Goal: Task Accomplishment & Management: Manage account settings

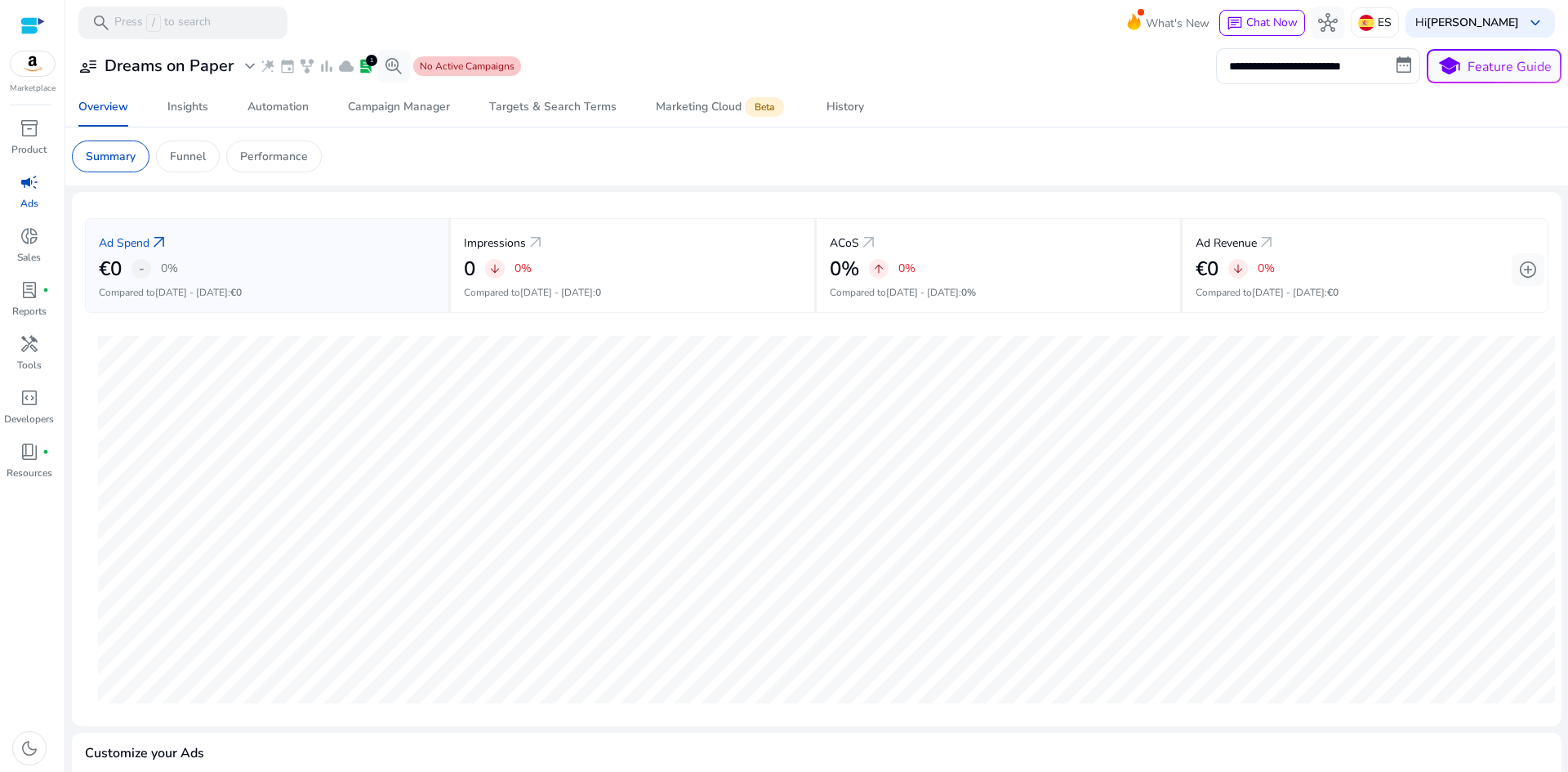
click at [471, 63] on span "No Active Campaigns" at bounding box center [466, 66] width 95 height 13
click at [409, 113] on div "Campaign Manager" at bounding box center [398, 107] width 102 height 11
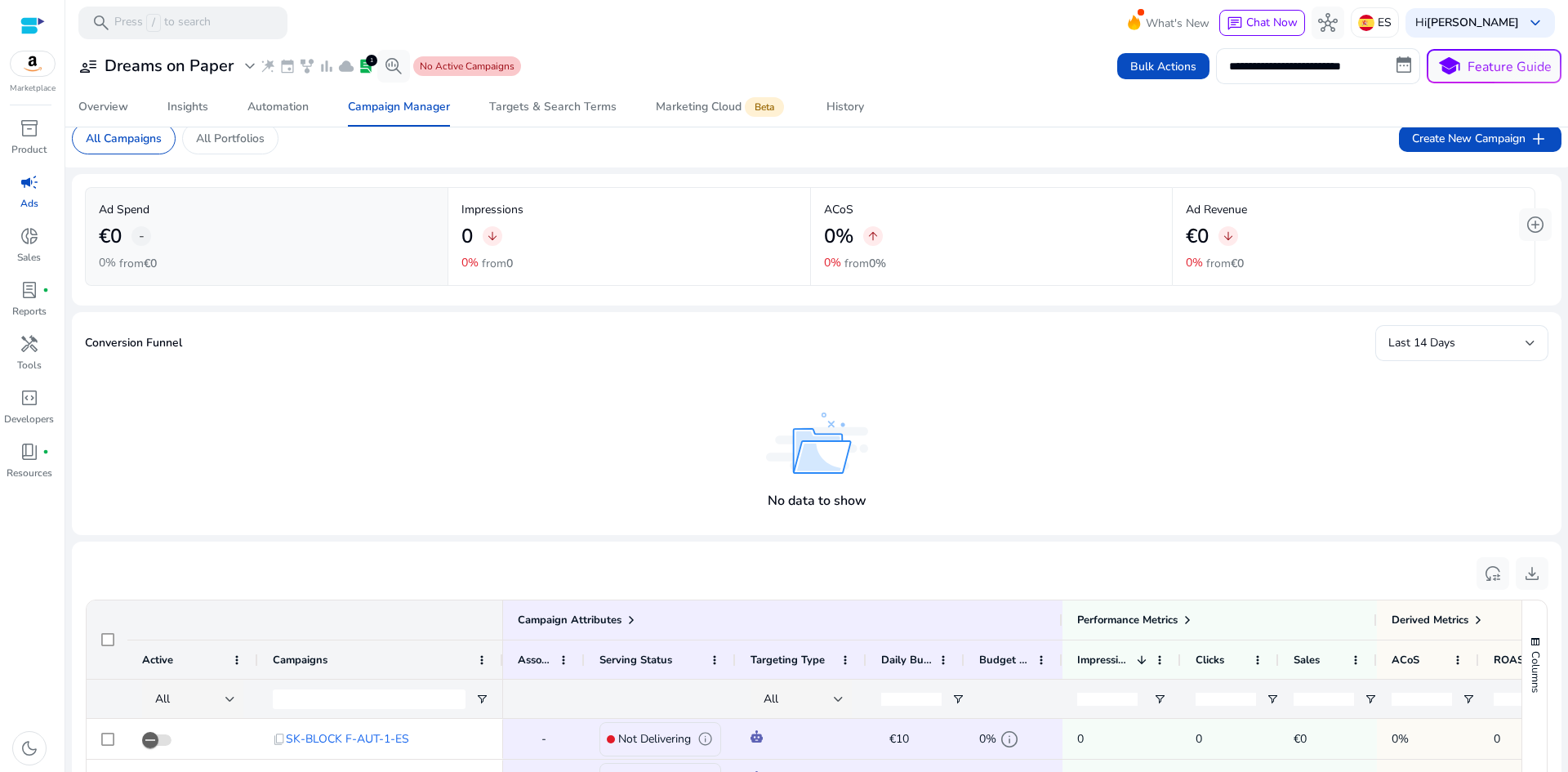
scroll to position [17, 0]
click at [1278, 66] on input "**********" at bounding box center [1318, 66] width 204 height 36
select select "*"
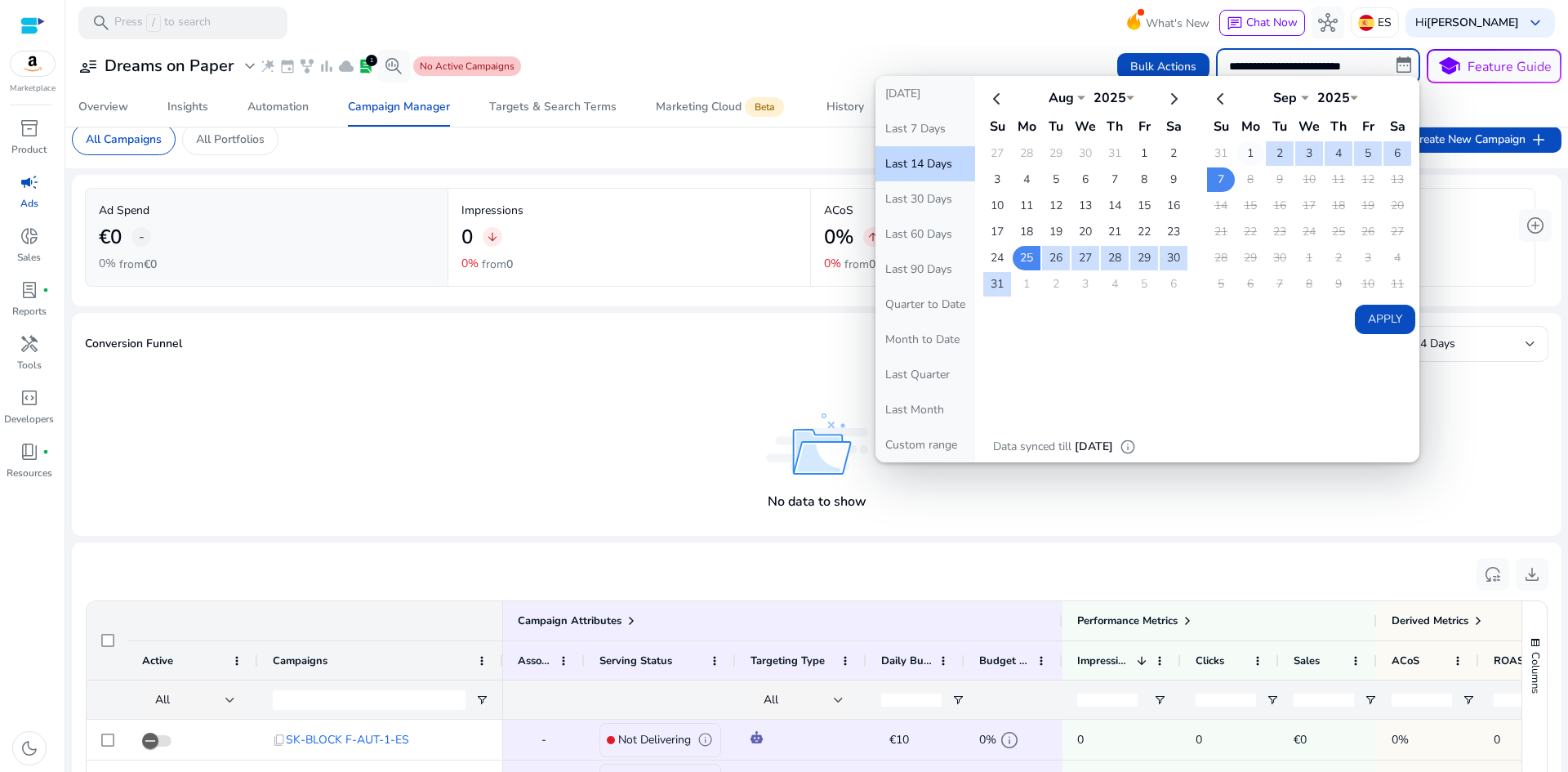
click at [1242, 151] on td "1" at bounding box center [1250, 153] width 28 height 25
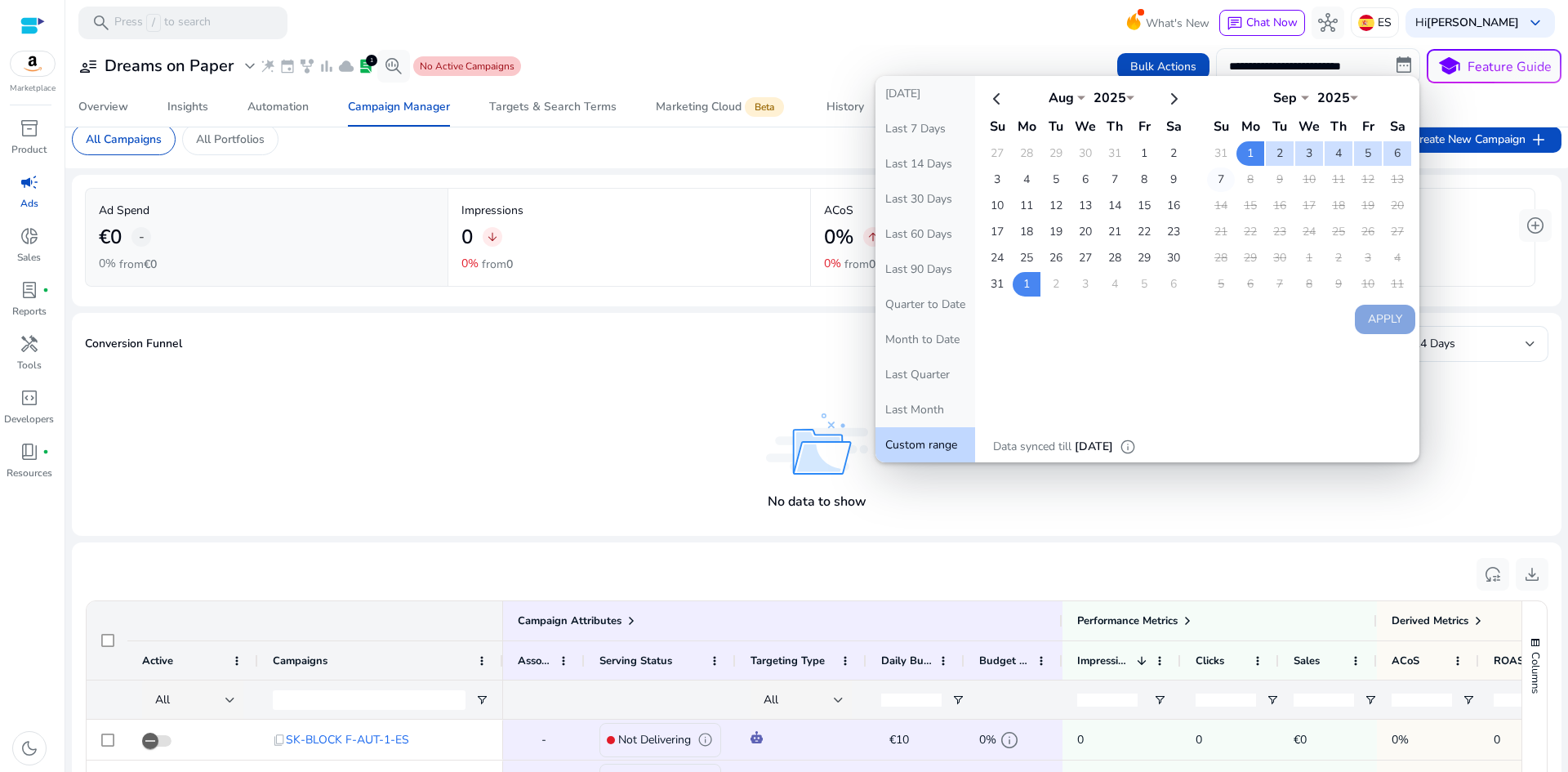
click at [1215, 176] on td "7" at bounding box center [1221, 179] width 28 height 25
click at [1357, 316] on button "Apply" at bounding box center [1385, 320] width 61 height 30
type input "**********"
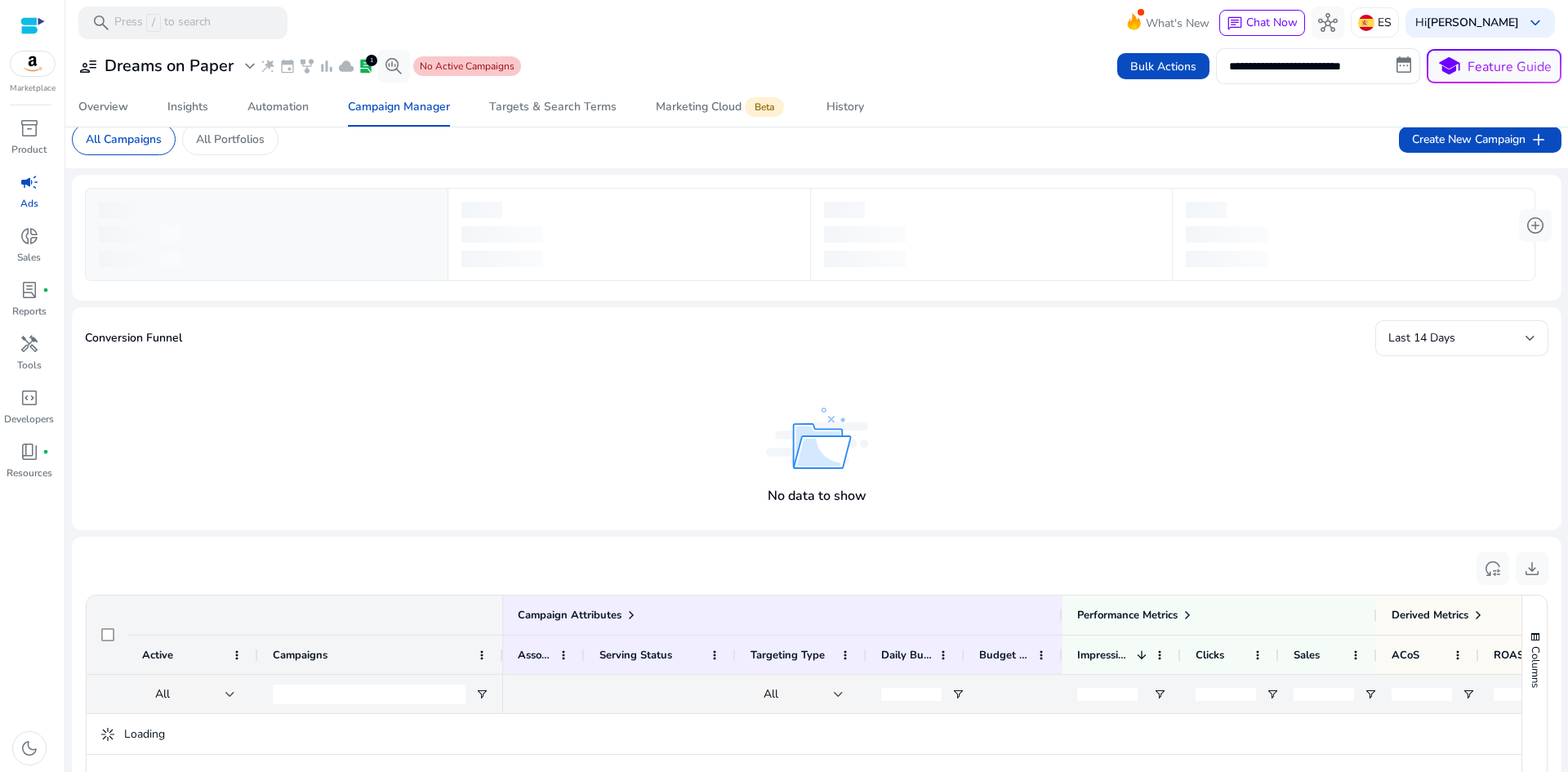
click at [1371, 320] on mat-card "Conversion Funnel Last 14 Days No data to show" at bounding box center [816, 418] width 1489 height 223
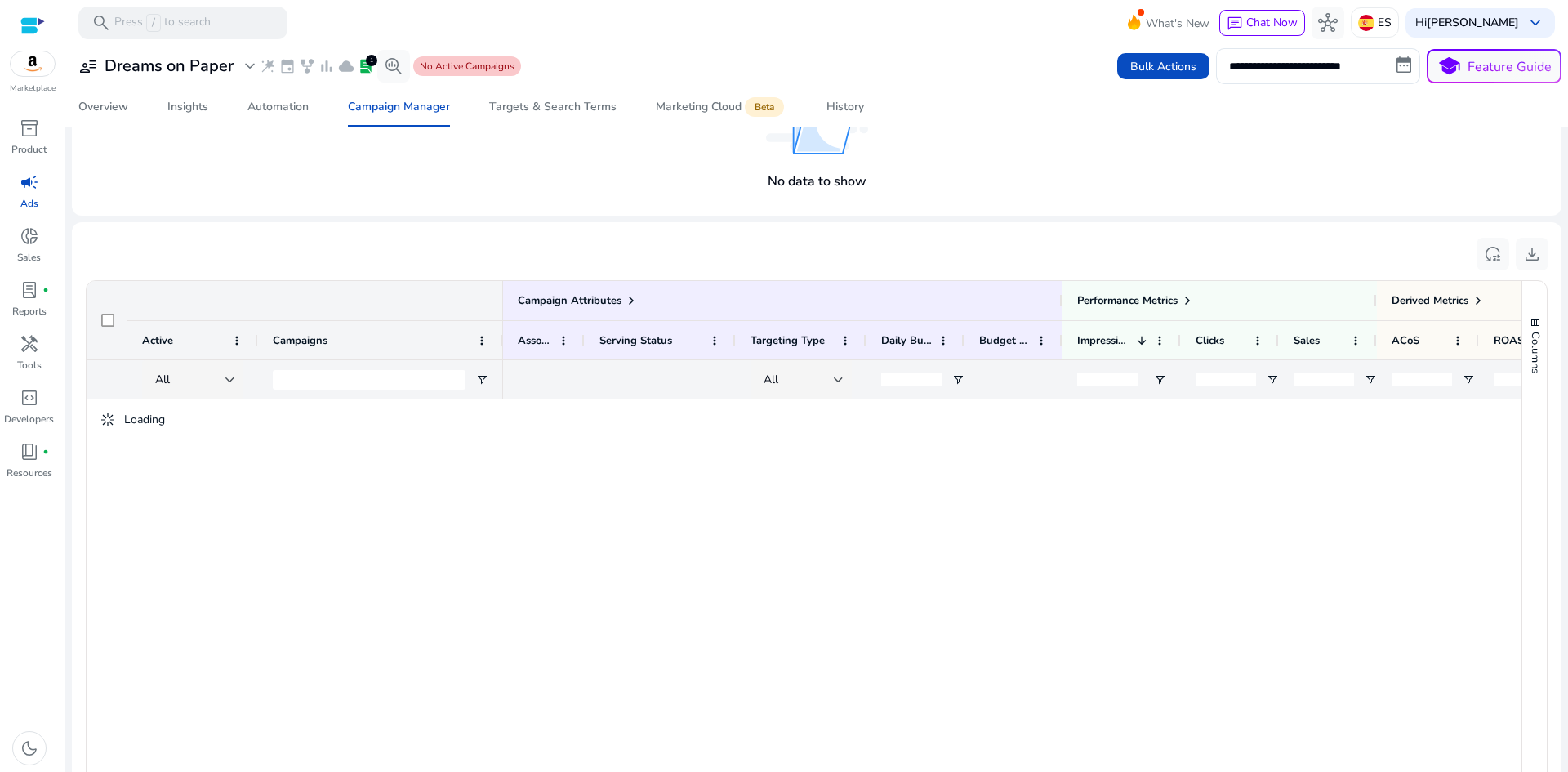
scroll to position [500, 0]
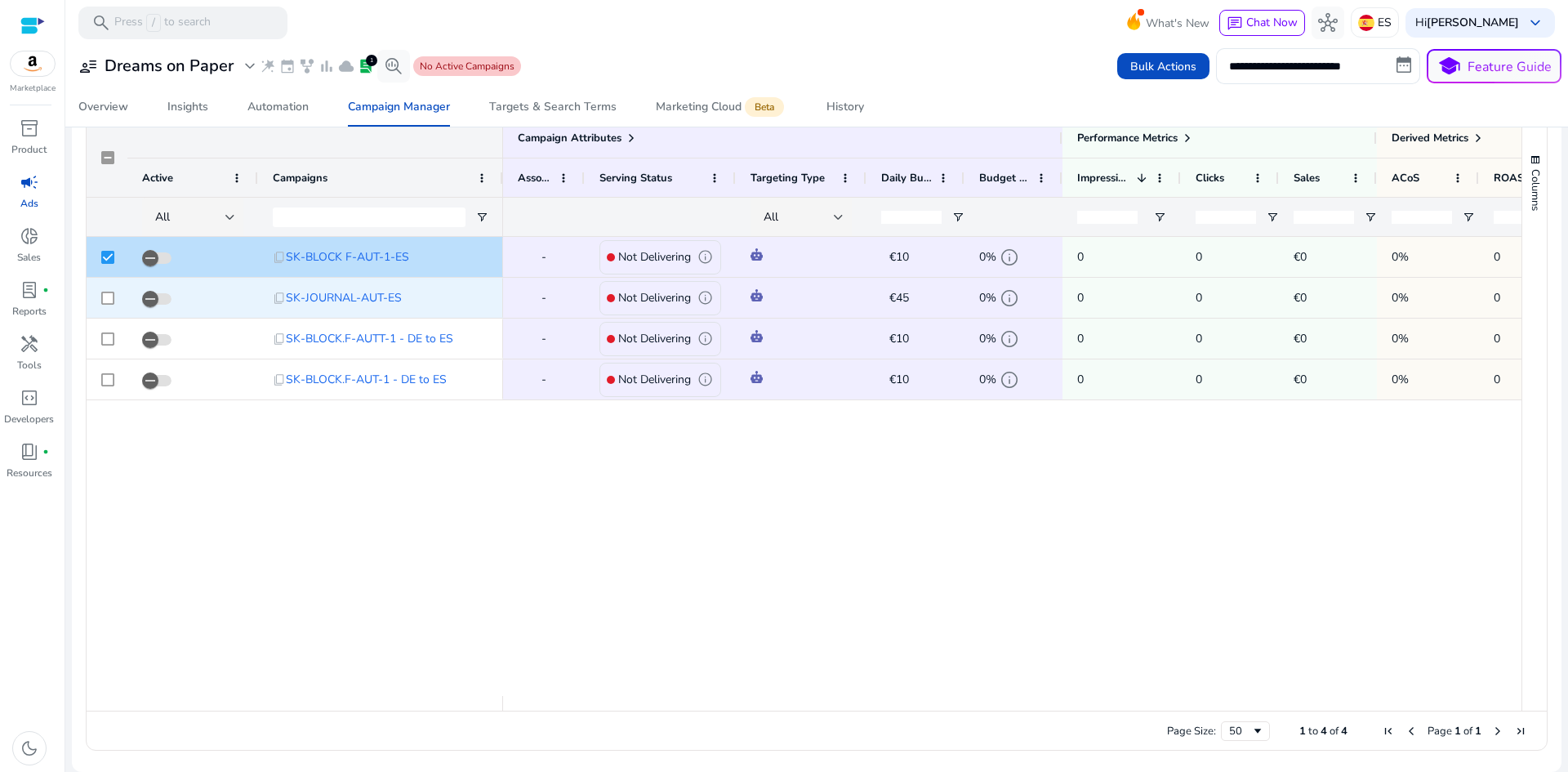
click at [100, 307] on div at bounding box center [107, 298] width 41 height 40
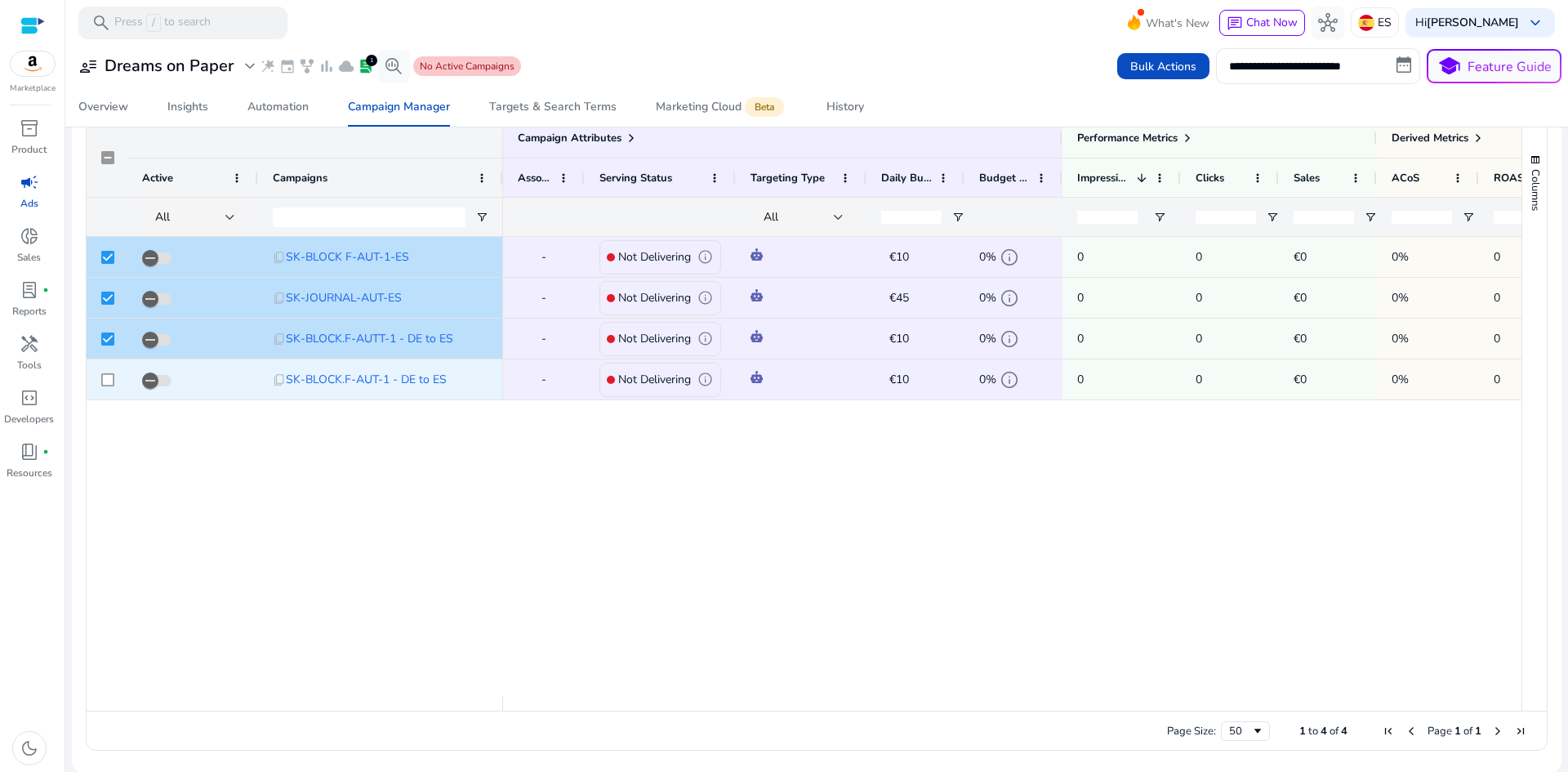
click at [116, 379] on div at bounding box center [107, 380] width 41 height 40
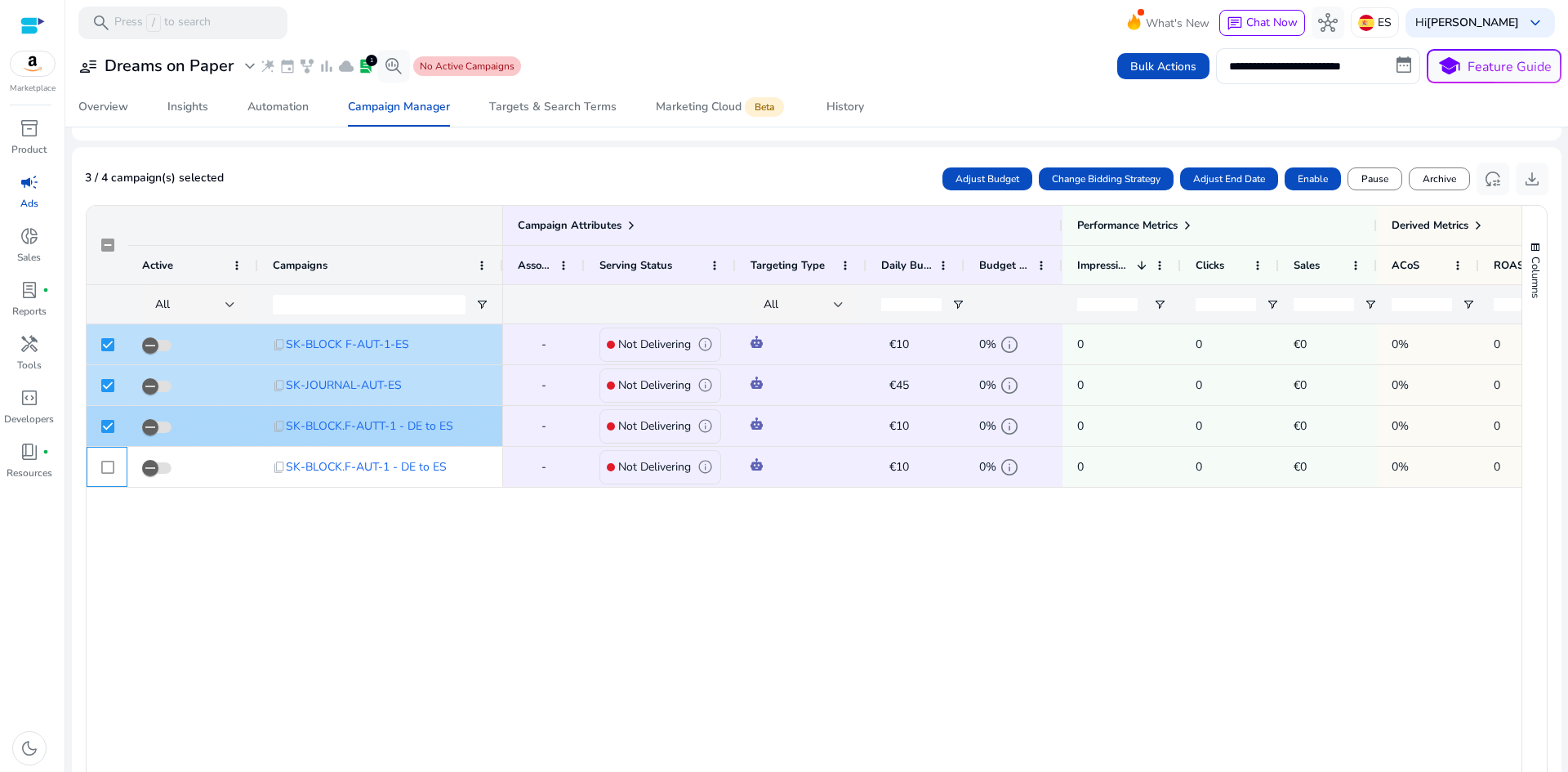
scroll to position [337, 0]
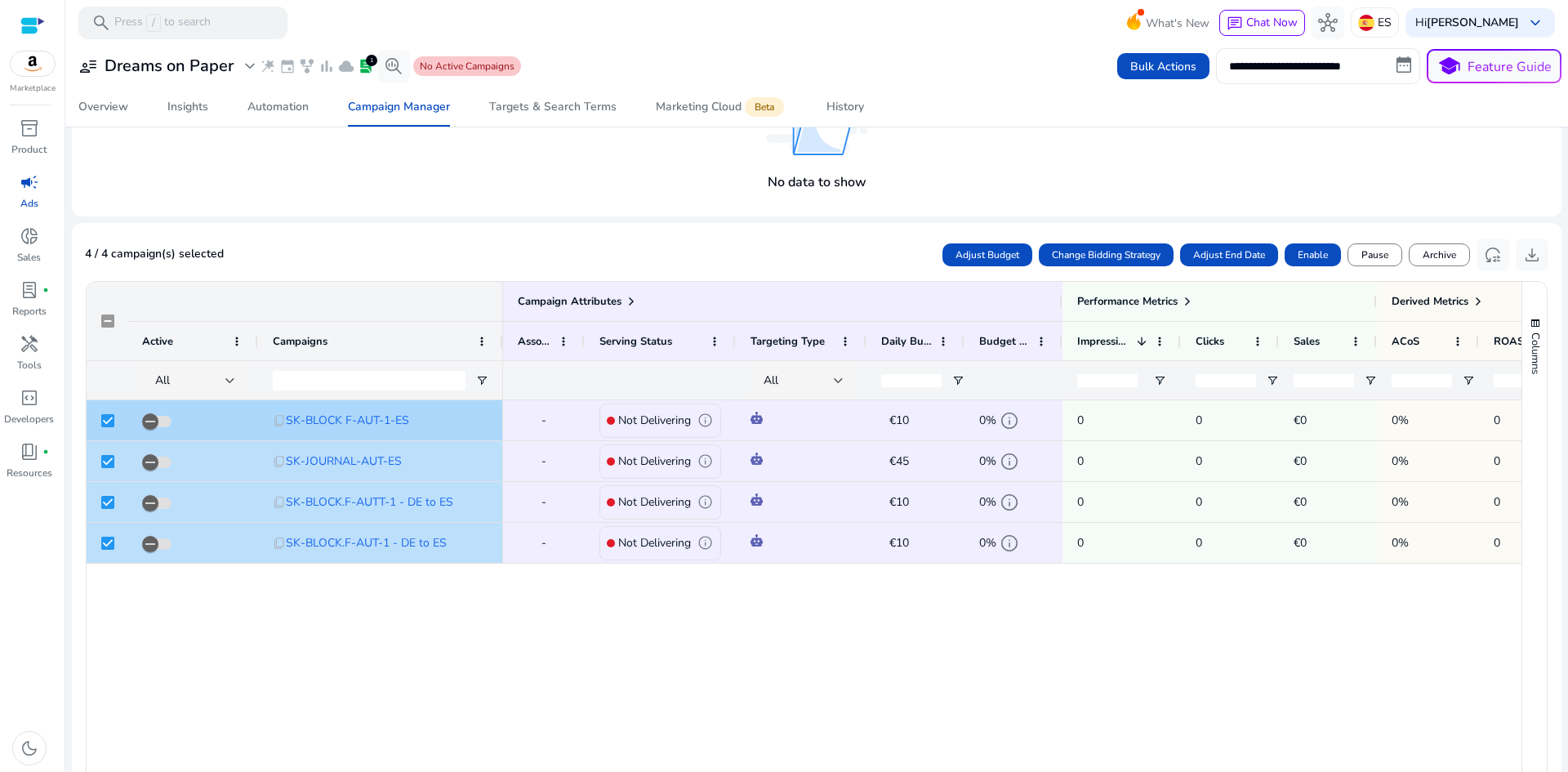
click at [101, 428] on div at bounding box center [107, 420] width 41 height 40
click at [107, 445] on div at bounding box center [107, 460] width 11 height 39
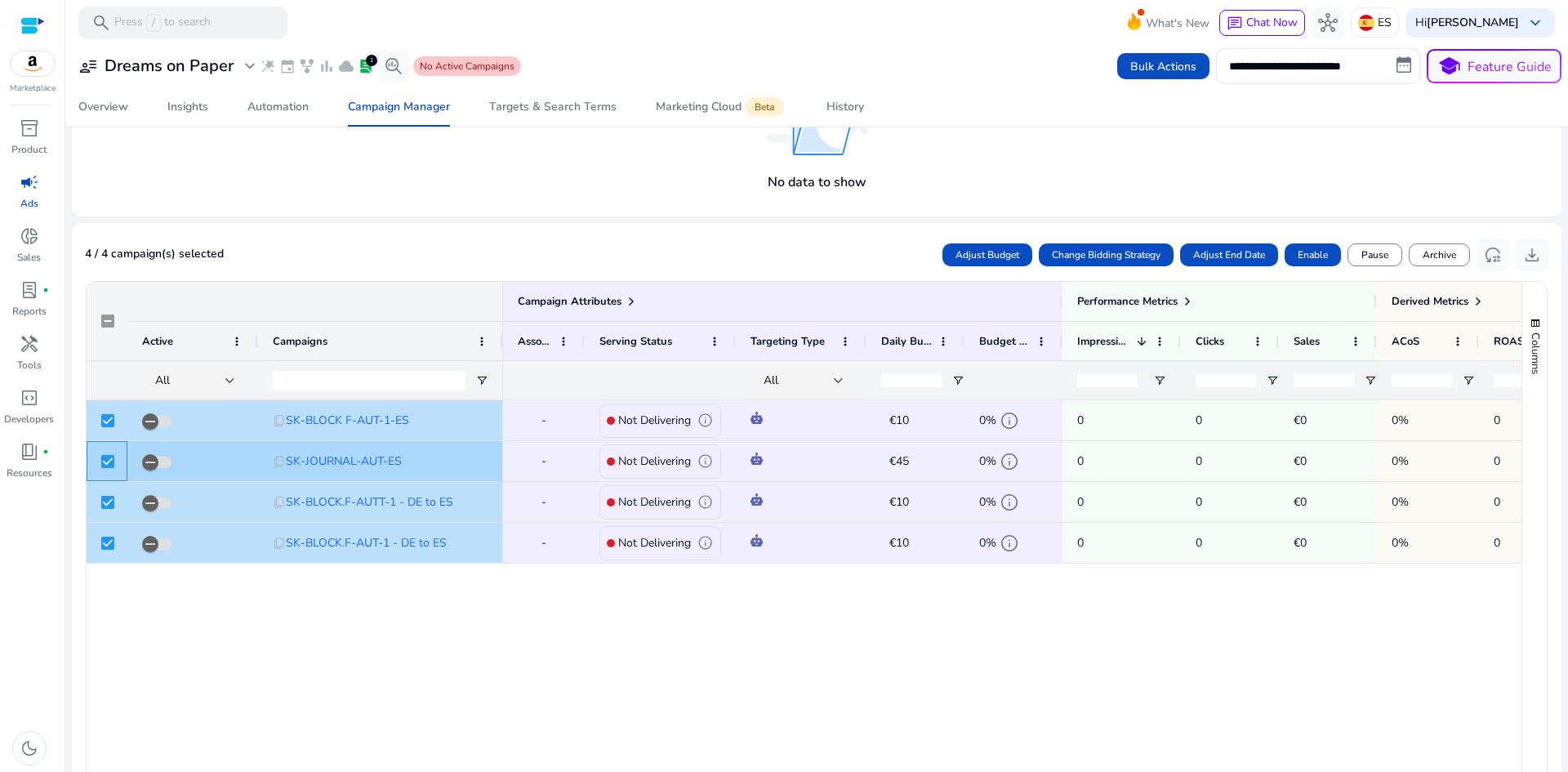
click at [110, 468] on div at bounding box center [108, 461] width 13 height 34
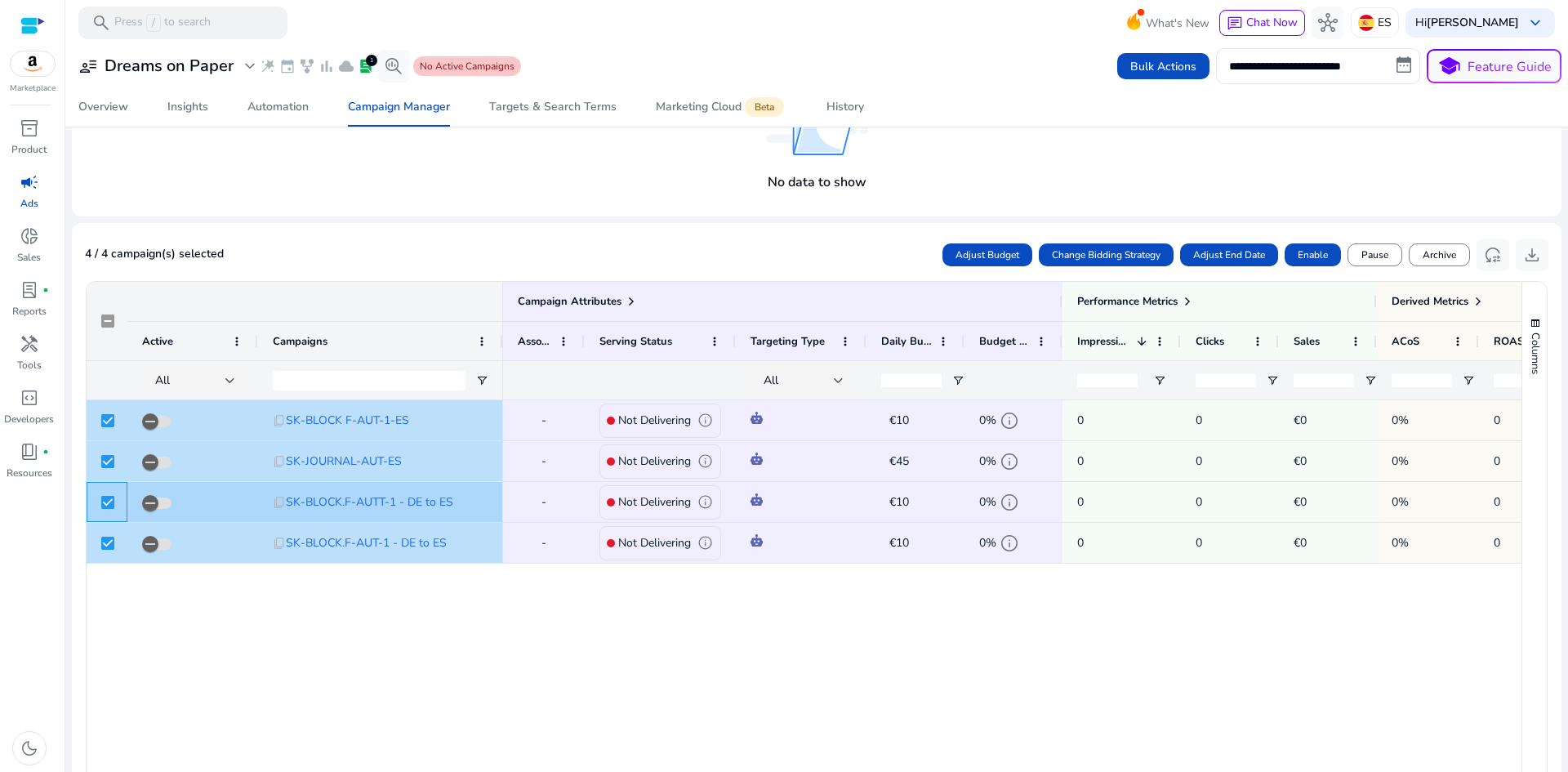
click at [111, 493] on div at bounding box center [108, 502] width 13 height 34
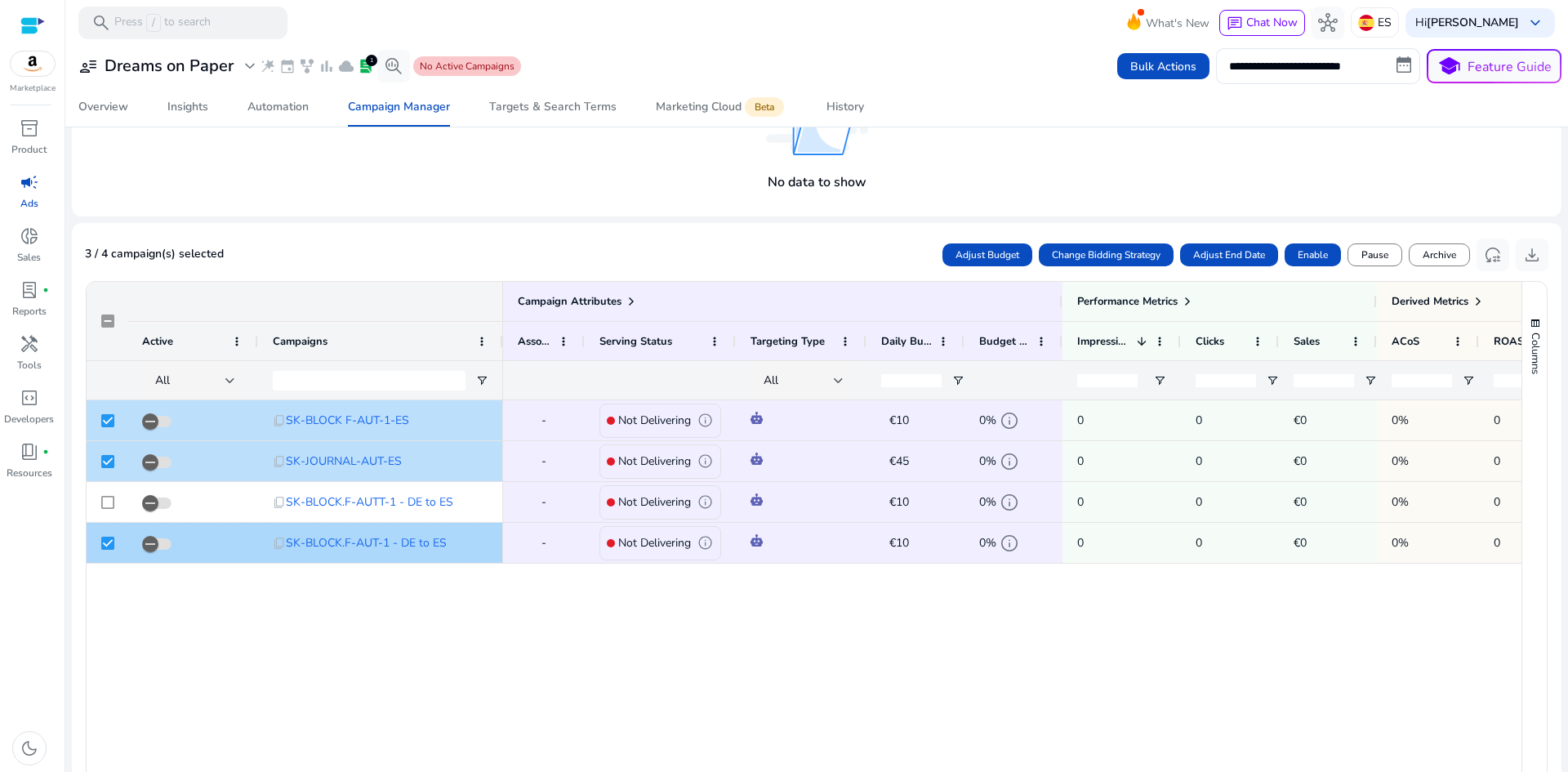
click at [107, 534] on div at bounding box center [108, 543] width 13 height 34
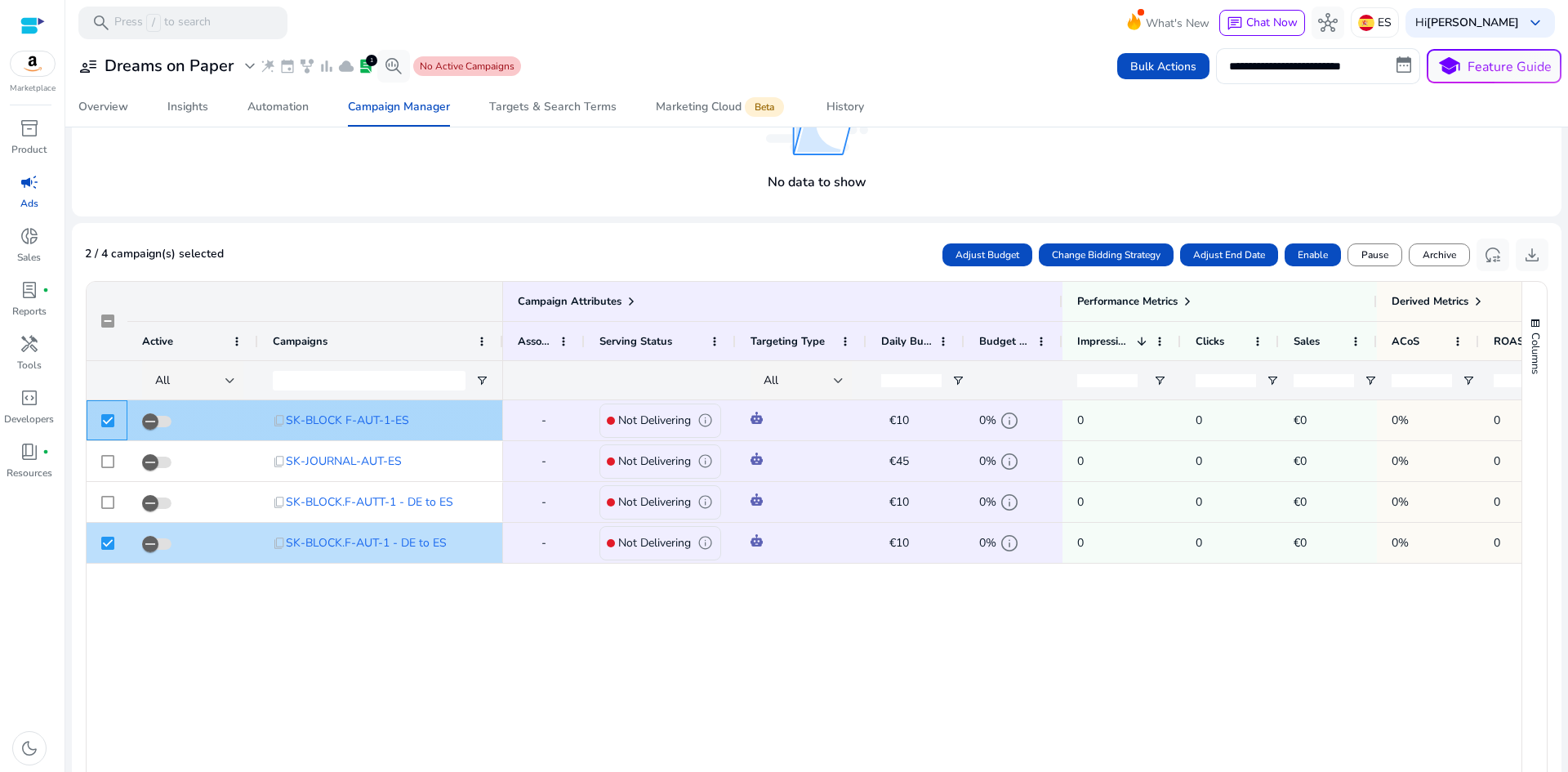
click at [101, 419] on div at bounding box center [107, 420] width 41 height 40
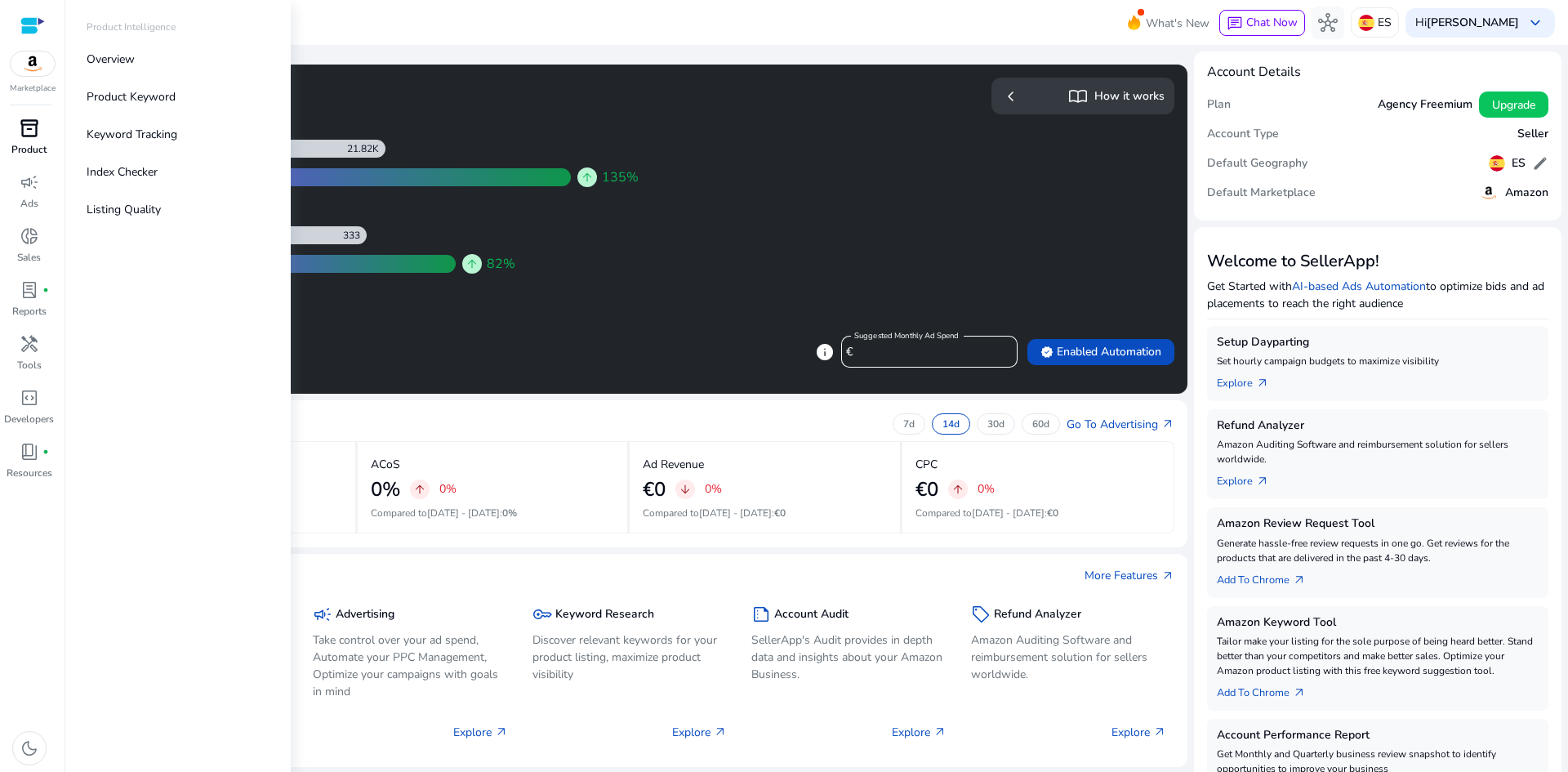
click at [23, 128] on span "inventory_2" at bounding box center [30, 129] width 20 height 20
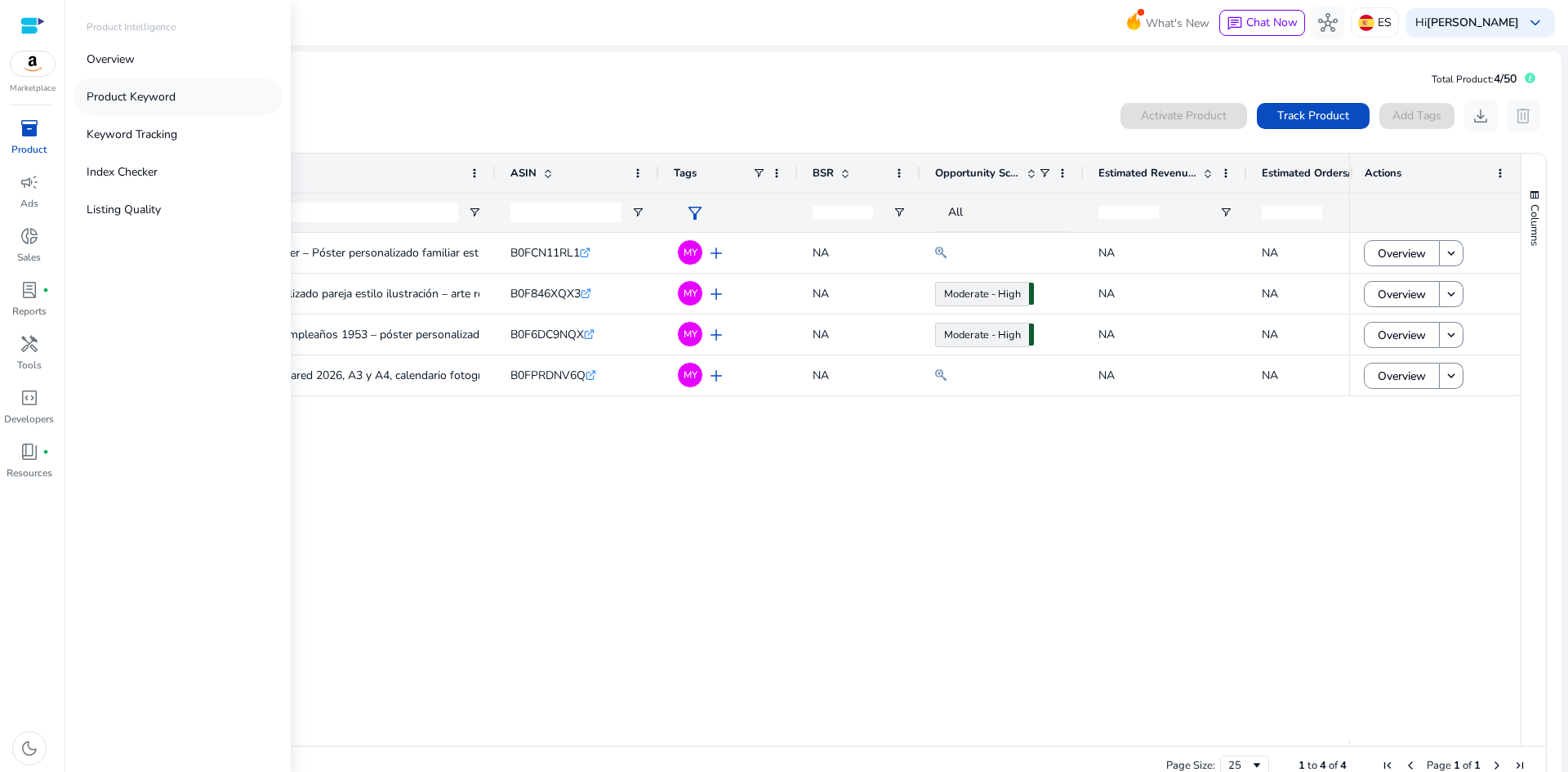
click at [142, 93] on p "Product Keyword" at bounding box center [131, 97] width 89 height 17
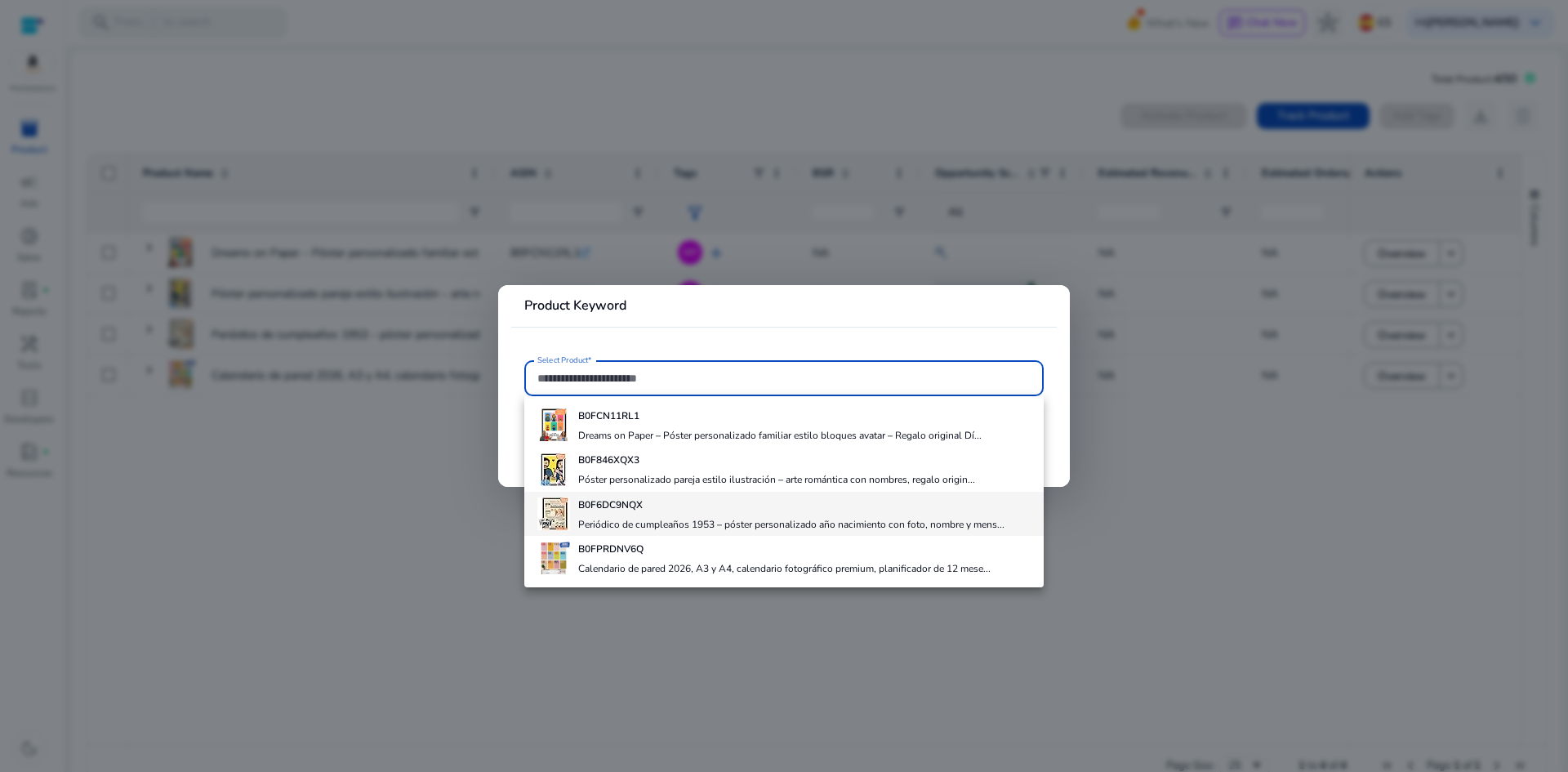
click at [613, 510] on b "B0F6DC9NQX" at bounding box center [610, 504] width 65 height 13
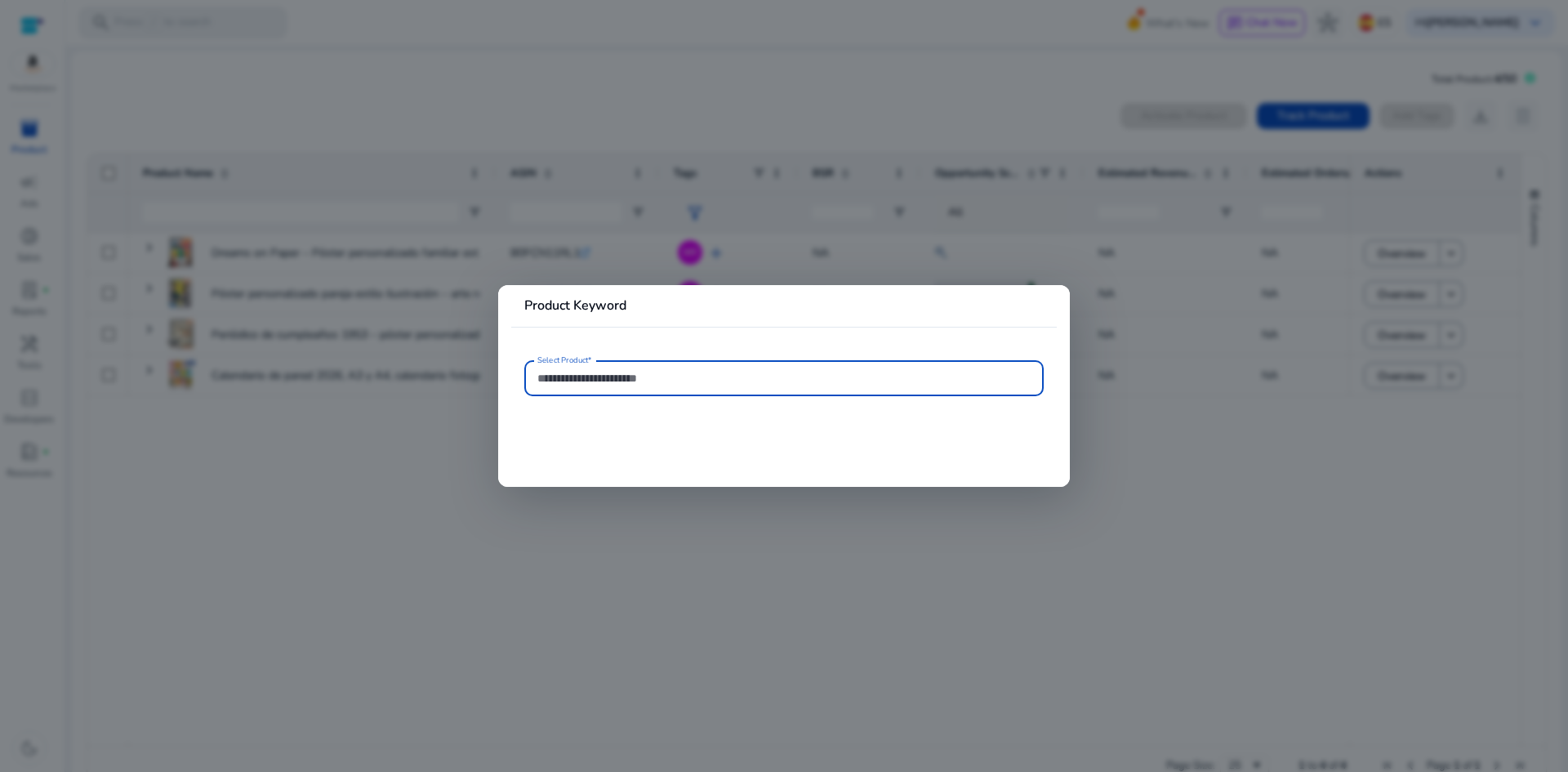
type input "**********"
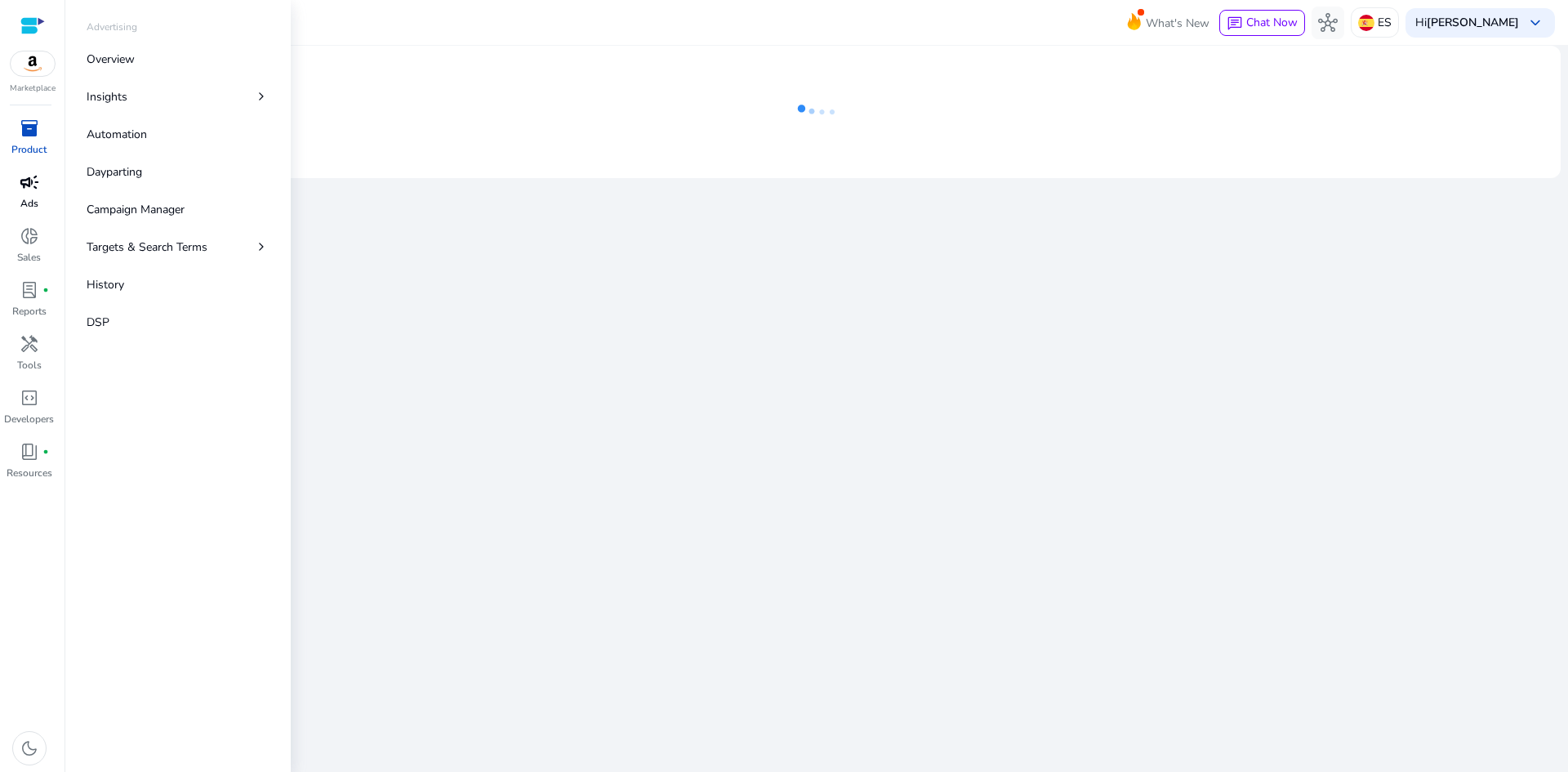
click at [30, 182] on span "campaign" at bounding box center [30, 182] width 20 height 20
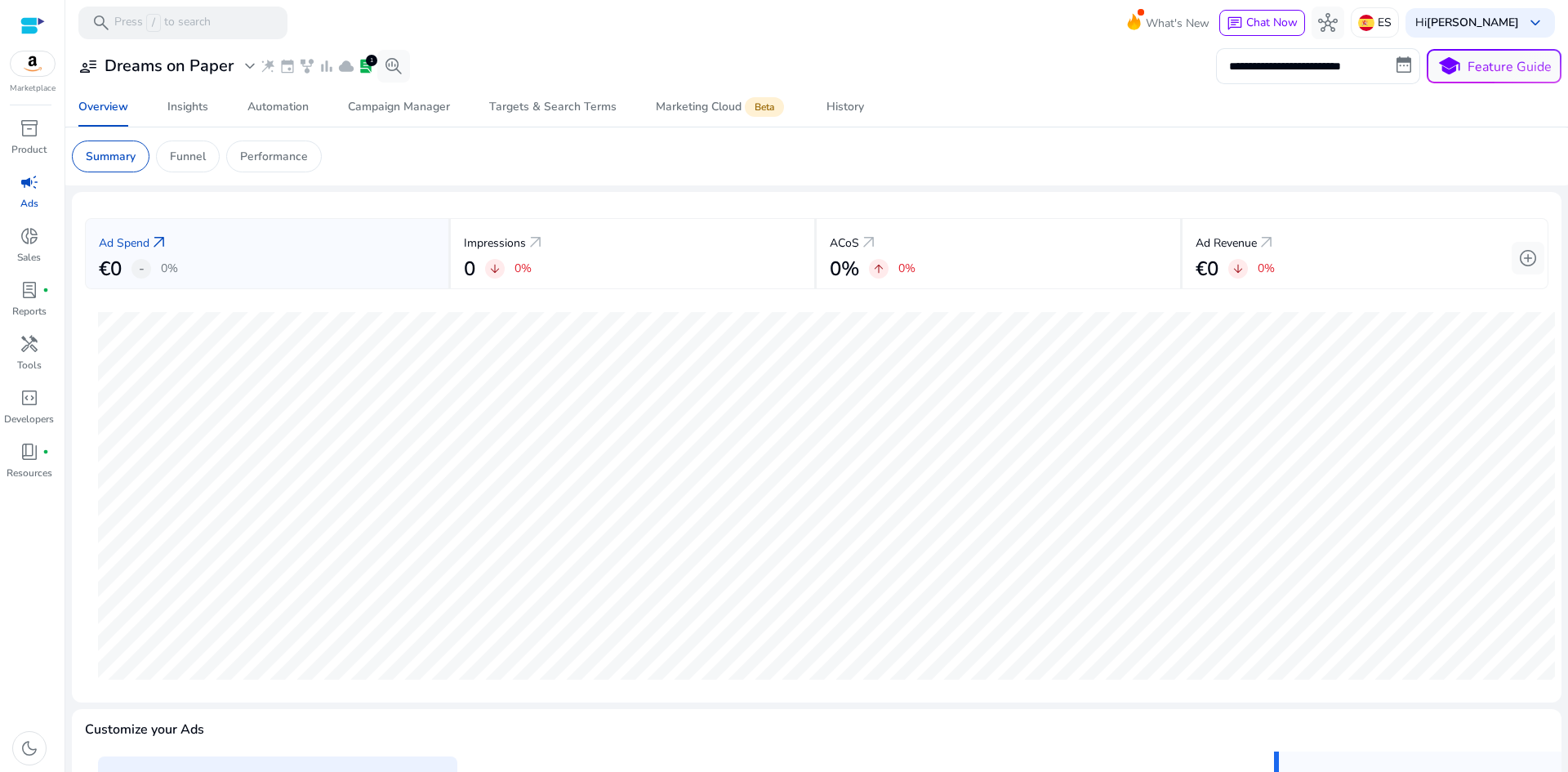
click at [374, 69] on span "lab_profile" at bounding box center [366, 66] width 16 height 16
click at [365, 66] on span "lab_profile" at bounding box center [366, 66] width 16 height 16
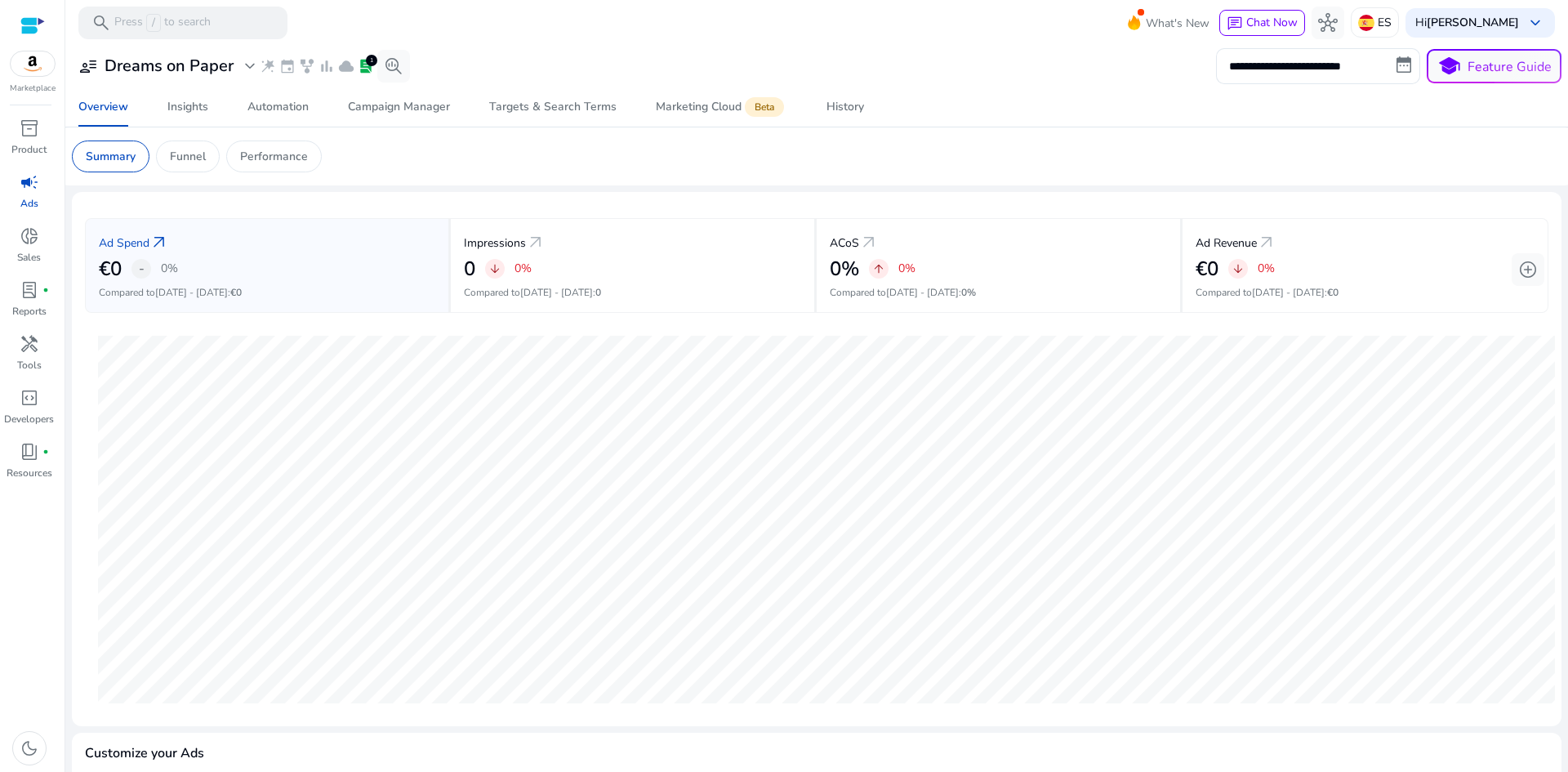
click at [365, 66] on span "lab_profile" at bounding box center [366, 66] width 16 height 16
click at [384, 107] on div "Campaign Manager" at bounding box center [398, 107] width 102 height 11
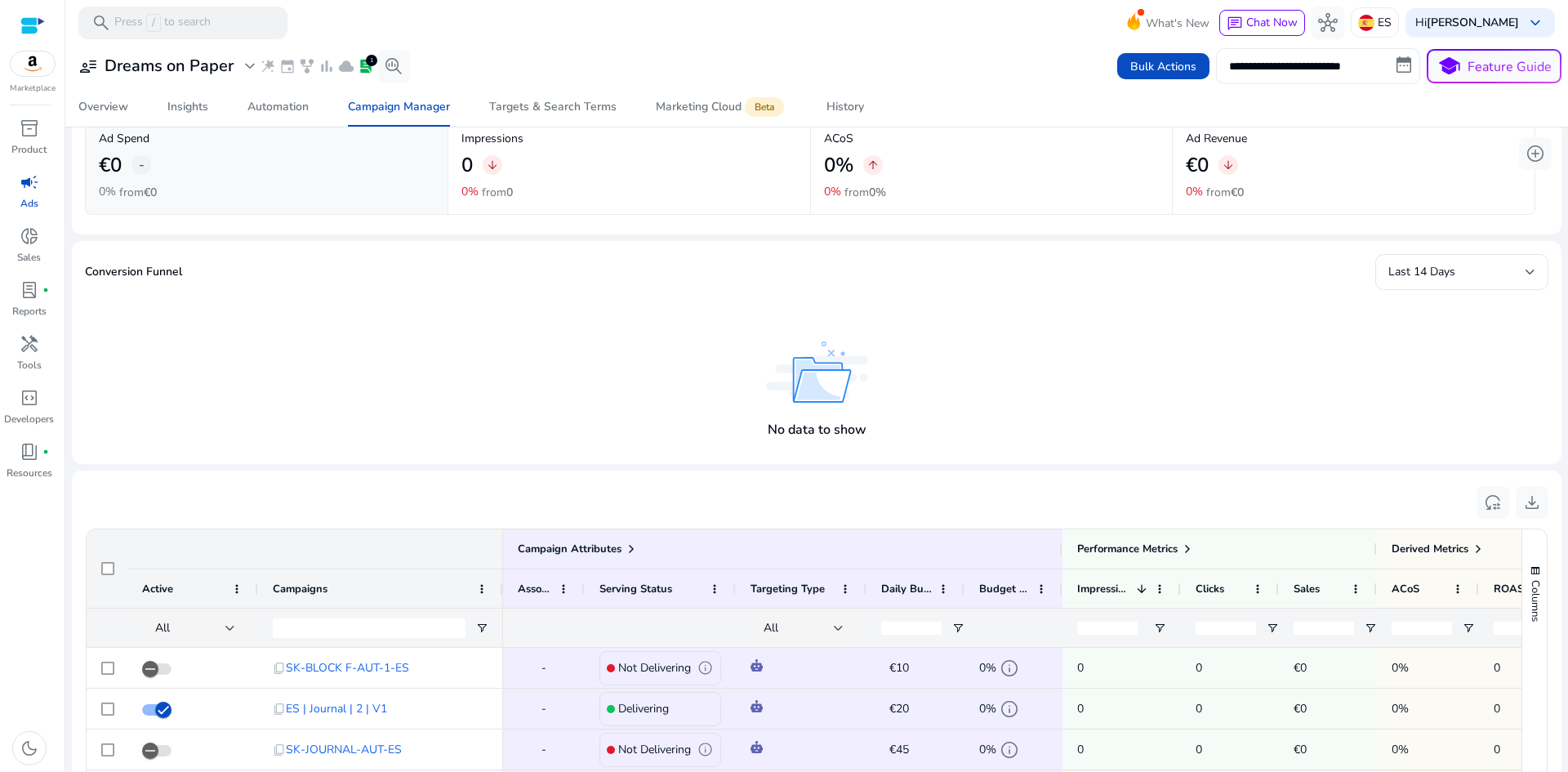
scroll to position [17, 0]
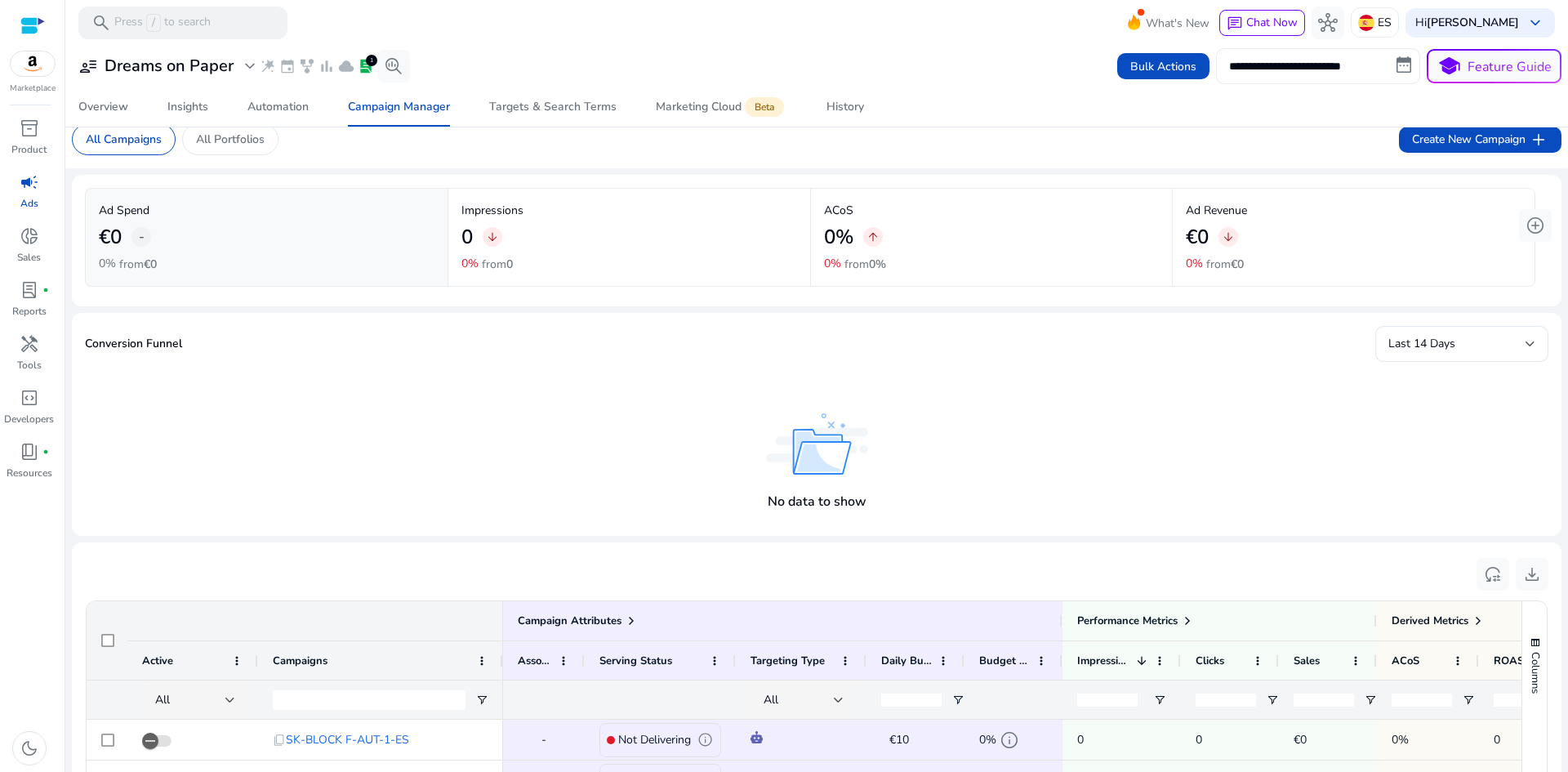
click at [1323, 64] on input "**********" at bounding box center [1318, 66] width 204 height 36
select select "*"
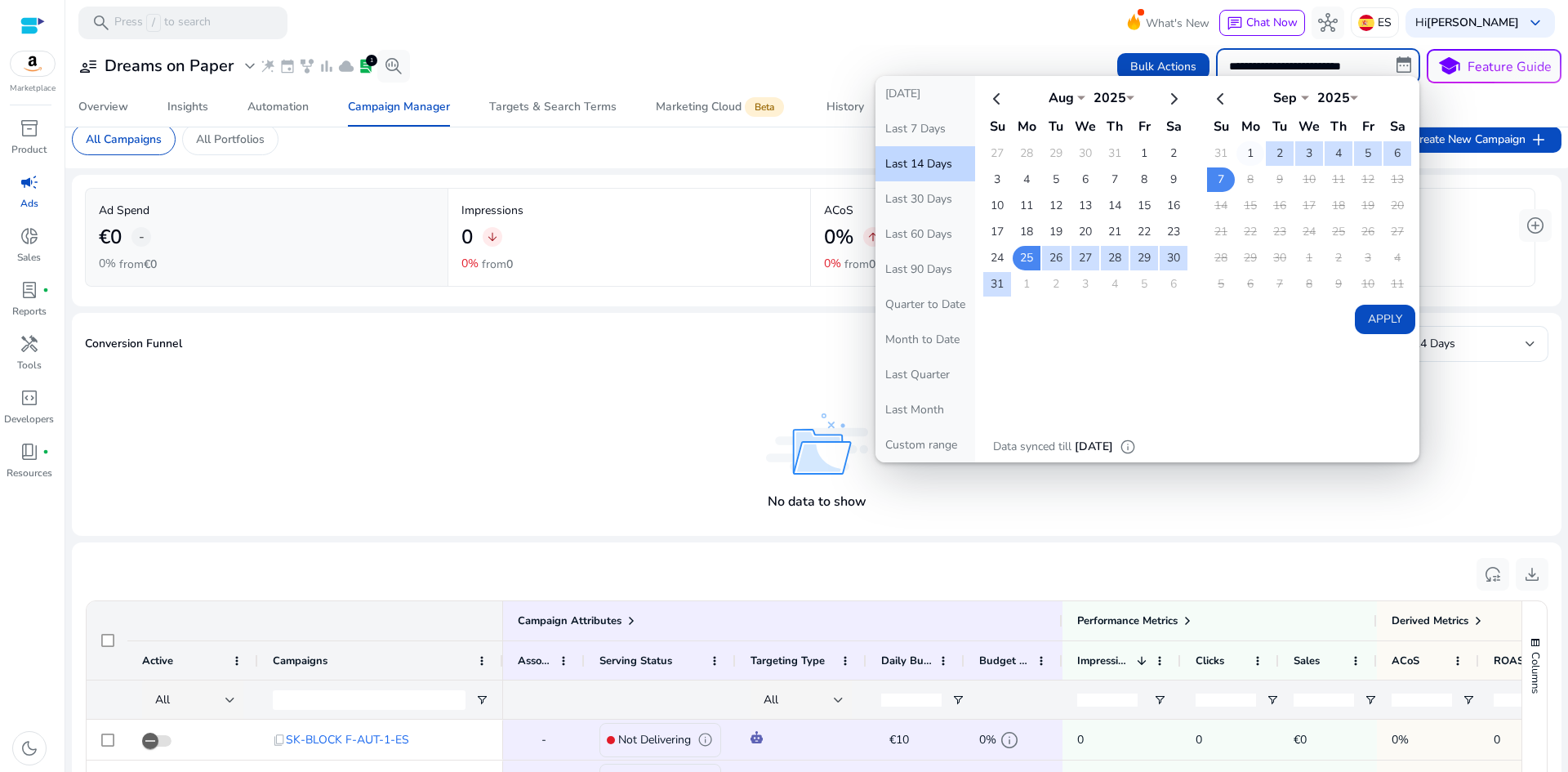
click at [1248, 156] on td "1" at bounding box center [1250, 153] width 28 height 25
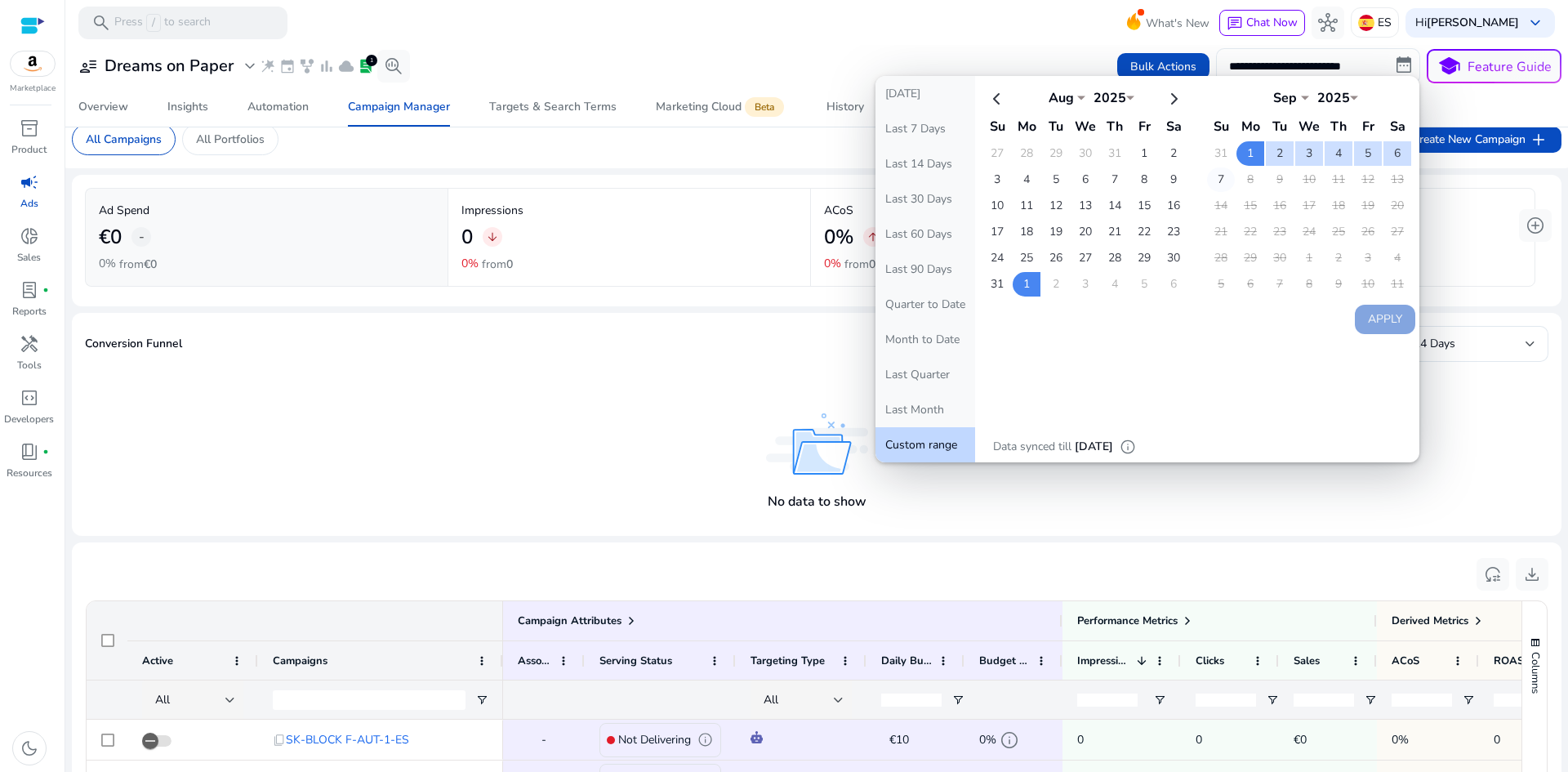
click at [1216, 179] on td "7" at bounding box center [1221, 179] width 28 height 25
click at [1383, 330] on button "Apply" at bounding box center [1385, 320] width 61 height 30
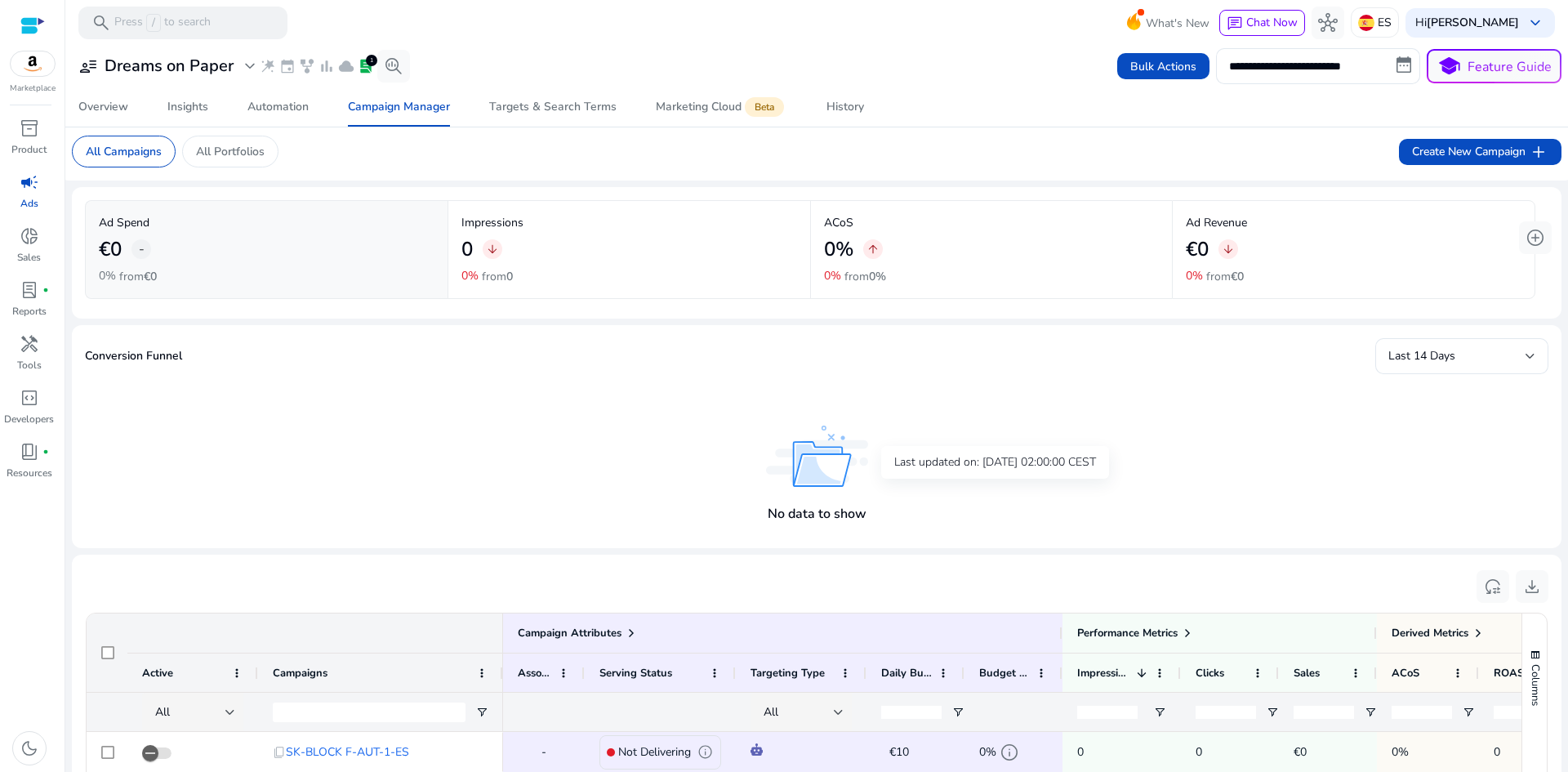
scroll to position [0, 0]
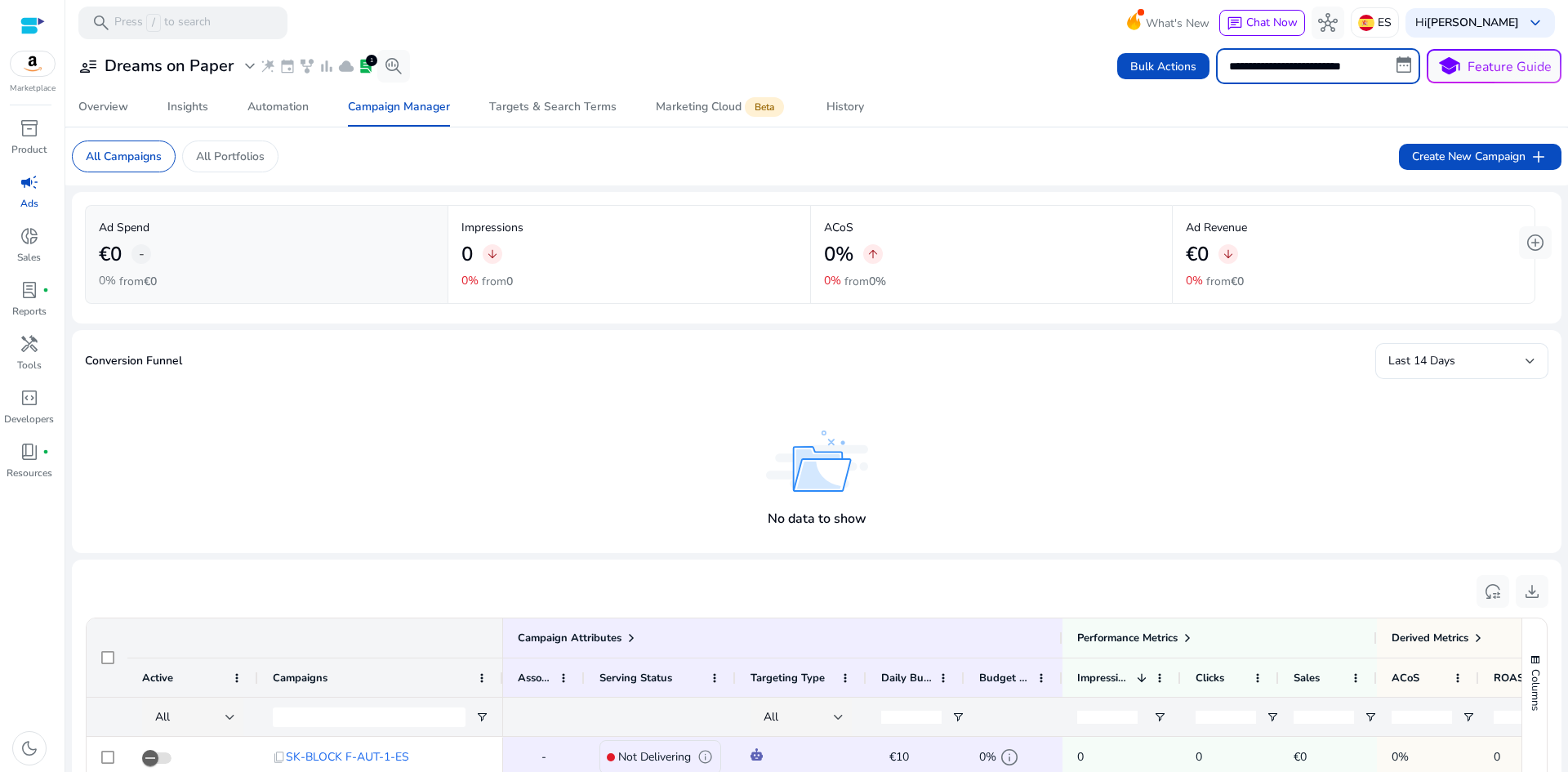
click at [1356, 58] on input "**********" at bounding box center [1318, 66] width 204 height 36
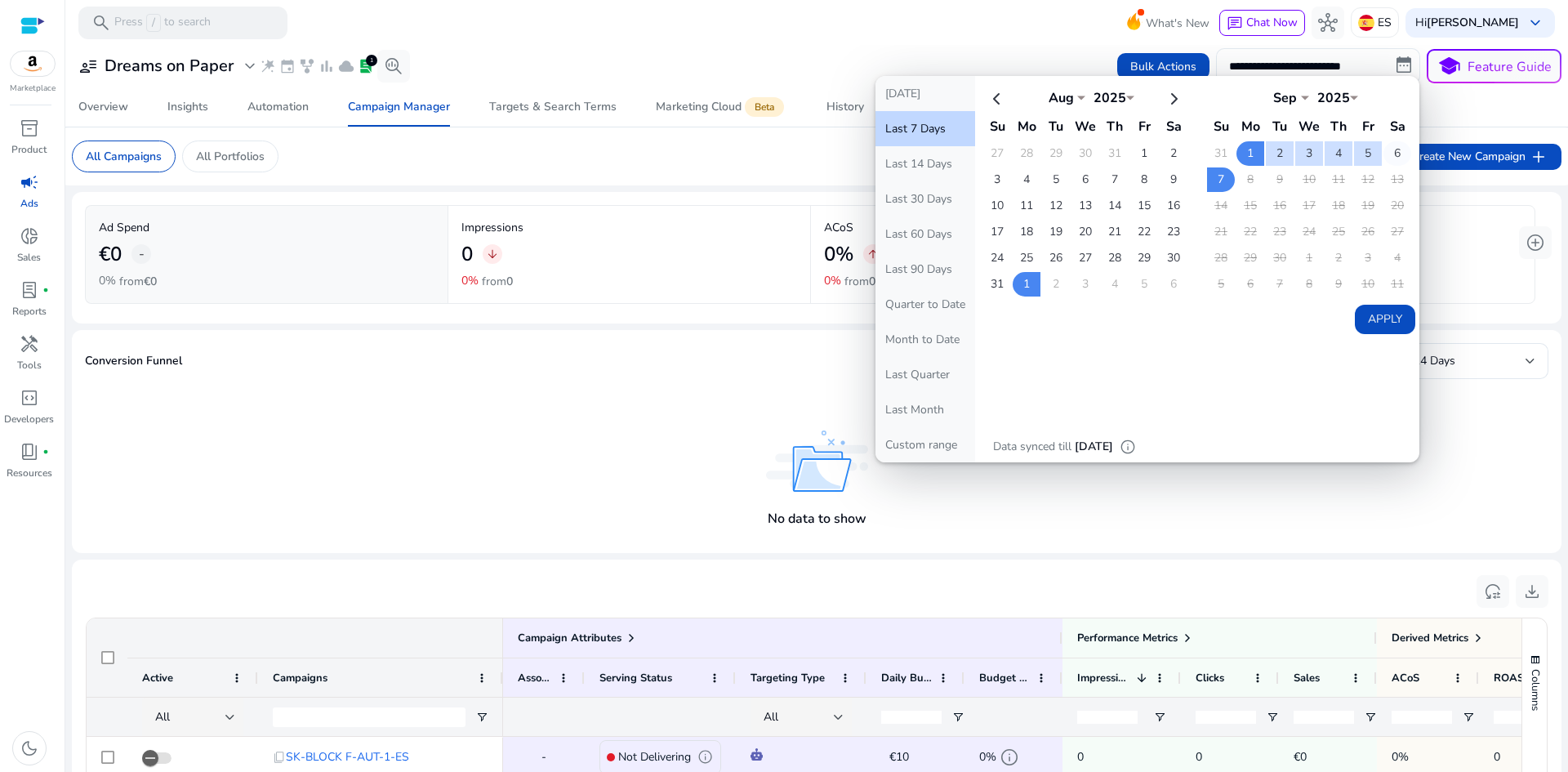
click at [1396, 152] on td "6" at bounding box center [1398, 153] width 28 height 25
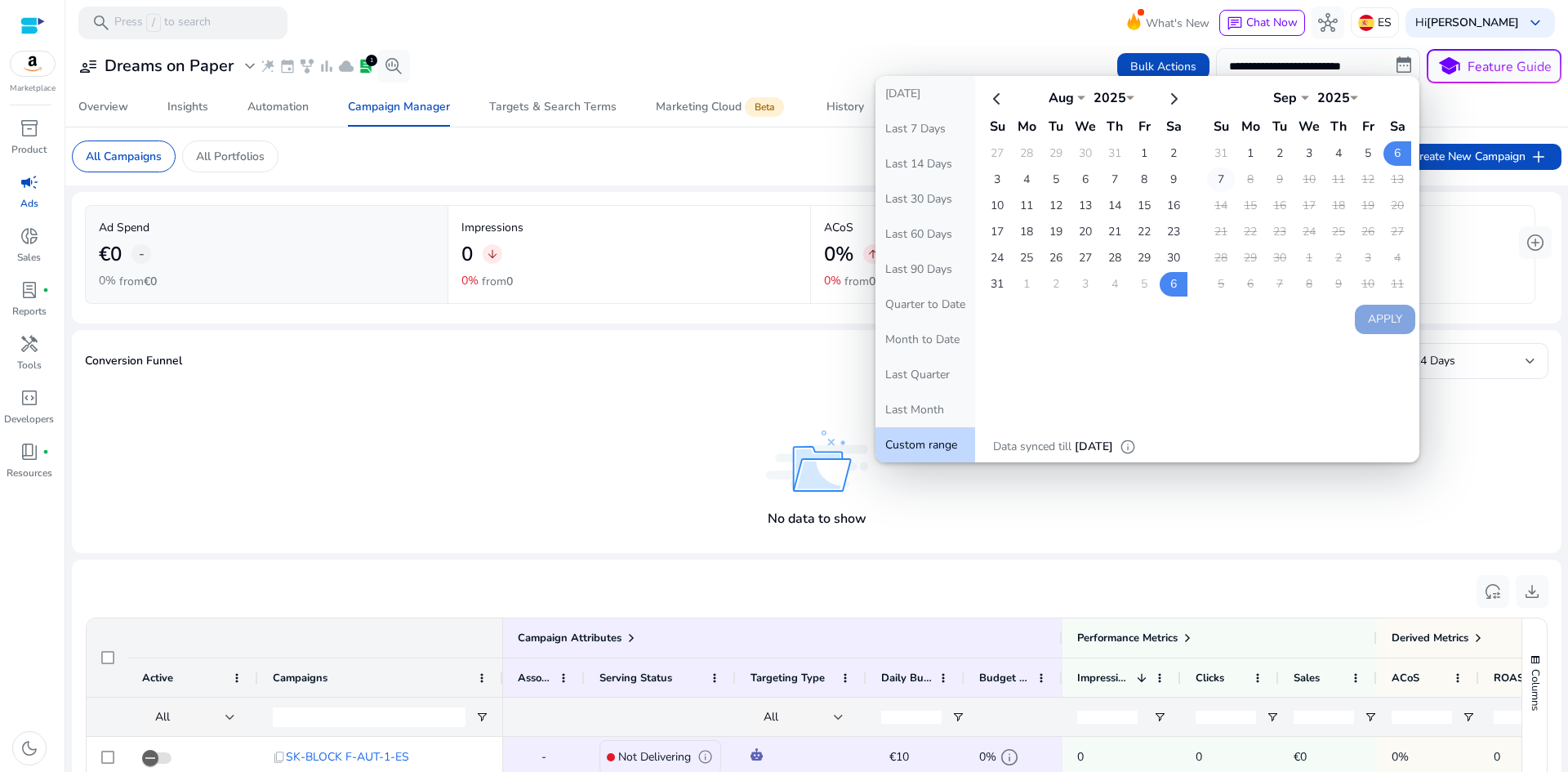
click at [1225, 183] on td "7" at bounding box center [1221, 179] width 28 height 25
click at [1368, 332] on button "Apply" at bounding box center [1385, 320] width 61 height 30
type input "**********"
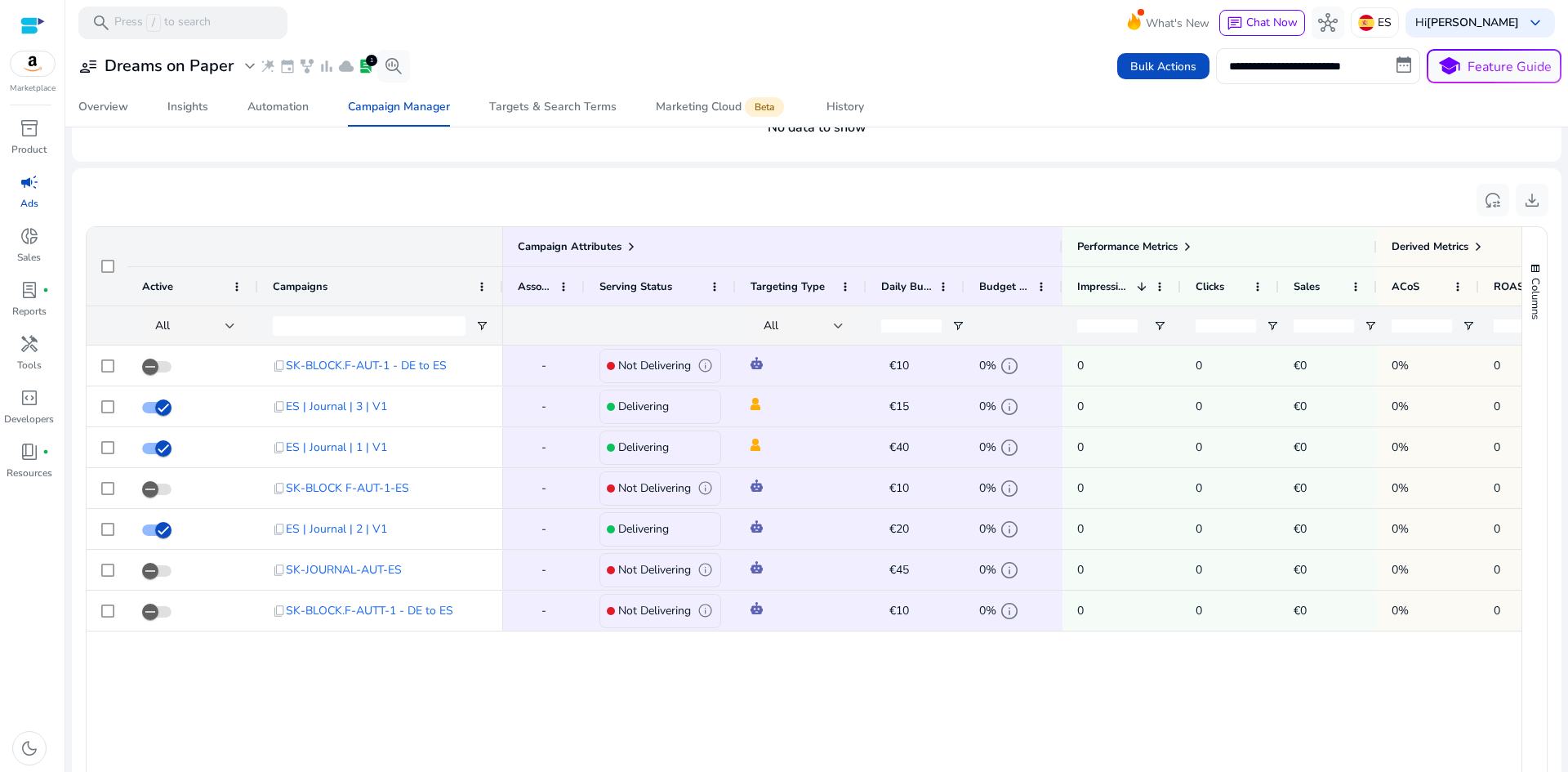
scroll to position [327, 0]
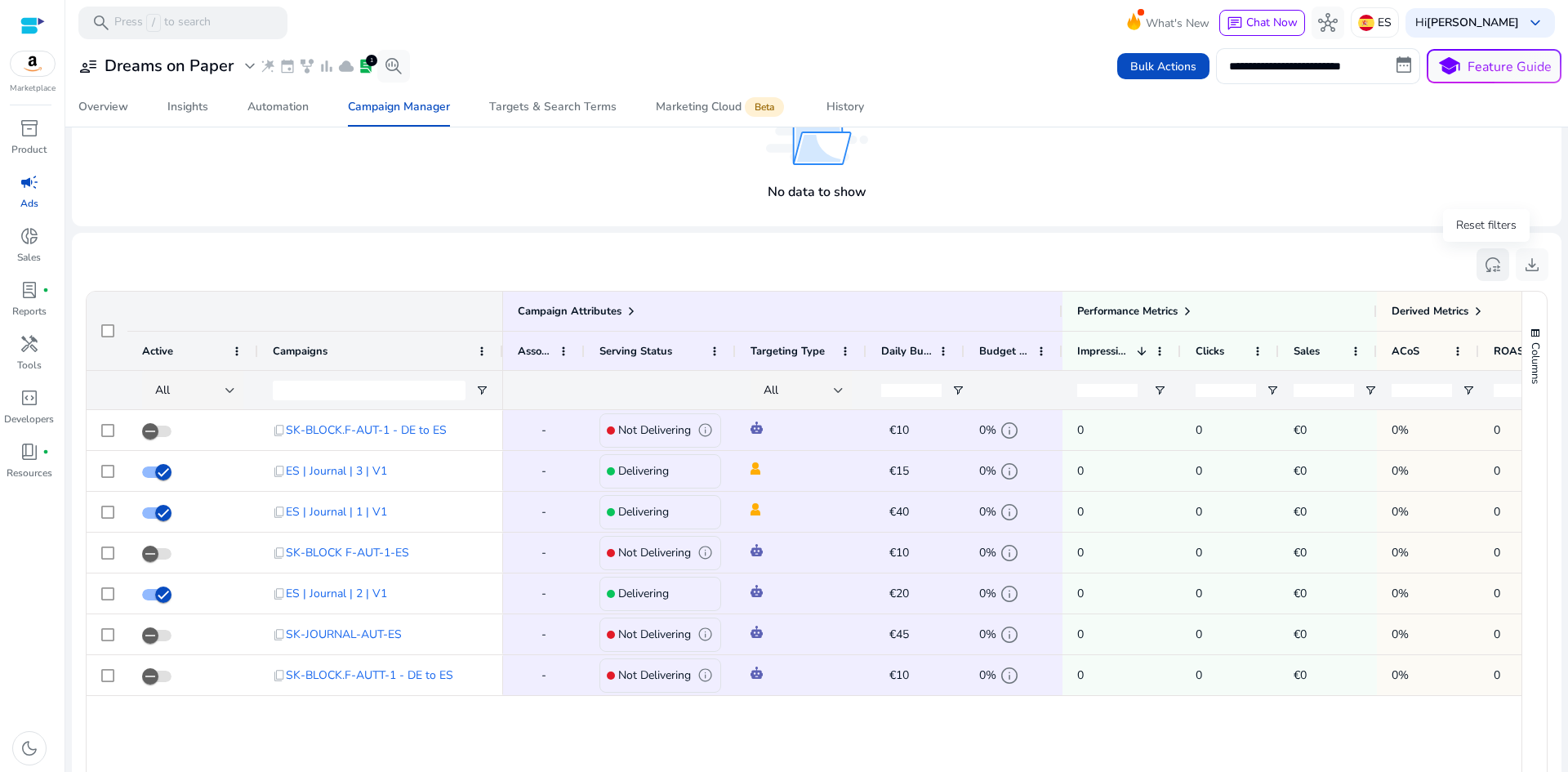
click at [1488, 266] on span "reset_settings" at bounding box center [1493, 265] width 20 height 20
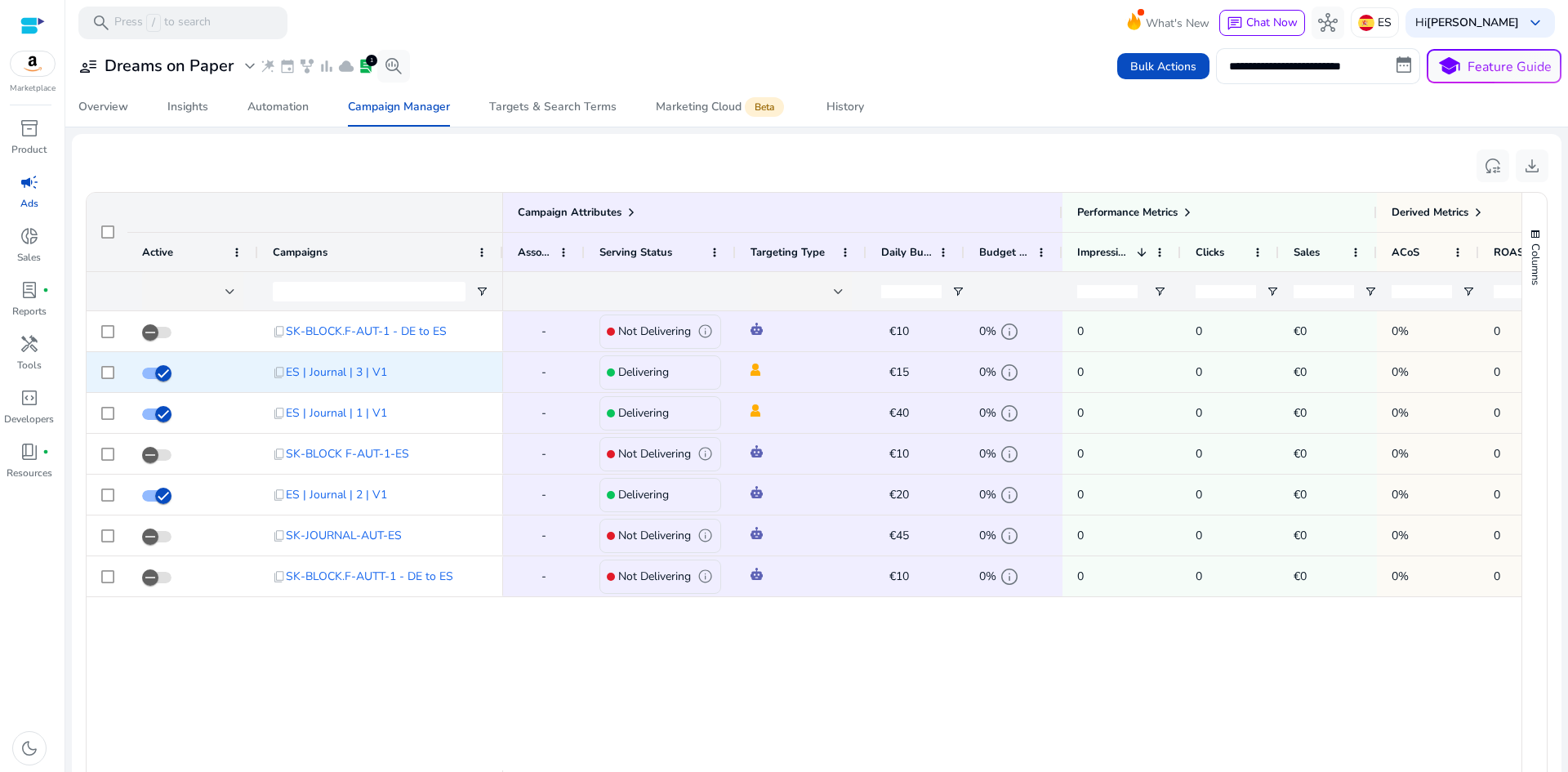
scroll to position [425, 0]
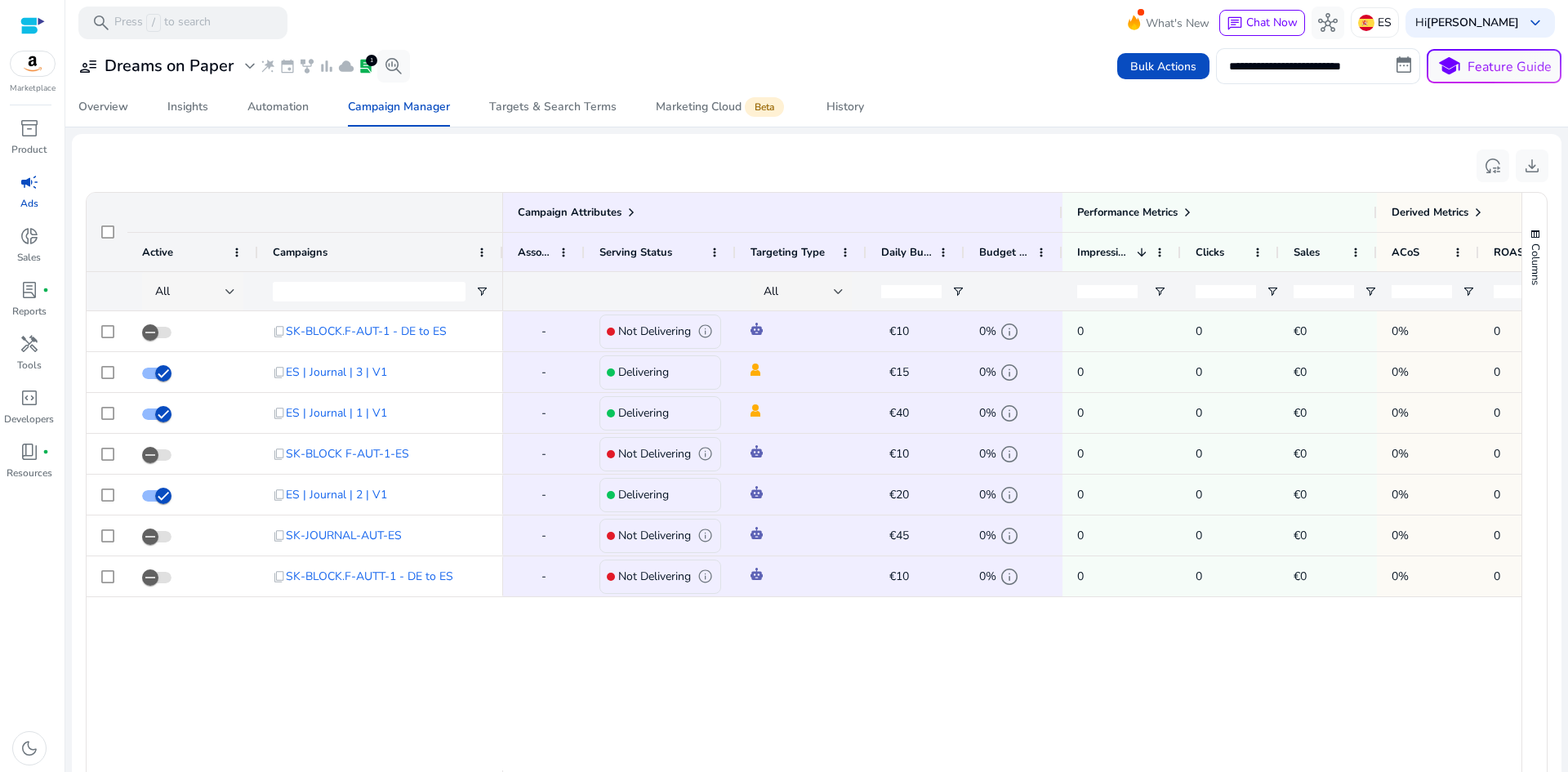
click at [229, 290] on div at bounding box center [230, 291] width 10 height 7
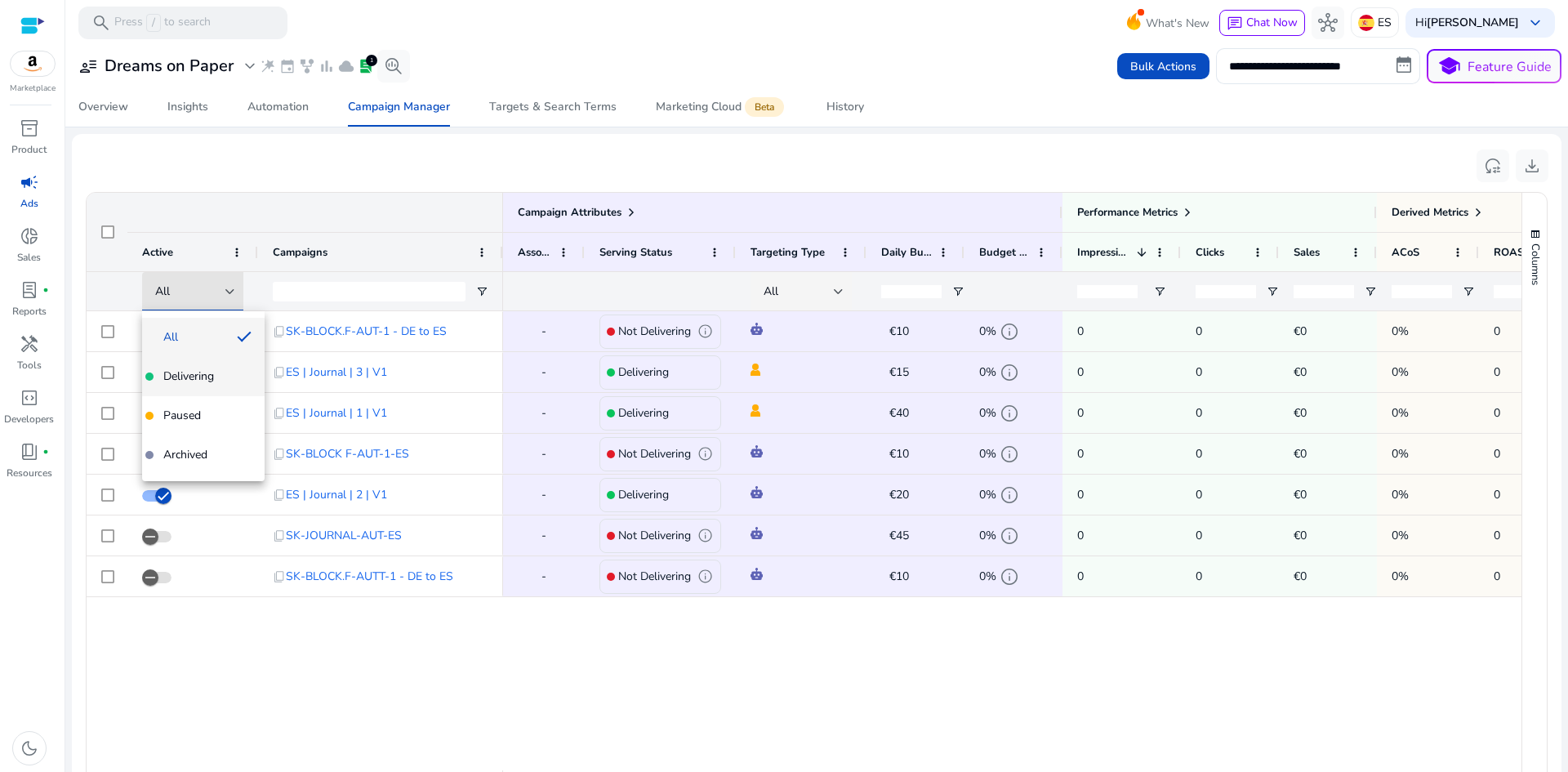
click at [201, 375] on span "Delivering" at bounding box center [188, 377] width 51 height 16
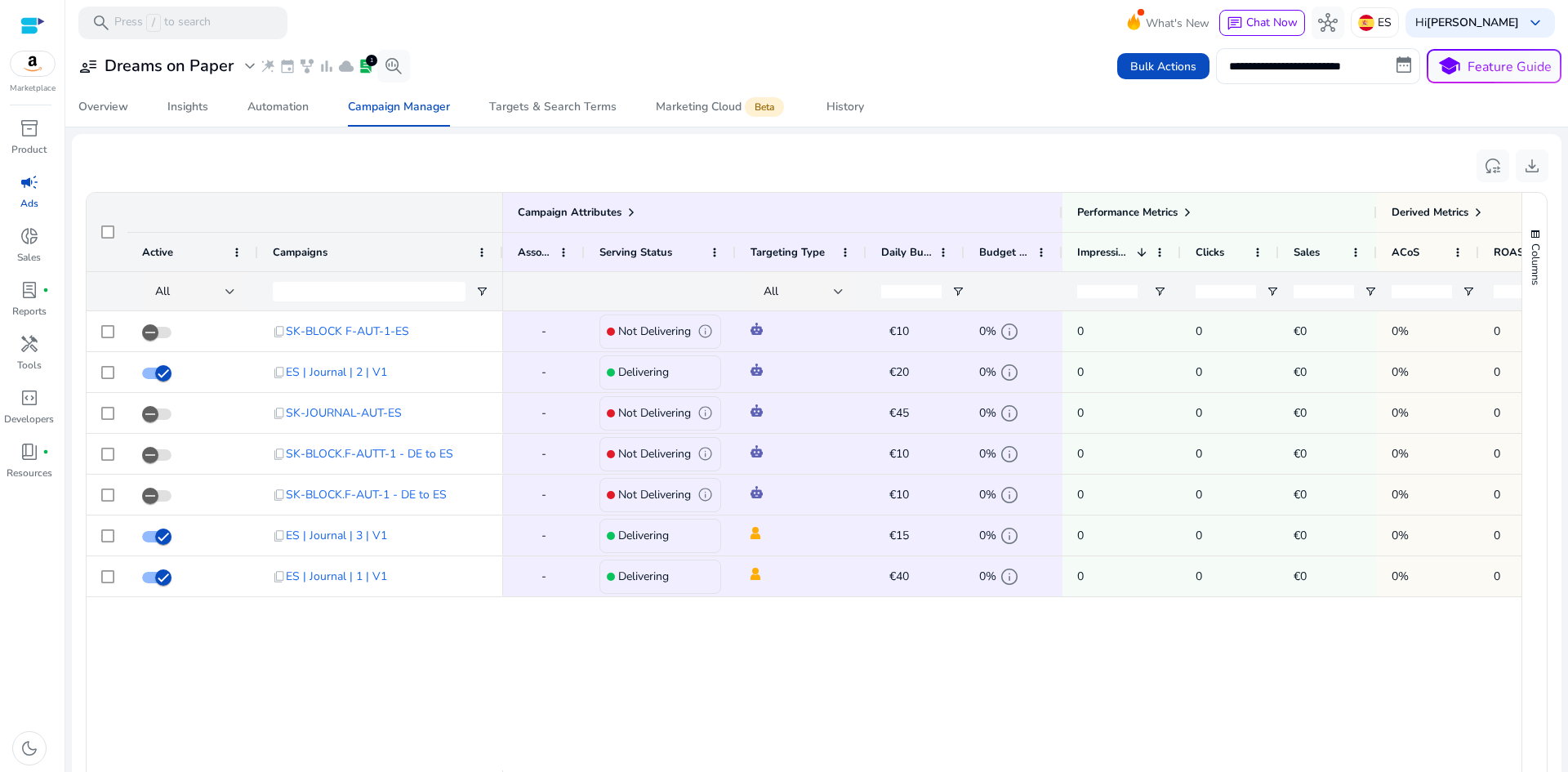
scroll to position [425, 0]
click at [198, 282] on div "All" at bounding box center [195, 292] width 80 height 20
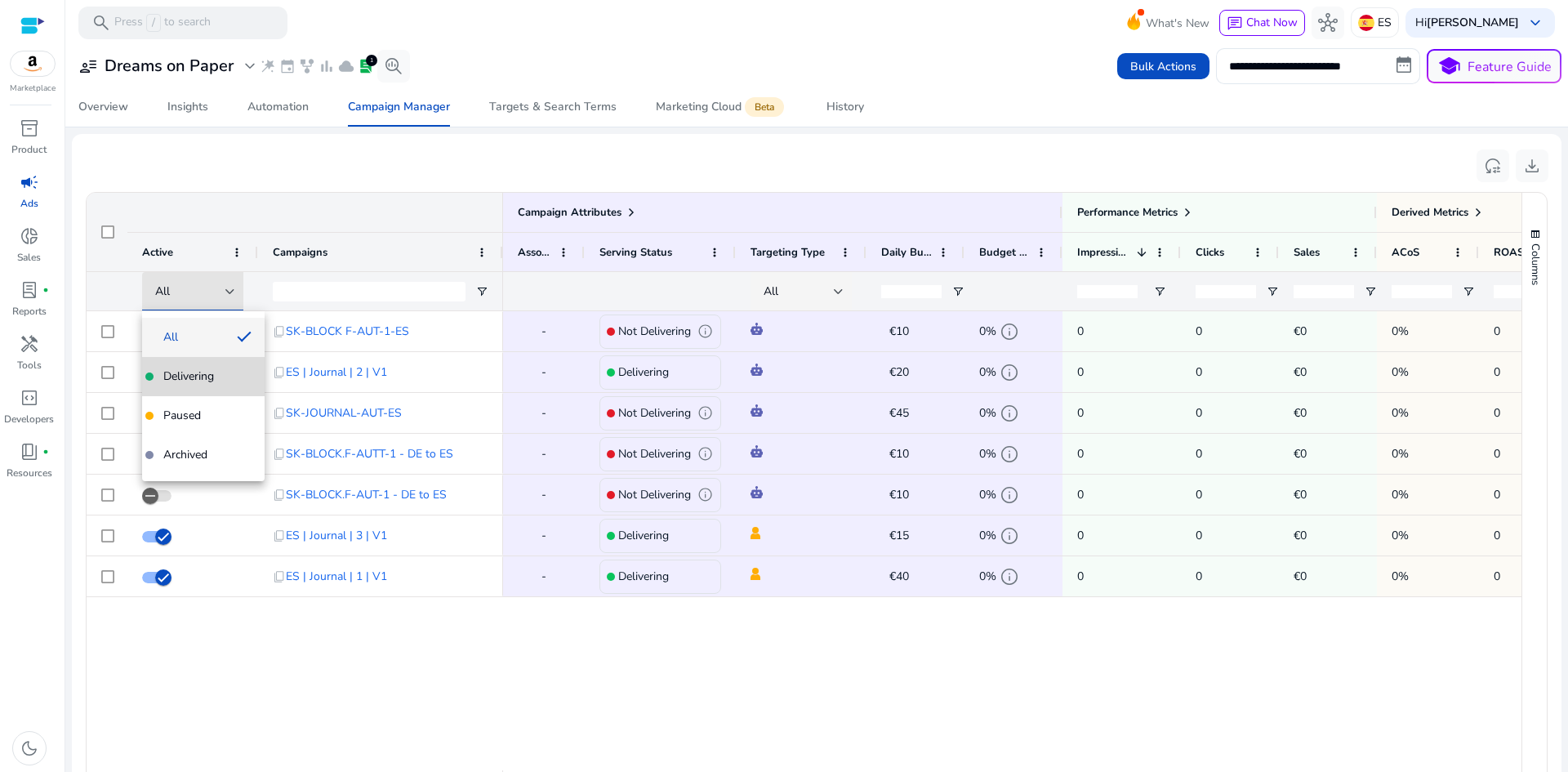
click at [178, 379] on span "Delivering" at bounding box center [188, 377] width 51 height 16
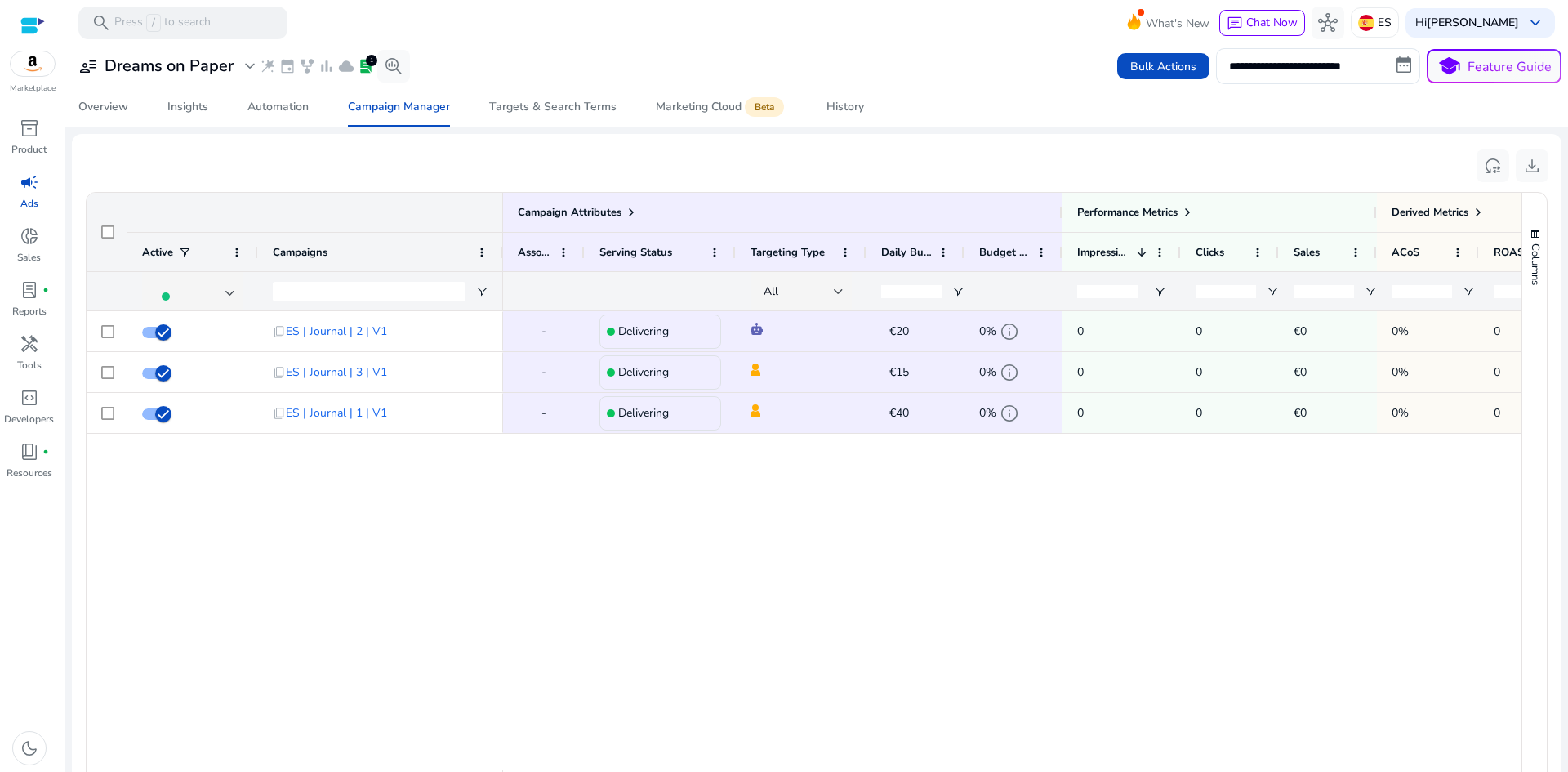
scroll to position [0, 0]
click at [575, 116] on span "Targets & Search Terms" at bounding box center [553, 107] width 128 height 39
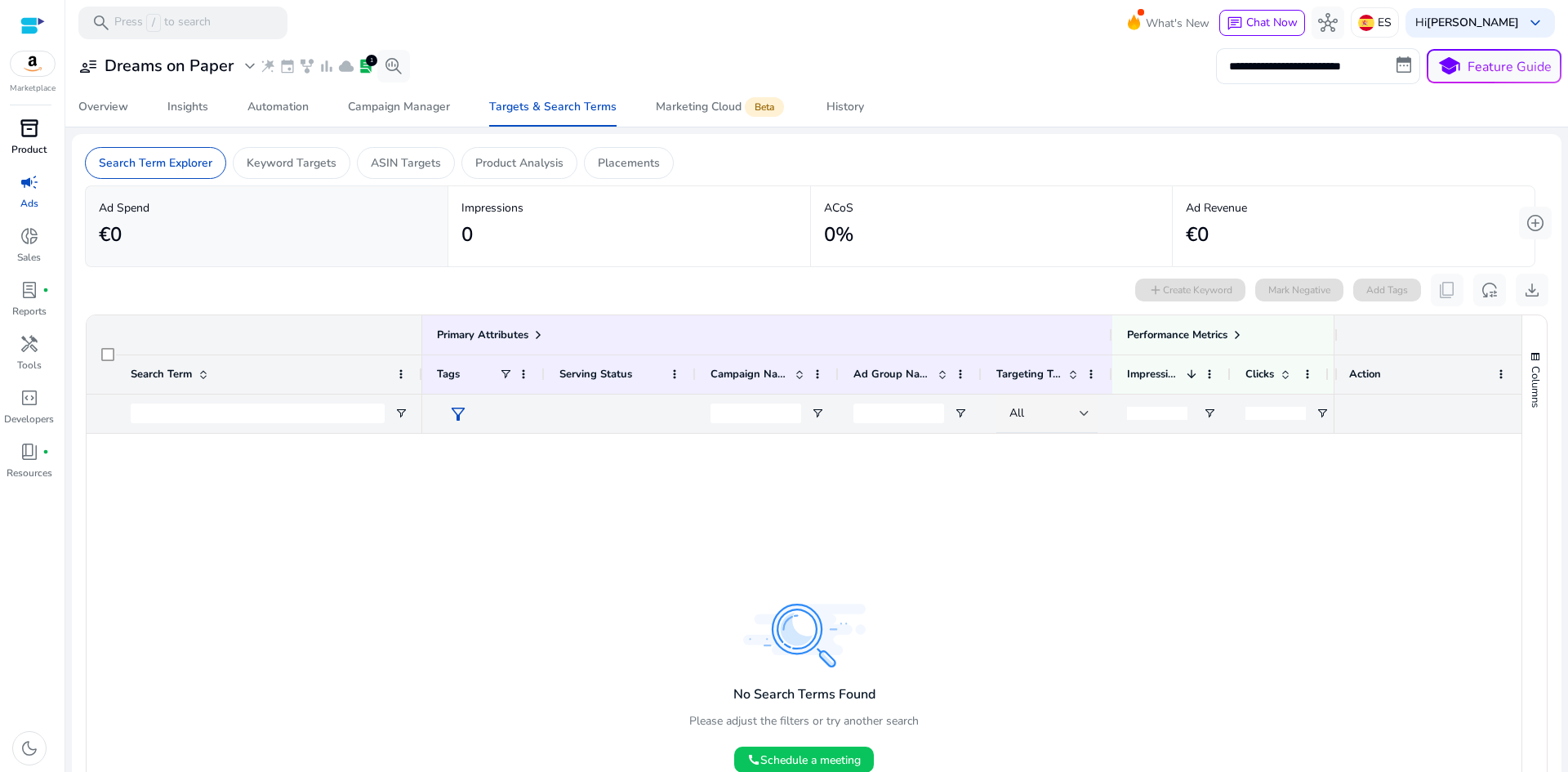
click at [25, 141] on link "inventory_2 Product" at bounding box center [29, 142] width 58 height 54
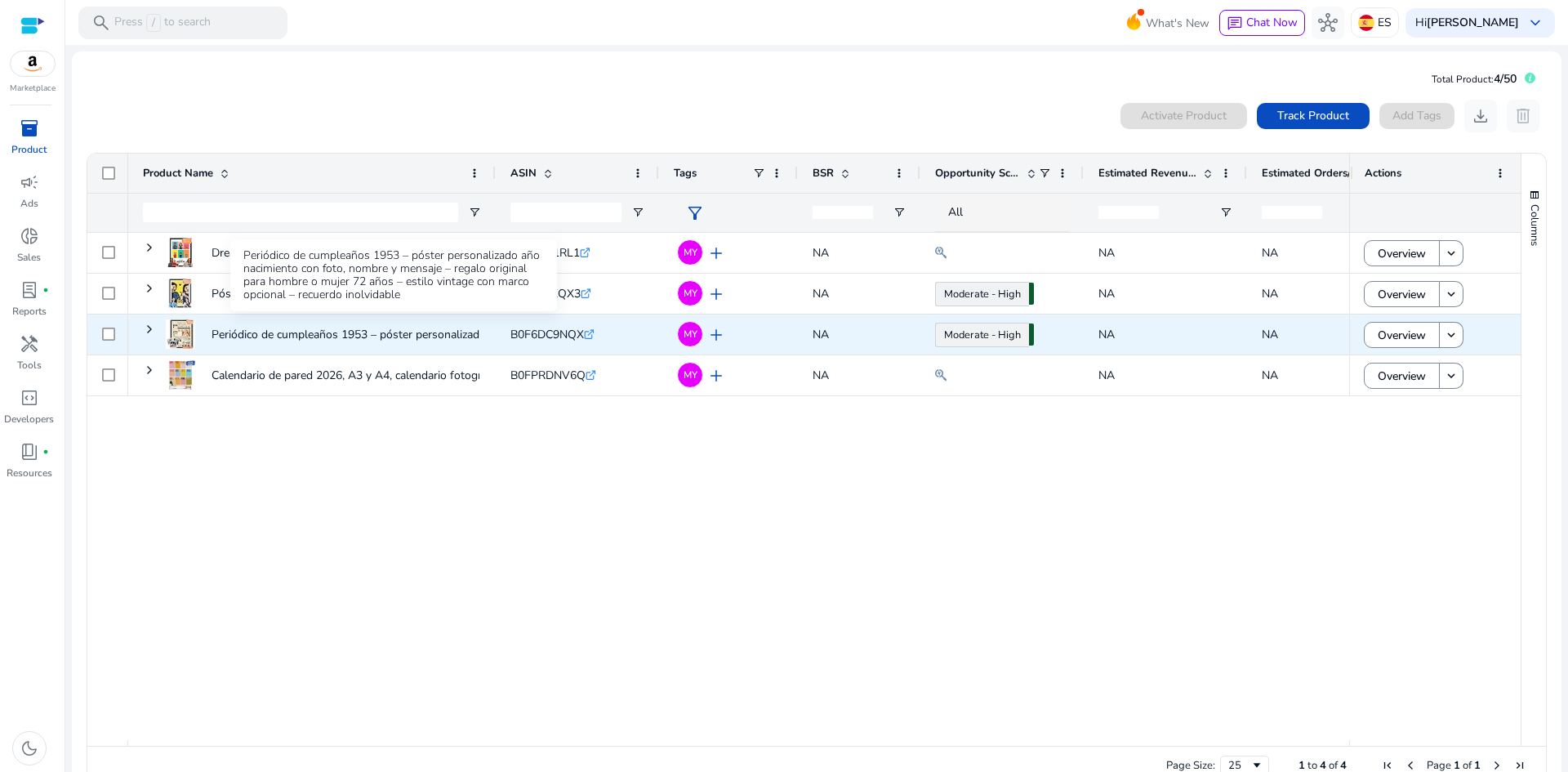
click at [279, 333] on p "Periódico de cumpleaños 1953 – póster personalizado año nacimiento..." at bounding box center [392, 335] width 362 height 34
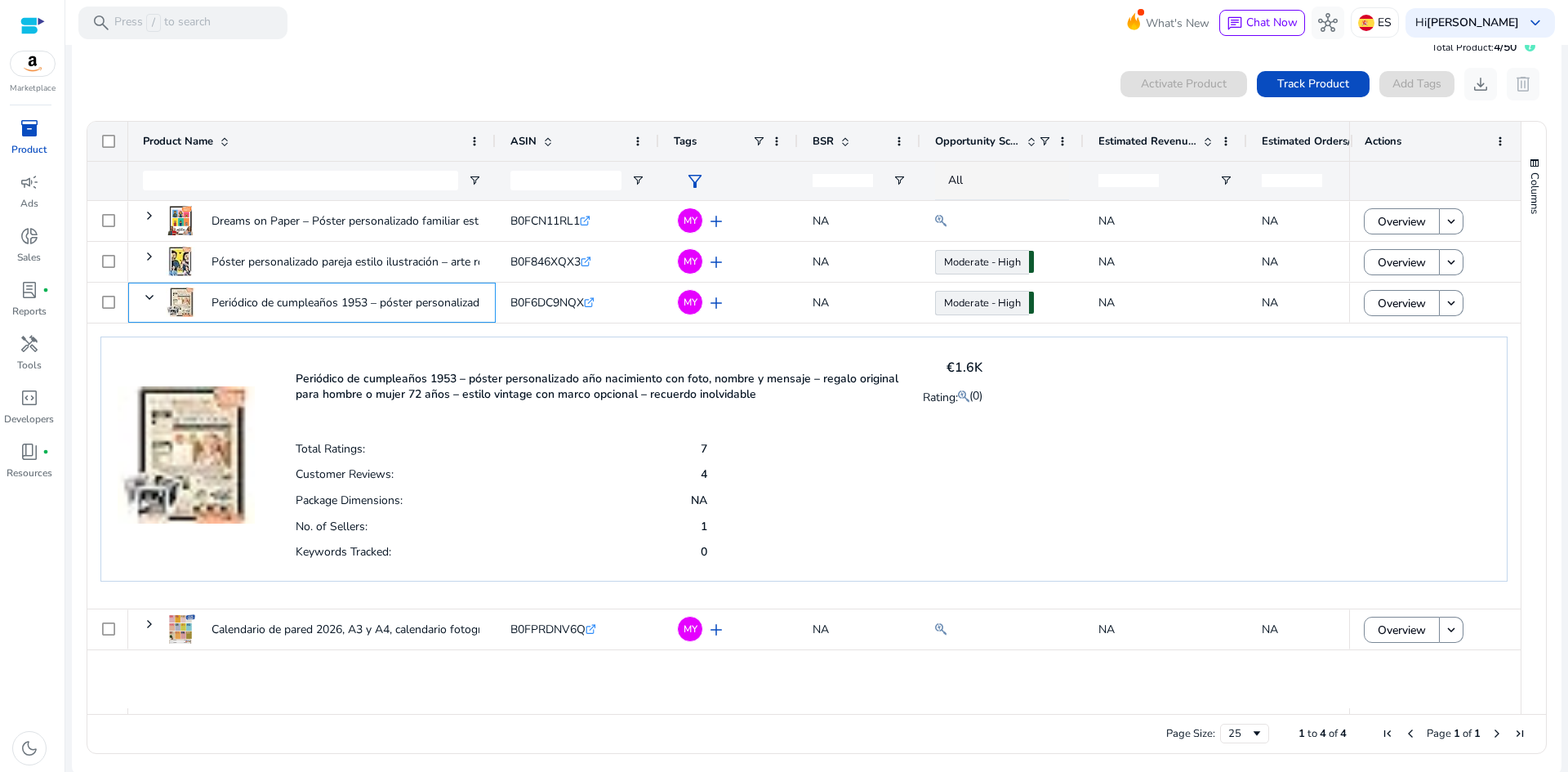
scroll to position [36, 0]
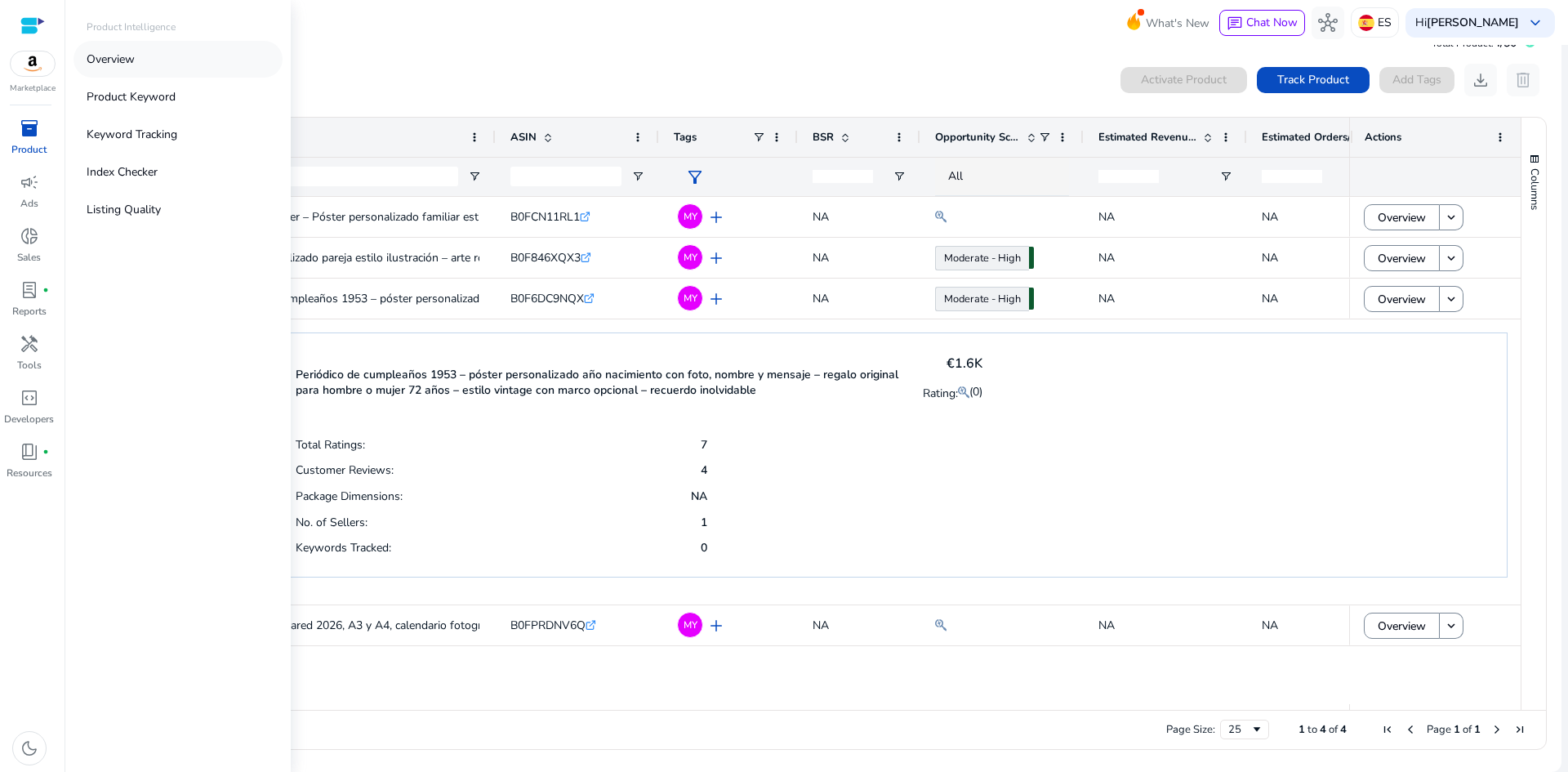
click at [133, 65] on p "Overview" at bounding box center [111, 59] width 48 height 17
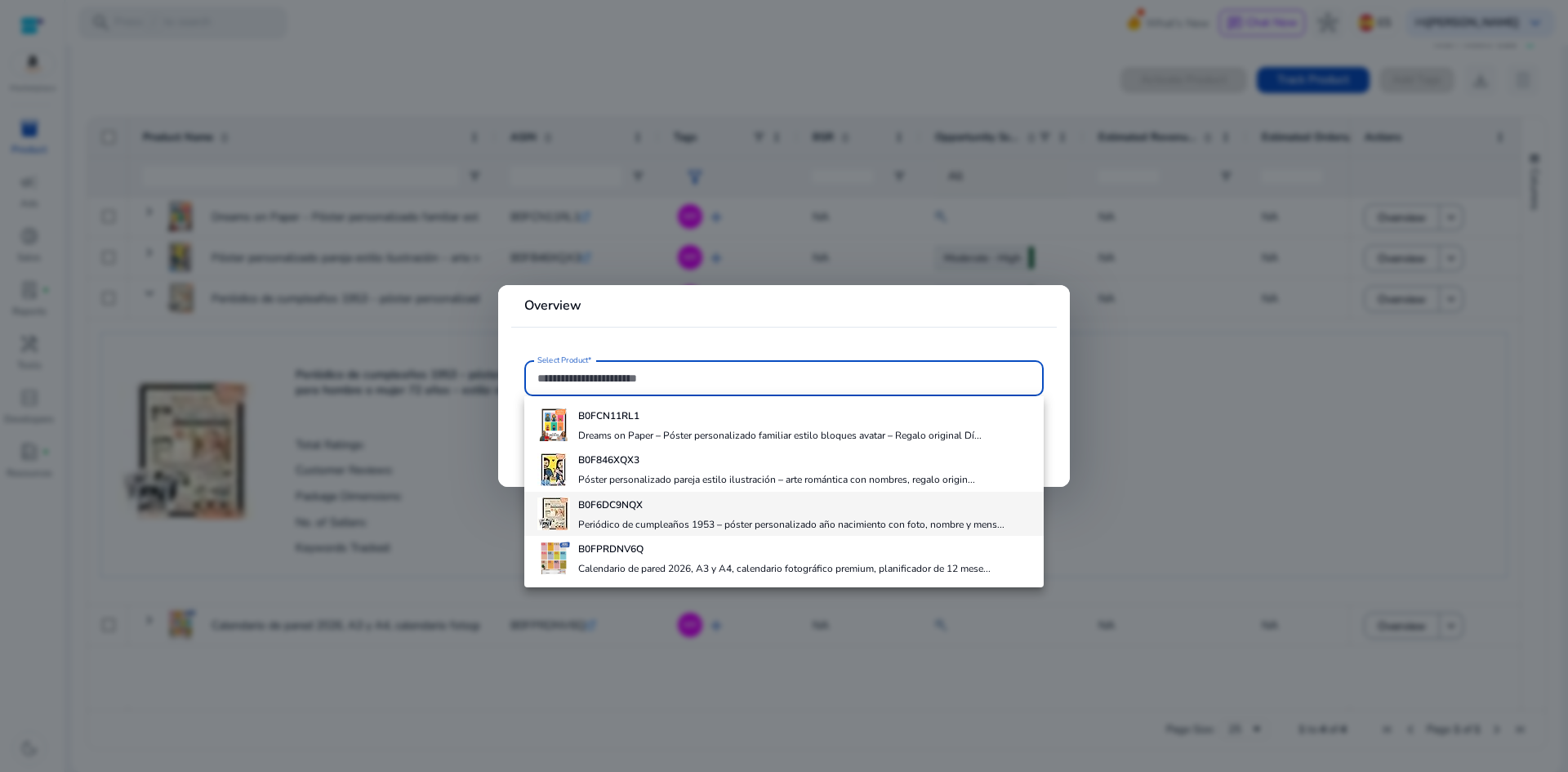
click at [623, 519] on h4 "Periódico de cumpleaños 1953 – póster personalizado año nacimiento con foto, no…" at bounding box center [791, 524] width 426 height 13
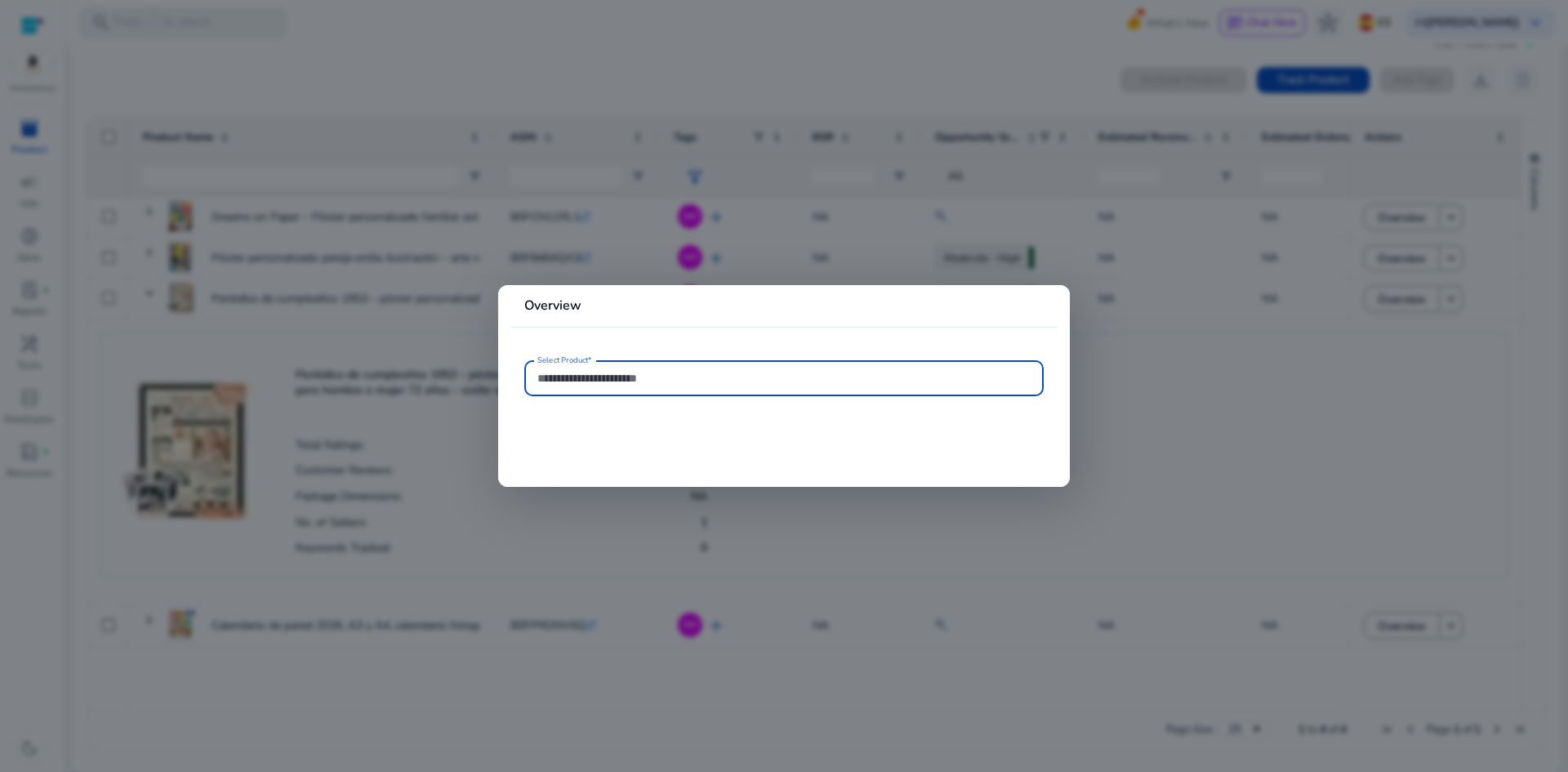
type input "**********"
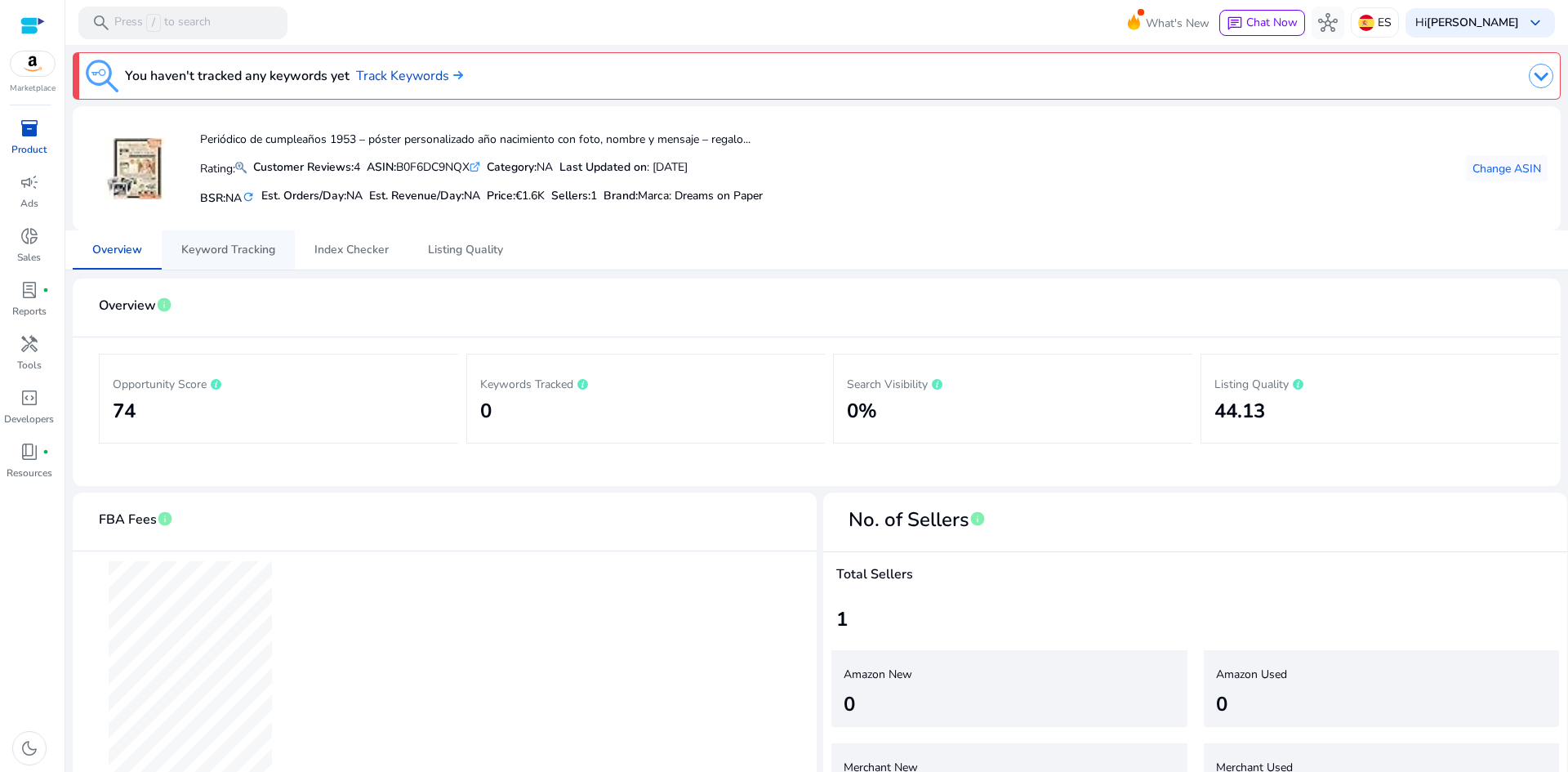
click at [239, 251] on span "Keyword Tracking" at bounding box center [228, 249] width 94 height 11
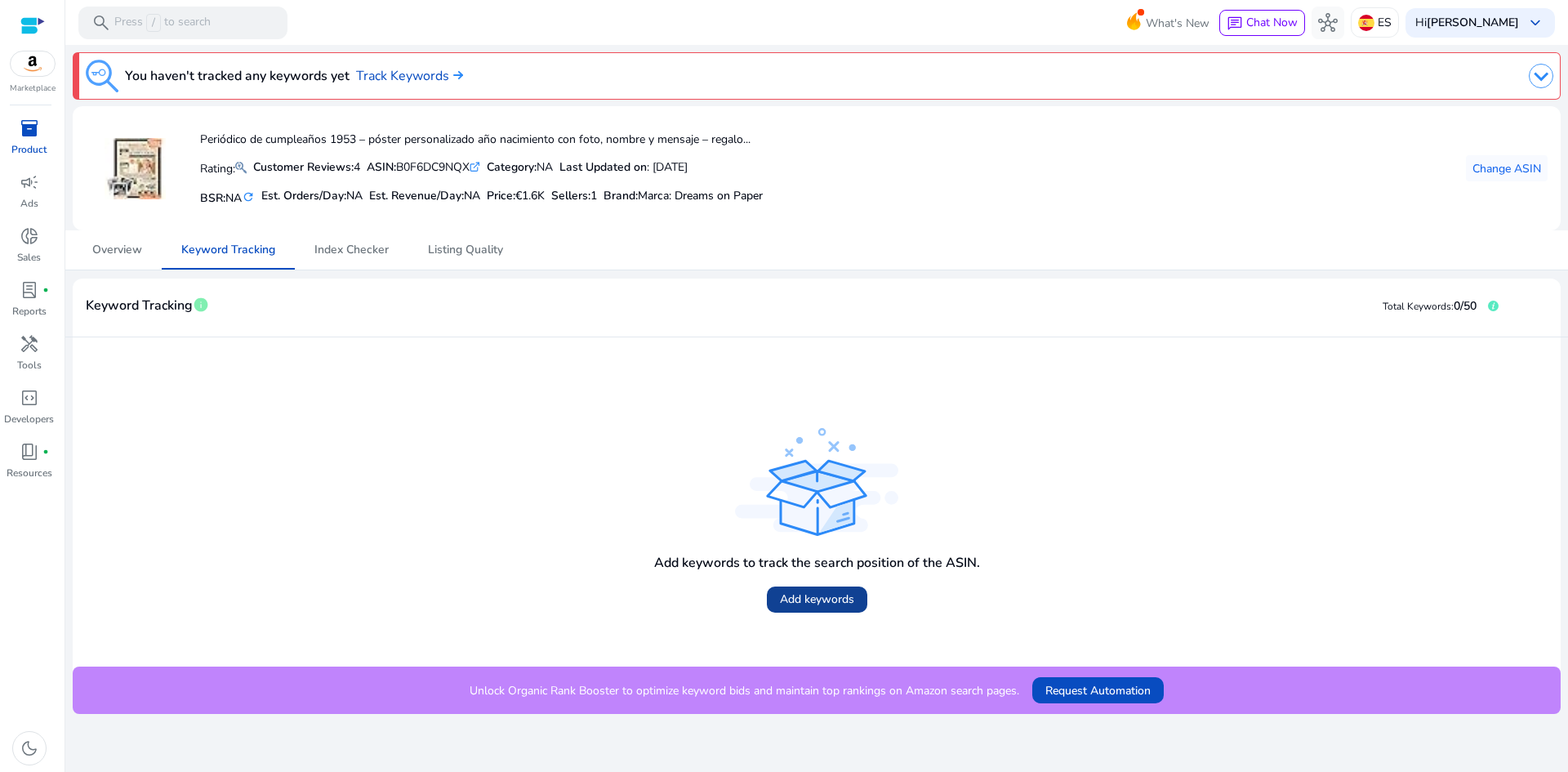
click at [838, 595] on span "Add keywords" at bounding box center [817, 599] width 75 height 17
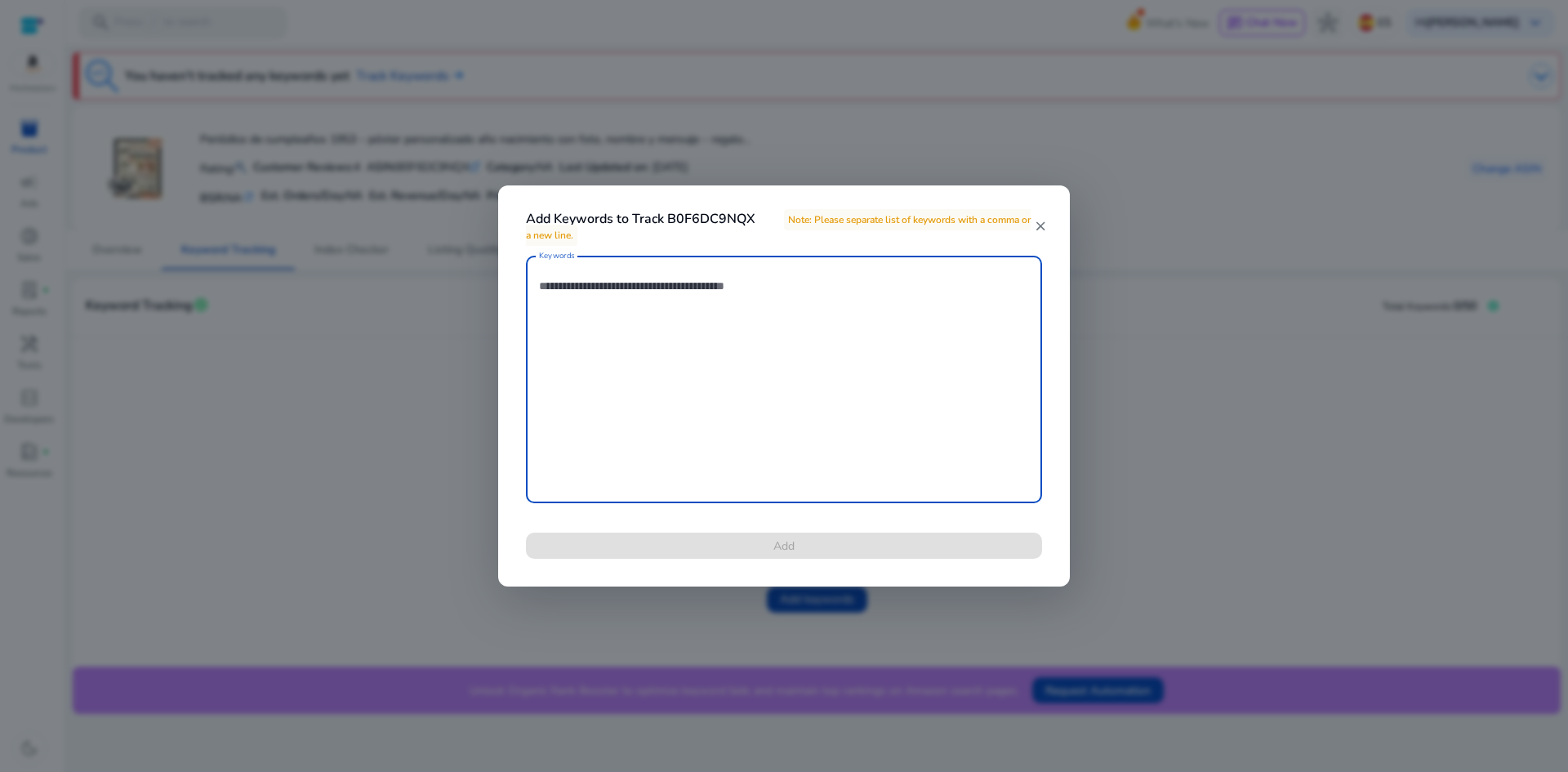
click at [635, 316] on textarea "Keywords" at bounding box center [784, 380] width 490 height 231
paste textarea "**********"
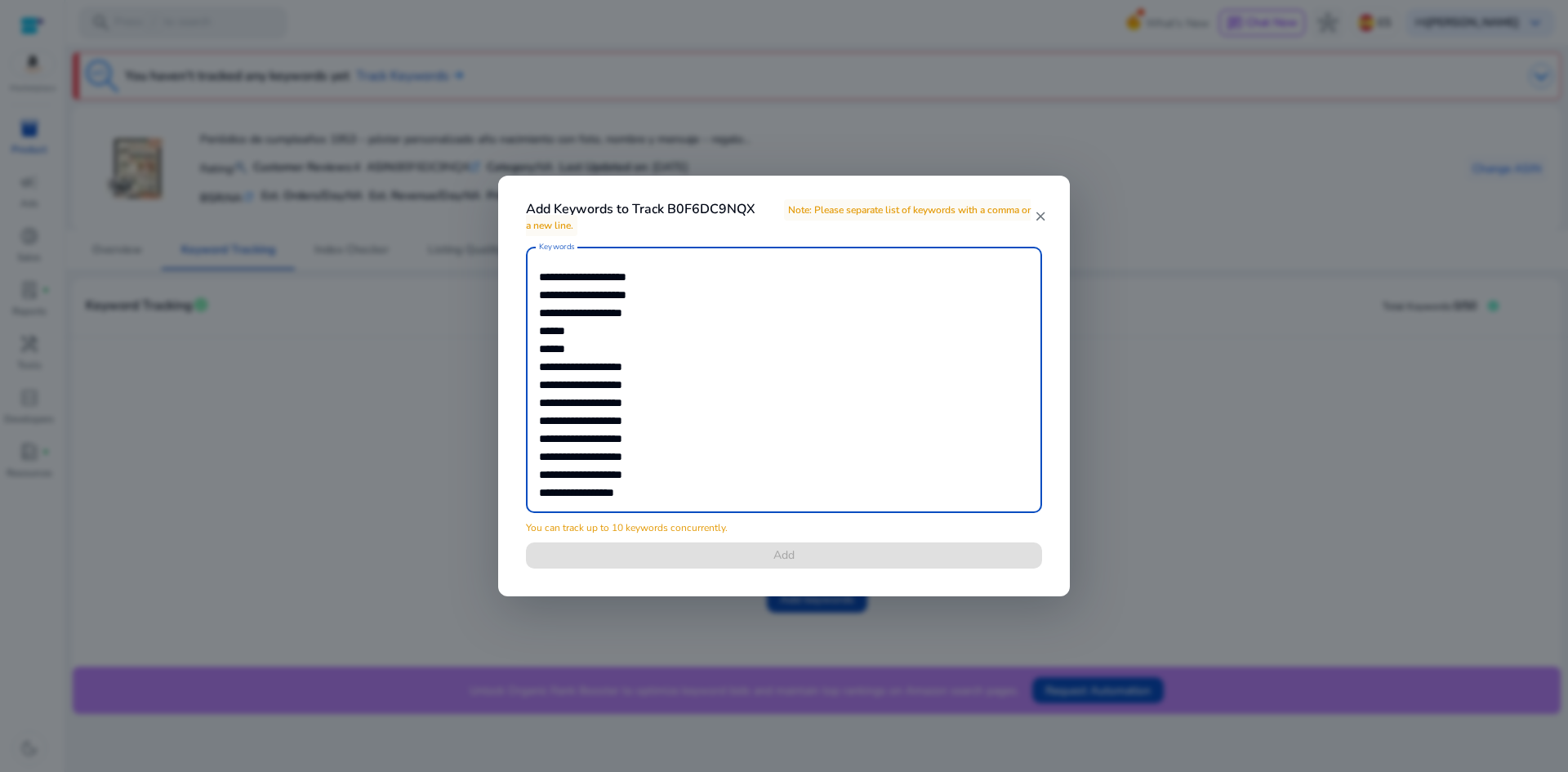
scroll to position [6481, 0]
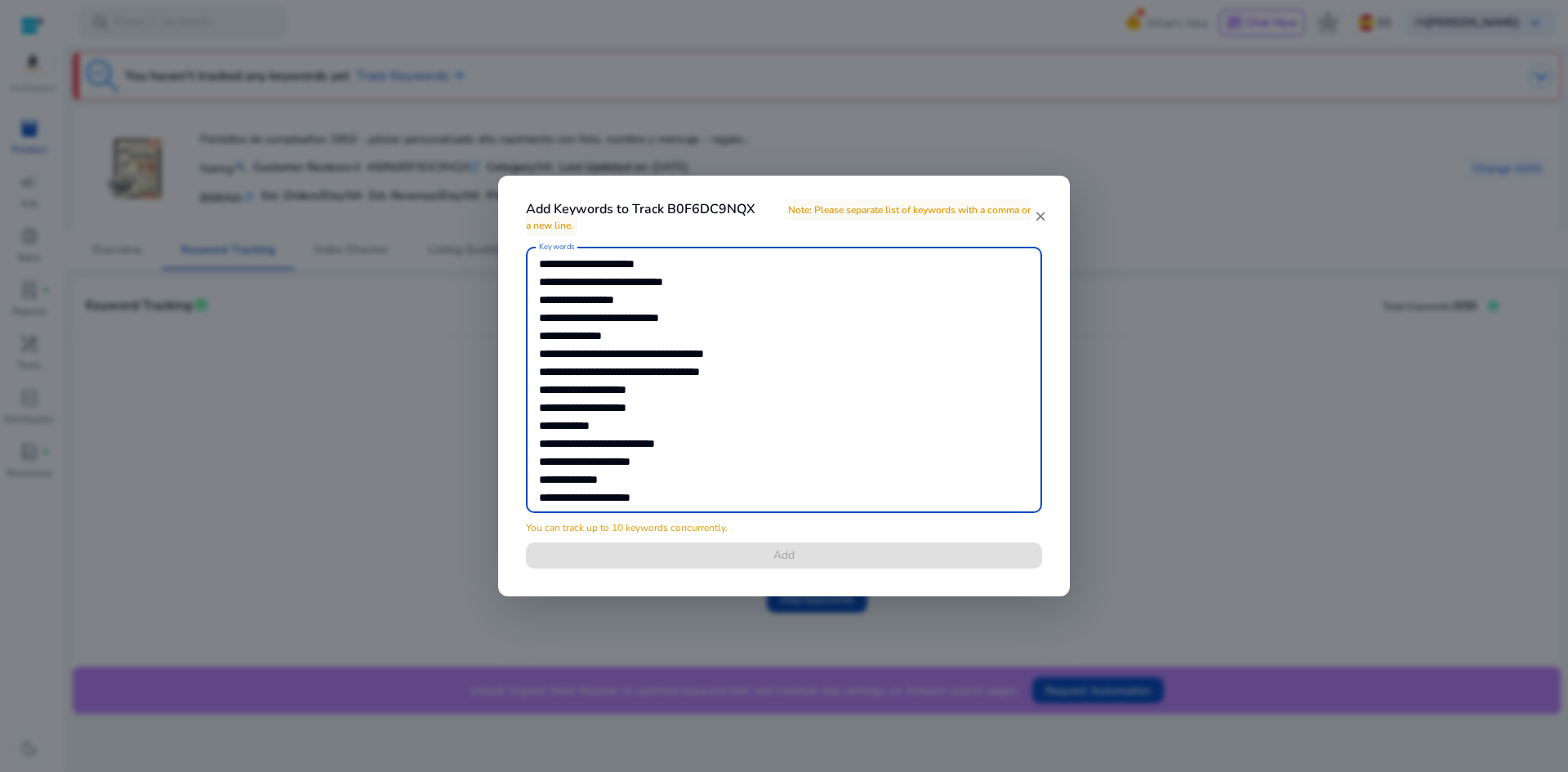
type textarea "**********"
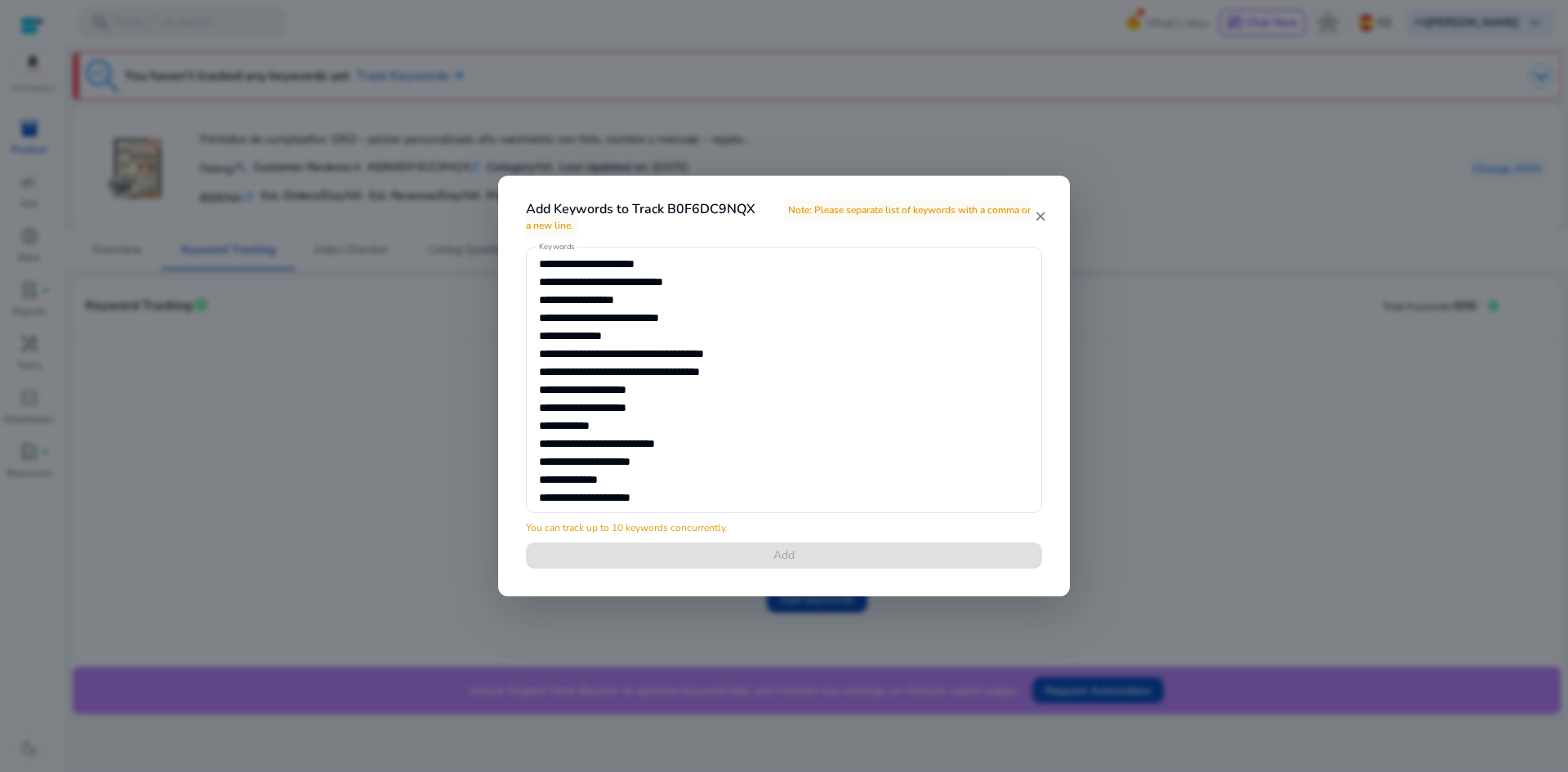
click at [736, 530] on div "Keywords You can track up to 10 keywords concurrently. Add" at bounding box center [783, 417] width 555 height 342
click at [1040, 216] on mat-icon "close" at bounding box center [1040, 216] width 13 height 15
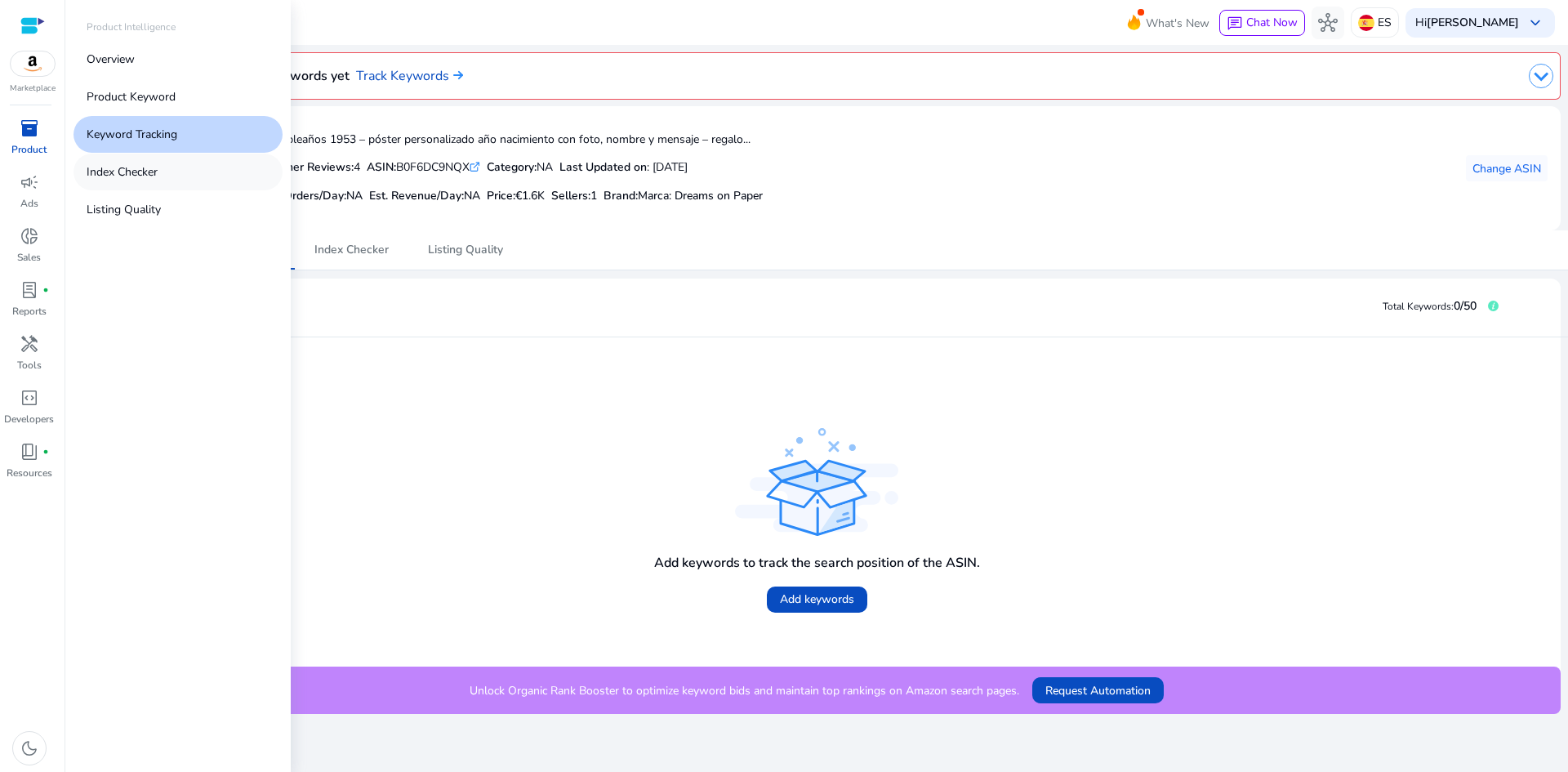
click at [150, 171] on p "Index Checker" at bounding box center [122, 171] width 71 height 17
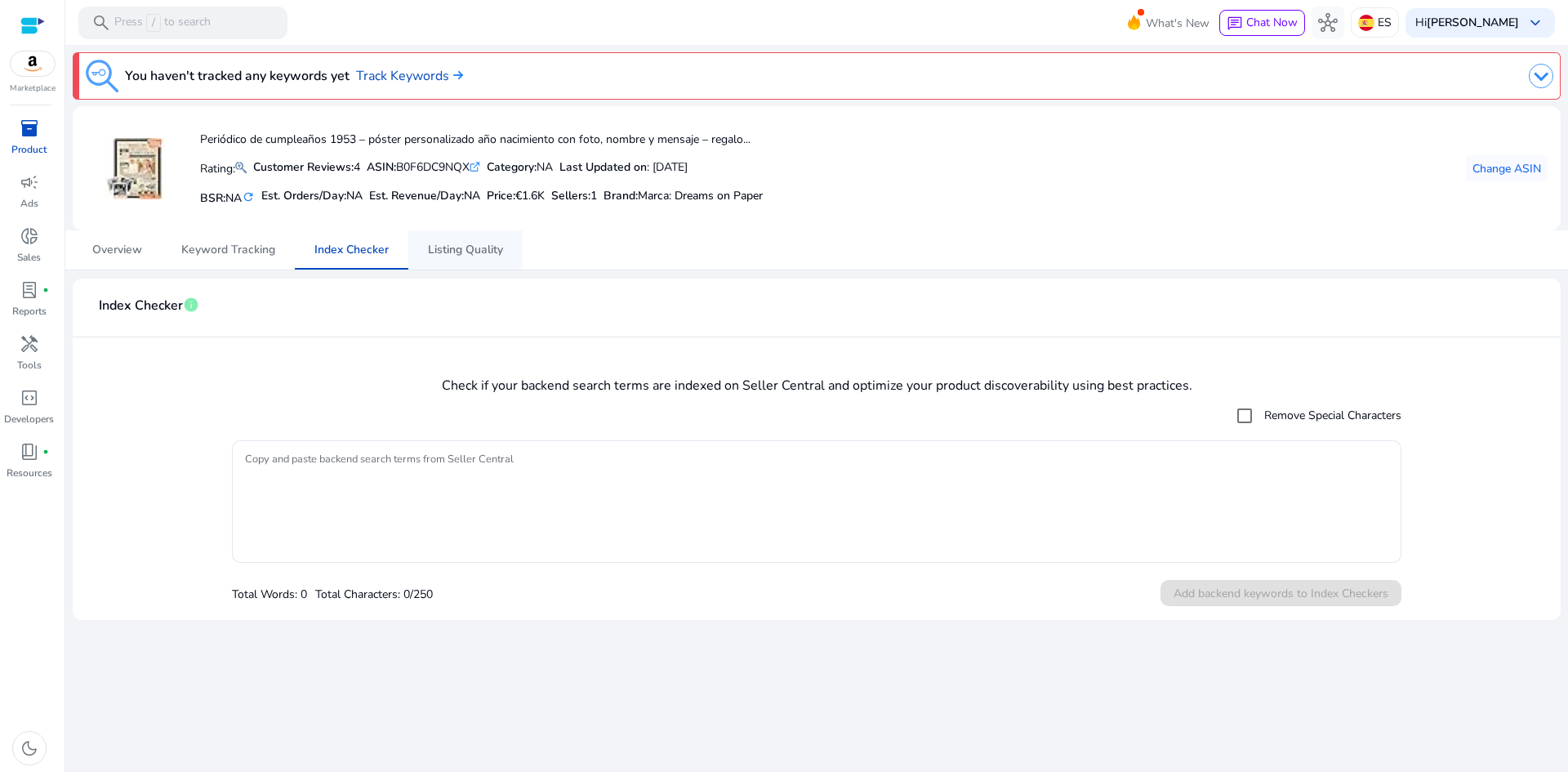
click at [491, 254] on span "Listing Quality" at bounding box center [465, 249] width 75 height 11
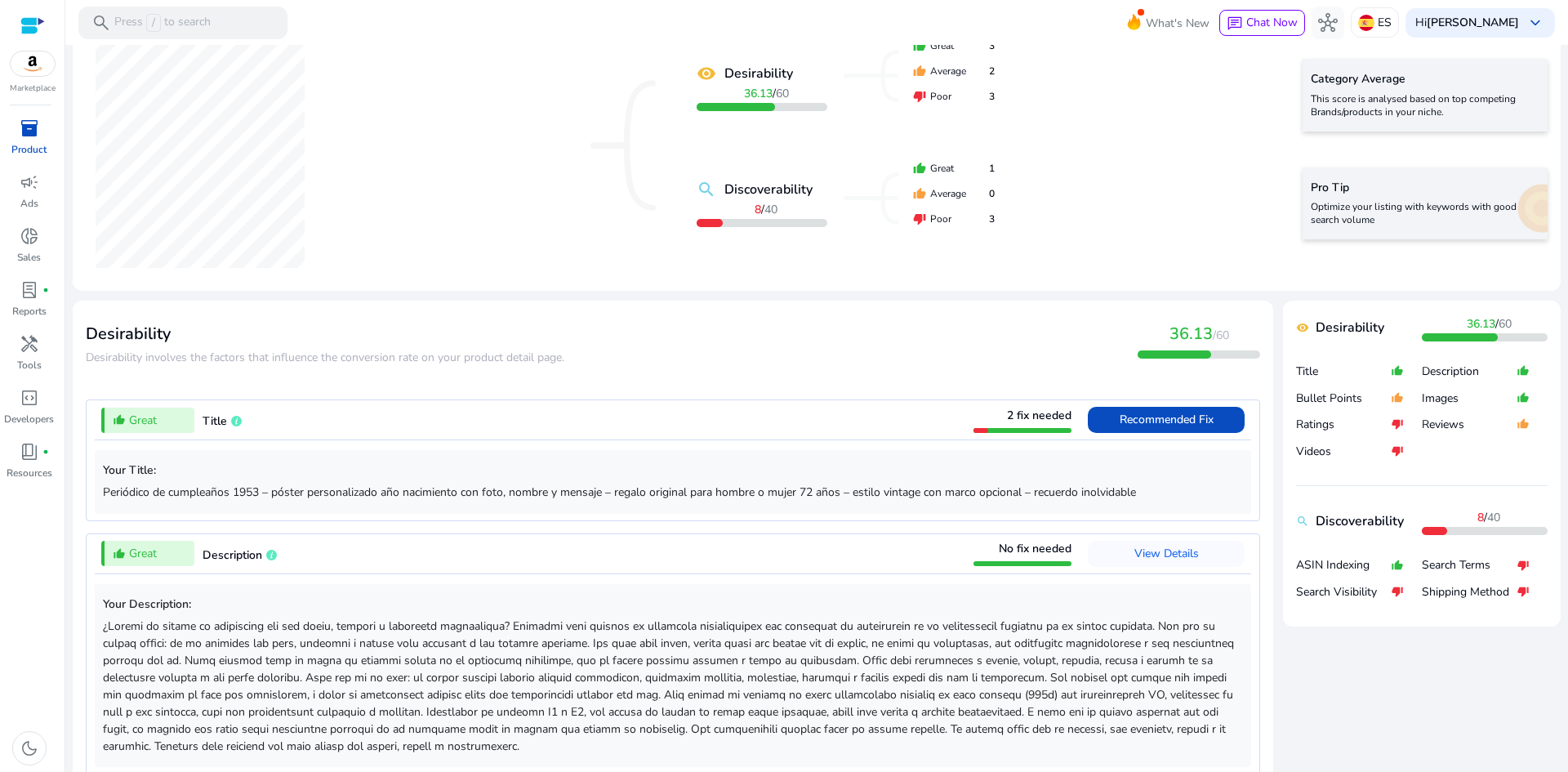
scroll to position [327, 0]
click at [1120, 420] on span "Recommended Fix" at bounding box center [1167, 417] width 94 height 16
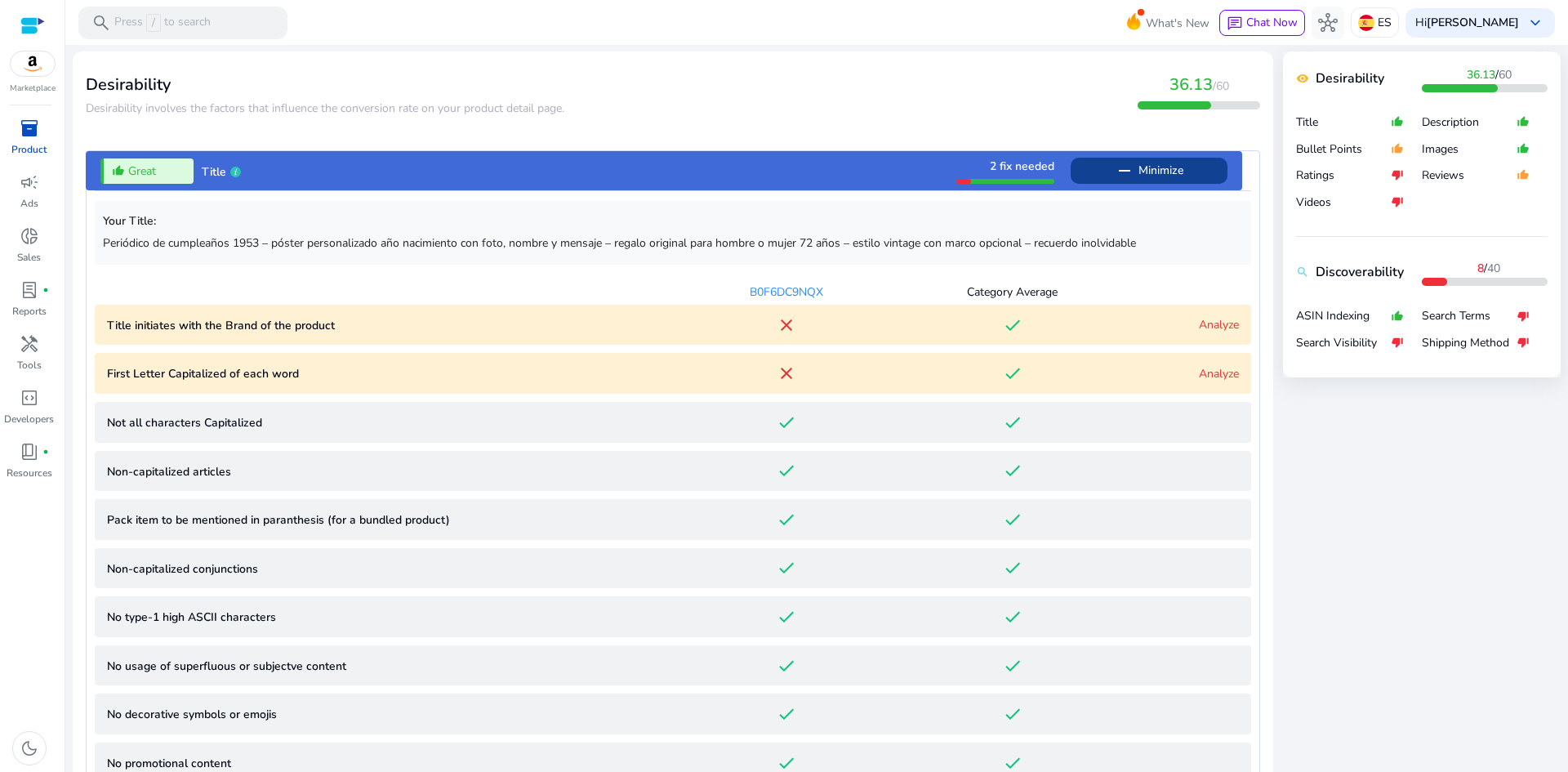
scroll to position [560, 0]
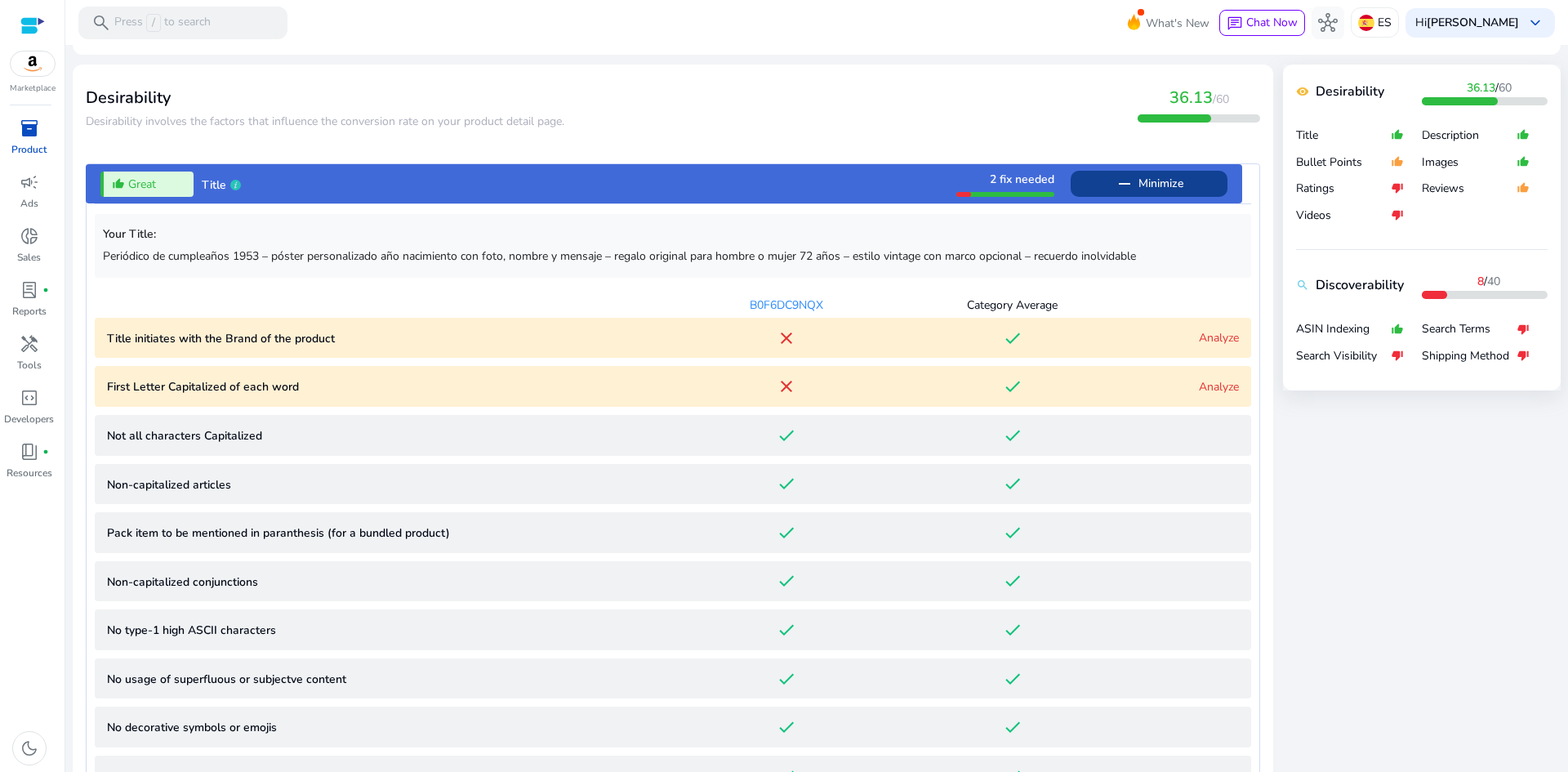
click at [1207, 385] on link "Analyze" at bounding box center [1218, 386] width 40 height 16
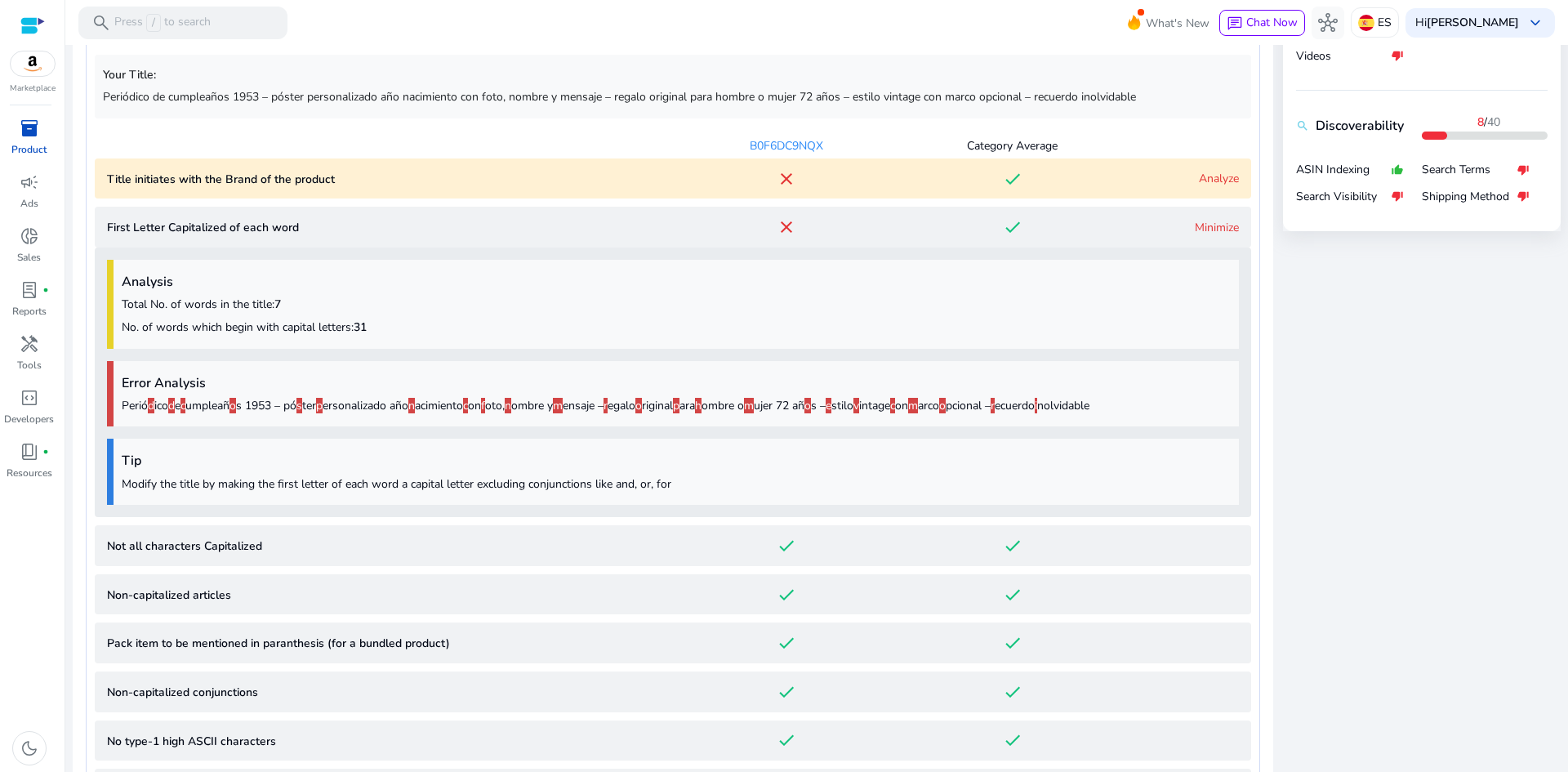
scroll to position [681, 0]
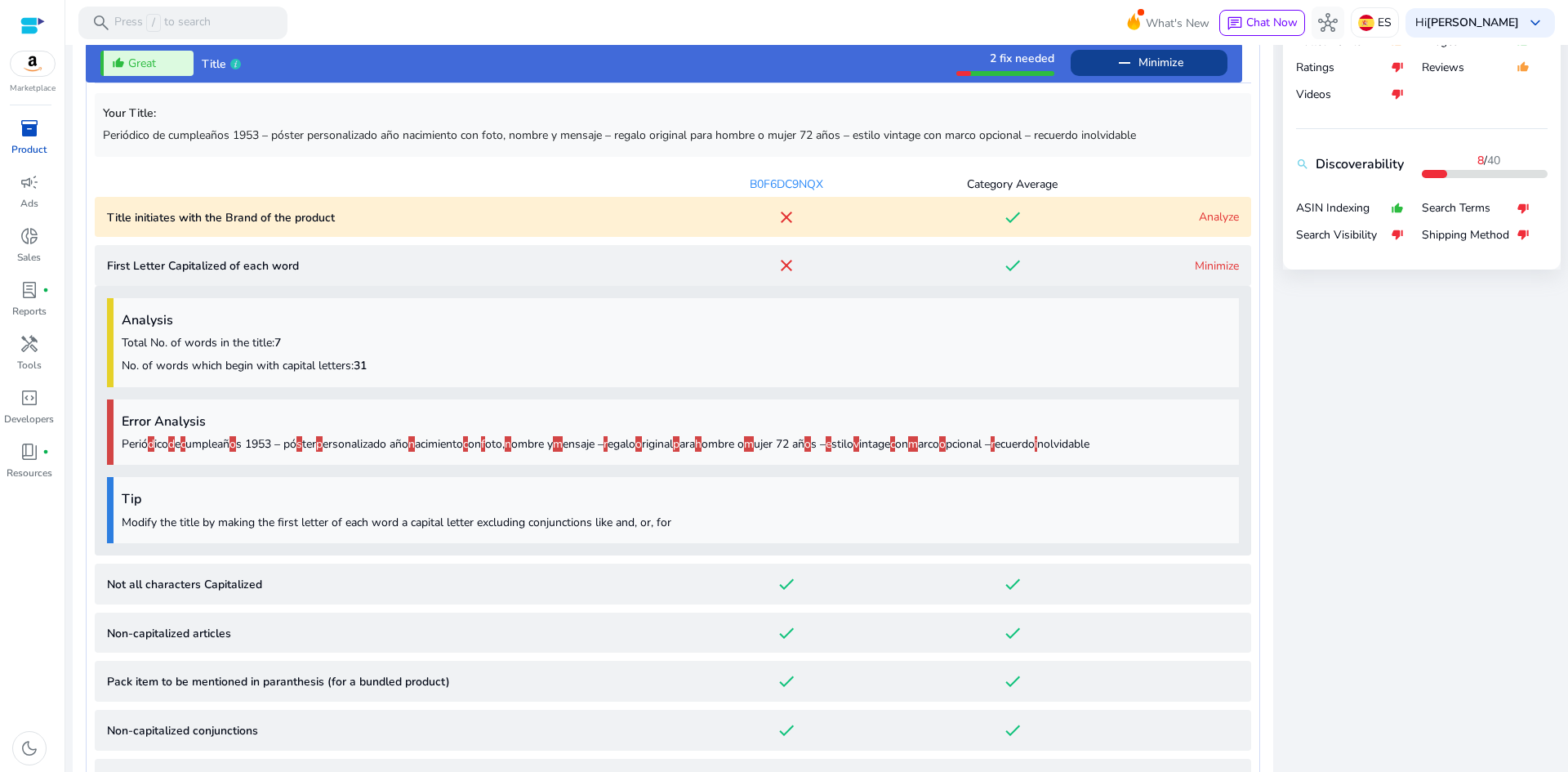
click at [1203, 265] on link "Minimize" at bounding box center [1216, 266] width 44 height 16
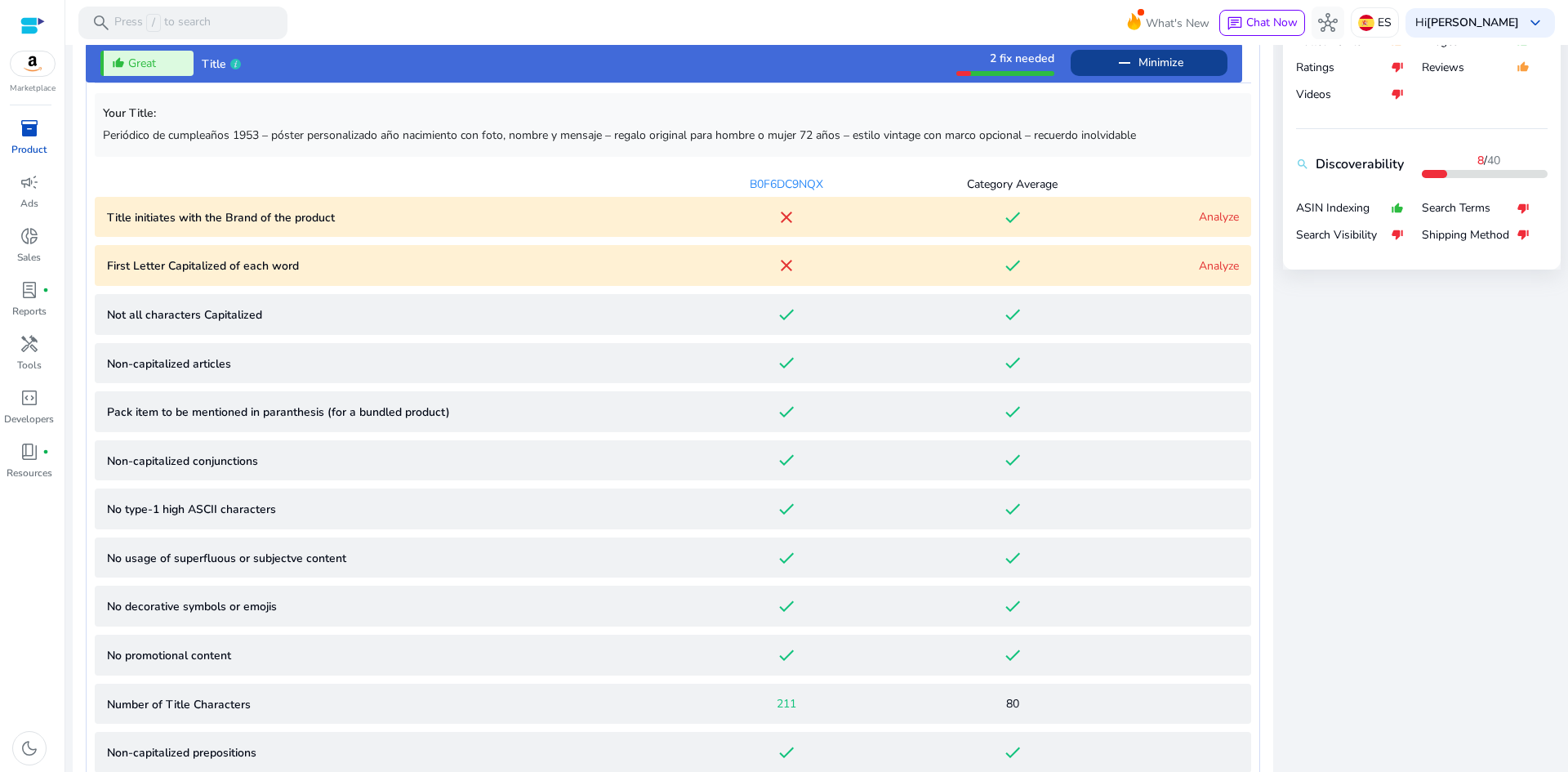
click at [1203, 265] on link "Analyze" at bounding box center [1218, 266] width 40 height 16
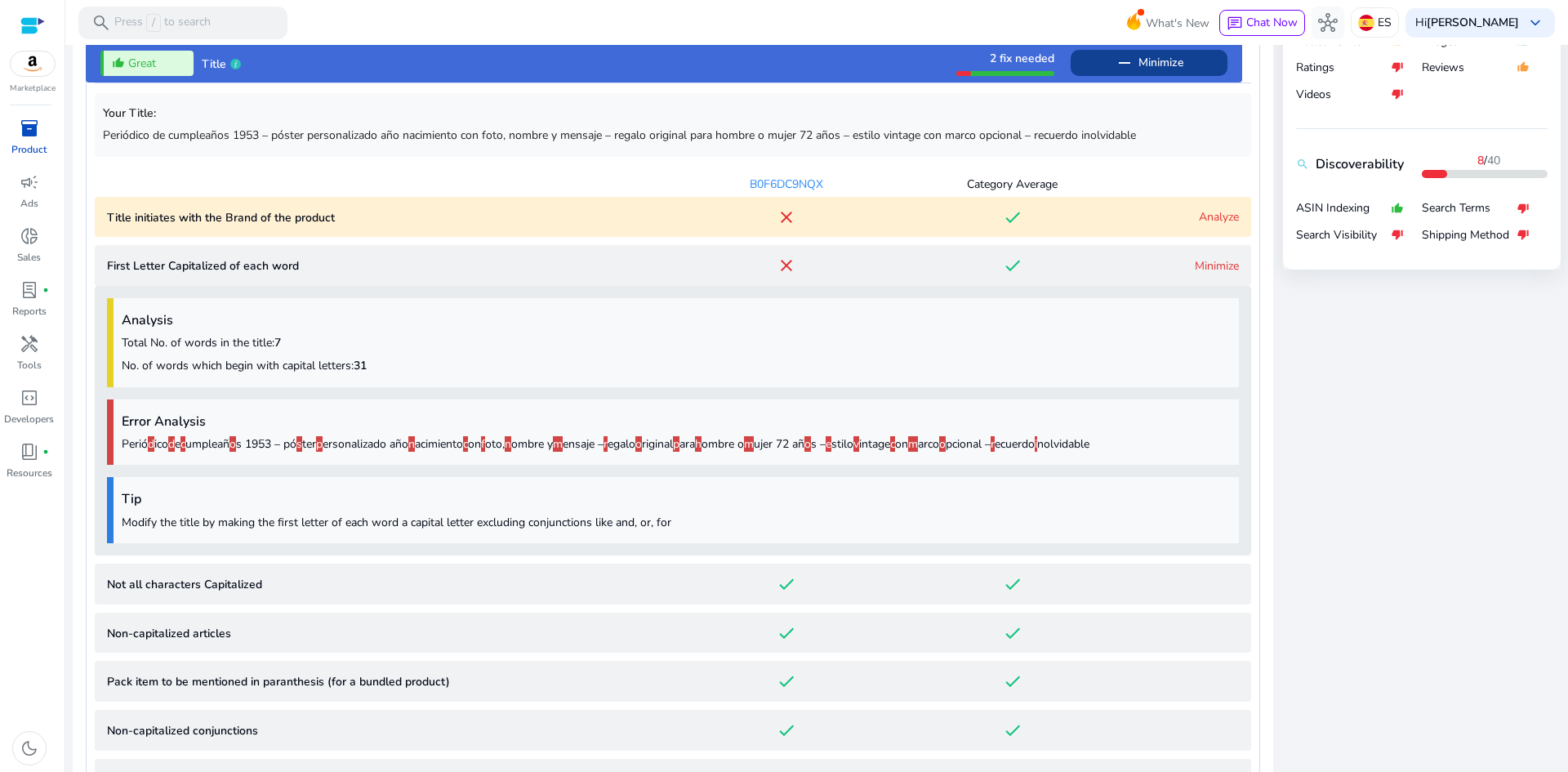
click at [1203, 265] on link "Minimize" at bounding box center [1216, 266] width 44 height 16
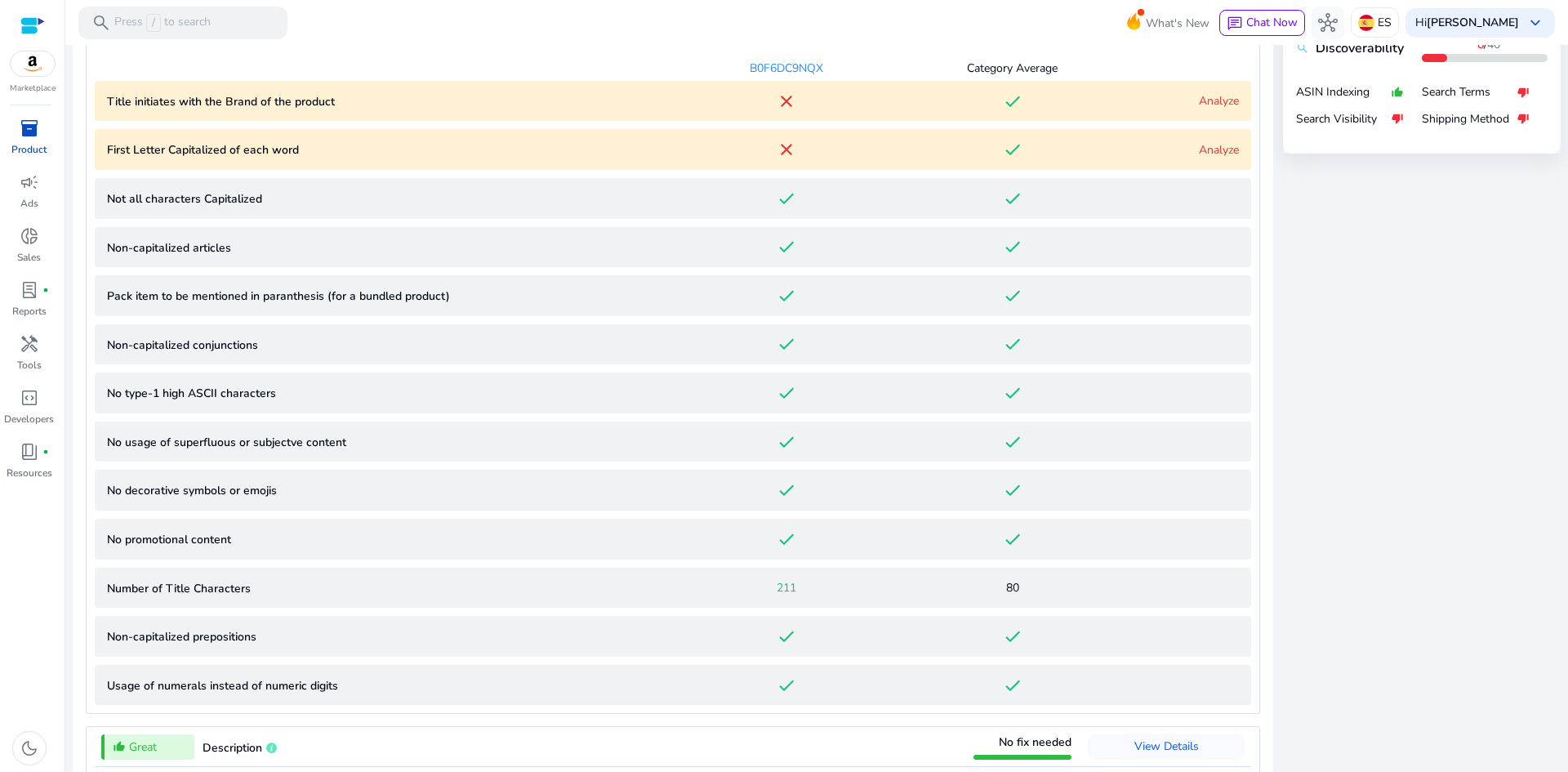
scroll to position [763, 0]
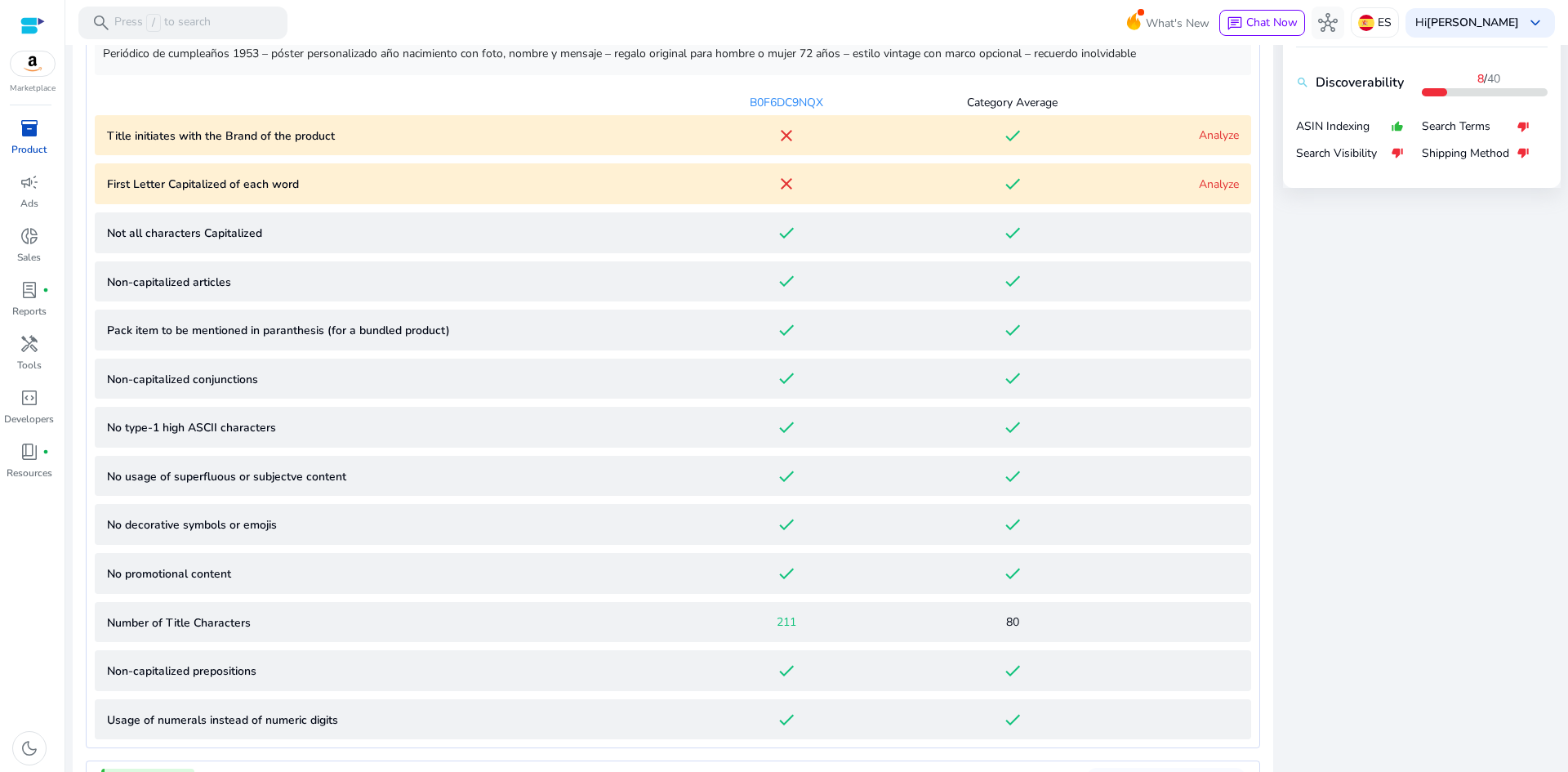
click at [1209, 186] on link "Analyze" at bounding box center [1218, 184] width 40 height 16
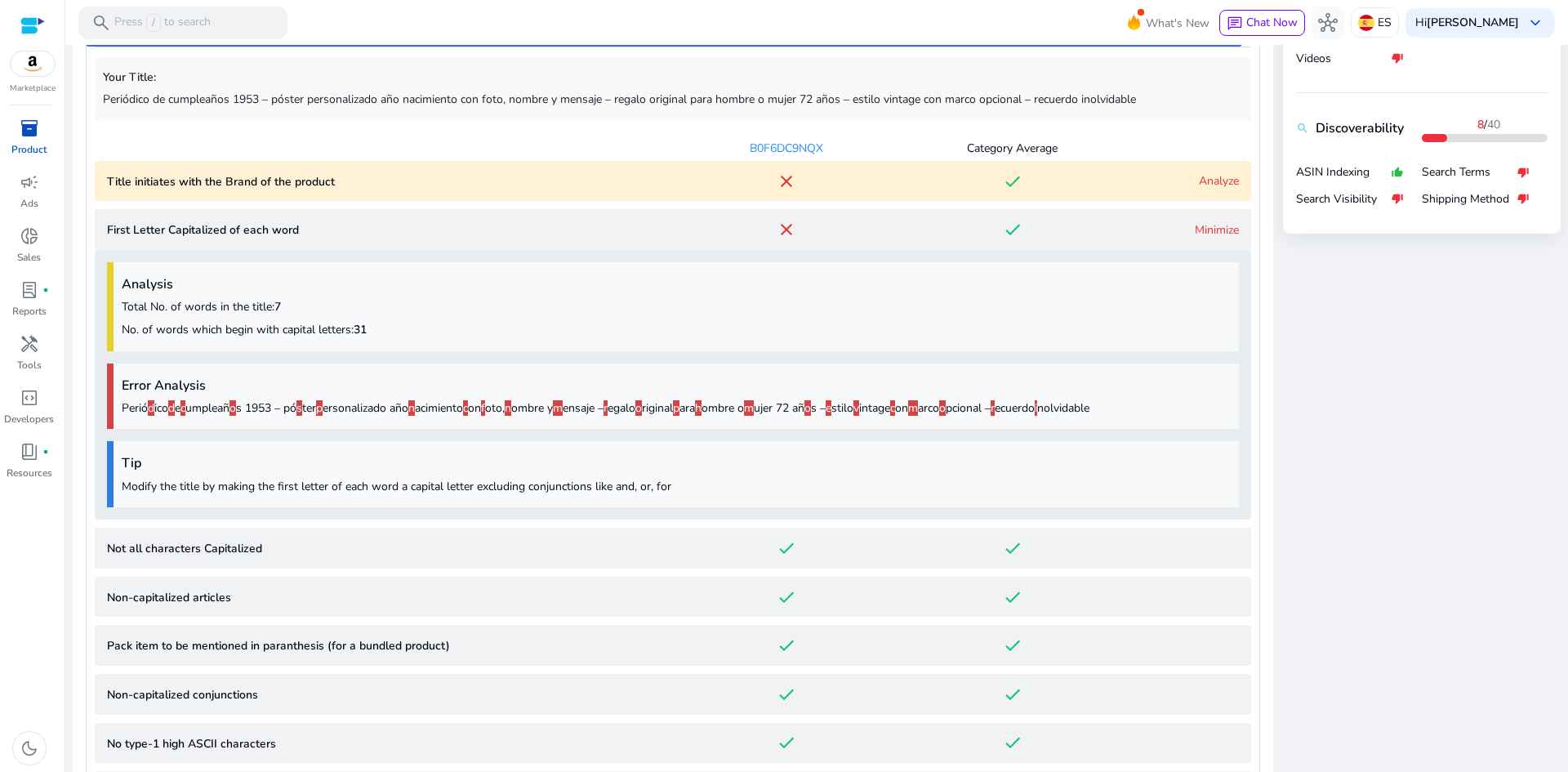
scroll to position [600, 0]
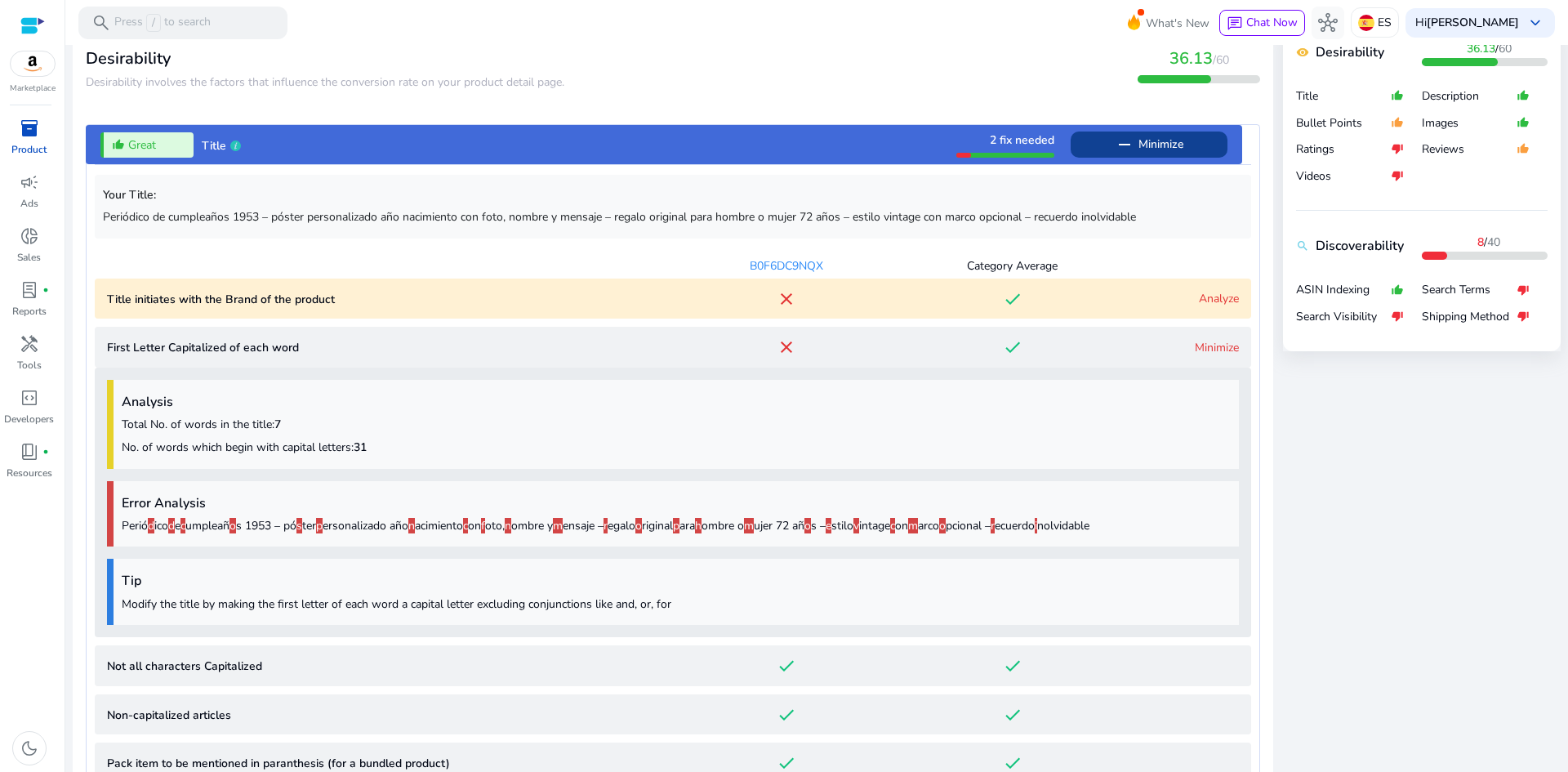
click at [1212, 148] on span at bounding box center [1149, 143] width 156 height 39
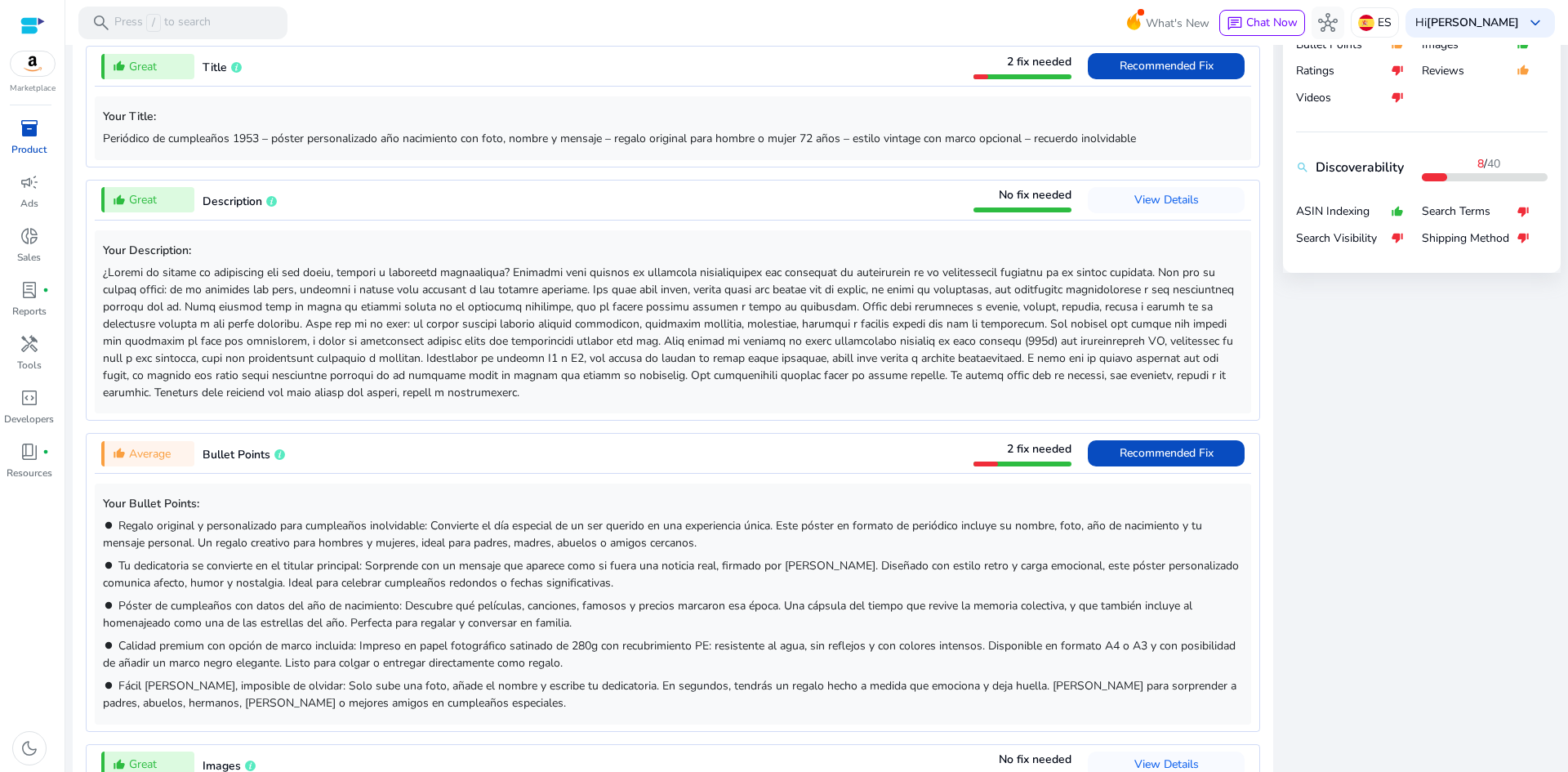
scroll to position [763, 0]
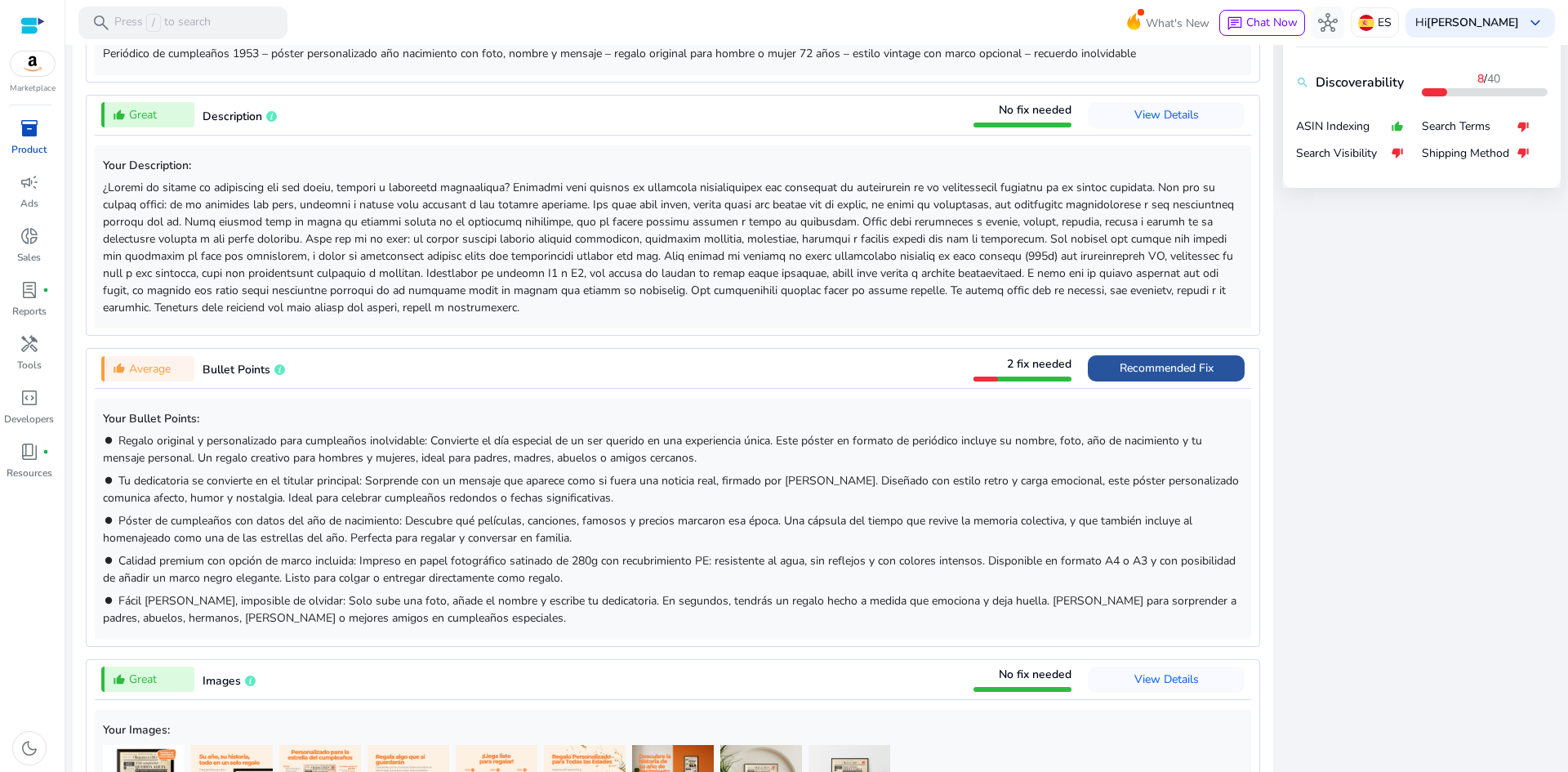
click at [1161, 367] on span "Recommended Fix" at bounding box center [1167, 369] width 94 height 16
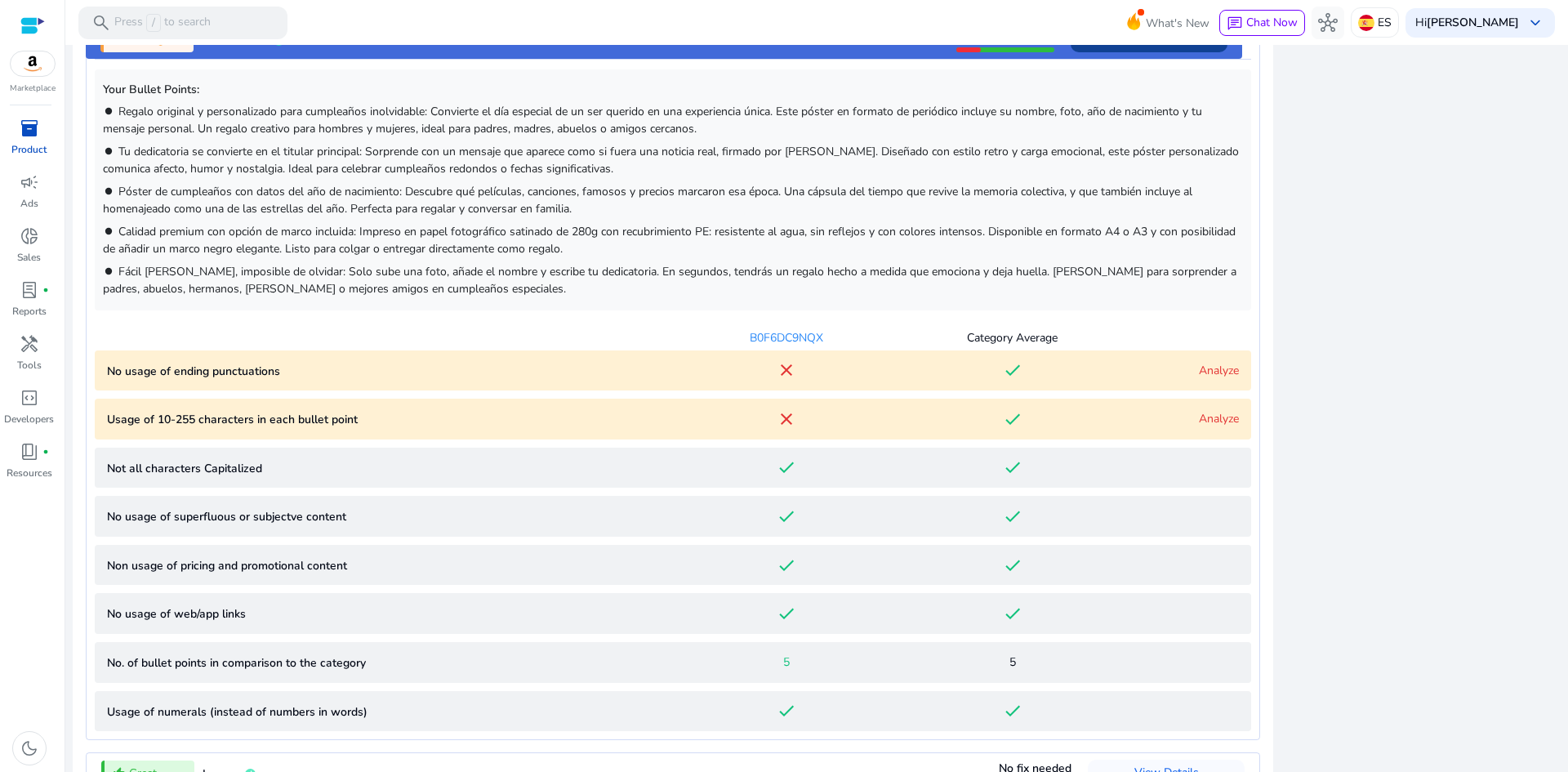
scroll to position [1111, 0]
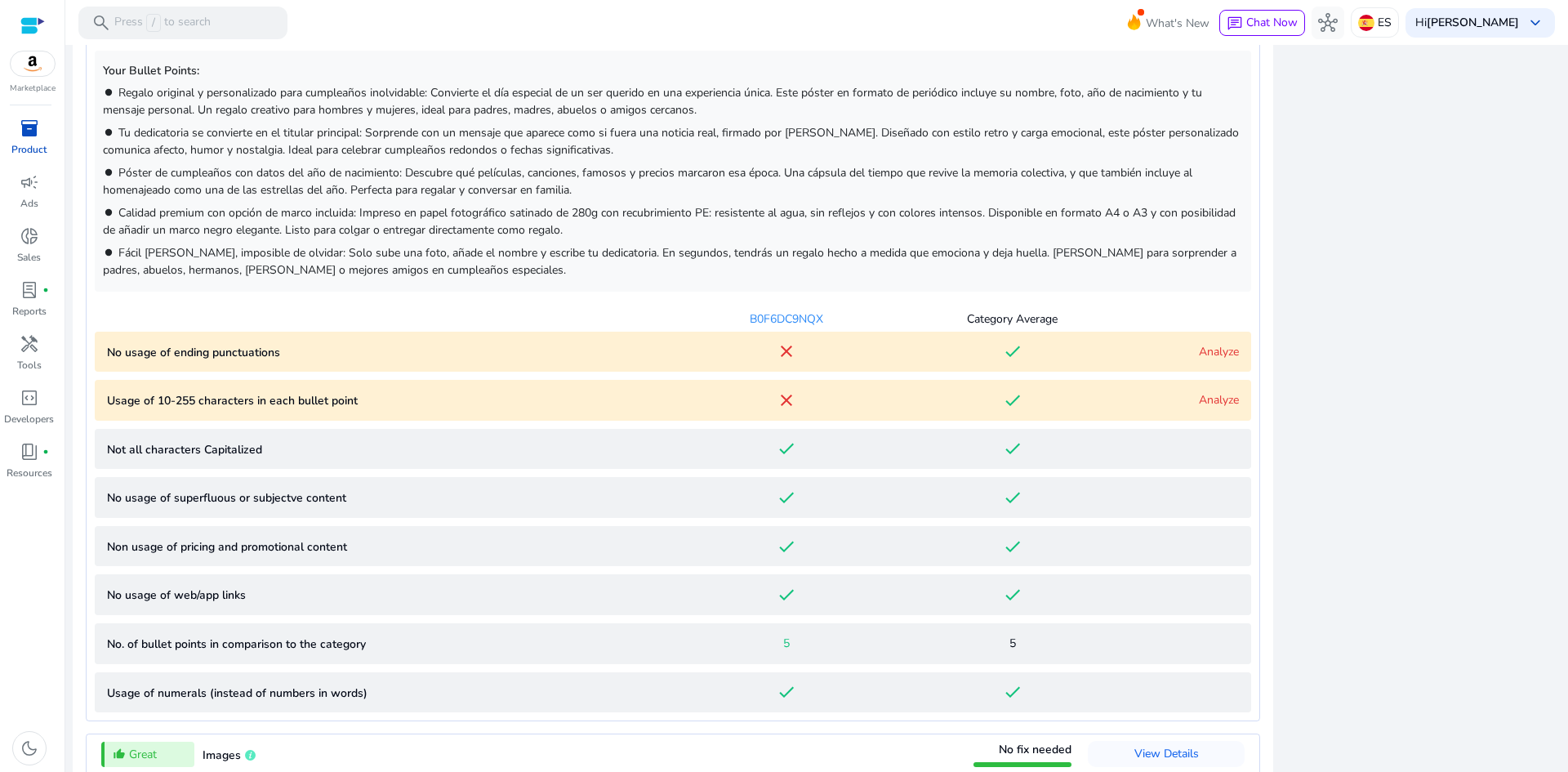
click at [1200, 356] on link "Analyze" at bounding box center [1218, 352] width 40 height 16
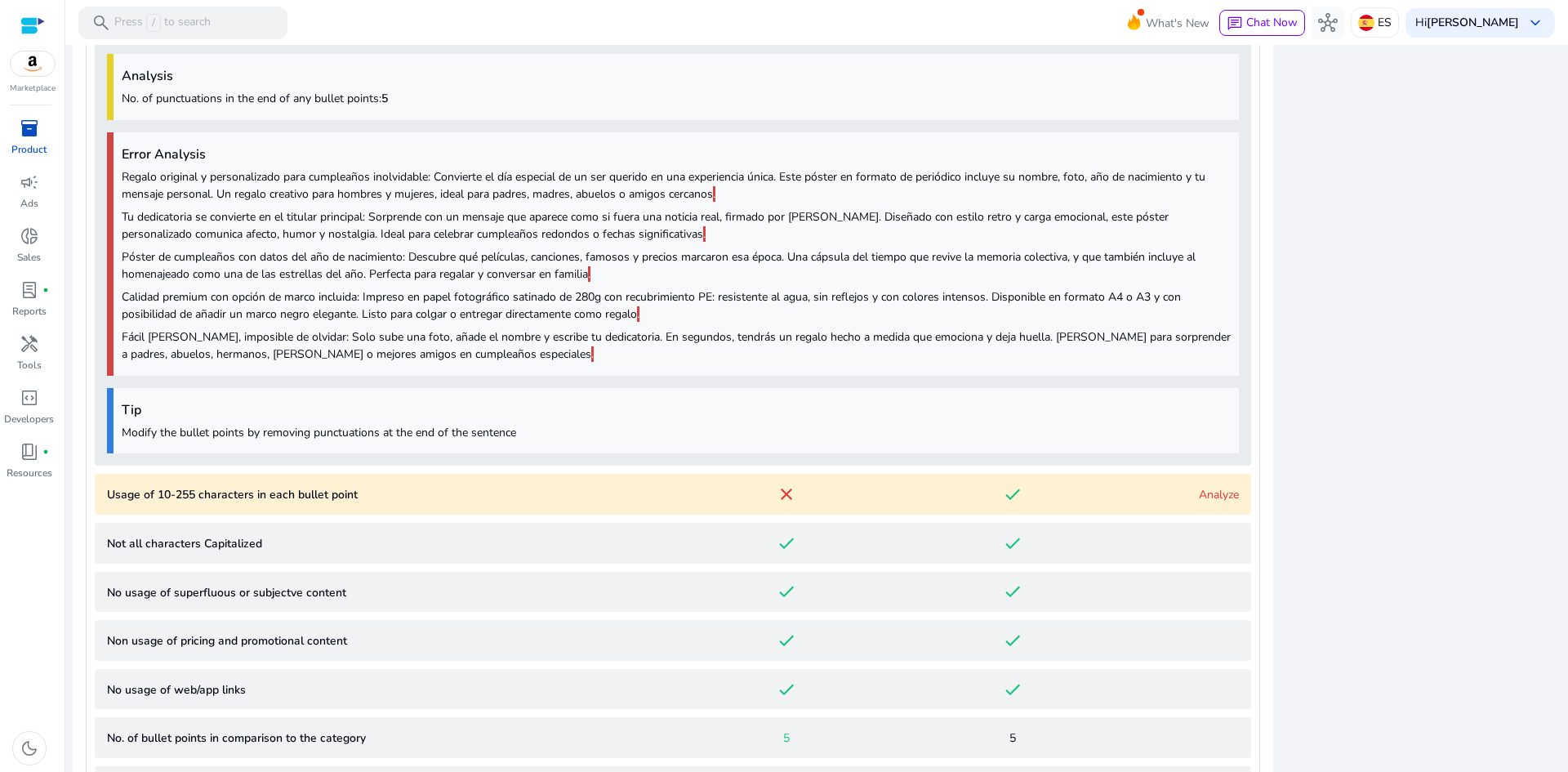
scroll to position [1442, 0]
click at [1217, 488] on link "Analyze" at bounding box center [1218, 493] width 40 height 16
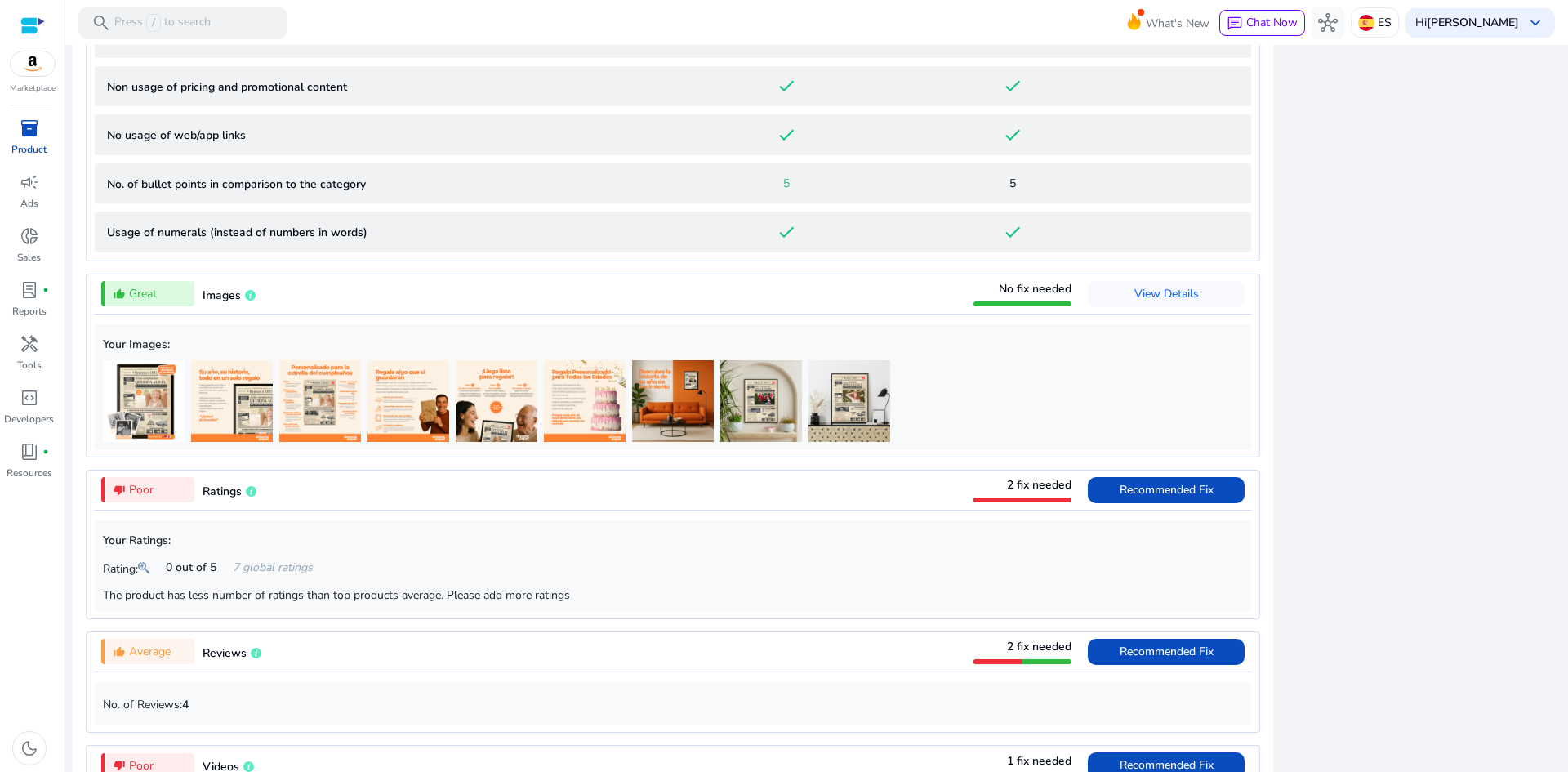
scroll to position [2649, 0]
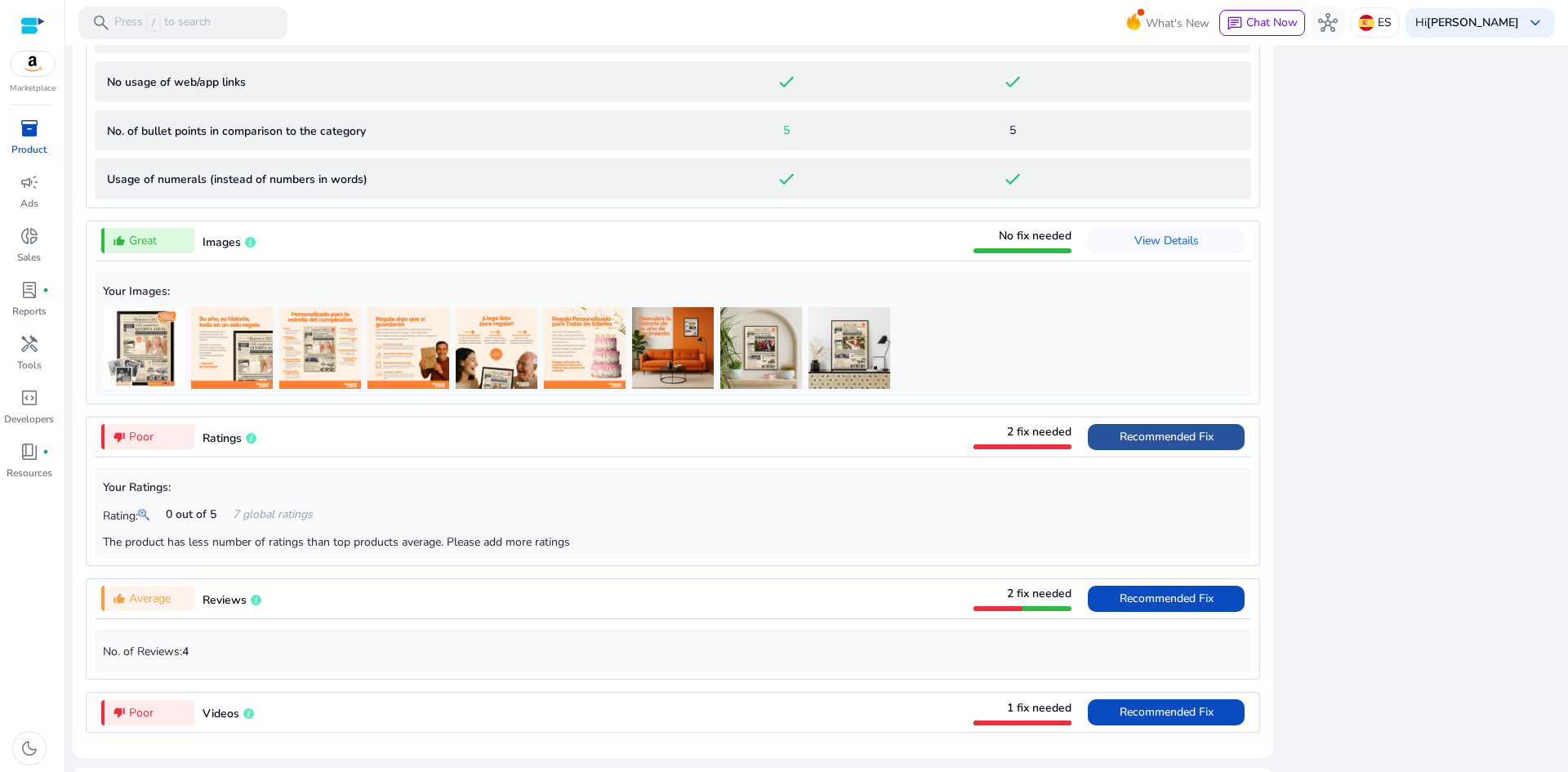
click at [1120, 444] on span "Recommended Fix" at bounding box center [1167, 436] width 94 height 16
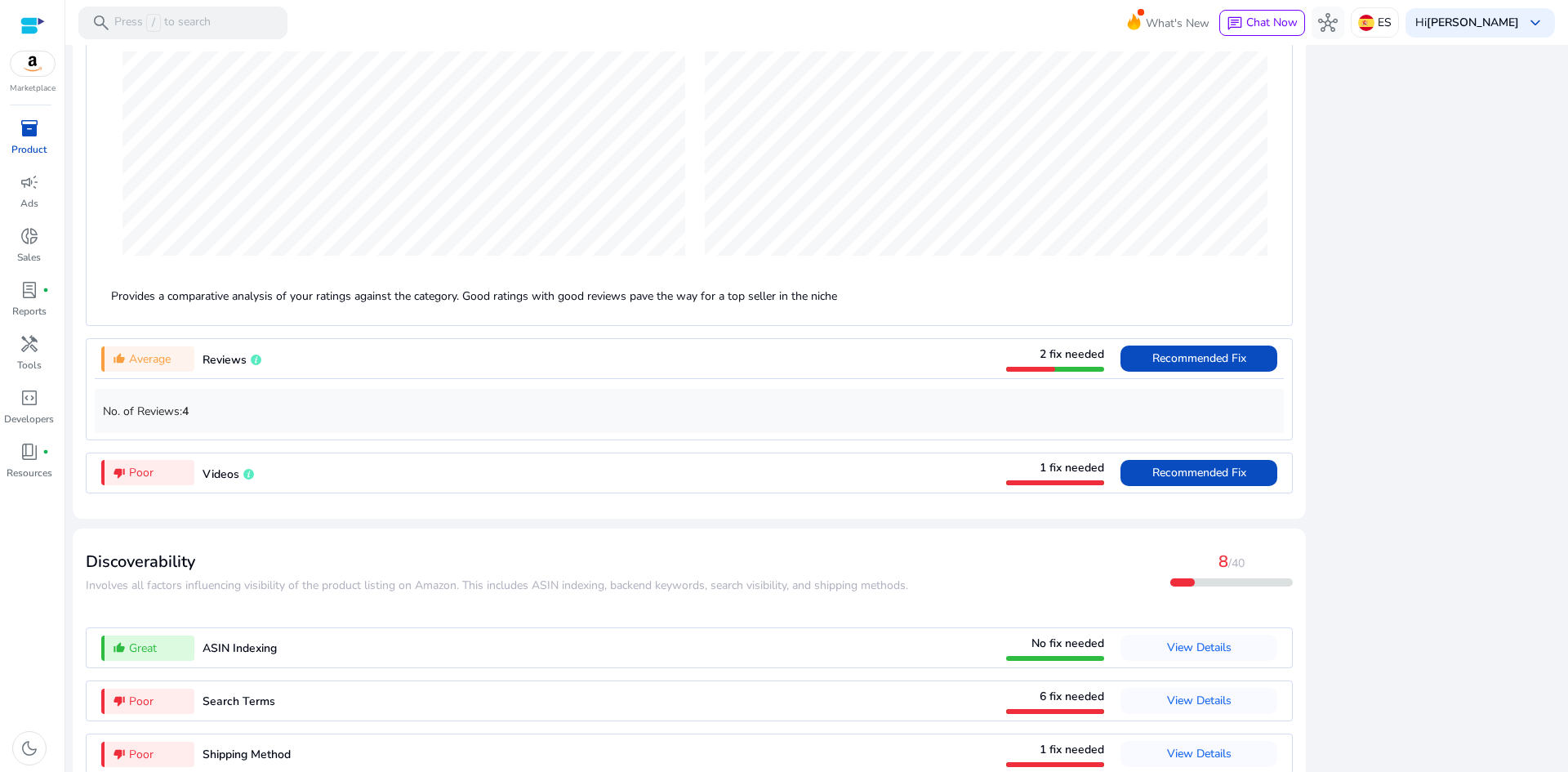
scroll to position [1798, 0]
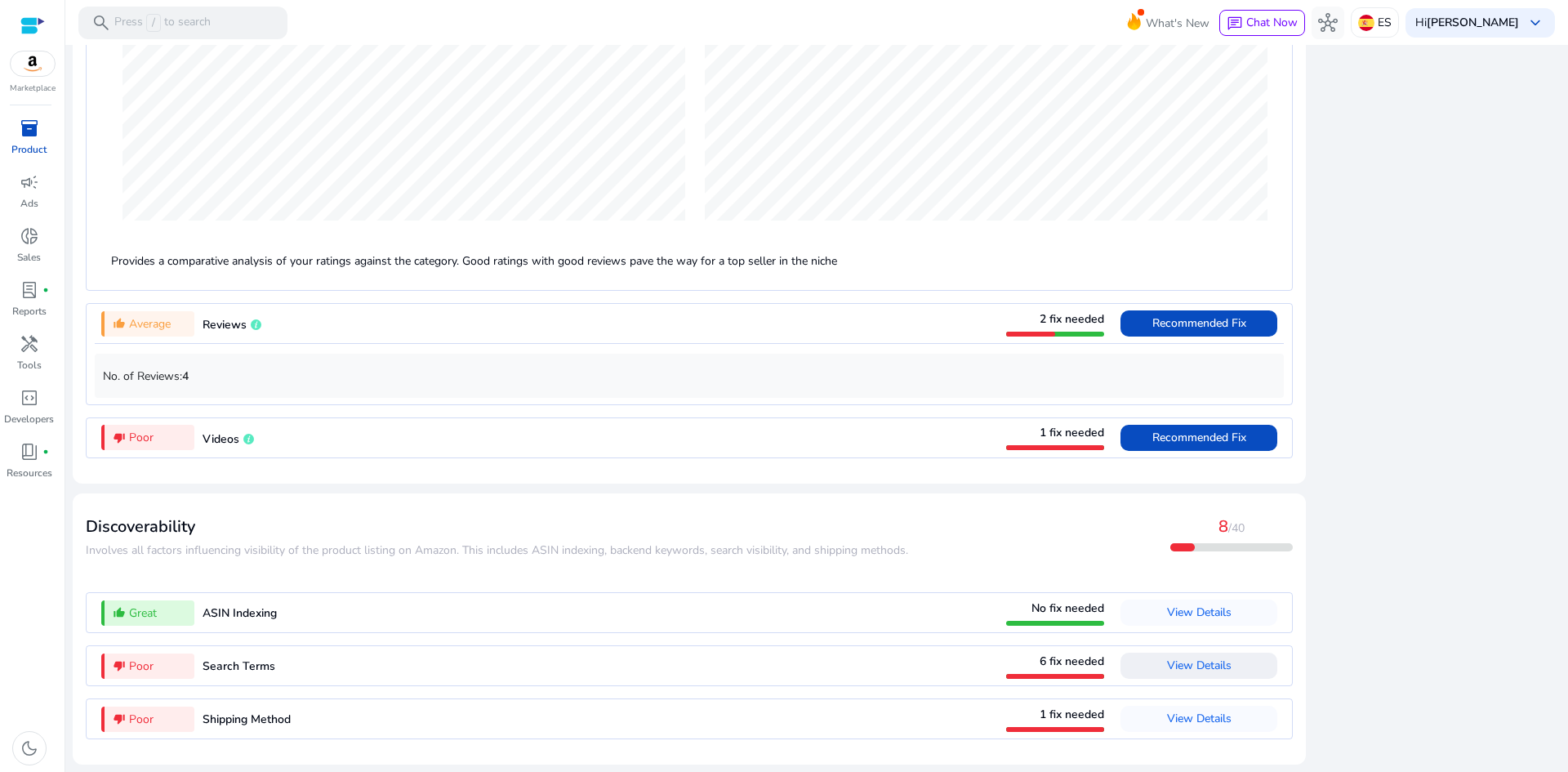
click at [1189, 668] on span "View Details" at bounding box center [1198, 665] width 65 height 16
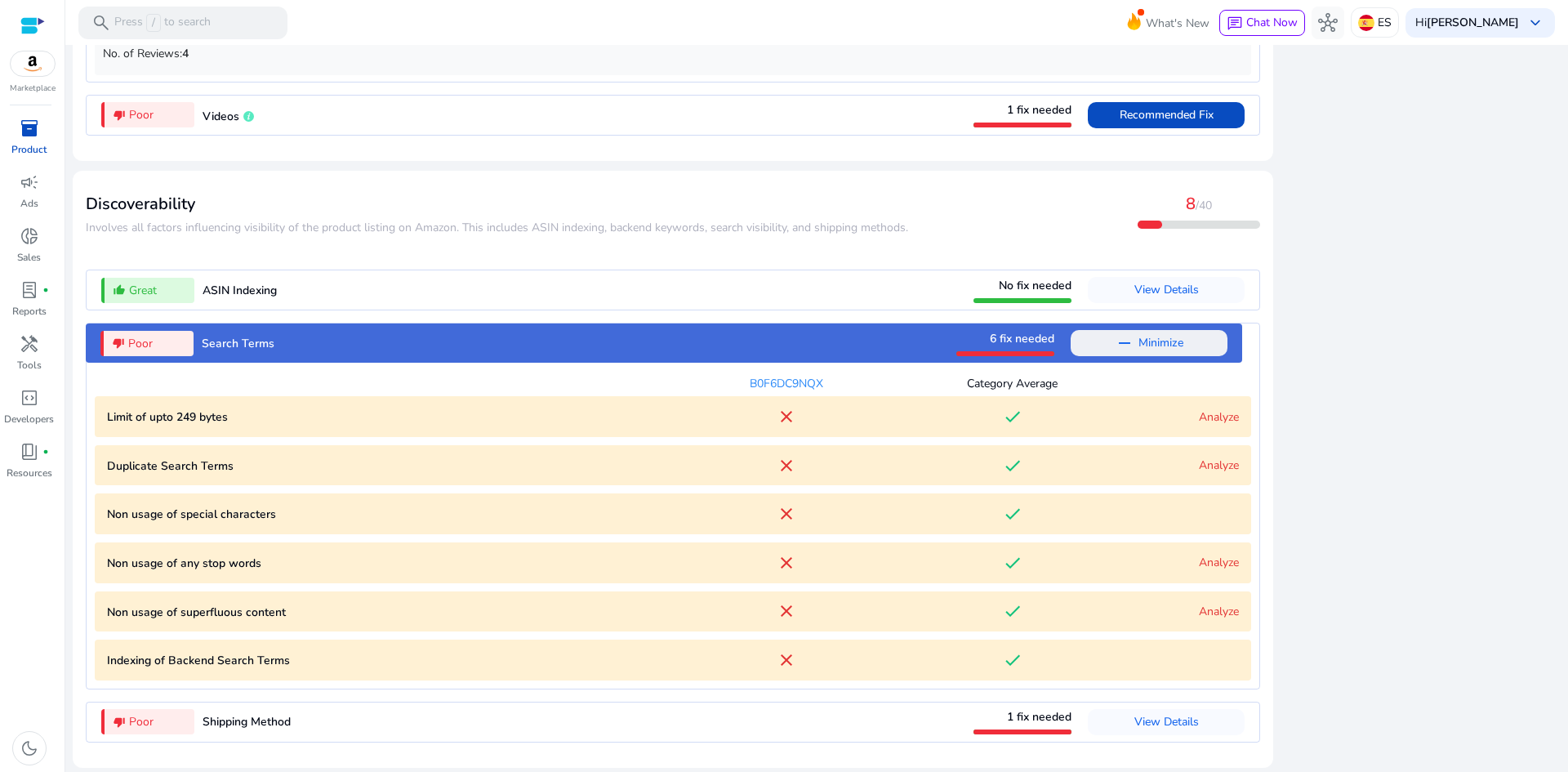
scroll to position [1808, 0]
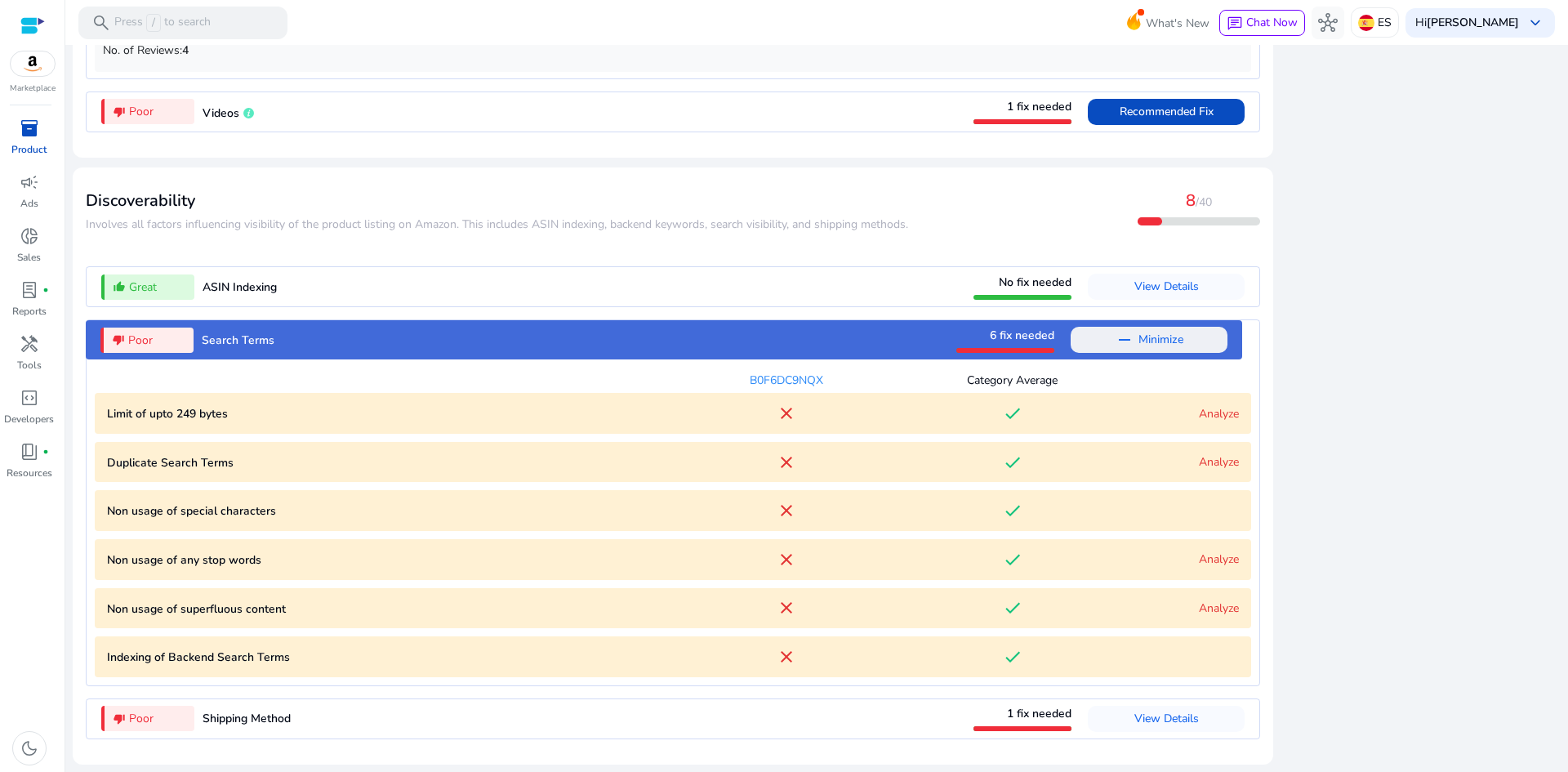
click at [1200, 460] on link "Analyze" at bounding box center [1218, 462] width 40 height 16
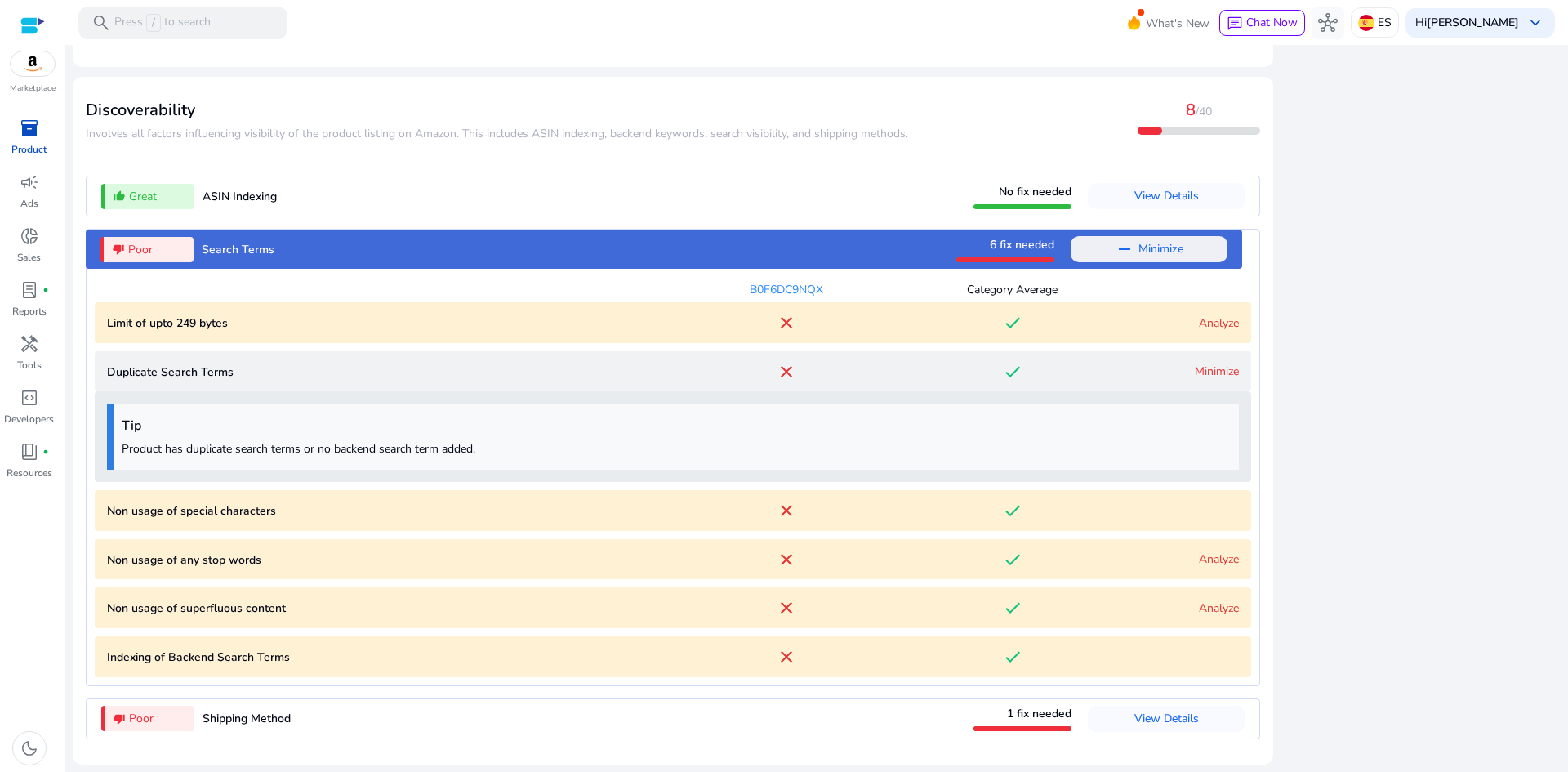
scroll to position [1899, 0]
click at [454, 511] on p "Non usage of special characters" at bounding box center [390, 510] width 566 height 17
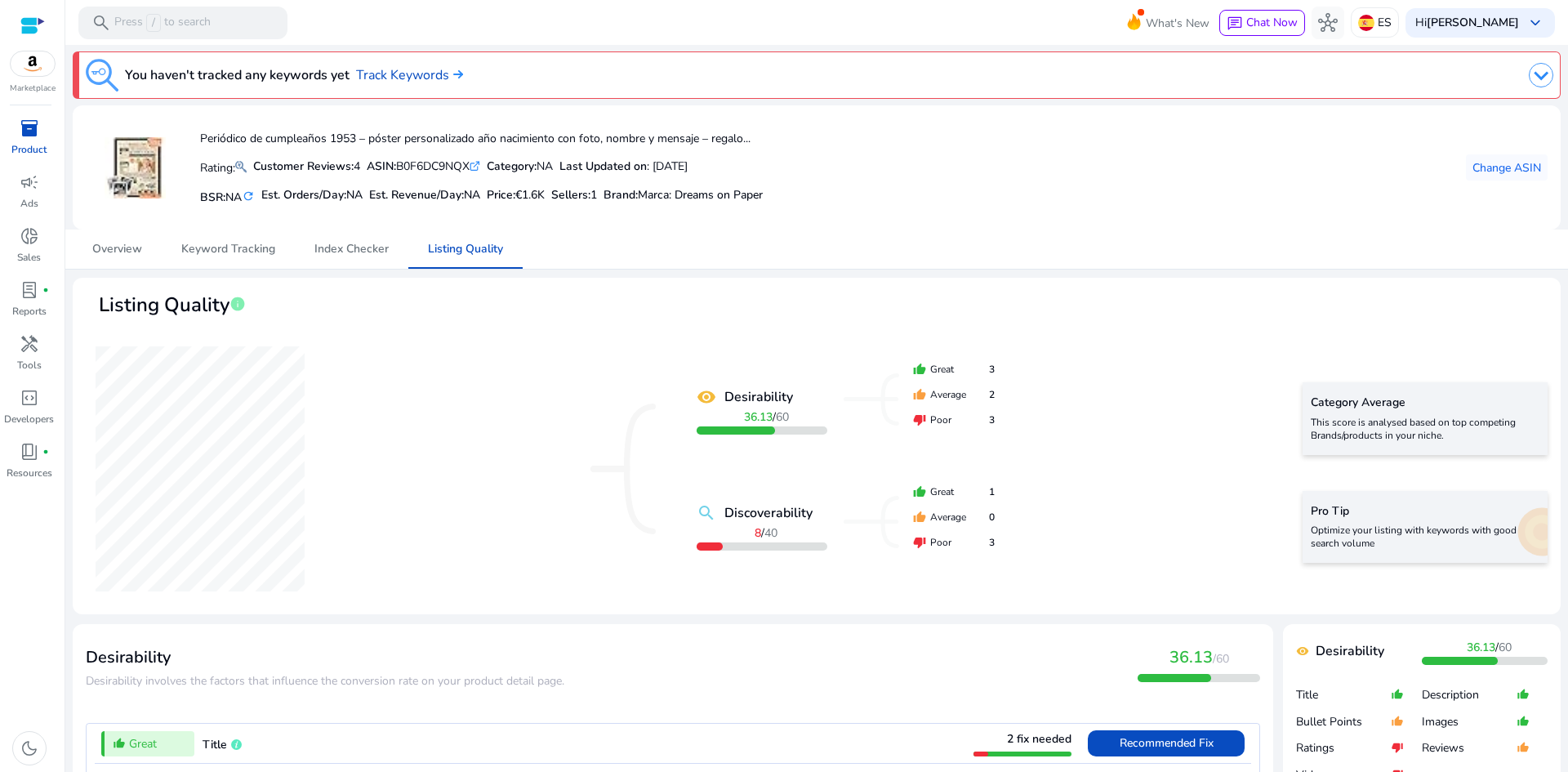
scroll to position [0, 0]
click at [129, 253] on span "Overview" at bounding box center [118, 249] width 50 height 11
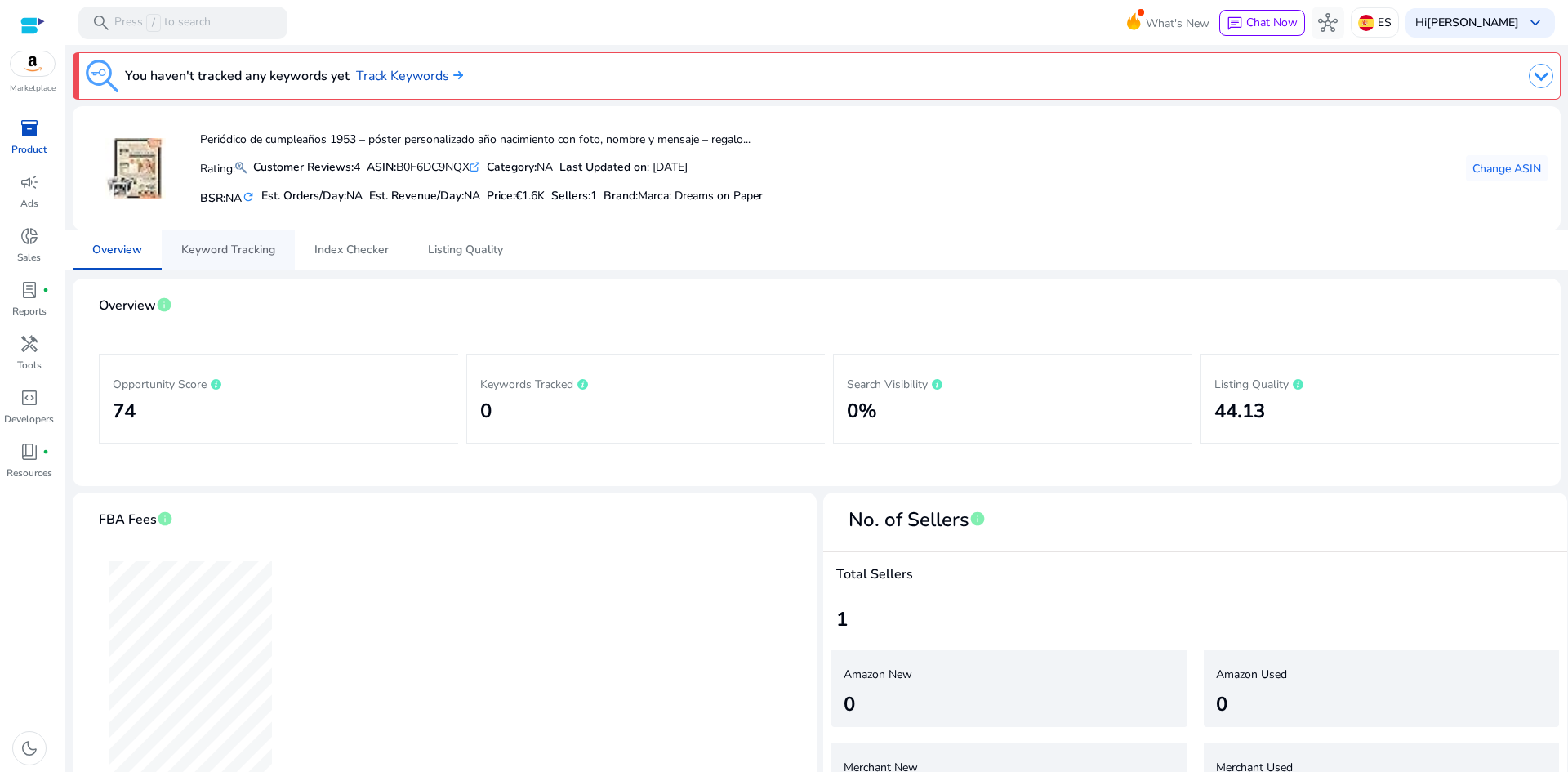
click at [262, 245] on span "Keyword Tracking" at bounding box center [228, 249] width 94 height 11
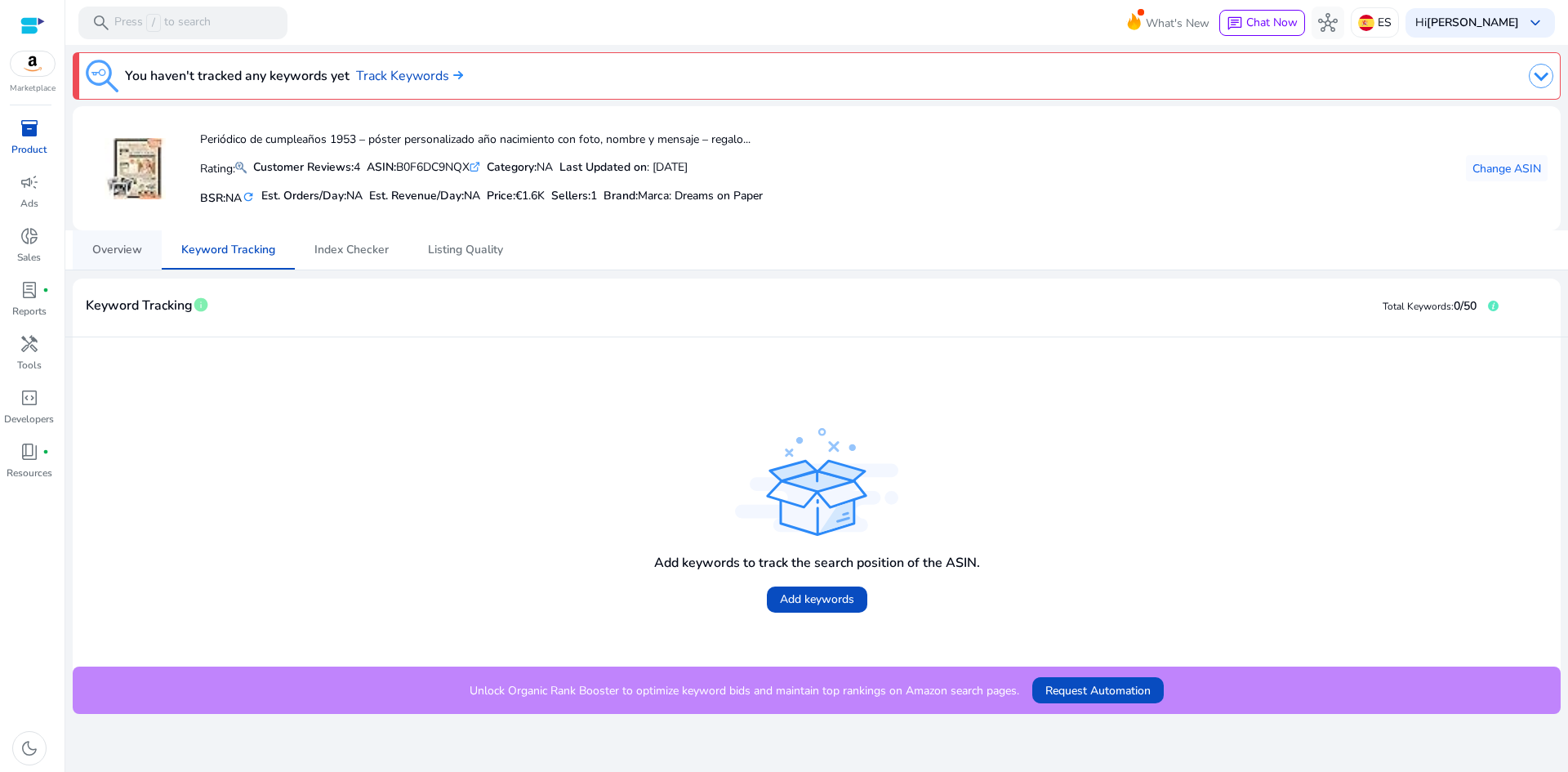
click at [114, 260] on span "Overview" at bounding box center [118, 249] width 50 height 39
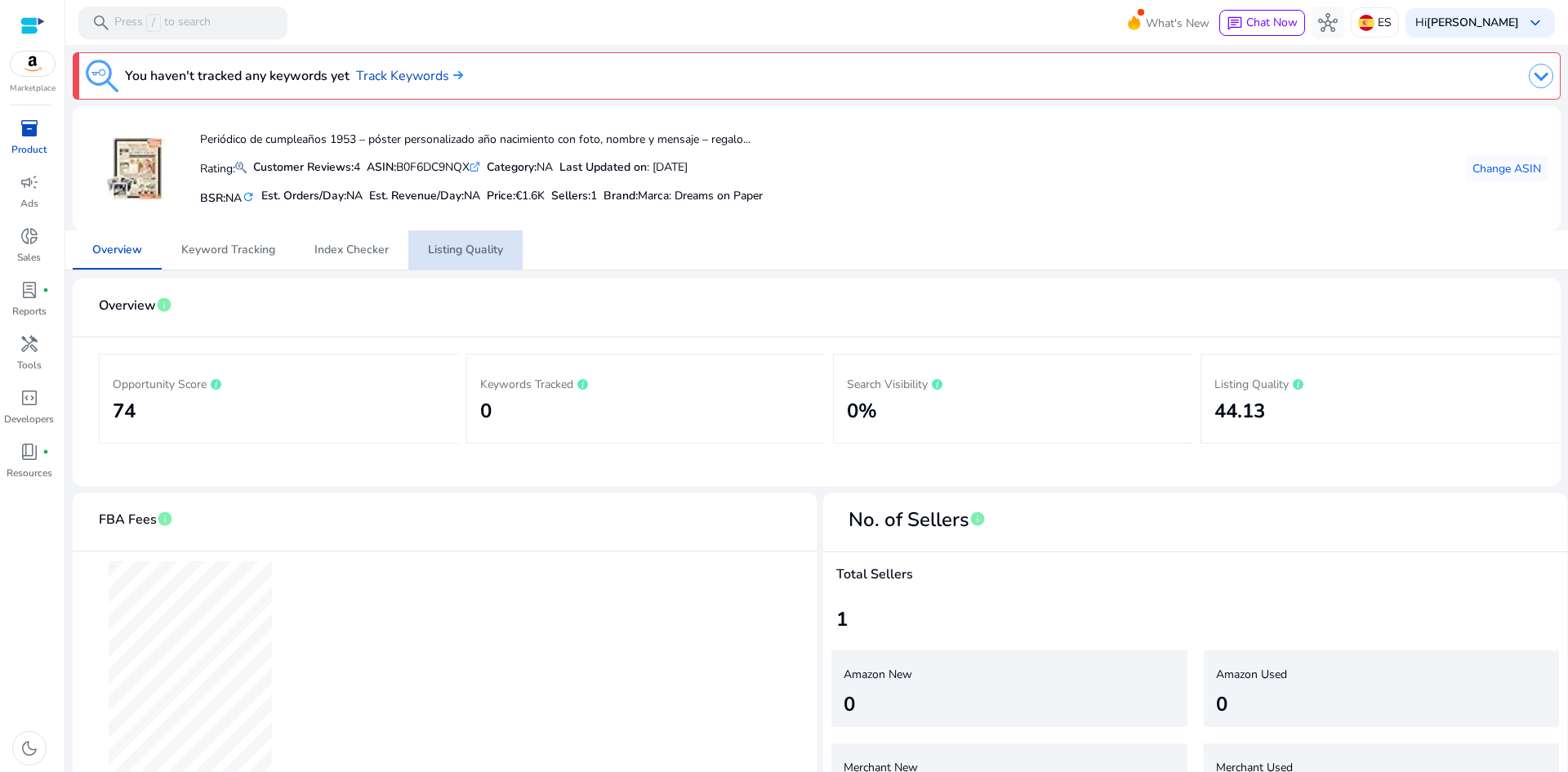
click at [456, 244] on span "Listing Quality" at bounding box center [465, 249] width 75 height 11
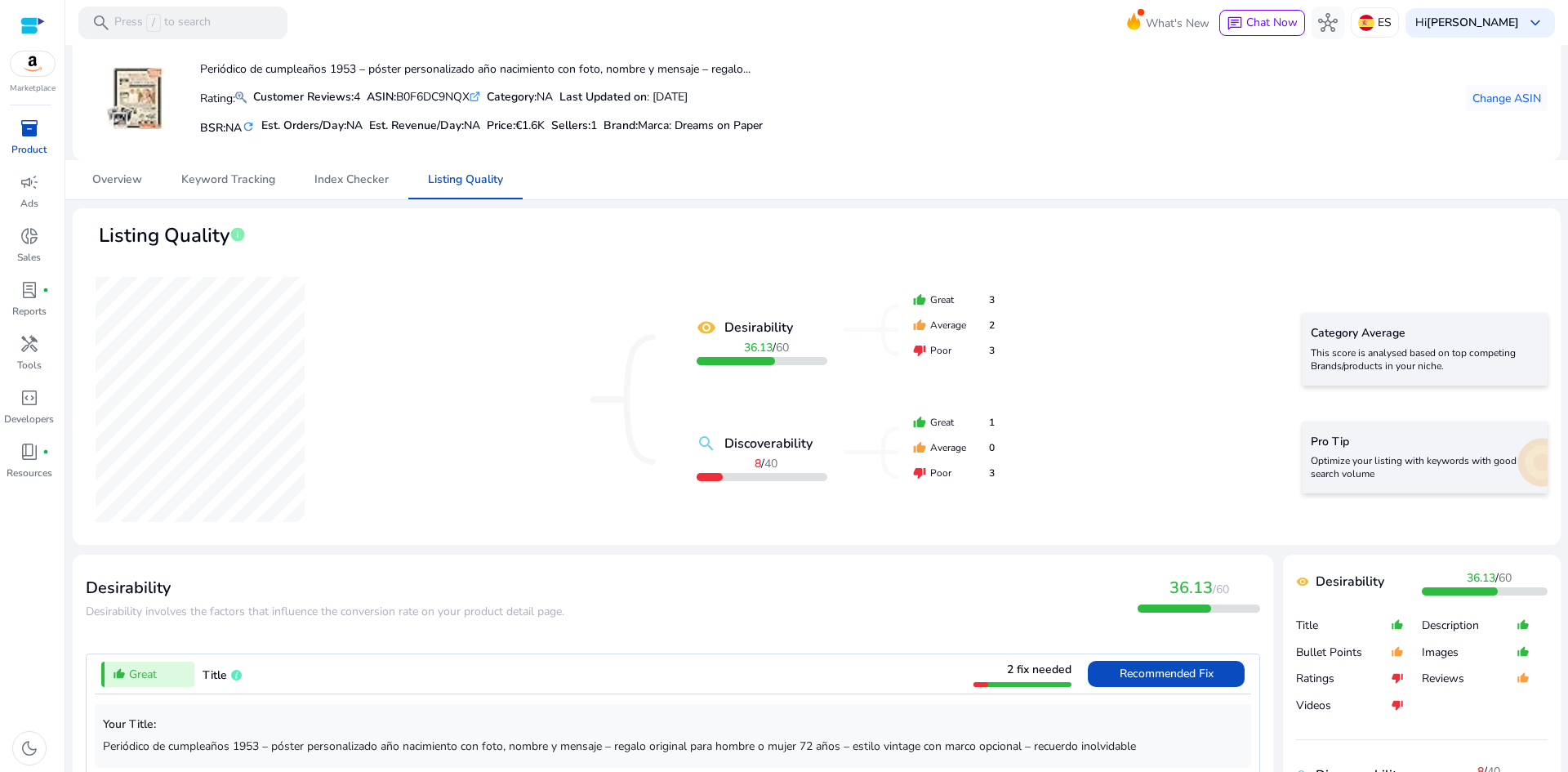
scroll to position [82, 0]
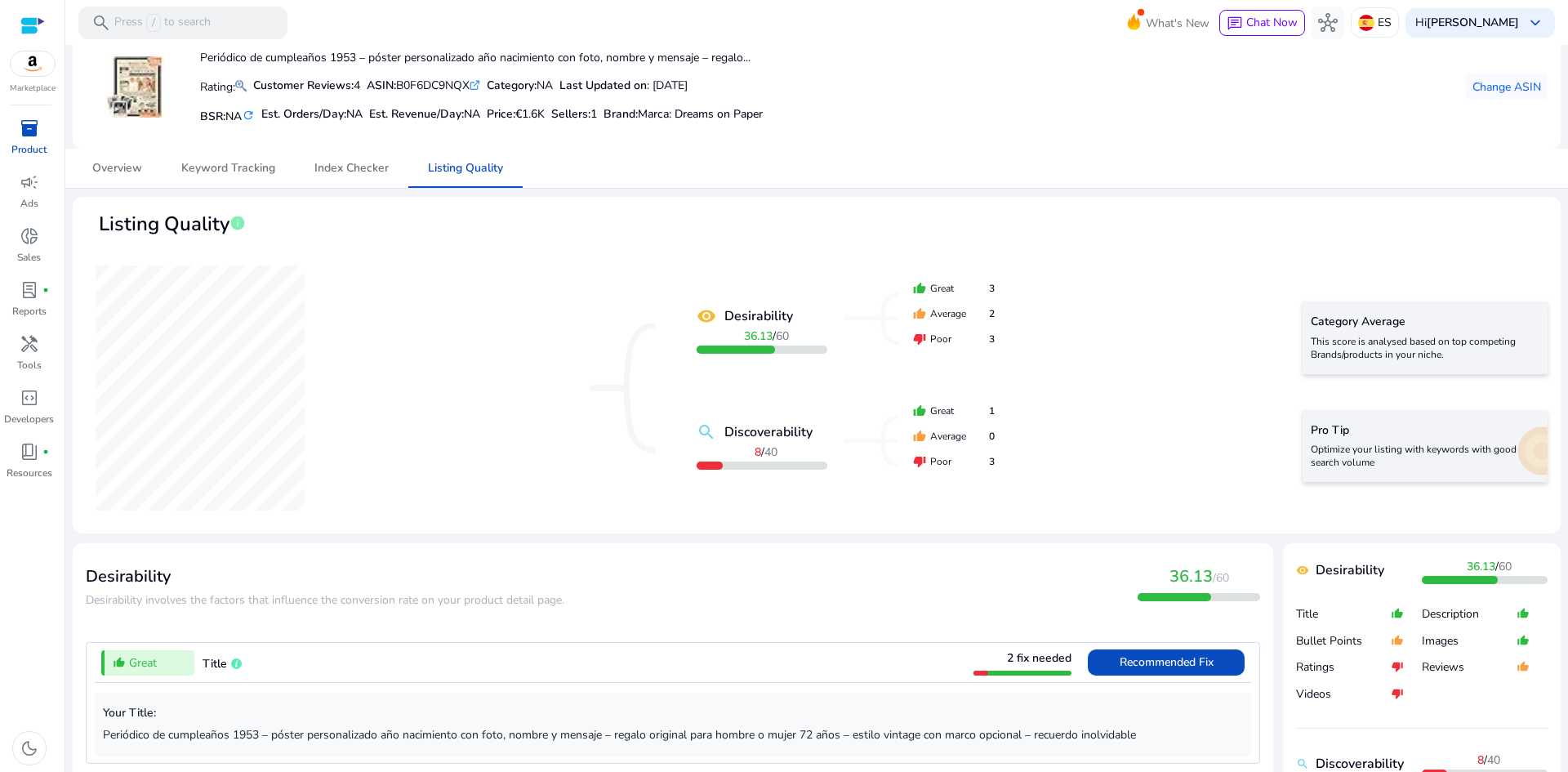
click at [1375, 339] on p "This score is analysed based on top competing Brands/products in your niche." at bounding box center [1426, 348] width 229 height 26
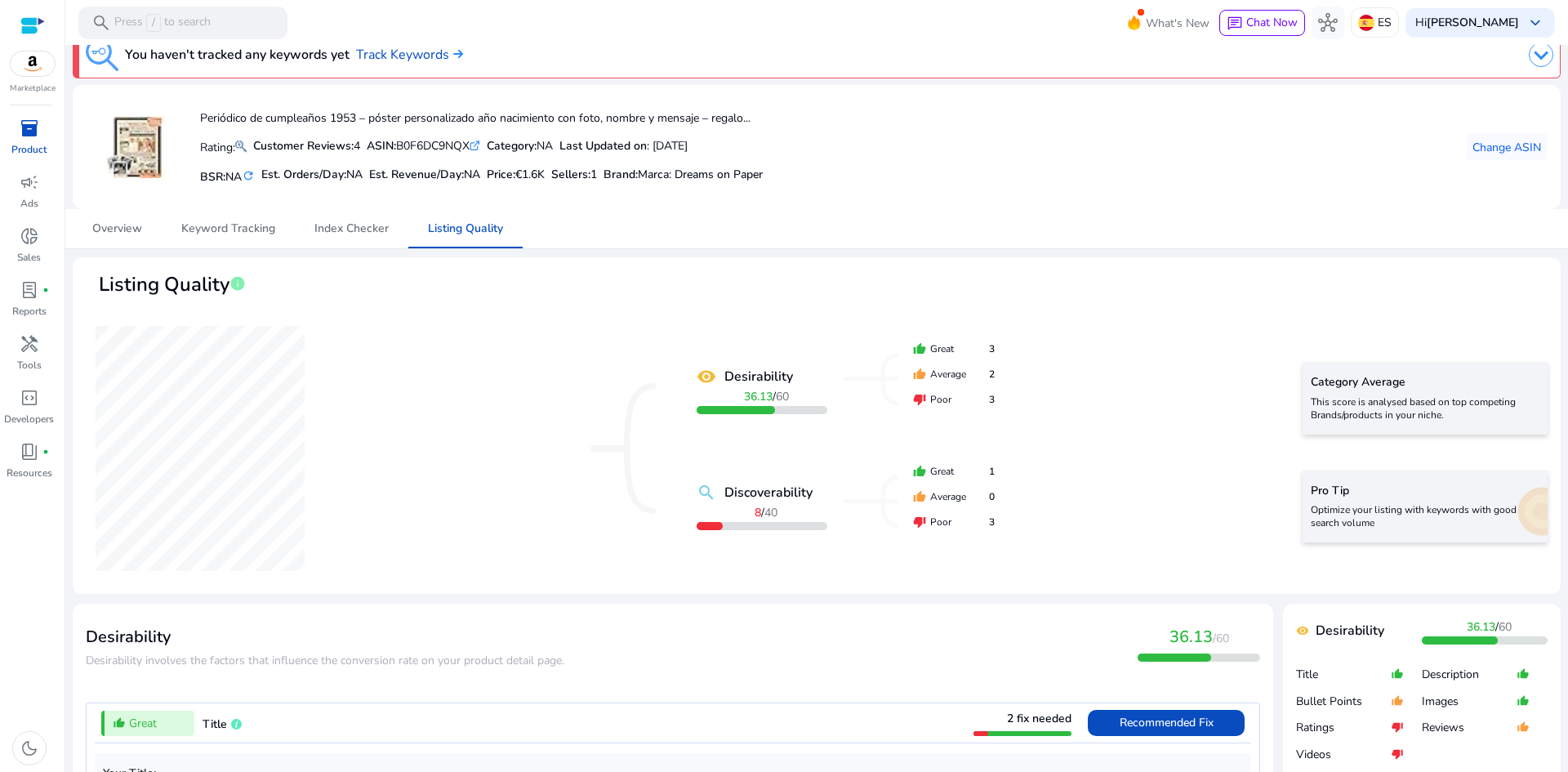
scroll to position [0, 0]
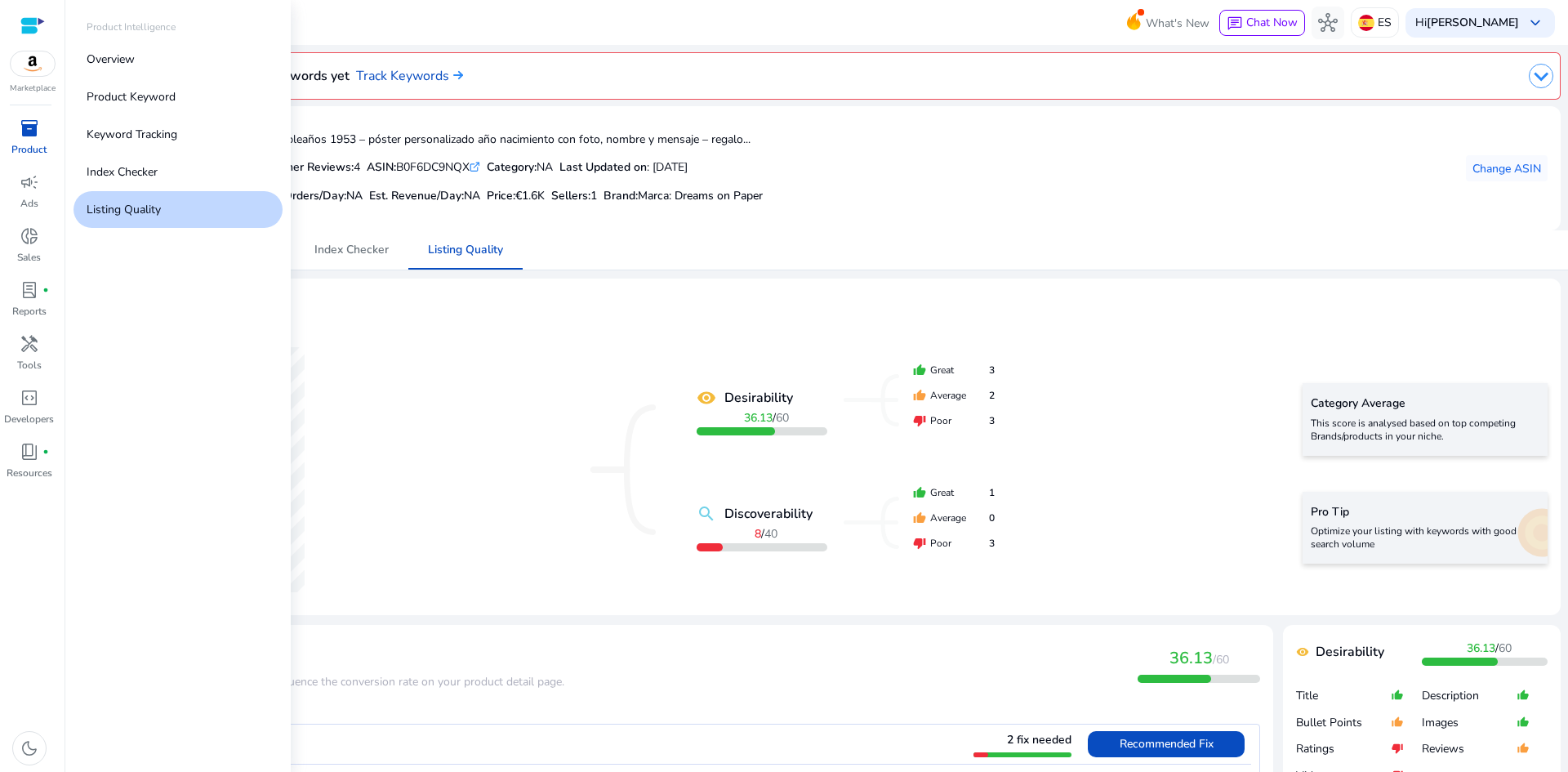
click at [17, 134] on div "inventory_2" at bounding box center [30, 129] width 46 height 26
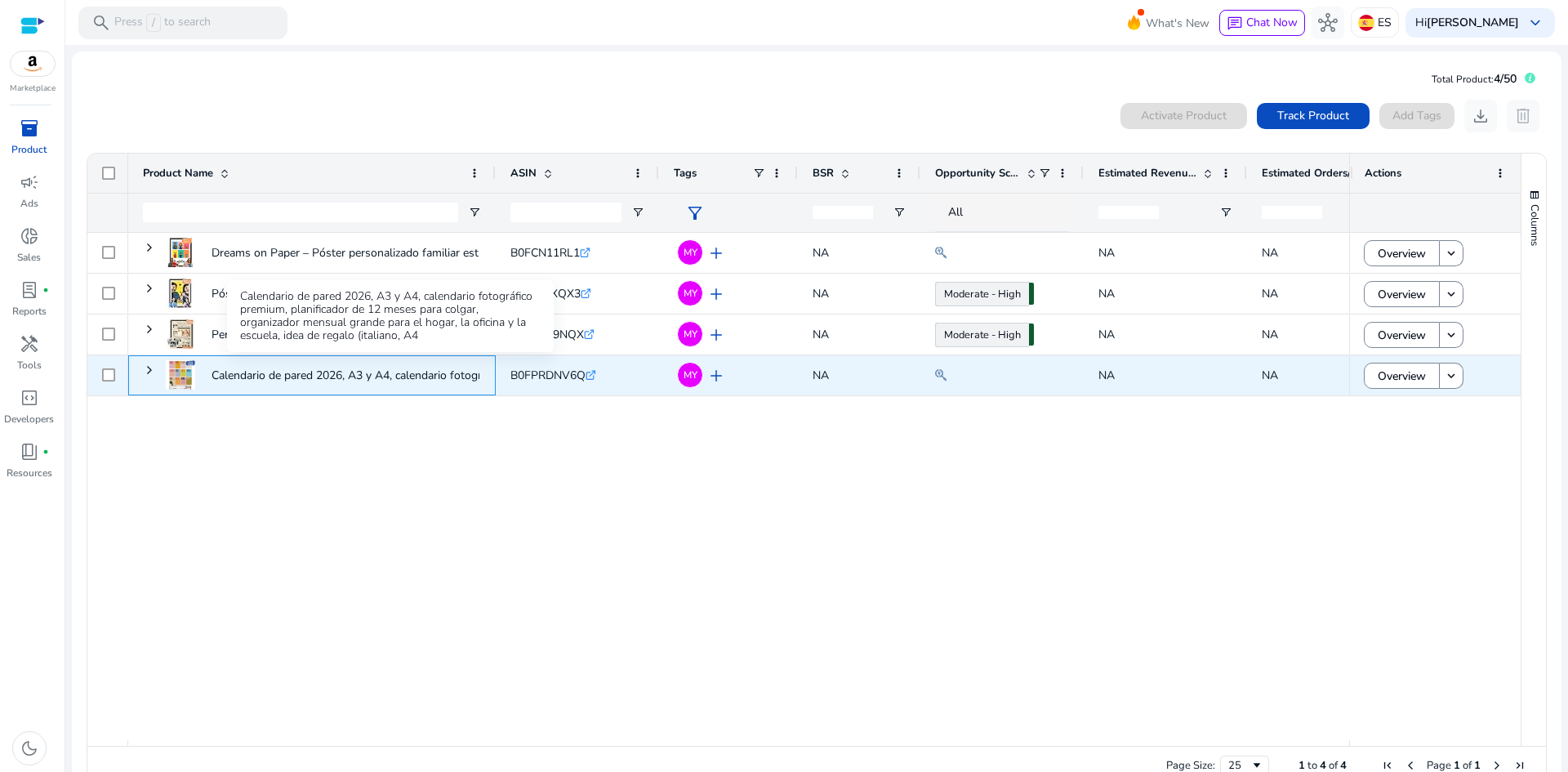
click at [300, 378] on p "Calendario de pared 2026, A3 y A4, calendario fotográfico premium,..." at bounding box center [387, 376] width 352 height 34
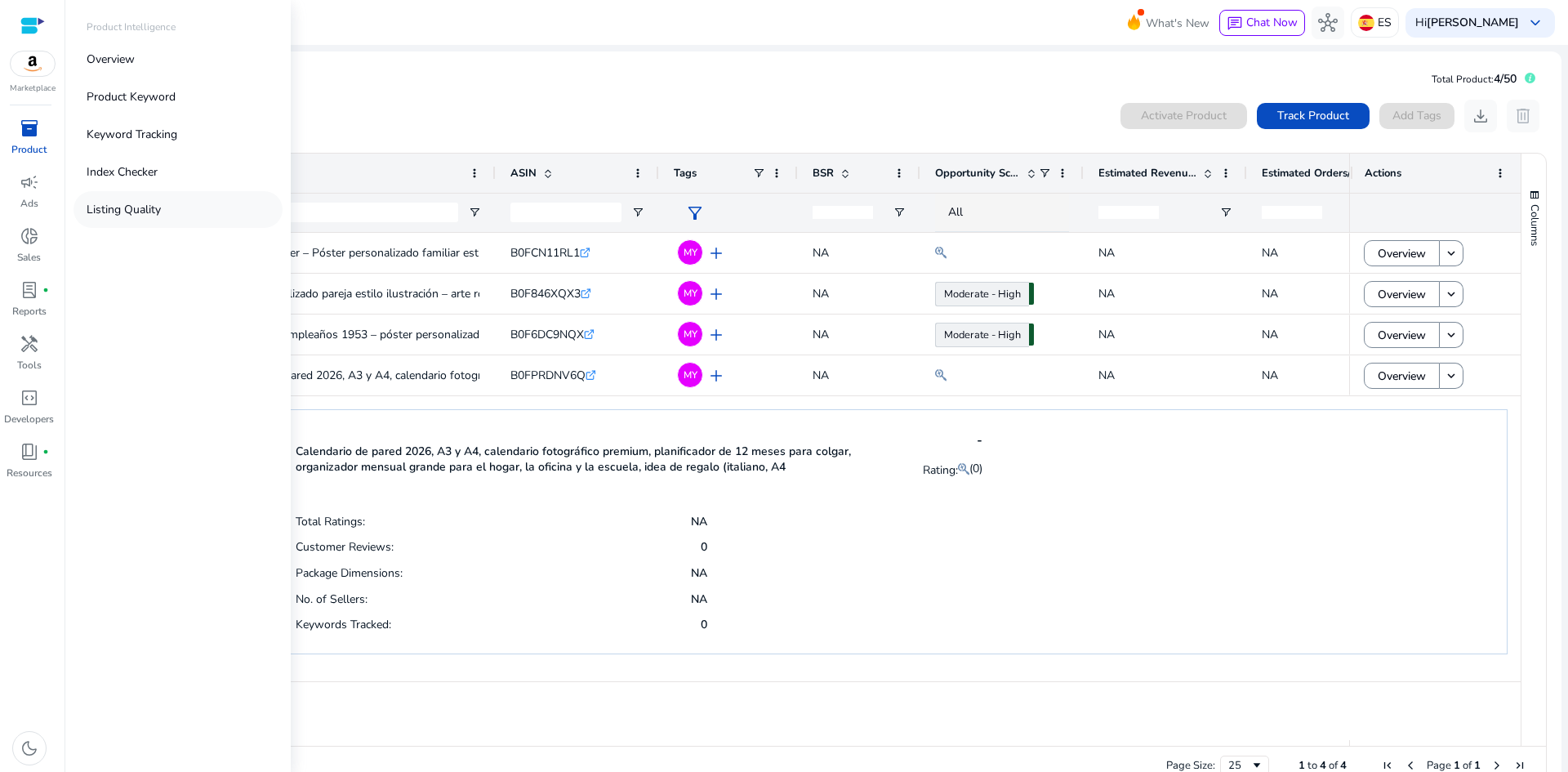
click at [133, 212] on p "Listing Quality" at bounding box center [124, 209] width 75 height 17
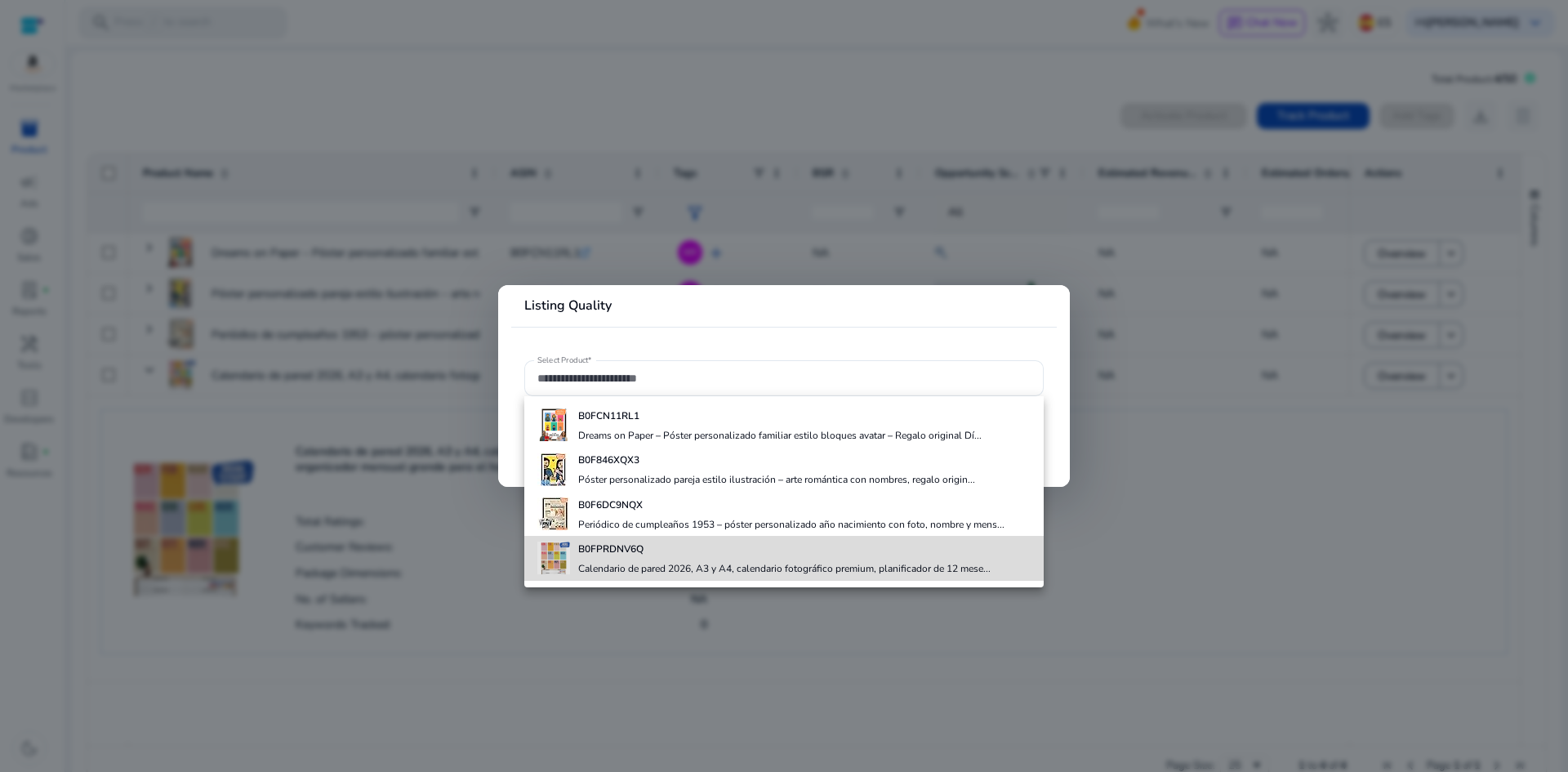
click at [622, 561] on div "B0FPRDNV6Q Calendario de pared 2026, A3 y A4, calendario fotográfico premium, p…" at bounding box center [784, 558] width 412 height 44
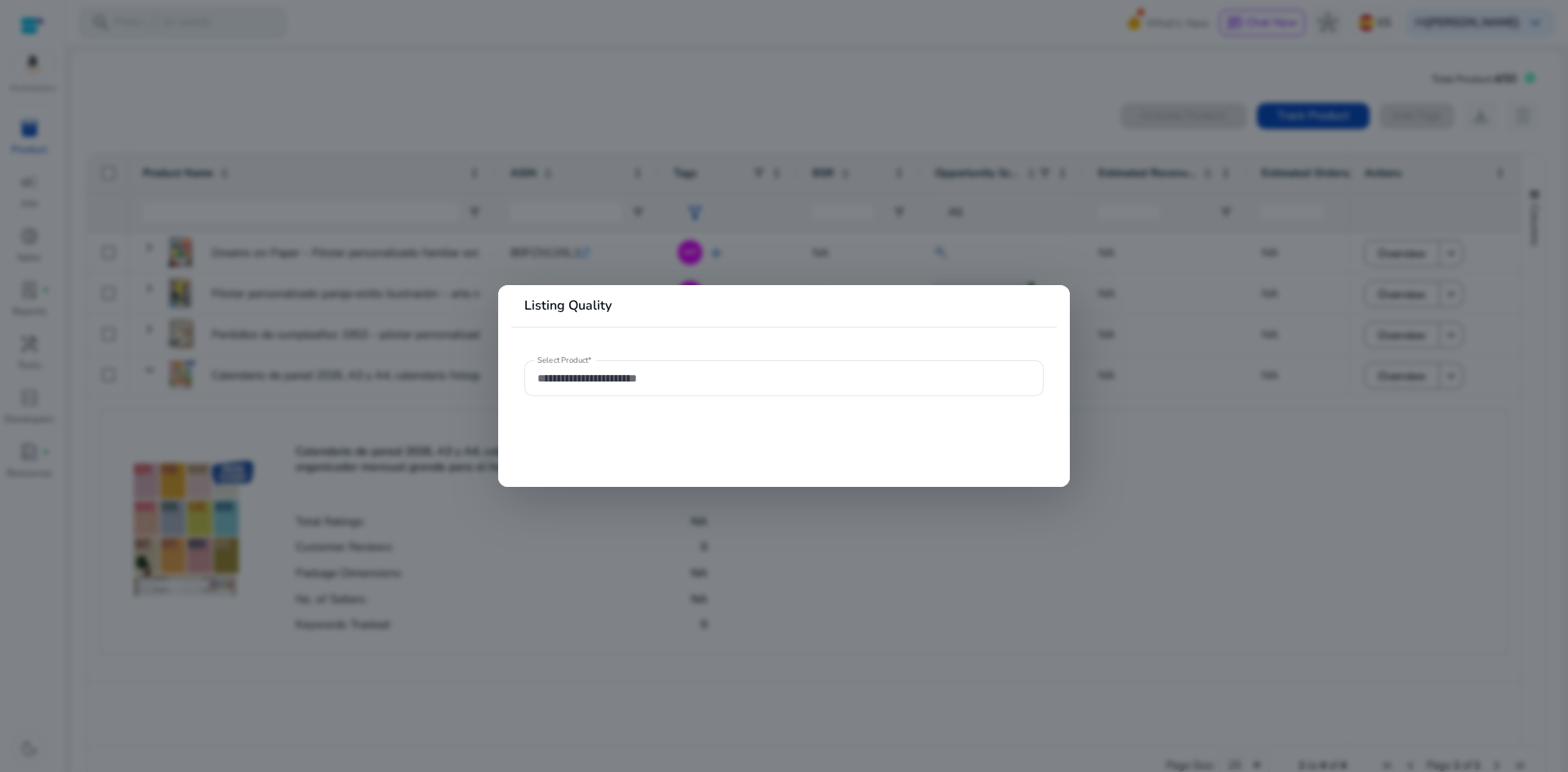
type input "**********"
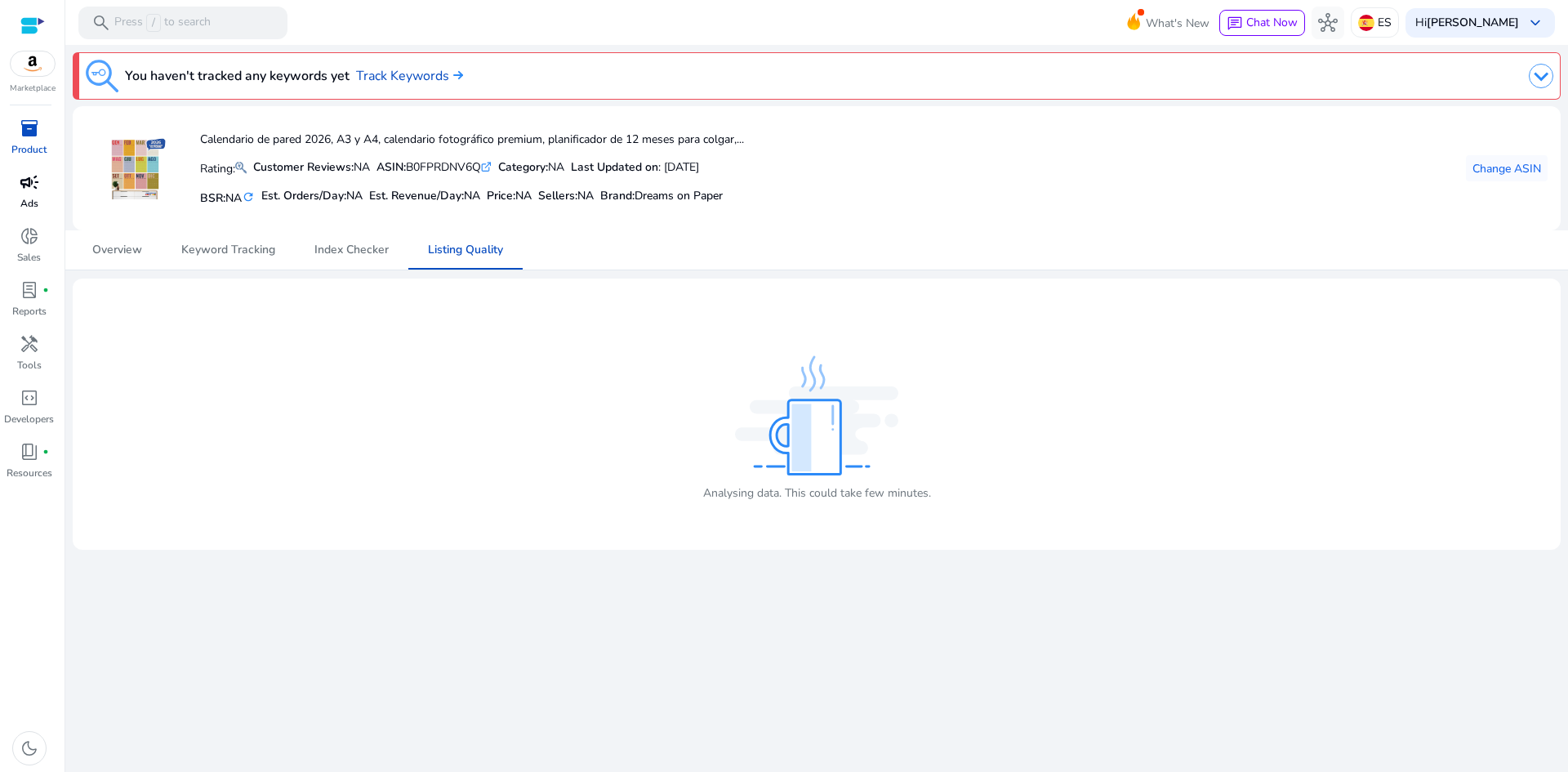
click at [32, 185] on span "campaign" at bounding box center [30, 182] width 20 height 20
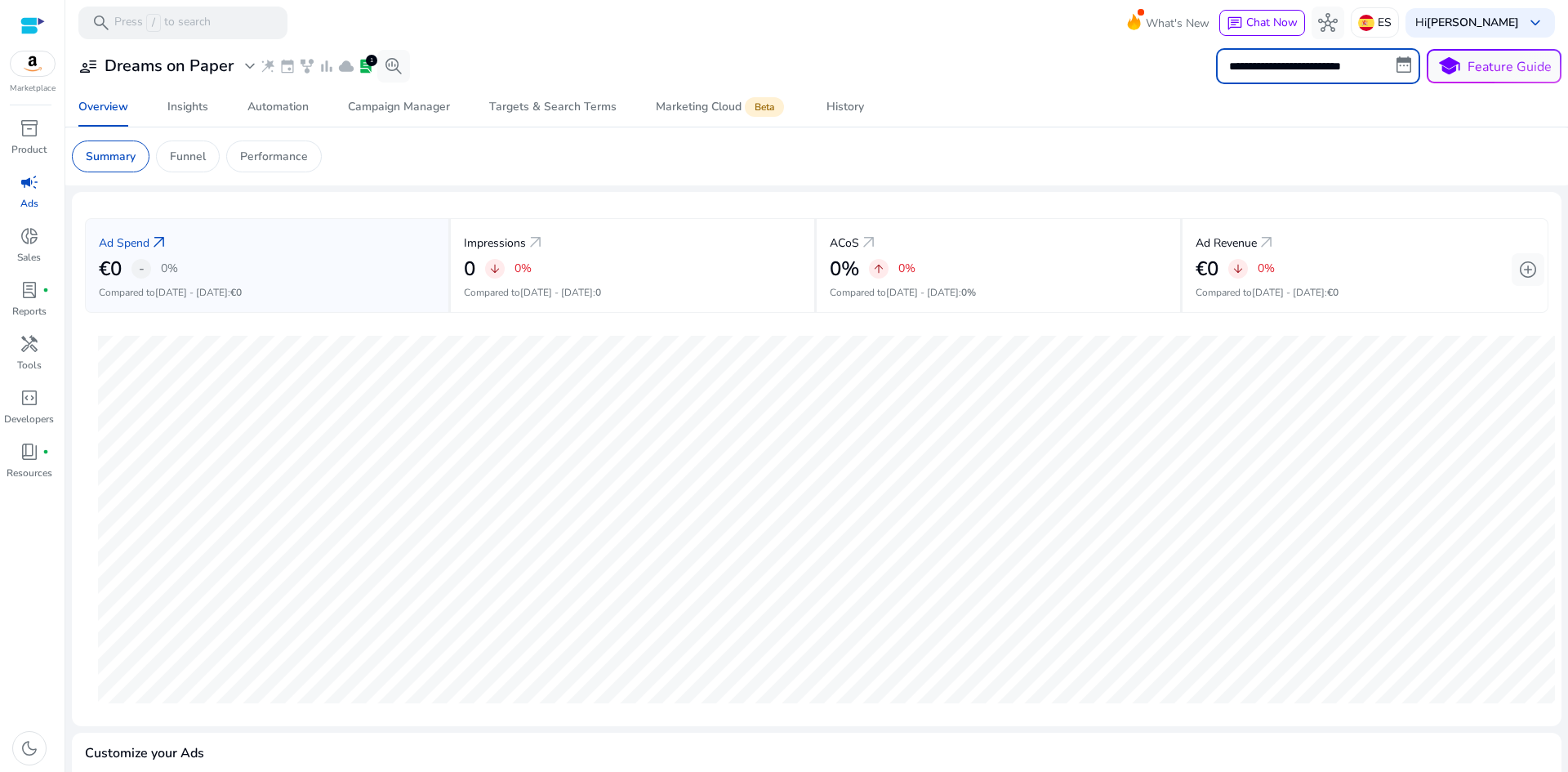
click at [1343, 57] on input "**********" at bounding box center [1318, 66] width 204 height 36
select select "*"
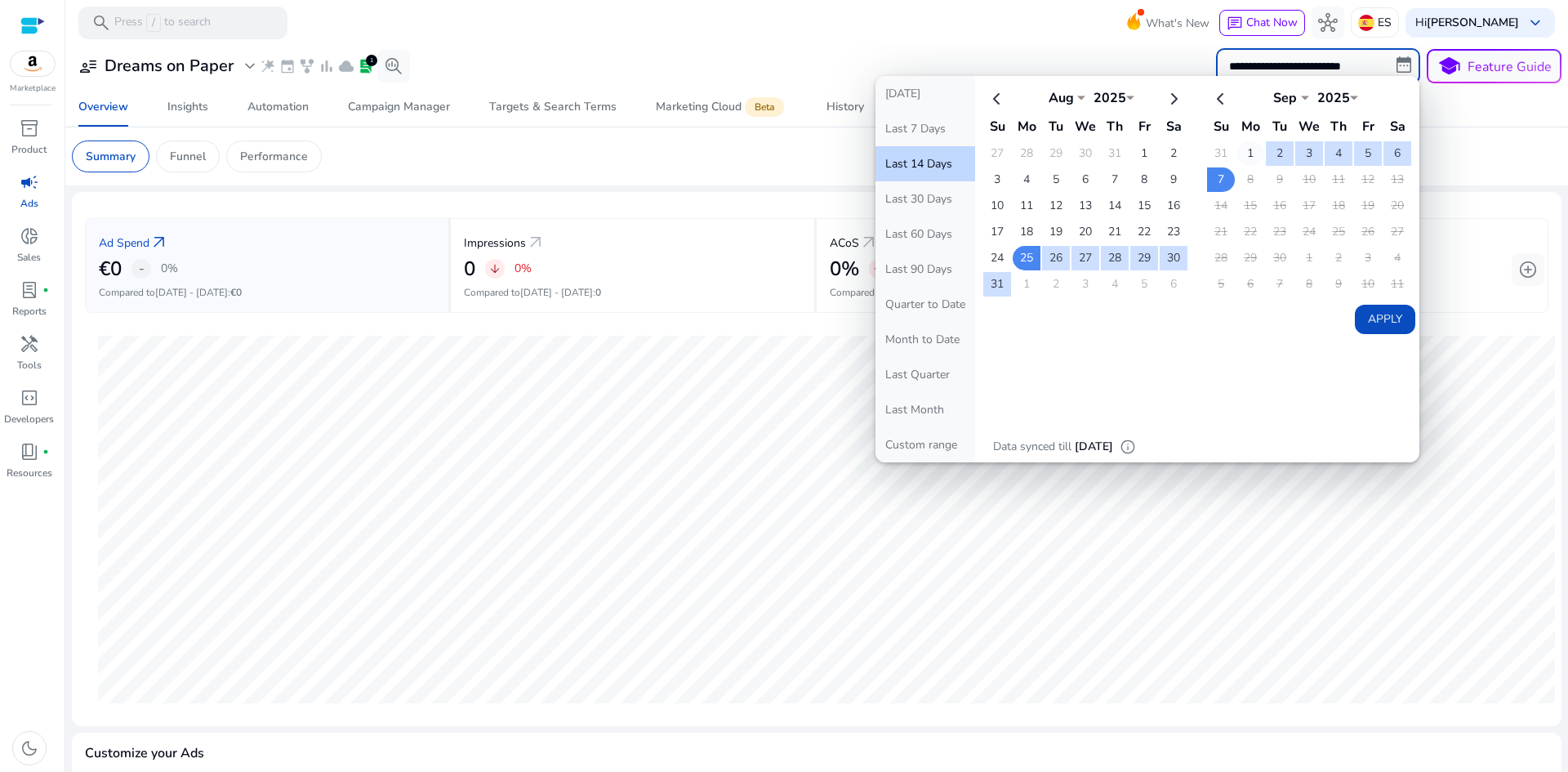
click at [1240, 154] on td "1" at bounding box center [1250, 153] width 28 height 25
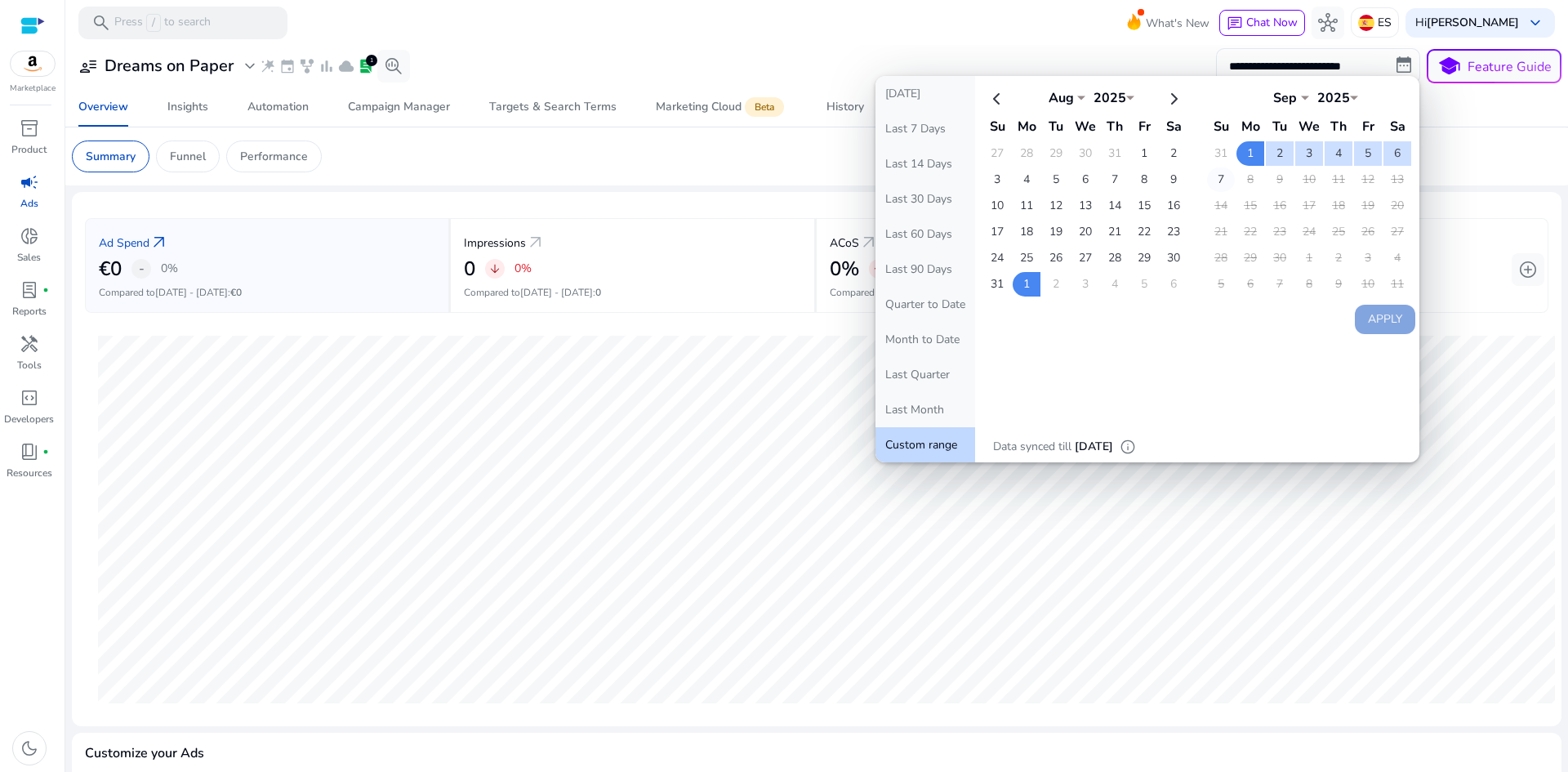
click at [1211, 179] on td "7" at bounding box center [1221, 179] width 28 height 25
click at [1371, 337] on div "Today Last 7 Days Last 14 Days Last 30 Days Last 60 Days Last 90 Days Quarter t…" at bounding box center [1148, 269] width 544 height 386
click at [1379, 326] on button "Apply" at bounding box center [1385, 320] width 61 height 30
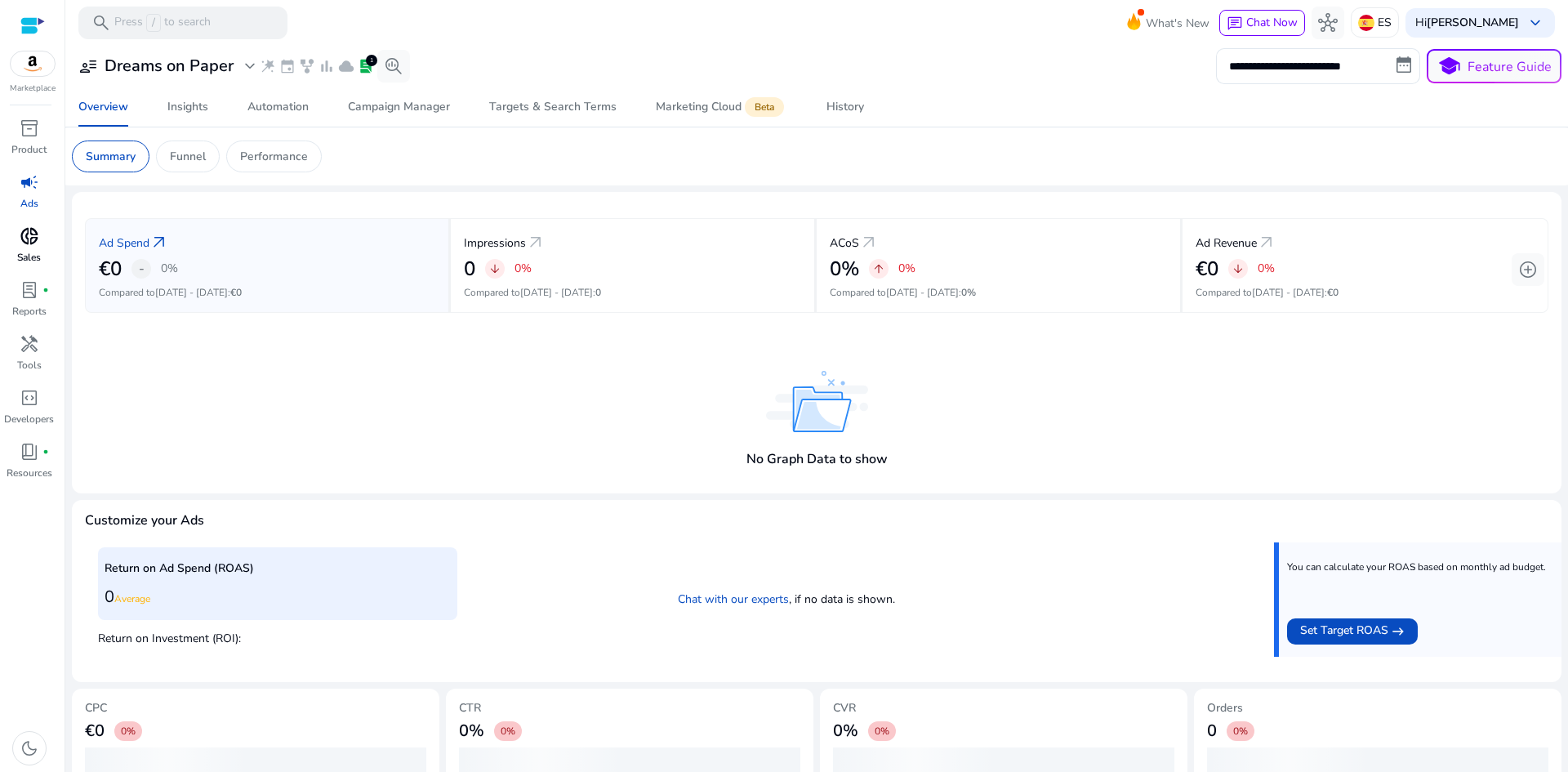
click at [31, 243] on span "donut_small" at bounding box center [30, 236] width 20 height 20
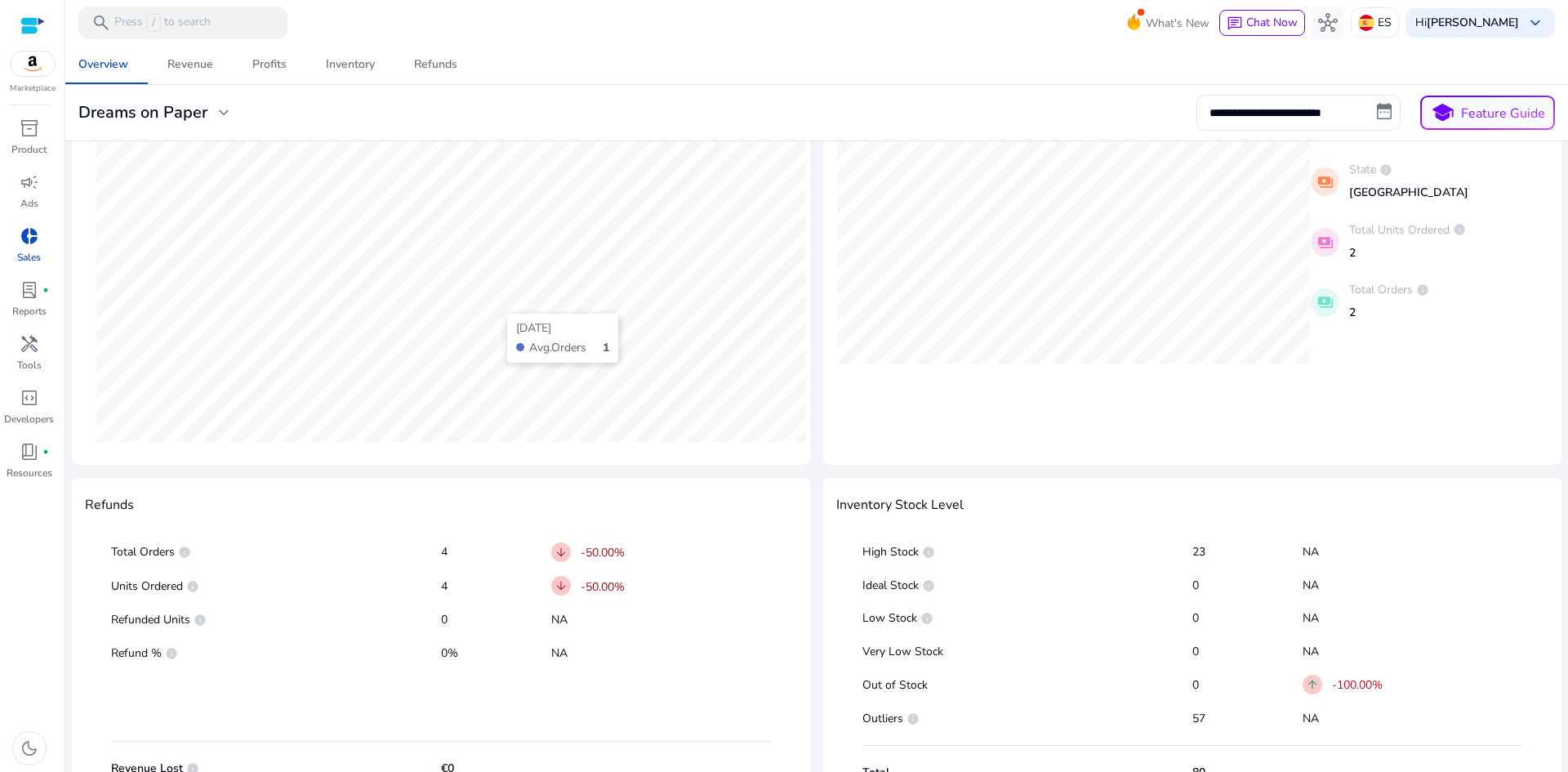
scroll to position [611, 0]
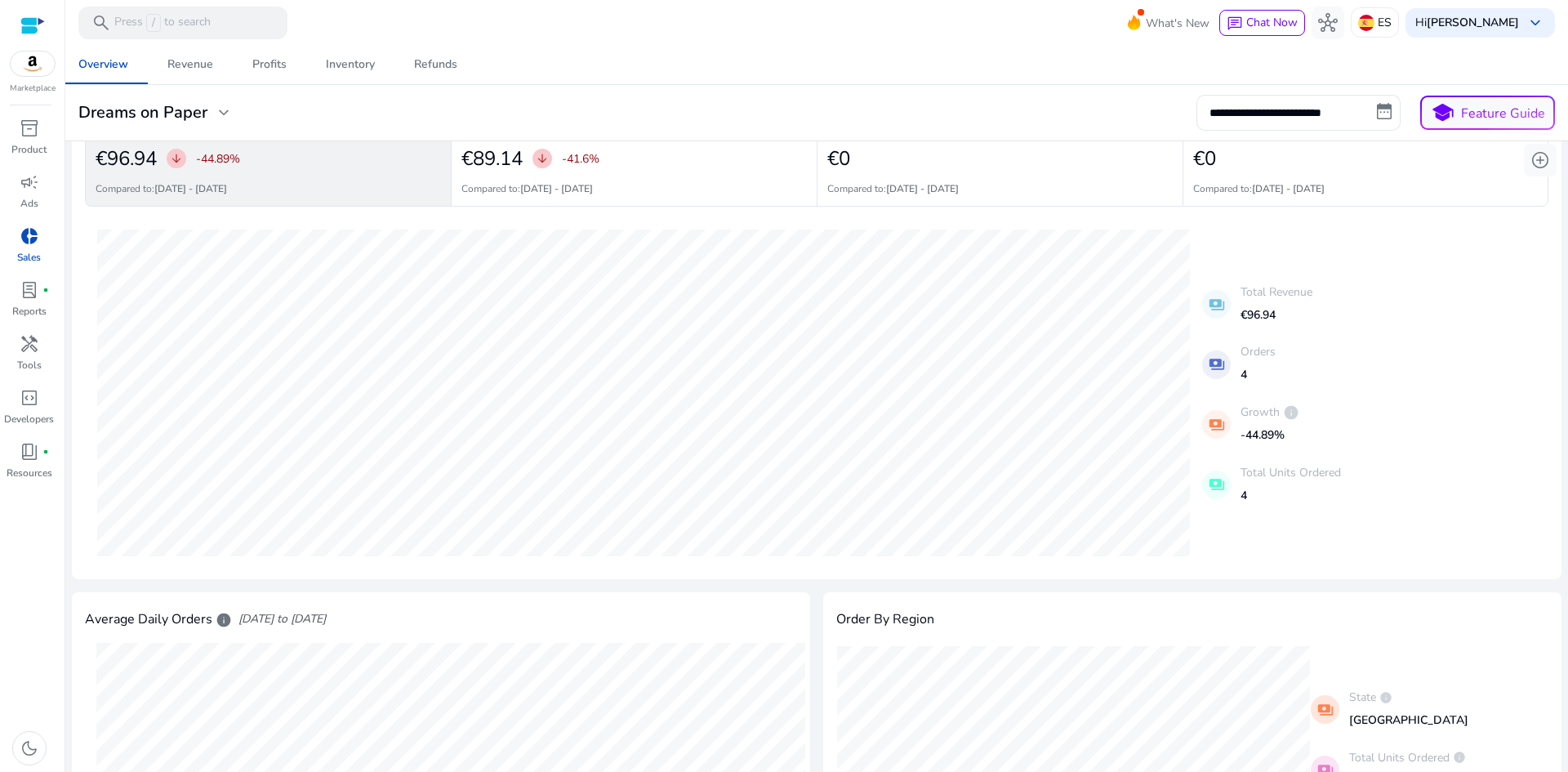
scroll to position [39, 0]
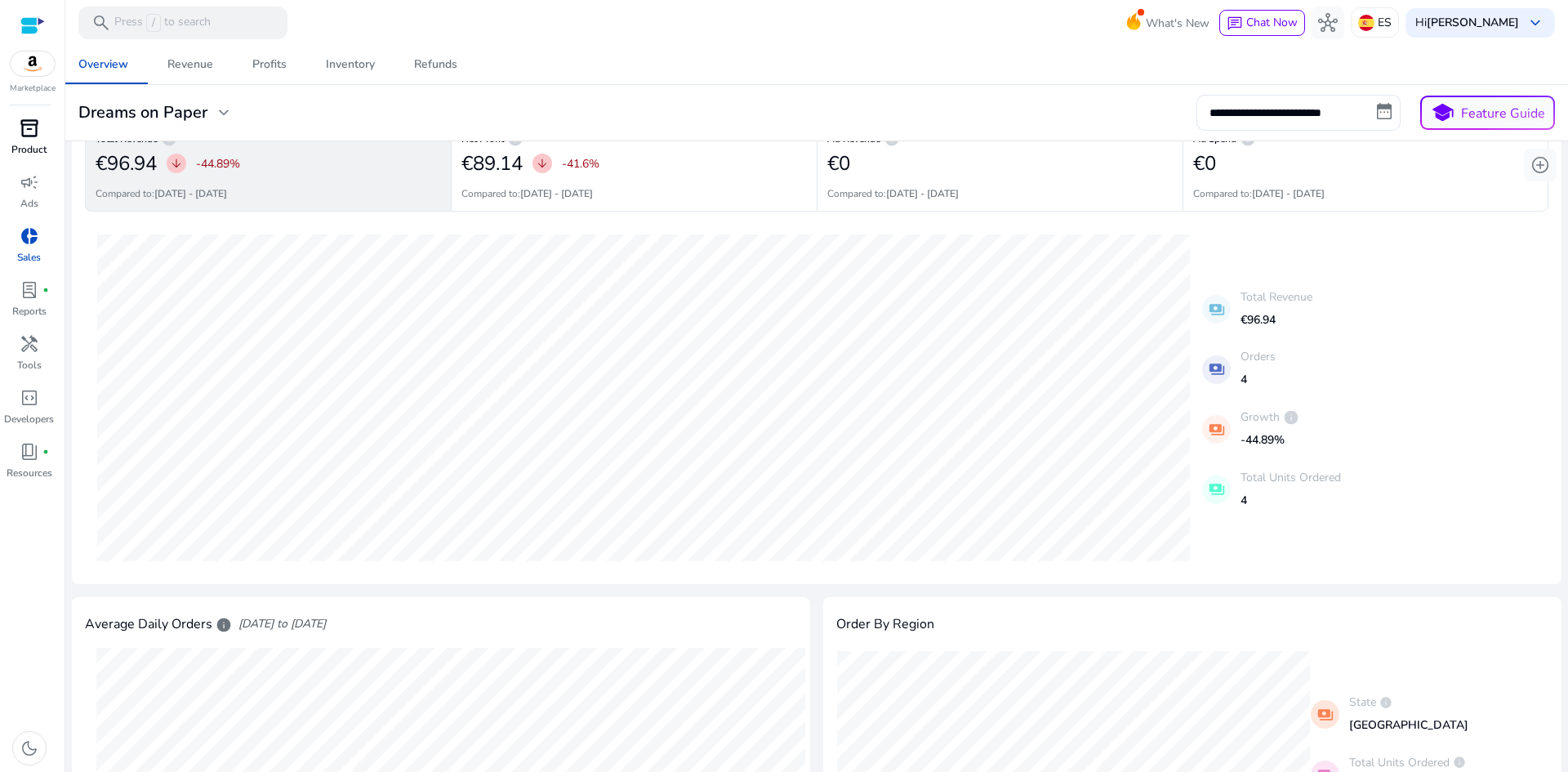
click at [31, 138] on span "inventory_2" at bounding box center [30, 129] width 20 height 20
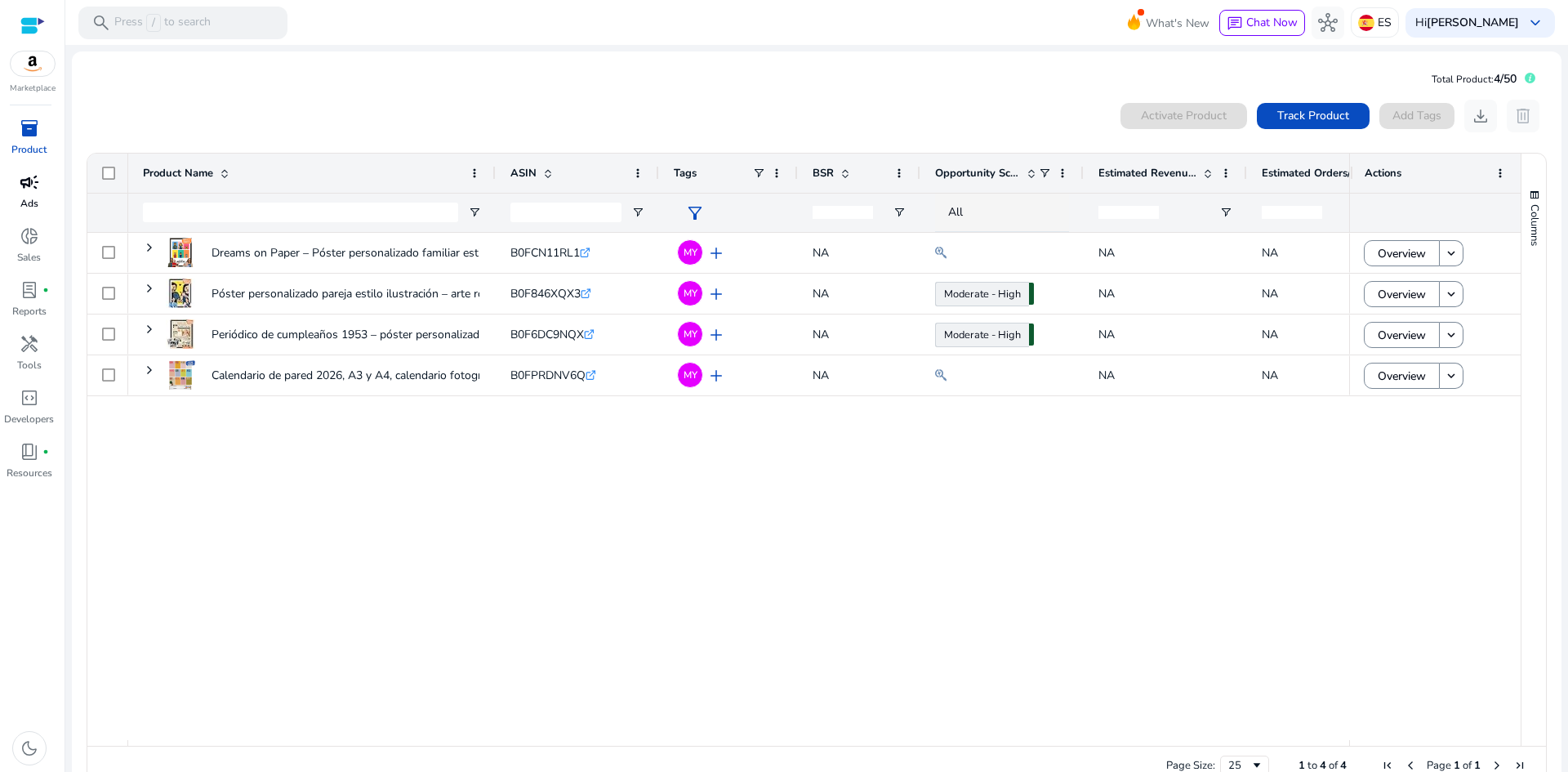
click at [24, 190] on span "campaign" at bounding box center [30, 182] width 20 height 20
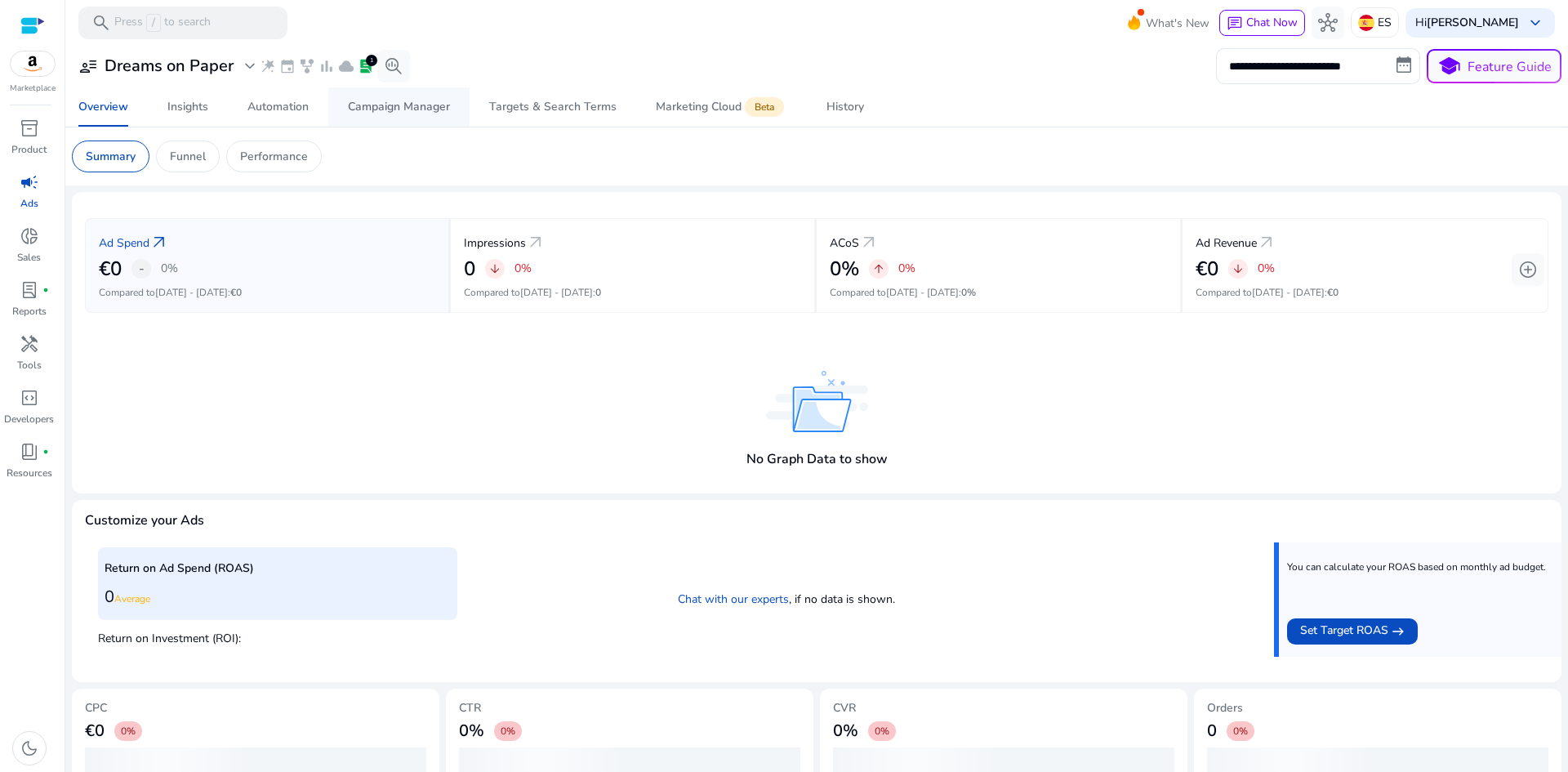
click at [363, 103] on div "Campaign Manager" at bounding box center [398, 107] width 102 height 11
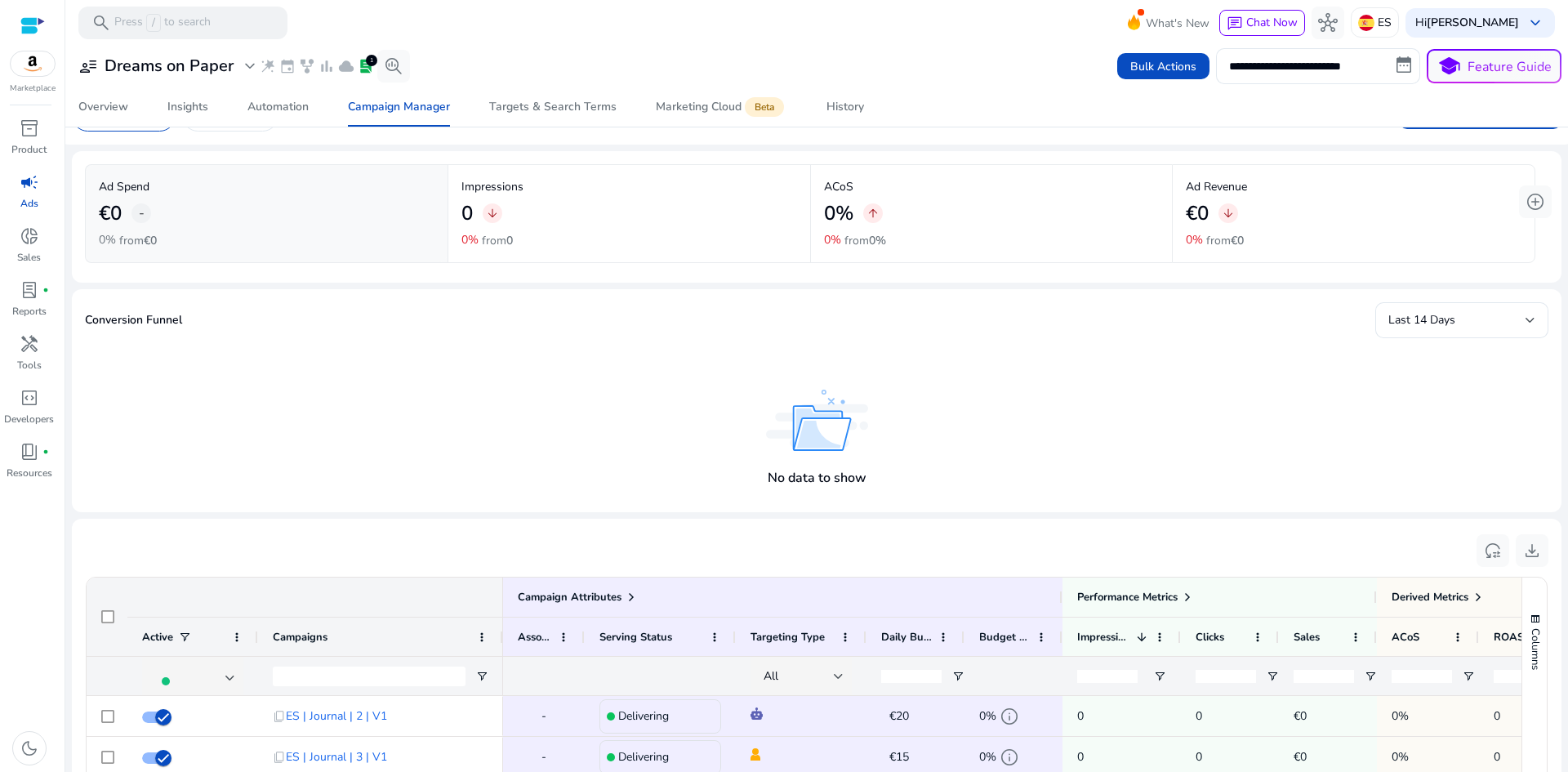
scroll to position [408, 0]
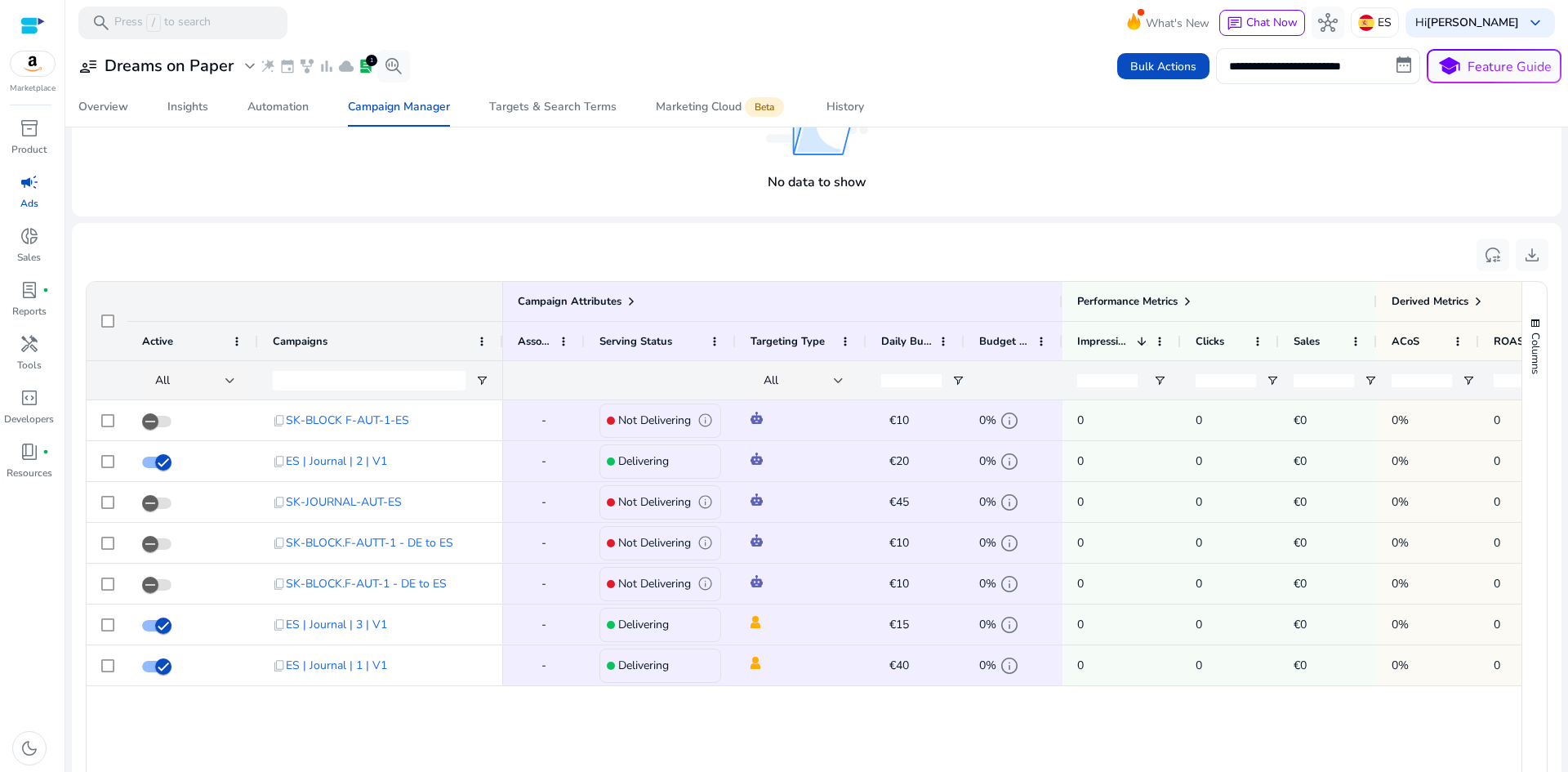
scroll to position [418, 0]
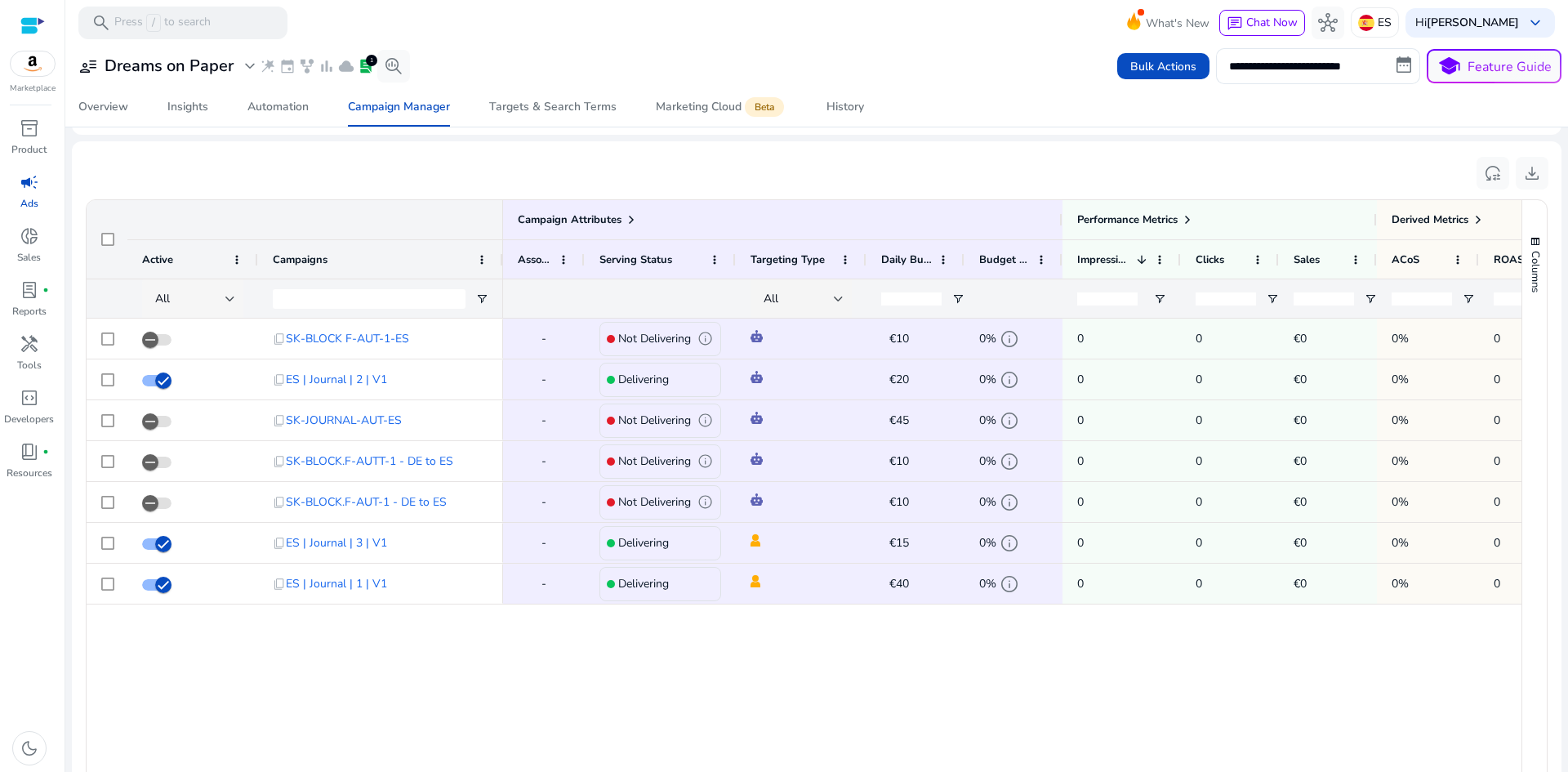
click at [222, 299] on div "All" at bounding box center [190, 299] width 70 height 18
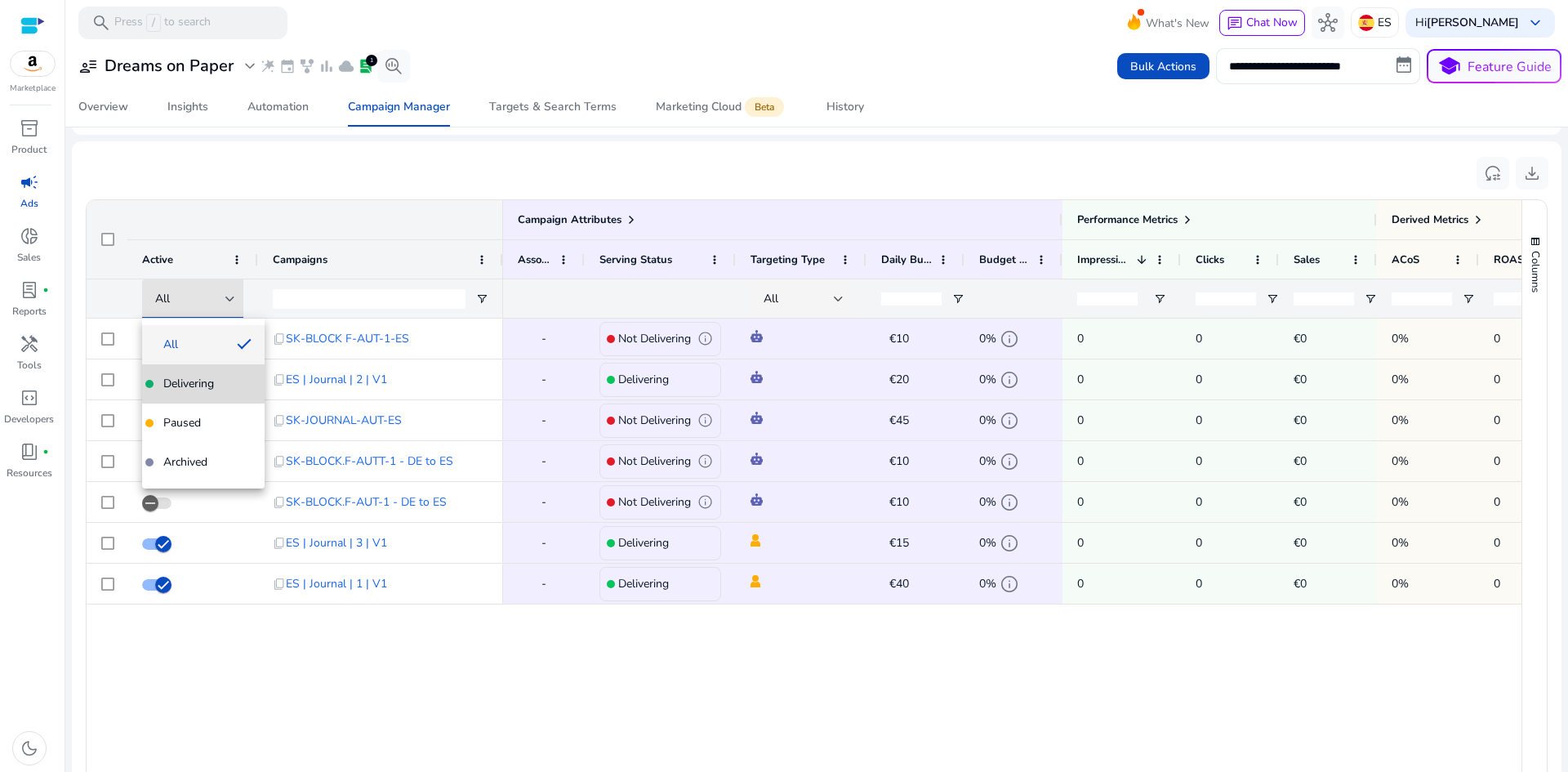
click at [183, 385] on span "Delivering" at bounding box center [188, 384] width 51 height 16
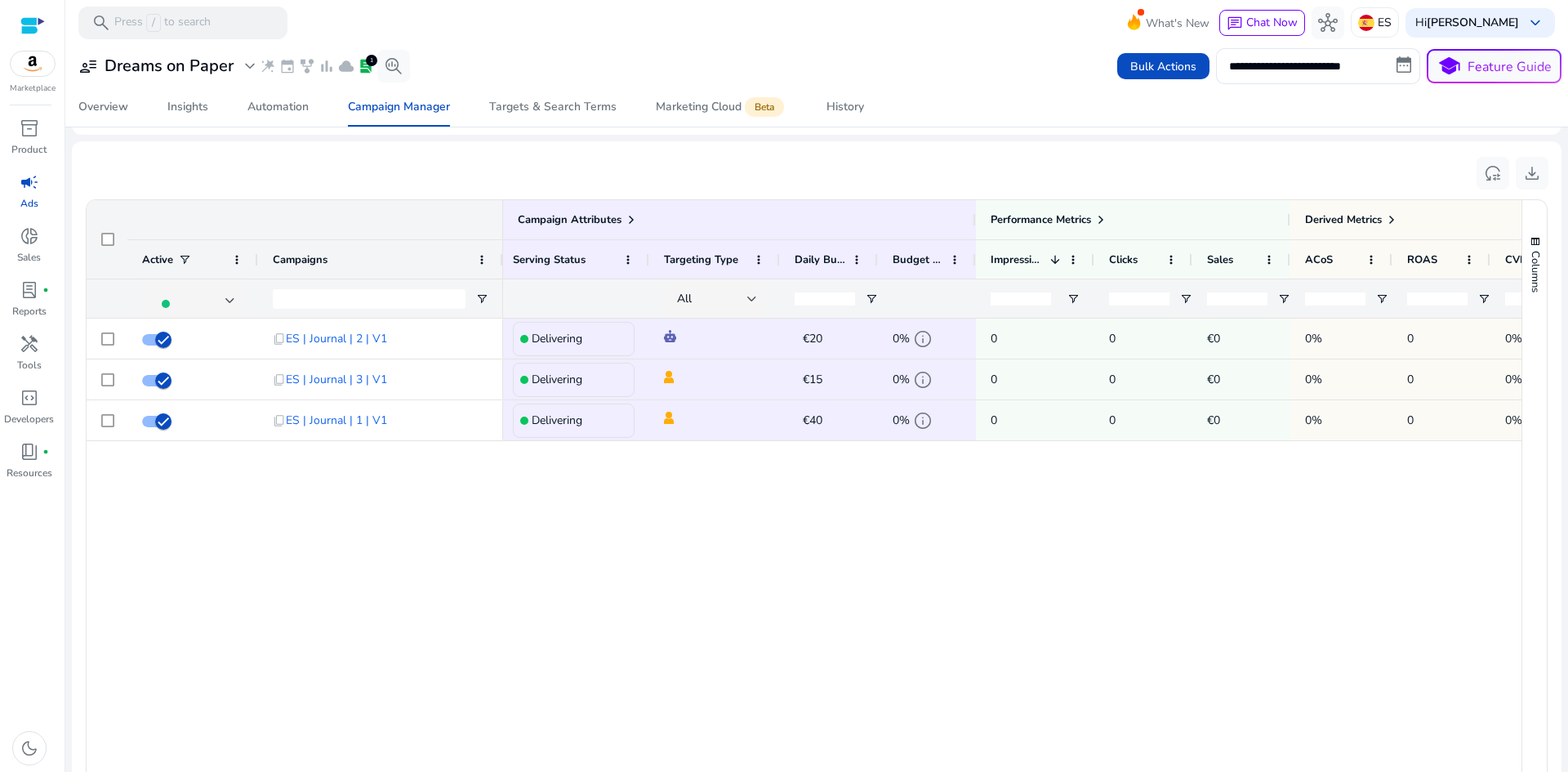
scroll to position [0, 0]
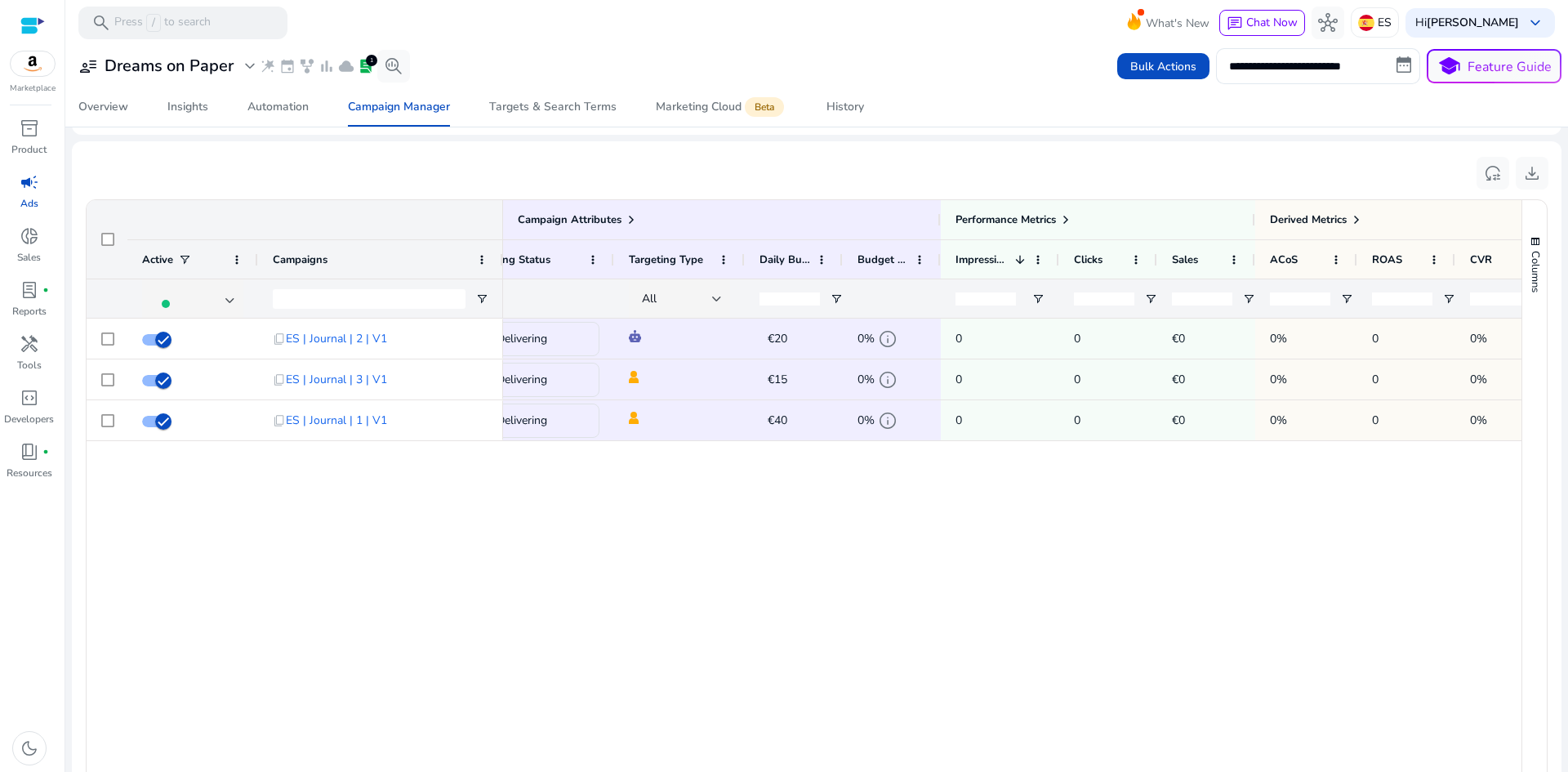
drag, startPoint x: 1015, startPoint y: 456, endPoint x: 1072, endPoint y: 465, distance: 57.7
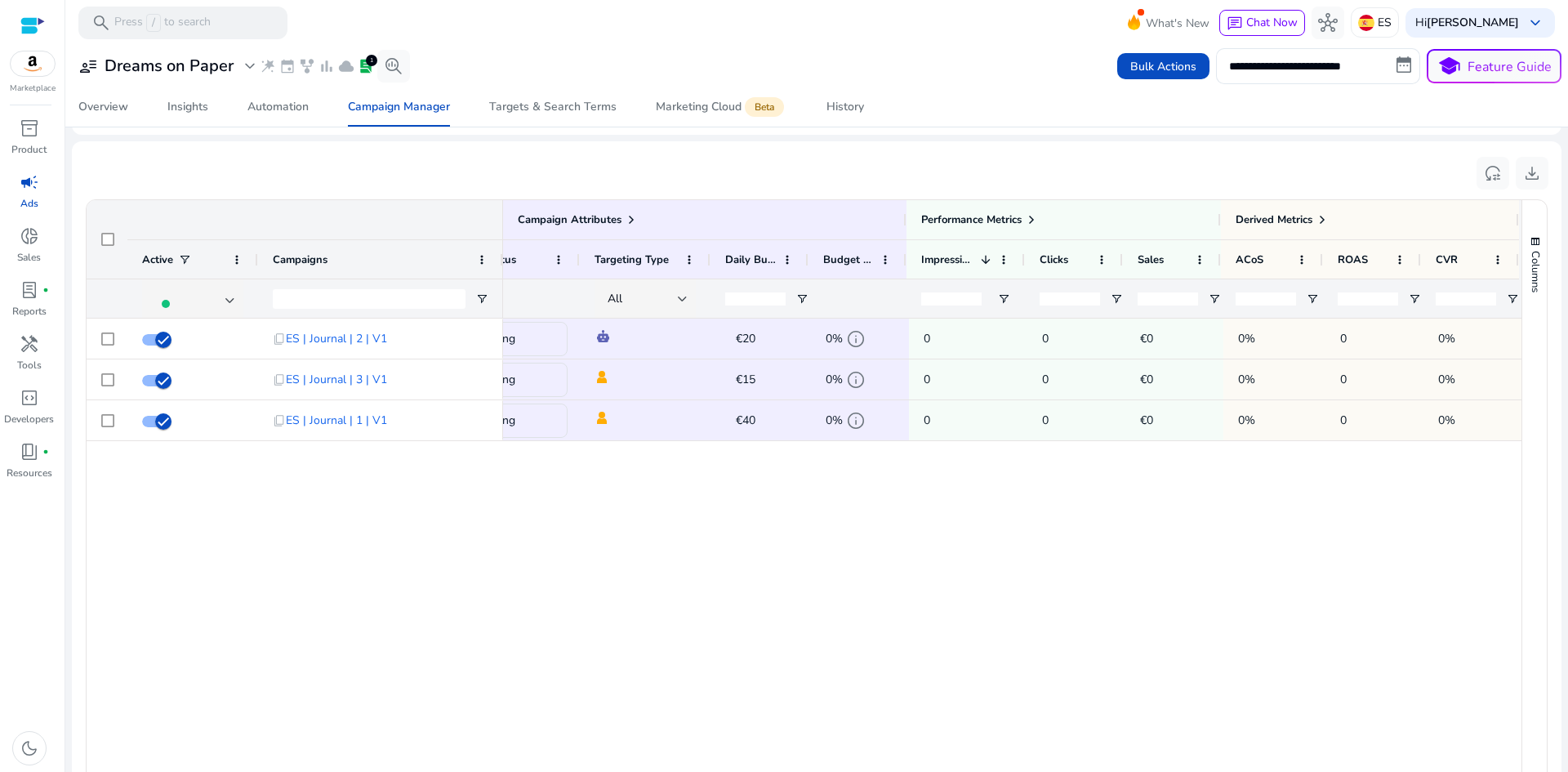
drag, startPoint x: 1094, startPoint y: 465, endPoint x: 1224, endPoint y: 476, distance: 130.5
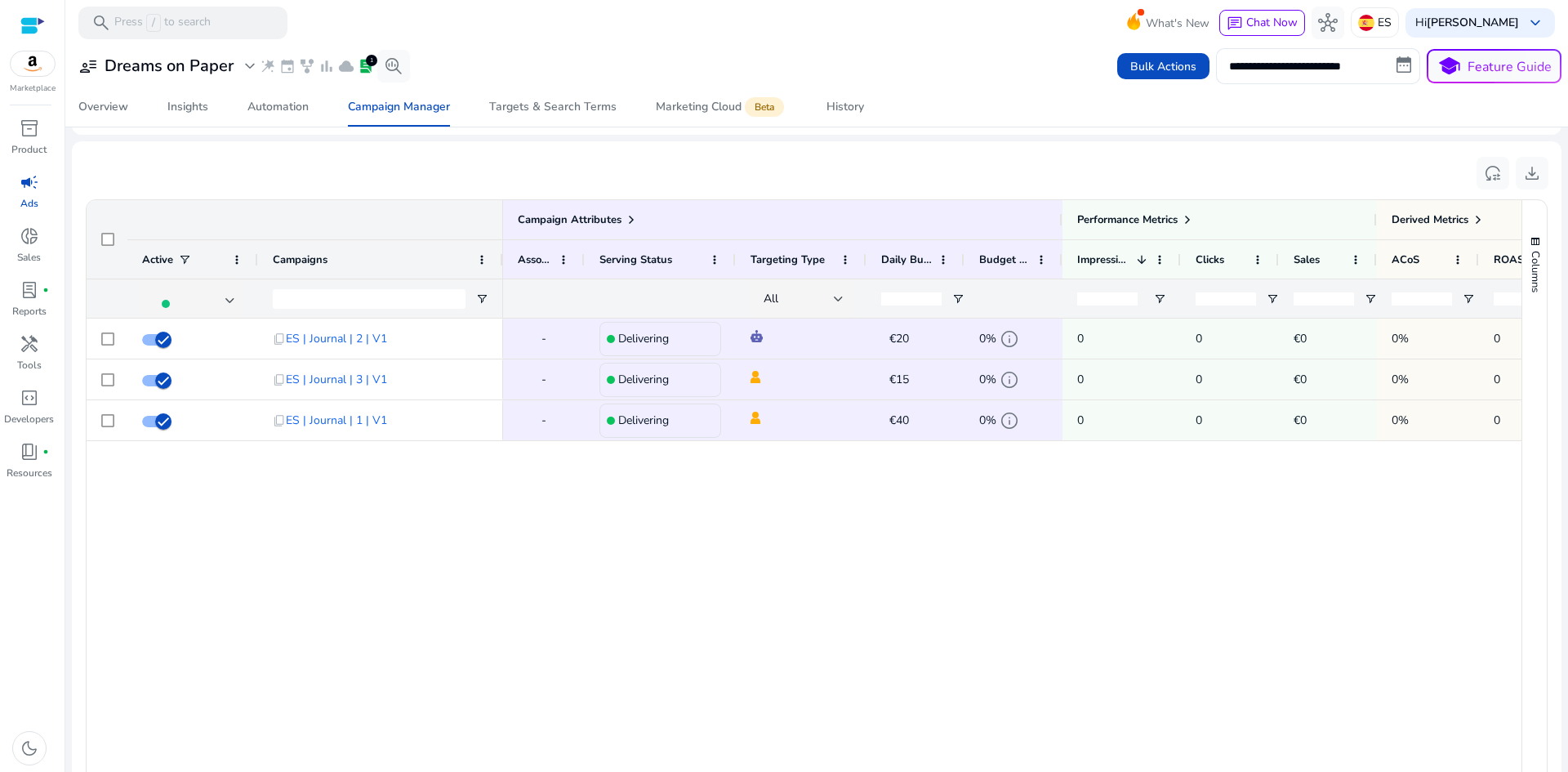
drag, startPoint x: 1184, startPoint y: 477, endPoint x: 991, endPoint y: 482, distance: 193.1
click at [30, 296] on span "lab_profile" at bounding box center [30, 290] width 20 height 20
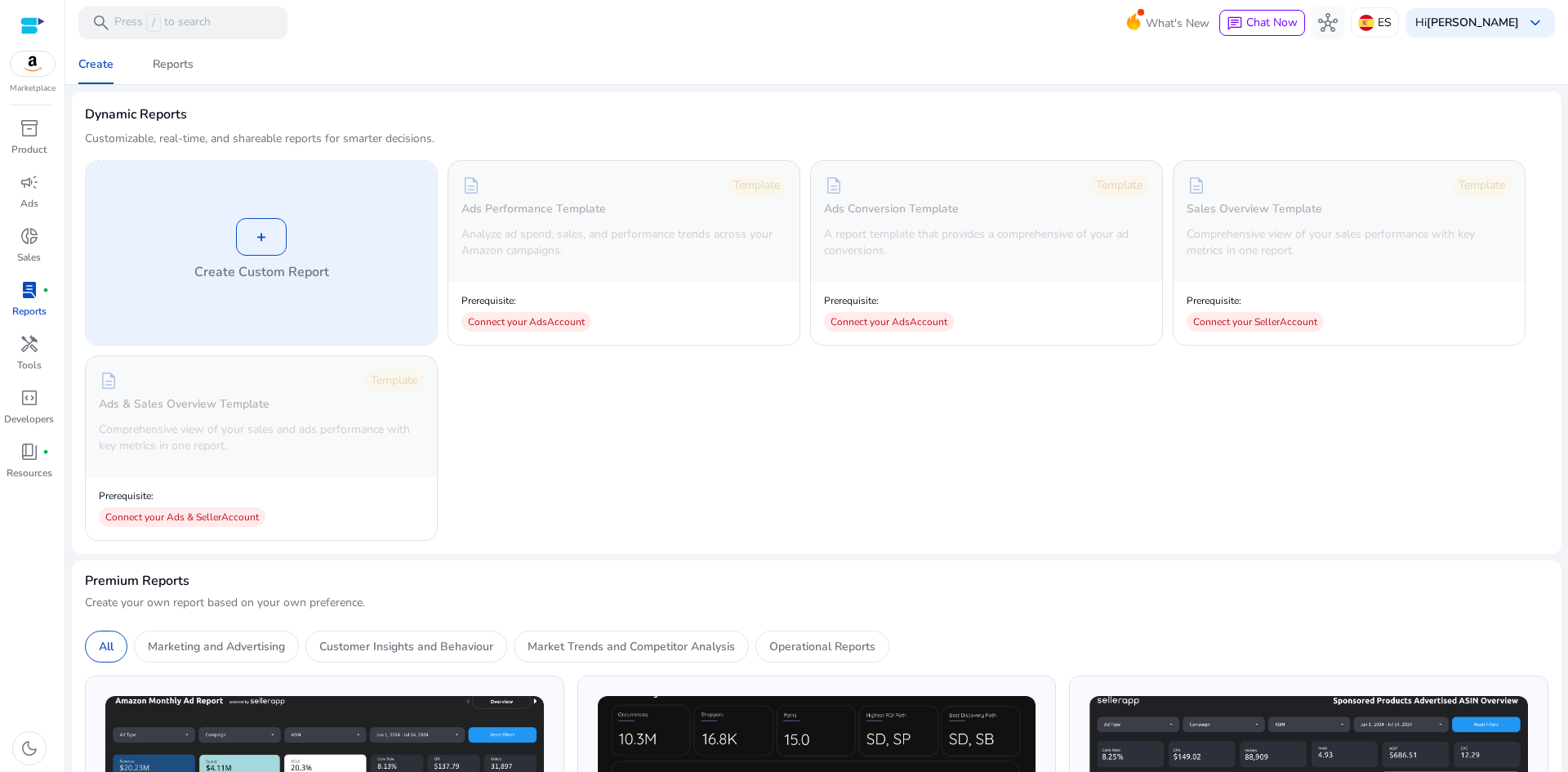
click at [256, 242] on div "+" at bounding box center [261, 237] width 51 height 38
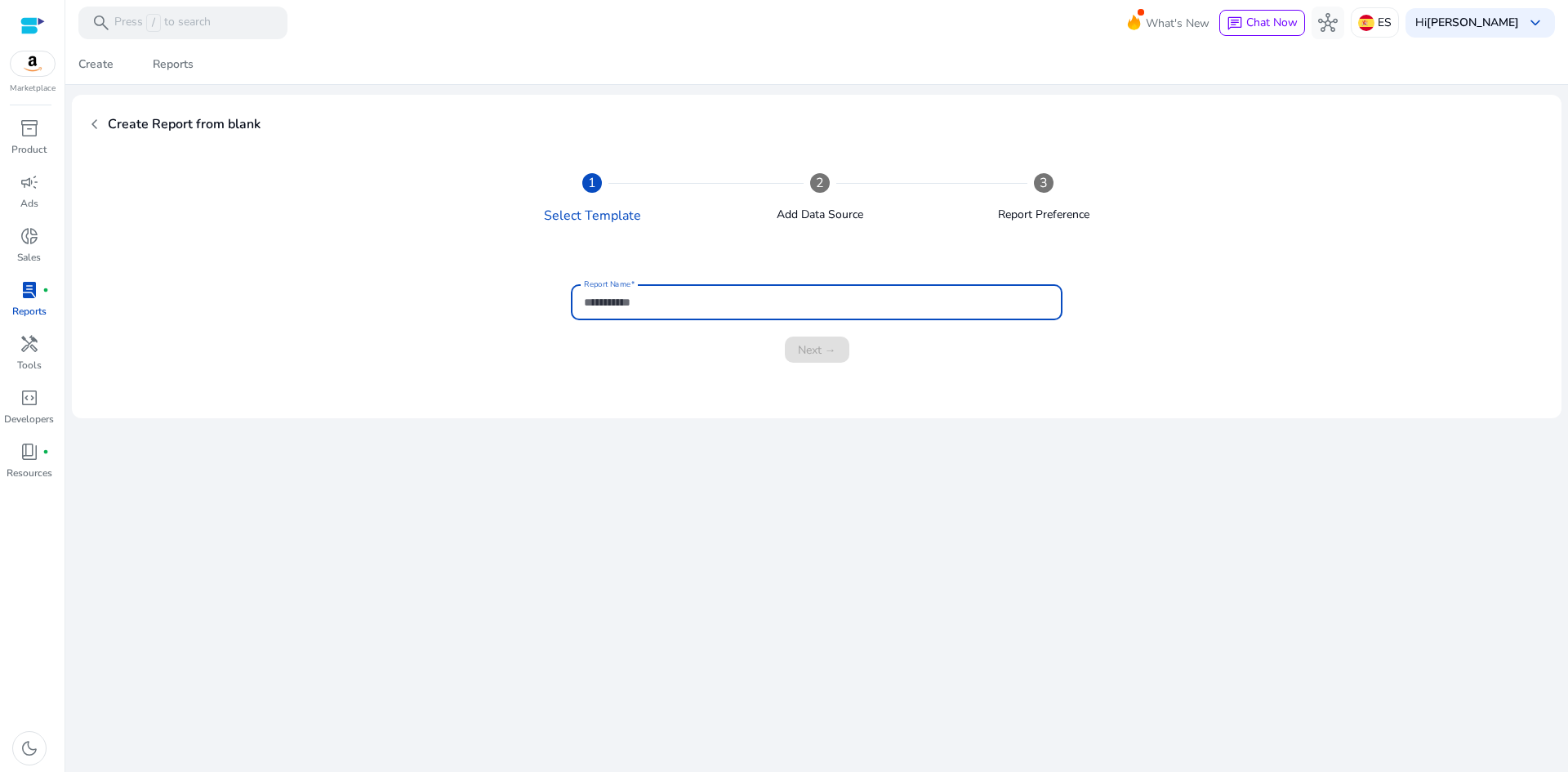
click at [669, 301] on input "Report Name" at bounding box center [816, 302] width 465 height 18
click at [96, 133] on span "chevron_left" at bounding box center [95, 125] width 20 height 20
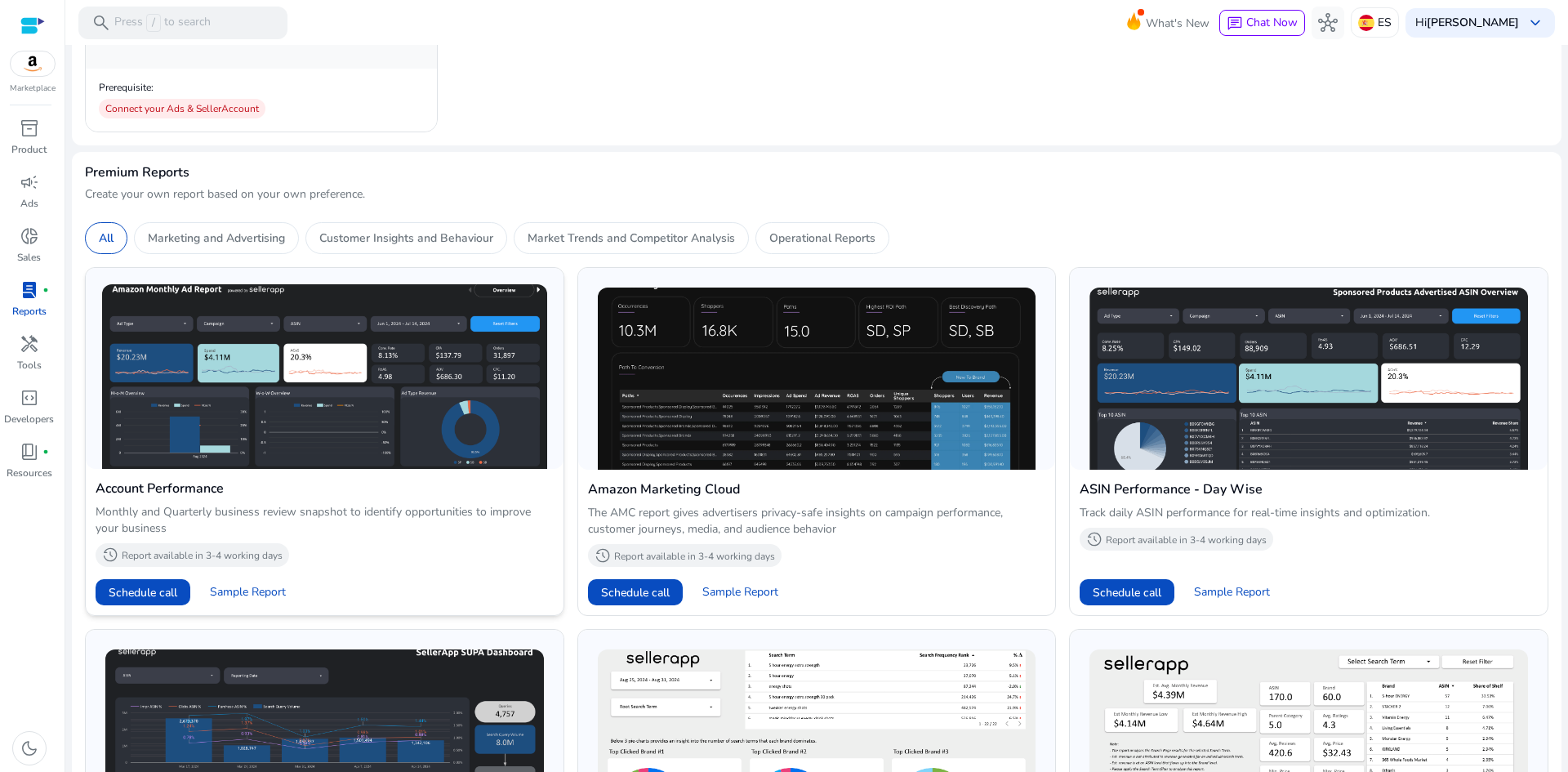
click at [370, 400] on img at bounding box center [324, 376] width 445 height 184
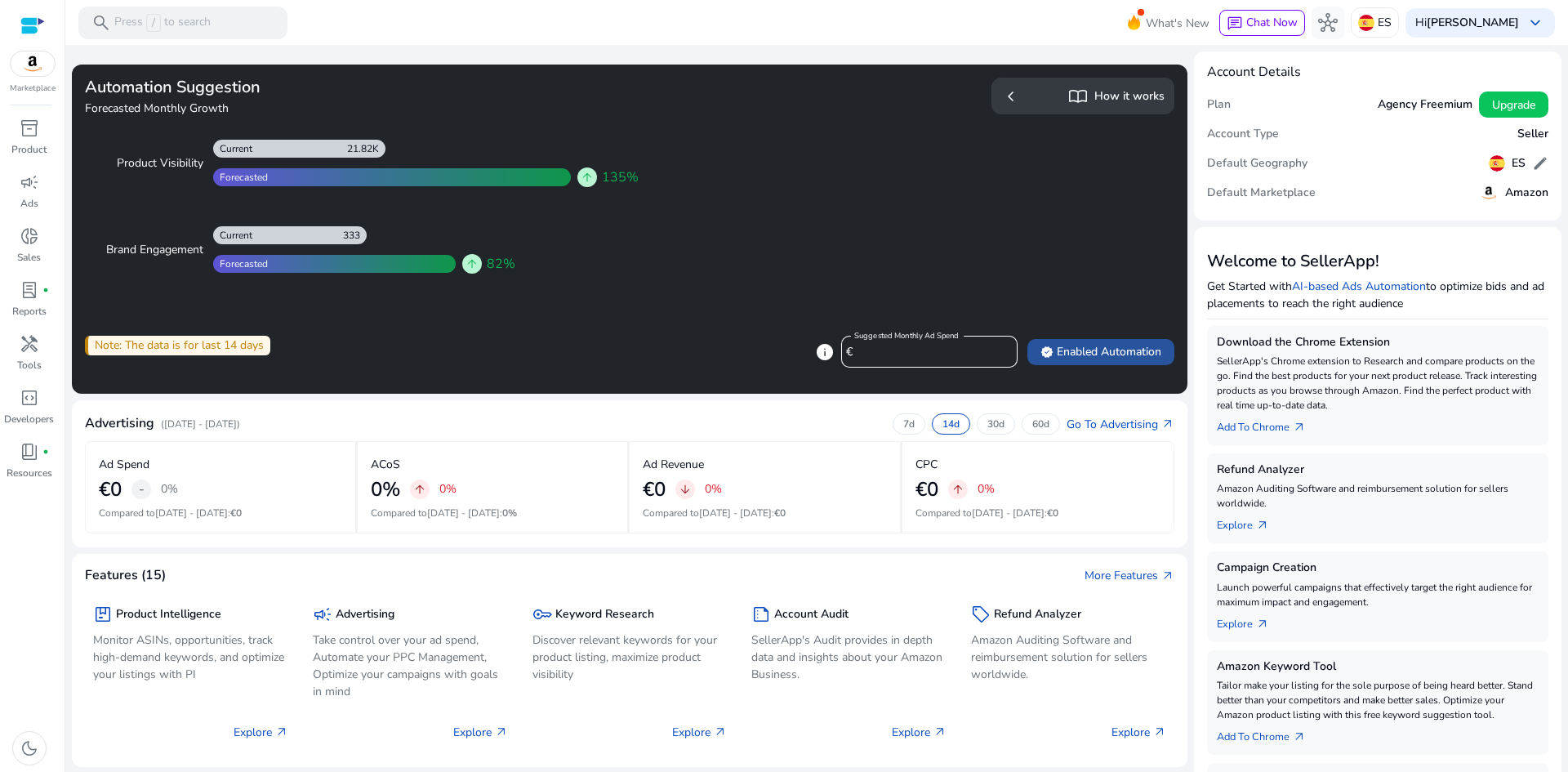
click at [1092, 342] on span at bounding box center [1101, 352] width 147 height 39
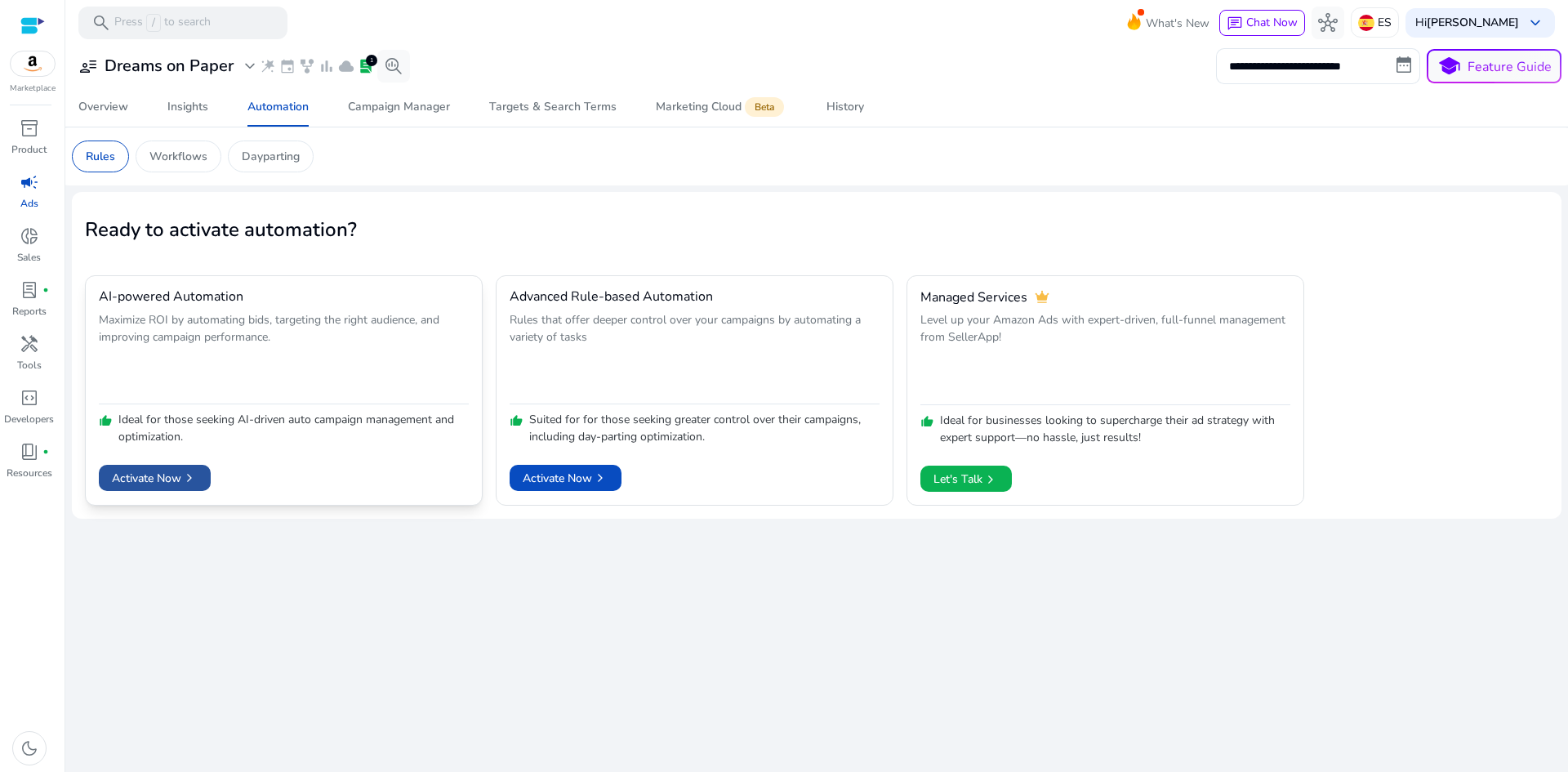
click at [183, 474] on span "chevron_right" at bounding box center [189, 477] width 16 height 16
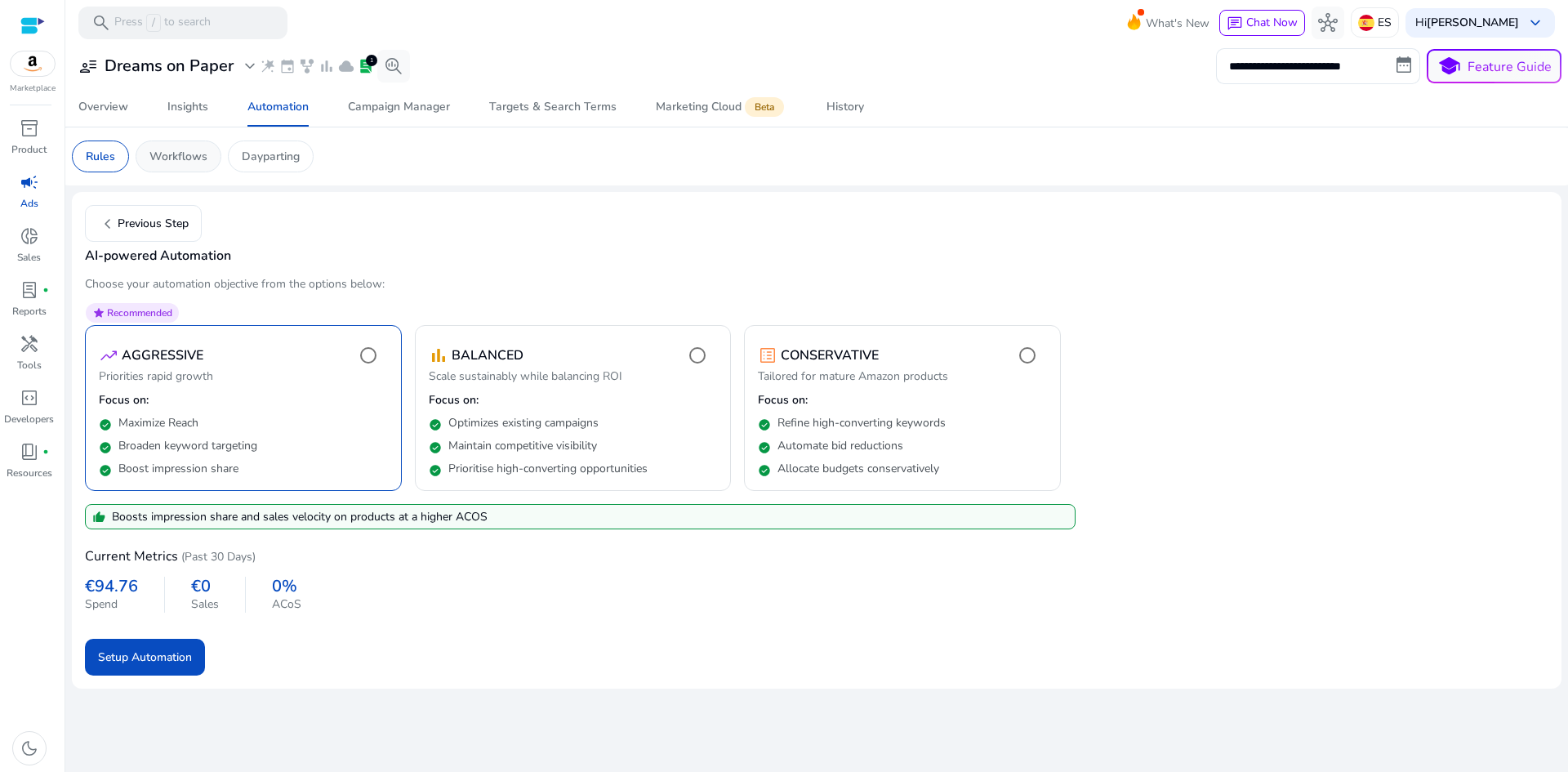
click at [196, 150] on p "Workflows" at bounding box center [178, 155] width 58 height 17
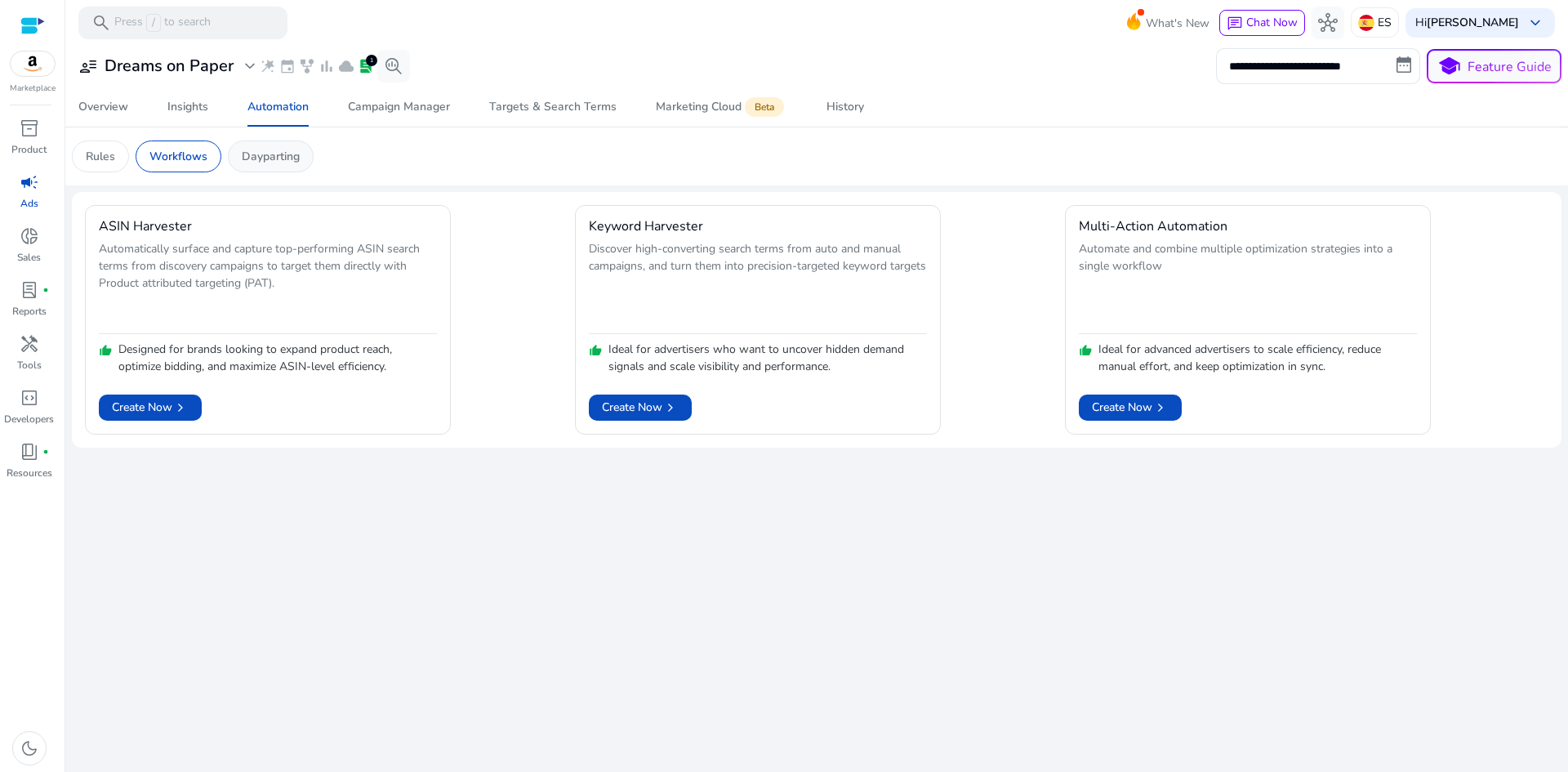
click at [279, 161] on p "Dayparting" at bounding box center [271, 155] width 58 height 17
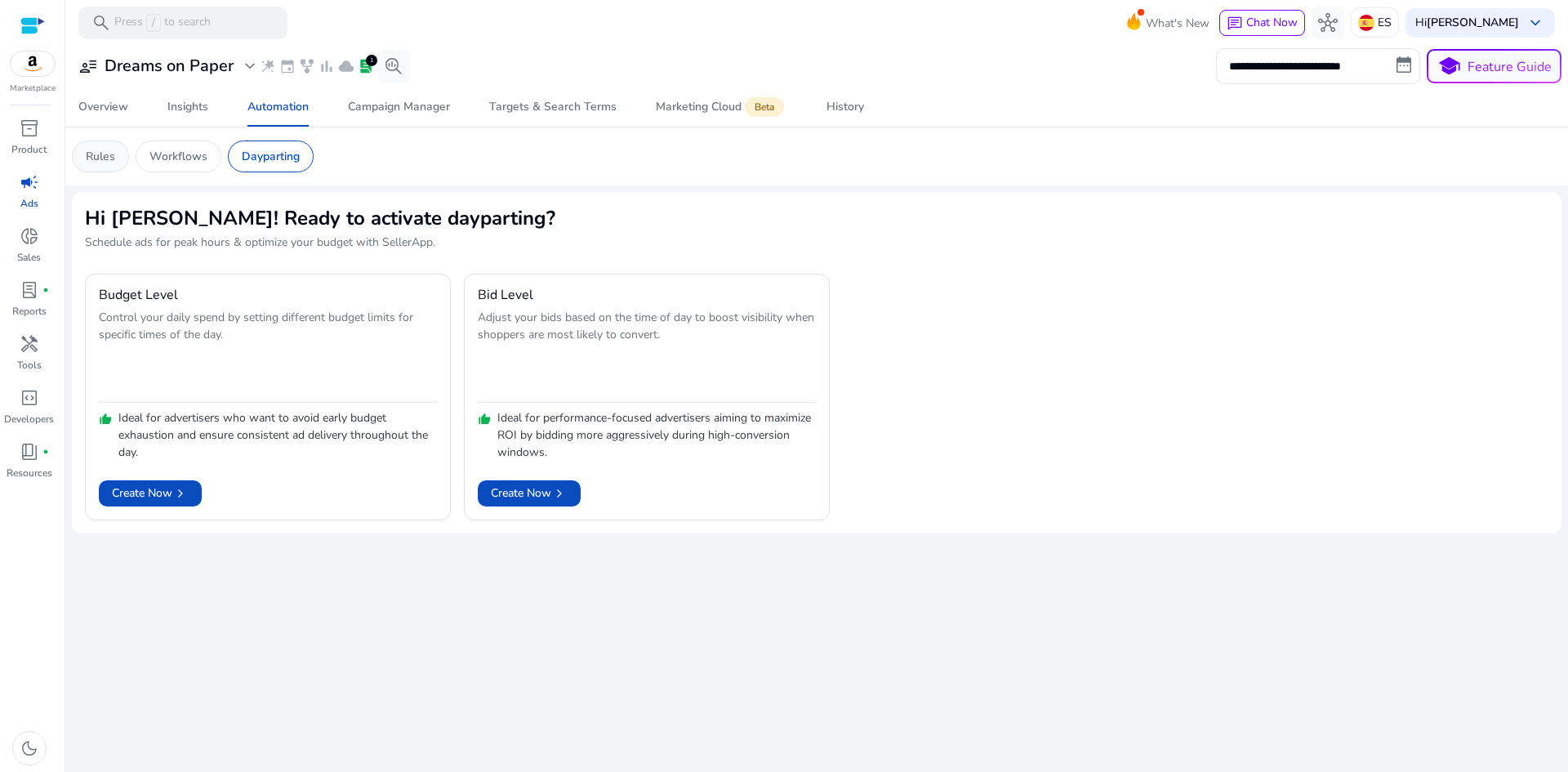
click at [109, 152] on p "Rules" at bounding box center [101, 155] width 30 height 17
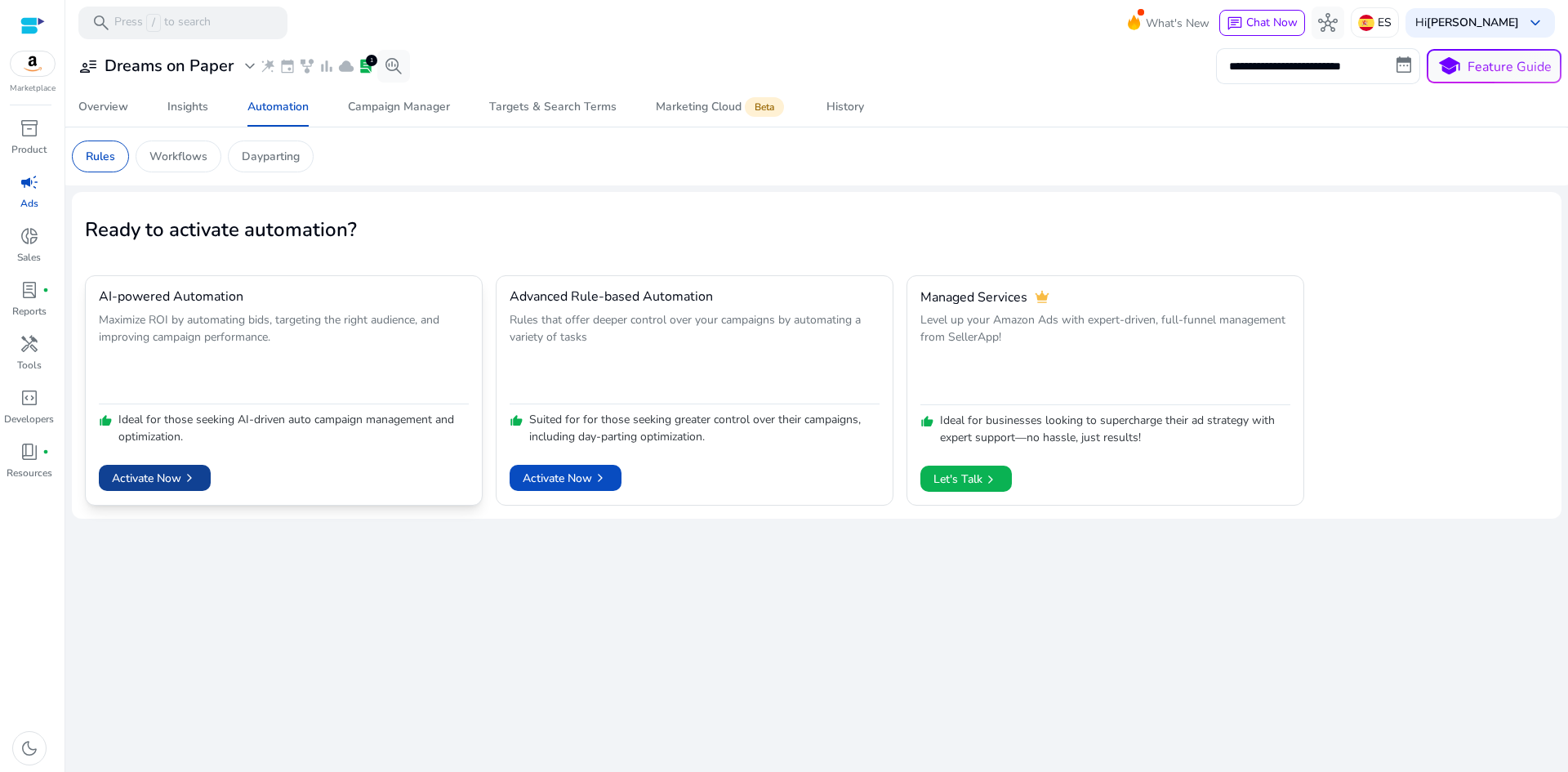
click at [188, 476] on span "chevron_right" at bounding box center [189, 477] width 16 height 16
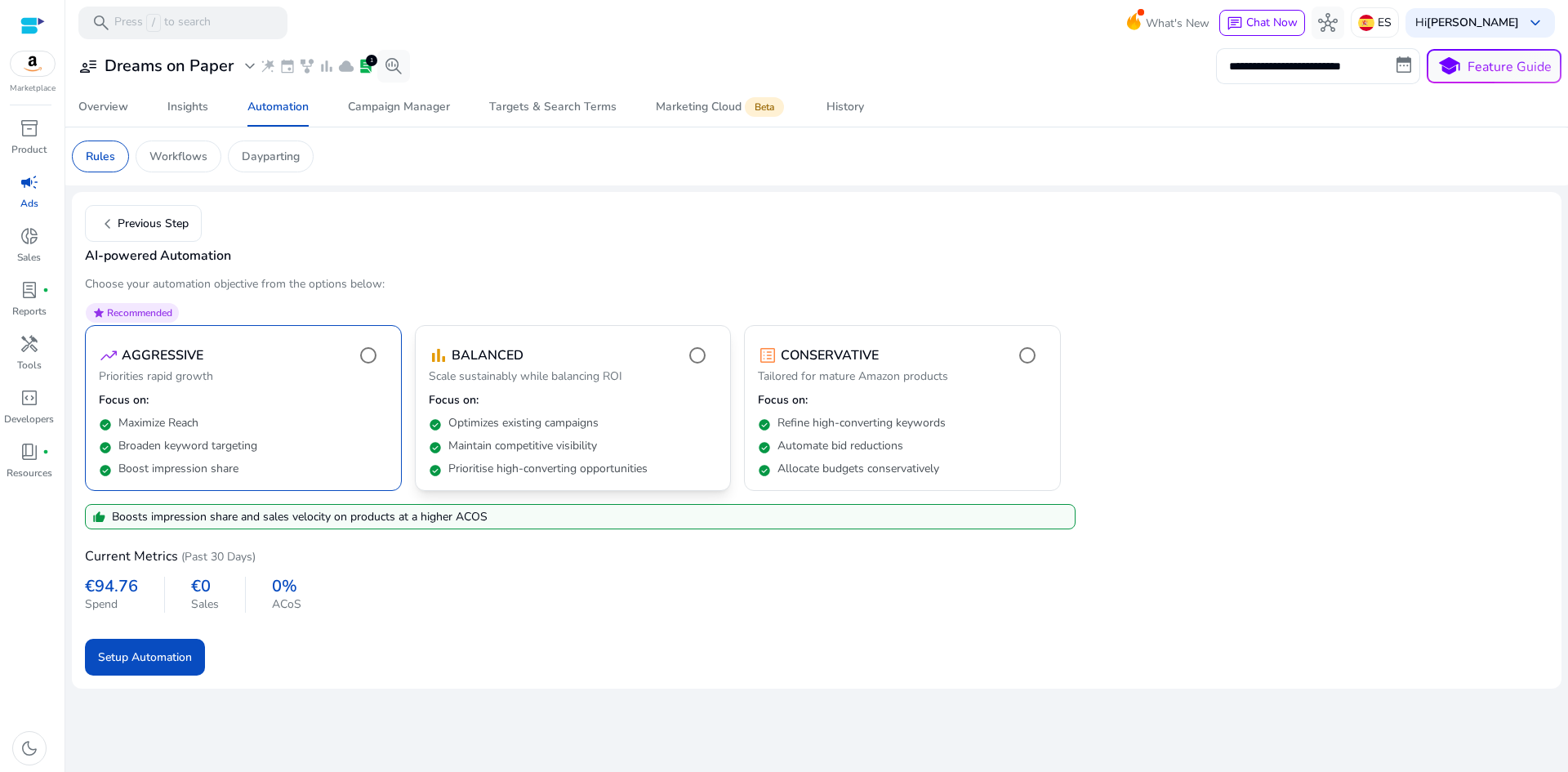
click at [519, 391] on p "Focus on:" at bounding box center [573, 399] width 289 height 16
click at [823, 373] on p "Tailored for mature Amazon products" at bounding box center [903, 379] width 289 height 20
click at [288, 392] on p "Focus on:" at bounding box center [243, 399] width 289 height 16
click at [519, 407] on p "Focus on:" at bounding box center [573, 399] width 289 height 16
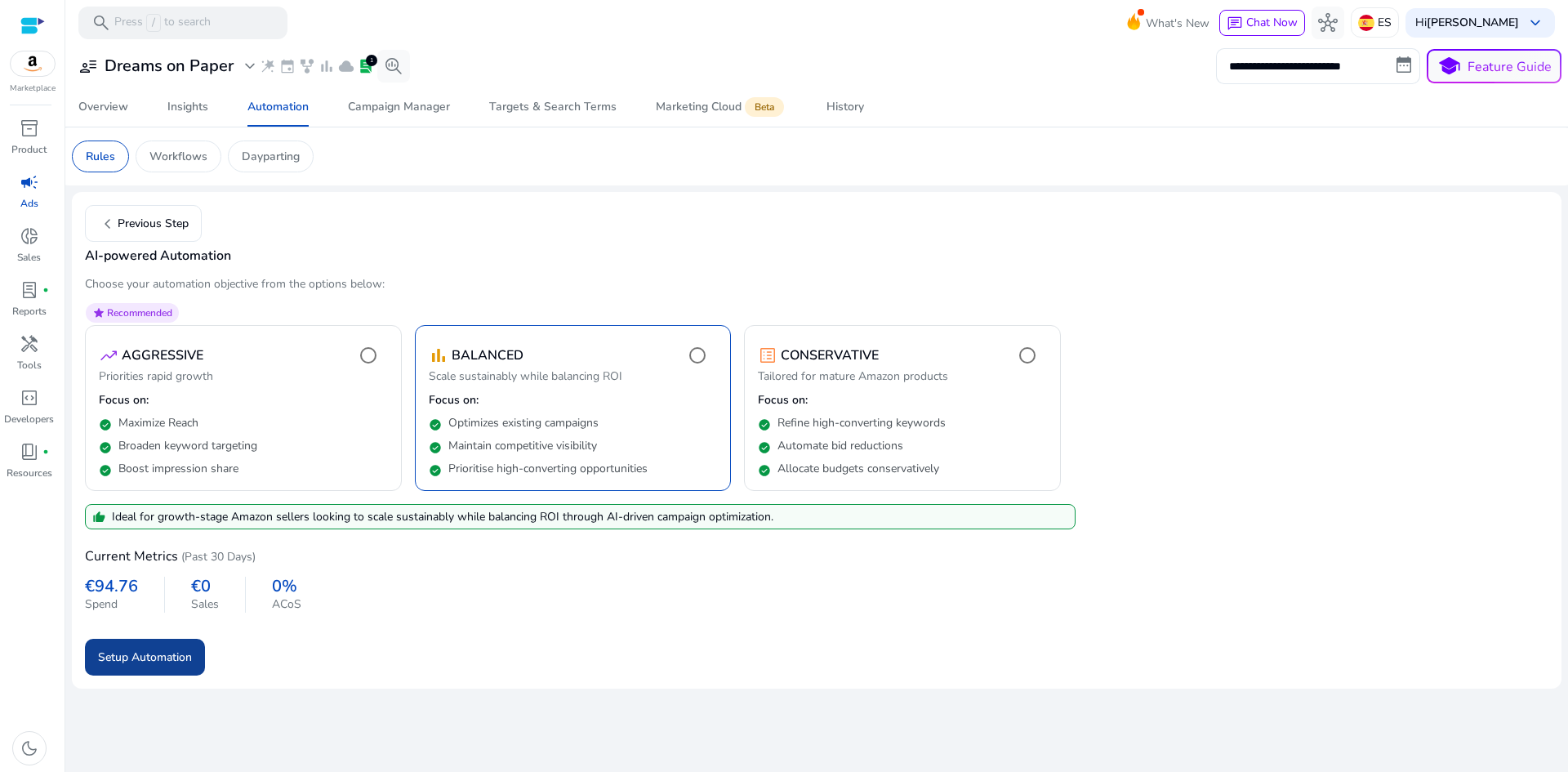
click at [163, 659] on span "Setup Automation" at bounding box center [144, 656] width 94 height 17
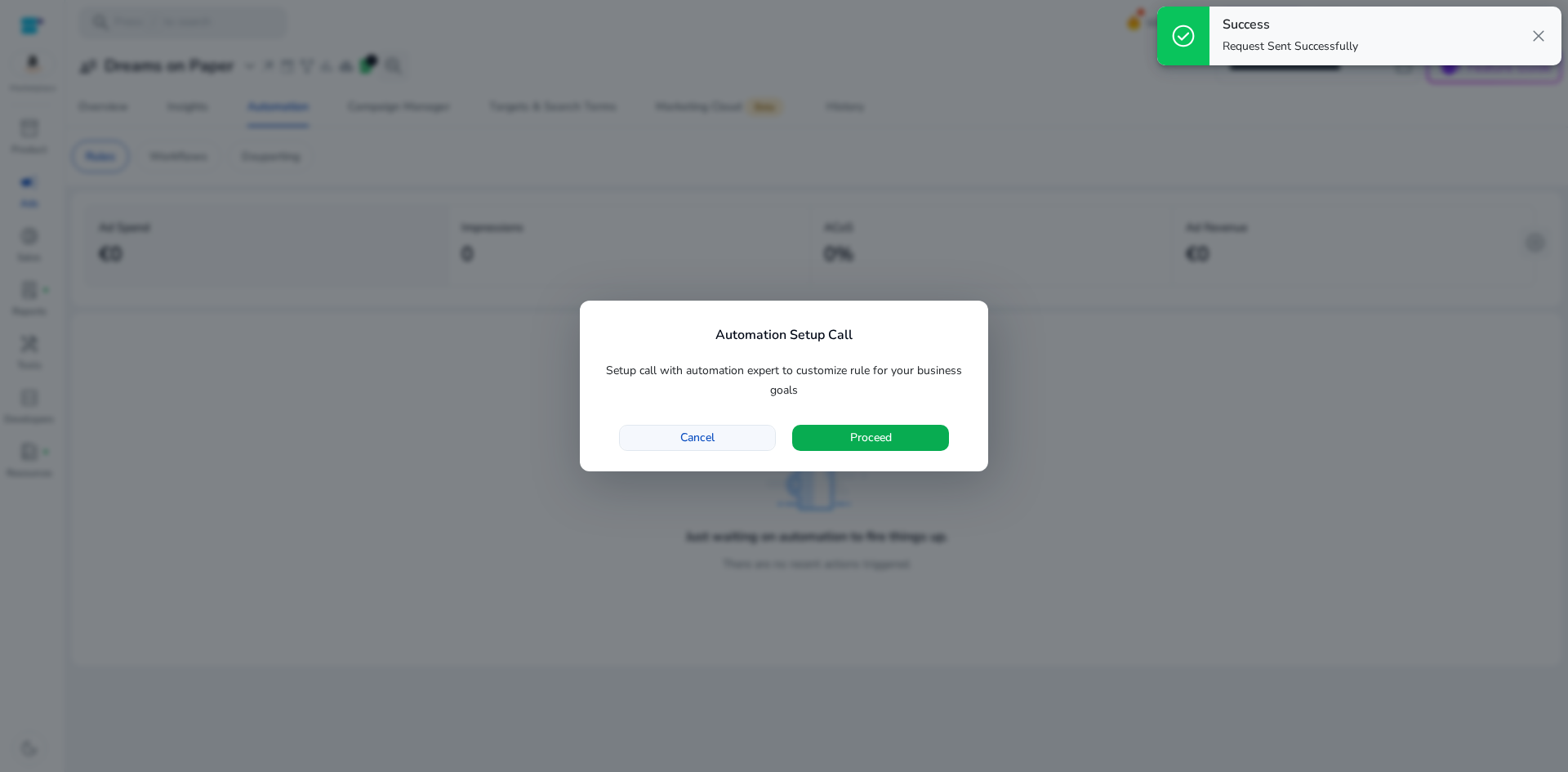
click at [731, 437] on span "button" at bounding box center [697, 437] width 155 height 39
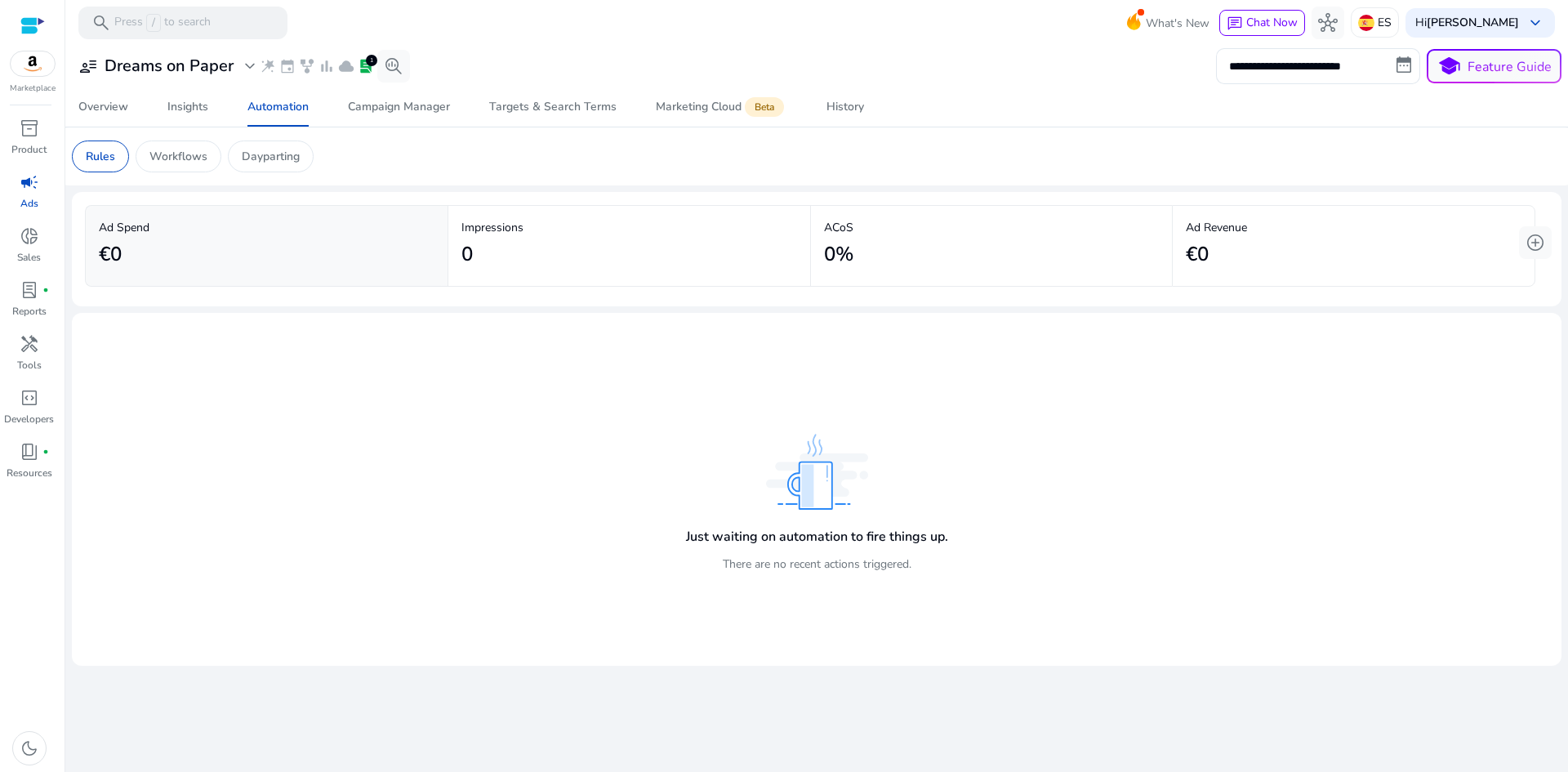
click at [30, 180] on span "campaign" at bounding box center [30, 182] width 20 height 20
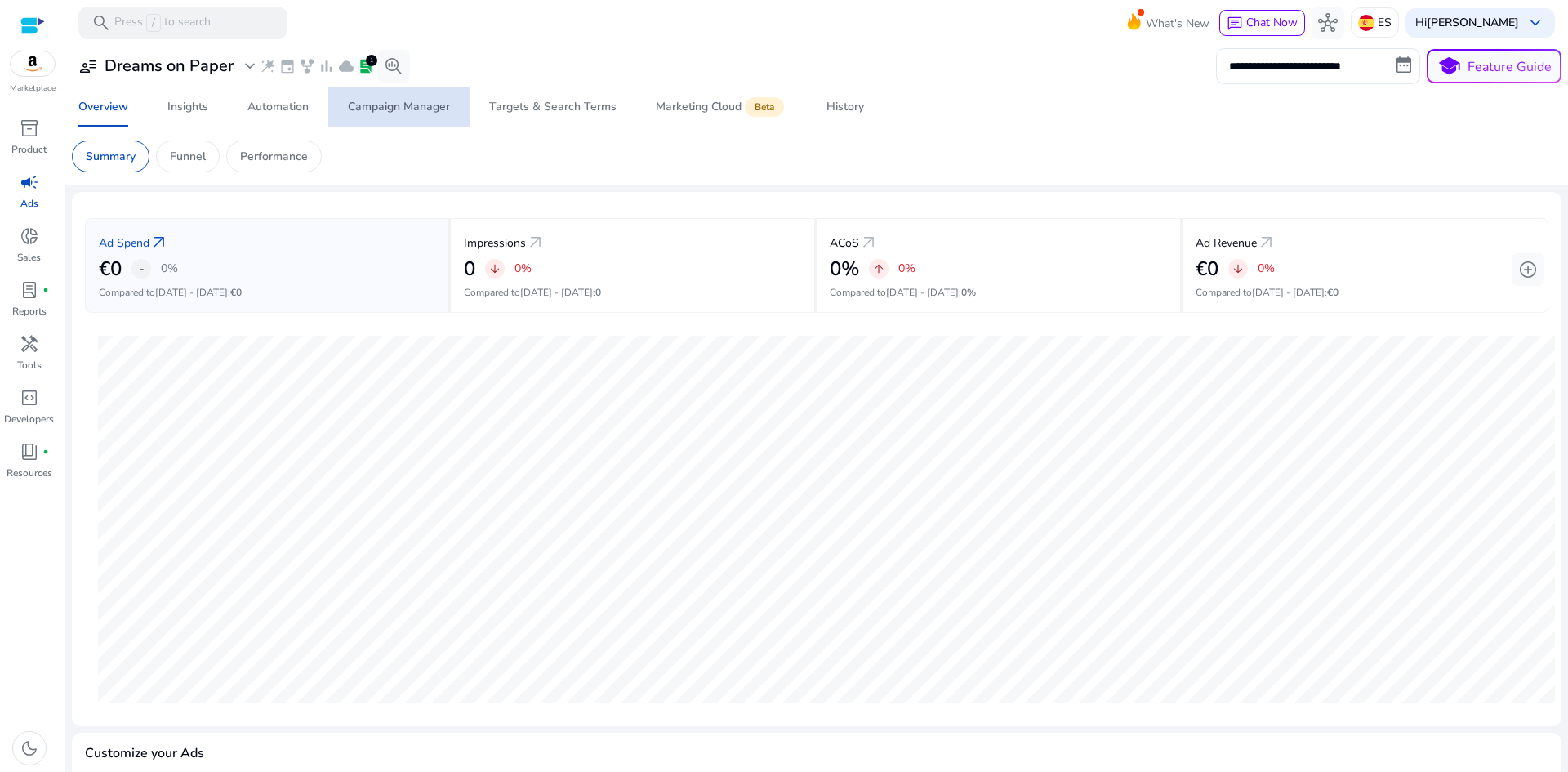
click at [402, 112] on div "Campaign Manager" at bounding box center [398, 107] width 102 height 11
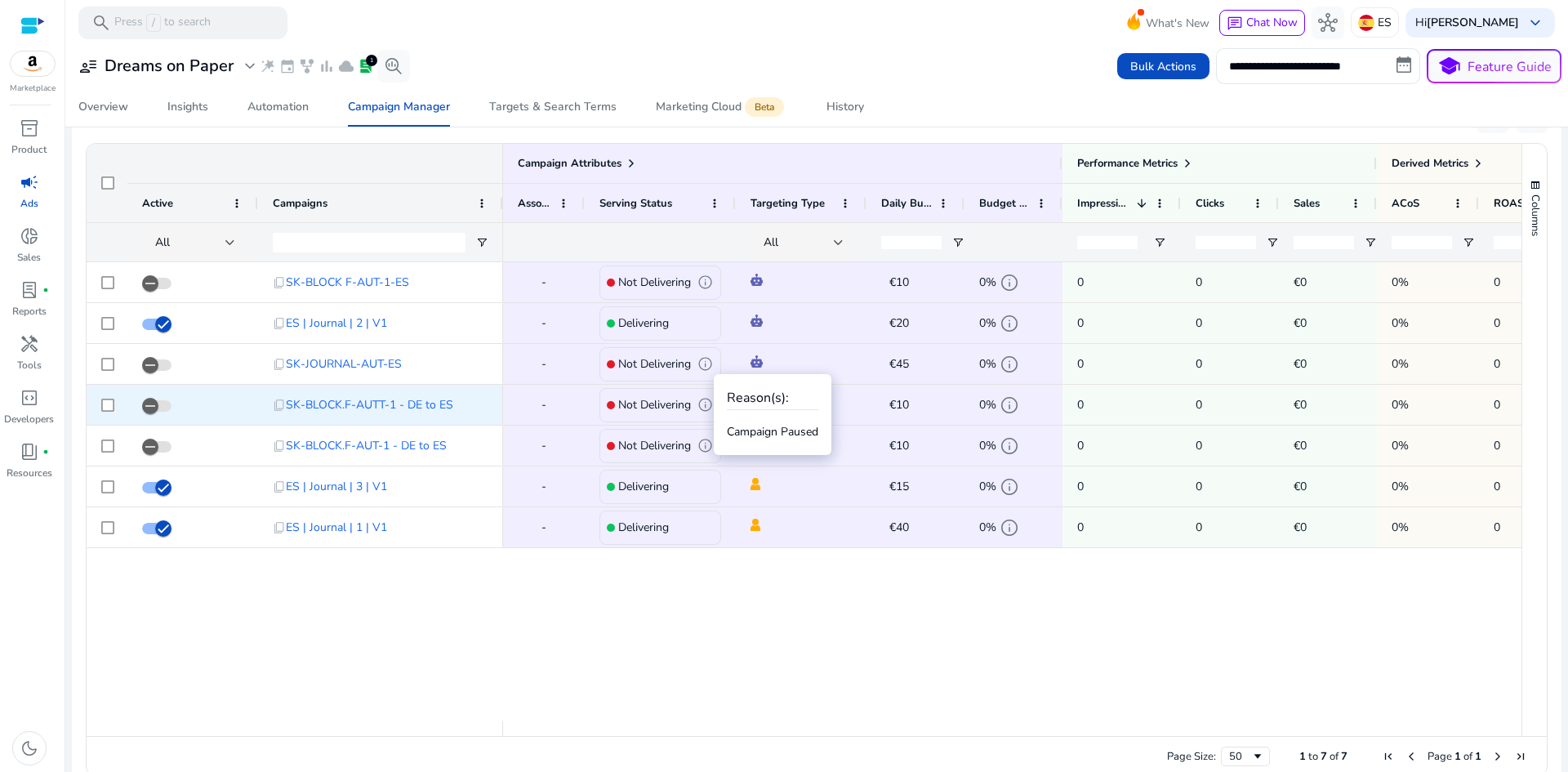
scroll to position [418, 0]
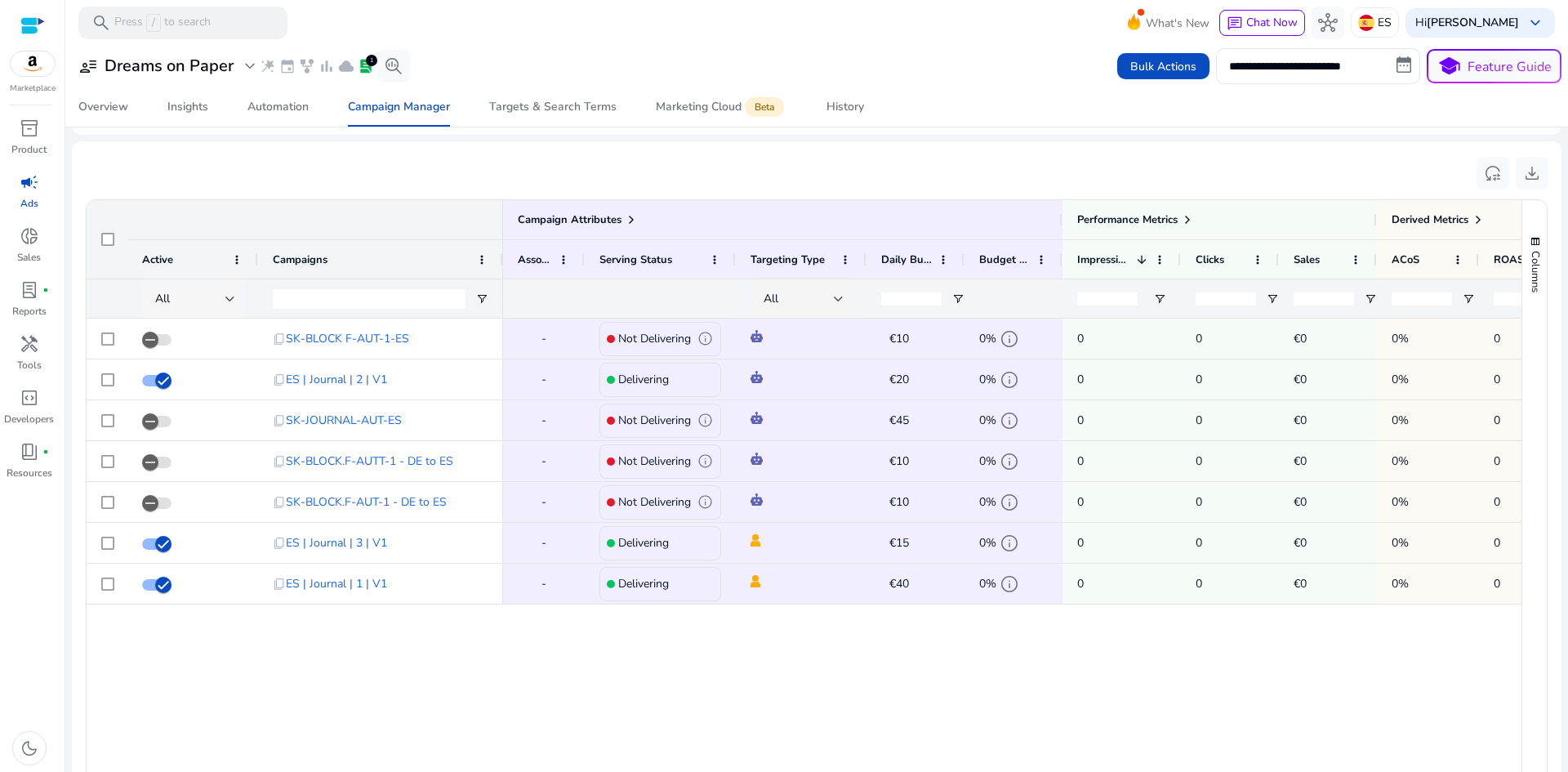
click at [237, 300] on div "All" at bounding box center [195, 298] width 107 height 39
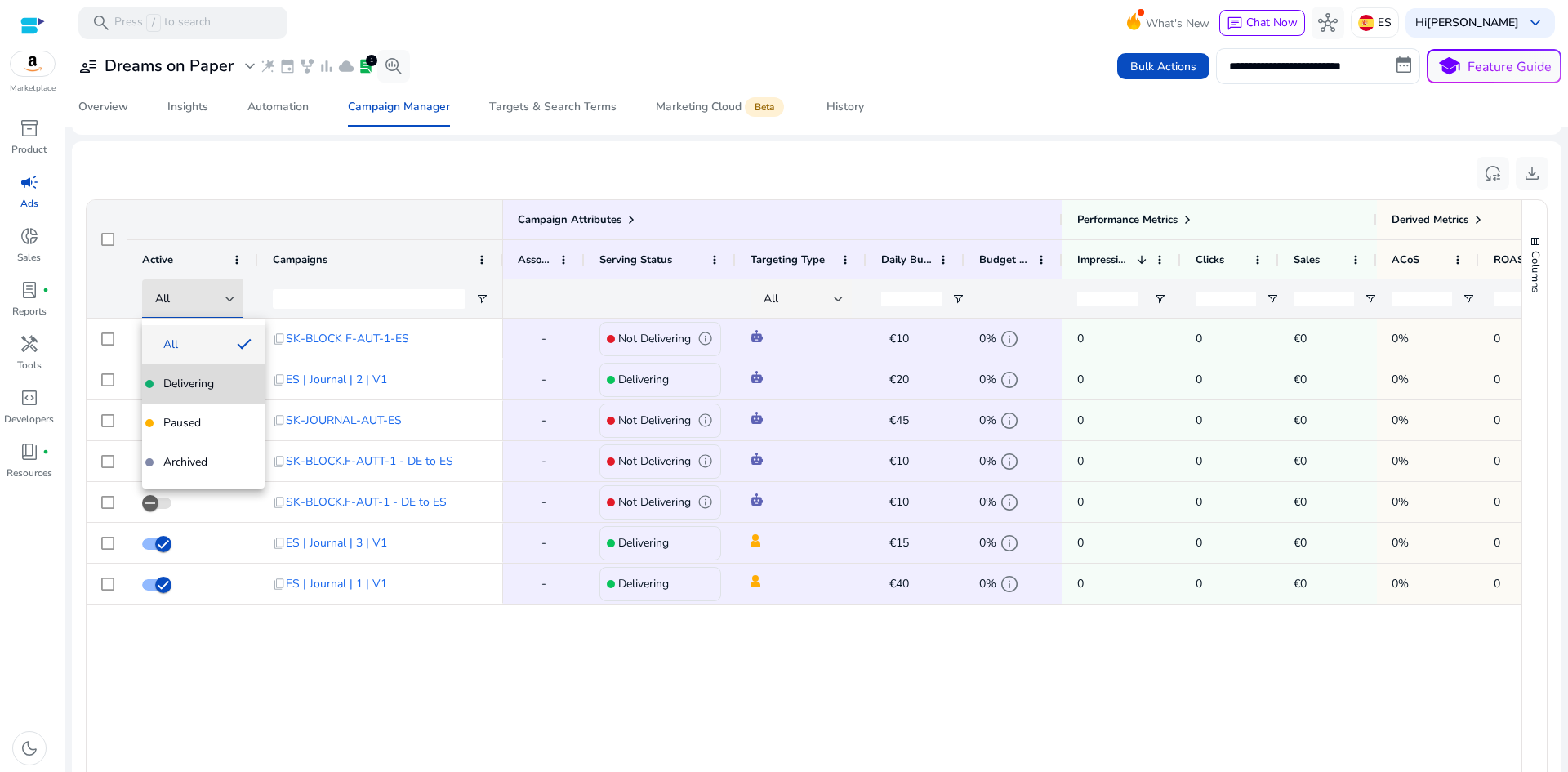
click at [220, 379] on span "Delivering" at bounding box center [203, 384] width 97 height 16
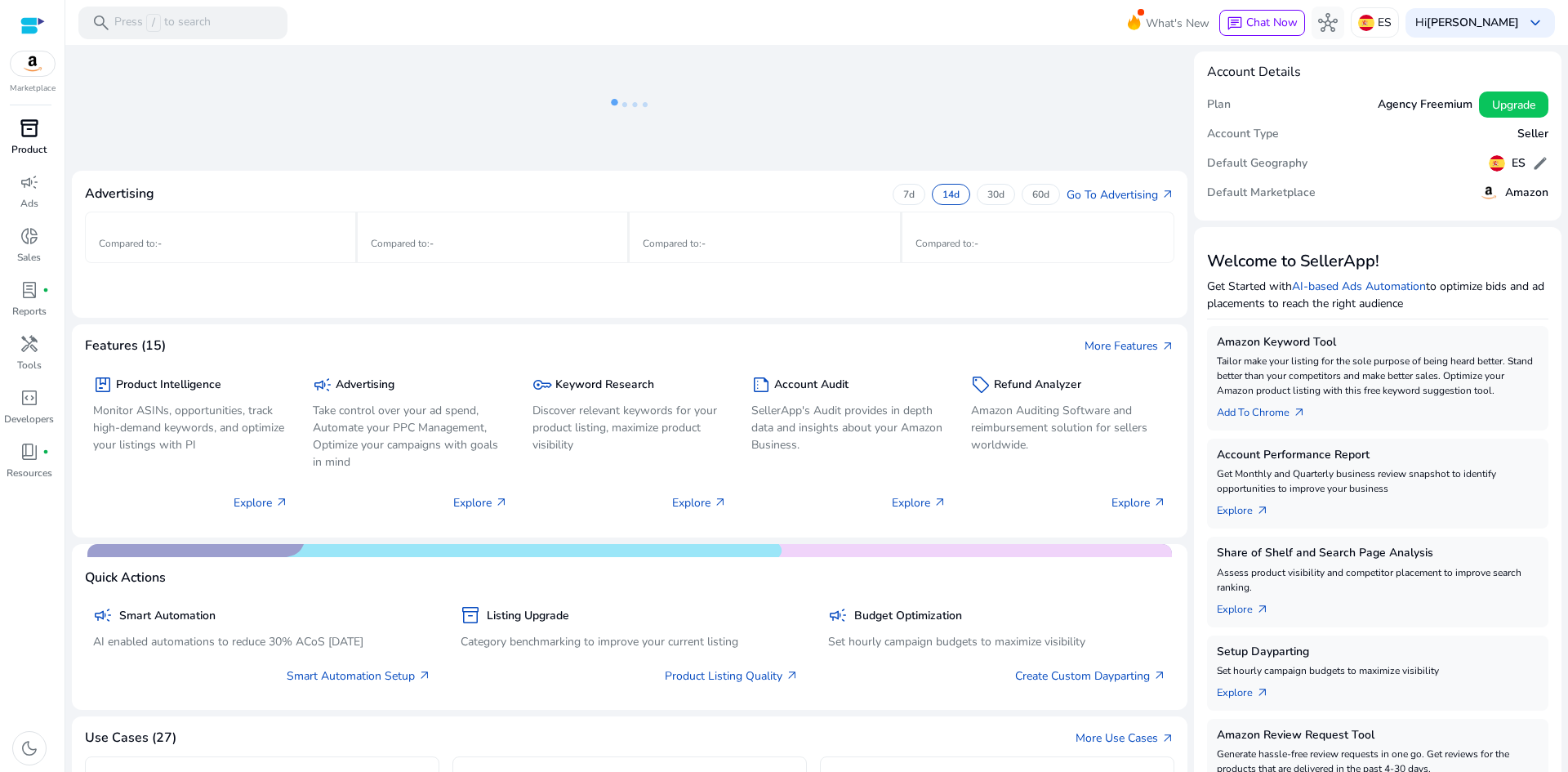
click at [16, 134] on div "inventory_2" at bounding box center [30, 129] width 46 height 26
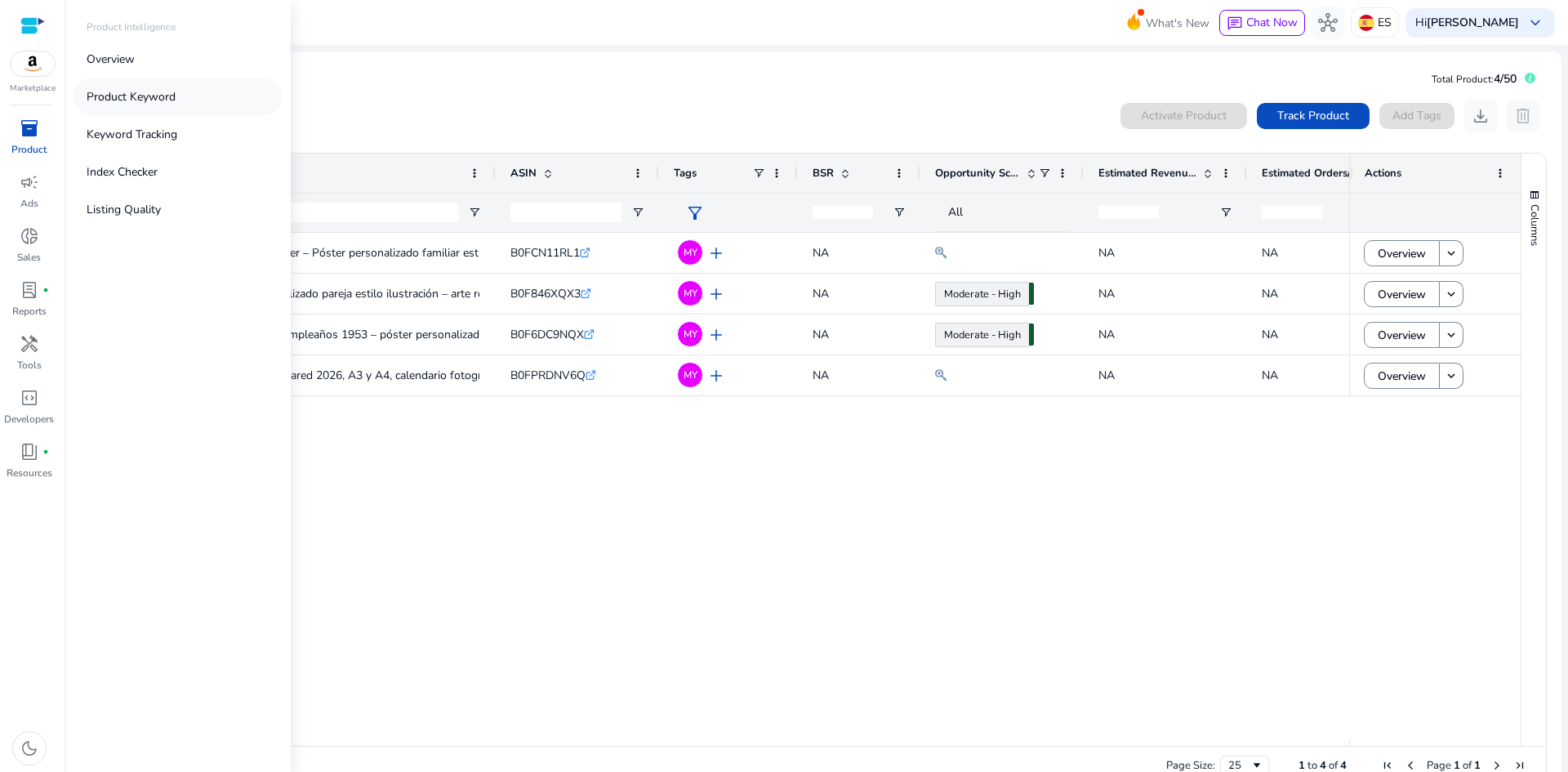
click at [133, 98] on p "Product Keyword" at bounding box center [131, 97] width 89 height 17
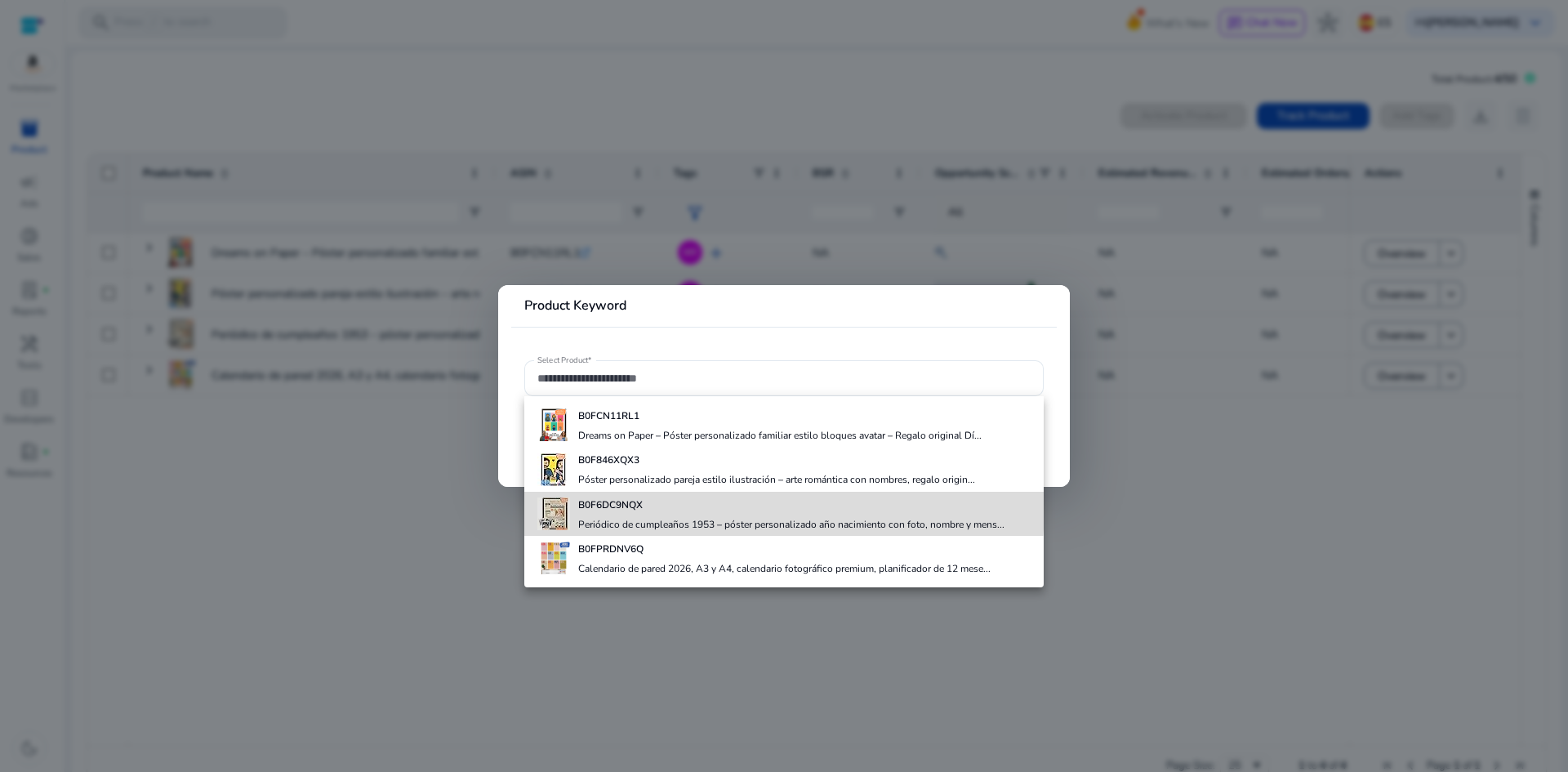
click at [606, 503] on b "B0F6DC9NQX" at bounding box center [610, 504] width 65 height 13
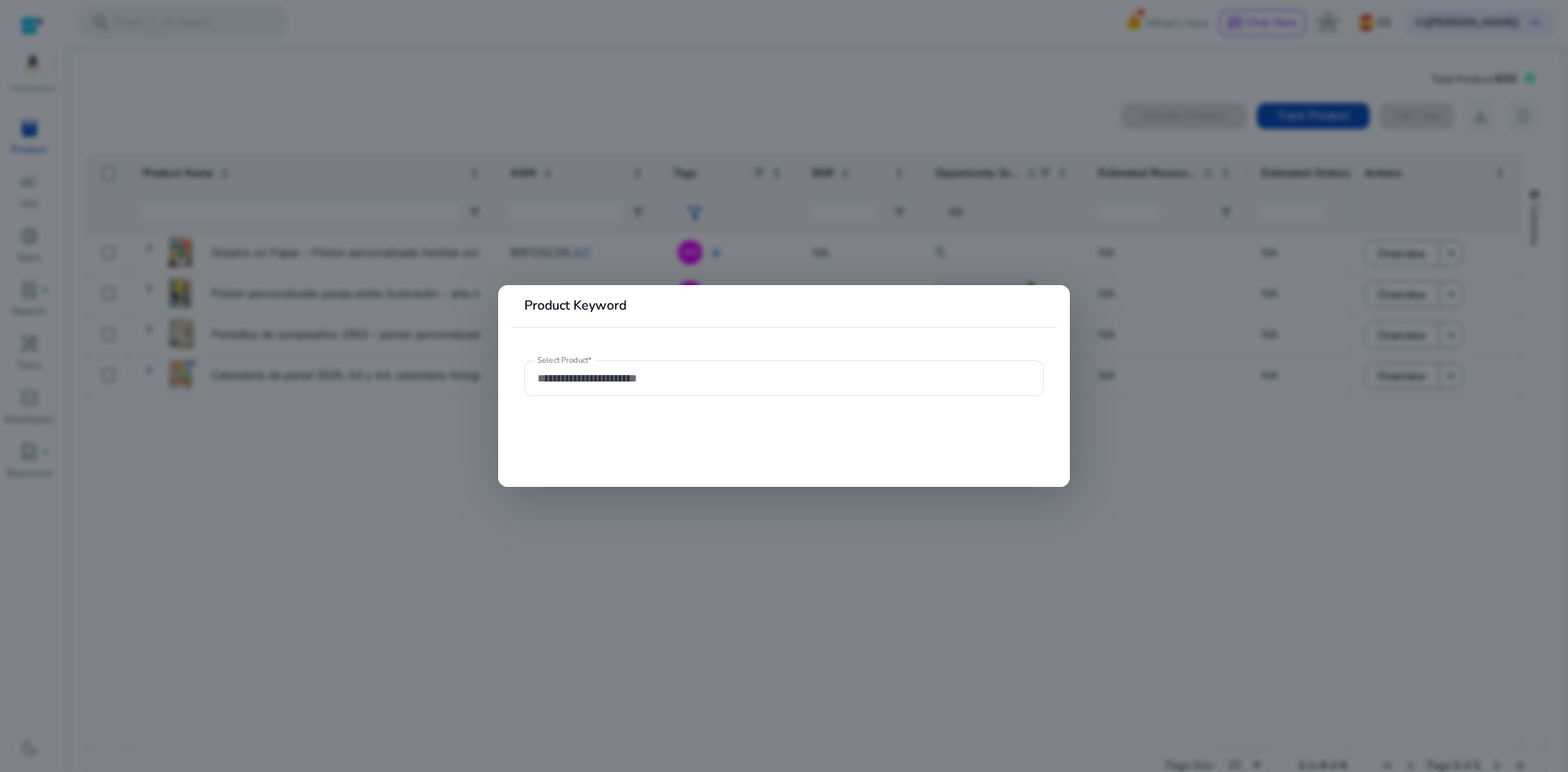
type input "**********"
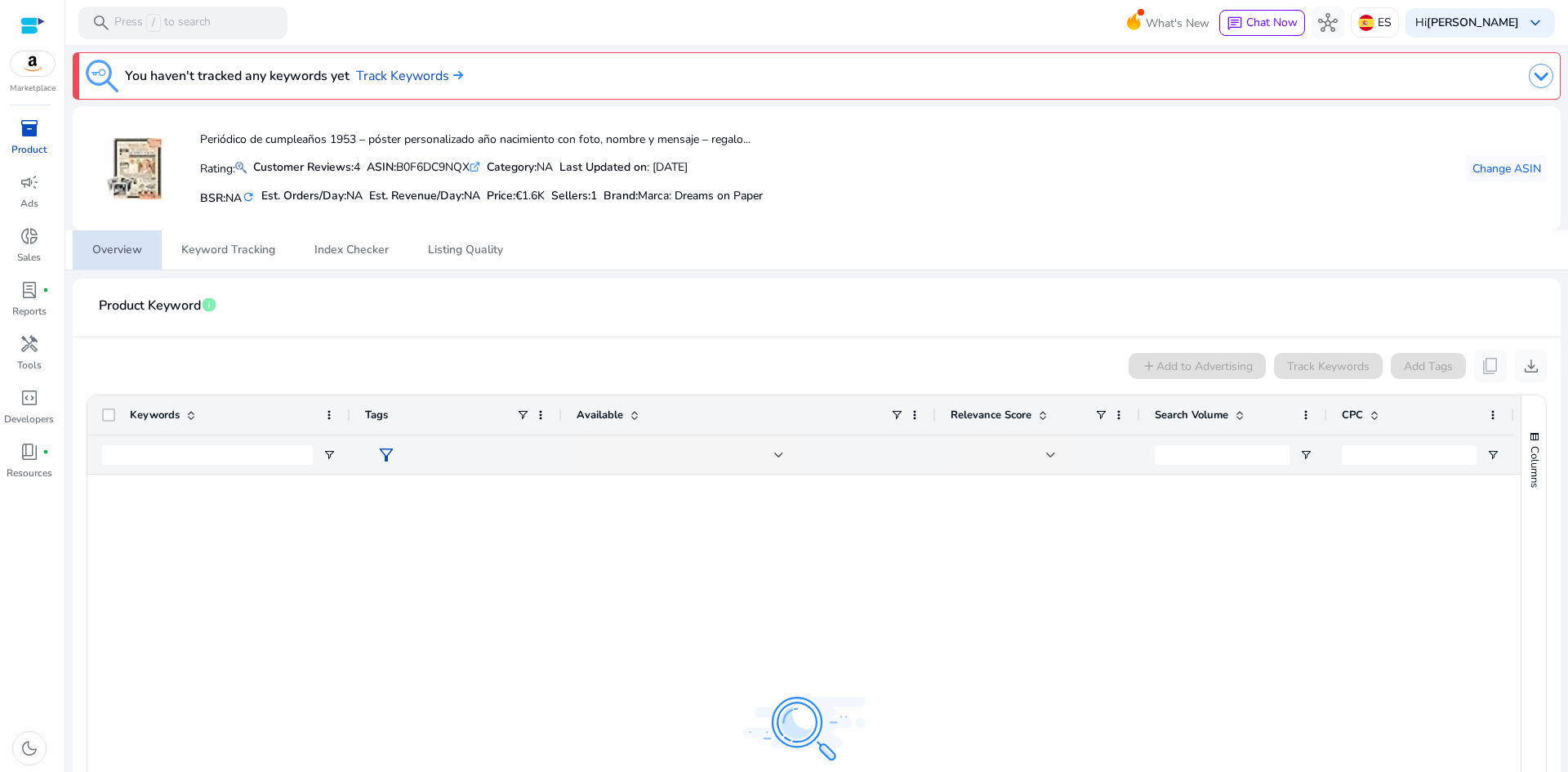
click at [121, 256] on span "Overview" at bounding box center [118, 249] width 50 height 11
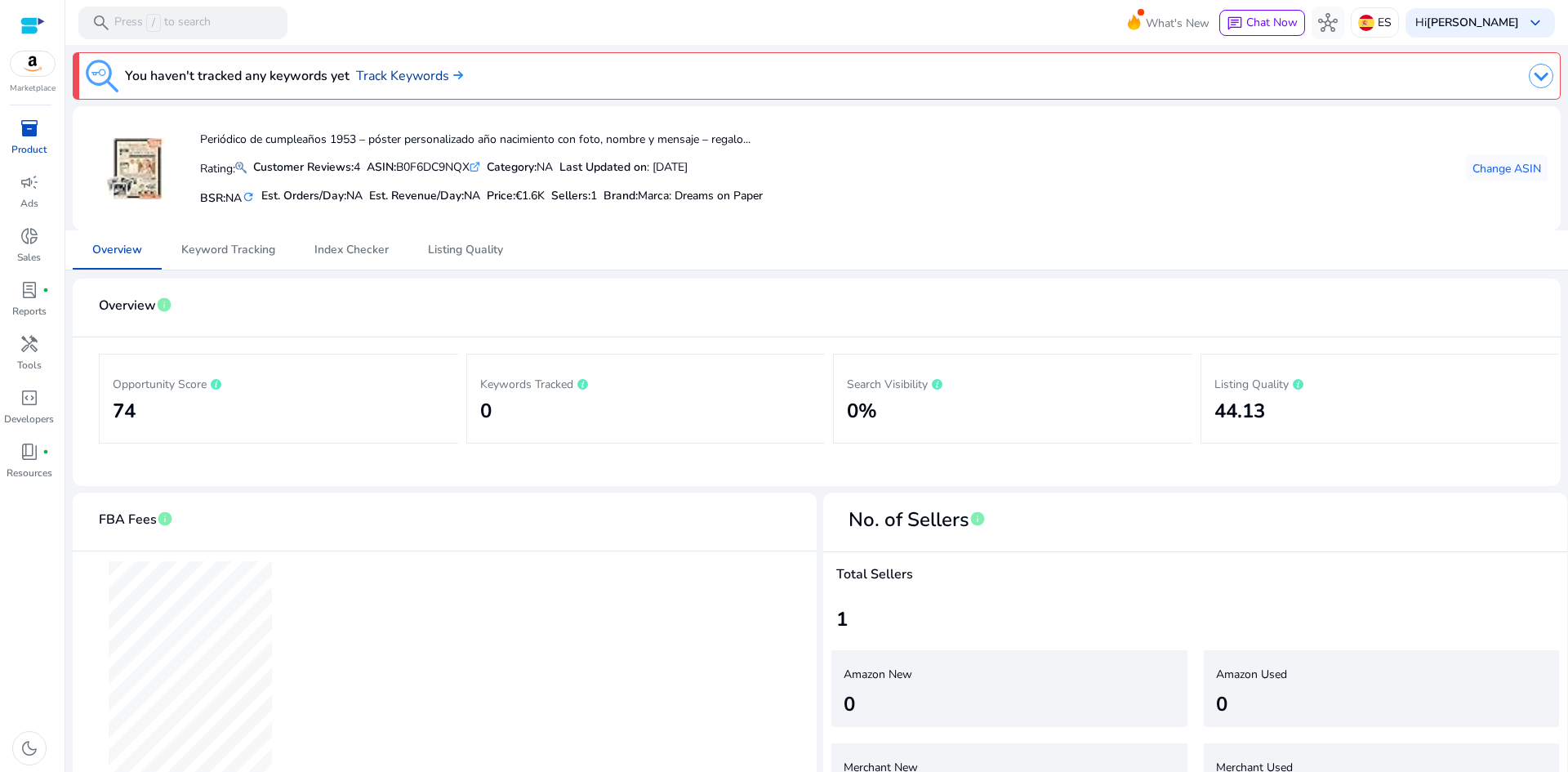
click at [420, 74] on link "Track Keywords" at bounding box center [408, 76] width 107 height 20
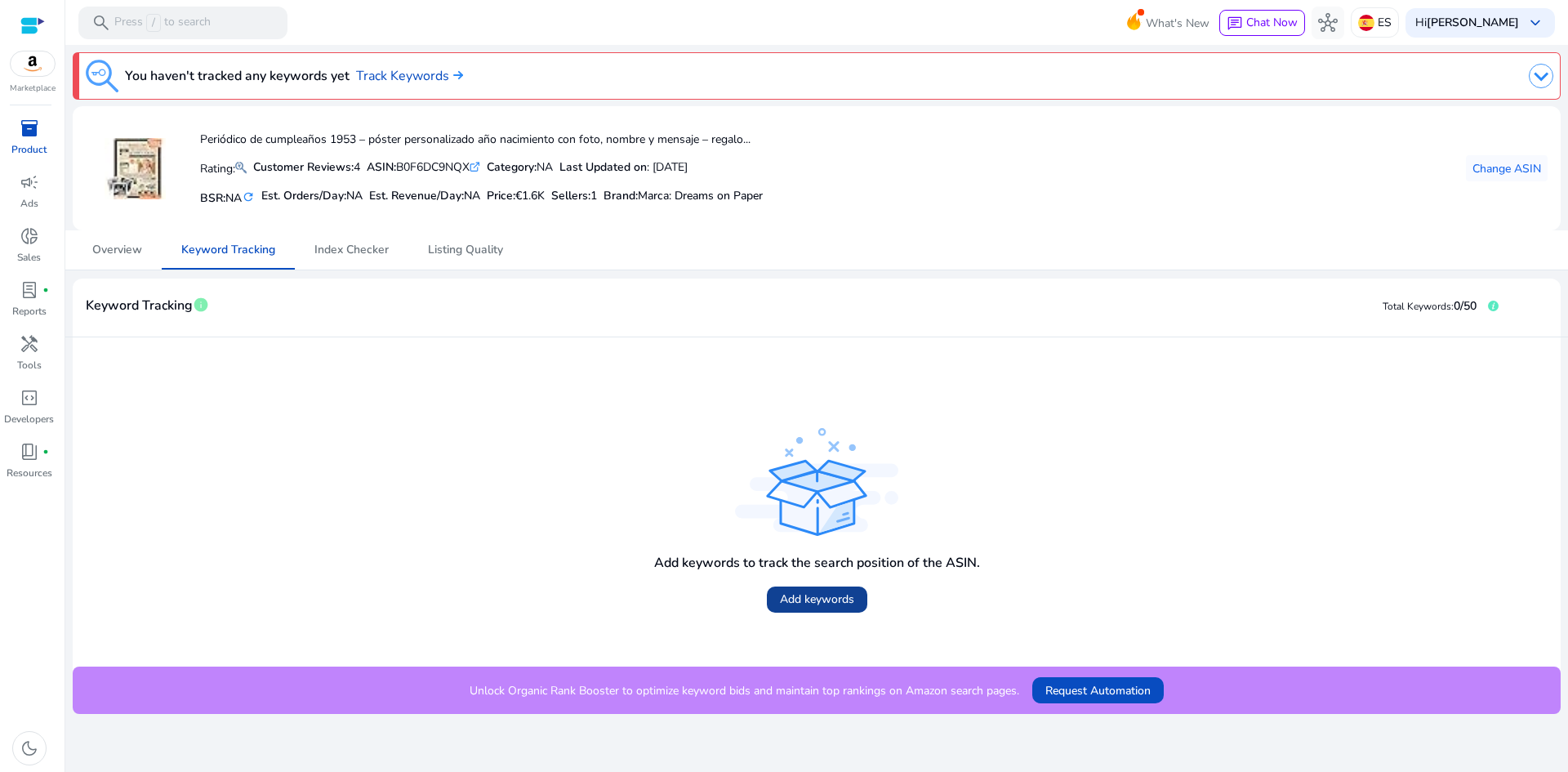
click at [819, 596] on span "Add keywords" at bounding box center [817, 599] width 75 height 17
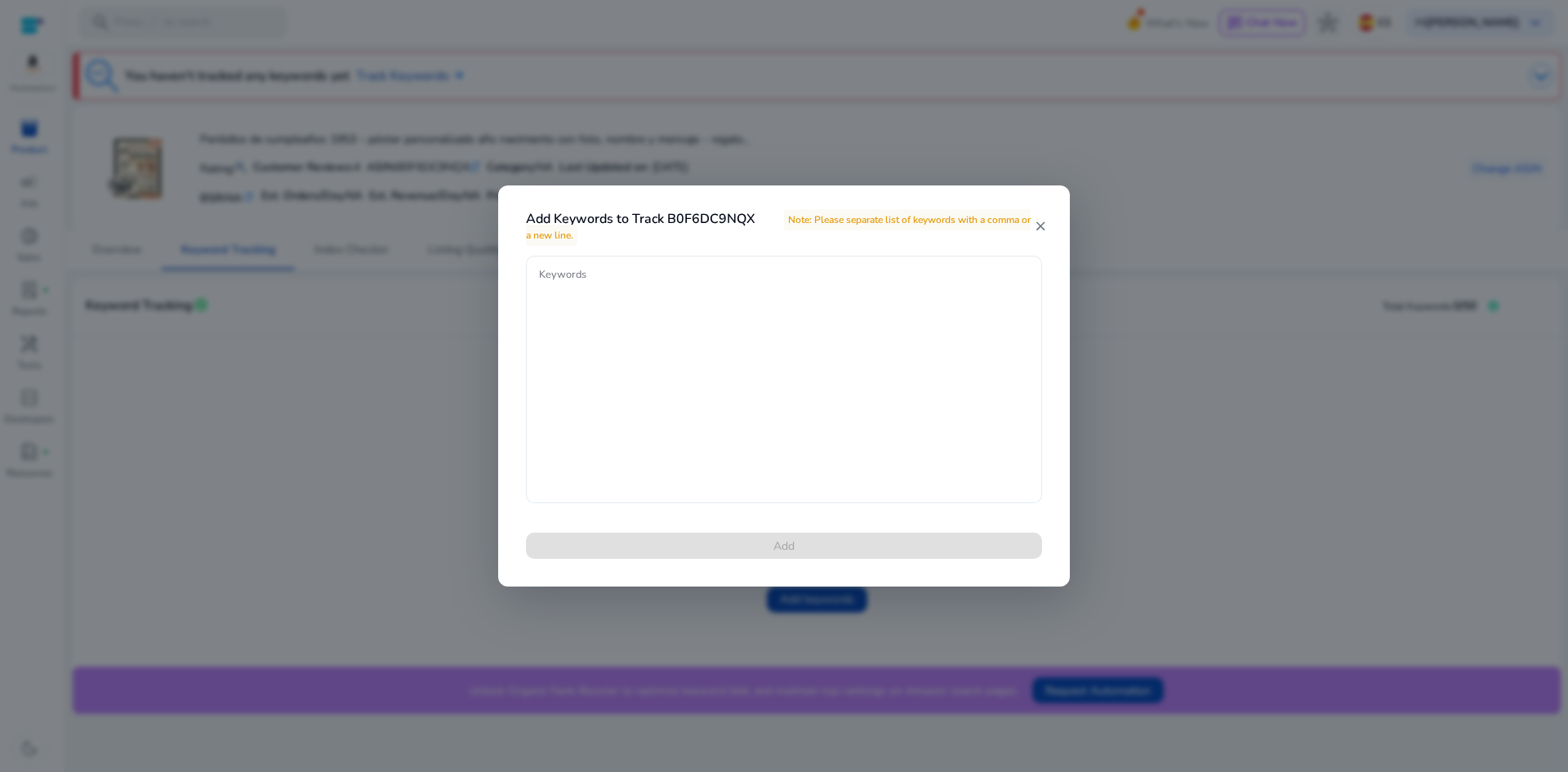
click at [721, 297] on textarea "Keywords" at bounding box center [784, 380] width 490 height 231
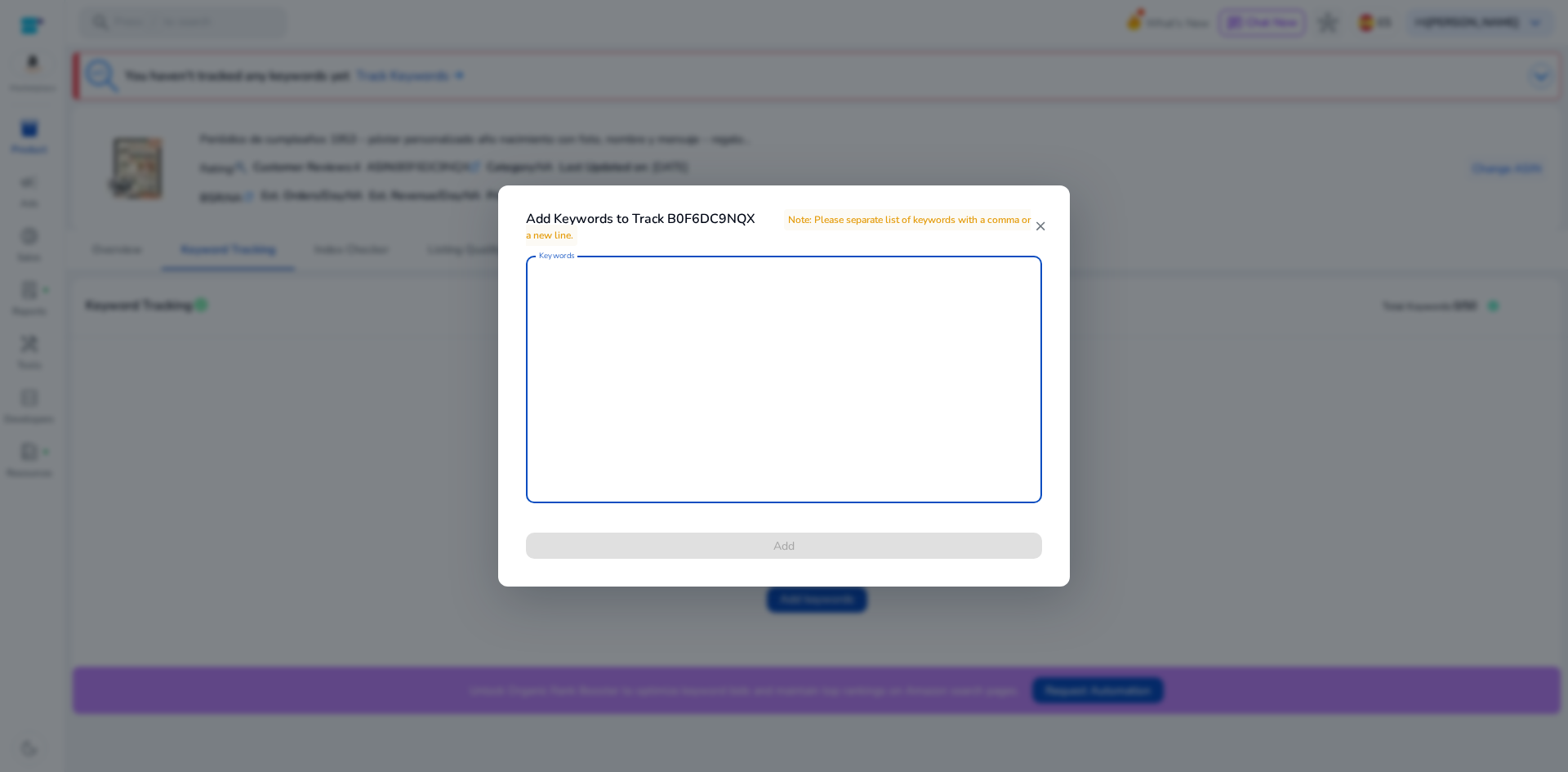
paste textarea "**********"
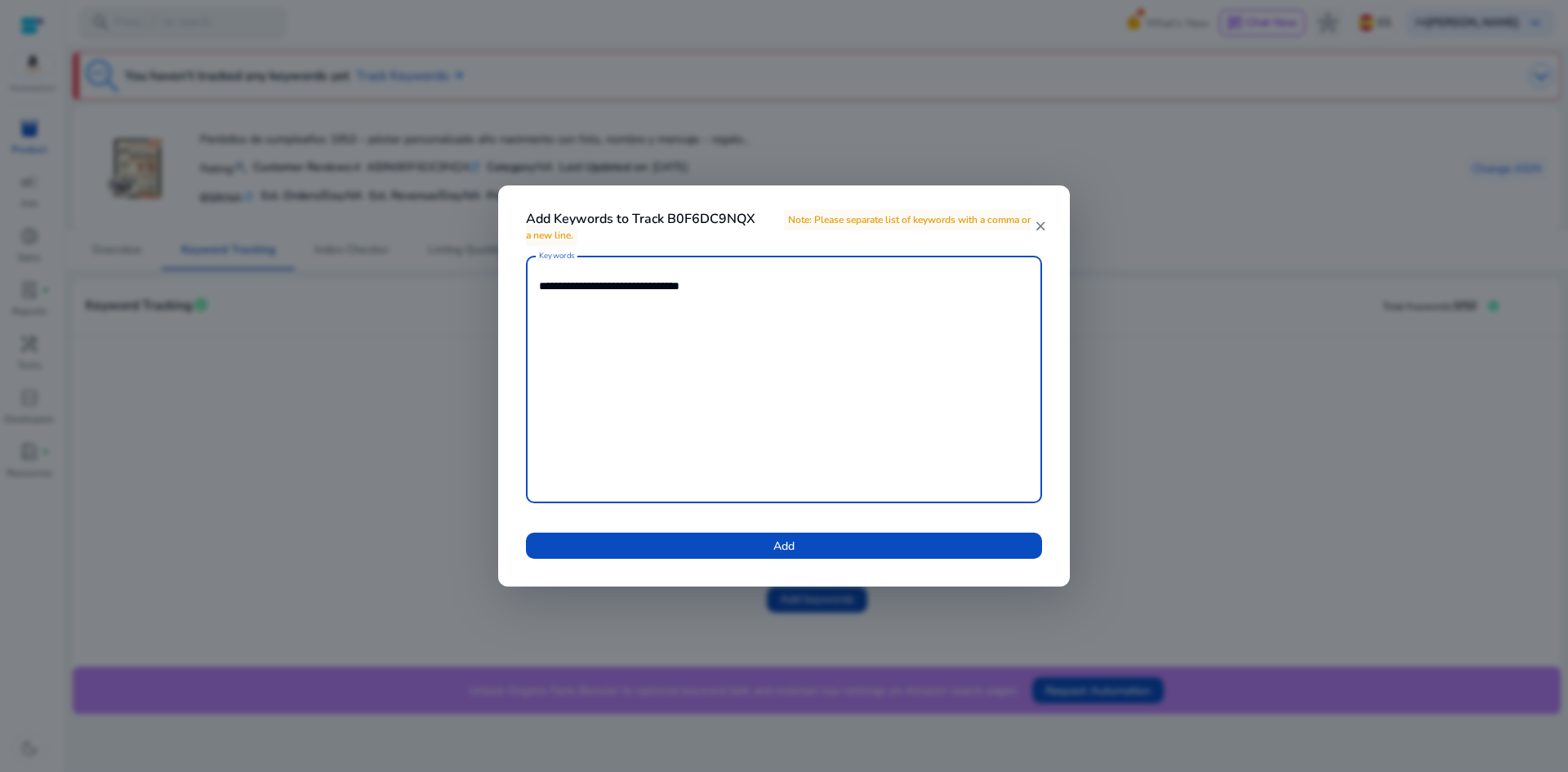
drag, startPoint x: 789, startPoint y: 297, endPoint x: 412, endPoint y: 270, distance: 378.0
click at [412, 270] on div "**********" at bounding box center [784, 386] width 1568 height 772
paste textarea "**********"
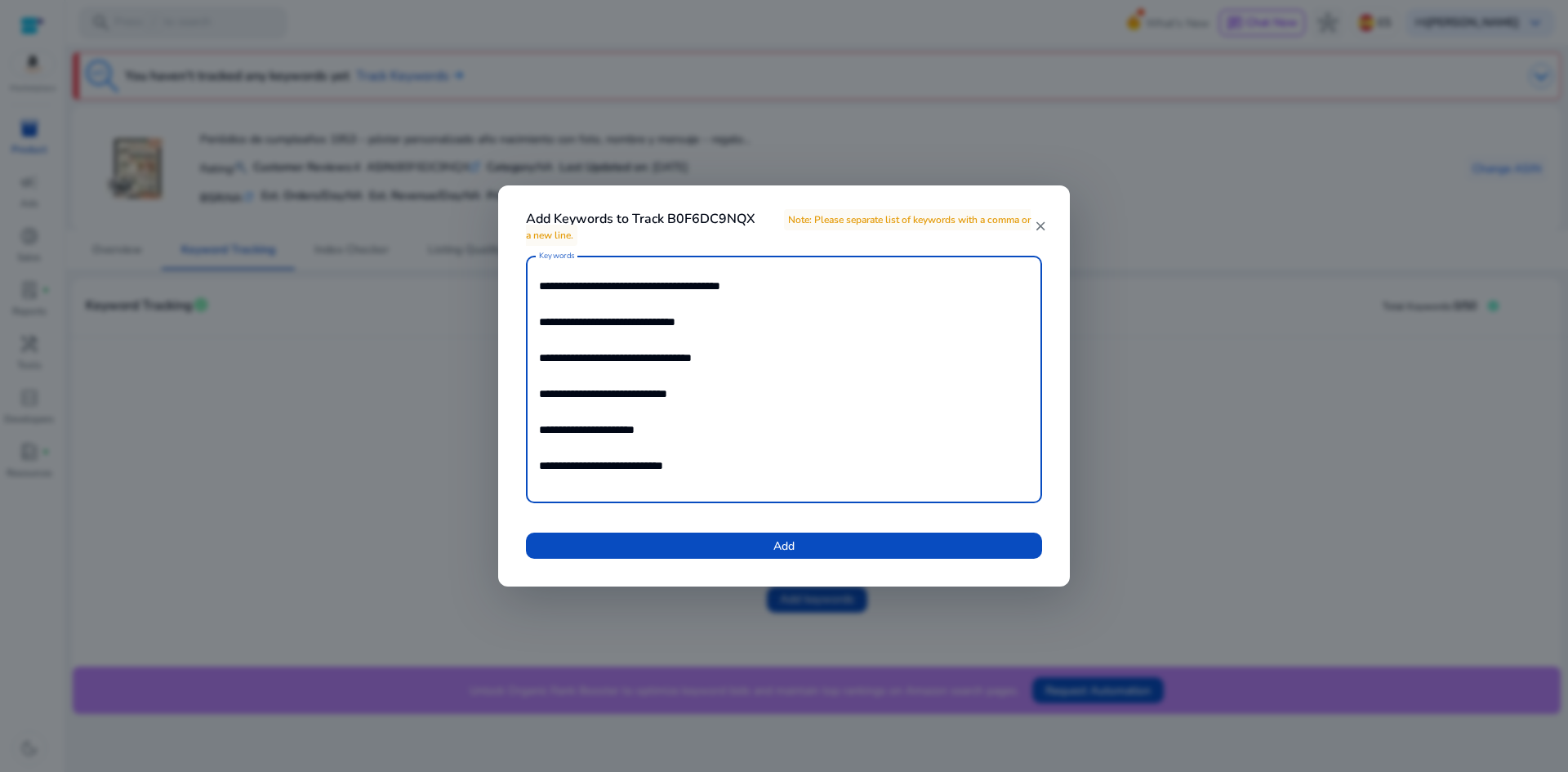
scroll to position [31, 0]
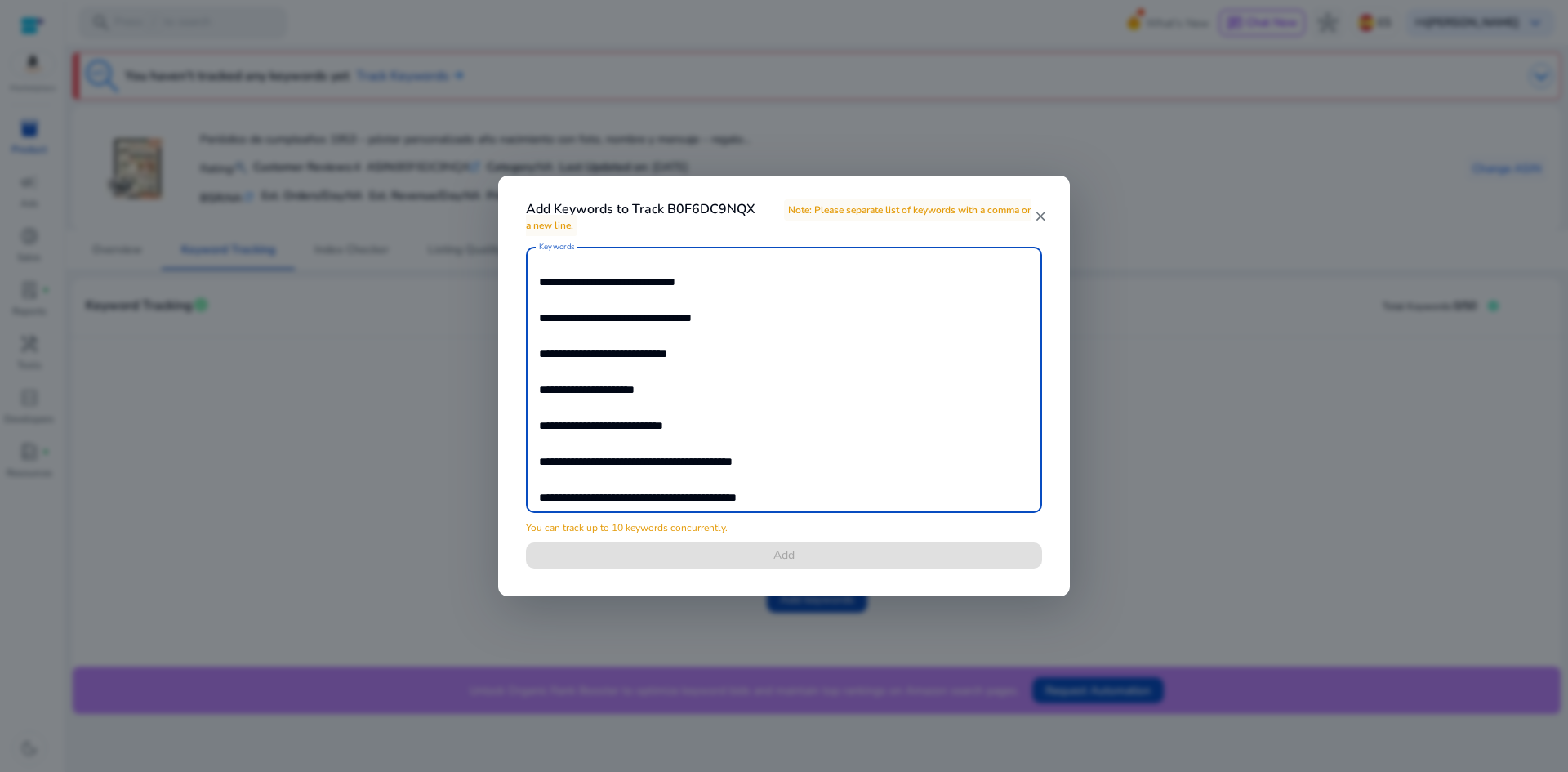
drag, startPoint x: 680, startPoint y: 276, endPoint x: 669, endPoint y: 280, distance: 11.7
click at [668, 277] on textarea "**********" at bounding box center [784, 380] width 490 height 250
click at [643, 295] on textarea "**********" at bounding box center [784, 380] width 490 height 250
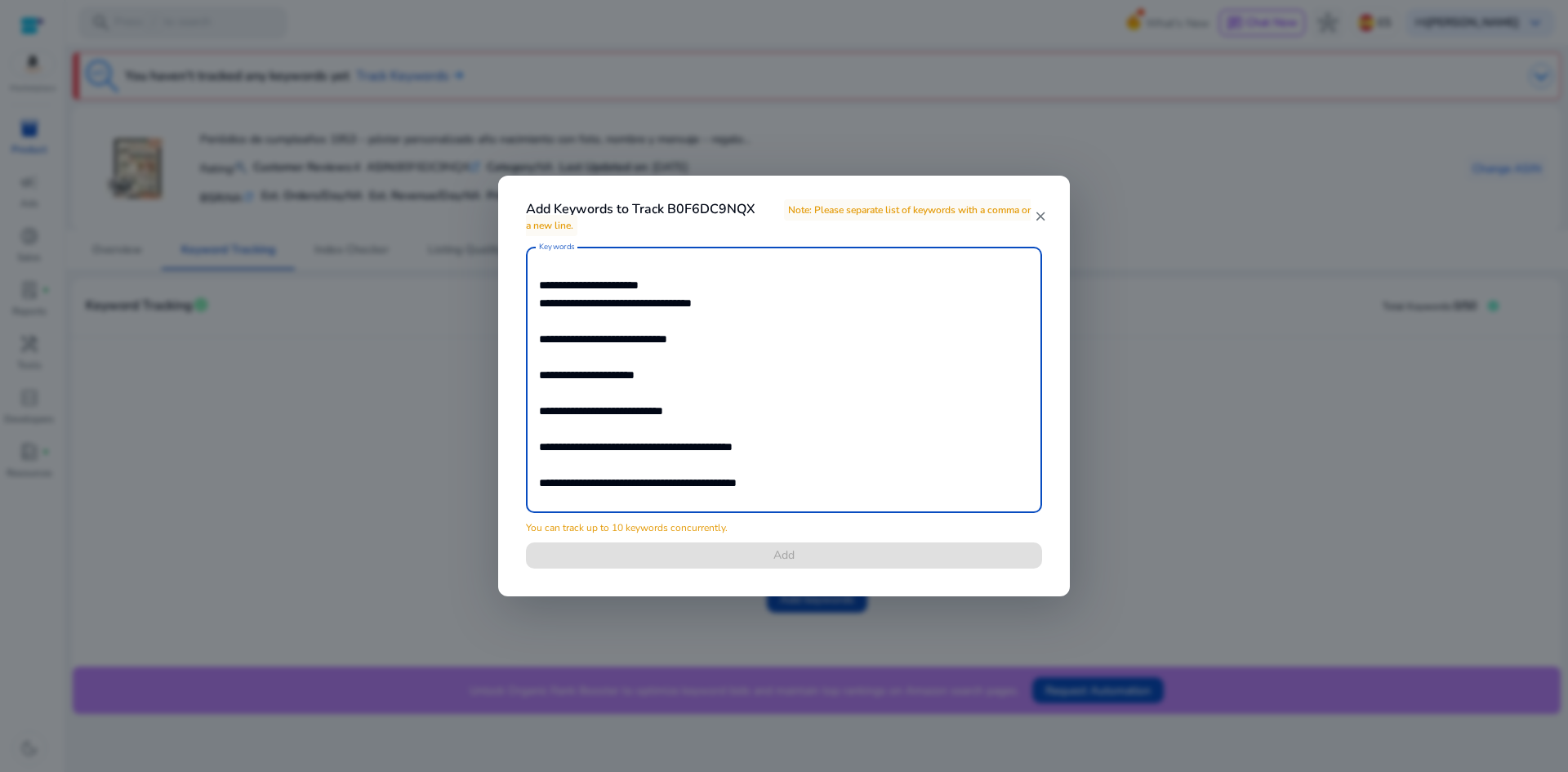
scroll to position [13, 0]
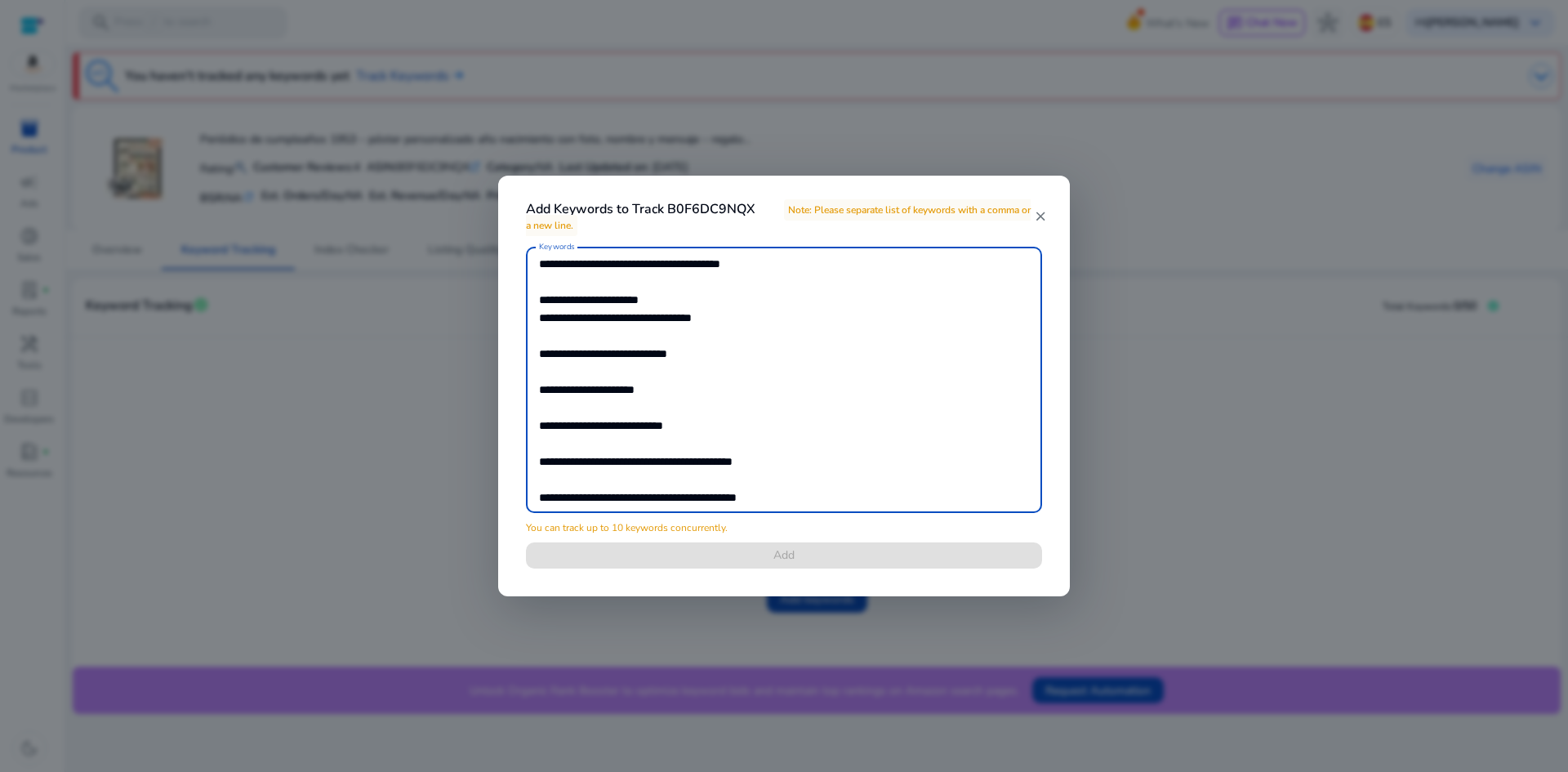
click at [654, 281] on textarea "**********" at bounding box center [784, 380] width 490 height 250
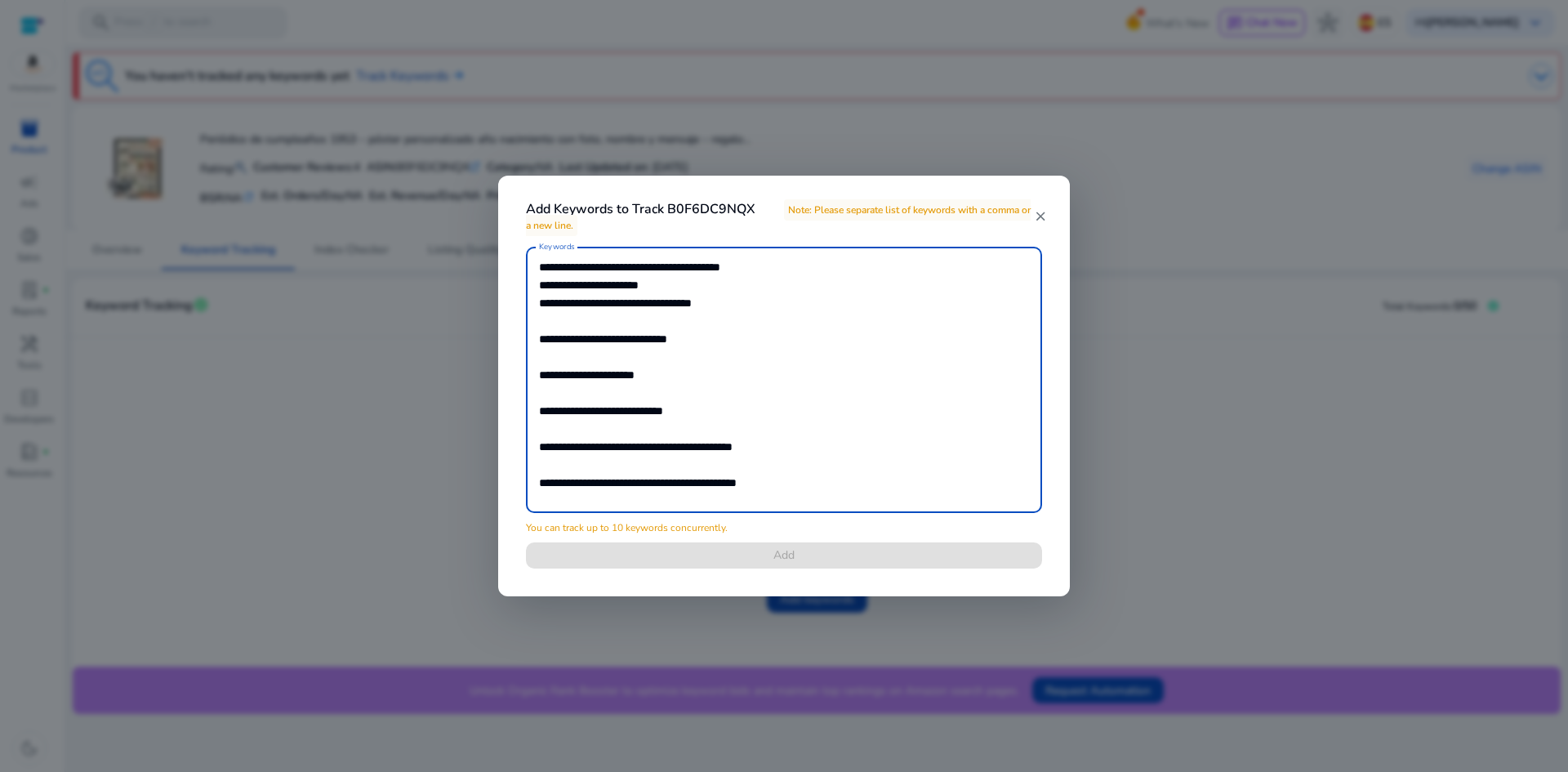
scroll to position [0, 0]
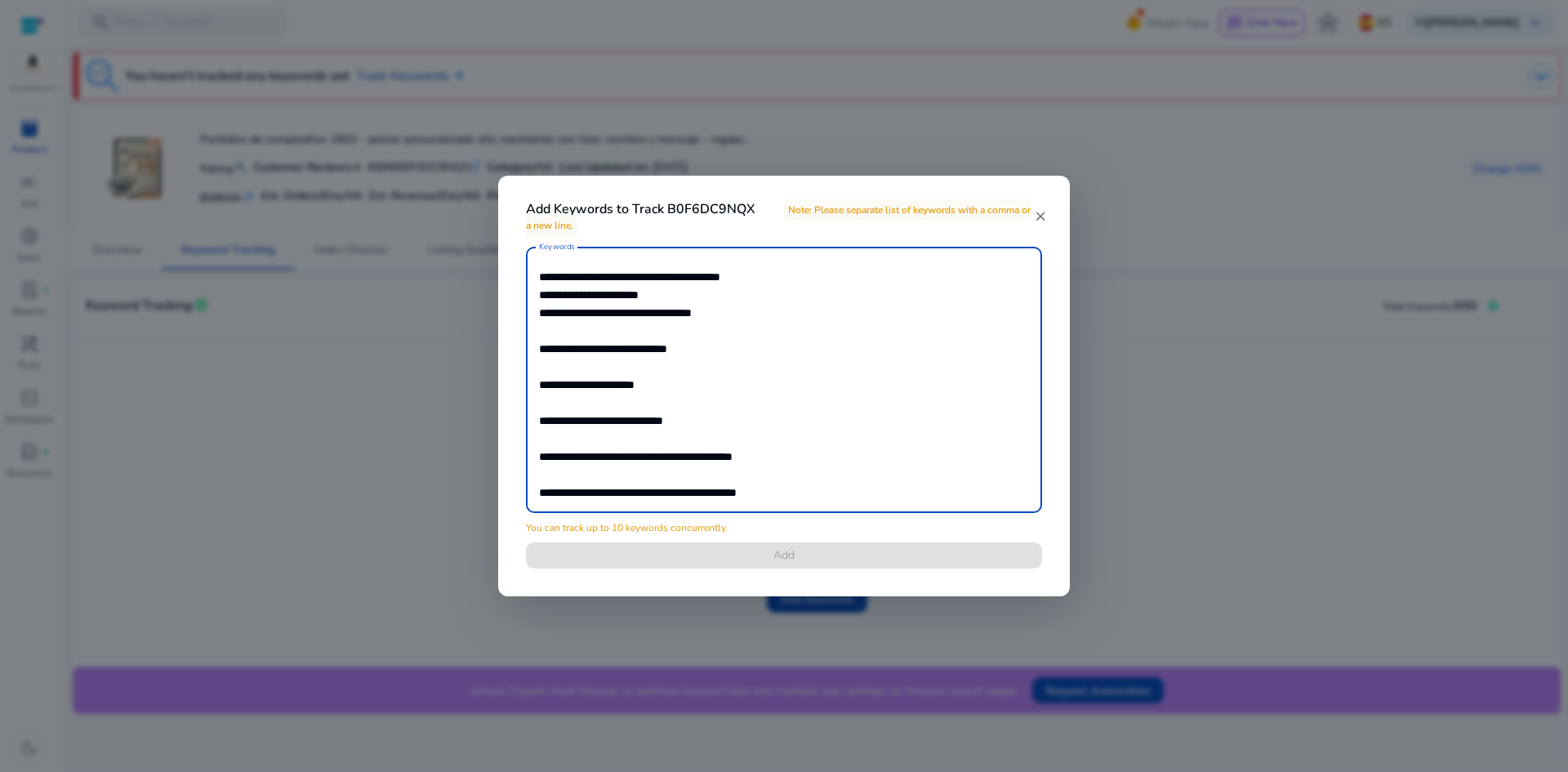
drag, startPoint x: 795, startPoint y: 270, endPoint x: 716, endPoint y: 275, distance: 79.2
click at [716, 275] on textarea "**********" at bounding box center [784, 380] width 490 height 250
drag, startPoint x: 724, startPoint y: 311, endPoint x: 678, endPoint y: 311, distance: 46.0
click at [678, 311] on textarea "**********" at bounding box center [784, 380] width 490 height 250
click at [682, 331] on textarea "**********" at bounding box center [784, 380] width 490 height 250
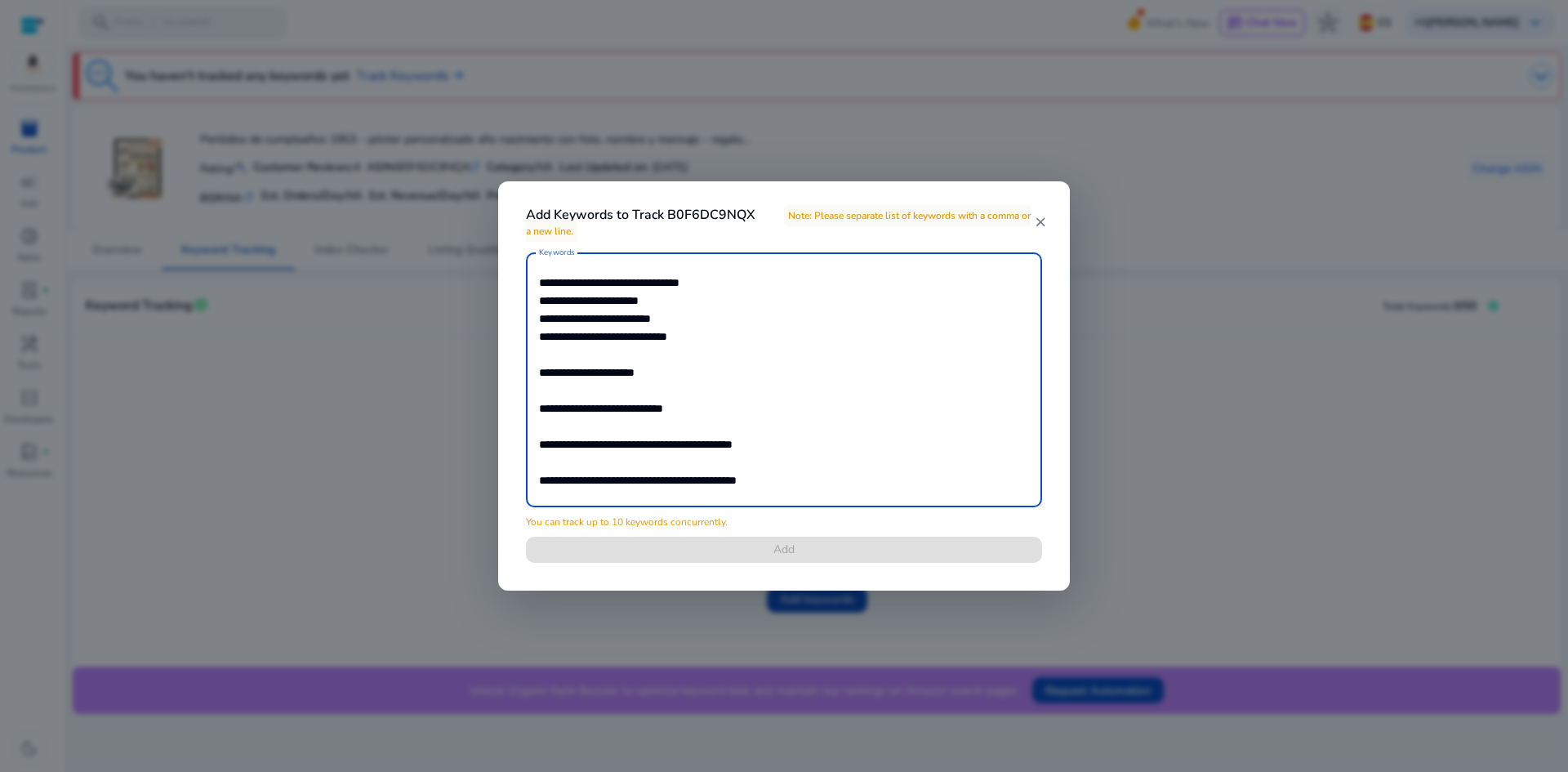
drag, startPoint x: 718, startPoint y: 338, endPoint x: 651, endPoint y: 335, distance: 67.1
click at [651, 335] on textarea "**********" at bounding box center [784, 379] width 490 height 238
click at [650, 353] on textarea "**********" at bounding box center [784, 379] width 490 height 238
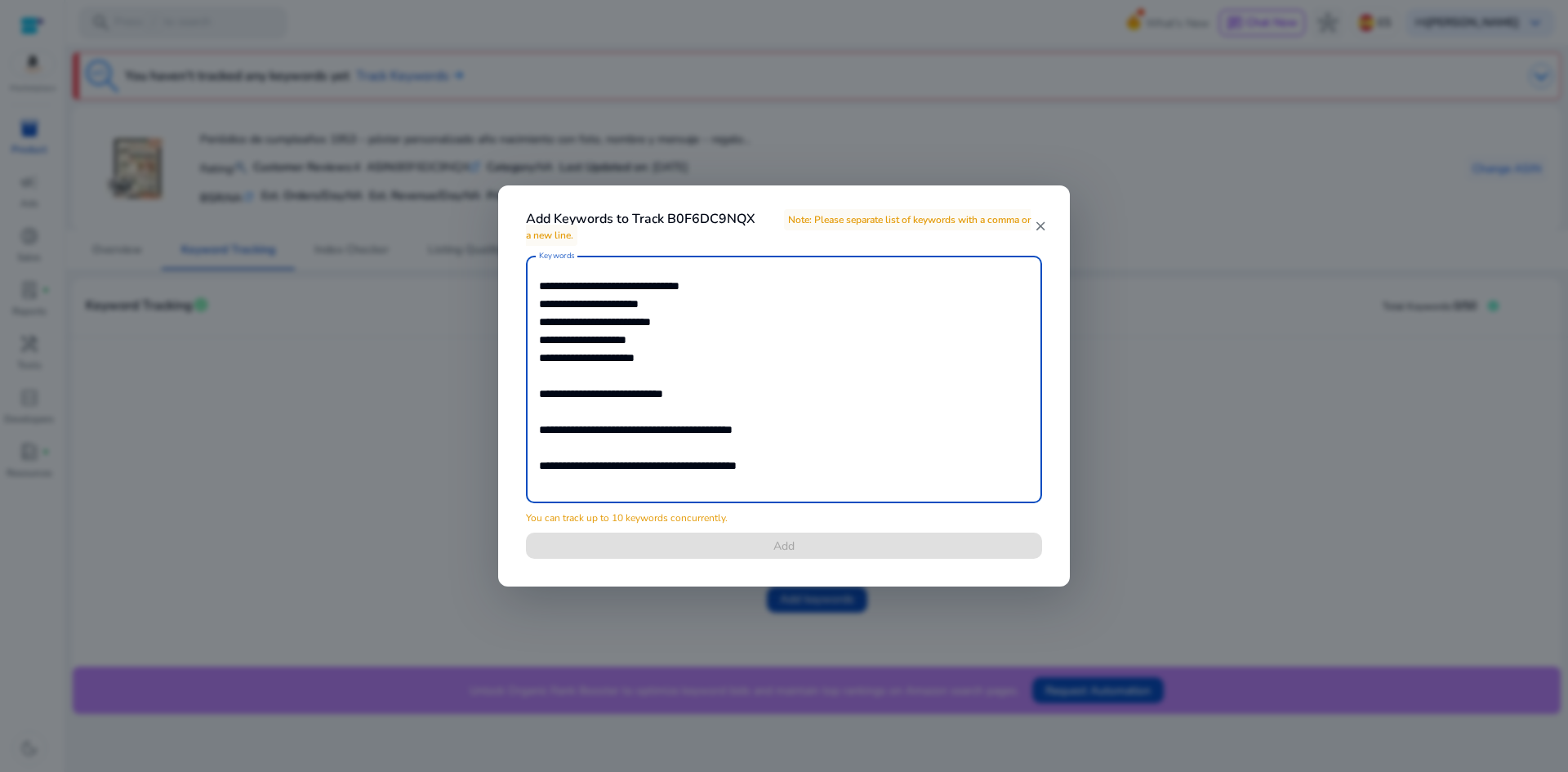
drag, startPoint x: 691, startPoint y: 358, endPoint x: 619, endPoint y: 356, distance: 72.0
click at [619, 356] on textarea "**********" at bounding box center [784, 380] width 490 height 231
click at [633, 378] on textarea "**********" at bounding box center [784, 380] width 490 height 231
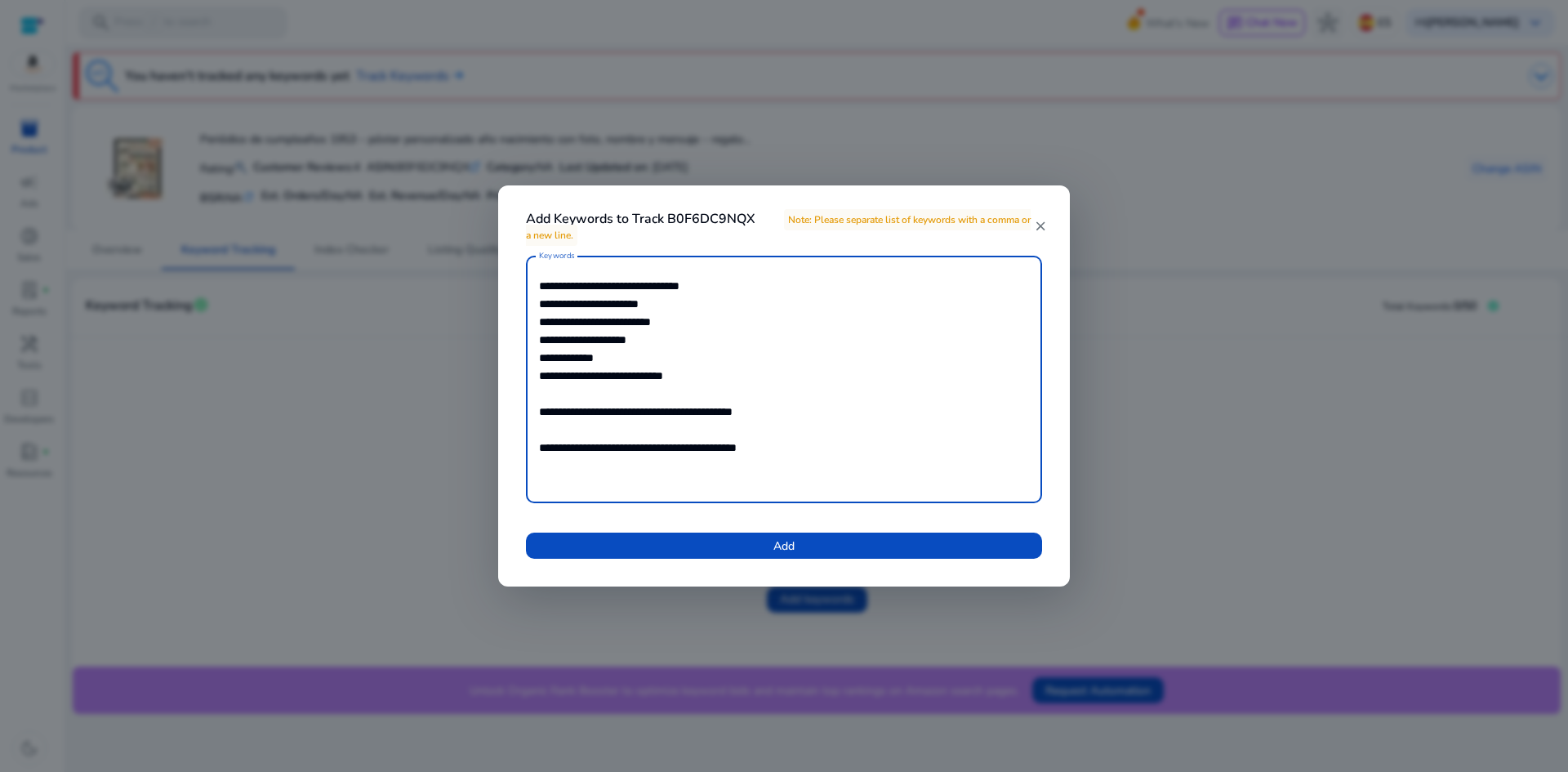
drag, startPoint x: 722, startPoint y: 377, endPoint x: 660, endPoint y: 372, distance: 62.2
click at [660, 372] on textarea "**********" at bounding box center [784, 380] width 490 height 231
click at [652, 389] on textarea "**********" at bounding box center [784, 380] width 490 height 231
drag, startPoint x: 804, startPoint y: 392, endPoint x: 745, endPoint y: 389, distance: 59.1
click at [745, 389] on textarea "**********" at bounding box center [784, 380] width 490 height 231
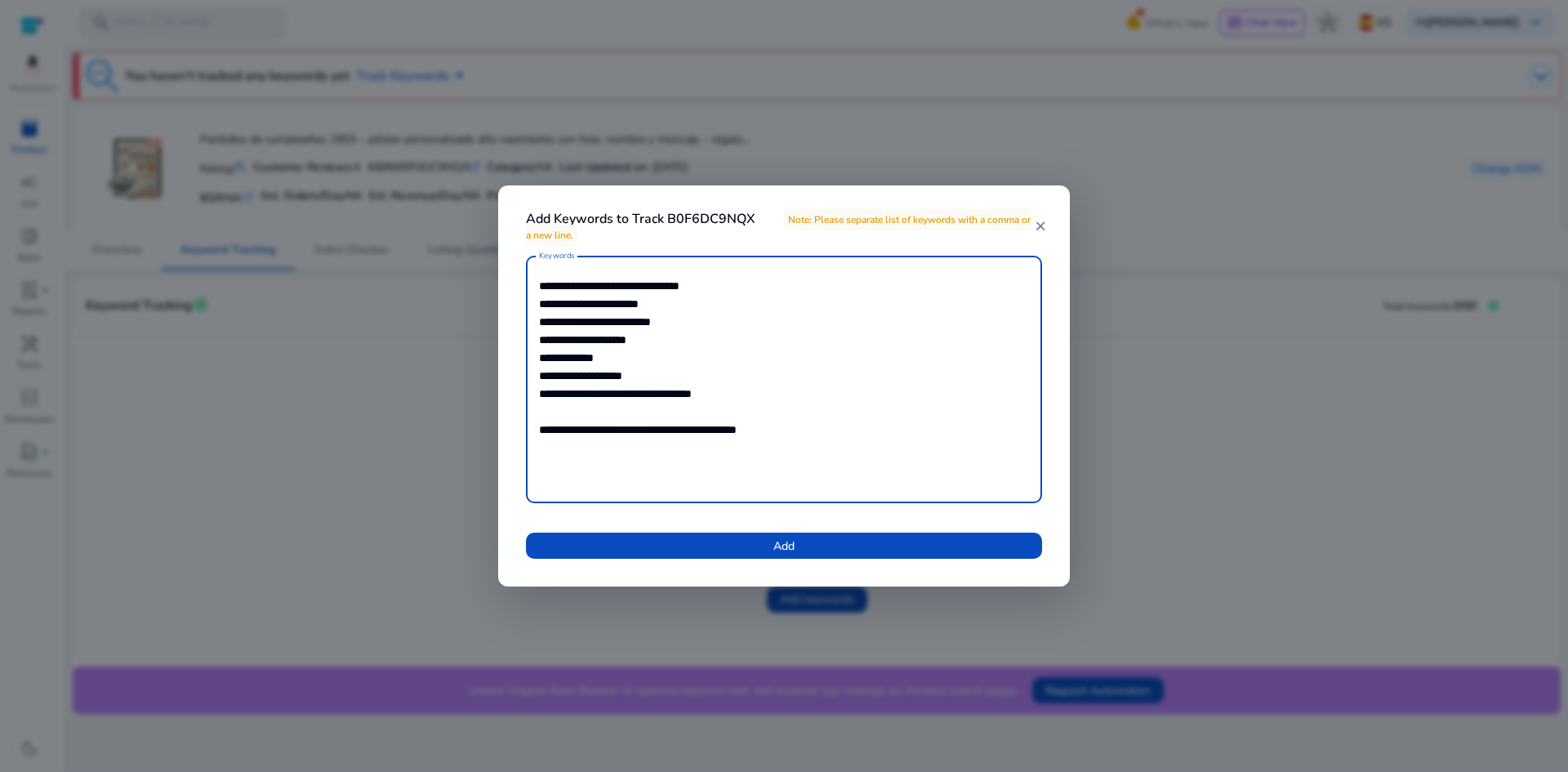
click at [712, 406] on textarea "**********" at bounding box center [784, 380] width 490 height 231
drag, startPoint x: 812, startPoint y: 411, endPoint x: 743, endPoint y: 406, distance: 69.2
click at [743, 406] on textarea "**********" at bounding box center [784, 380] width 490 height 231
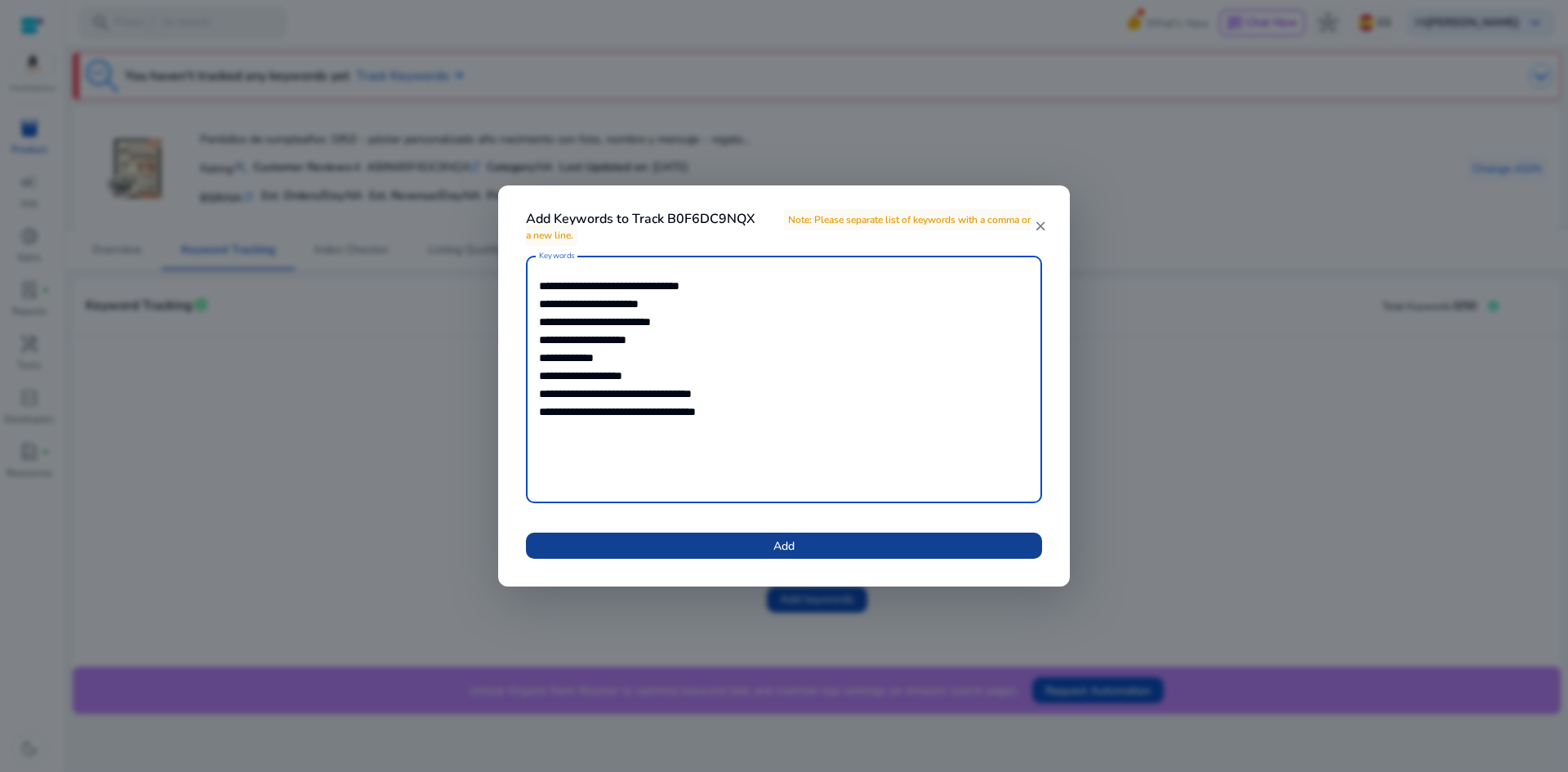
type textarea "**********"
click at [783, 544] on span "Add" at bounding box center [783, 545] width 21 height 17
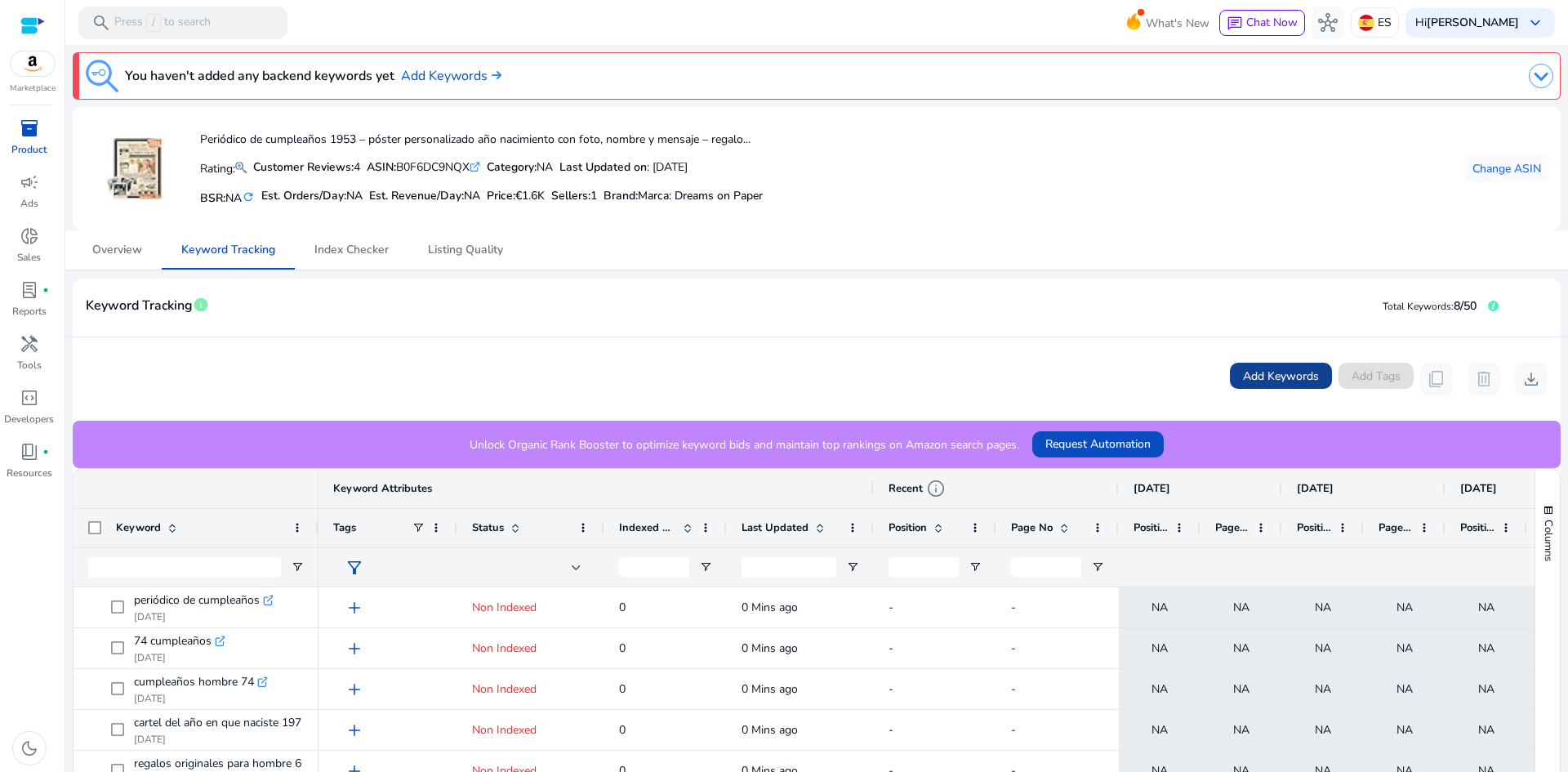
click at [1261, 374] on span "Add Keywords" at bounding box center [1281, 376] width 76 height 17
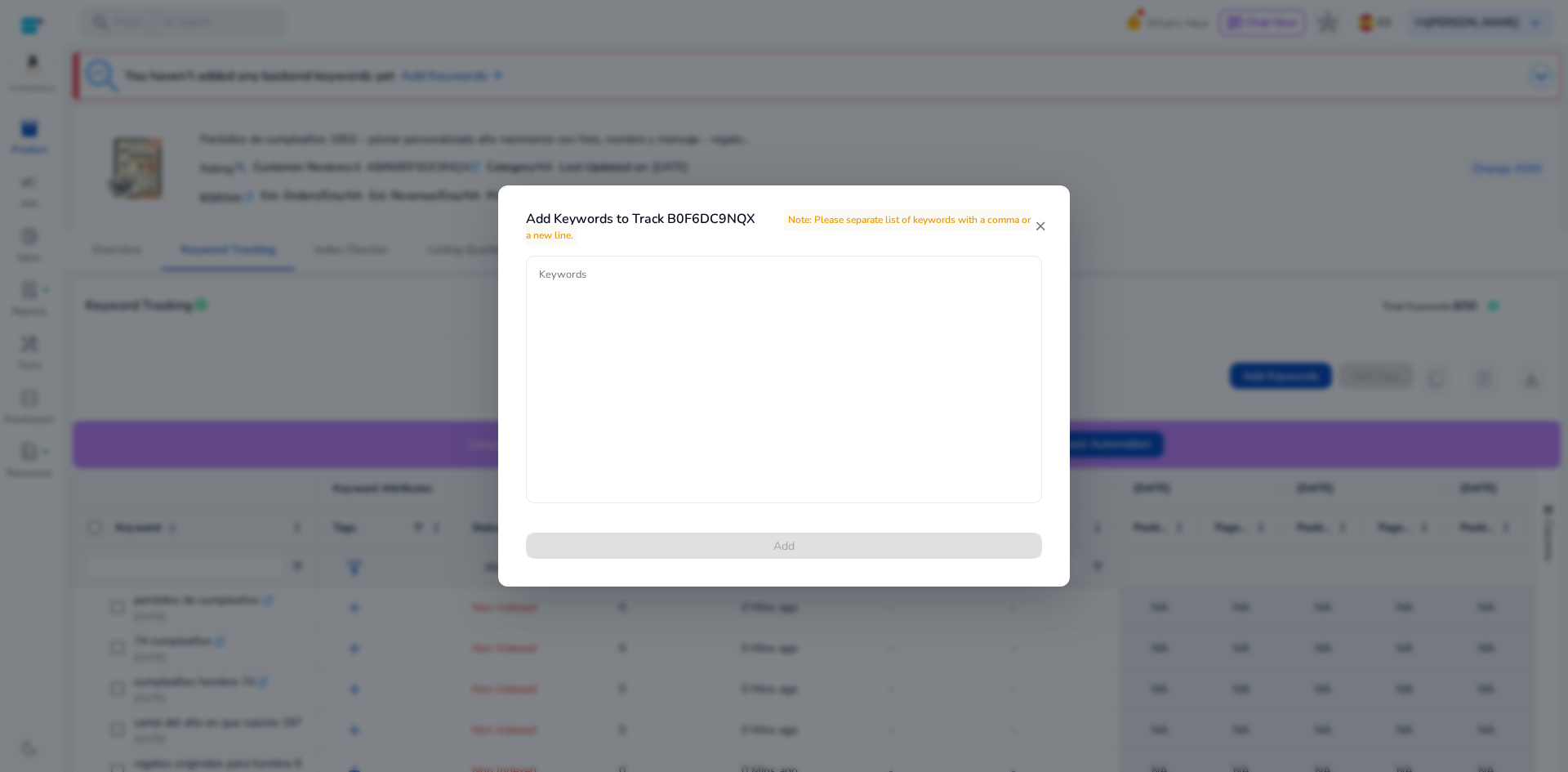
click at [644, 303] on textarea "Keywords" at bounding box center [784, 380] width 490 height 231
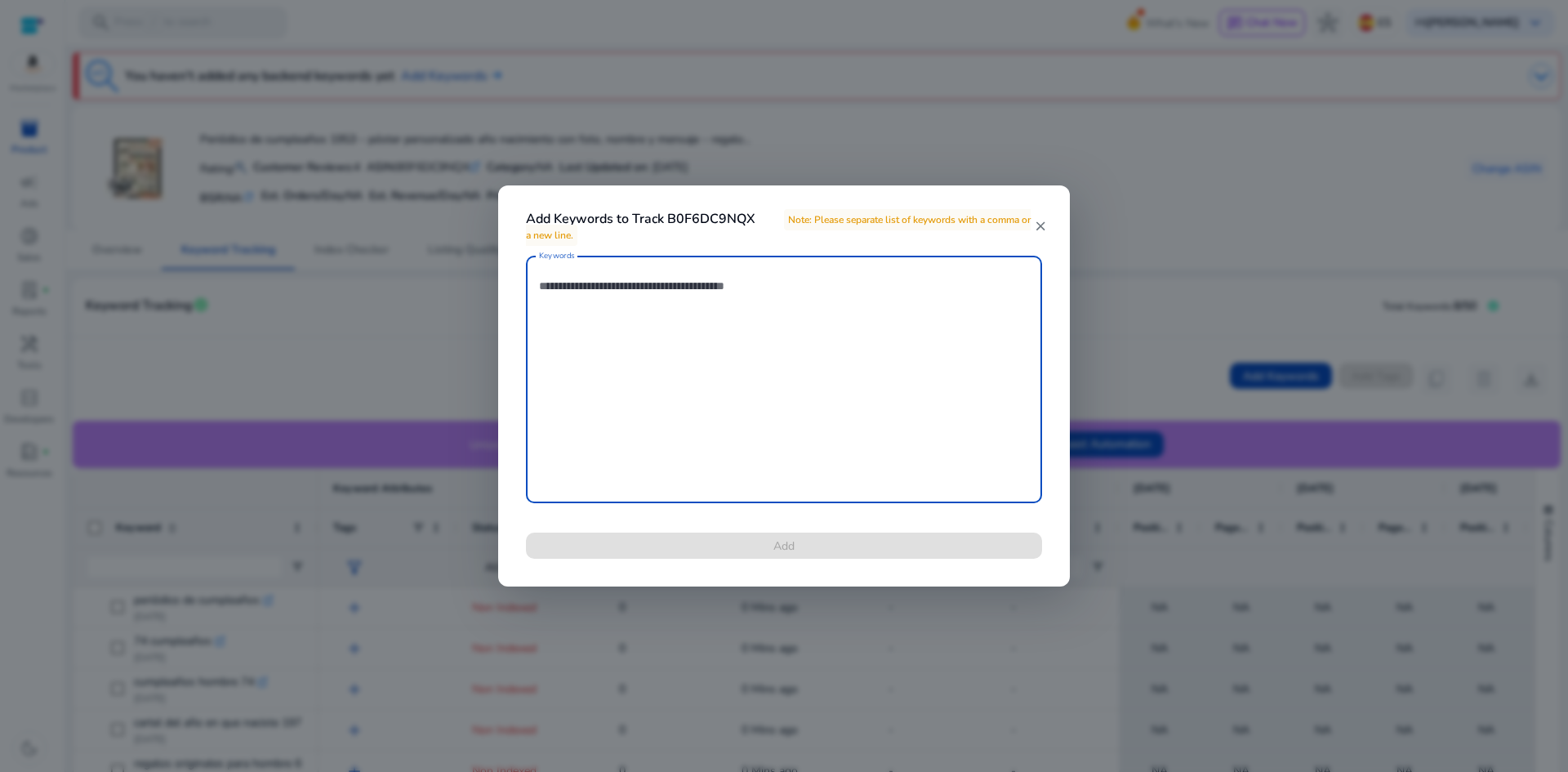
paste textarea "**********"
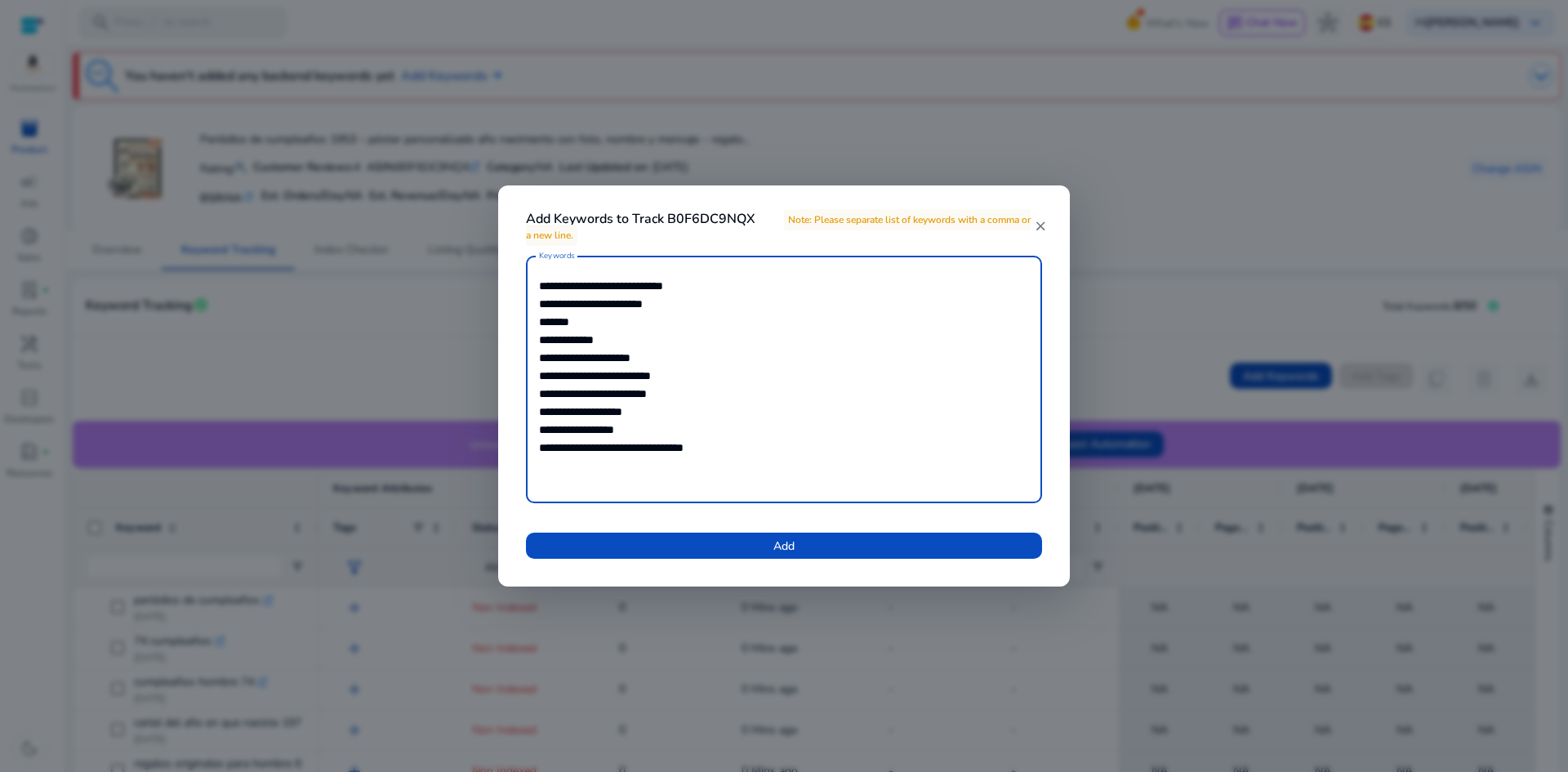
type textarea "**********"
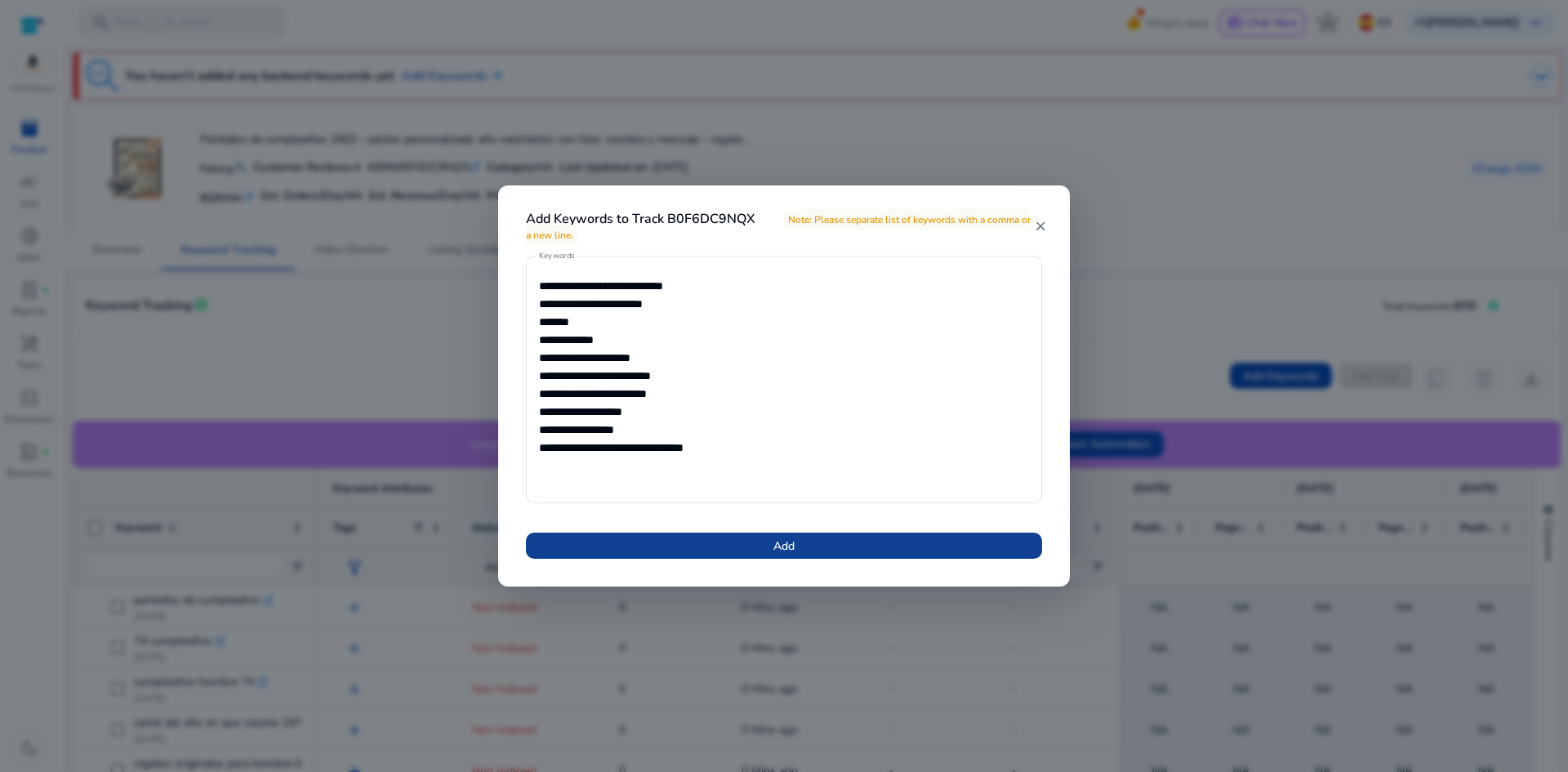
click at [798, 550] on span at bounding box center [784, 545] width 516 height 39
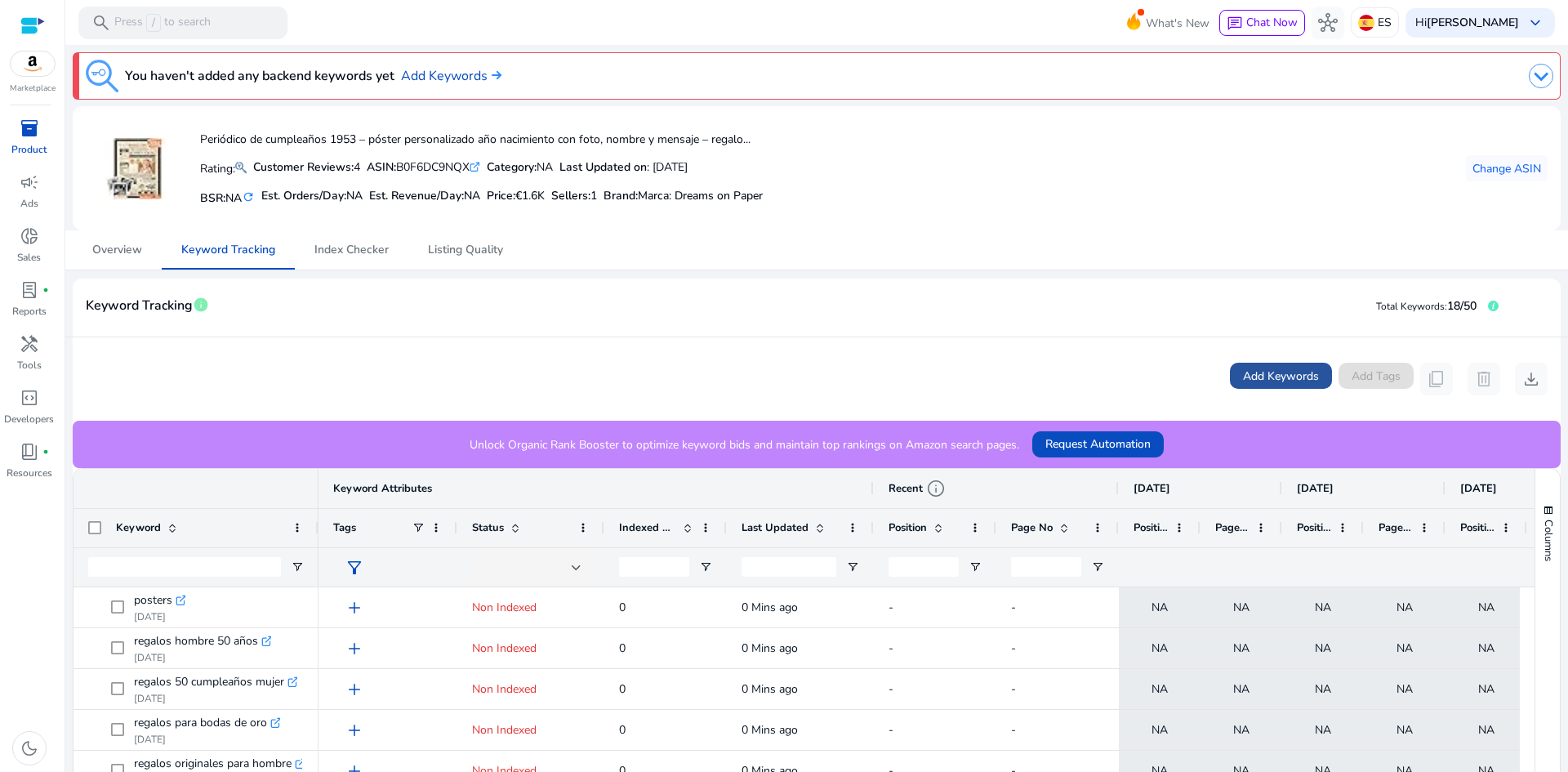
click at [1263, 386] on span at bounding box center [1281, 375] width 102 height 39
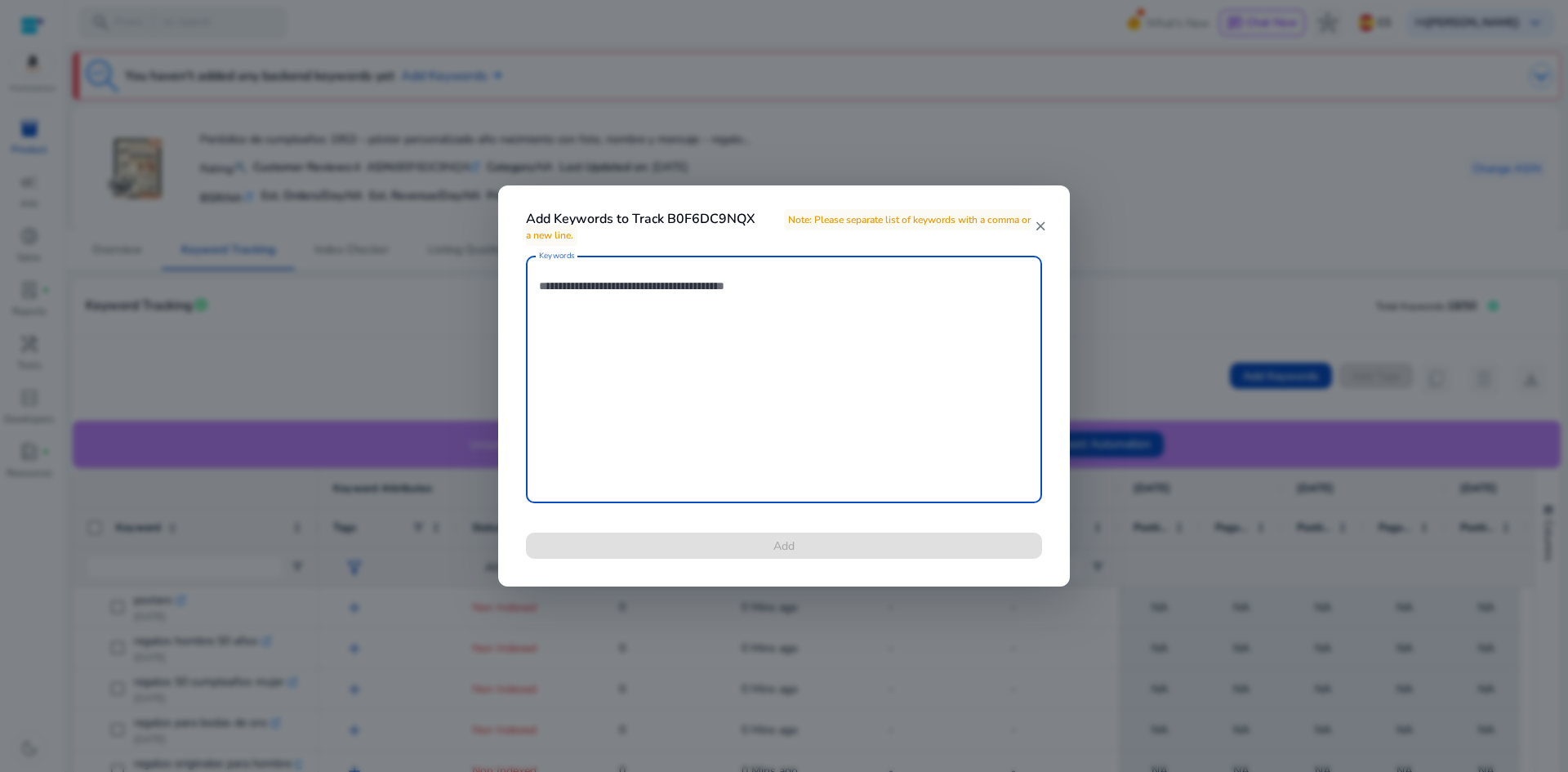
click at [800, 340] on textarea "Keywords" at bounding box center [784, 380] width 490 height 231
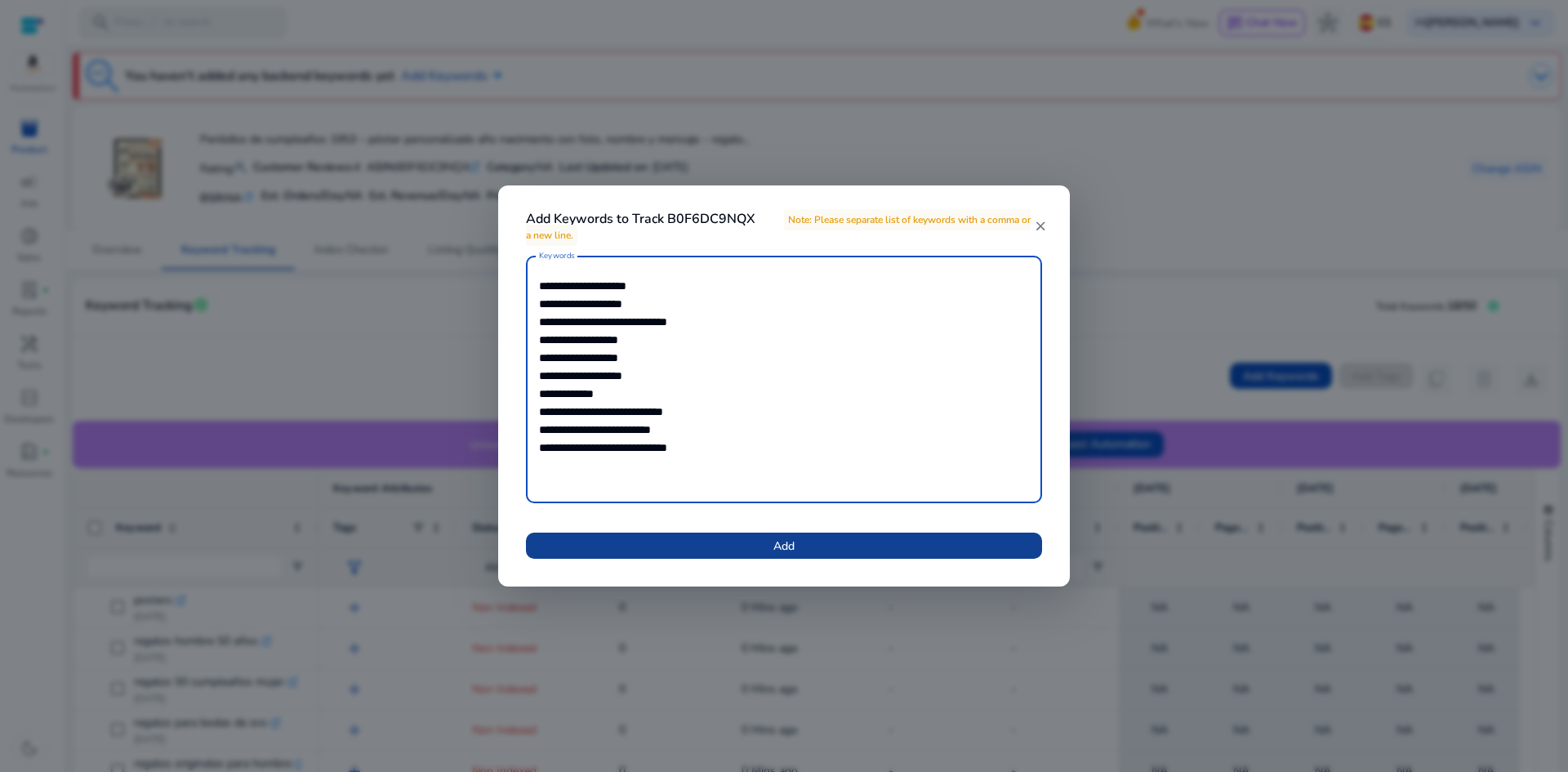
type textarea "**********"
click at [825, 546] on span at bounding box center [784, 545] width 516 height 39
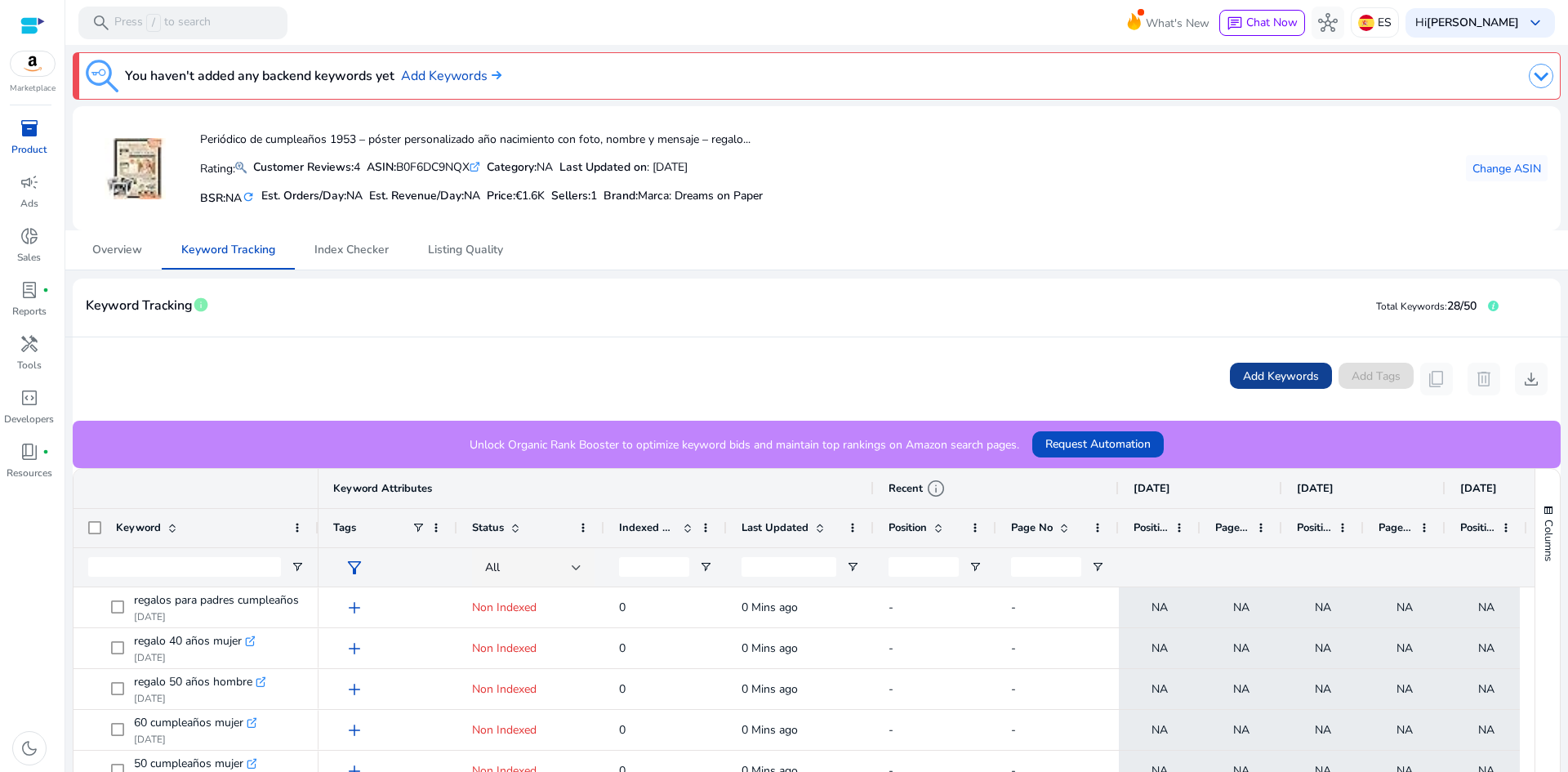
click at [1294, 371] on span "Add Keywords" at bounding box center [1281, 376] width 76 height 17
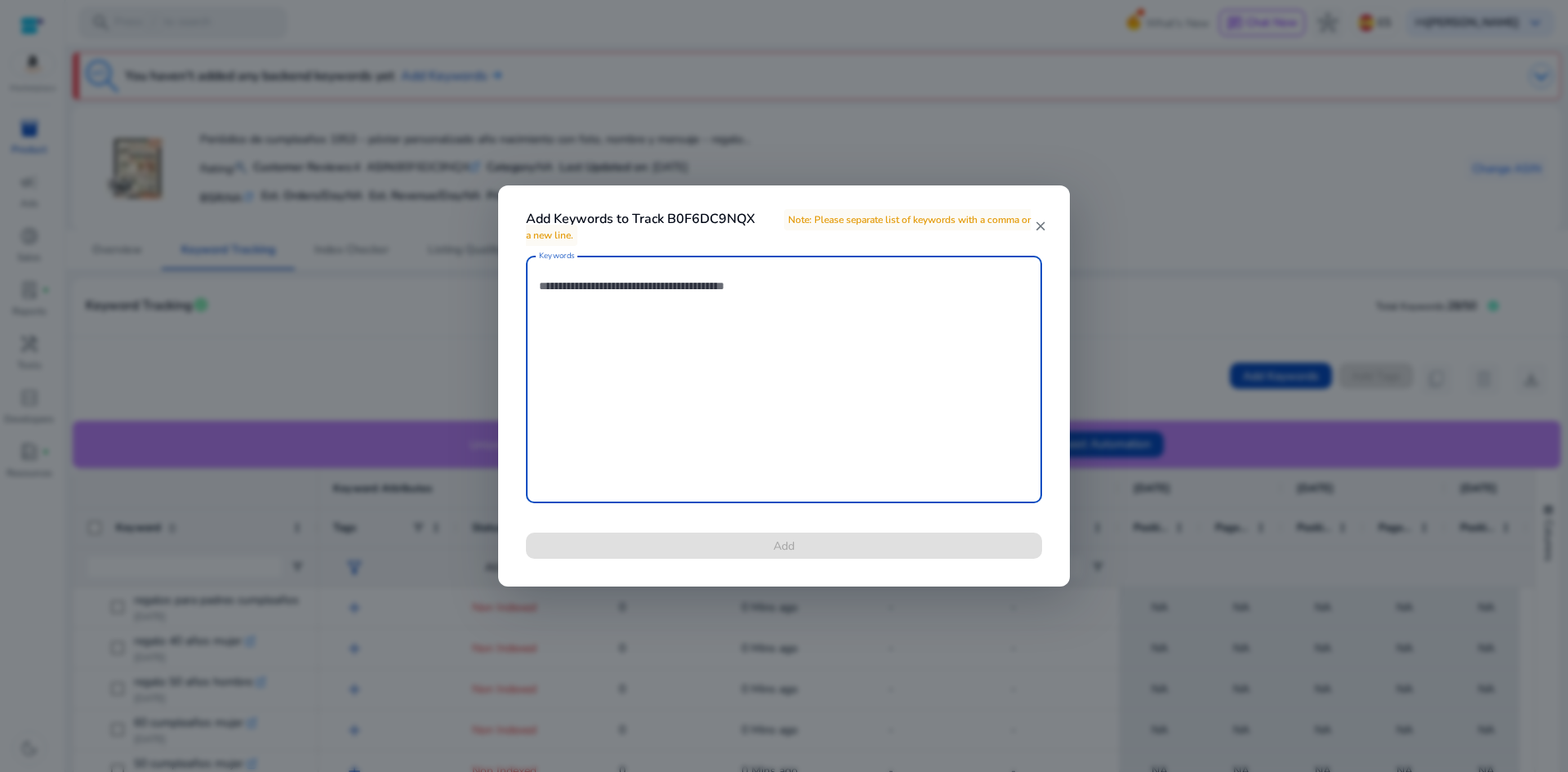
click at [716, 276] on textarea "Keywords" at bounding box center [784, 380] width 490 height 231
paste textarea "**********"
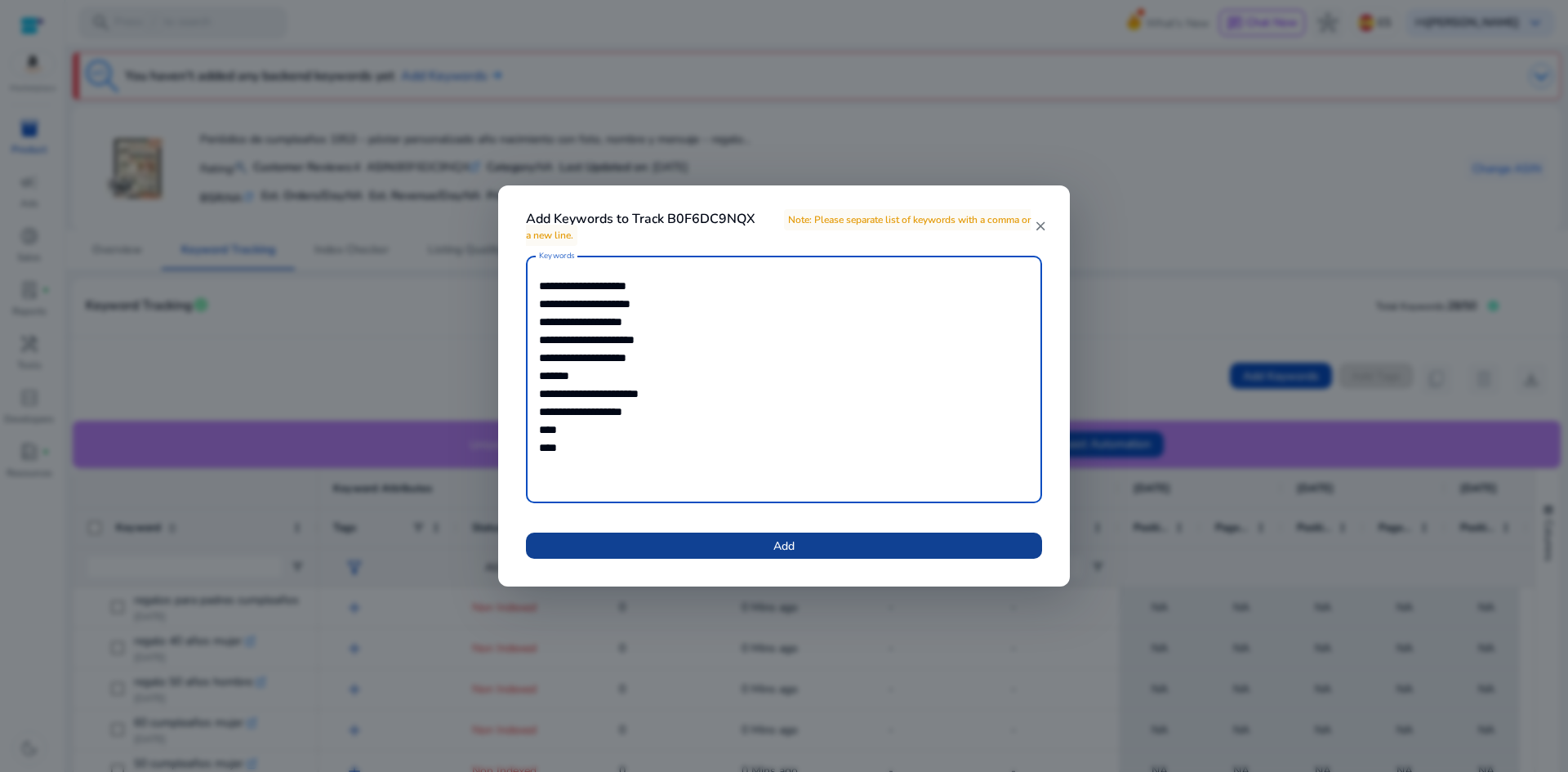
type textarea "**********"
click at [842, 554] on span at bounding box center [784, 545] width 516 height 39
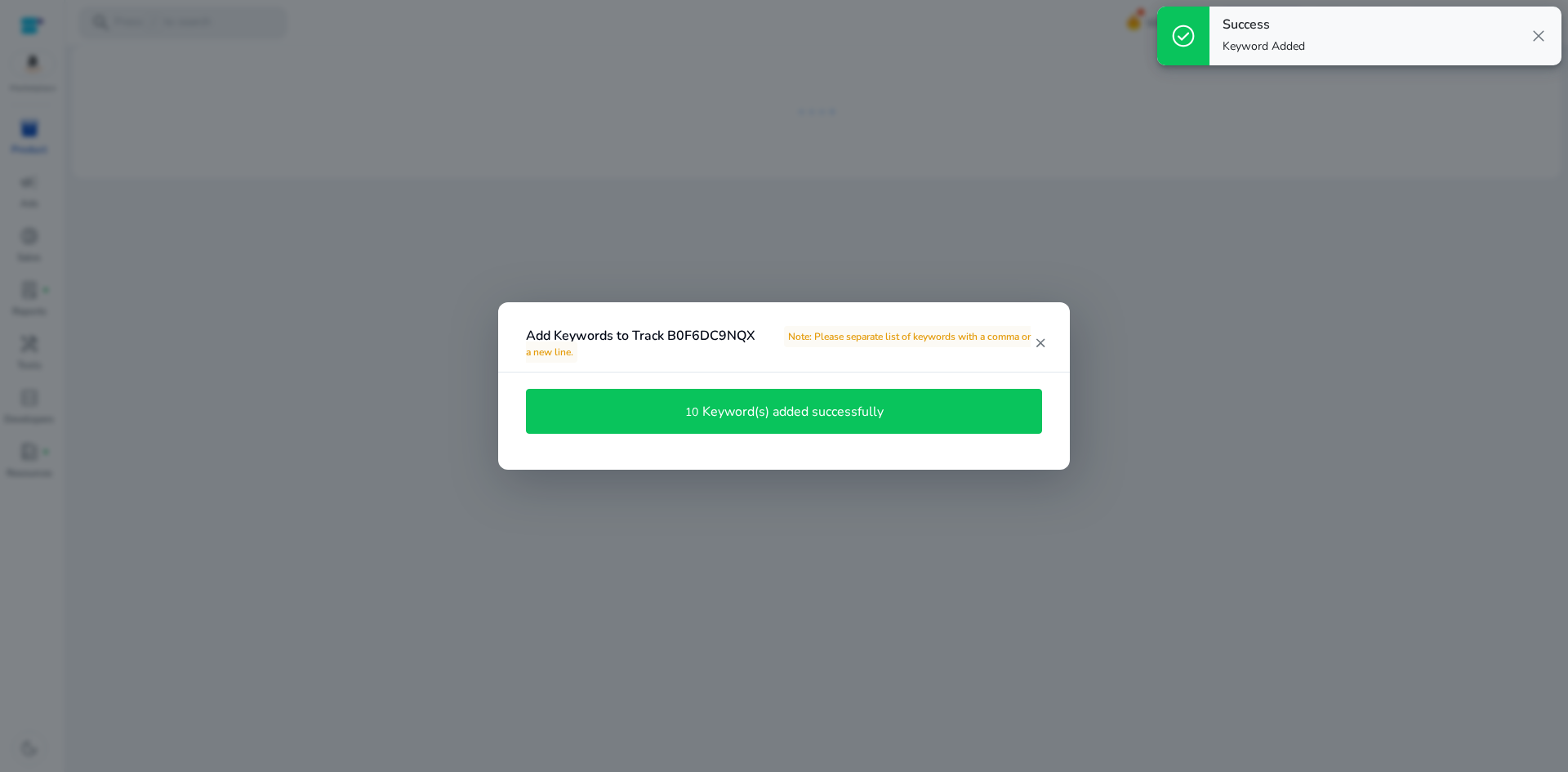
drag, startPoint x: 940, startPoint y: 411, endPoint x: 1038, endPoint y: 356, distance: 112.4
click at [971, 400] on div "10 Keyword(s) added successfully" at bounding box center [784, 411] width 498 height 28
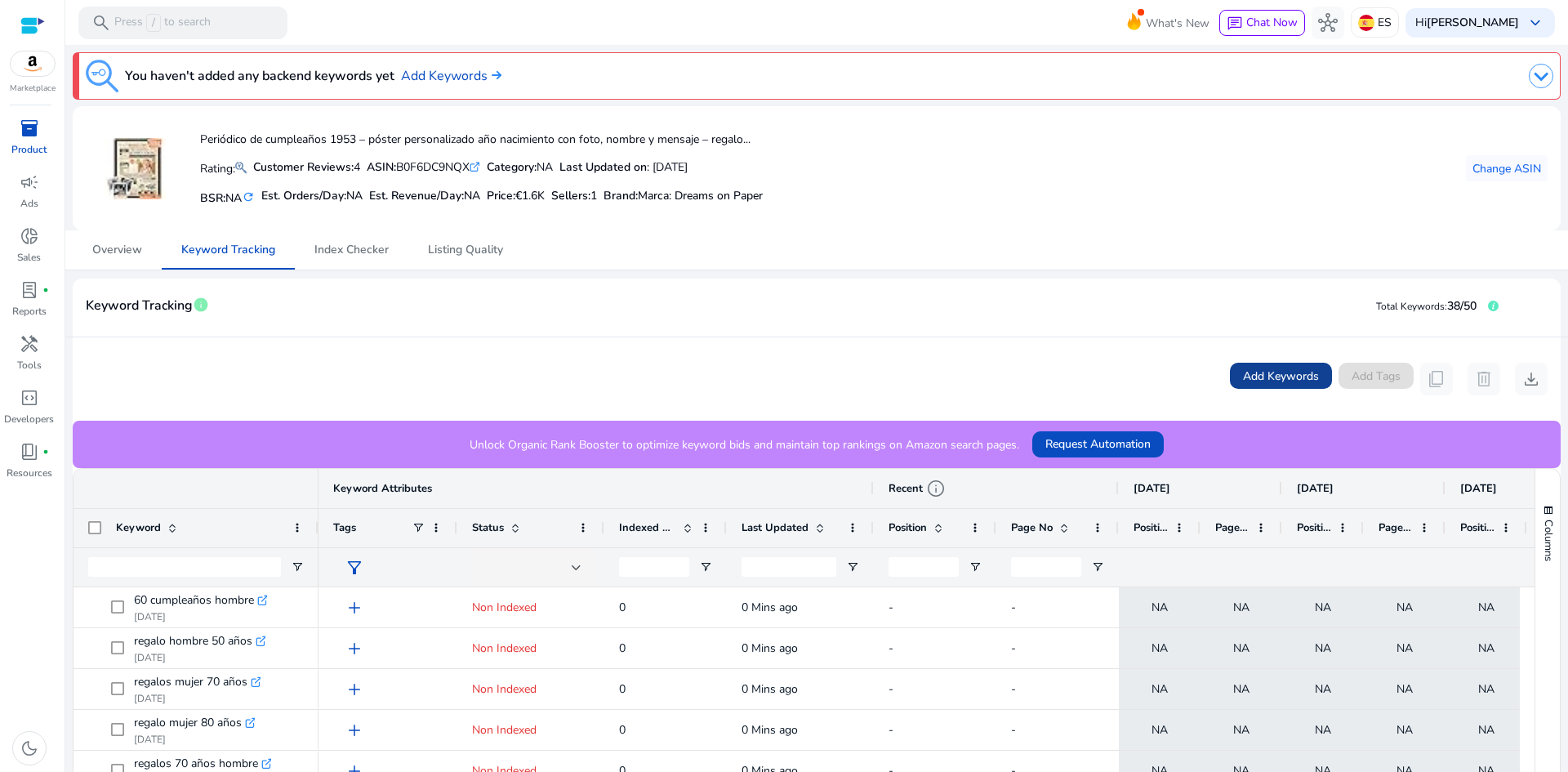
click at [1306, 381] on span "Add Keywords" at bounding box center [1281, 376] width 76 height 17
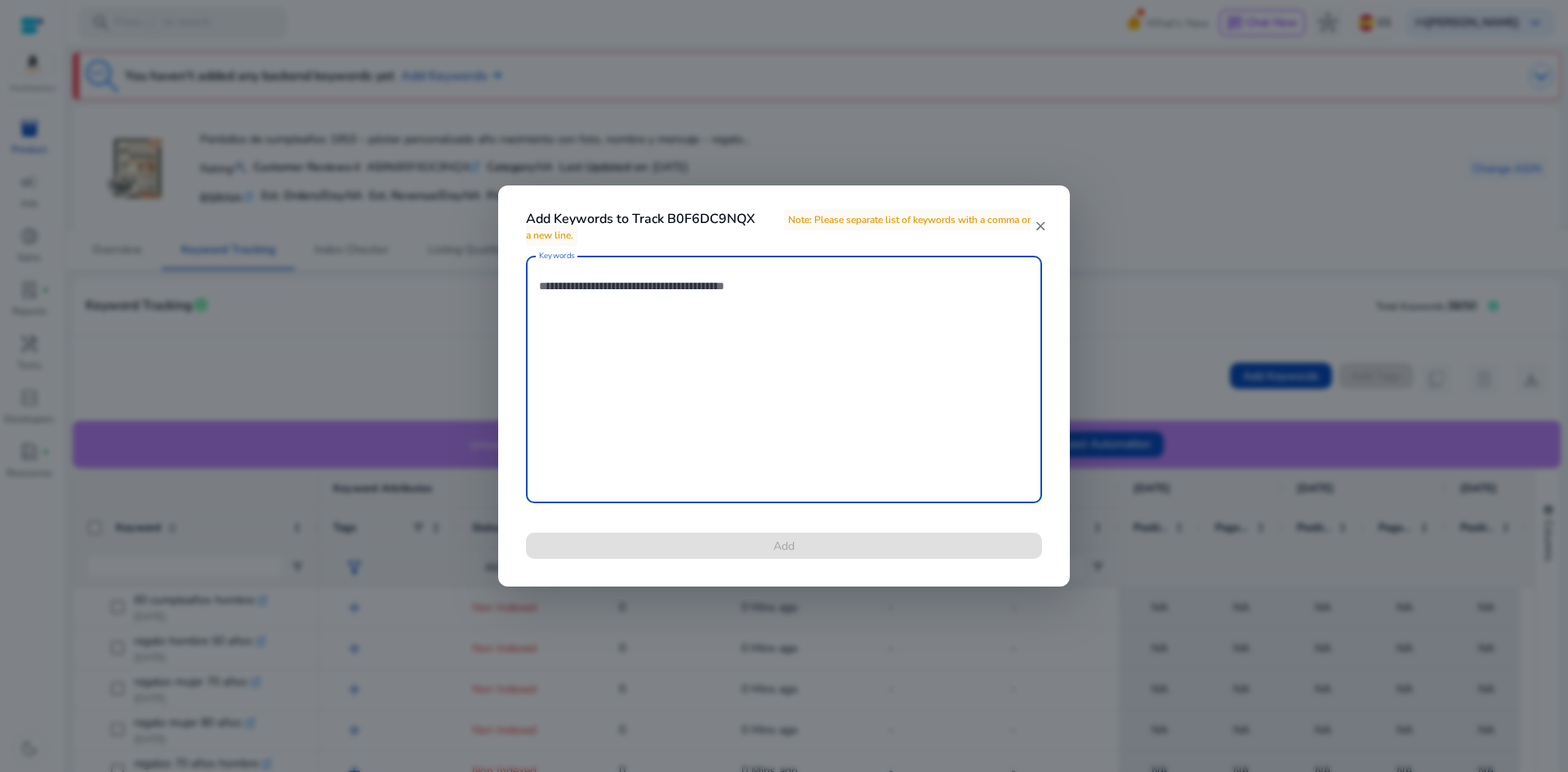
click at [961, 380] on textarea "Keywords" at bounding box center [784, 380] width 490 height 231
paste textarea "**********"
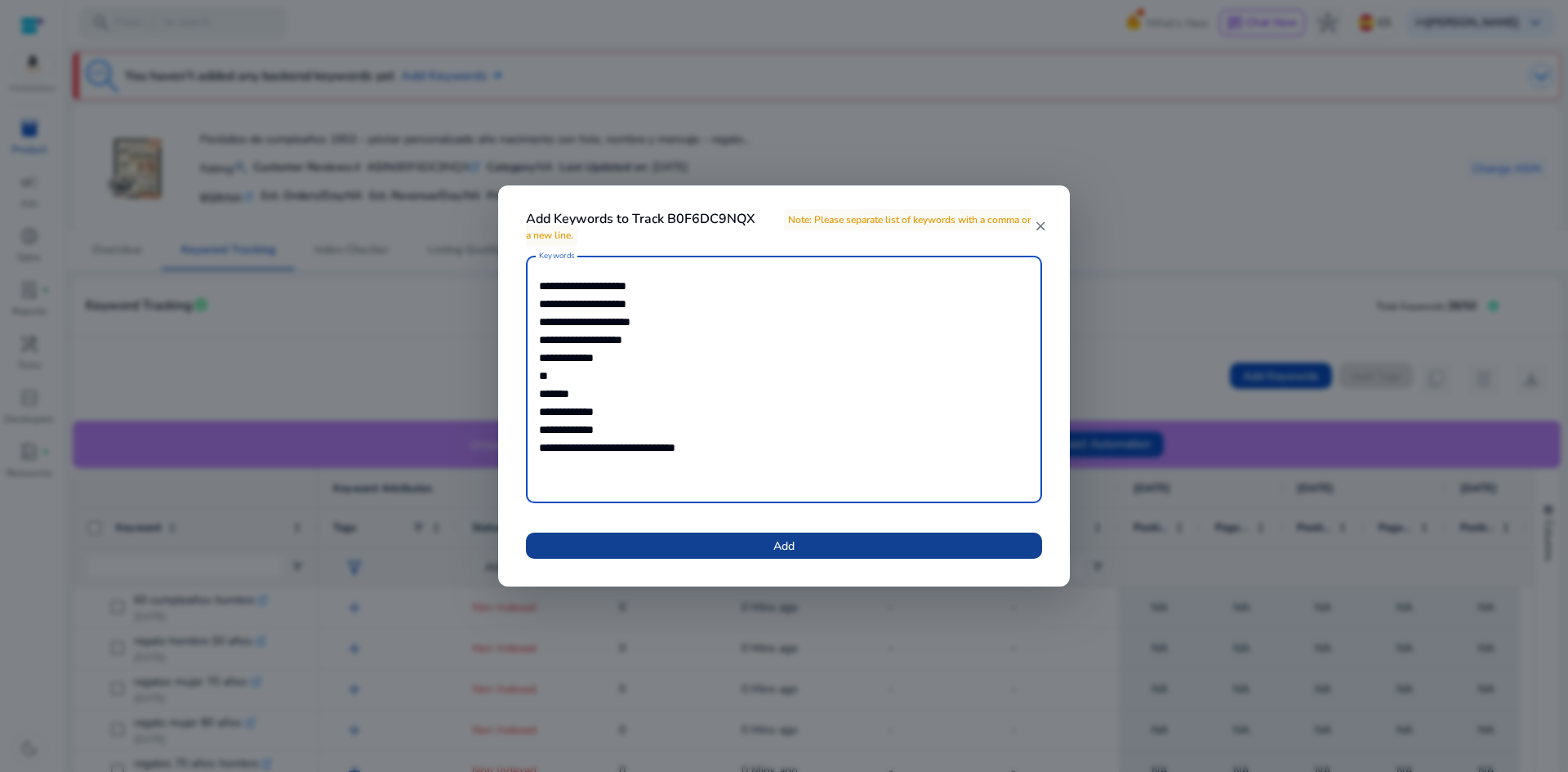
type textarea "**********"
click at [849, 544] on span at bounding box center [784, 545] width 516 height 39
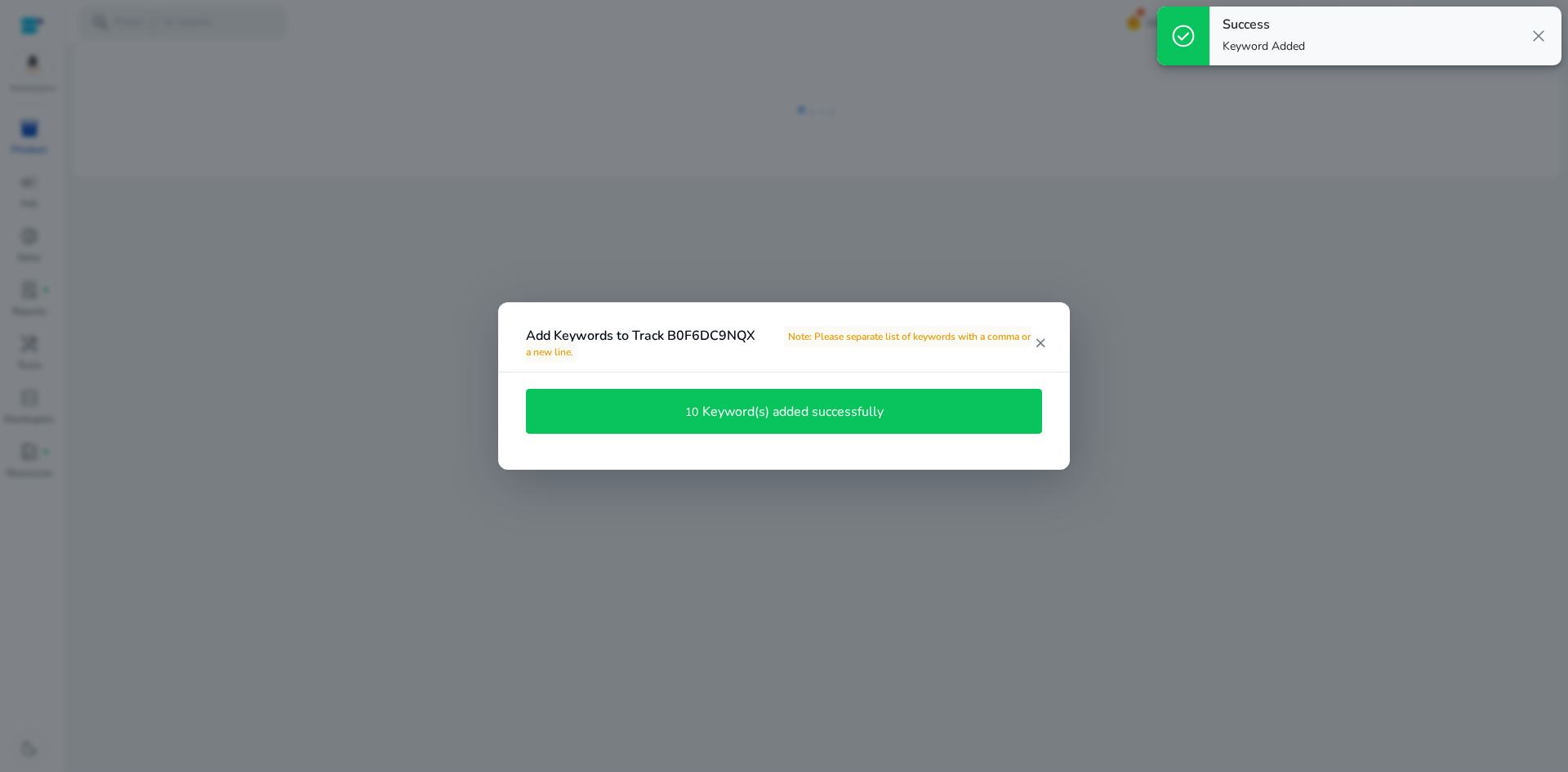
click at [1036, 346] on mat-icon "close" at bounding box center [1040, 343] width 13 height 15
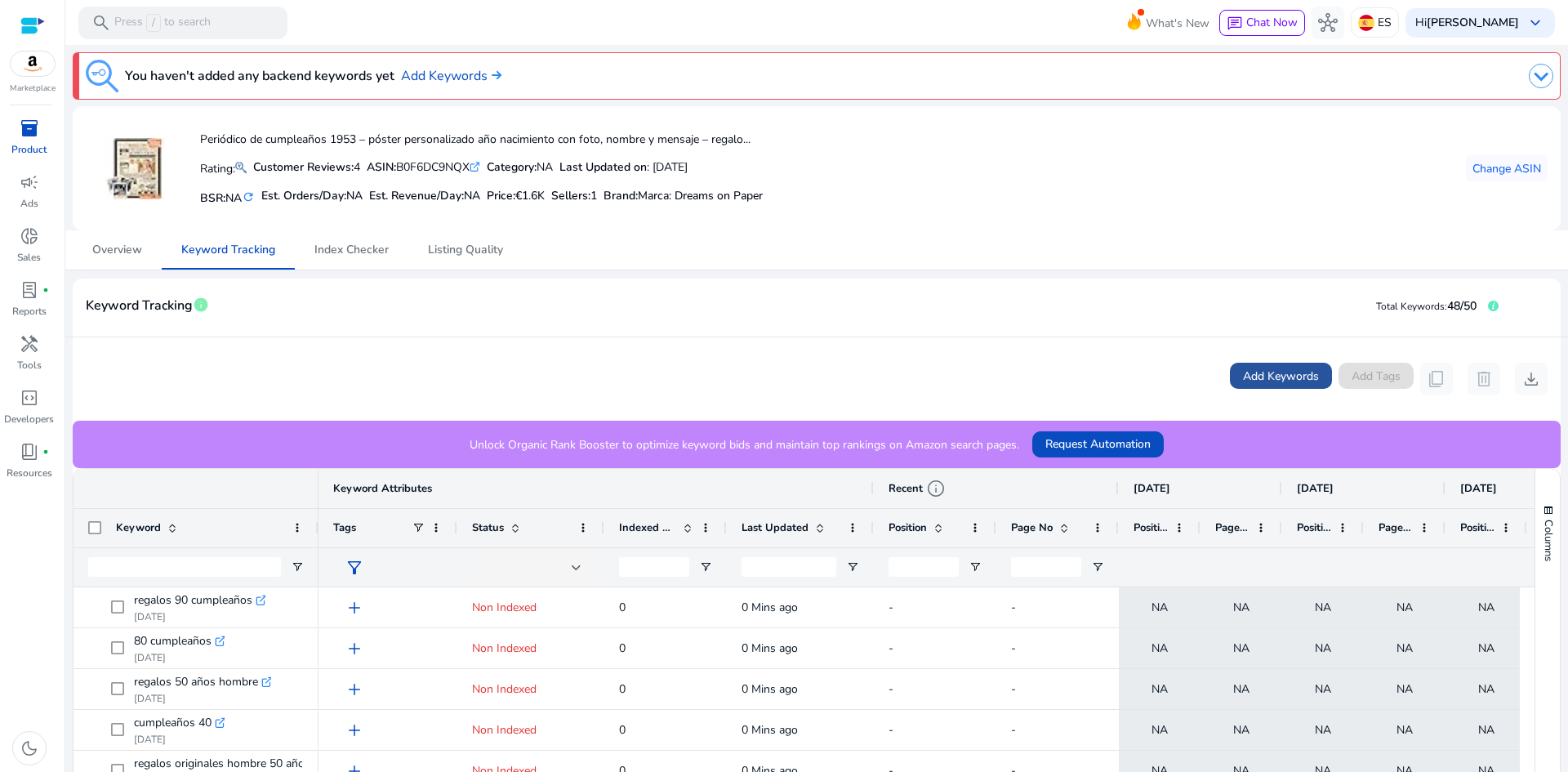
click at [1271, 373] on span "Add Keywords" at bounding box center [1281, 376] width 76 height 17
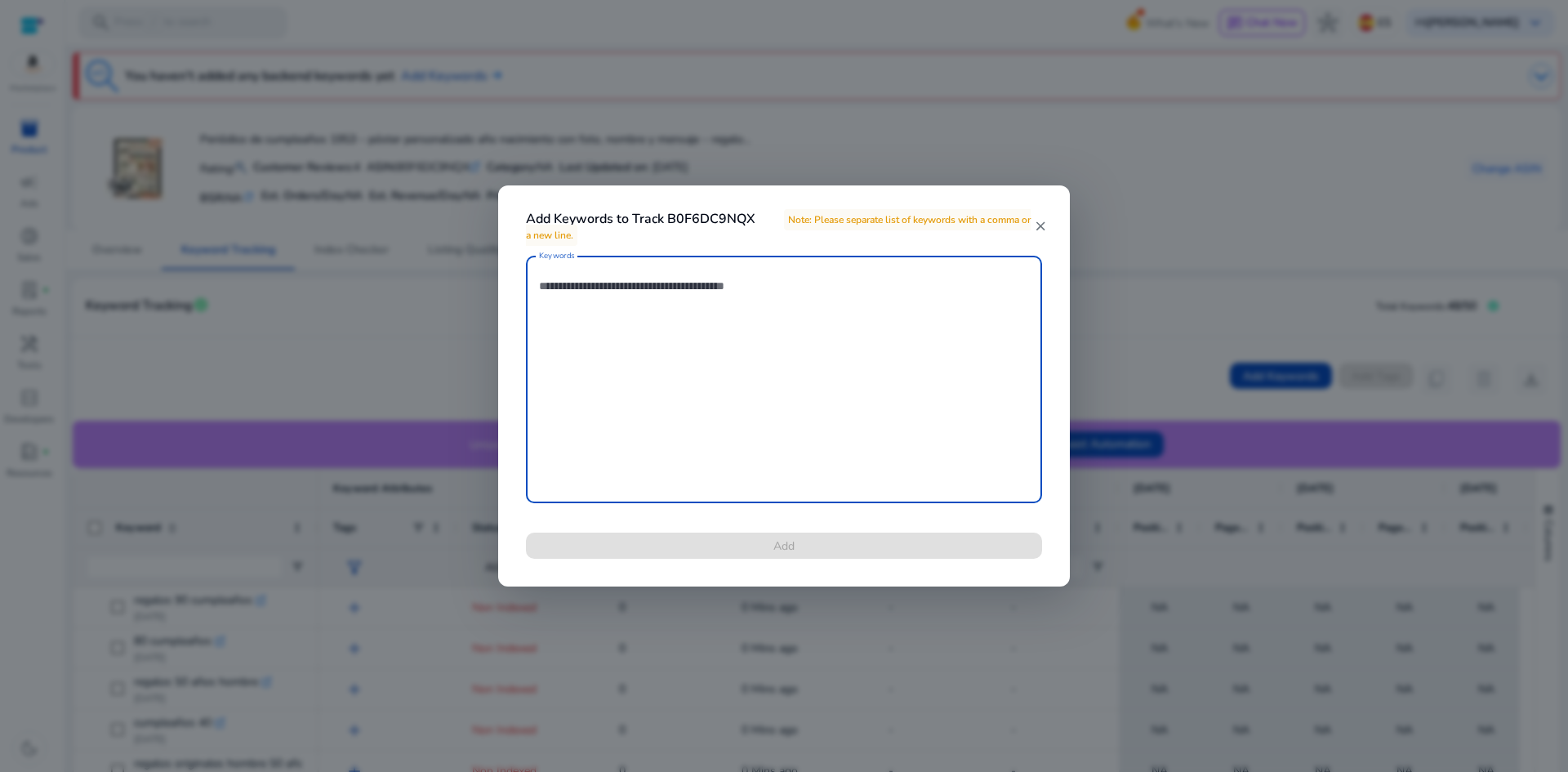
click at [734, 356] on textarea "Keywords" at bounding box center [784, 380] width 490 height 231
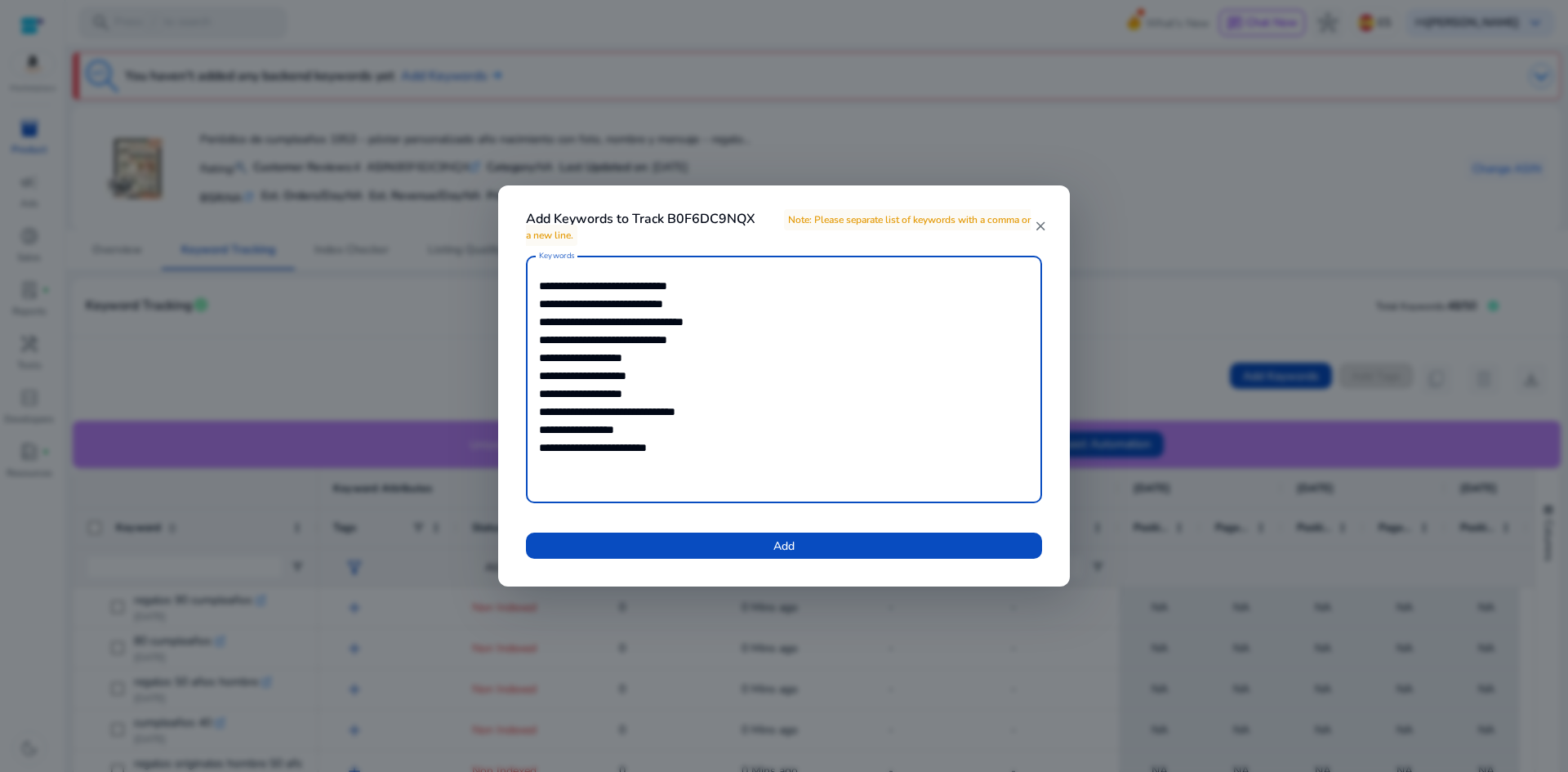
type textarea "**********"
click at [750, 564] on span at bounding box center [784, 545] width 516 height 39
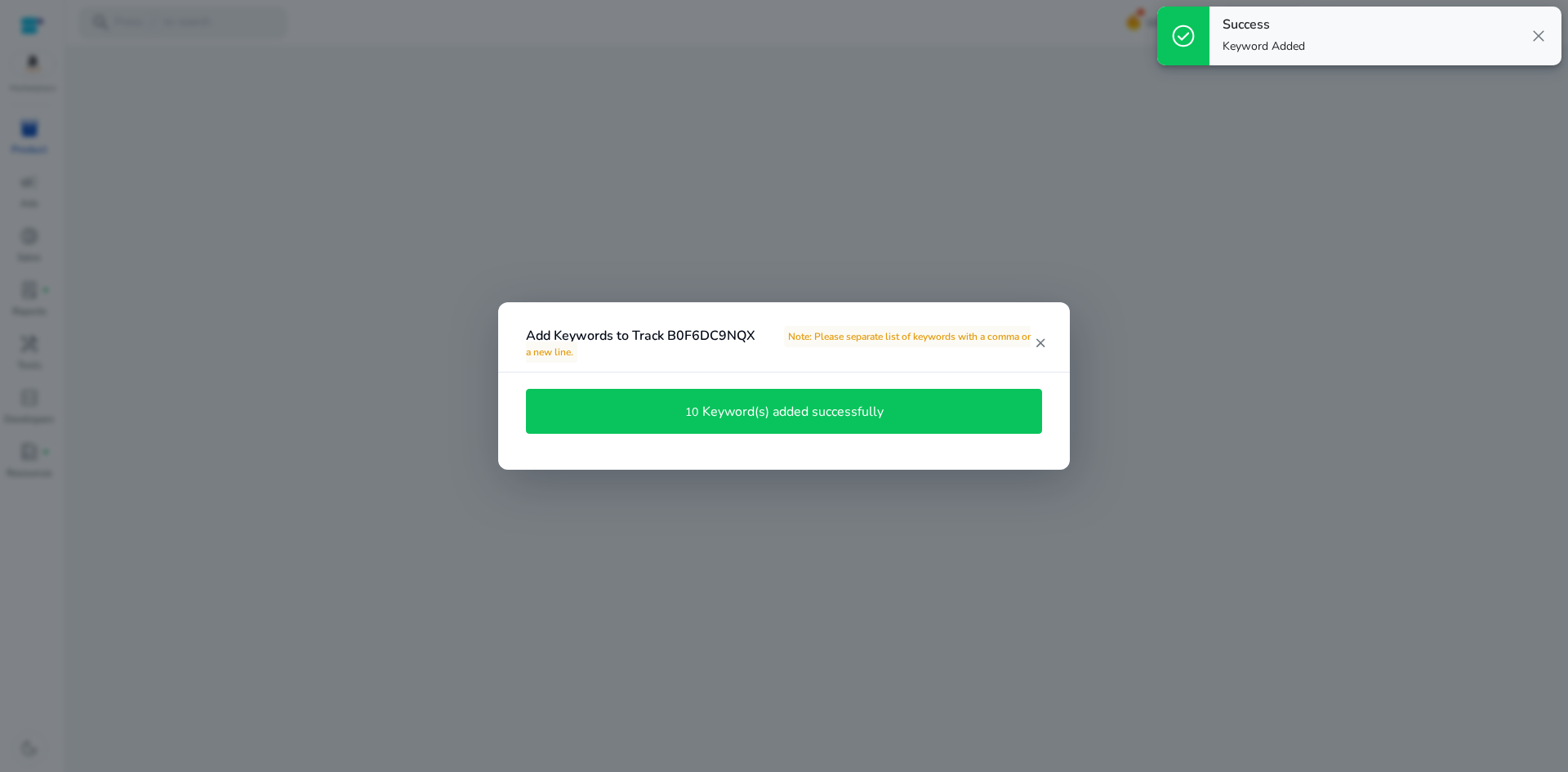
click at [1036, 345] on mat-icon "close" at bounding box center [1040, 343] width 13 height 15
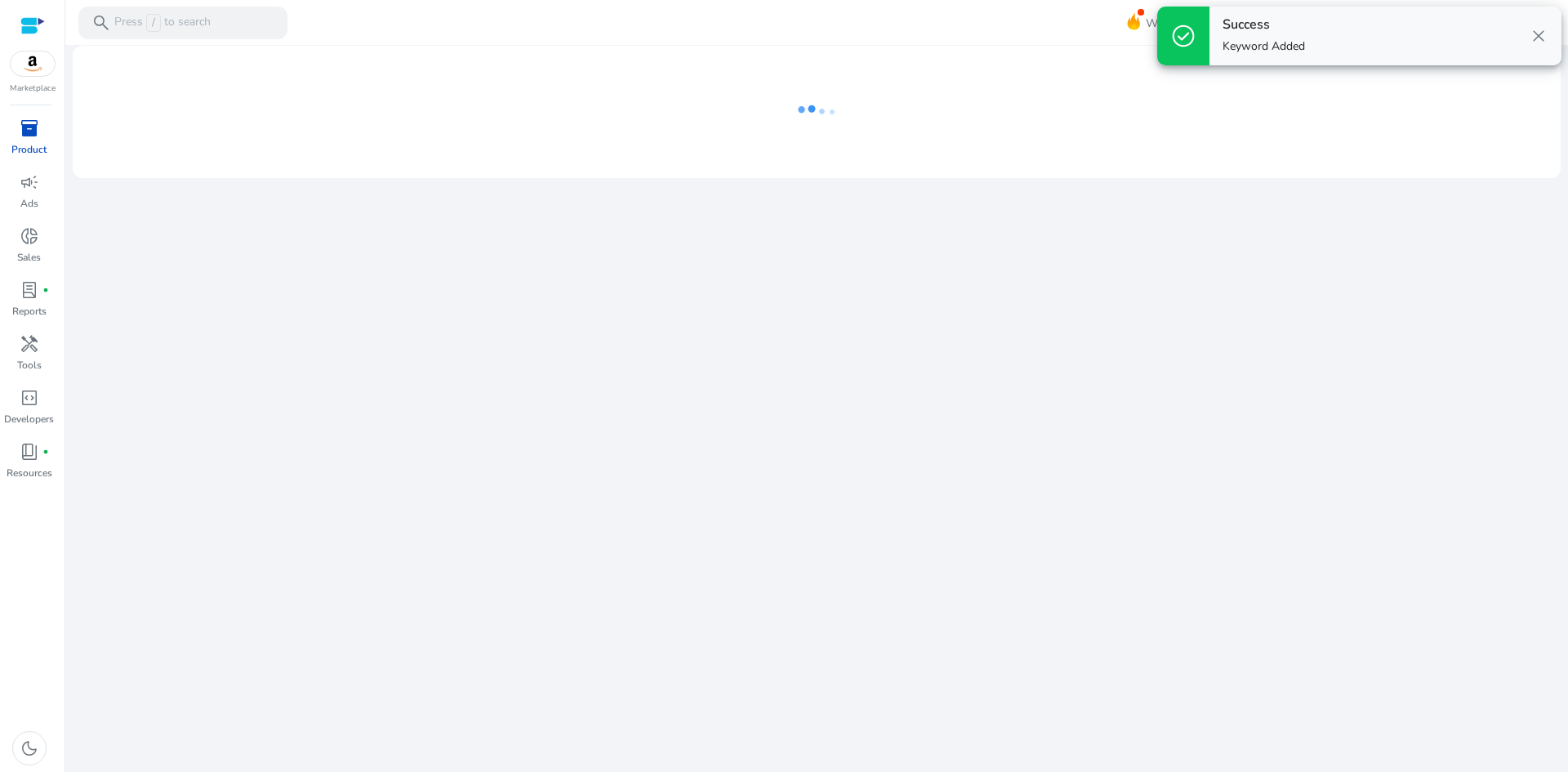
click at [1541, 39] on span "close" at bounding box center [1539, 36] width 20 height 20
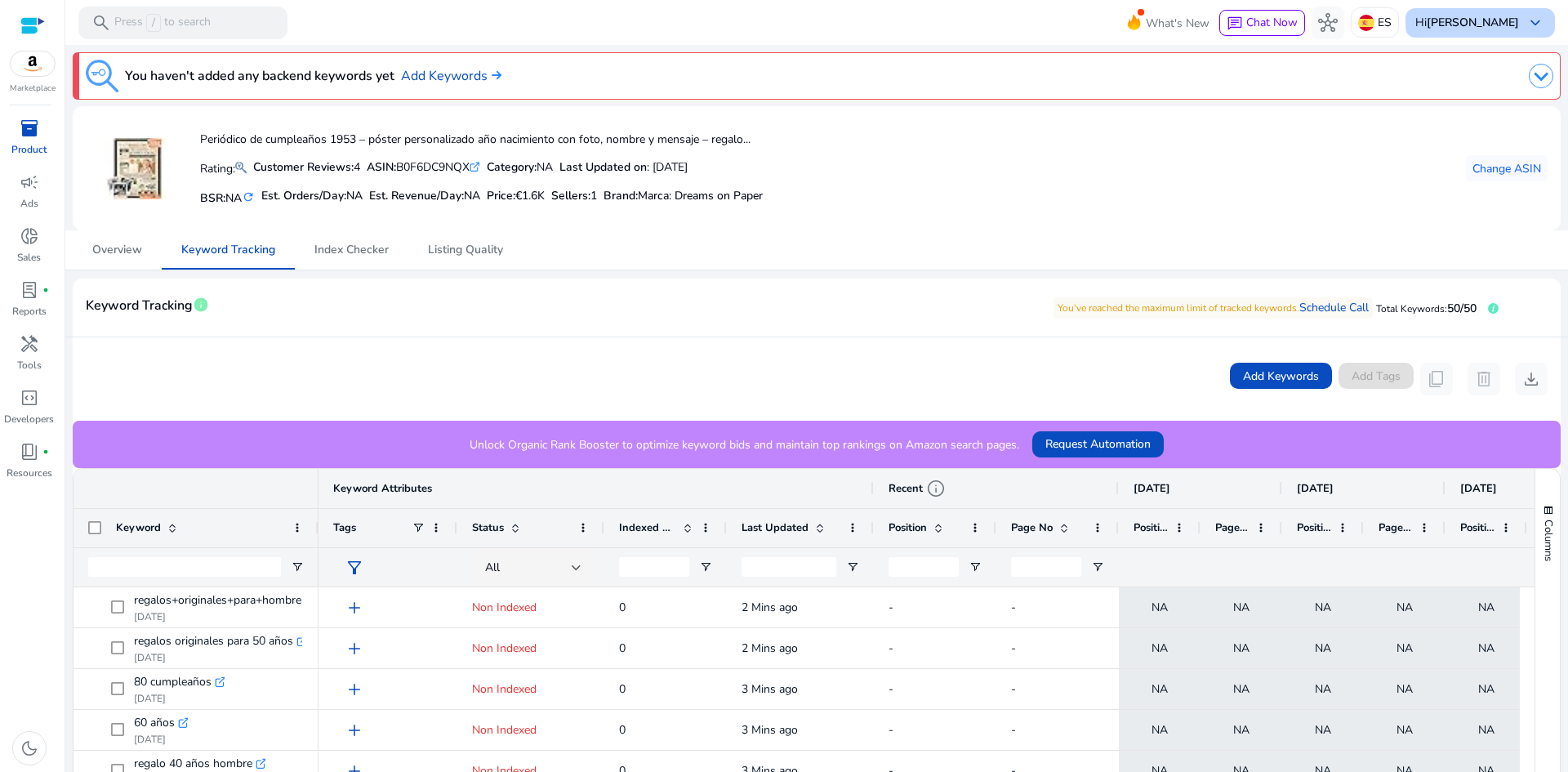
click at [1513, 23] on div "Hi Mário Martins keyboard_arrow_down" at bounding box center [1480, 23] width 149 height 30
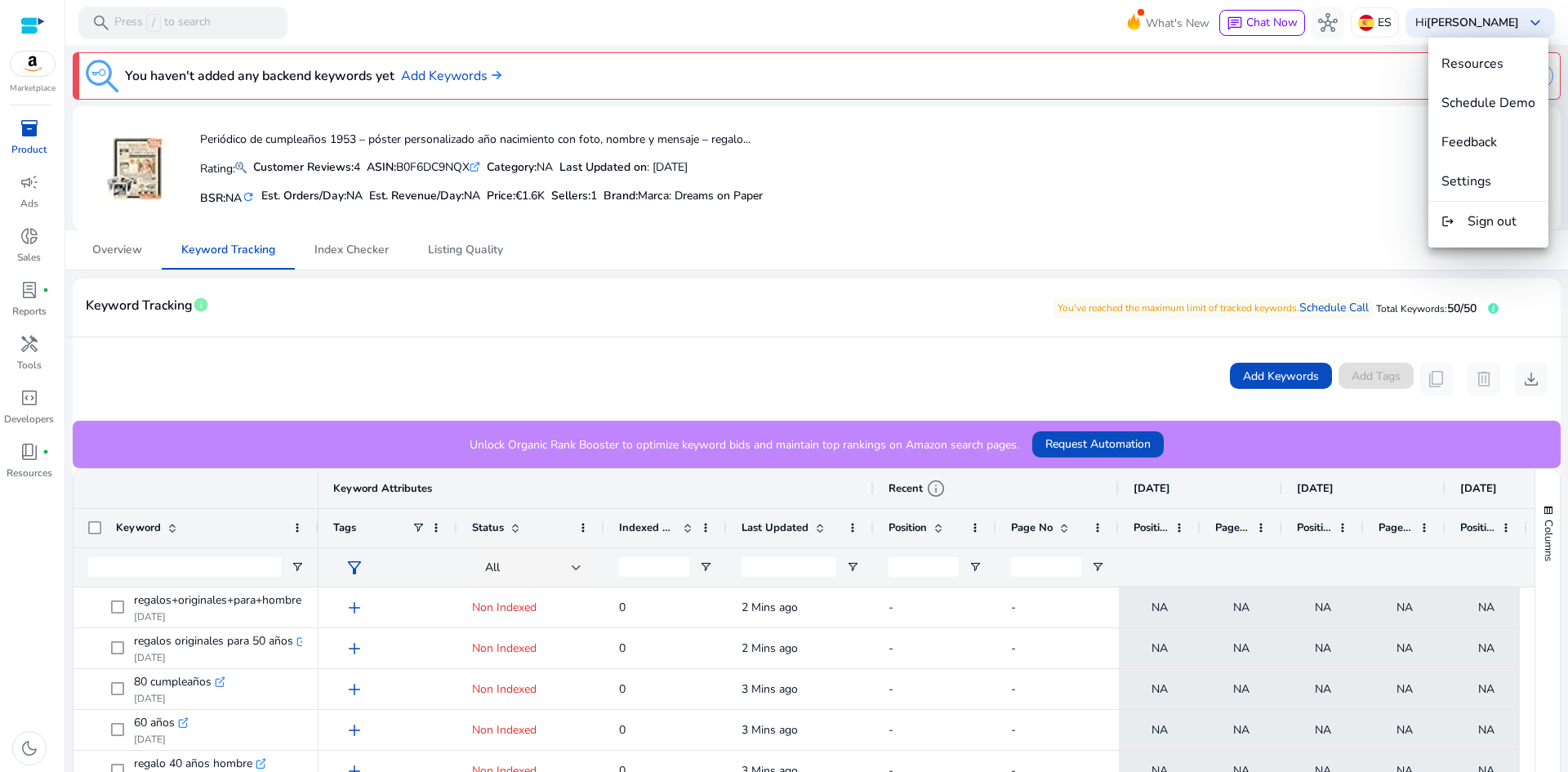
click at [1453, 12] on div at bounding box center [784, 386] width 1568 height 772
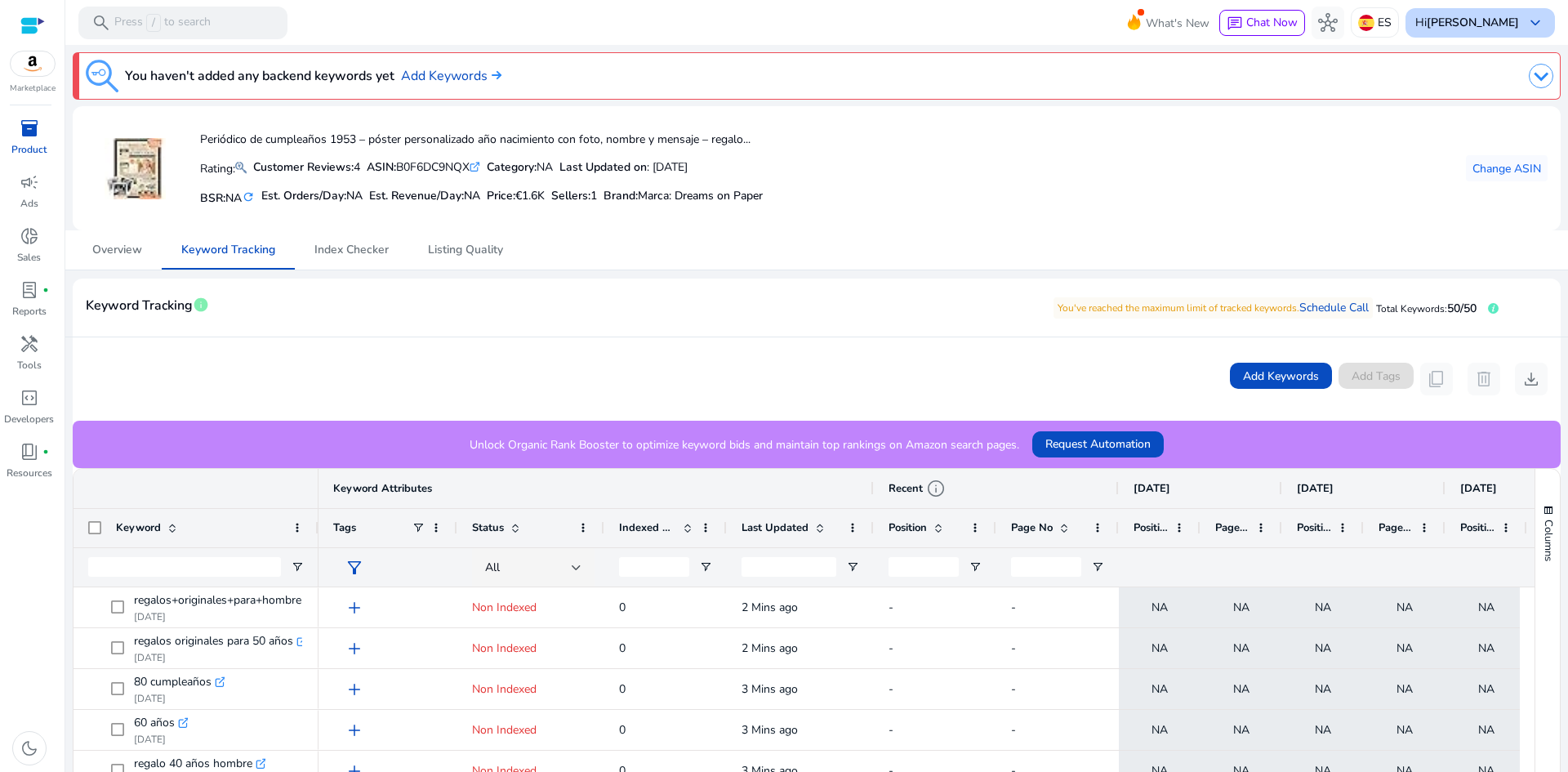
click at [1460, 20] on b "[PERSON_NAME]" at bounding box center [1472, 23] width 93 height 16
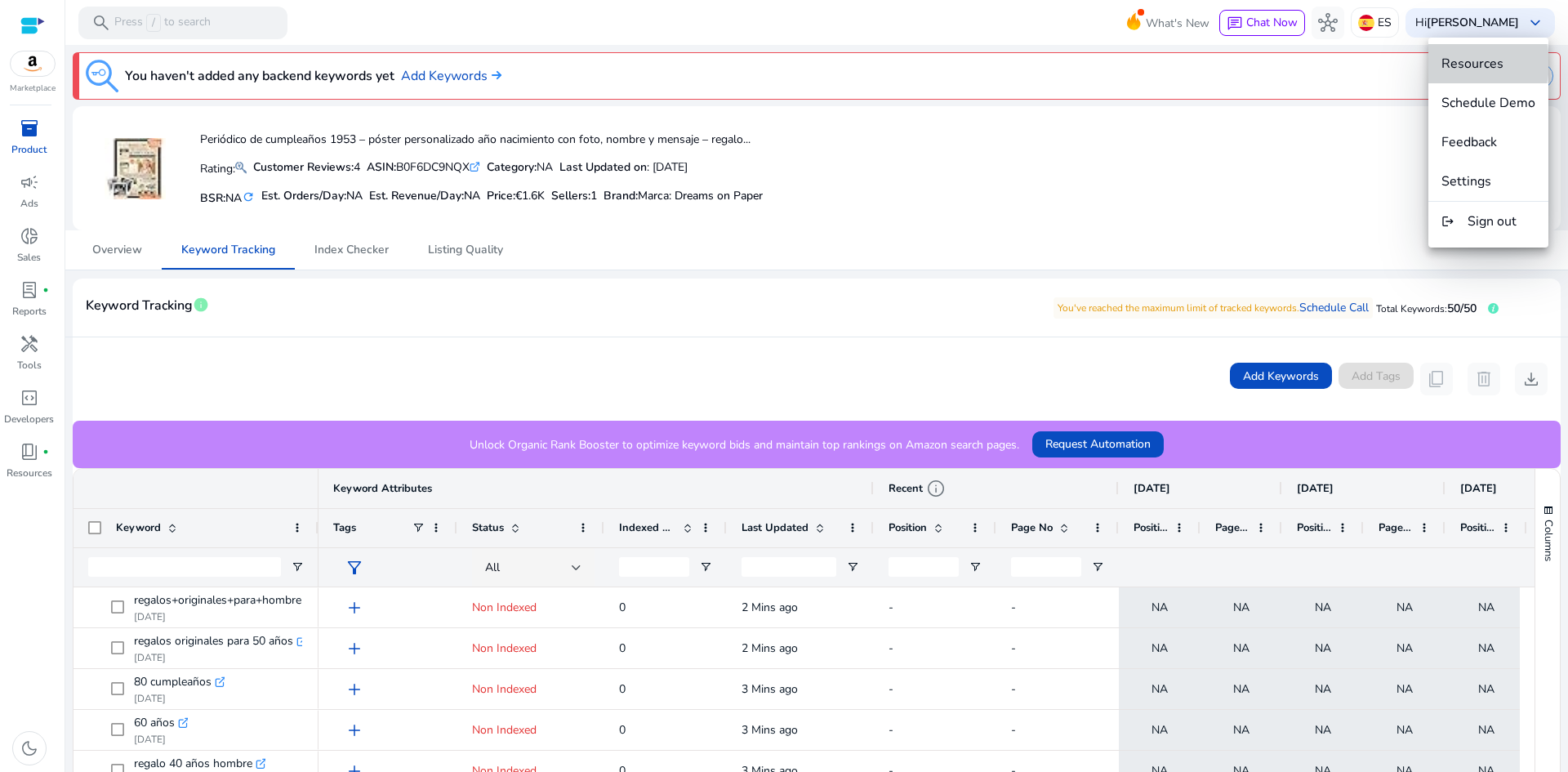
click at [1461, 63] on span "Resources" at bounding box center [1472, 64] width 62 height 18
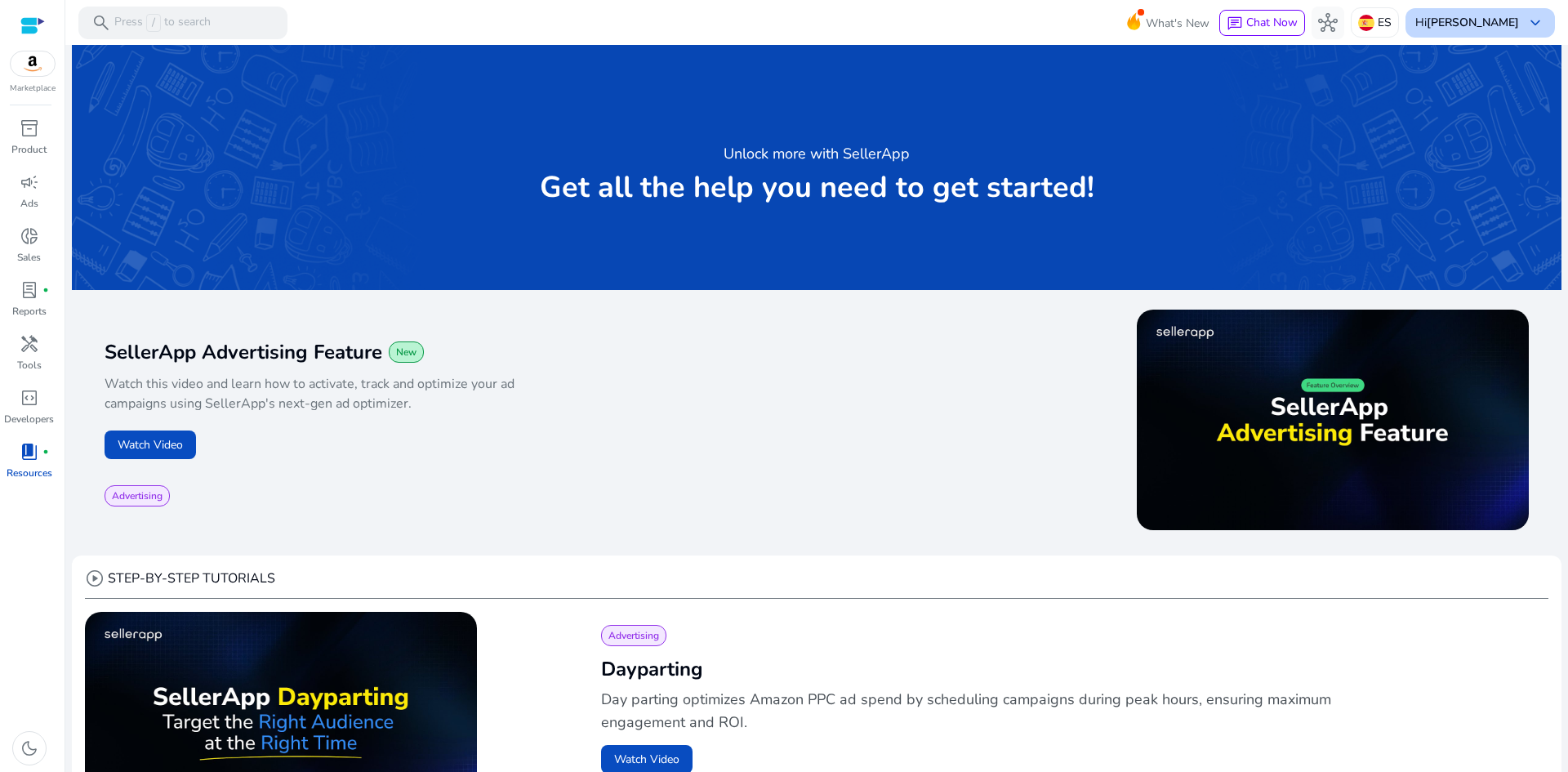
click at [1483, 19] on b "[PERSON_NAME]" at bounding box center [1472, 23] width 93 height 16
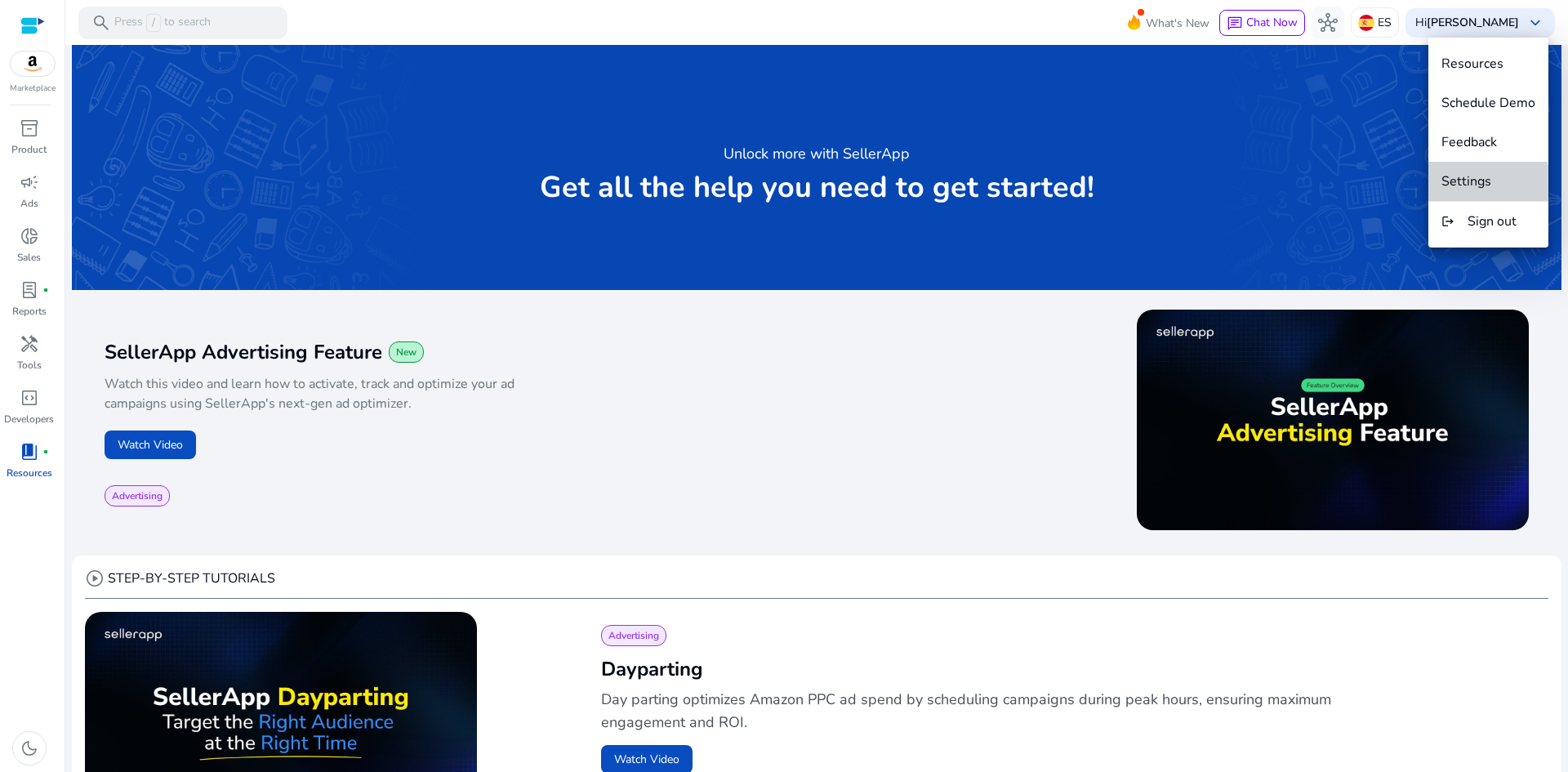
click at [1473, 188] on span "Settings" at bounding box center [1466, 181] width 50 height 18
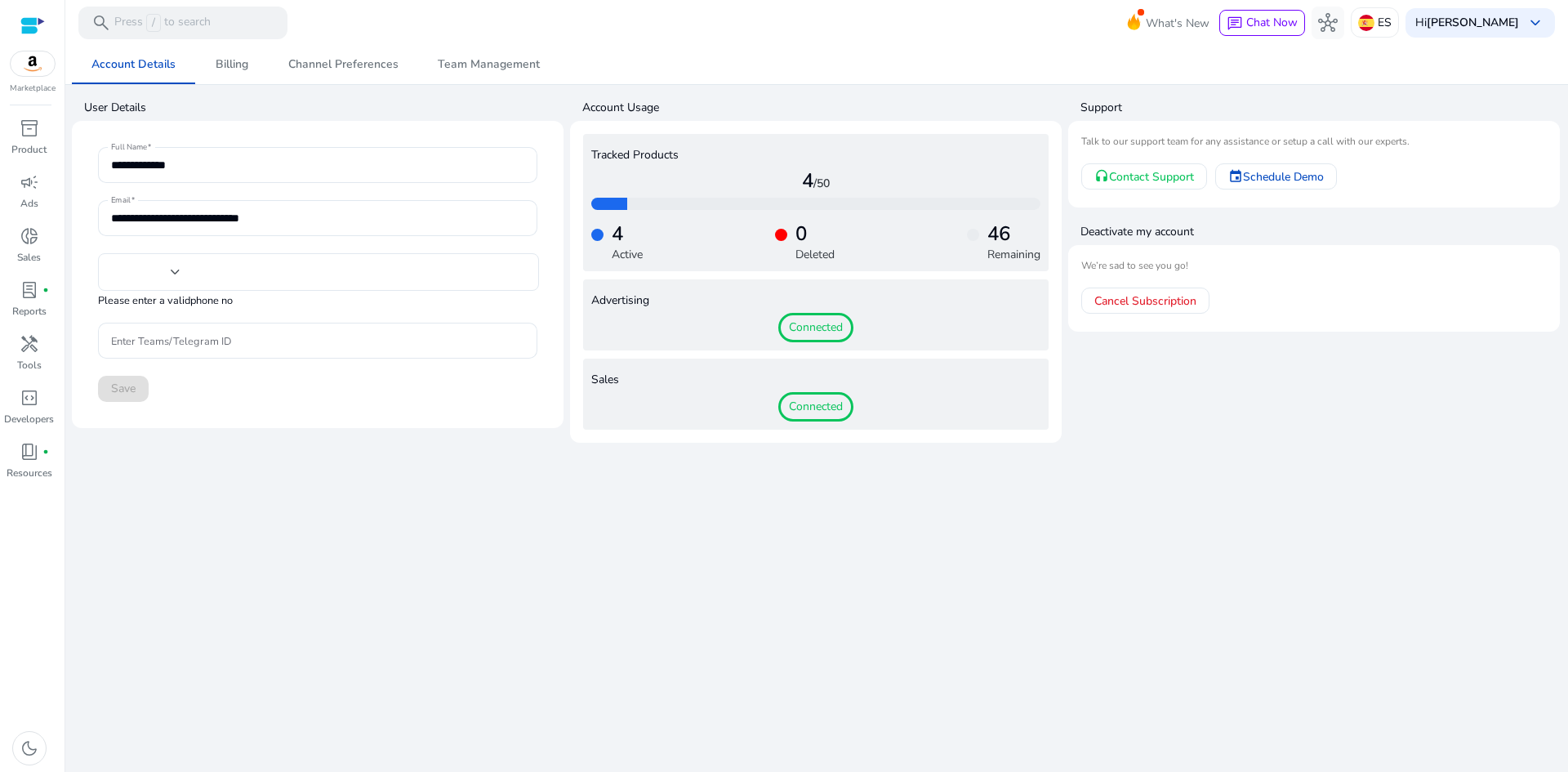
type input "****"
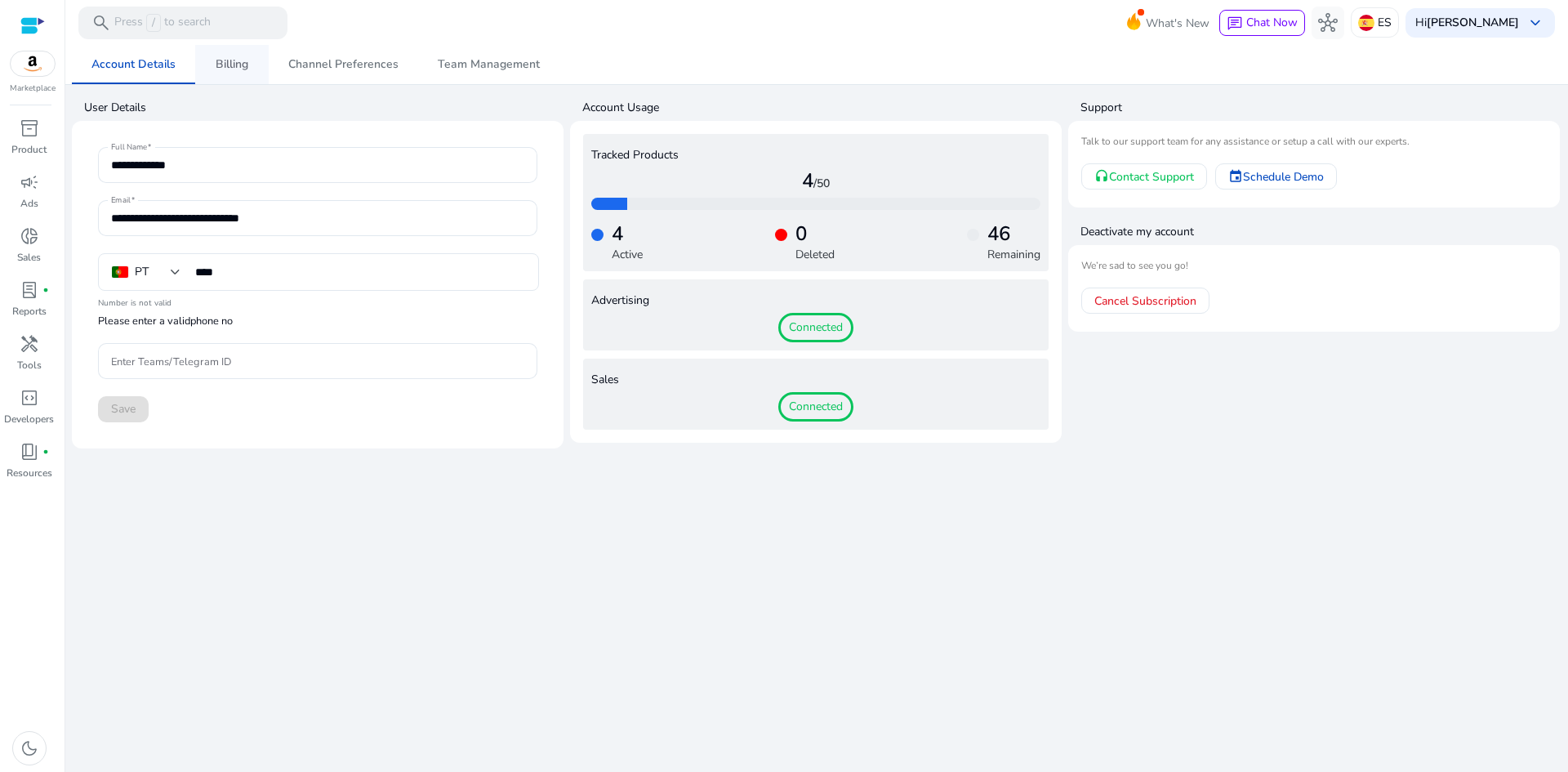
click at [226, 67] on span "Billing" at bounding box center [231, 64] width 33 height 11
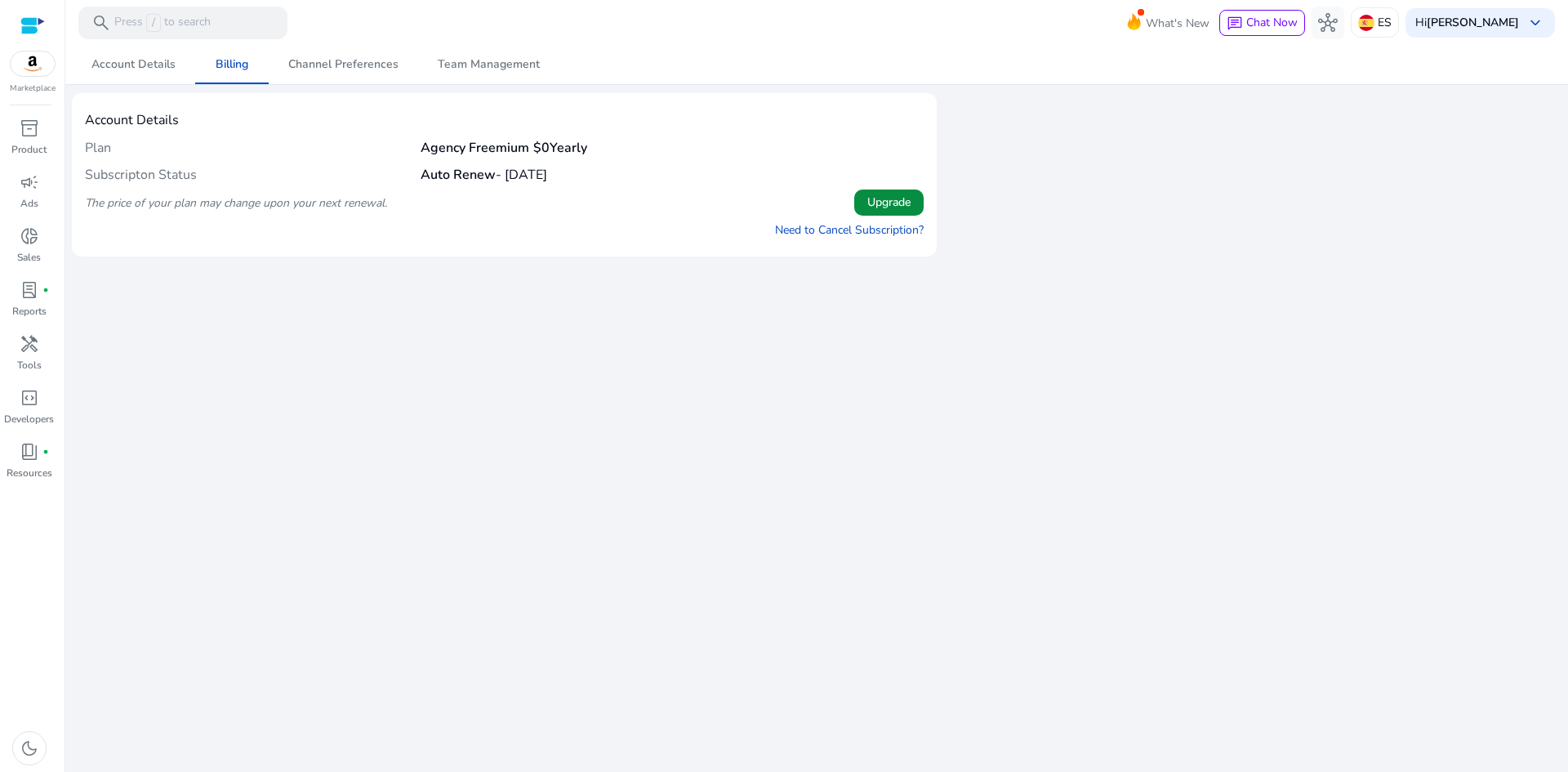
click at [914, 193] on span at bounding box center [889, 202] width 70 height 39
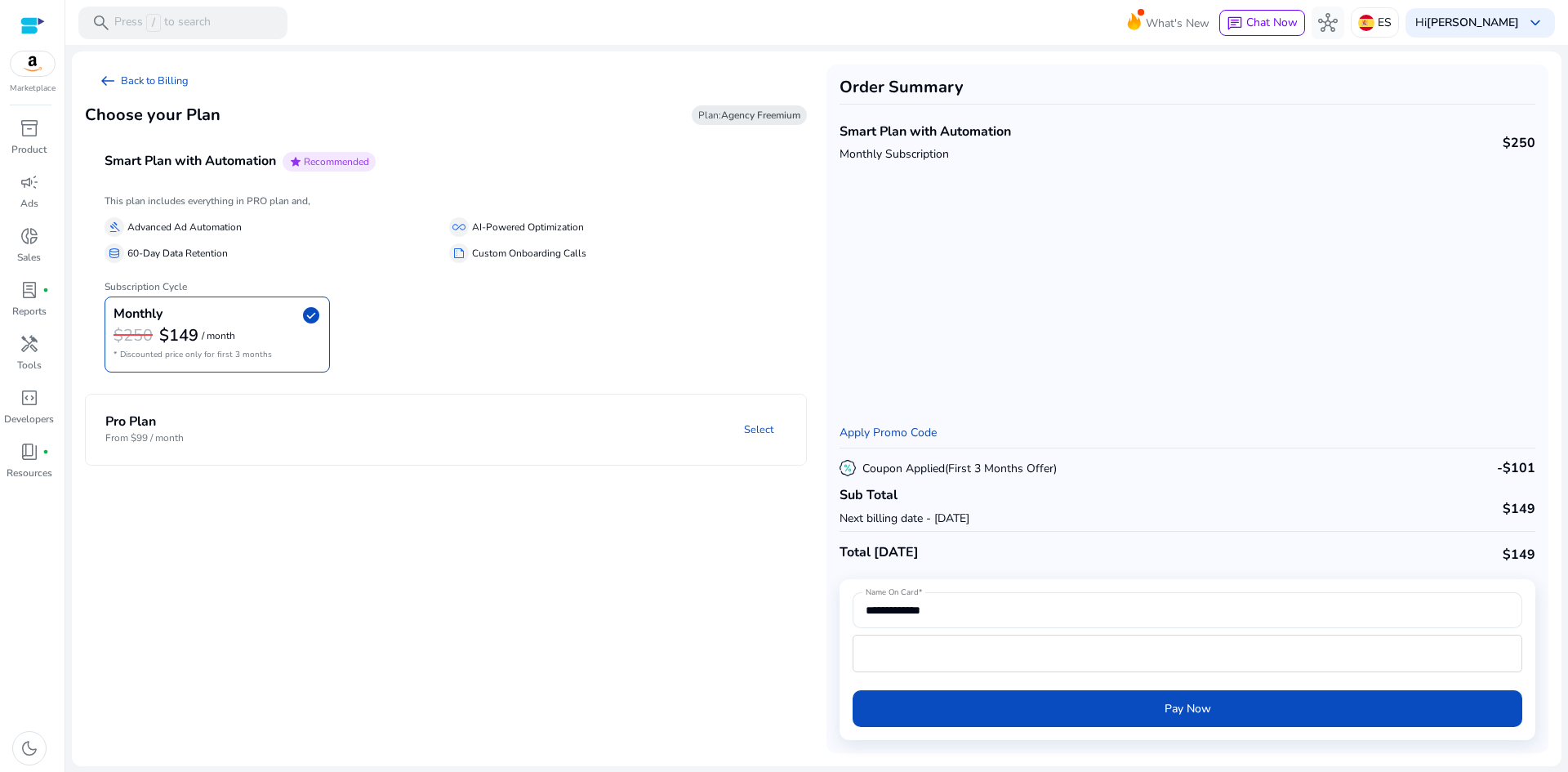
click at [351, 426] on mat-panel-description "Select" at bounding box center [574, 429] width 464 height 30
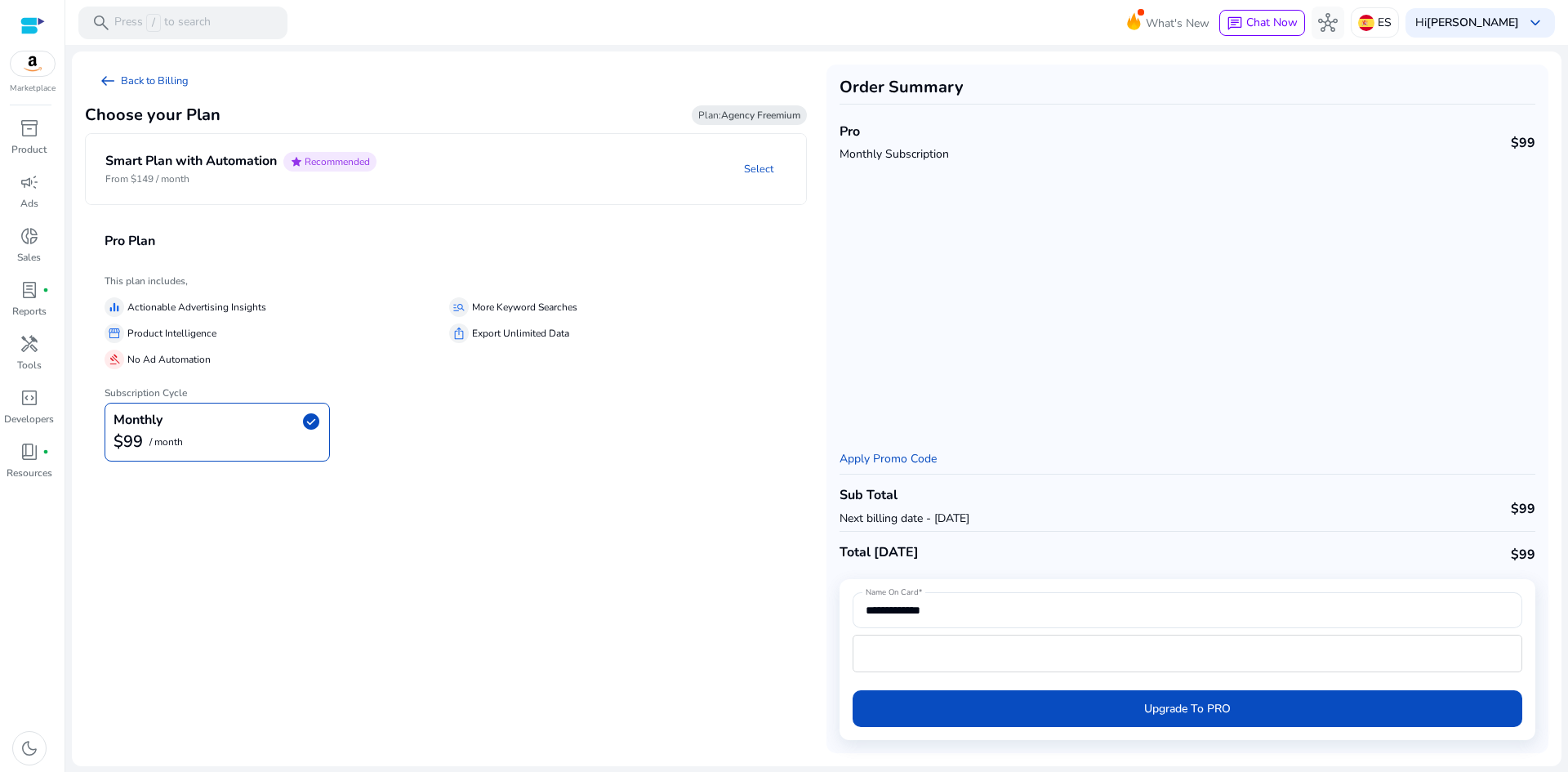
click at [189, 160] on h4 "Smart Plan with Automation" at bounding box center [191, 161] width 171 height 16
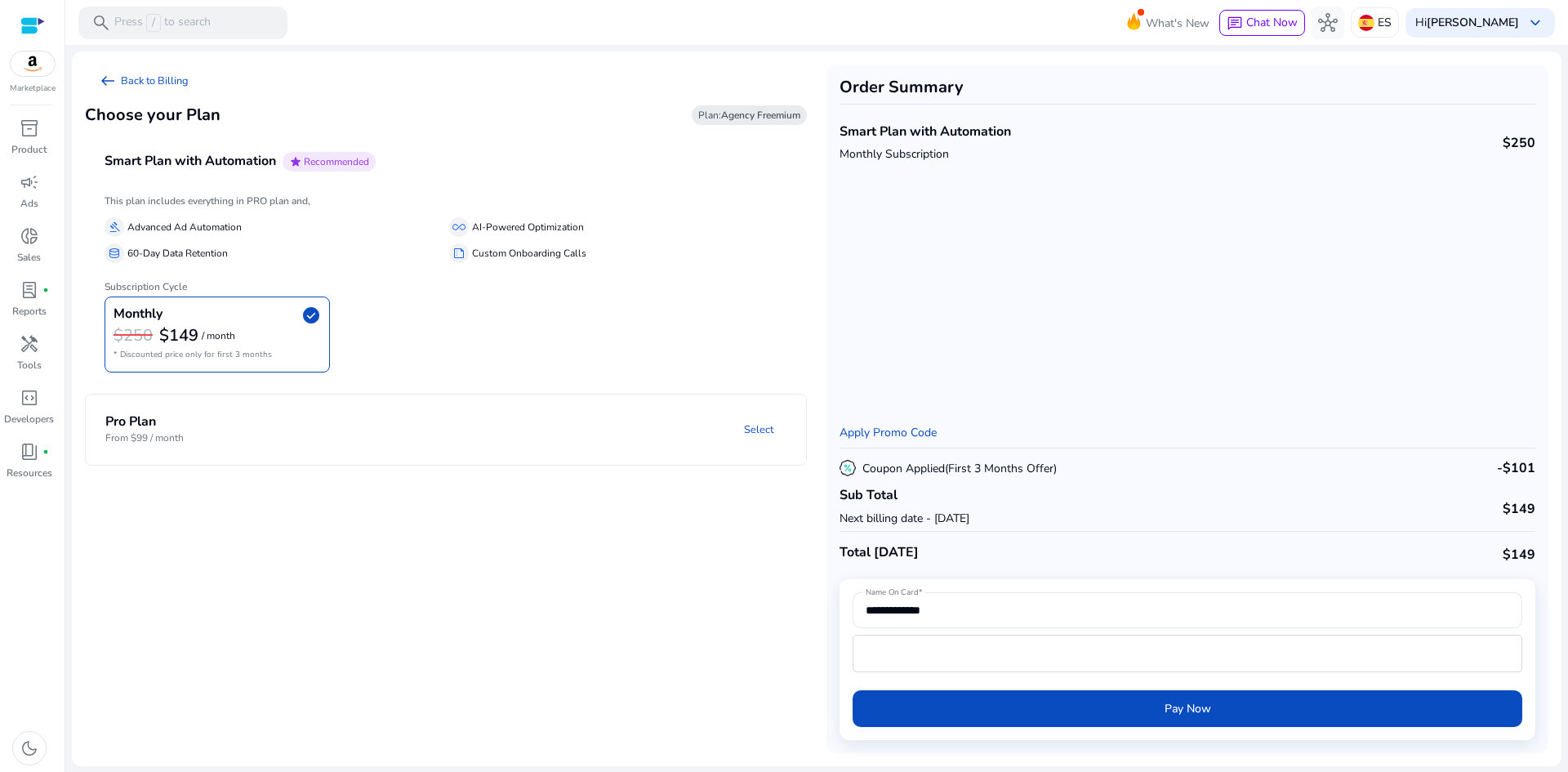
click at [183, 425] on h4 "Pro Plan" at bounding box center [144, 422] width 79 height 16
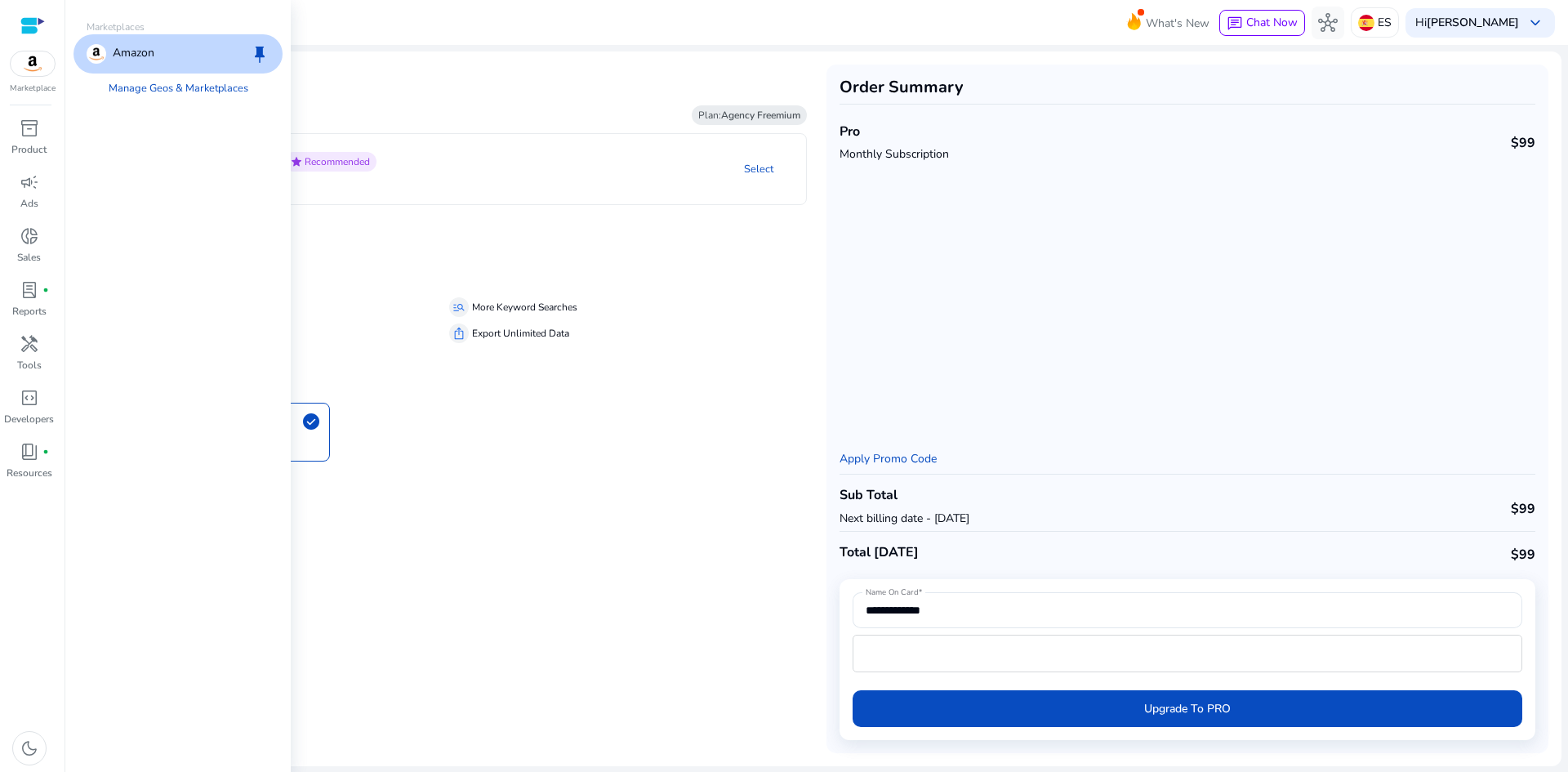
click at [31, 73] on img at bounding box center [33, 64] width 44 height 25
click at [162, 61] on div "Amazon keep" at bounding box center [178, 53] width 209 height 39
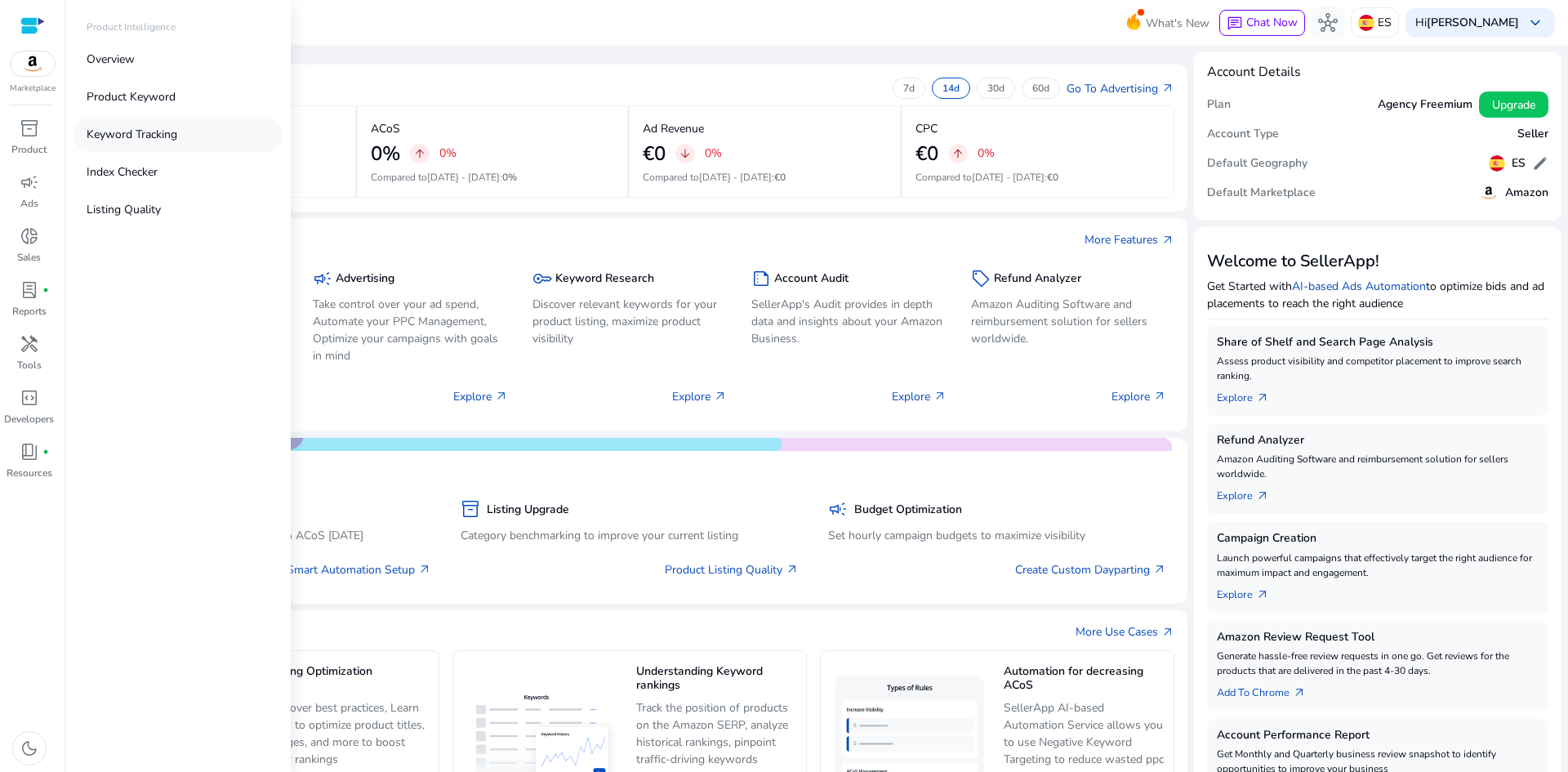
click at [153, 129] on p "Keyword Tracking" at bounding box center [131, 133] width 91 height 17
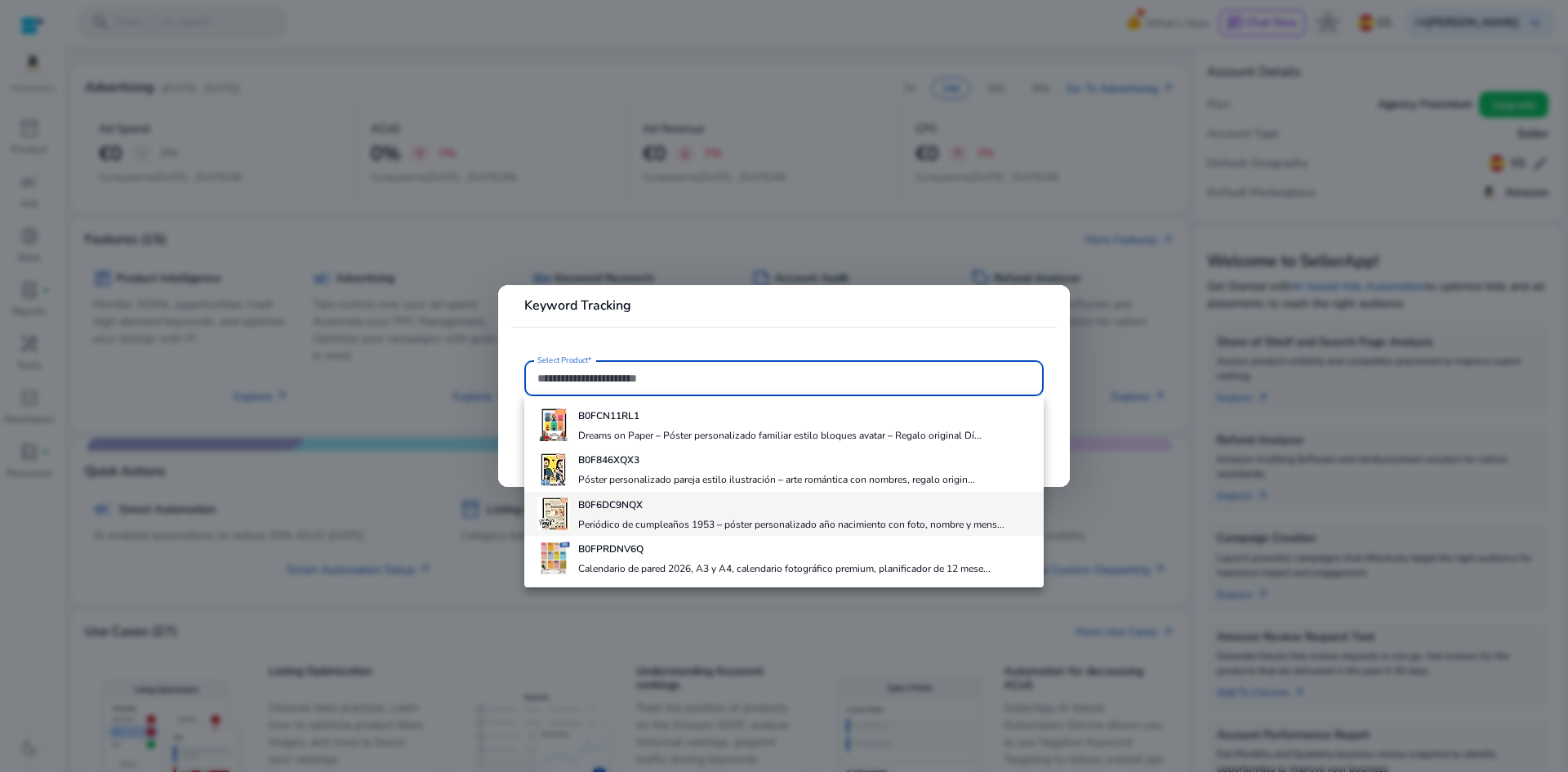
click at [637, 510] on b "B0F6DC9NQX" at bounding box center [610, 504] width 65 height 13
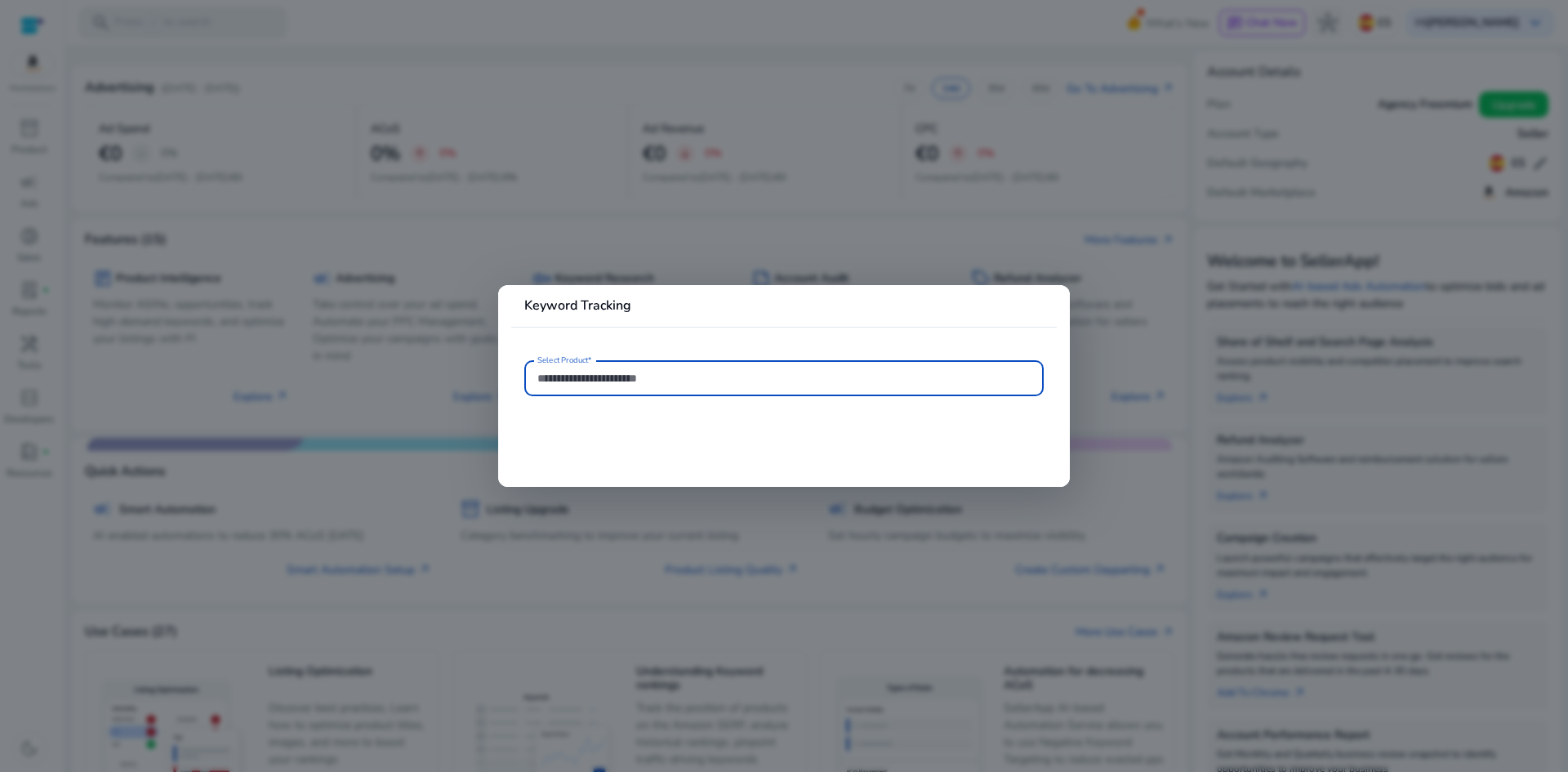
type input "**********"
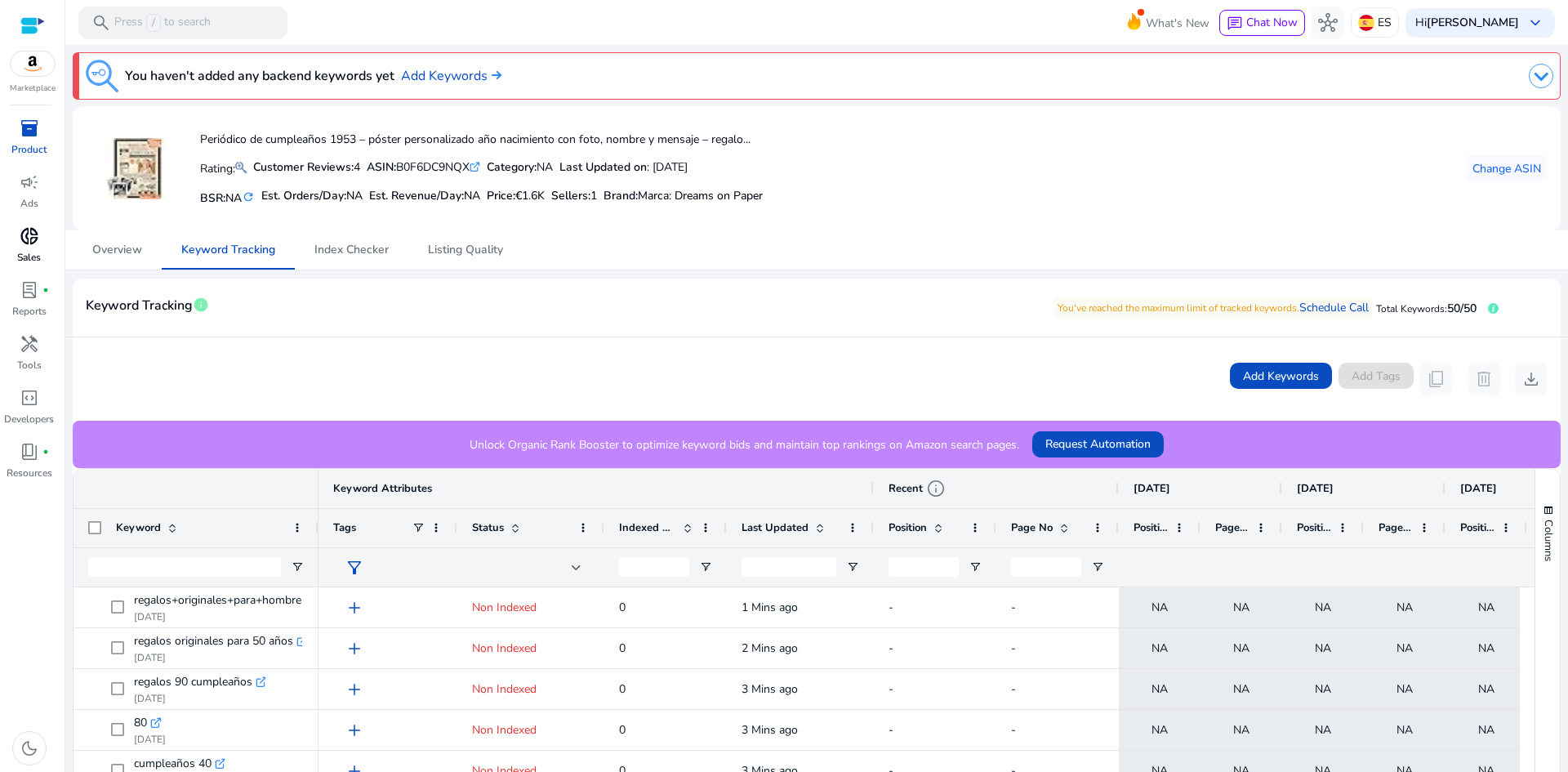
click at [30, 276] on link "donut_small Sales" at bounding box center [29, 250] width 58 height 54
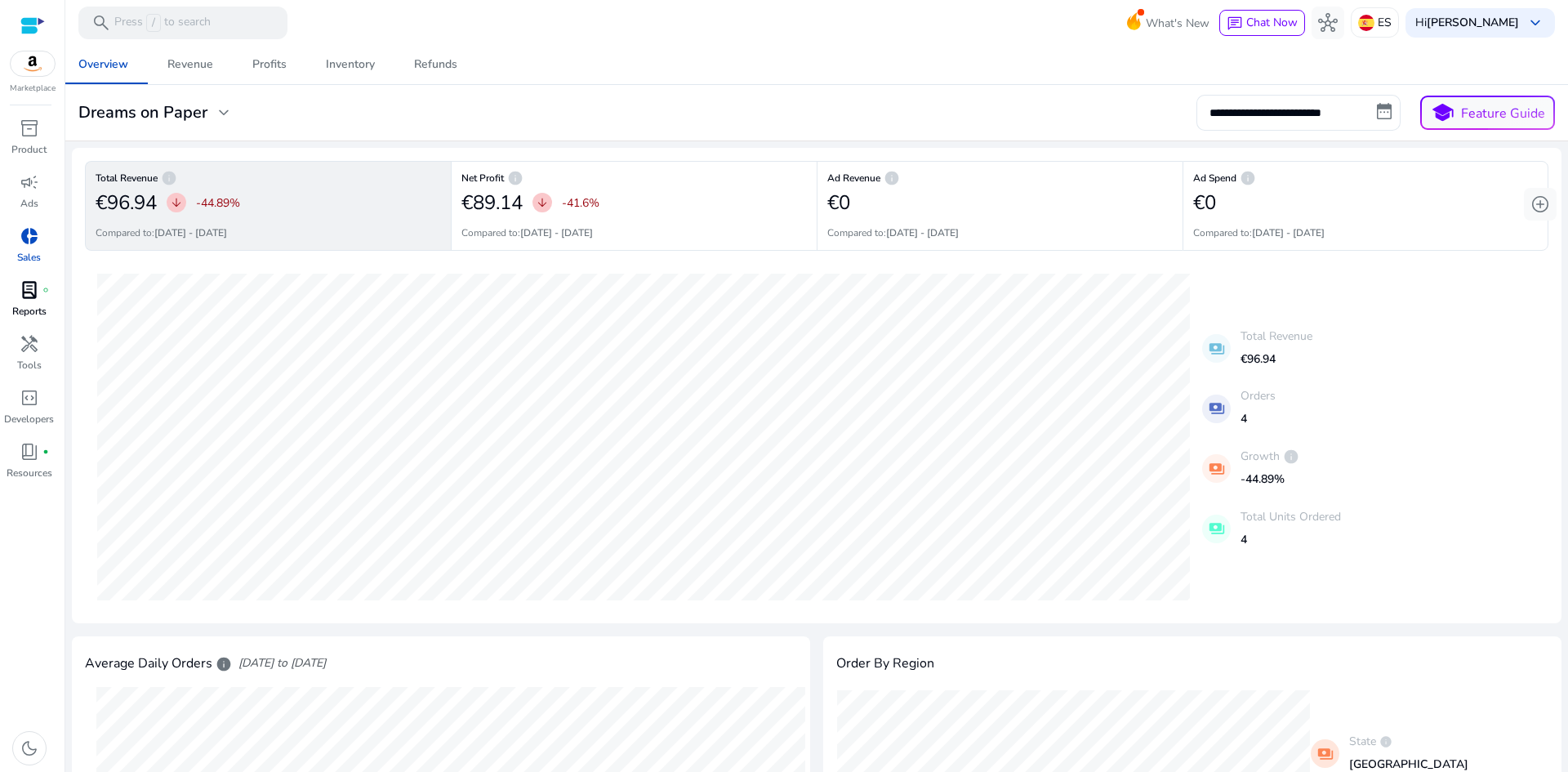
click at [26, 302] on div "lab_profile fiber_manual_record" at bounding box center [30, 290] width 46 height 26
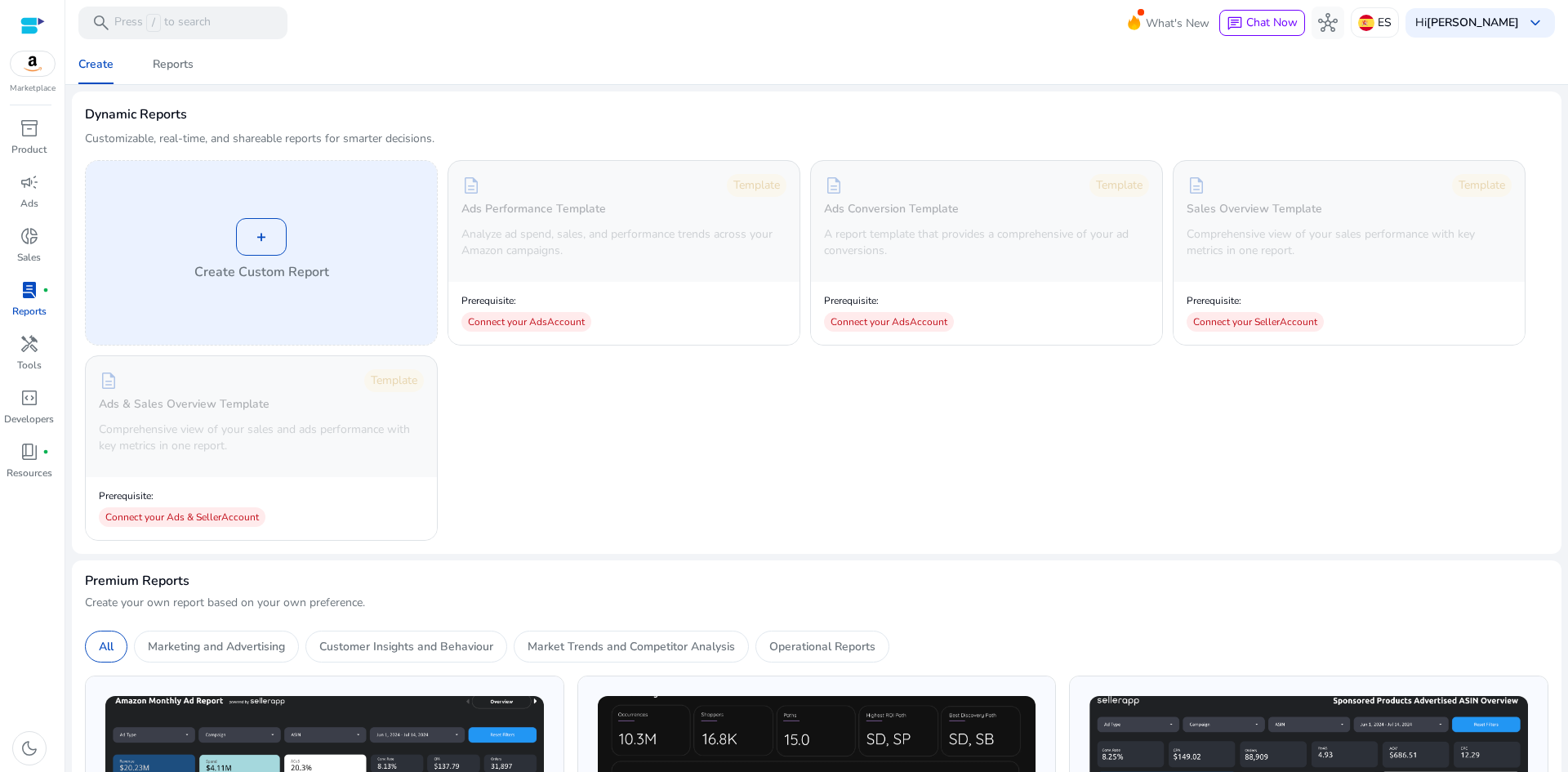
click at [263, 243] on div "+" at bounding box center [261, 237] width 51 height 38
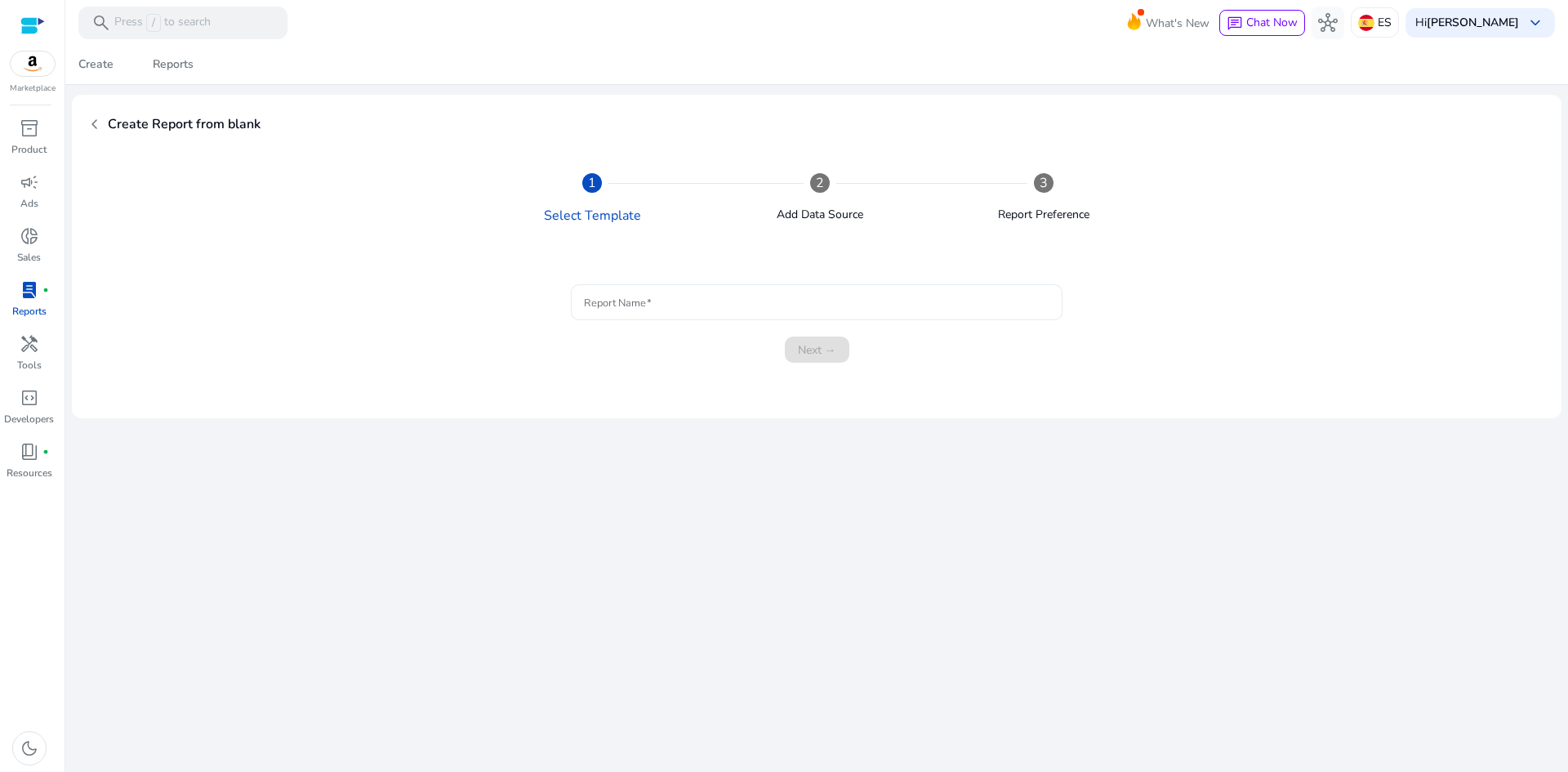
click at [615, 311] on input "Report Name" at bounding box center [816, 302] width 465 height 18
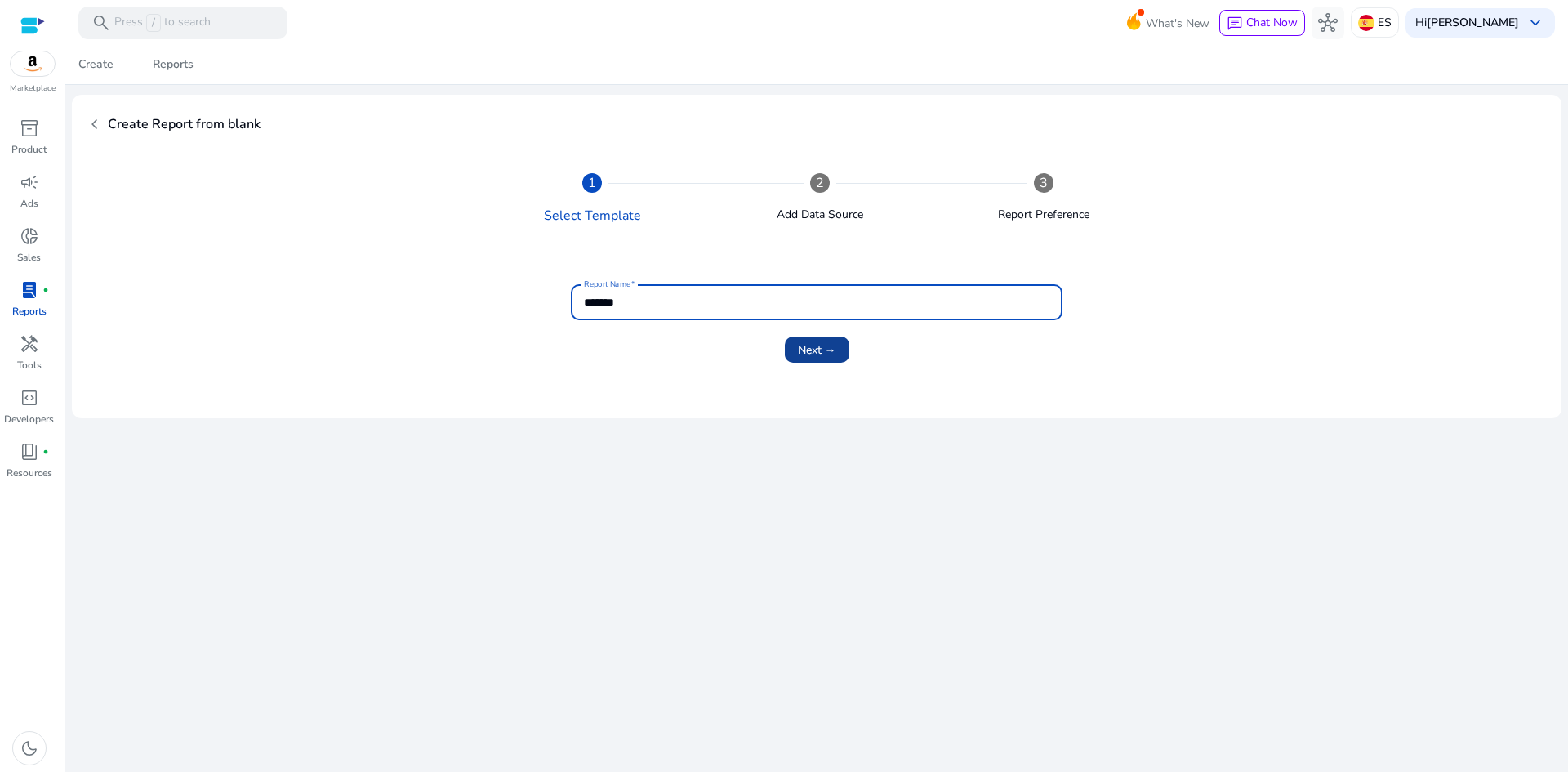
type input "*******"
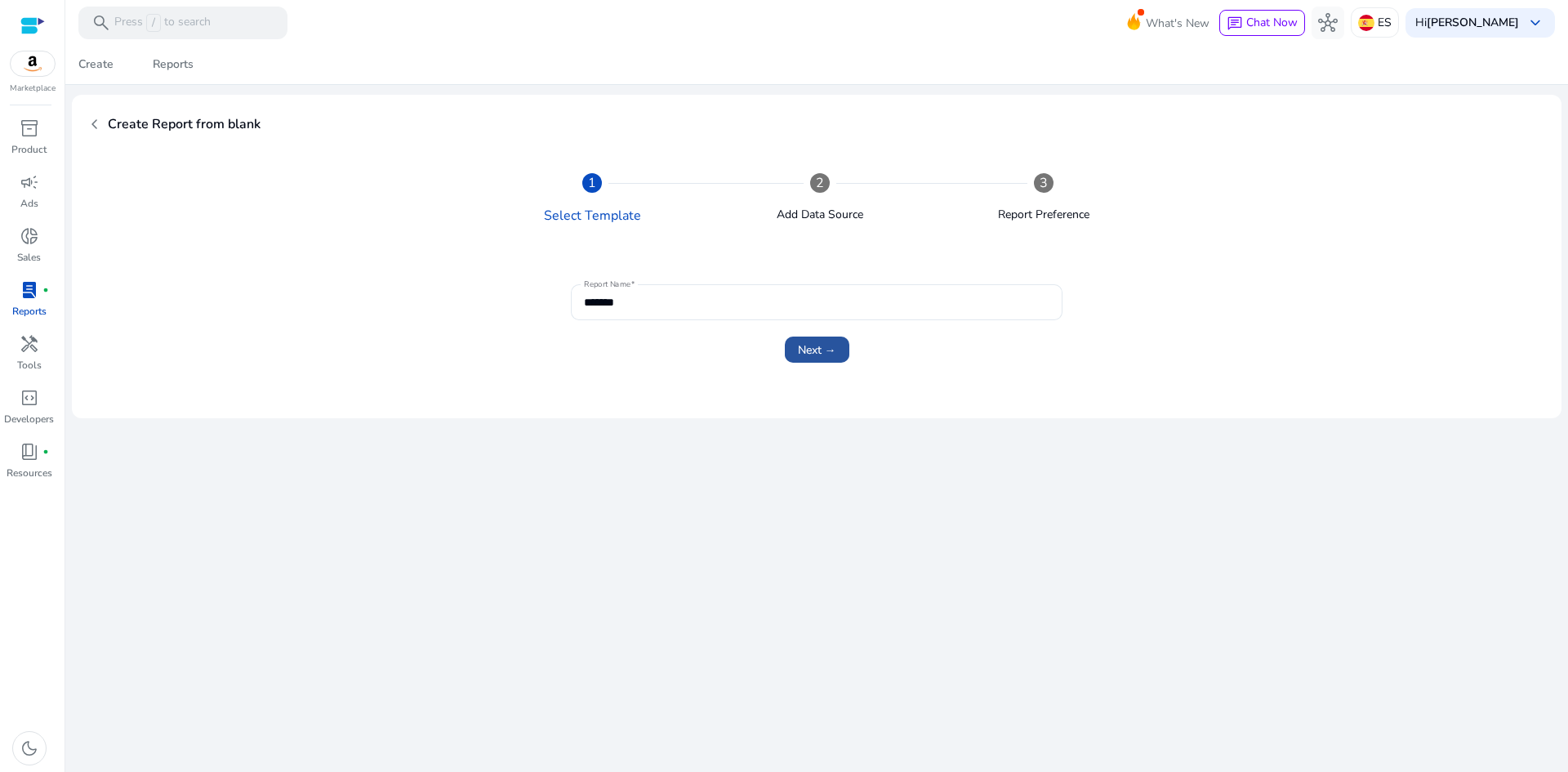
click at [819, 356] on span "Next →" at bounding box center [817, 350] width 39 height 17
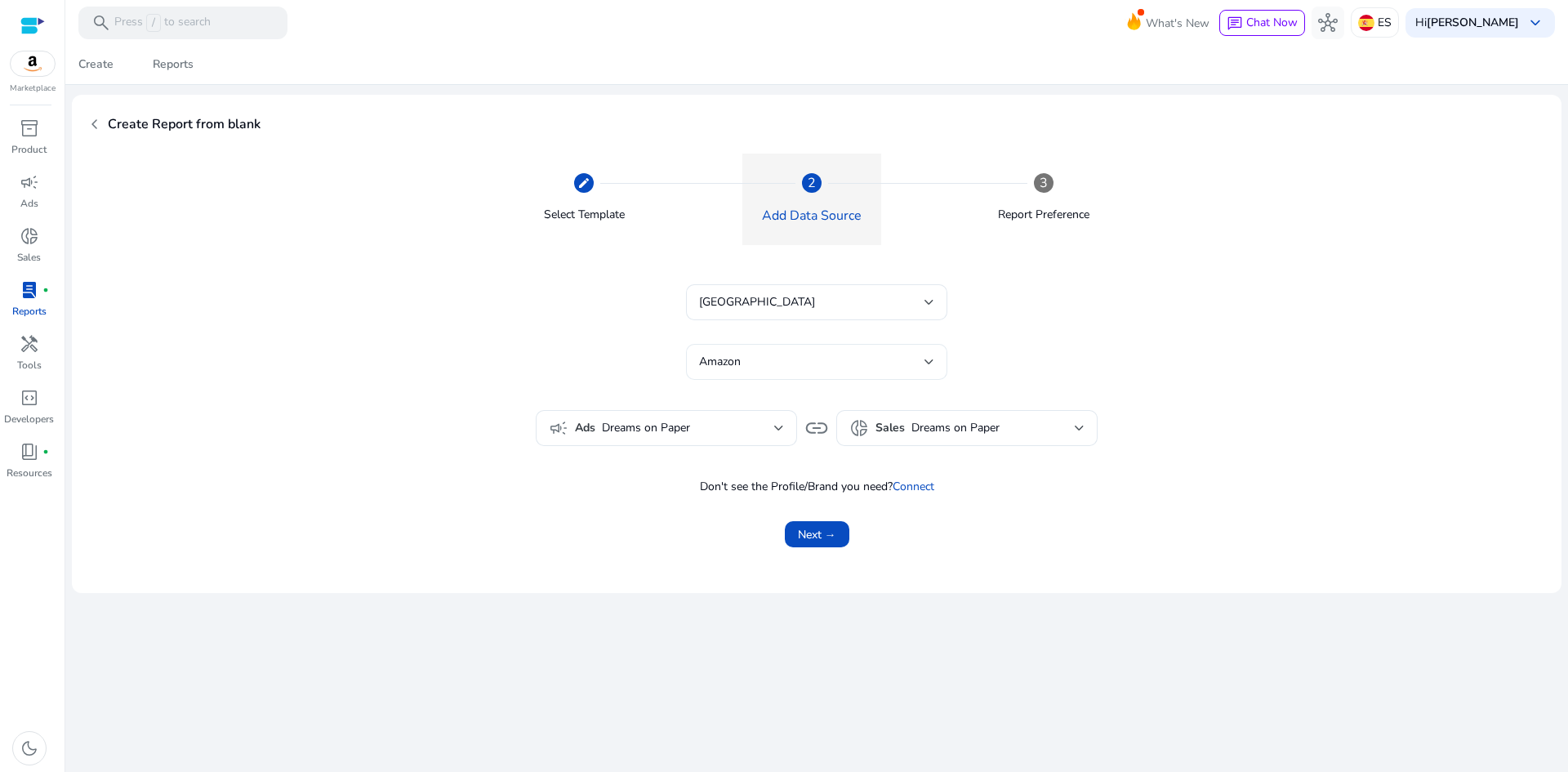
click at [817, 357] on div "Amazon" at bounding box center [812, 362] width 225 height 18
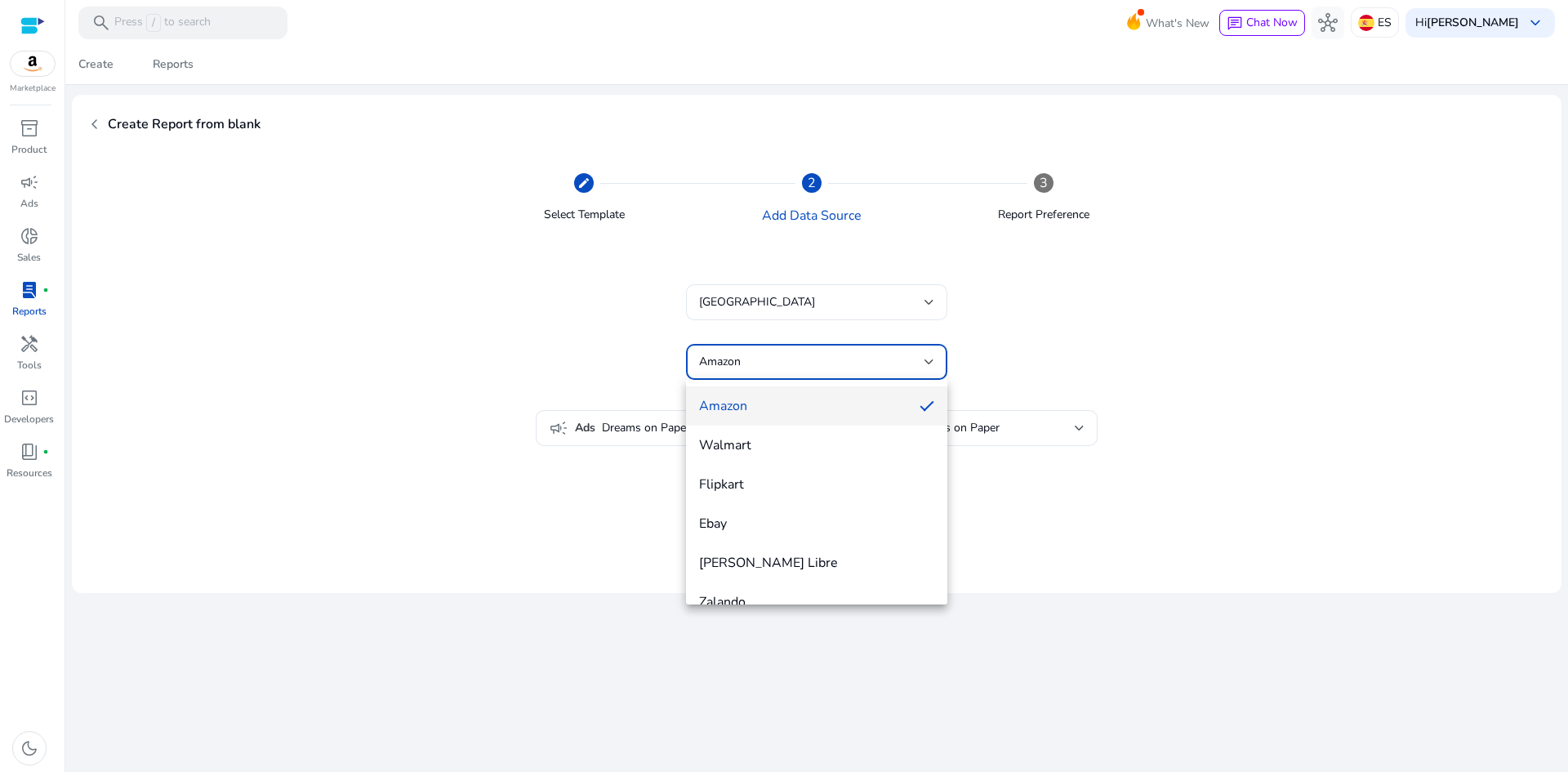
click at [817, 357] on div at bounding box center [784, 386] width 1568 height 772
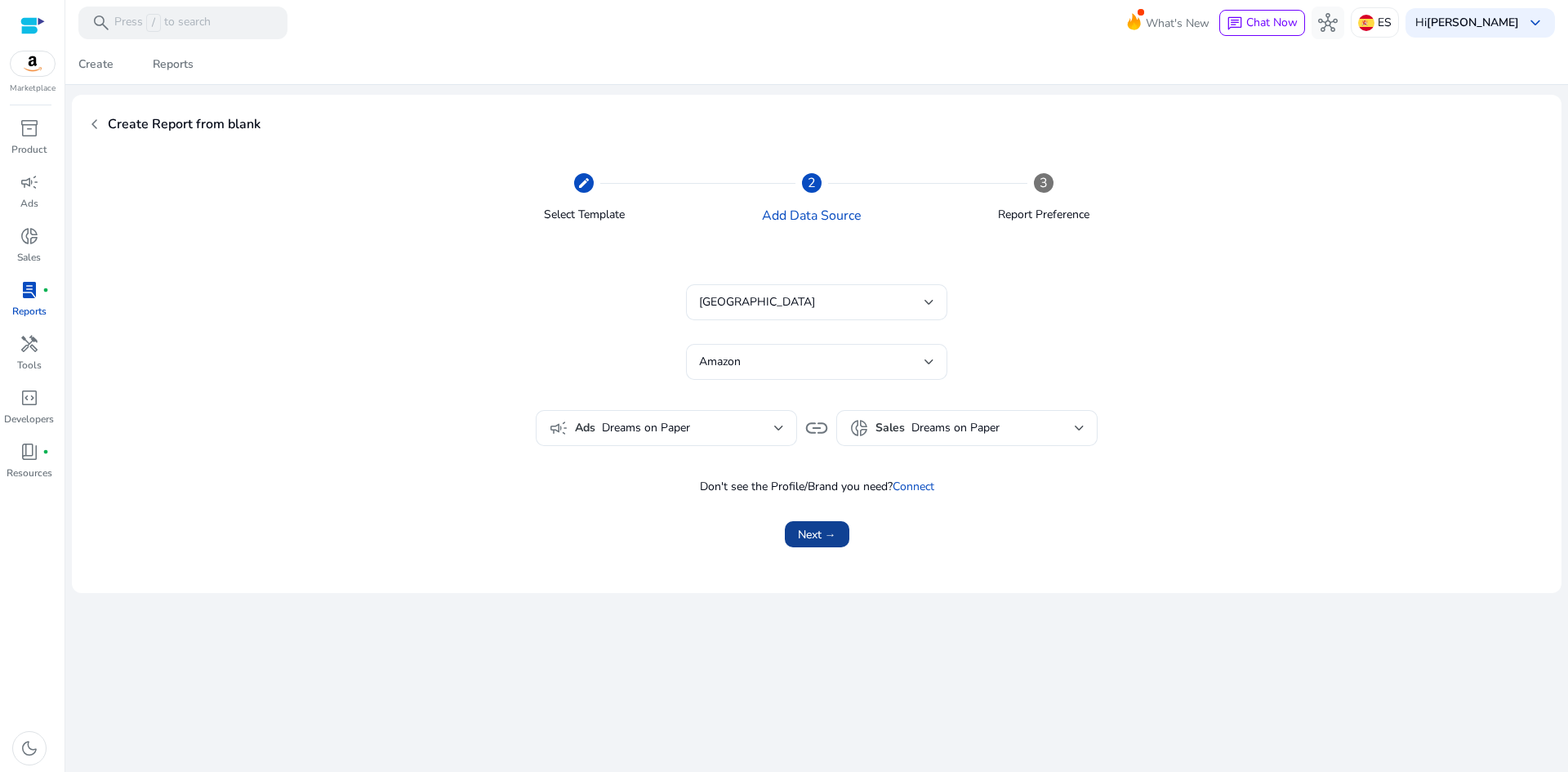
click at [830, 531] on span "Next →" at bounding box center [817, 534] width 39 height 17
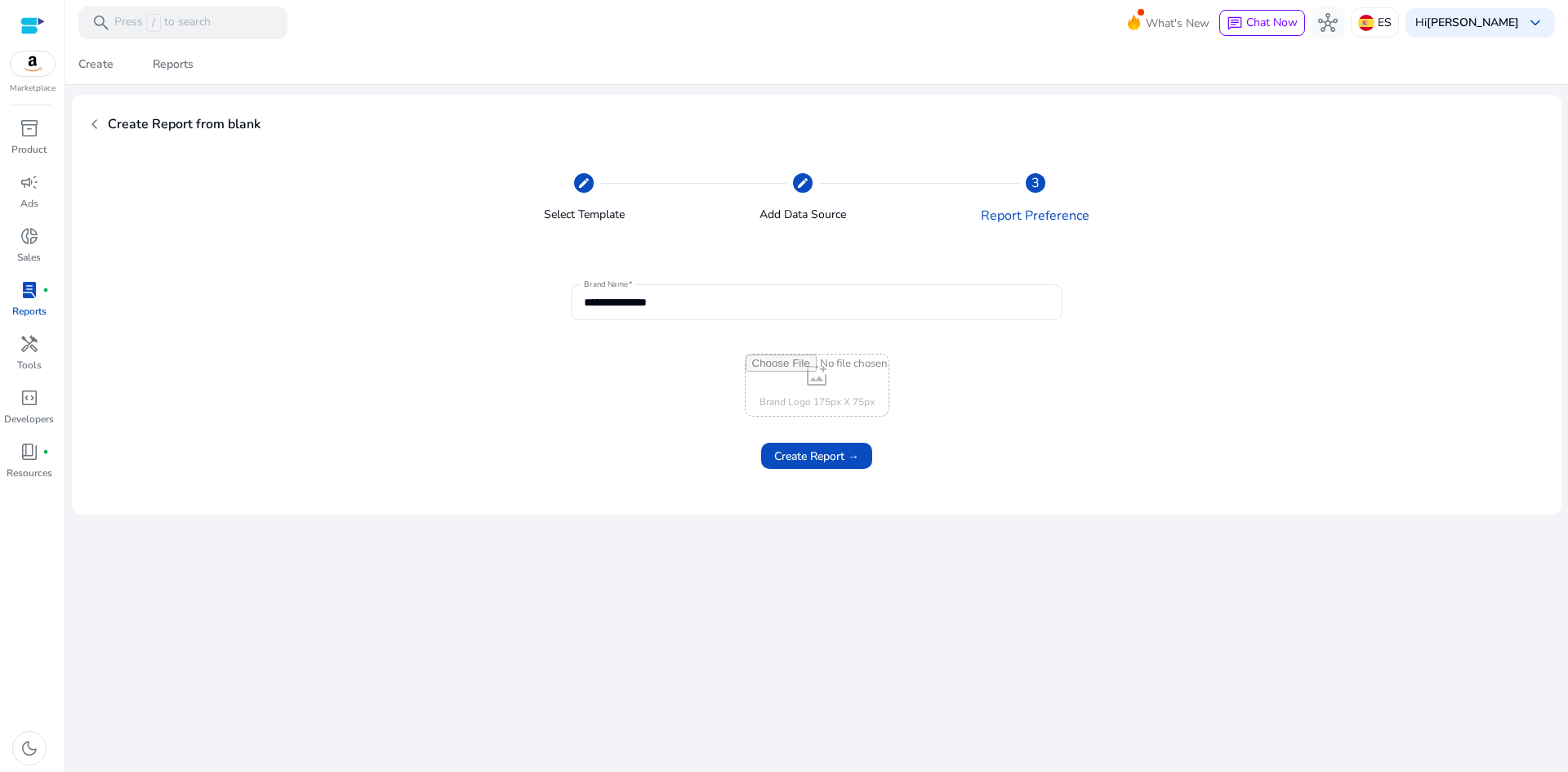
click at [843, 373] on input "file" at bounding box center [816, 385] width 142 height 61
type input "**********"
click at [845, 455] on span "Create Report →" at bounding box center [816, 455] width 85 height 17
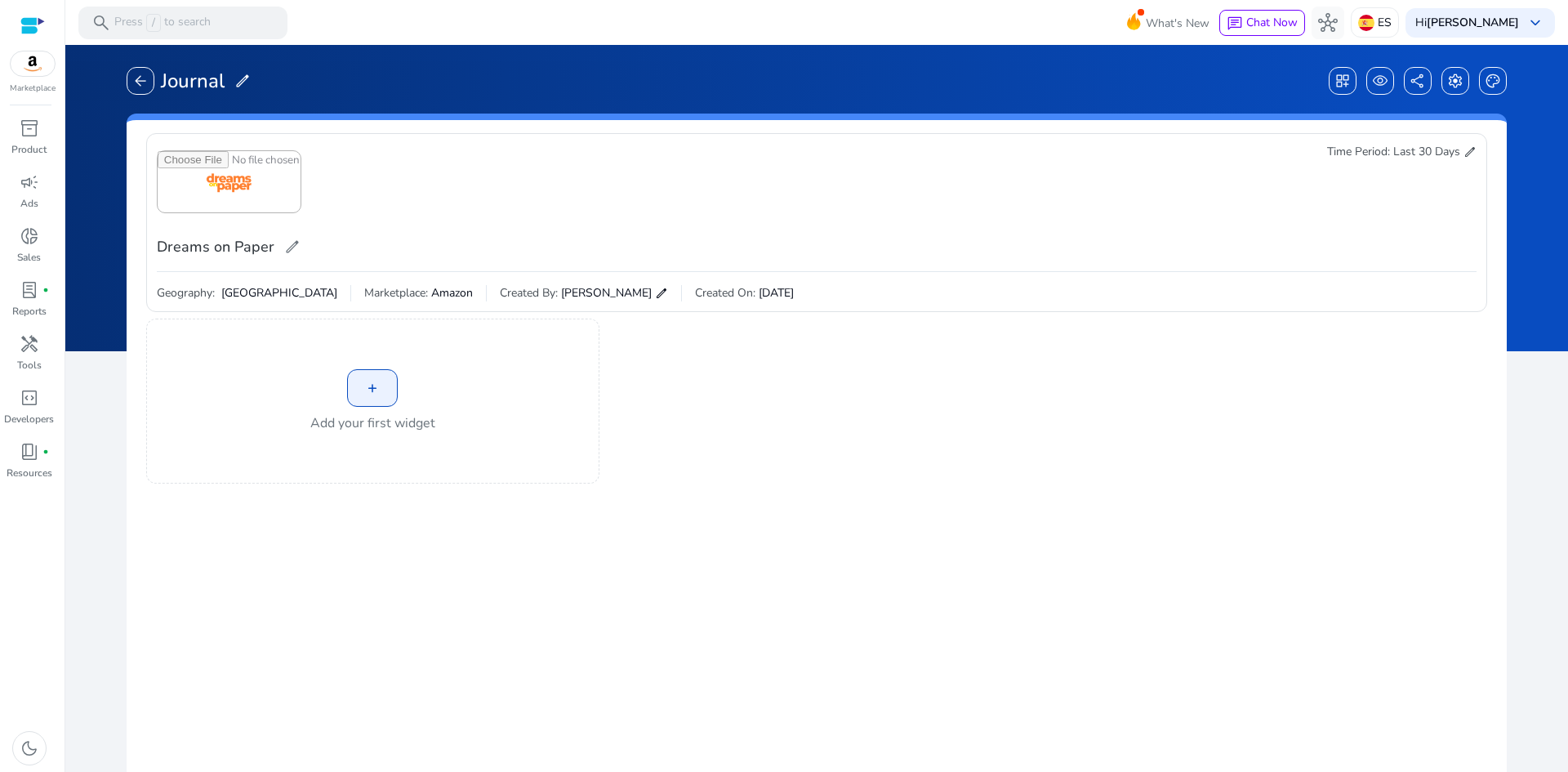
click at [382, 383] on div "+" at bounding box center [372, 388] width 51 height 38
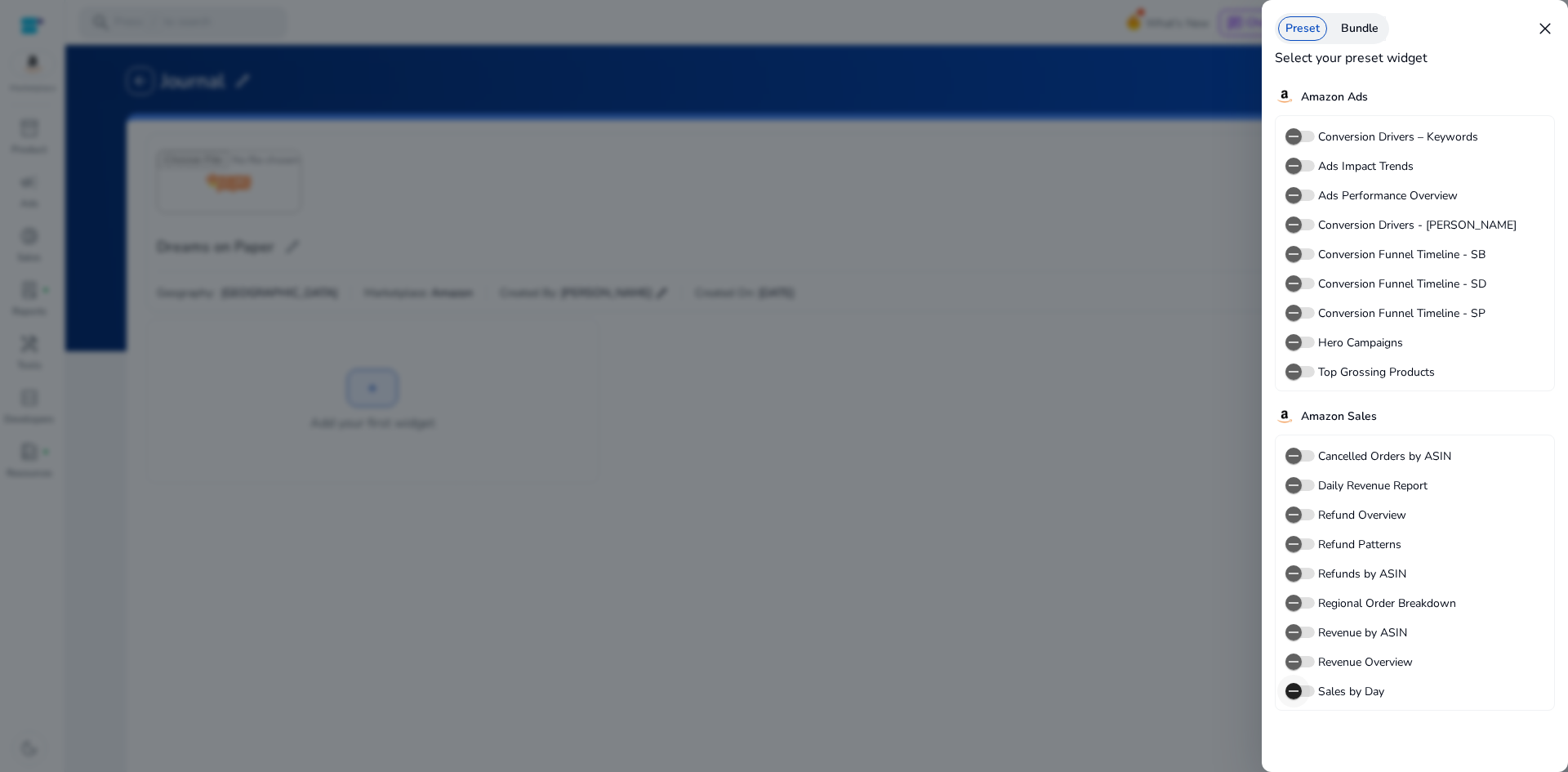
click at [1298, 697] on icon "button" at bounding box center [1293, 690] width 15 height 15
click at [1295, 544] on icon "button" at bounding box center [1294, 545] width 10 height 2
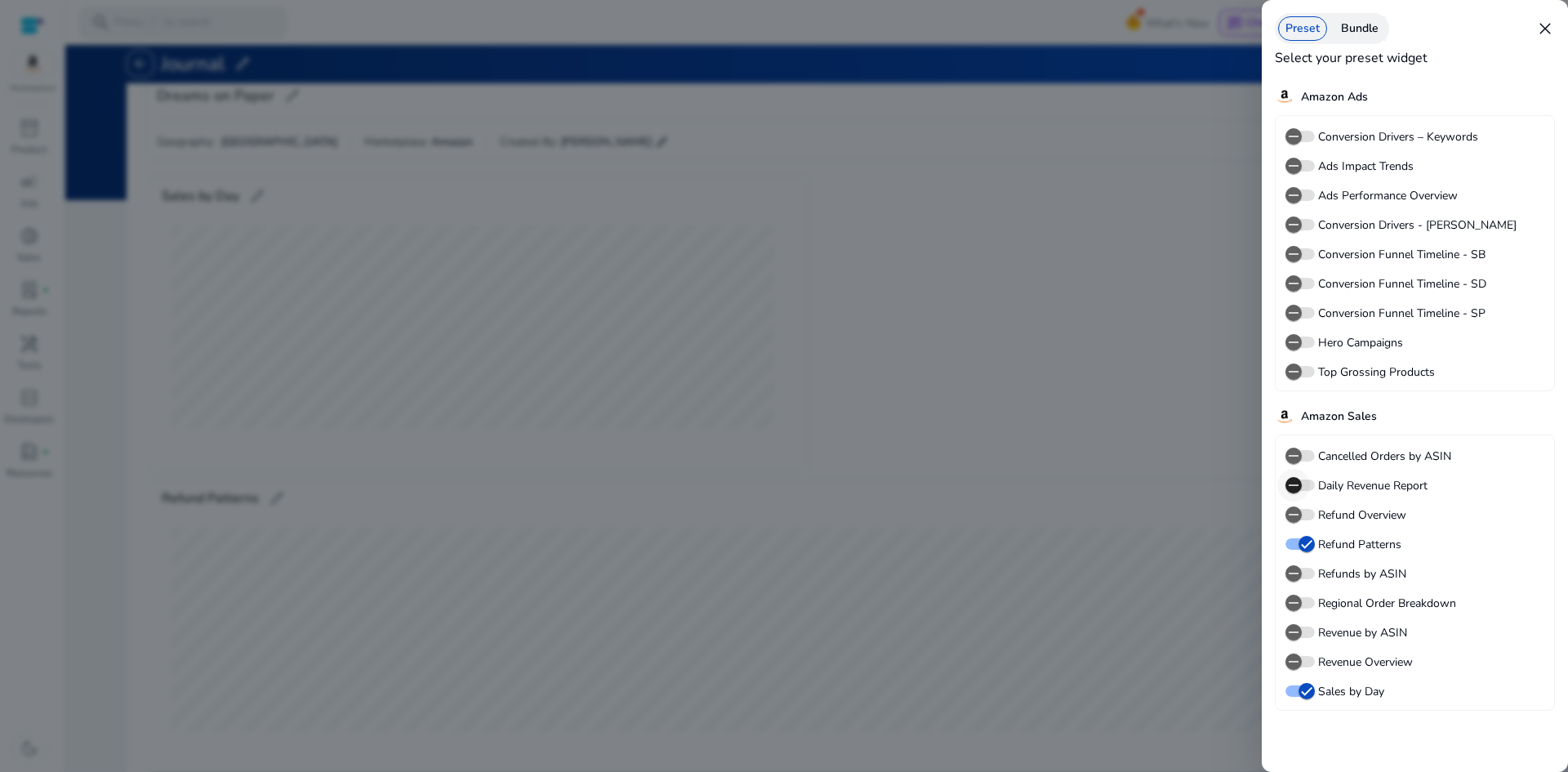
click at [1302, 488] on span "button" at bounding box center [1293, 485] width 33 height 33
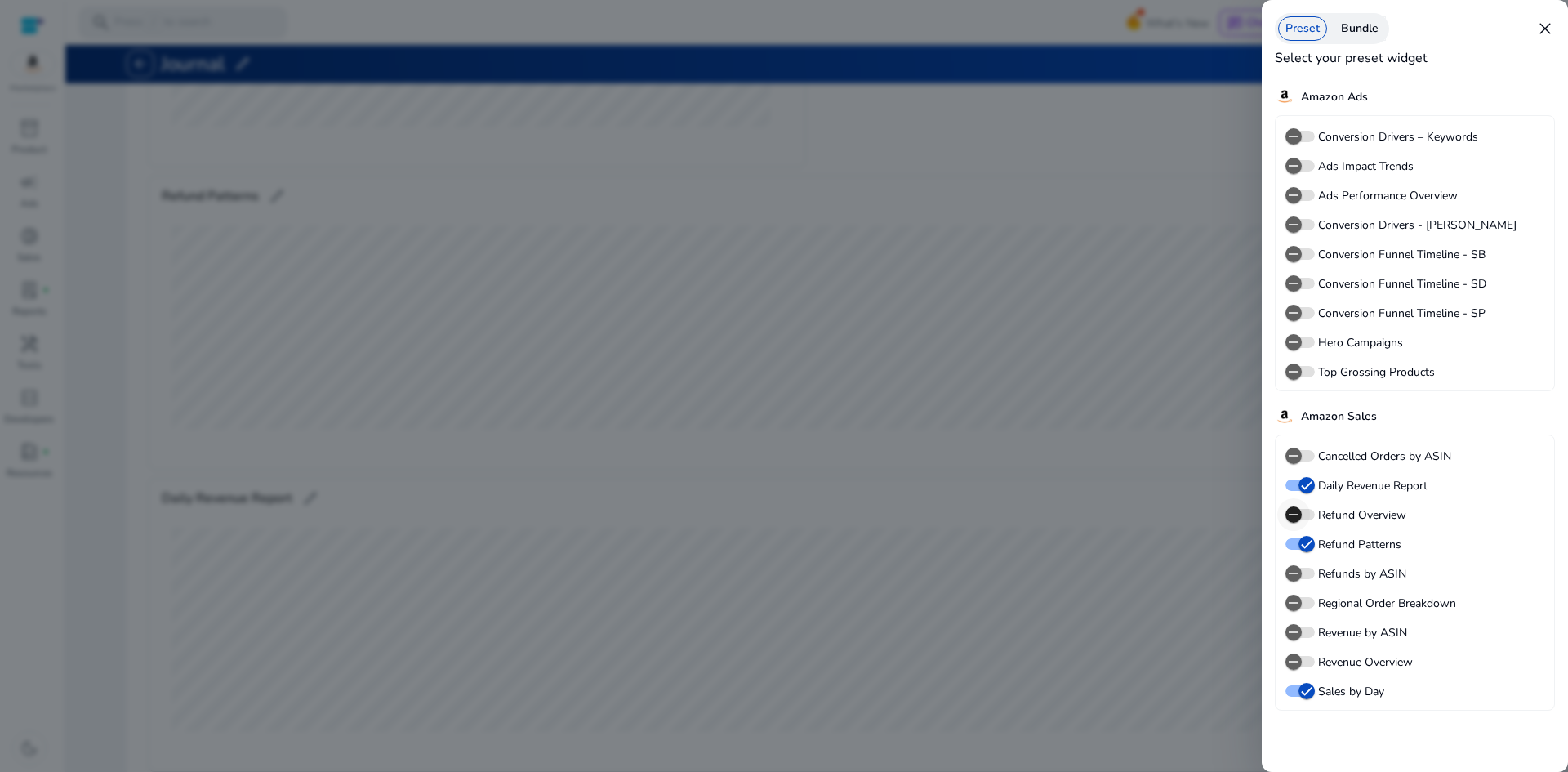
click at [1297, 517] on icon "button" at bounding box center [1293, 514] width 15 height 15
click at [1430, 602] on label "Regional Order Breakdown" at bounding box center [1386, 603] width 141 height 17
click at [1315, 602] on button "Regional Order Breakdown" at bounding box center [1300, 602] width 30 height 11
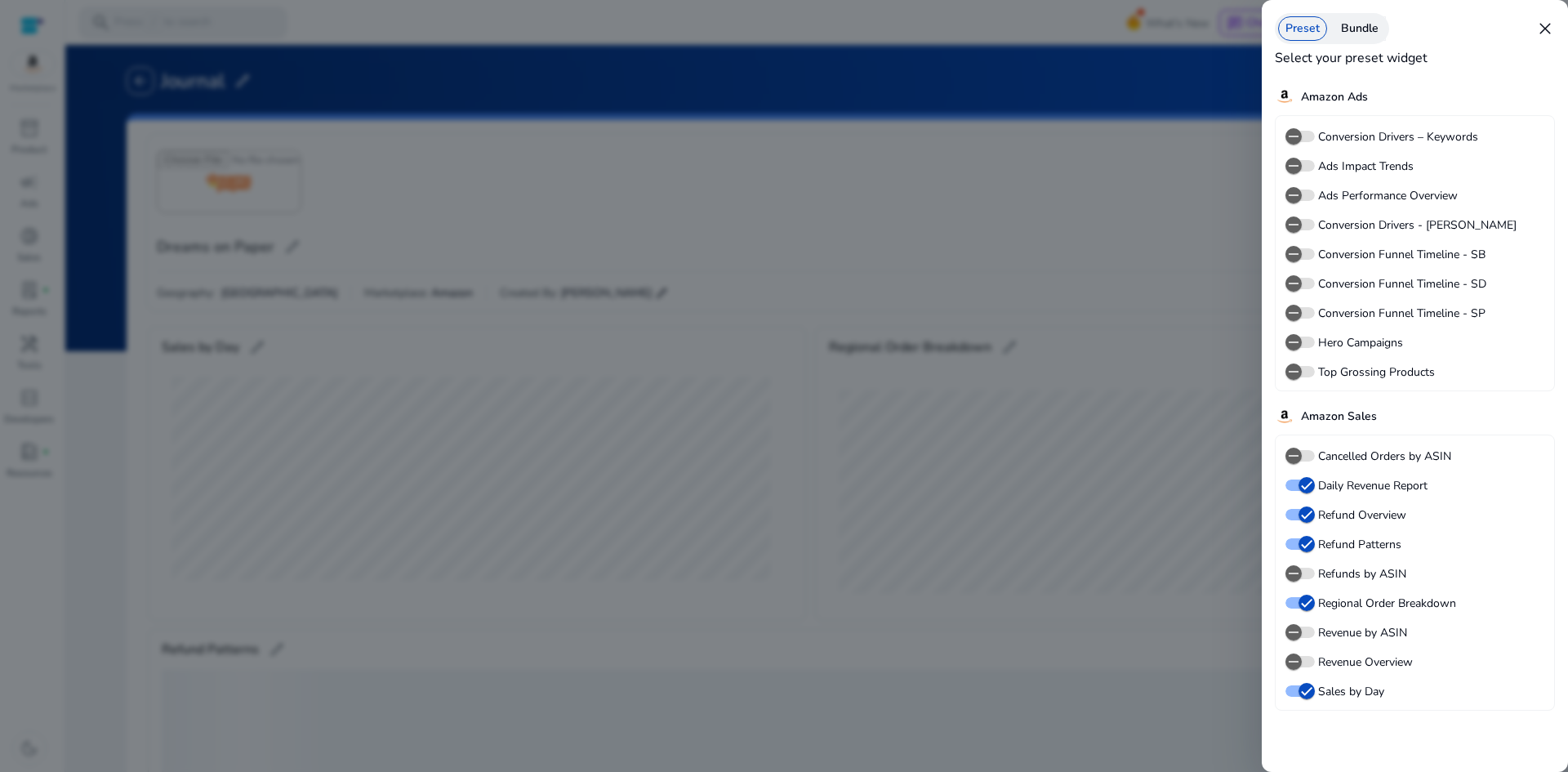
click at [1403, 667] on label "Revenue Overview" at bounding box center [1364, 661] width 98 height 17
click at [1315, 667] on button "Revenue Overview" at bounding box center [1300, 660] width 30 height 11
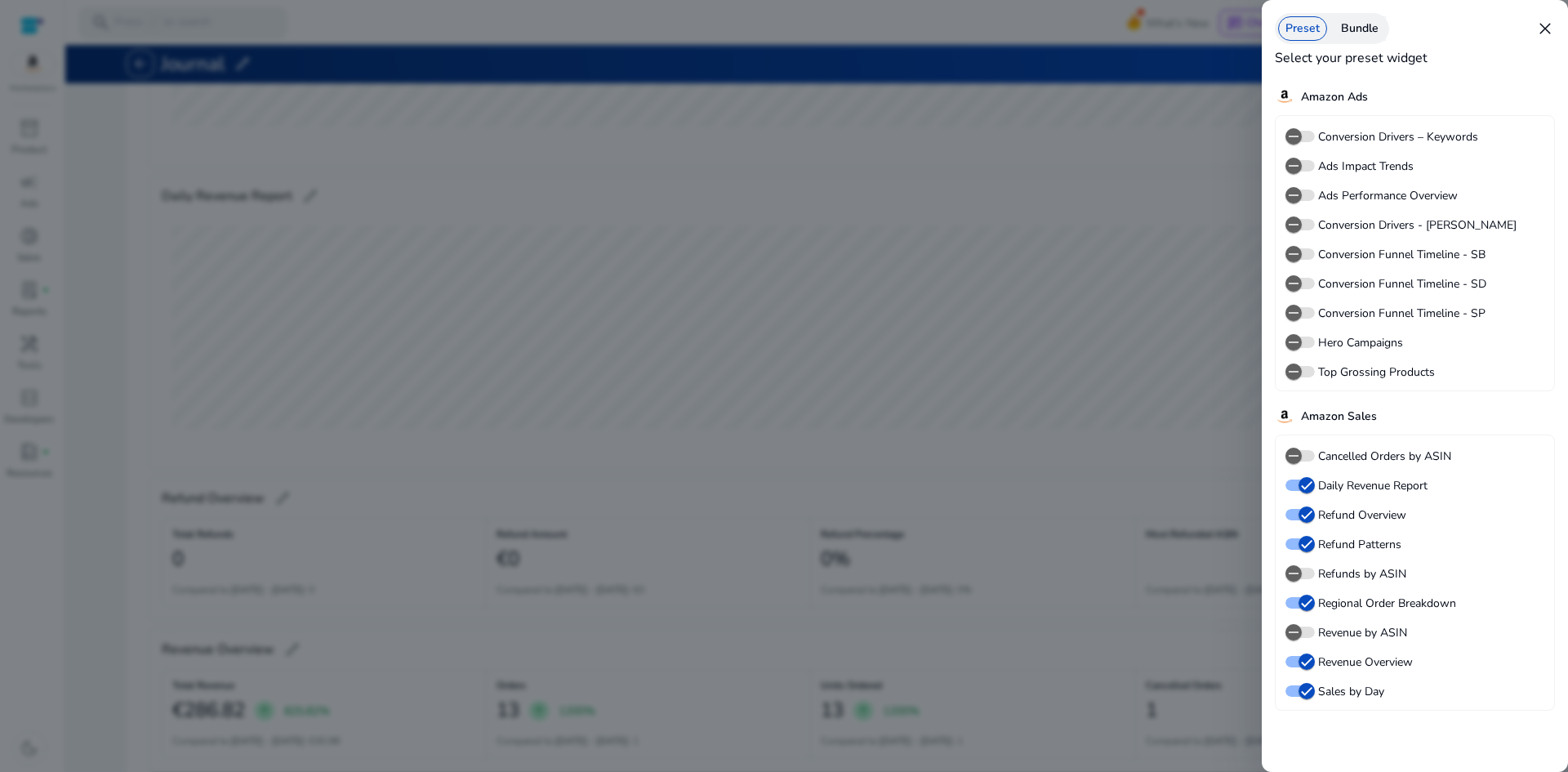
click at [1362, 30] on div "Bundle" at bounding box center [1360, 28] width 52 height 25
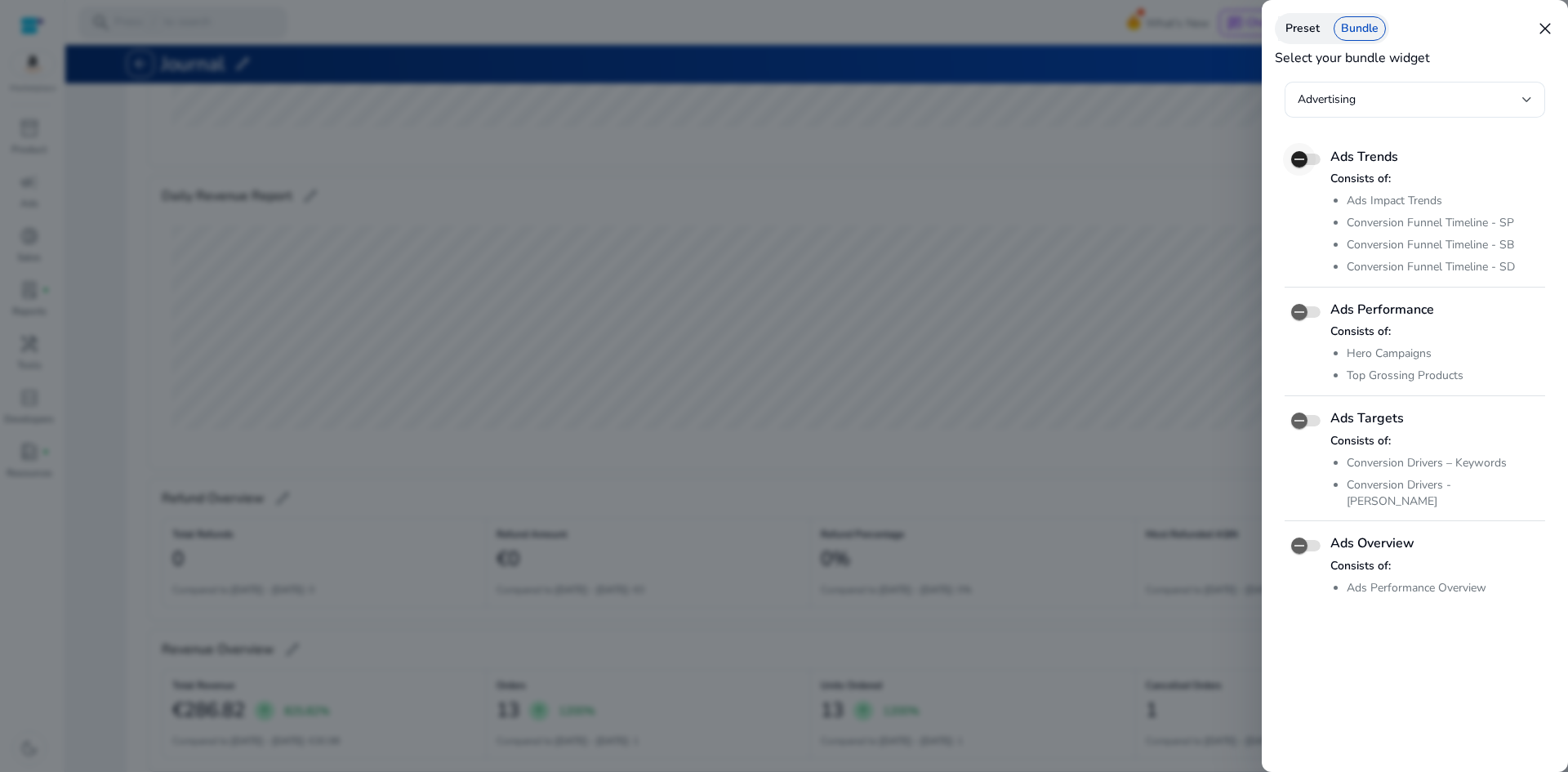
click at [1304, 158] on icon "button" at bounding box center [1299, 159] width 10 height 2
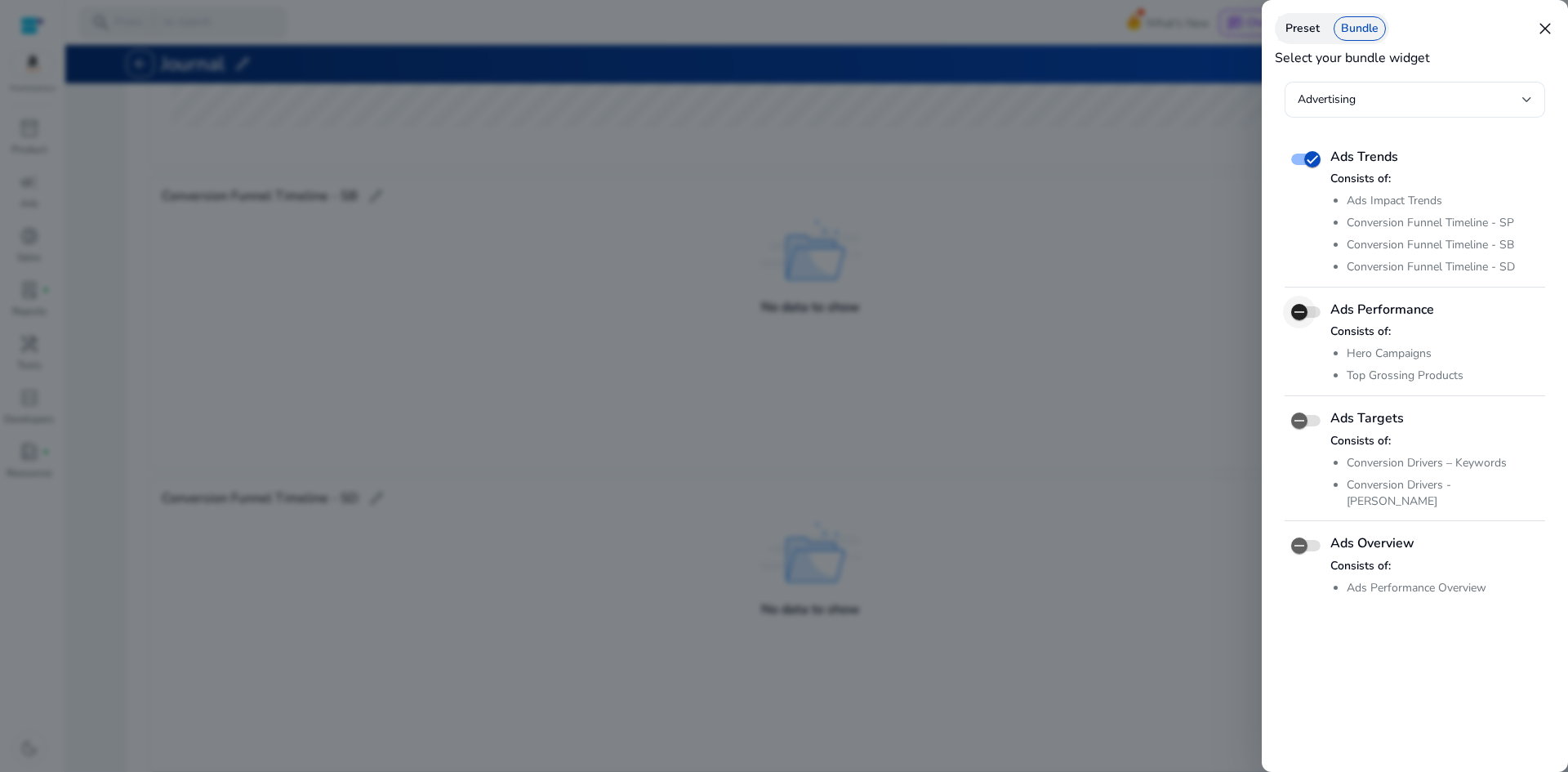
click at [1299, 319] on icon "button" at bounding box center [1299, 312] width 15 height 15
click at [1295, 426] on icon "button" at bounding box center [1299, 420] width 15 height 15
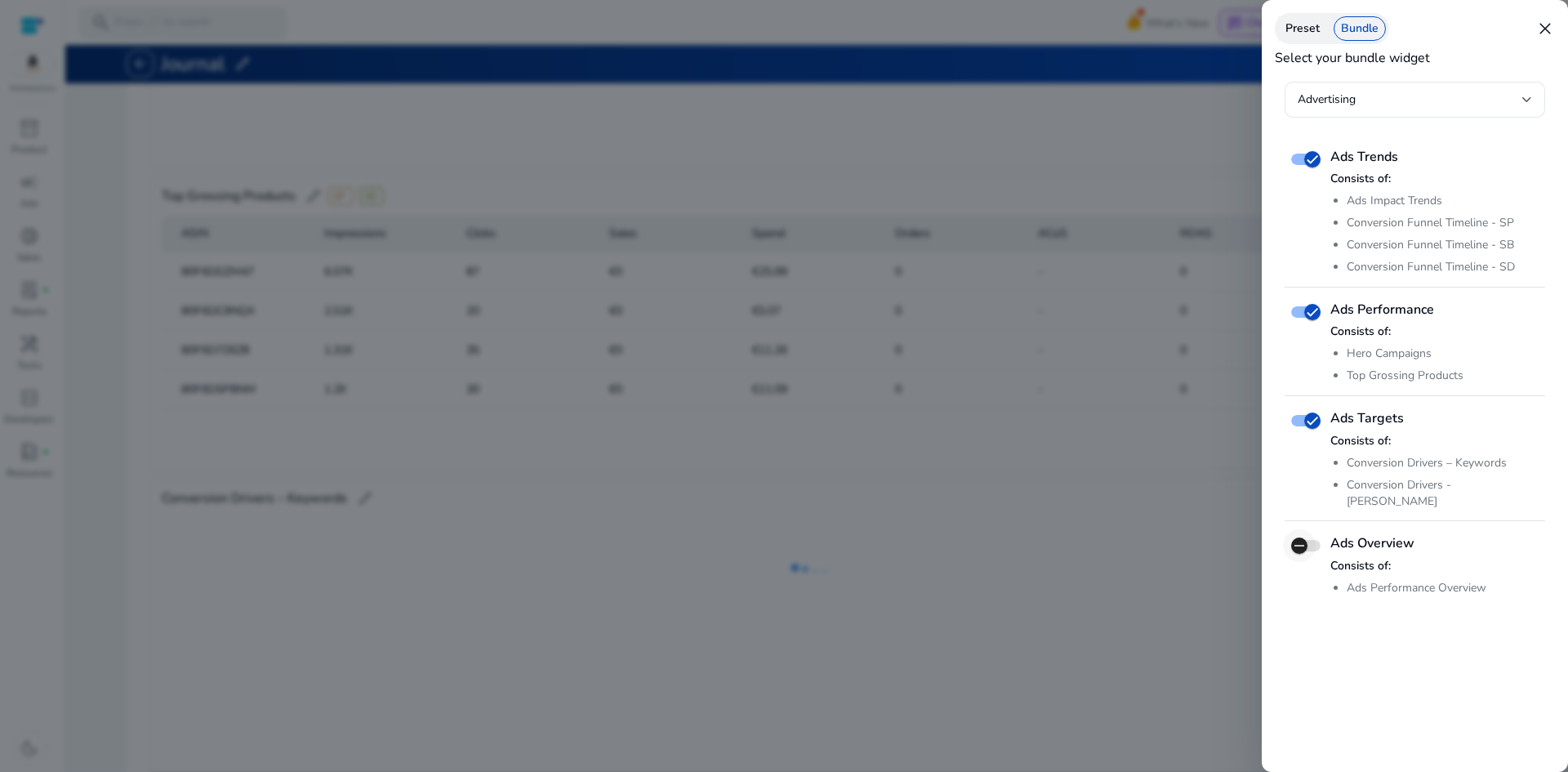
click at [1307, 530] on span "button" at bounding box center [1299, 545] width 33 height 33
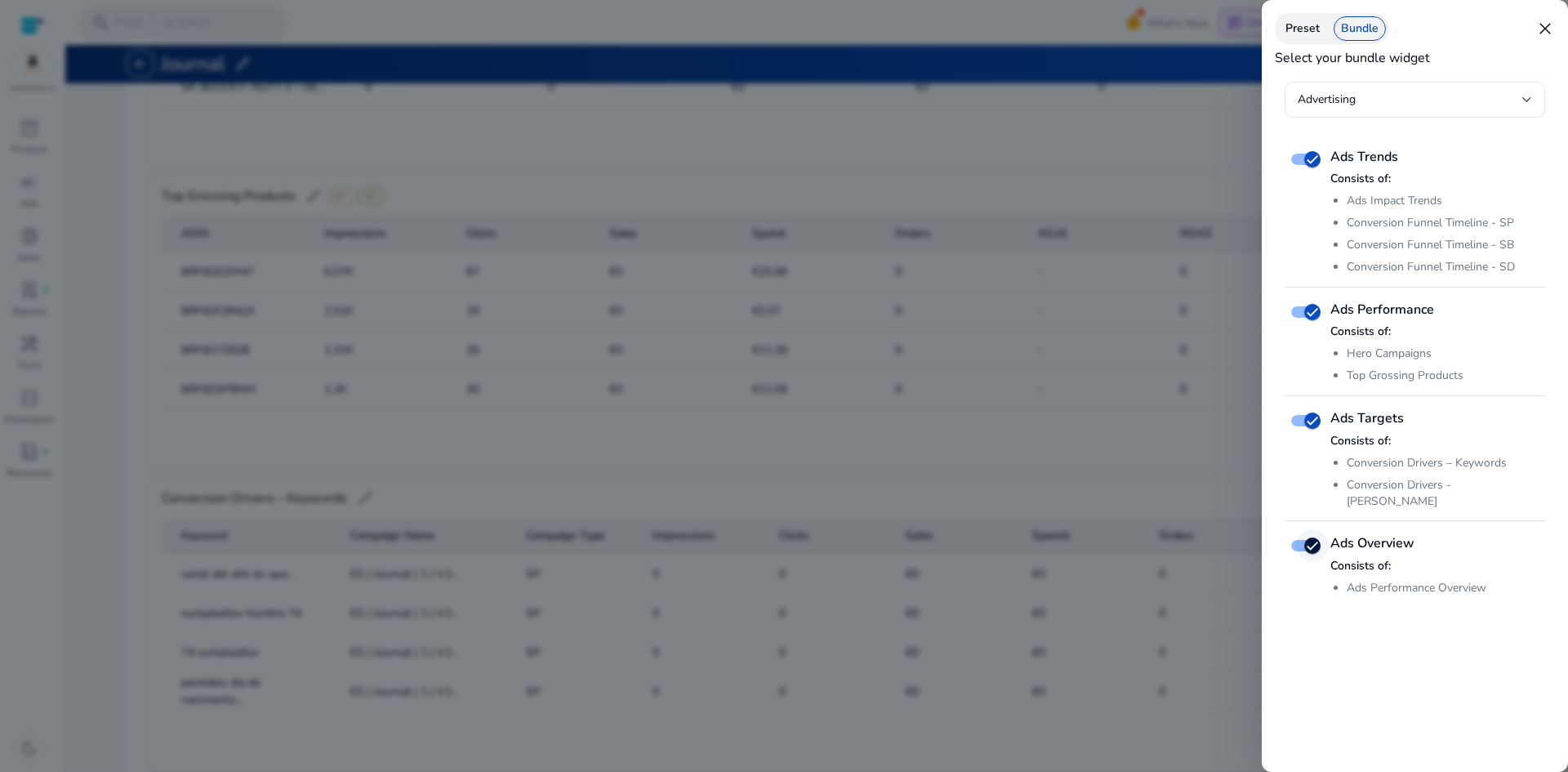
scroll to position [3005, 0]
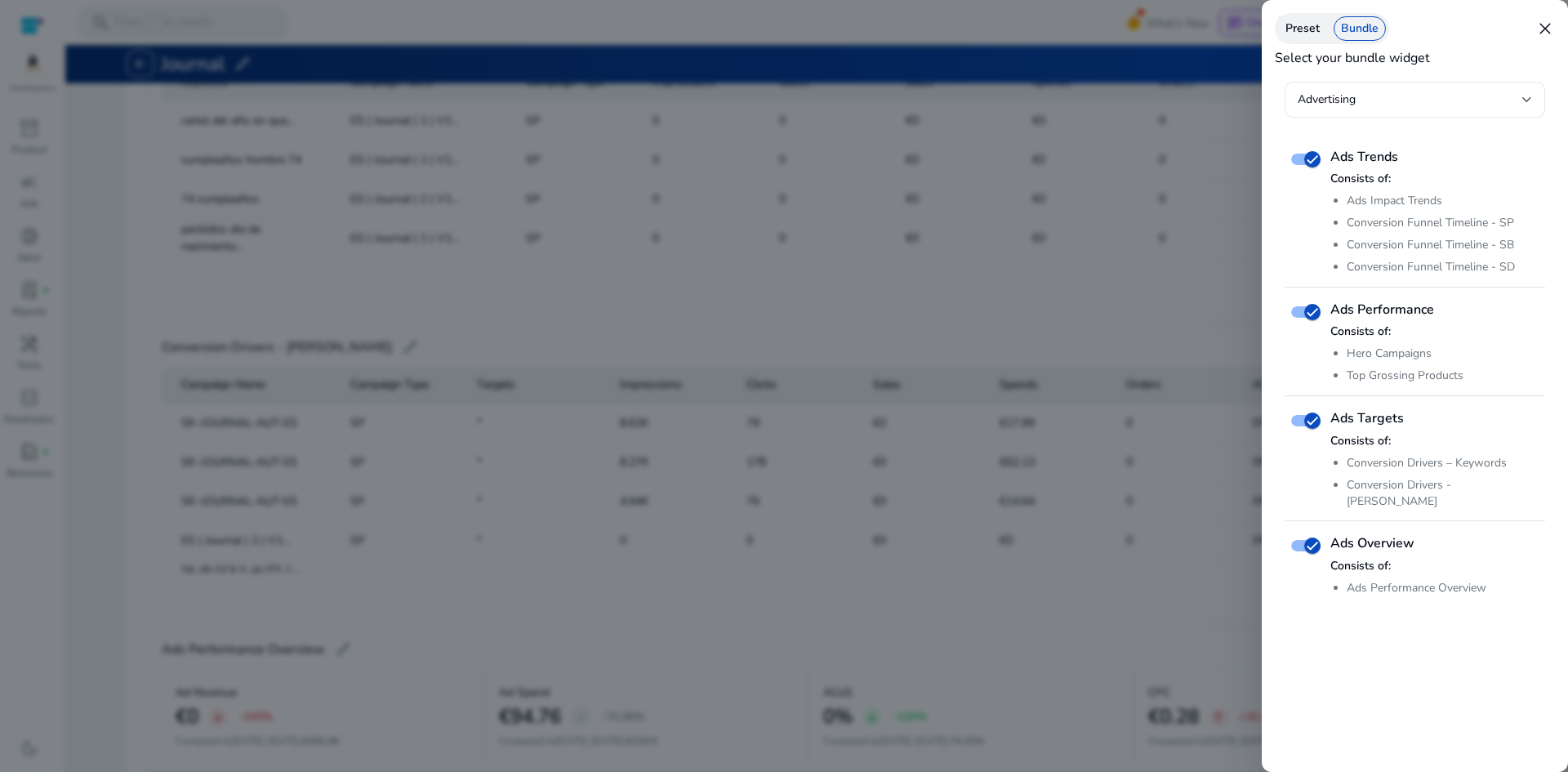
click at [1306, 24] on div "Preset" at bounding box center [1302, 28] width 49 height 25
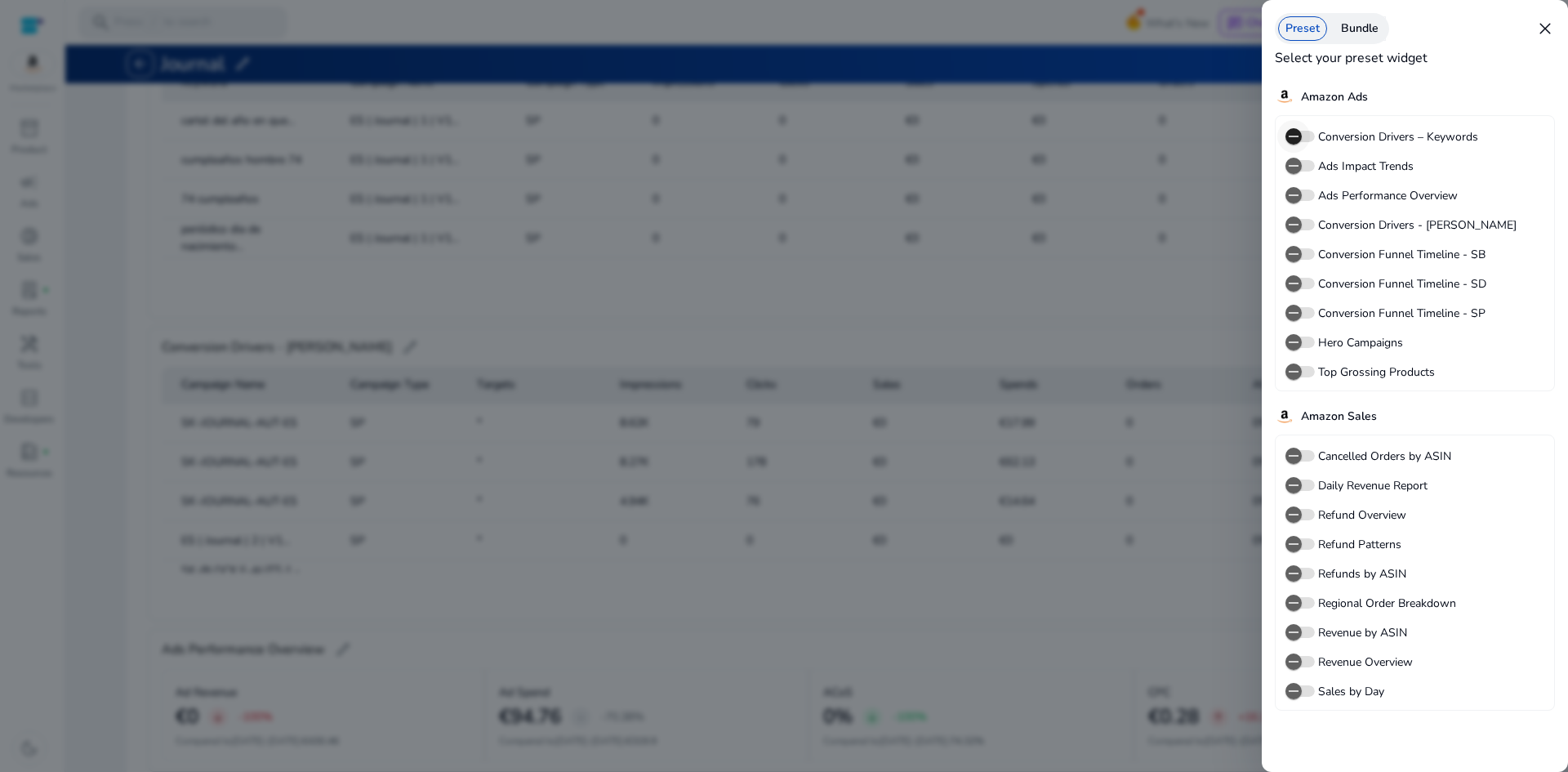
click at [1290, 136] on icon "button" at bounding box center [1294, 136] width 10 height 2
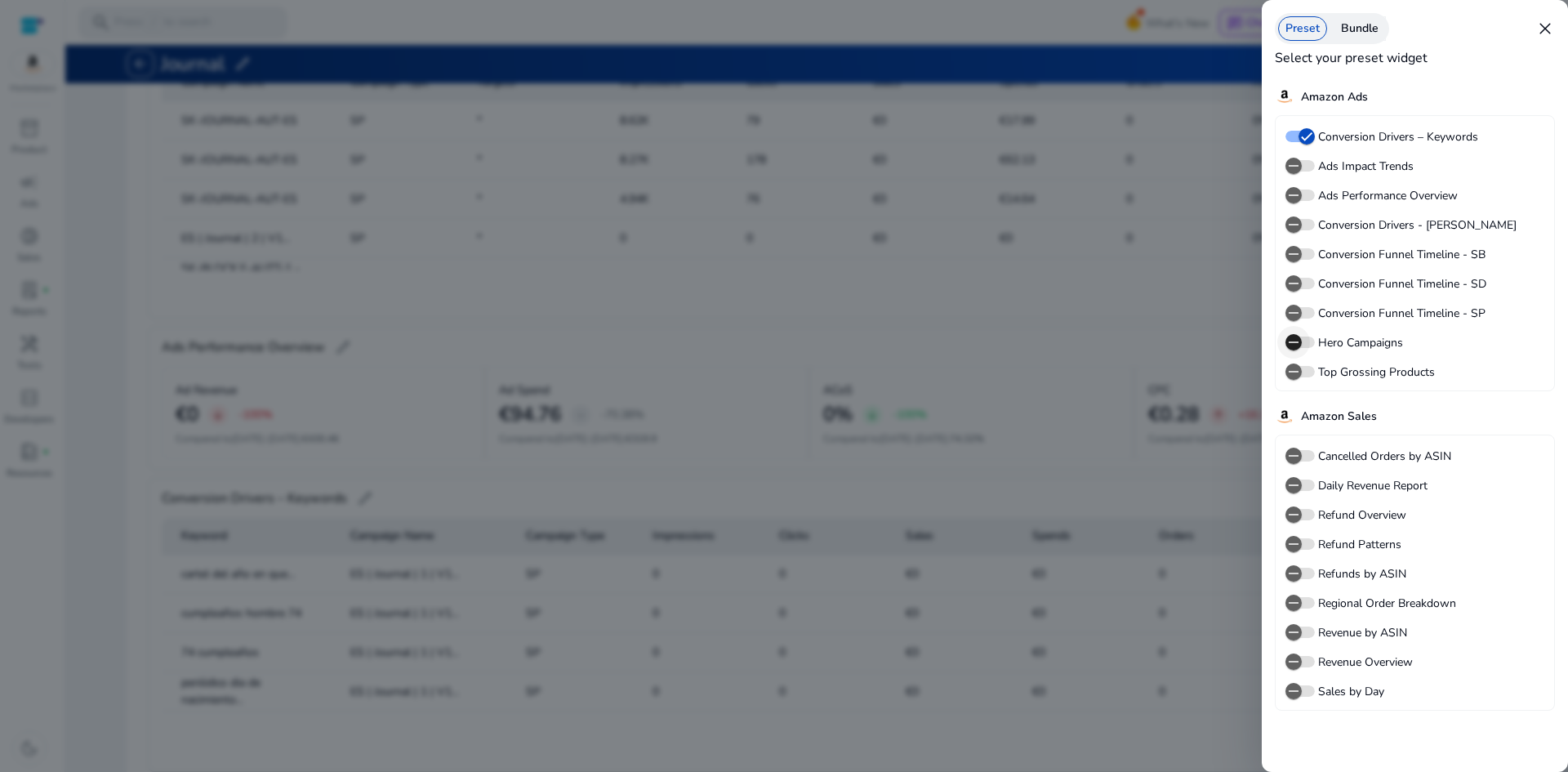
click at [1298, 340] on icon "button" at bounding box center [1293, 342] width 15 height 15
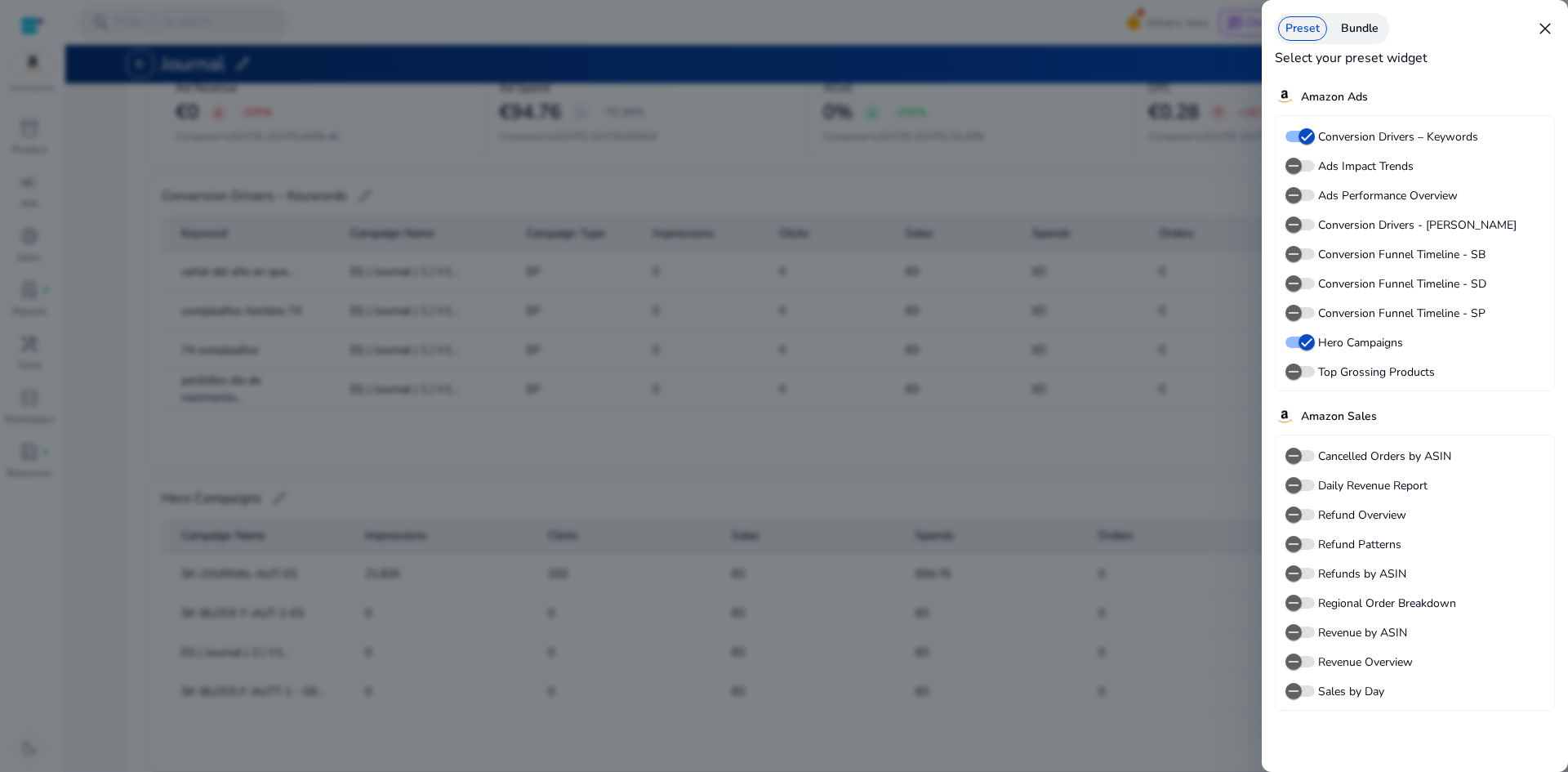
click at [1367, 173] on label "Ads Impact Trends" at bounding box center [1364, 165] width 99 height 17
click at [1315, 171] on button "Ads Impact Trends" at bounding box center [1300, 165] width 30 height 11
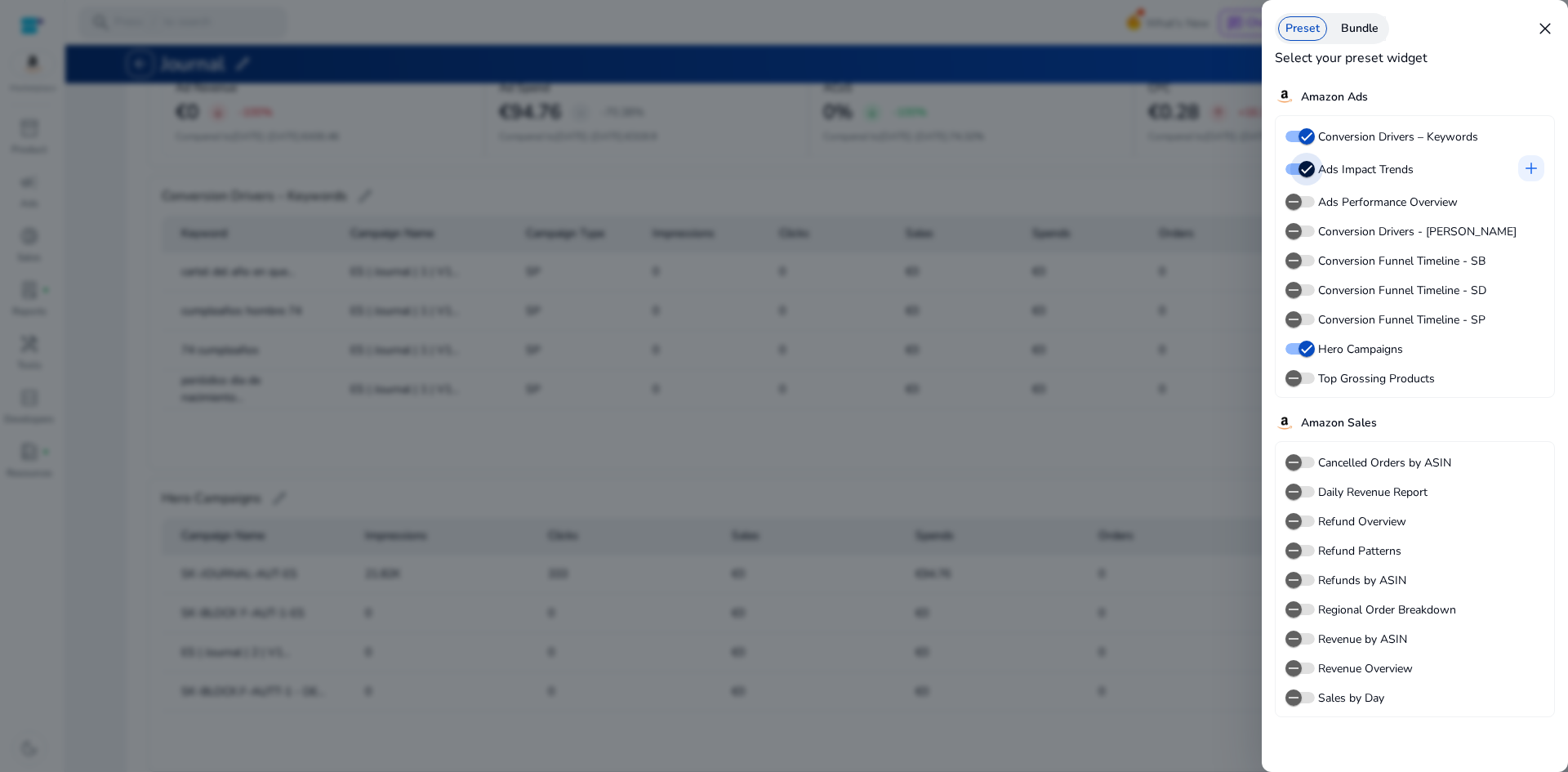
scroll to position [3912, 0]
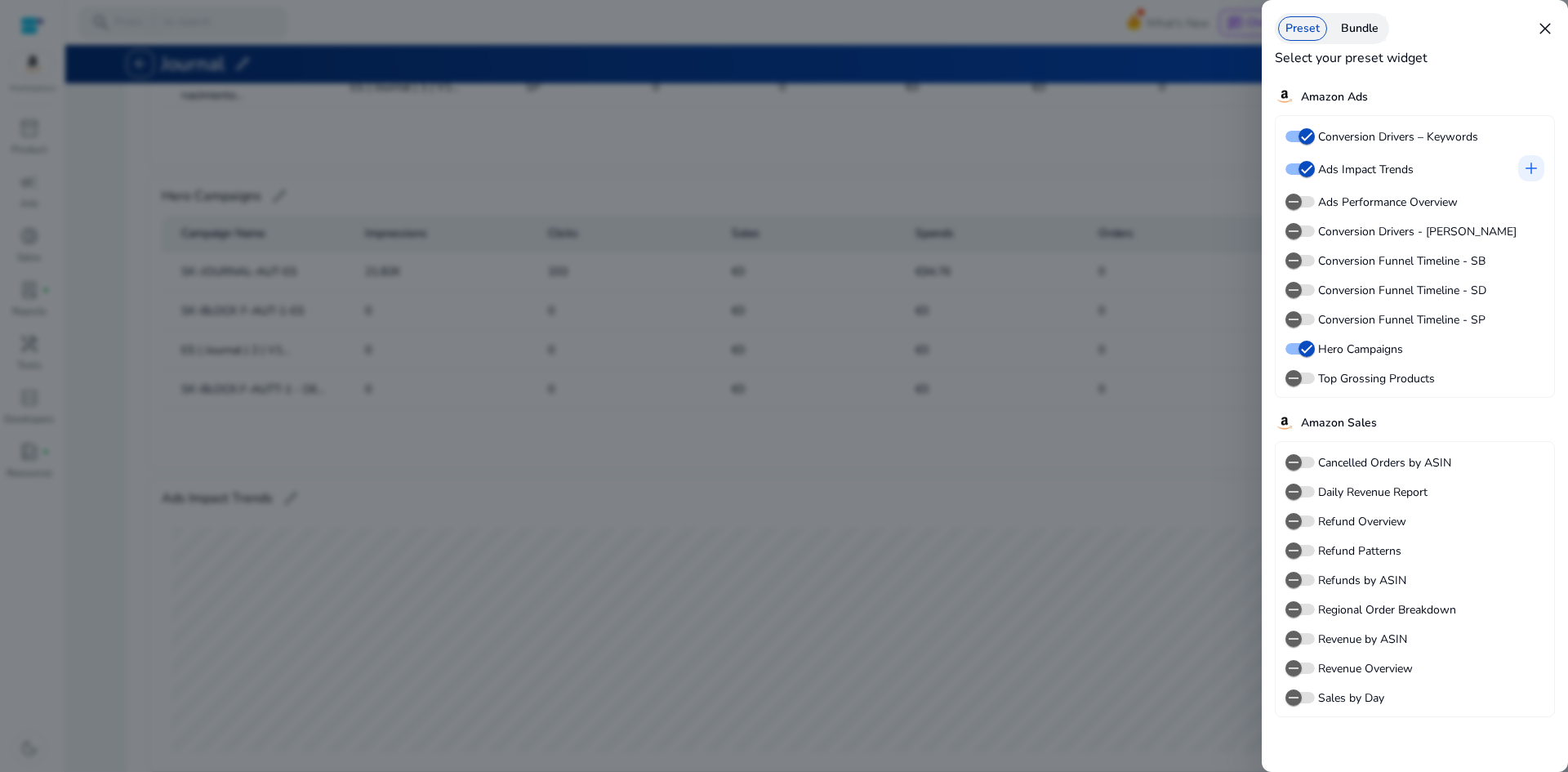
click at [1539, 24] on span "close" at bounding box center [1545, 29] width 20 height 20
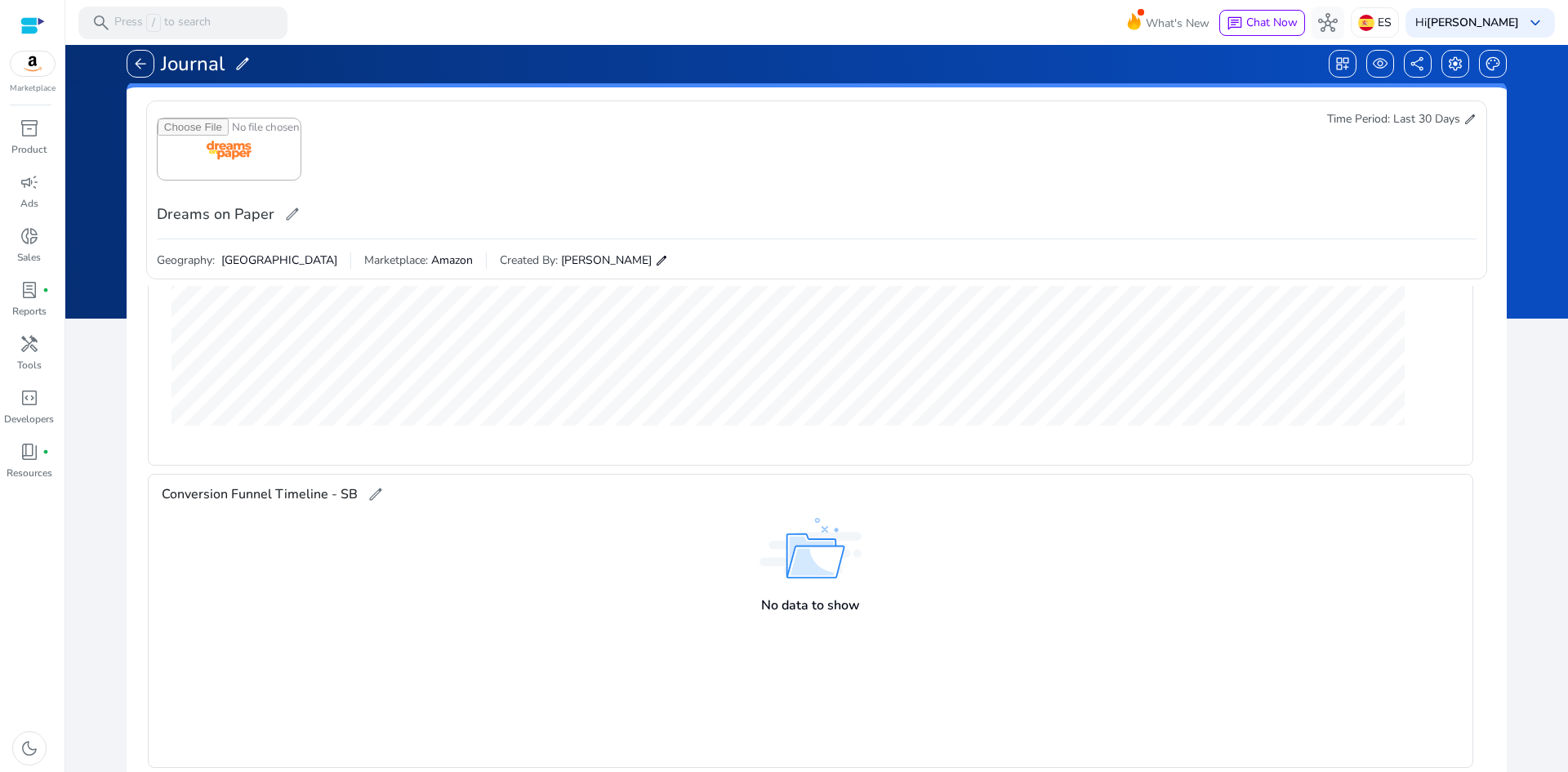
scroll to position [0, 0]
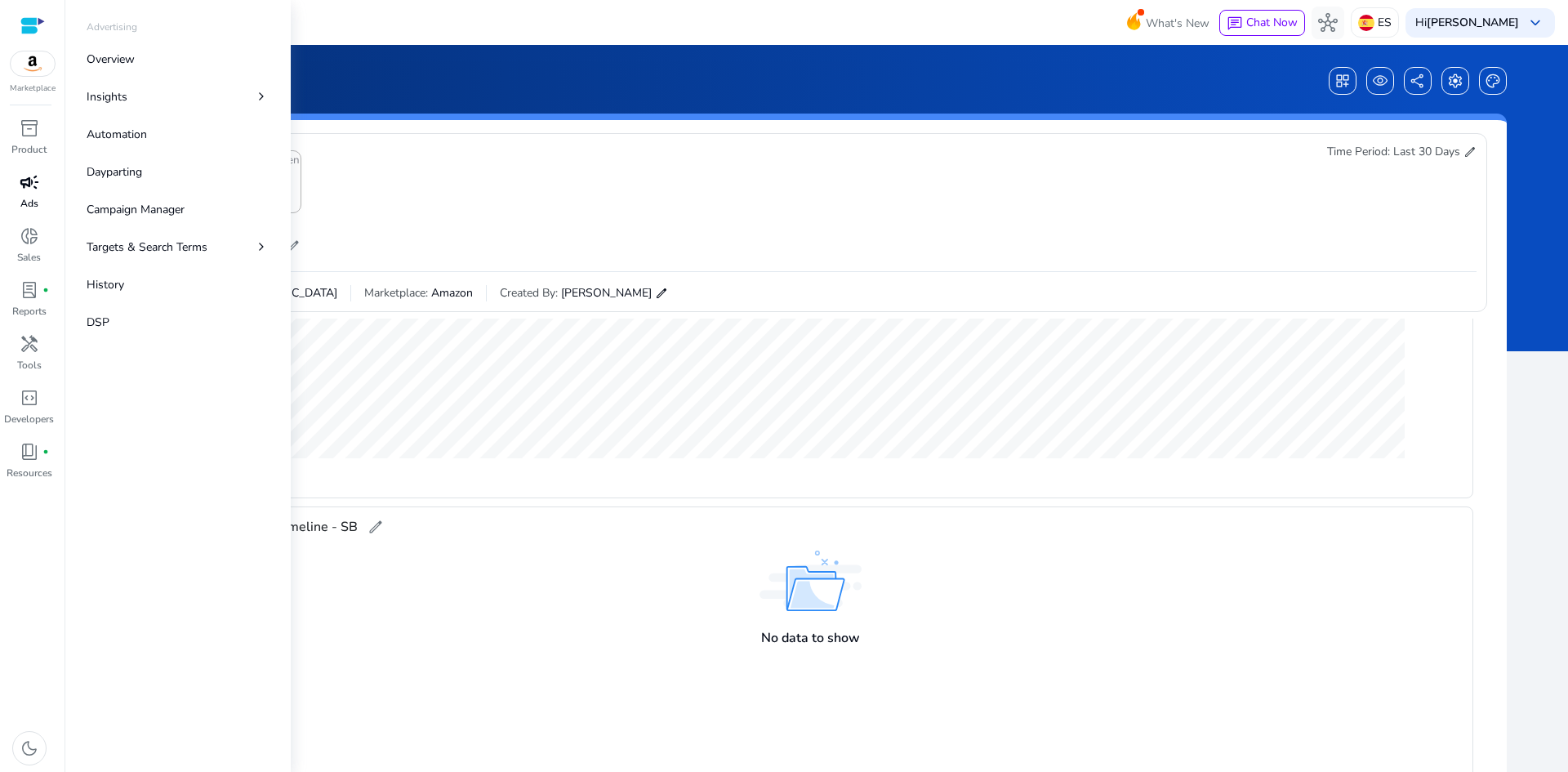
click at [31, 188] on span "campaign" at bounding box center [30, 182] width 20 height 20
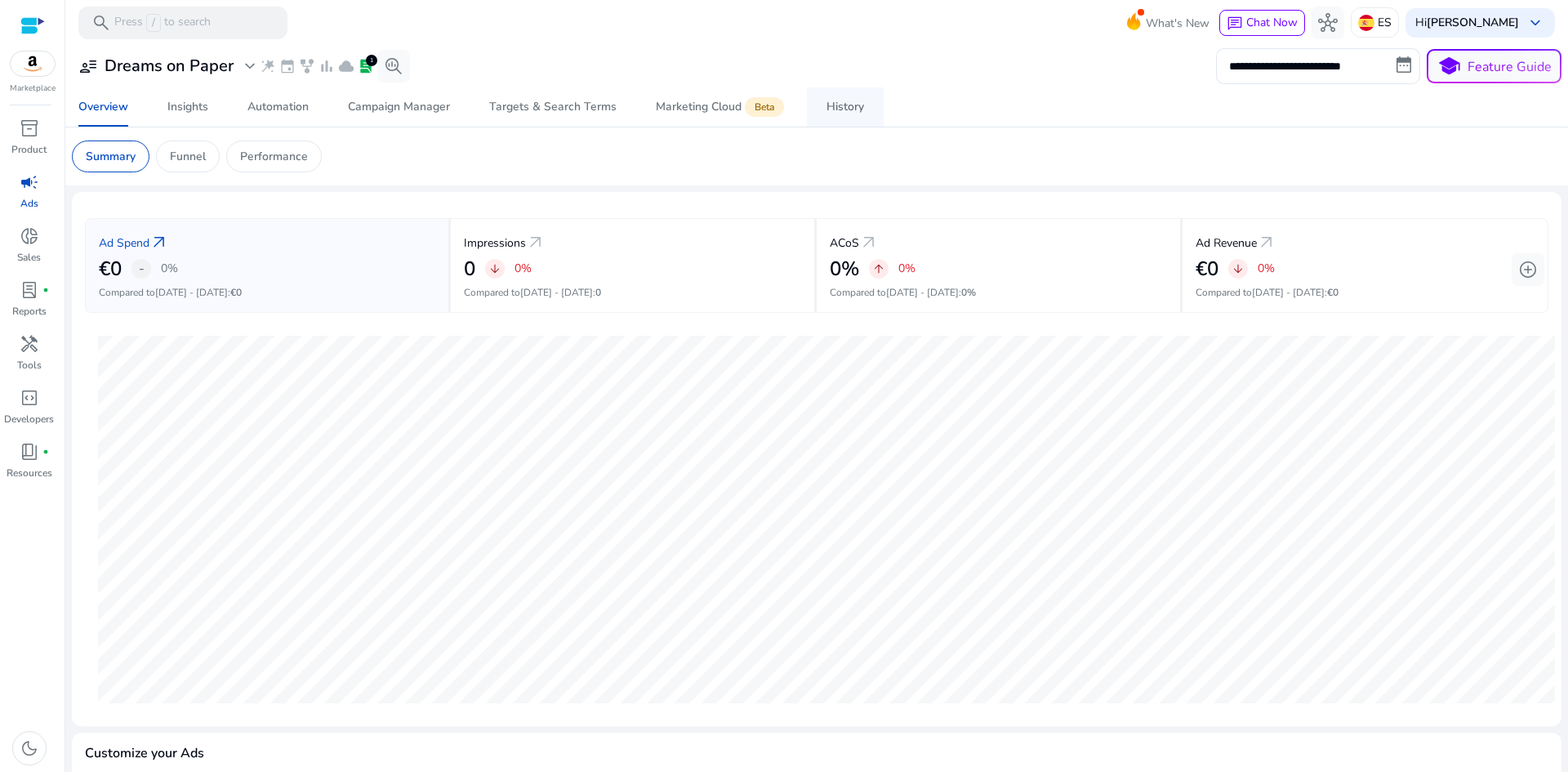
click at [857, 105] on div "History" at bounding box center [846, 107] width 38 height 11
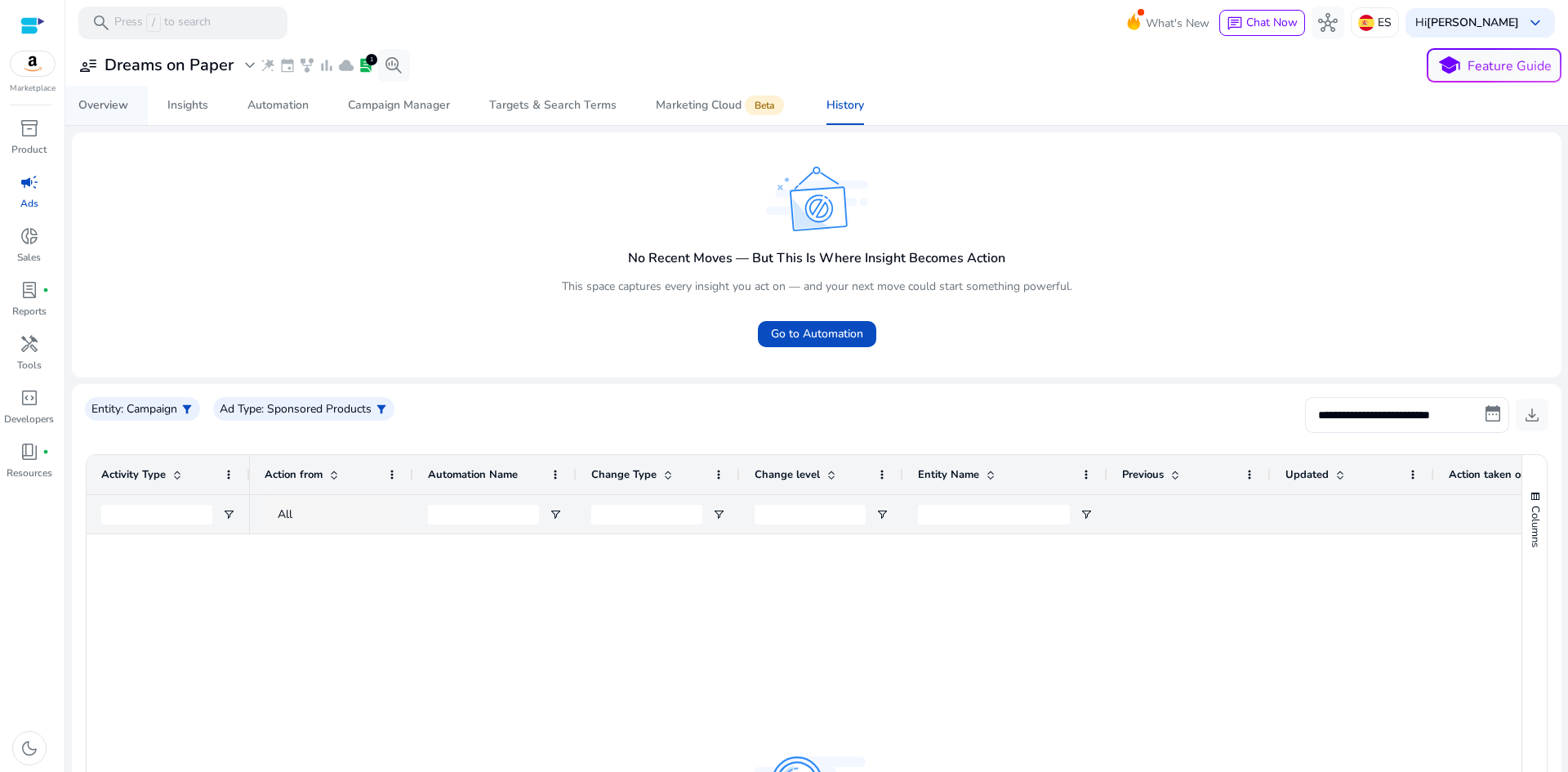
click at [123, 106] on div "Overview" at bounding box center [104, 105] width 50 height 11
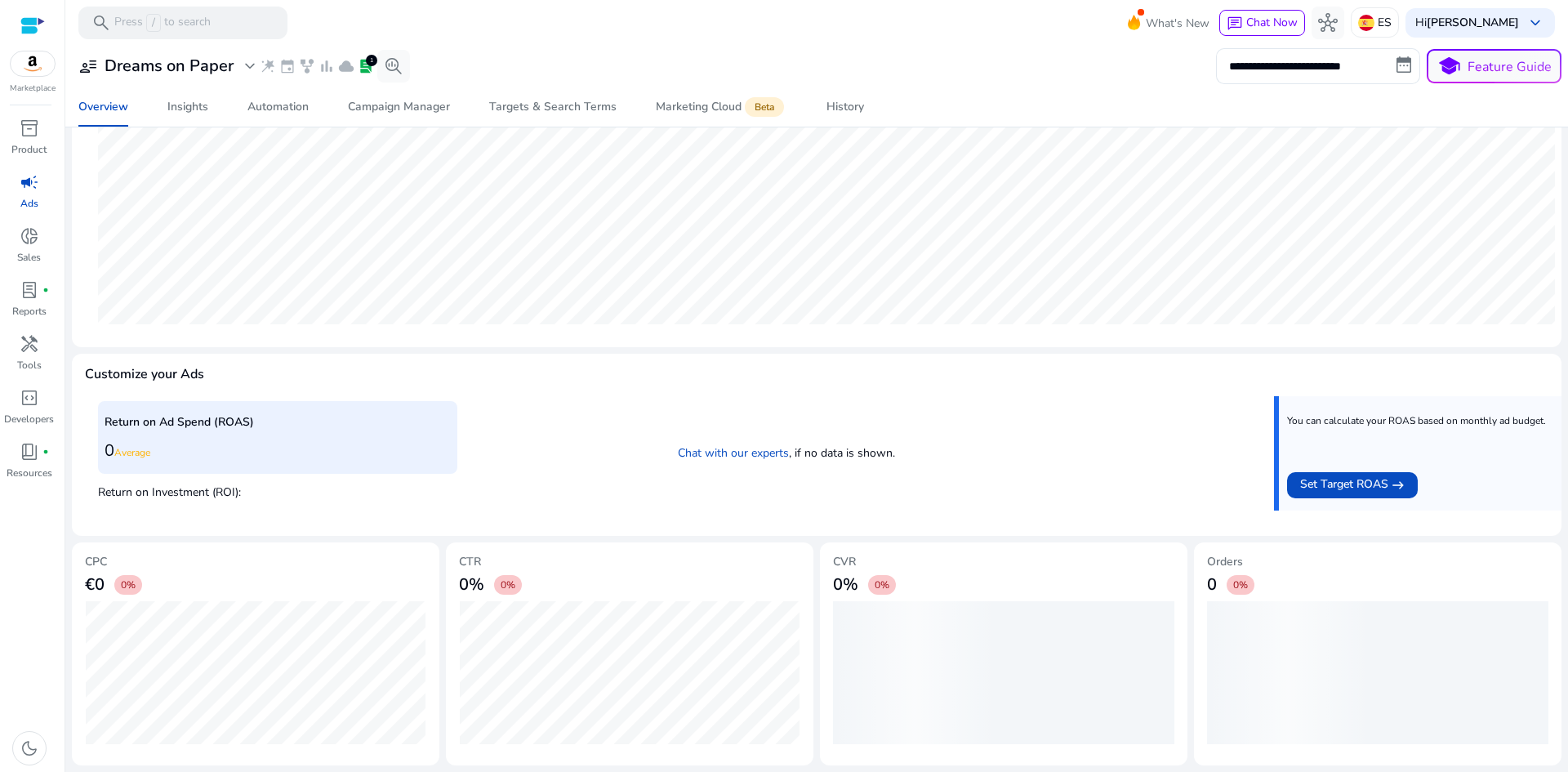
scroll to position [379, 0]
click at [1347, 482] on span "Set Target ROAS" at bounding box center [1344, 484] width 89 height 20
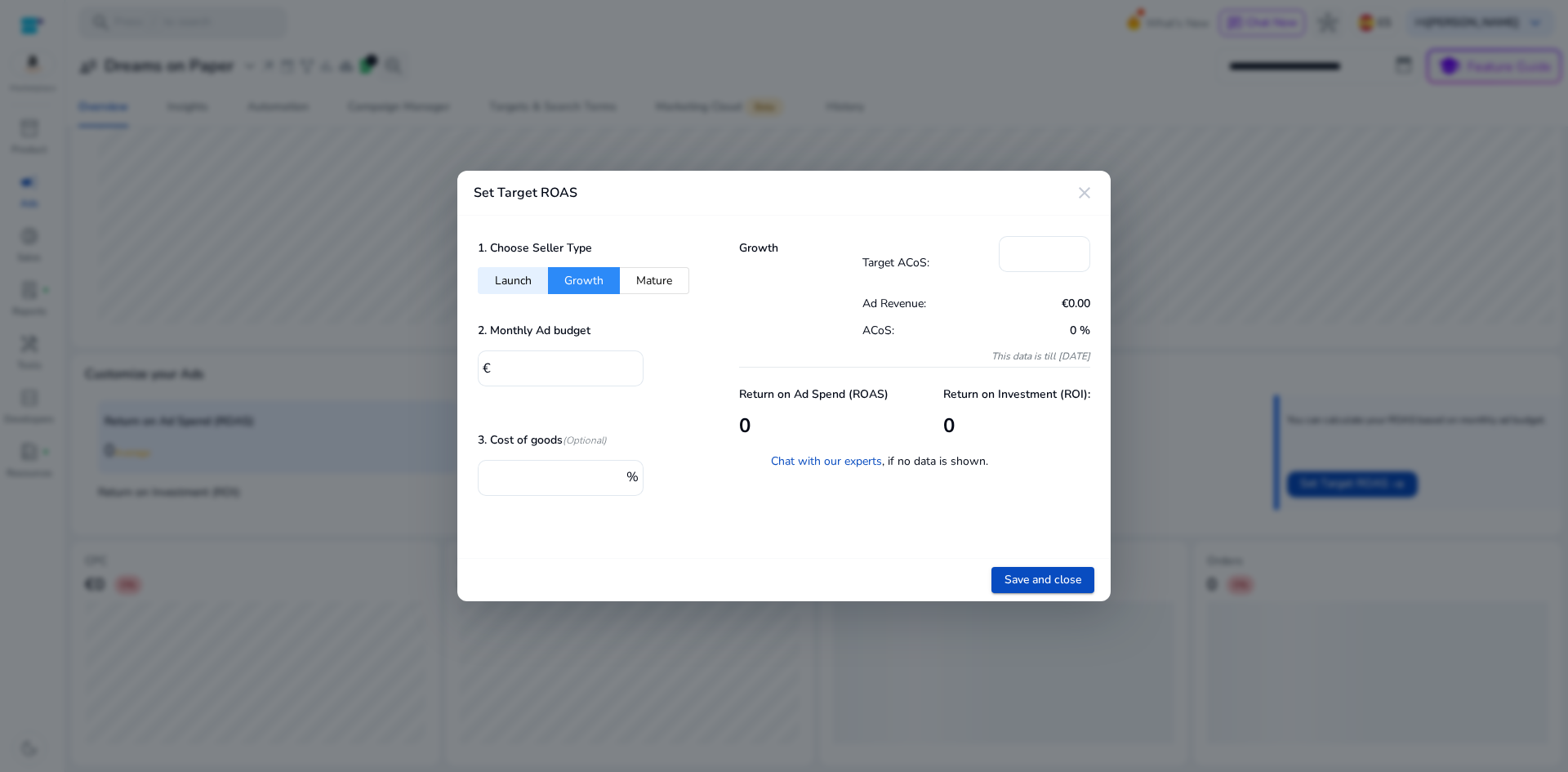
click at [1090, 196] on mat-icon "close" at bounding box center [1085, 193] width 20 height 20
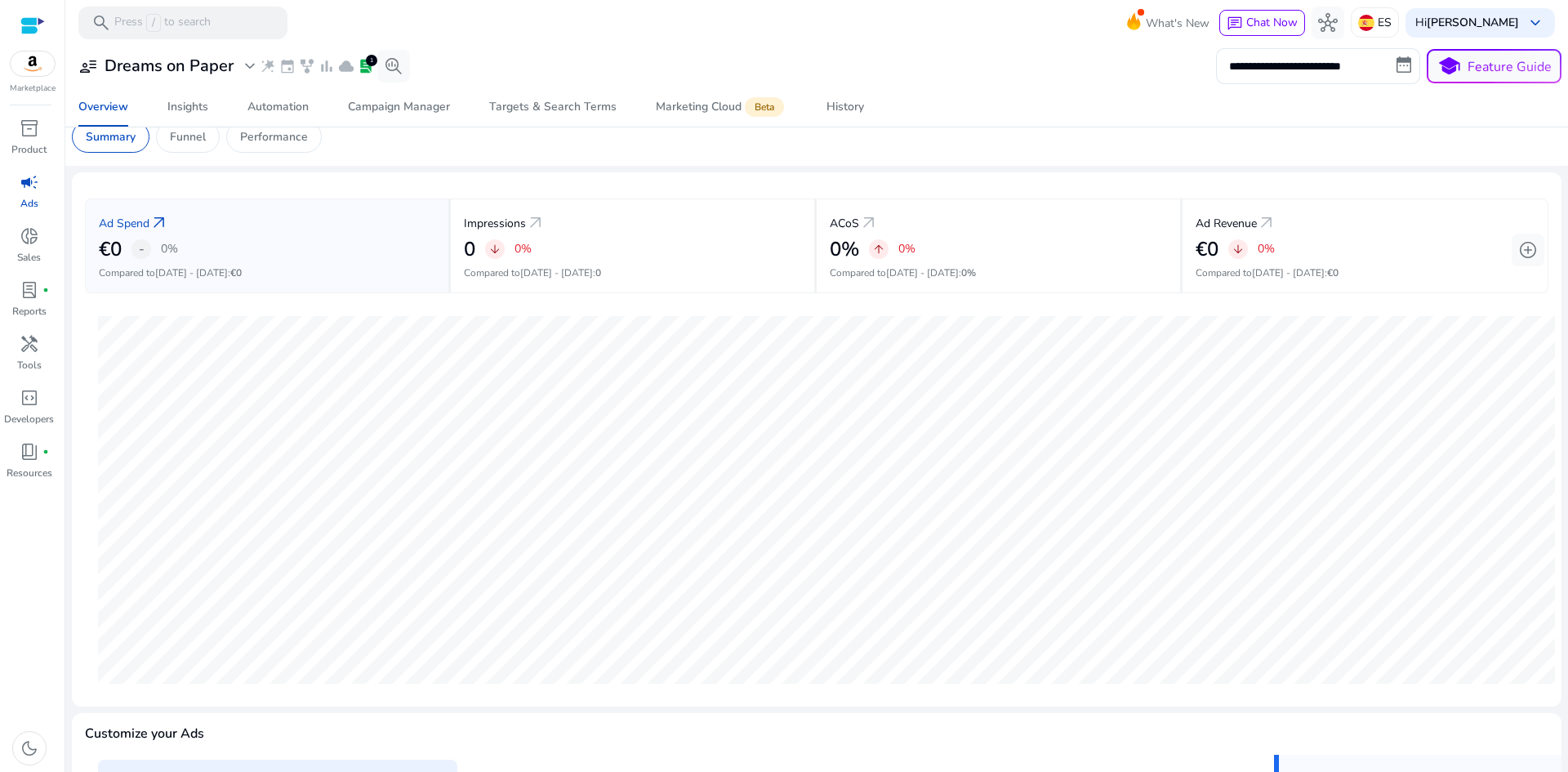
scroll to position [0, 0]
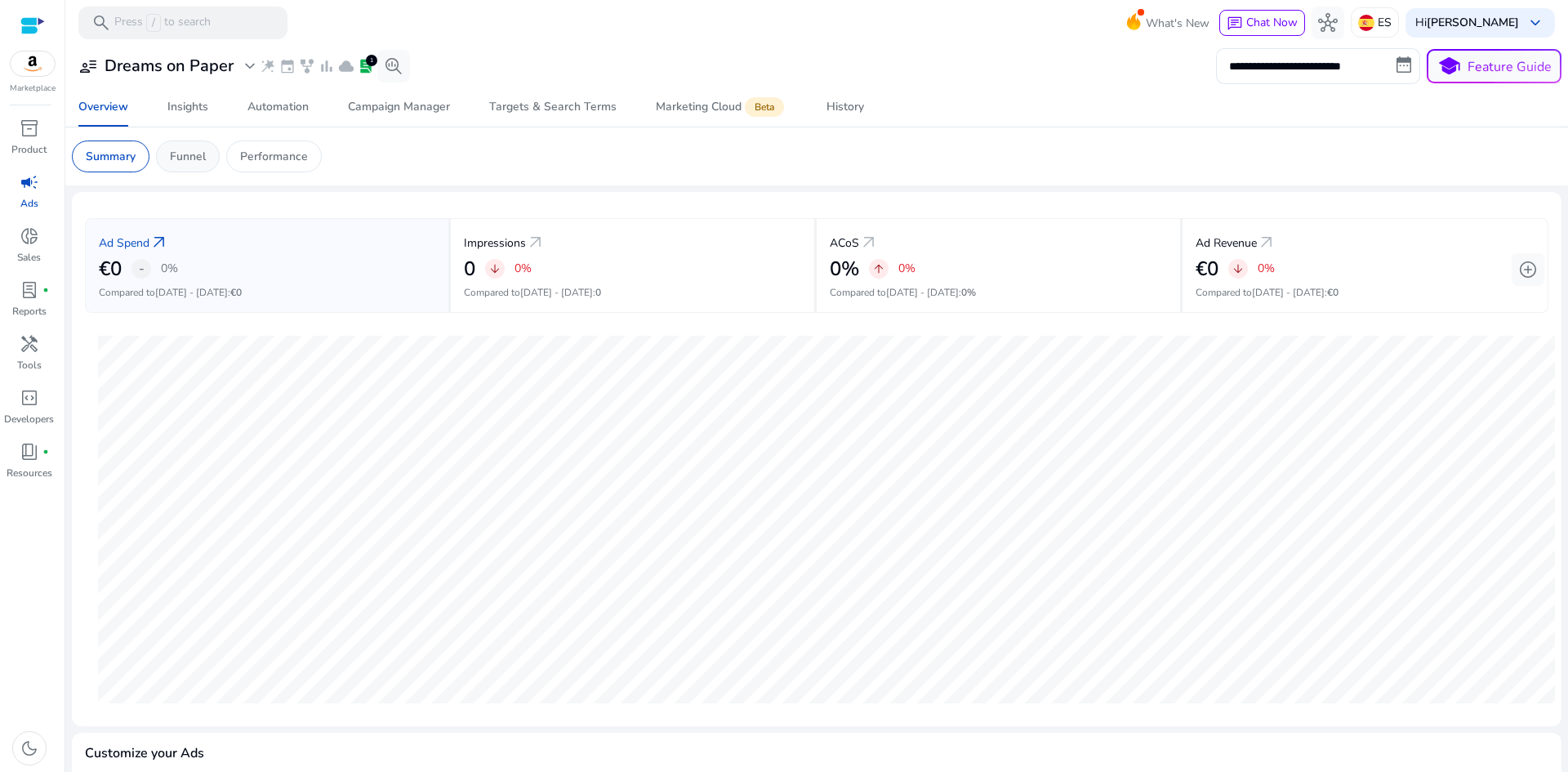
click at [188, 164] on p "Funnel" at bounding box center [188, 155] width 36 height 17
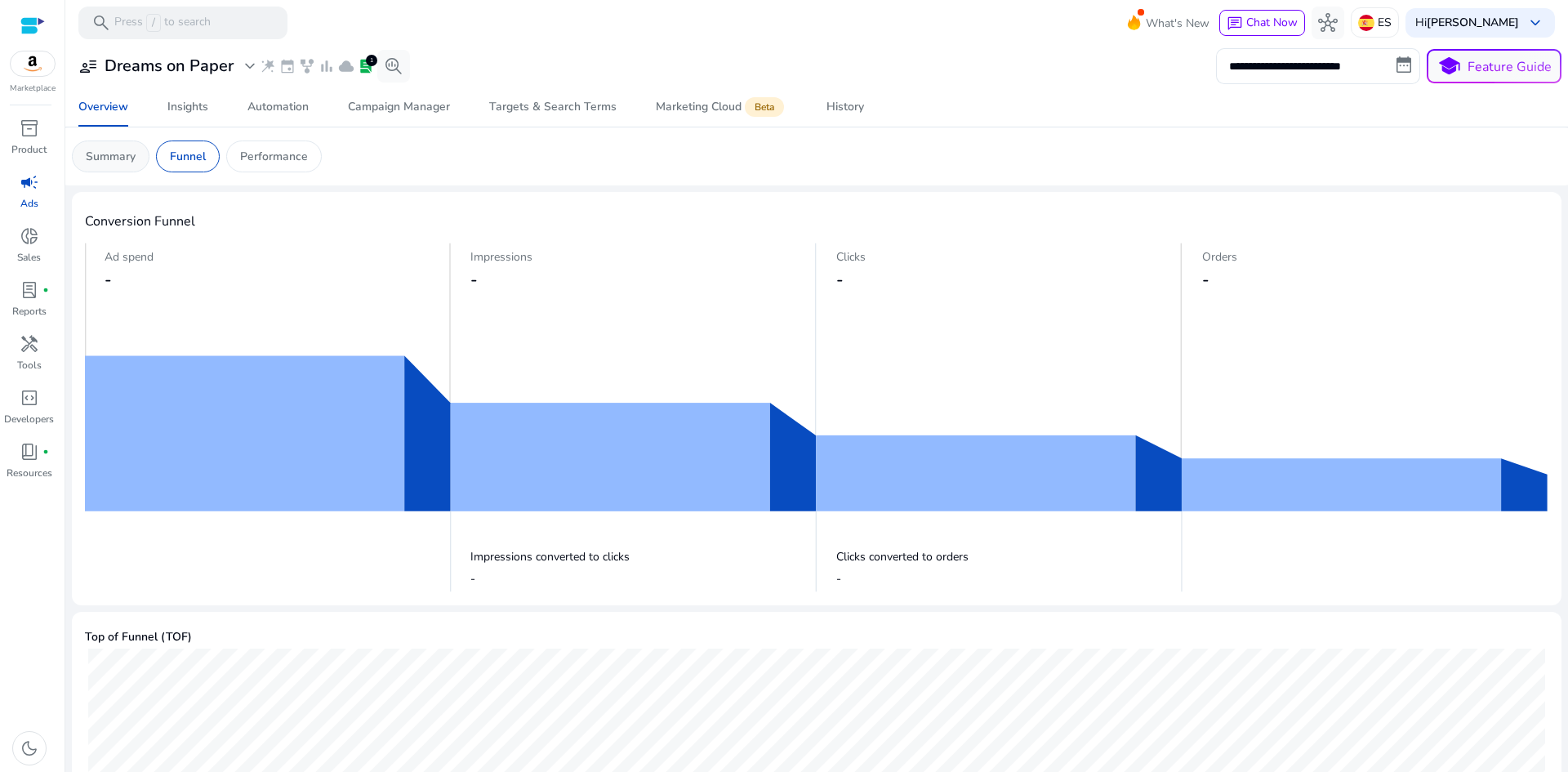
click at [105, 158] on p "Summary" at bounding box center [111, 155] width 50 height 17
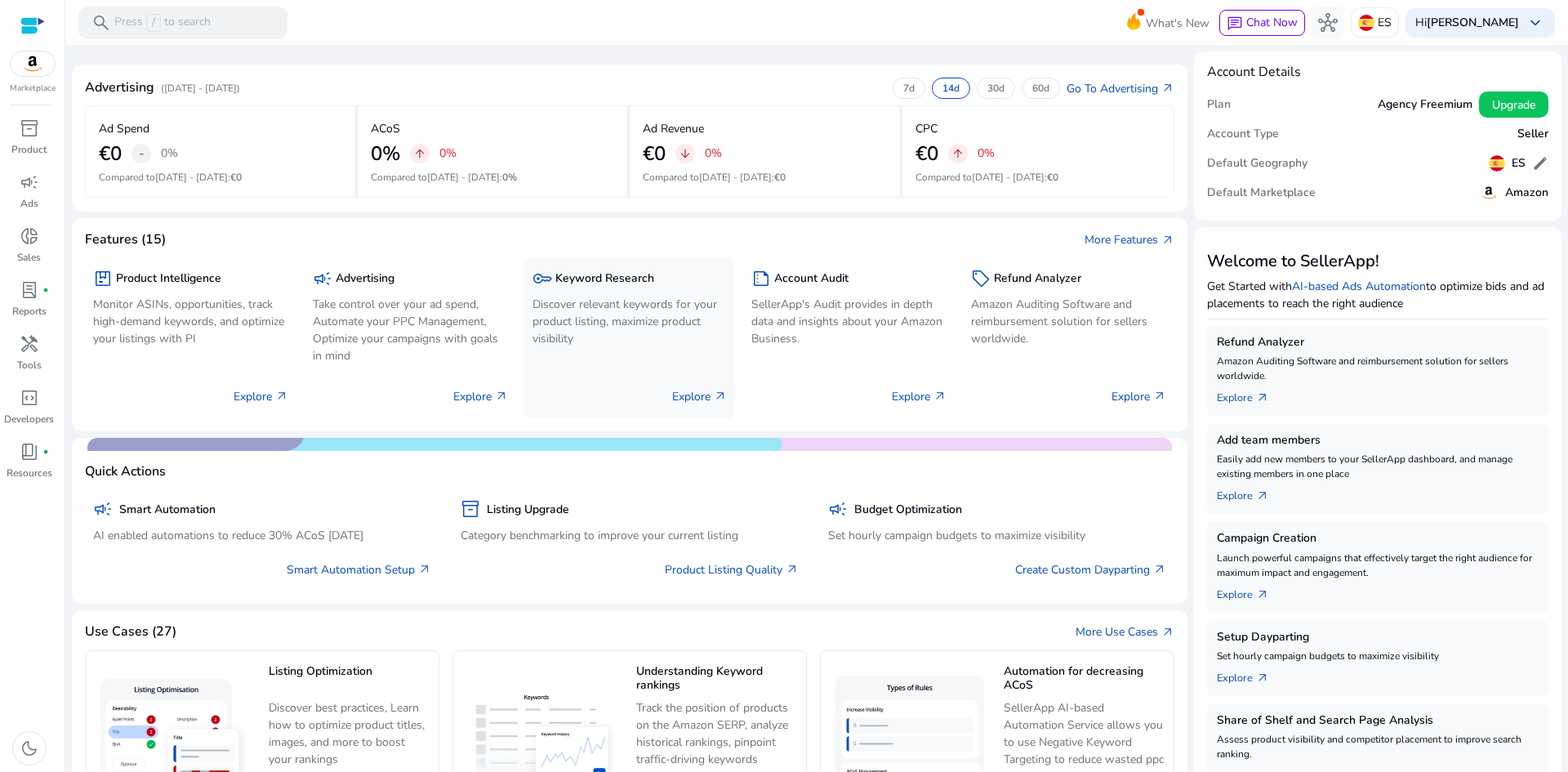
click at [621, 311] on p "Discover relevant keywords for your product listing, maximize product visibility" at bounding box center [630, 322] width 195 height 52
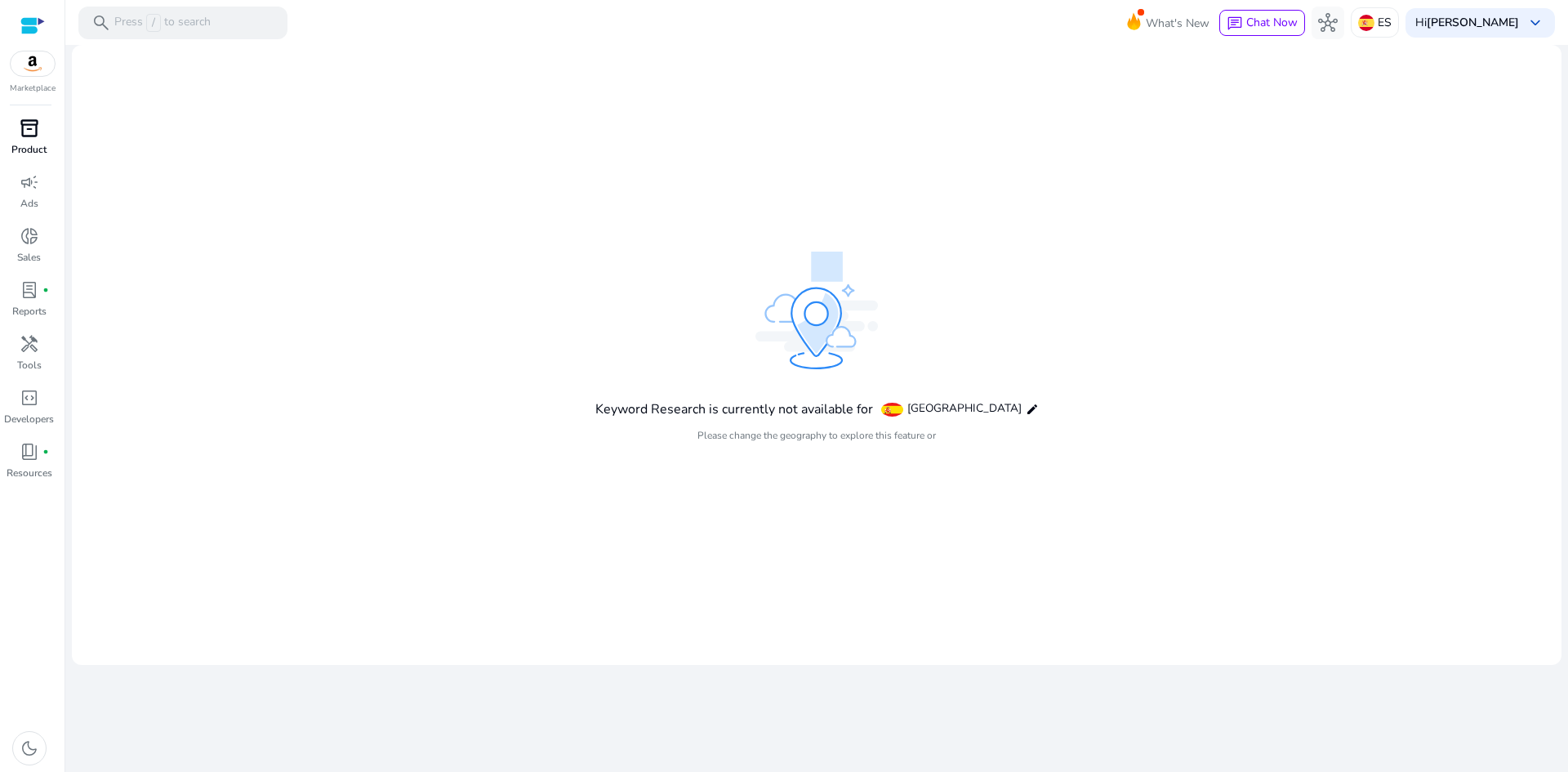
click at [26, 129] on span "inventory_2" at bounding box center [30, 129] width 20 height 20
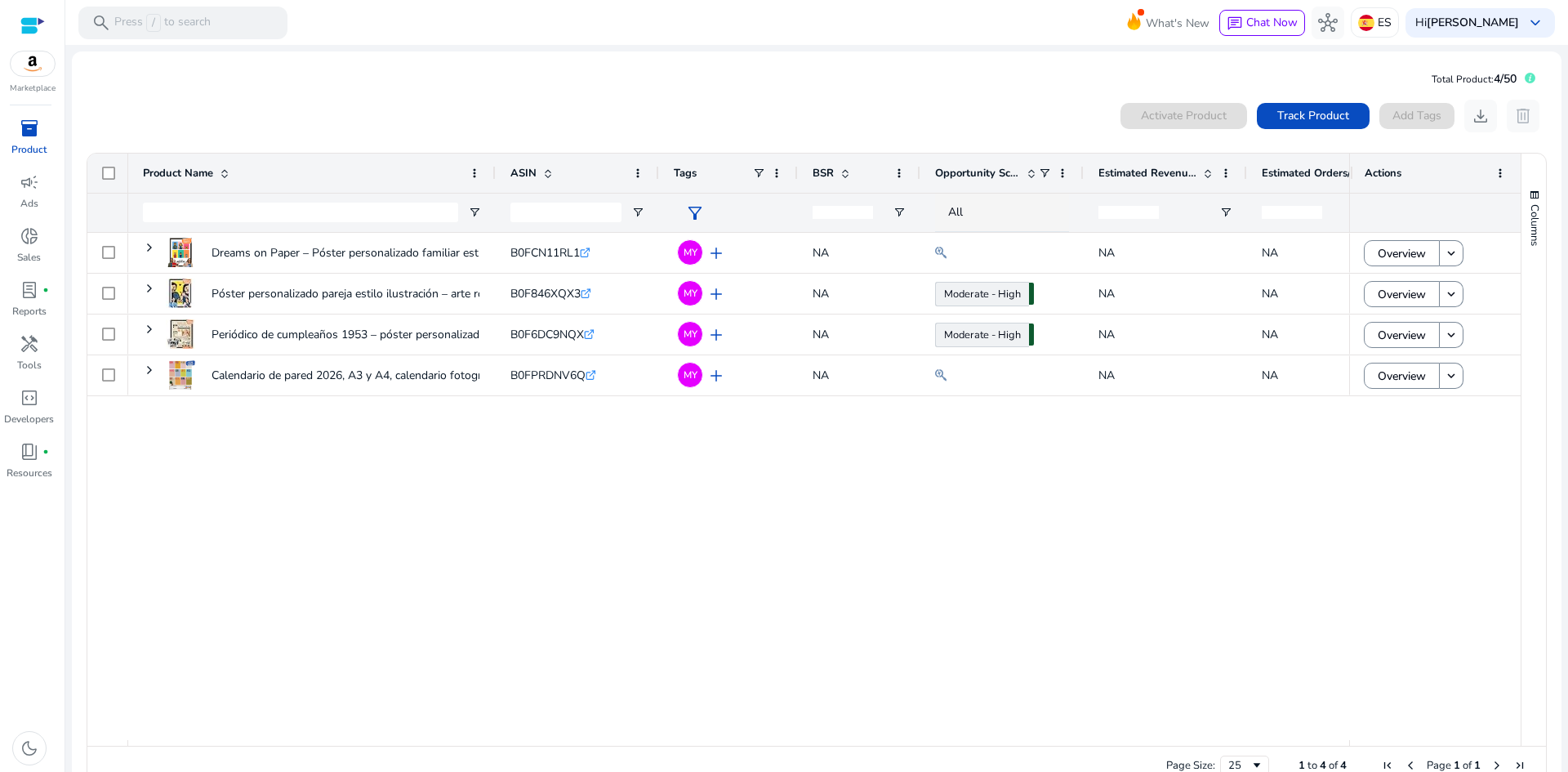
click at [697, 450] on div "Dreams on Paper – Póster personalizado familiar estilo bloques... B0FCN11RL1 .s…" at bounding box center [739, 486] width 1221 height 507
click at [33, 63] on img at bounding box center [33, 64] width 44 height 25
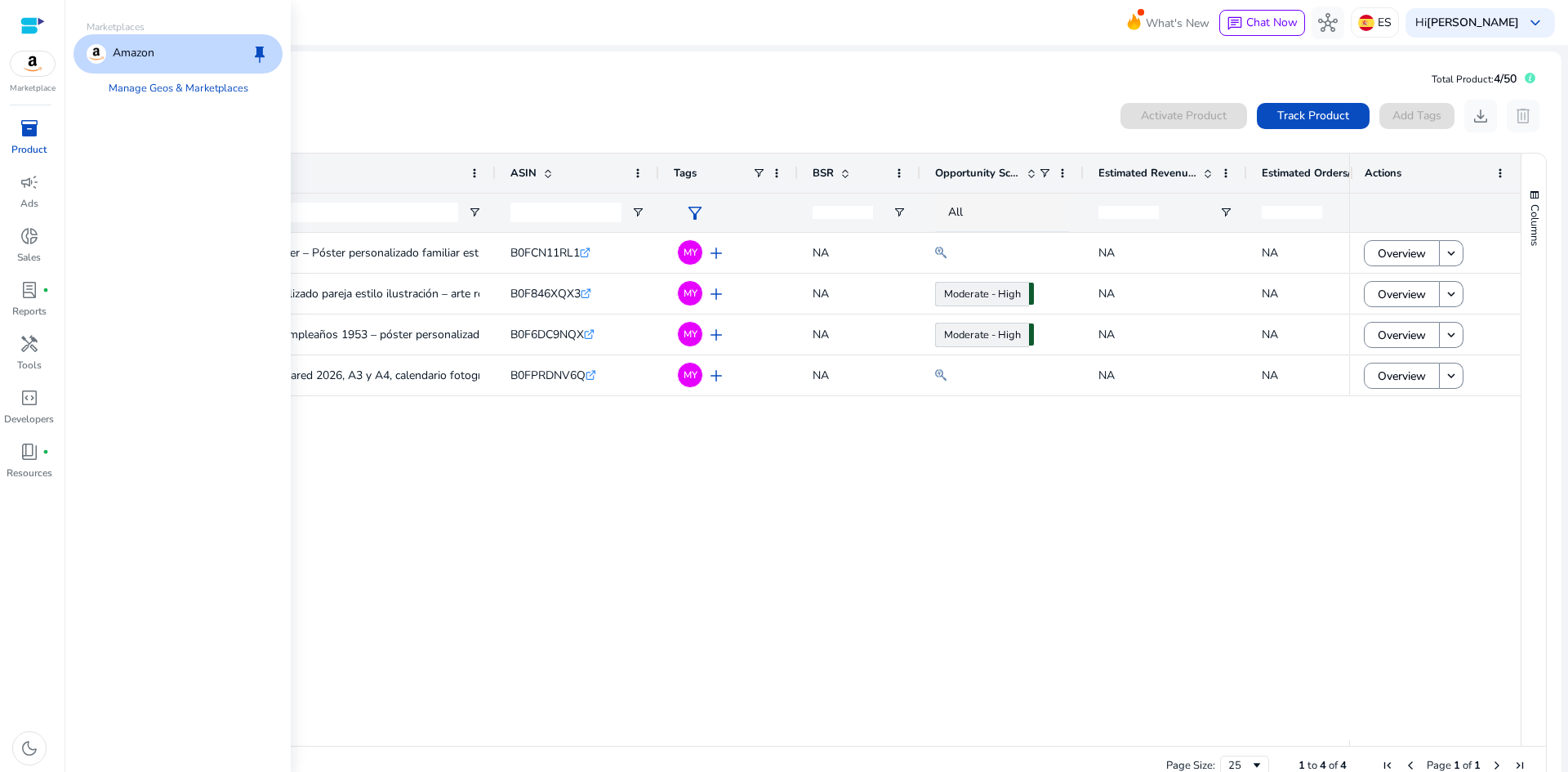
click at [31, 26] on div at bounding box center [32, 25] width 25 height 19
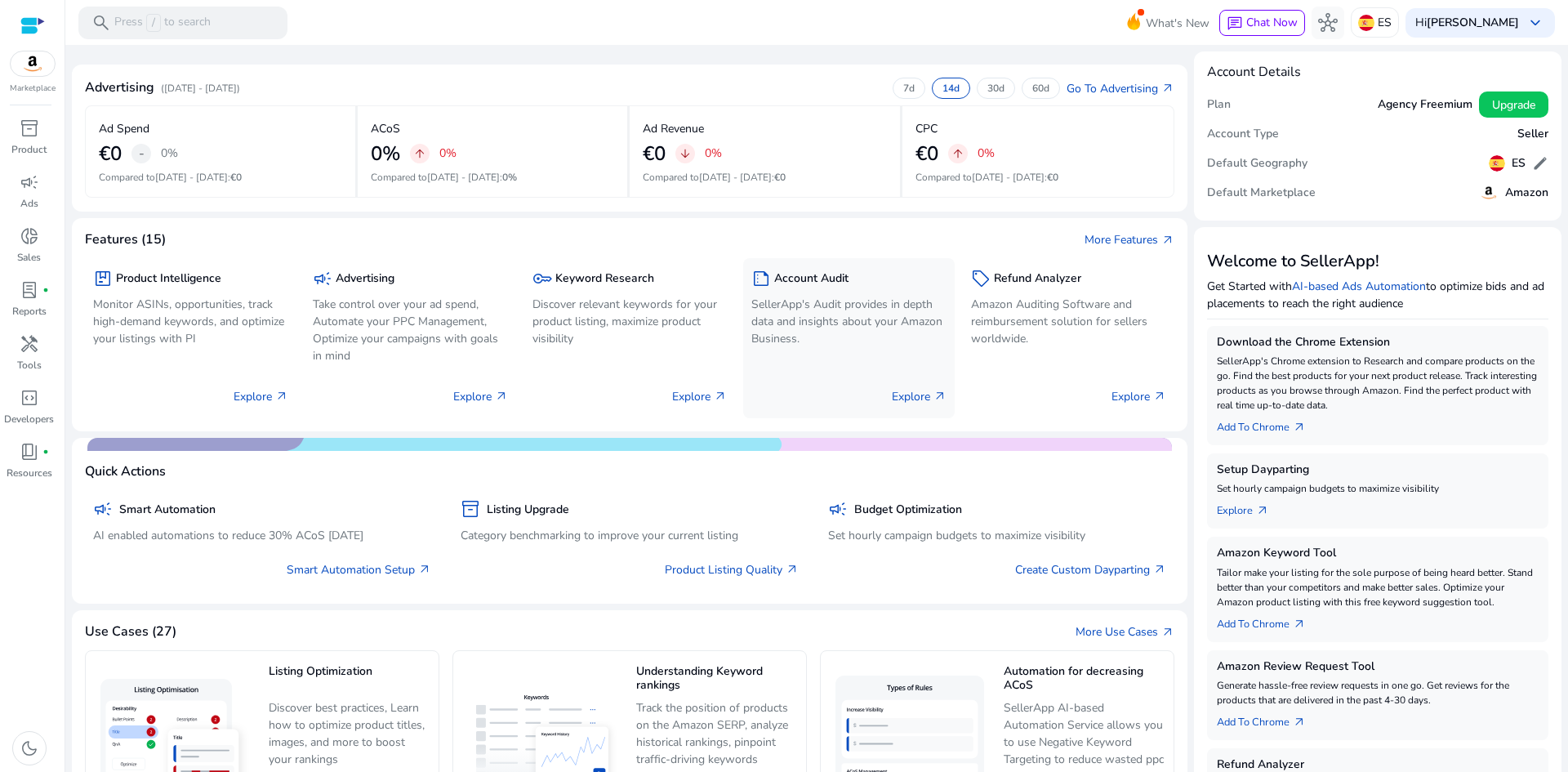
click at [857, 333] on p "SellerApp's Audit provides in depth data and insights about your Amazon Busines…" at bounding box center [849, 322] width 195 height 52
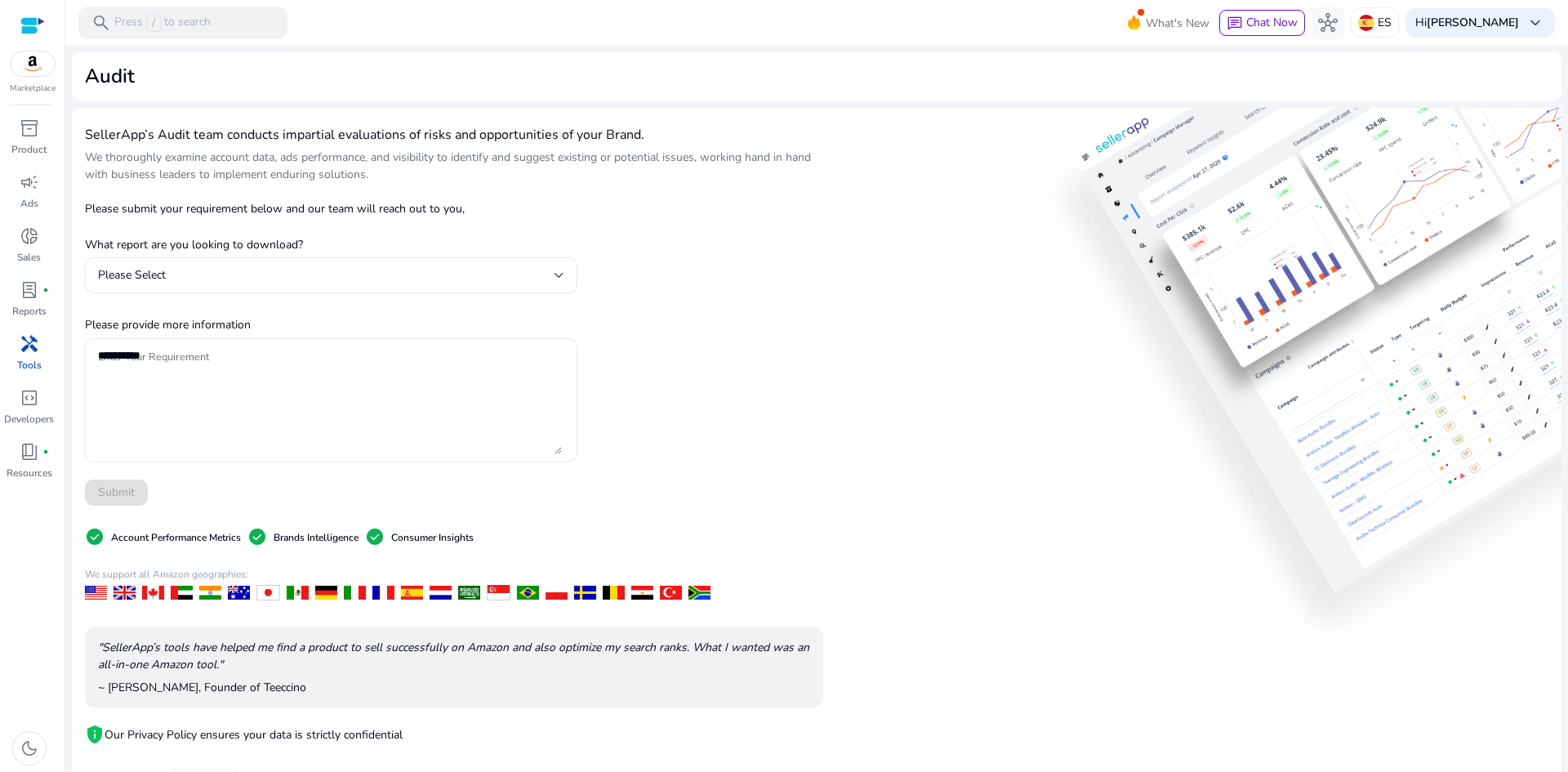
click at [206, 364] on textarea "Enter Your Requirement" at bounding box center [330, 400] width 464 height 108
click at [149, 280] on span "Please Select" at bounding box center [131, 275] width 68 height 16
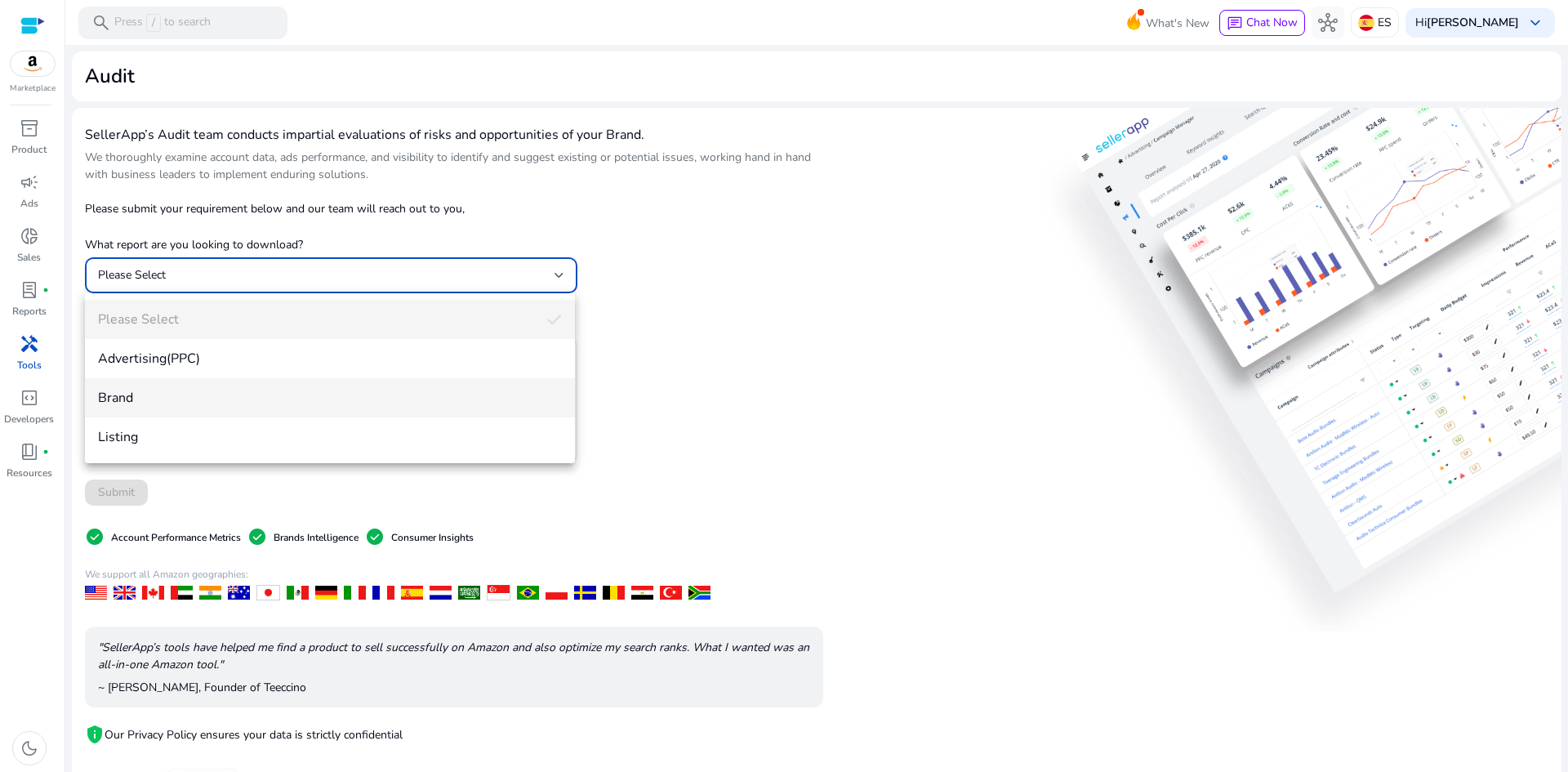
click at [133, 400] on span "Brand" at bounding box center [330, 397] width 464 height 18
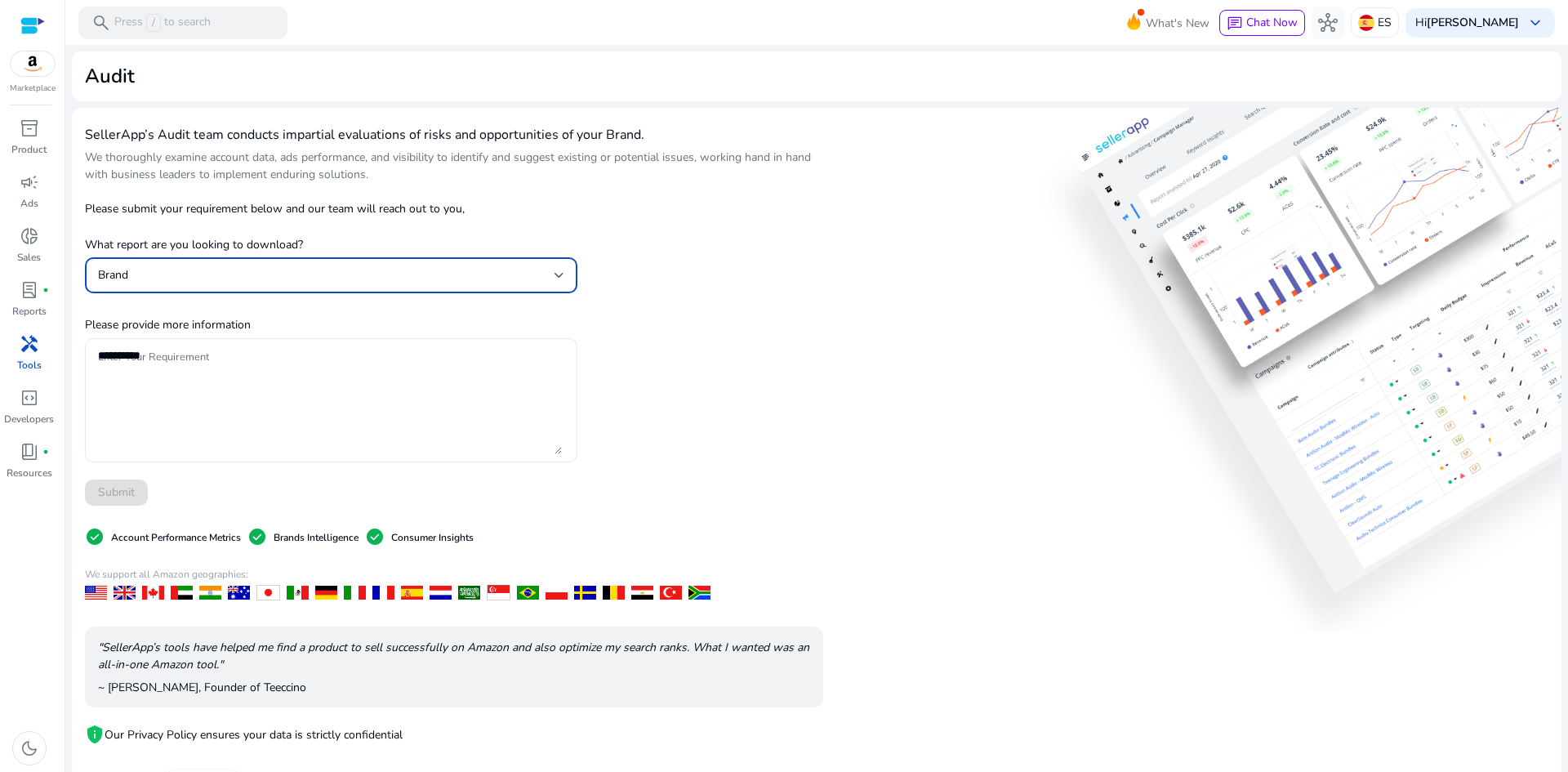
scroll to position [72, 0]
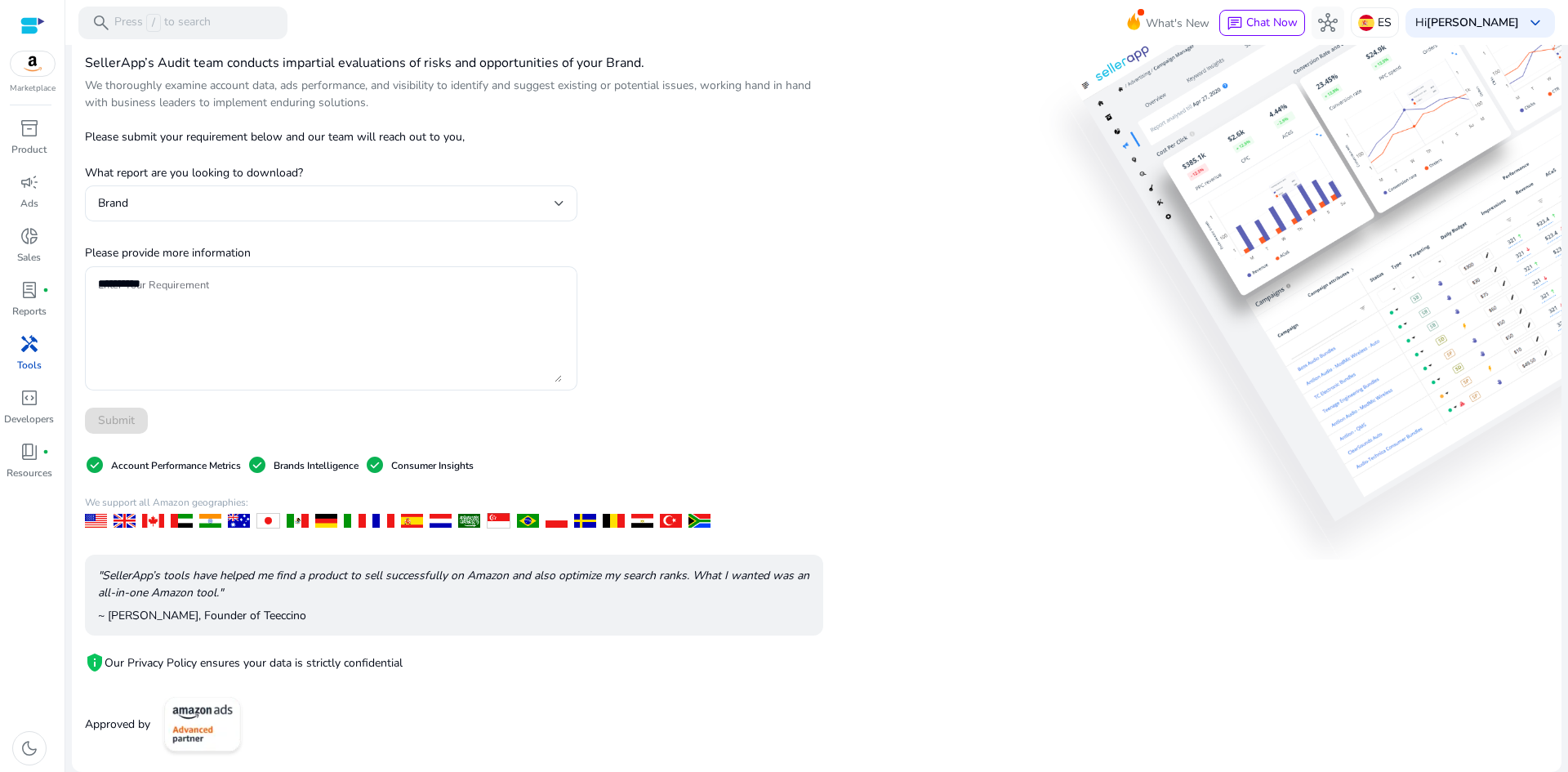
drag, startPoint x: 120, startPoint y: 425, endPoint x: 133, endPoint y: 402, distance: 26.4
click at [121, 426] on div "Submit" at bounding box center [331, 420] width 492 height 26
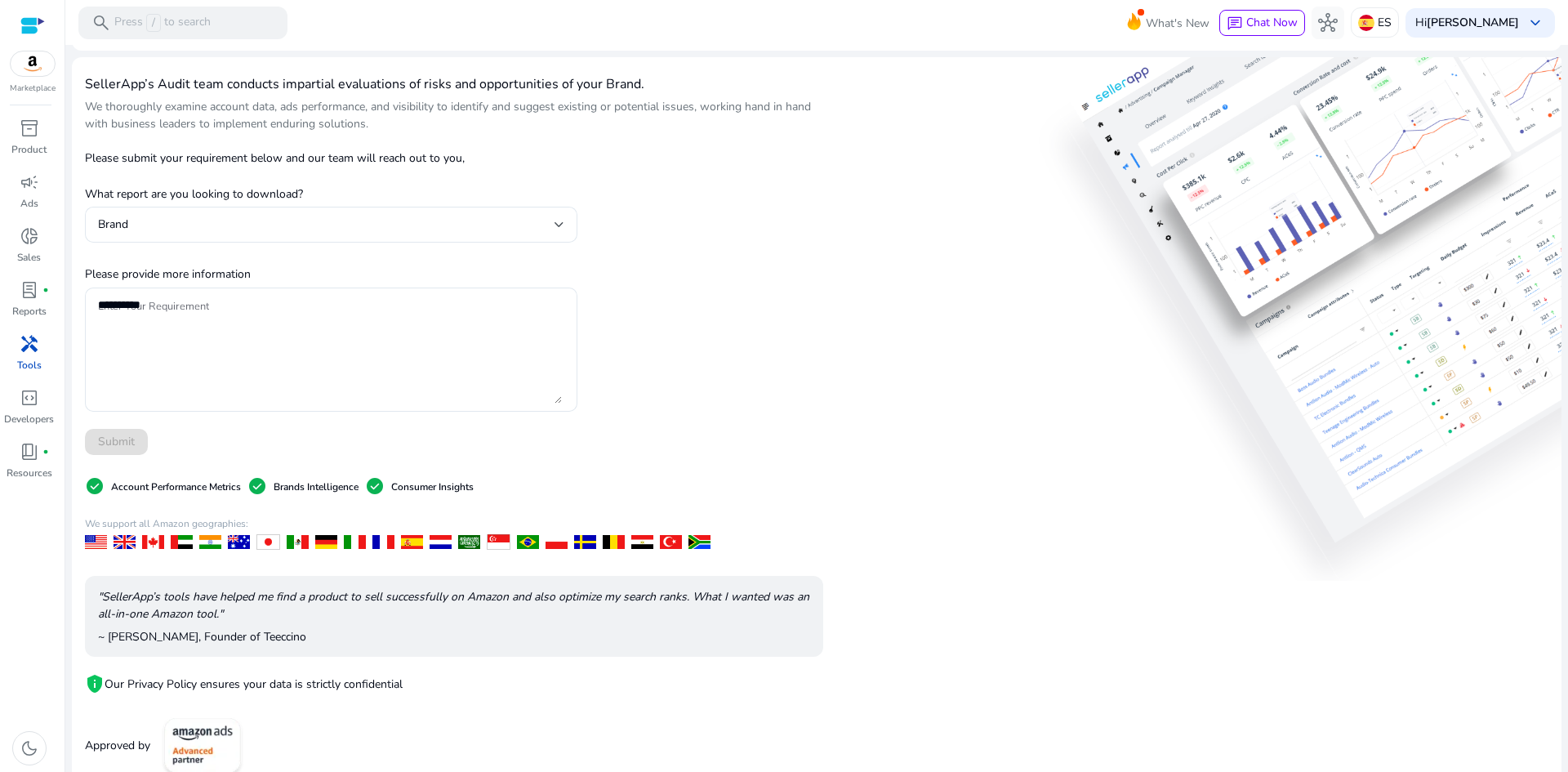
scroll to position [0, 0]
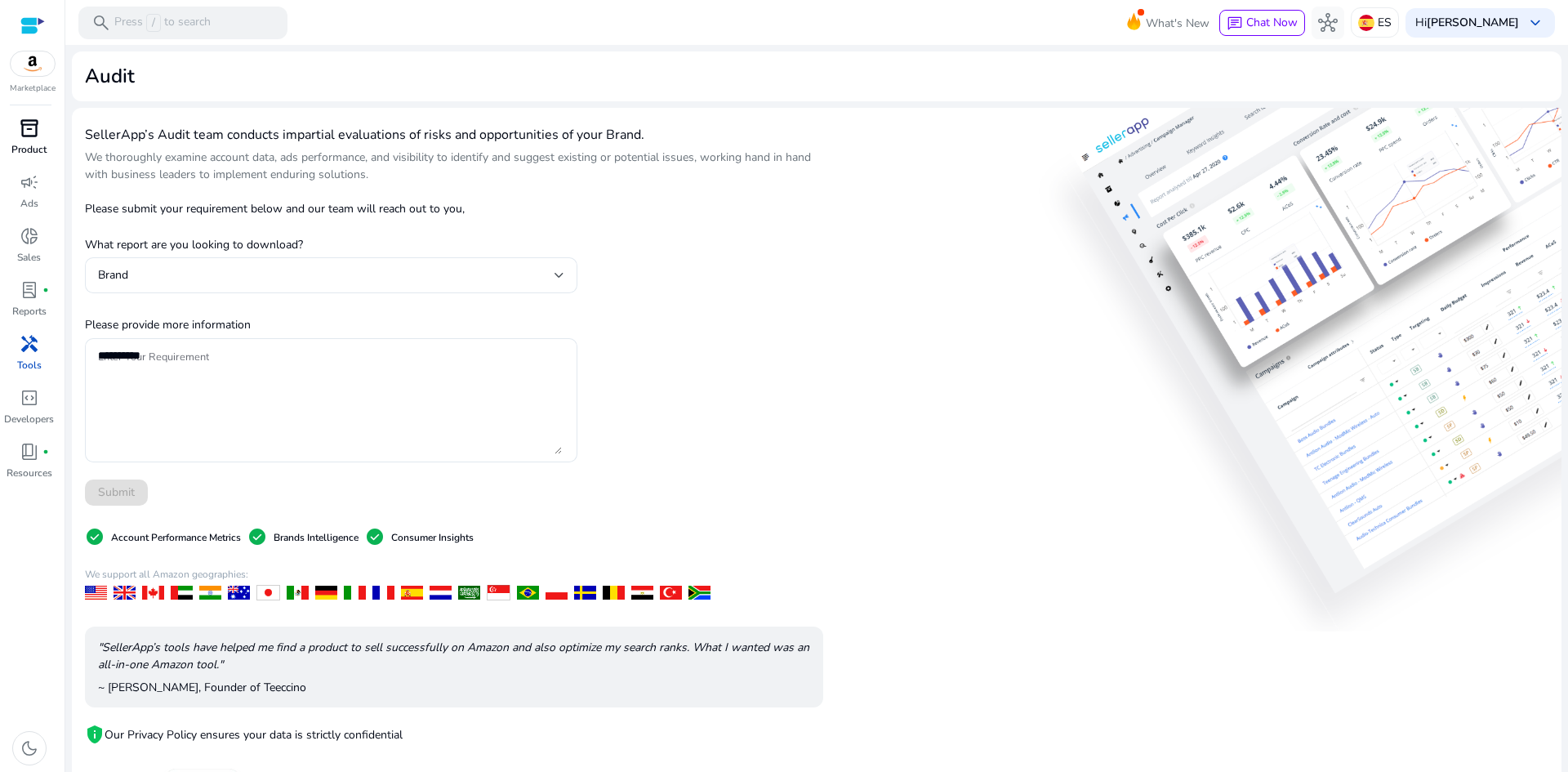
click at [32, 149] on p "Product" at bounding box center [28, 149] width 35 height 15
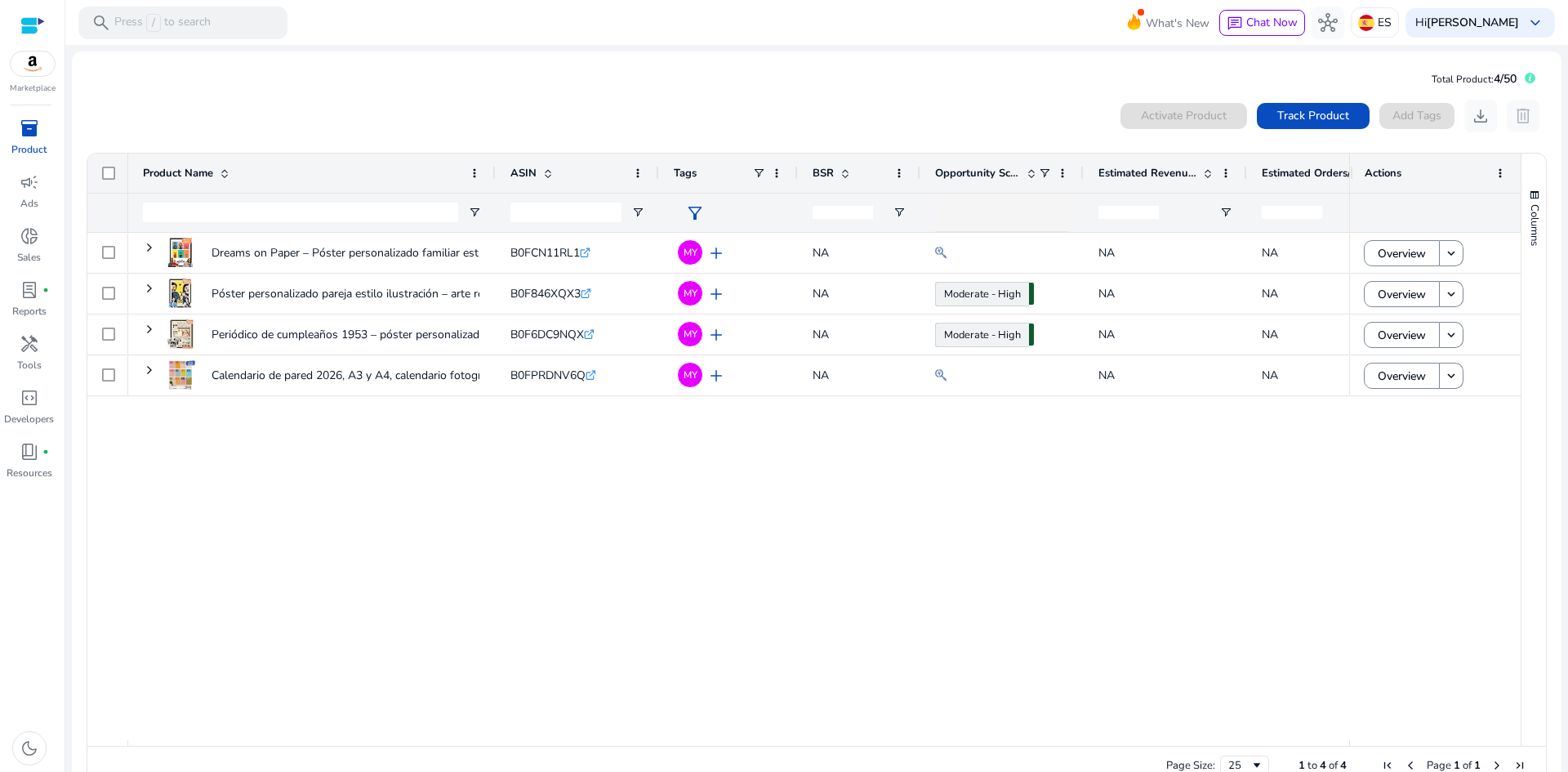
click at [654, 555] on div "Dreams on Paper – Póster personalizado familiar estilo bloques... B0FCN11RL1 .s…" at bounding box center [739, 486] width 1221 height 507
click at [35, 191] on span "campaign" at bounding box center [30, 182] width 20 height 20
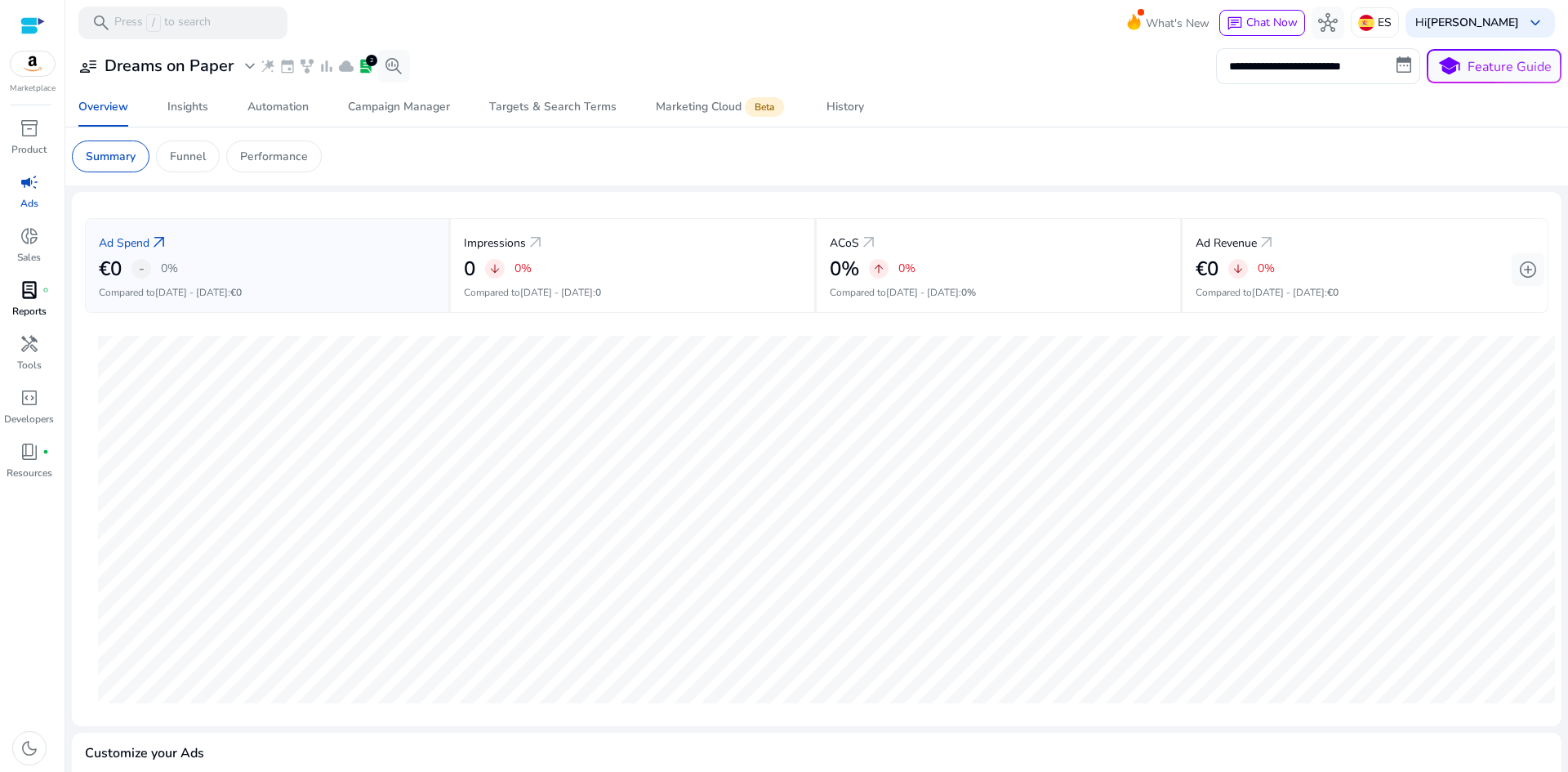
click at [30, 287] on span "lab_profile" at bounding box center [30, 290] width 20 height 20
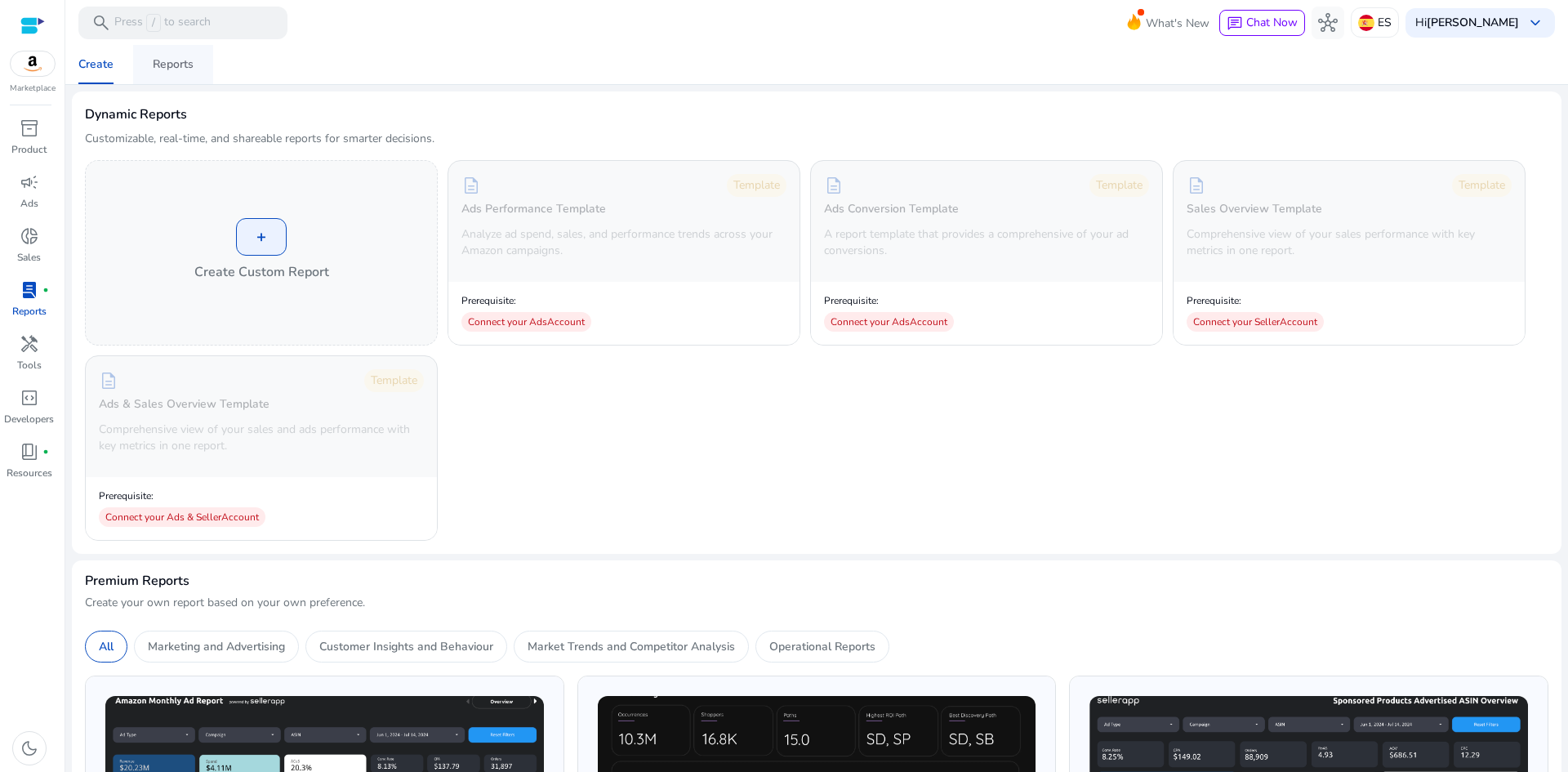
click at [190, 70] on div "Reports" at bounding box center [172, 64] width 41 height 11
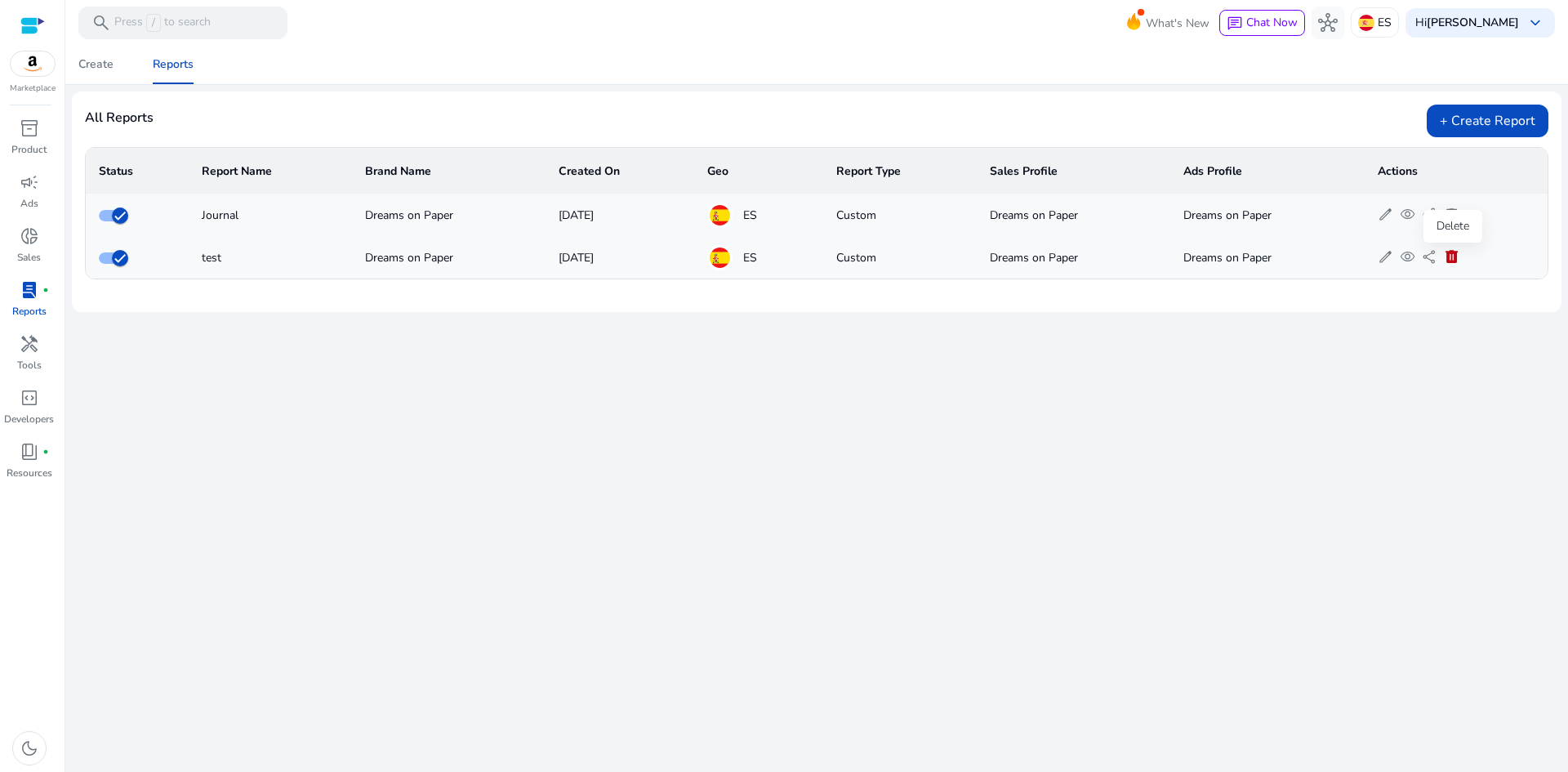
click at [1451, 258] on span "delete" at bounding box center [1451, 257] width 16 height 16
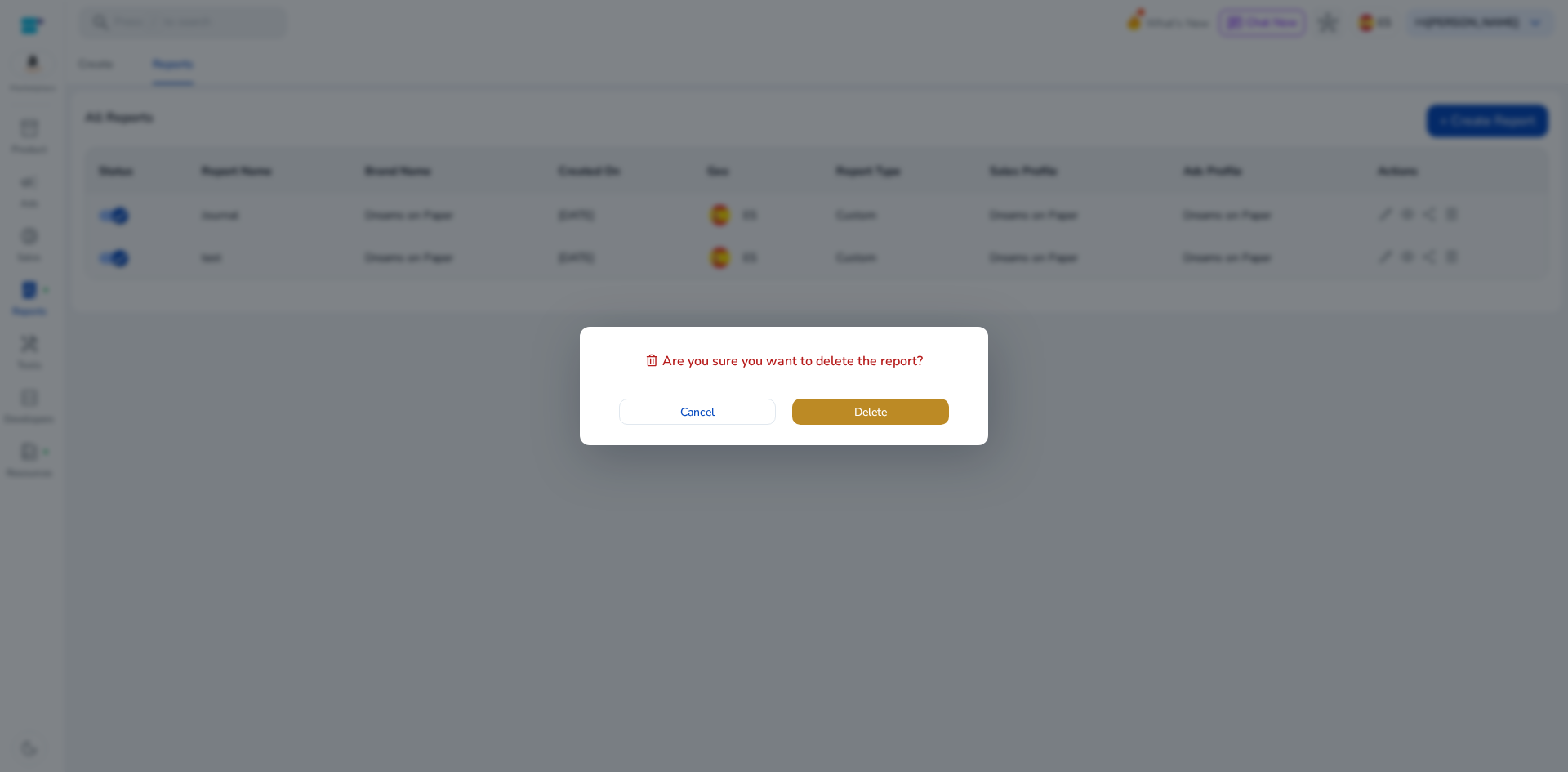
click at [885, 401] on span "button" at bounding box center [870, 410] width 156 height 39
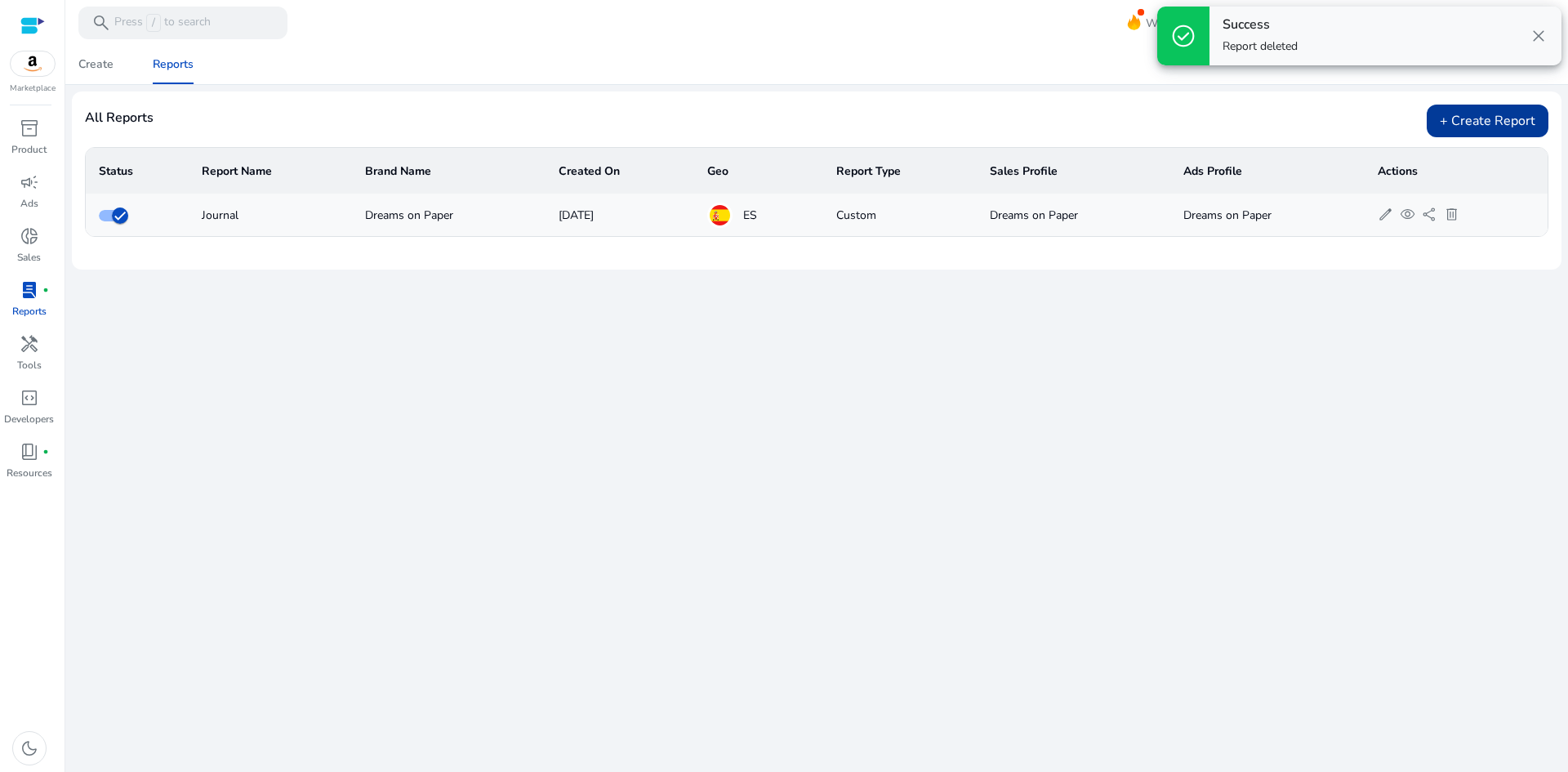
click at [1463, 128] on div "+ Create Report" at bounding box center [1487, 121] width 122 height 33
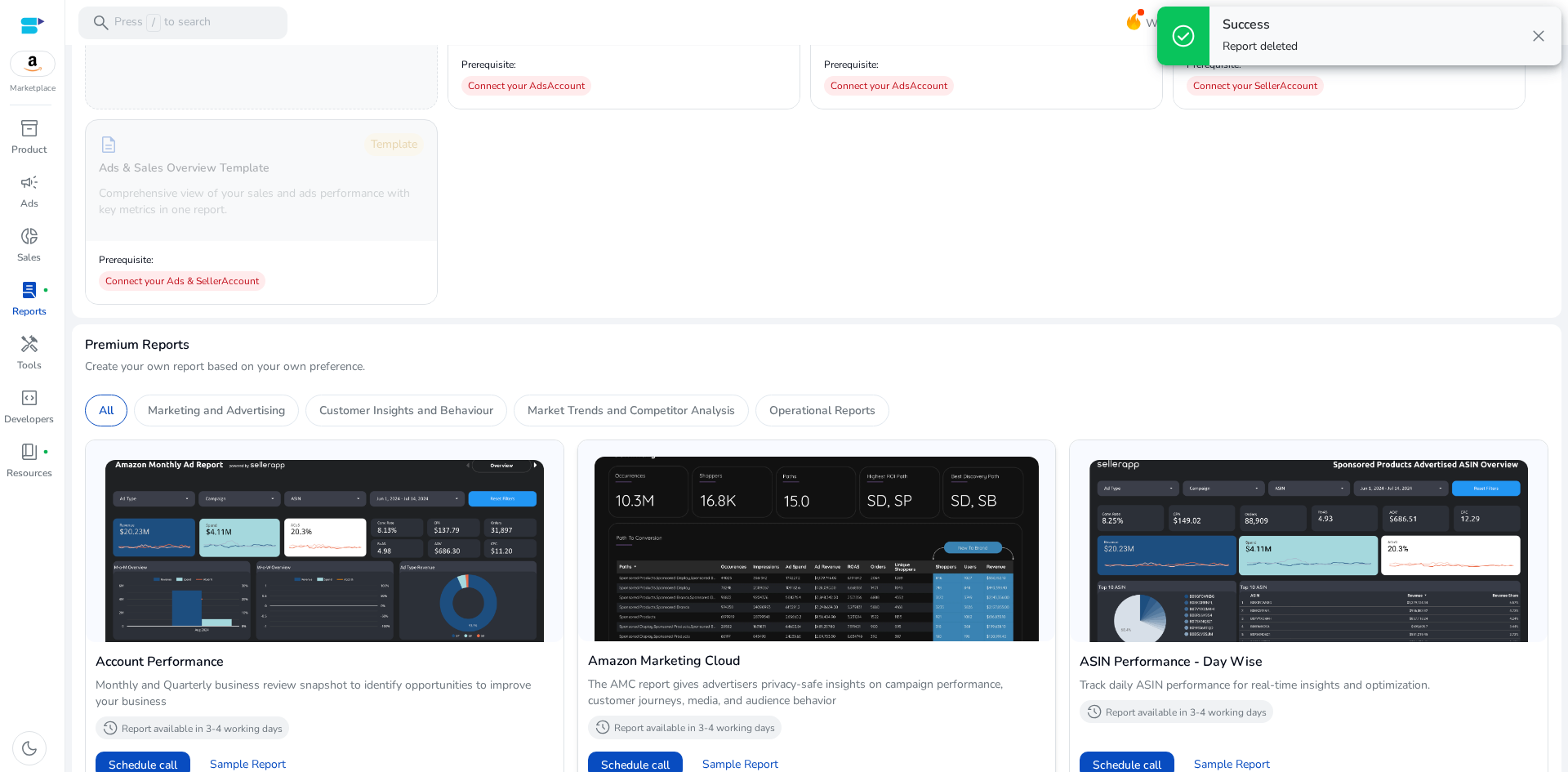
scroll to position [245, 0]
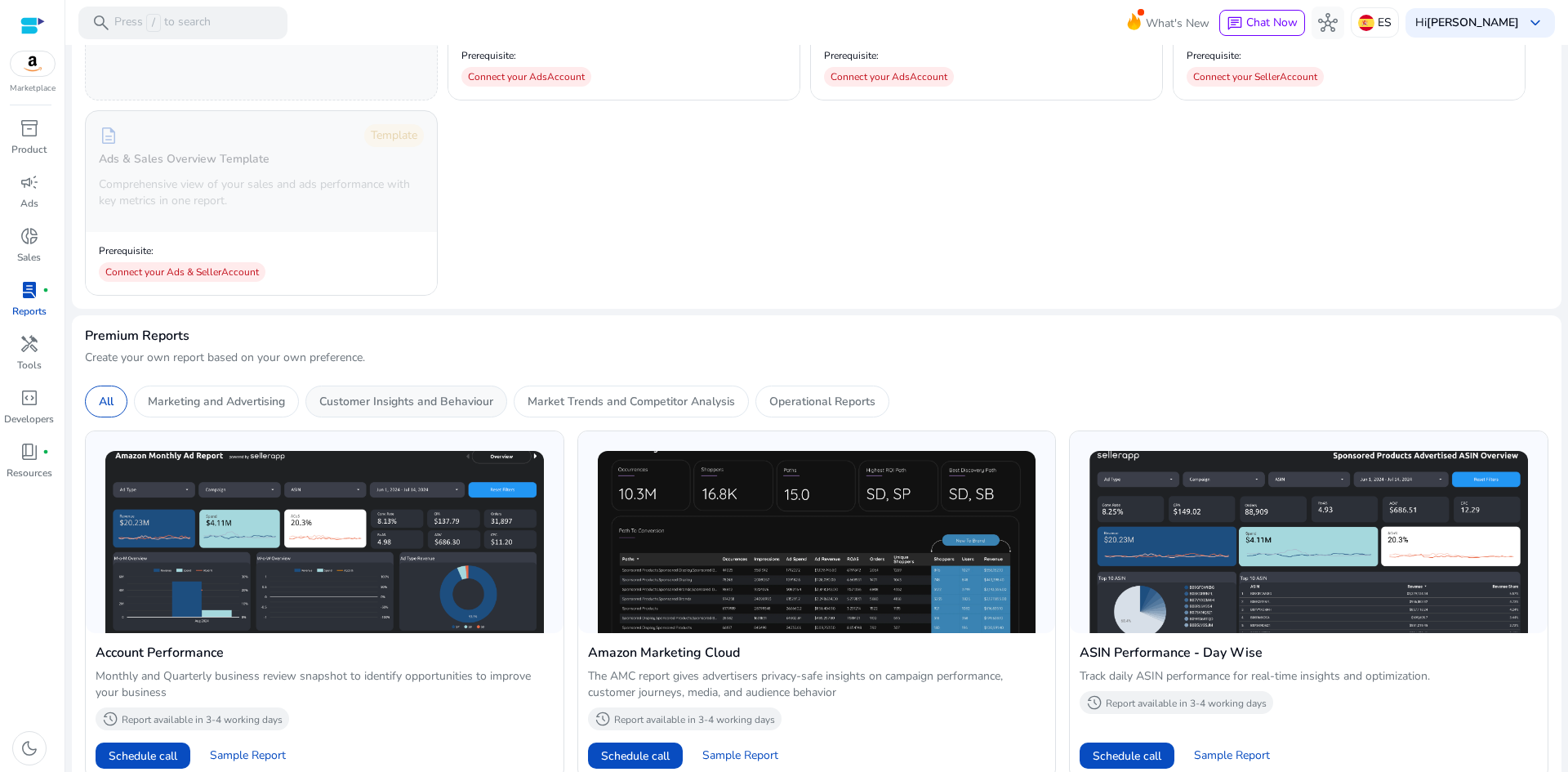
click at [359, 405] on p "Customer Insights and Behaviour" at bounding box center [406, 400] width 174 height 17
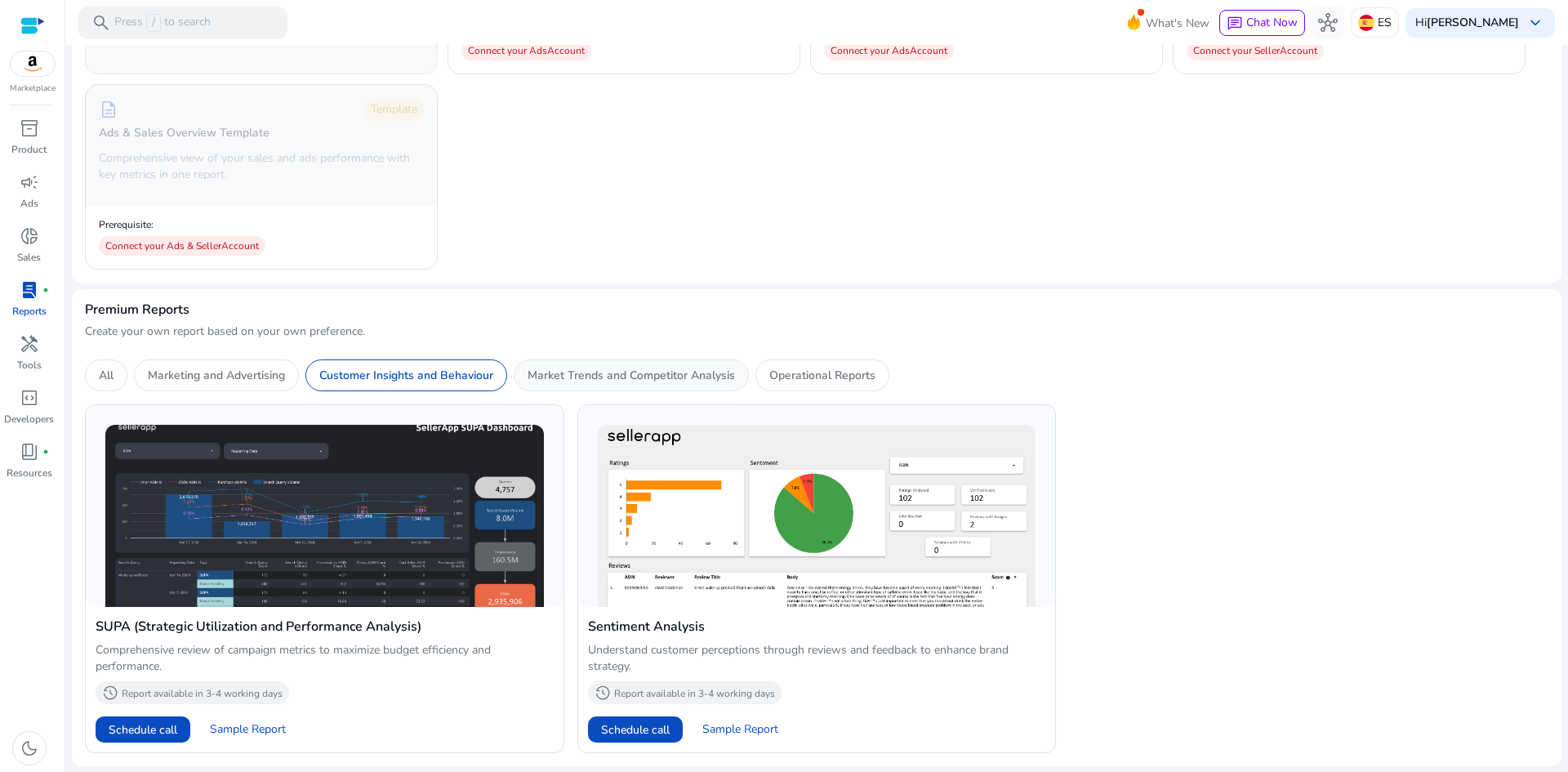
click at [620, 375] on p "Market Trends and Competitor Analysis" at bounding box center [632, 375] width 207 height 17
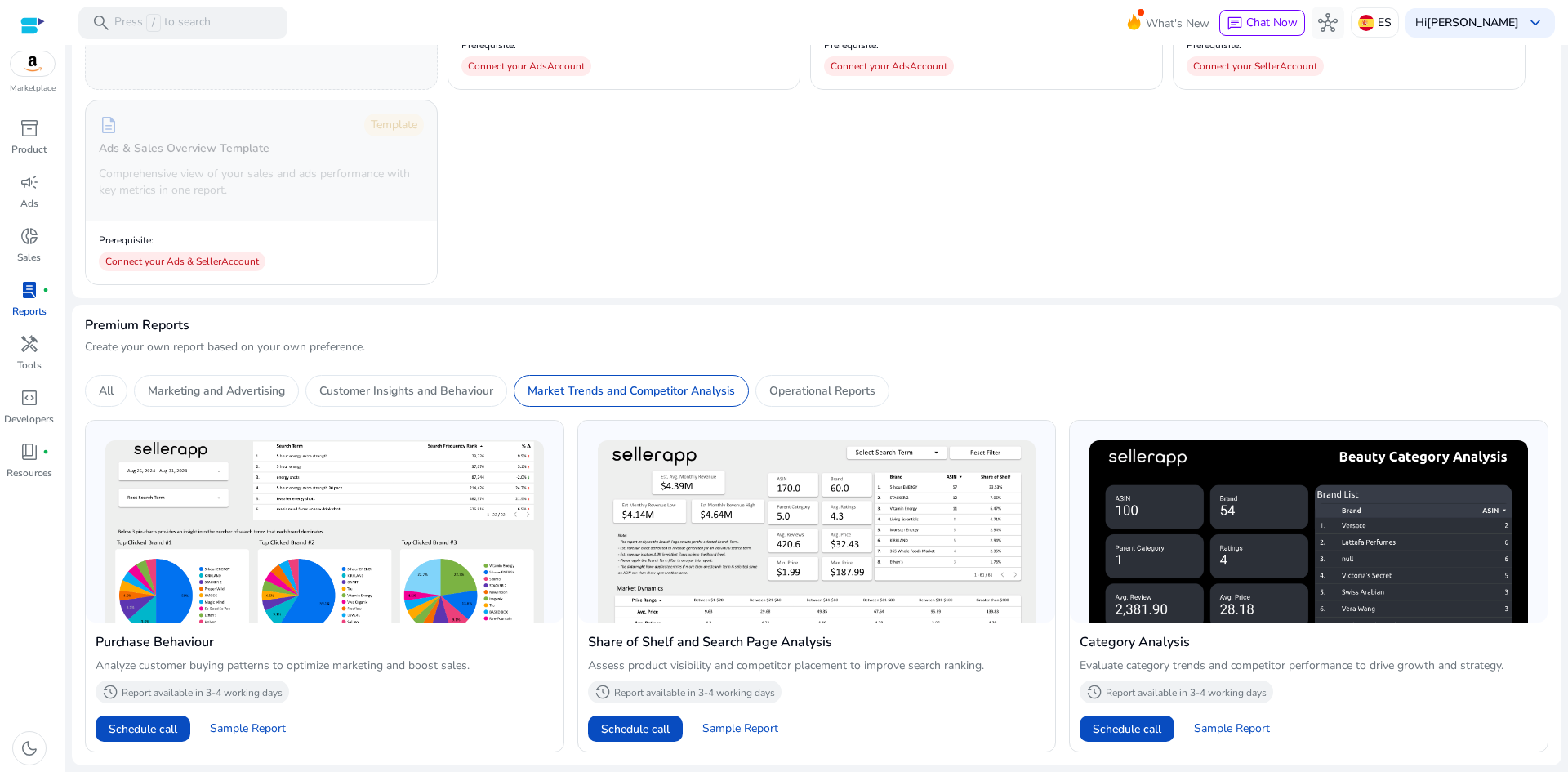
scroll to position [255, 0]
click at [773, 367] on mat-card "Premium Reports Create your own report based on your own preference. All Market…" at bounding box center [816, 536] width 1489 height 460
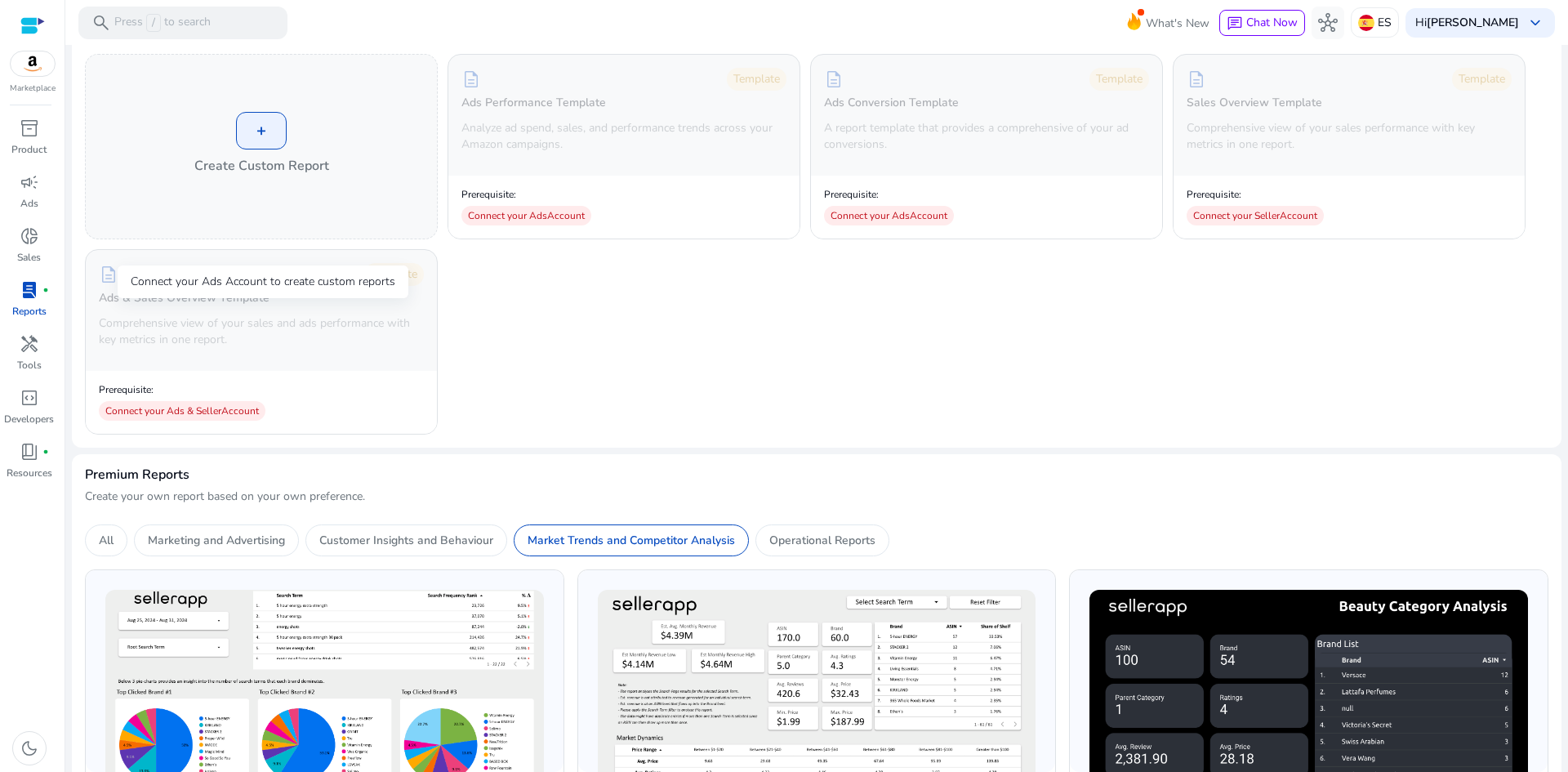
scroll to position [10, 0]
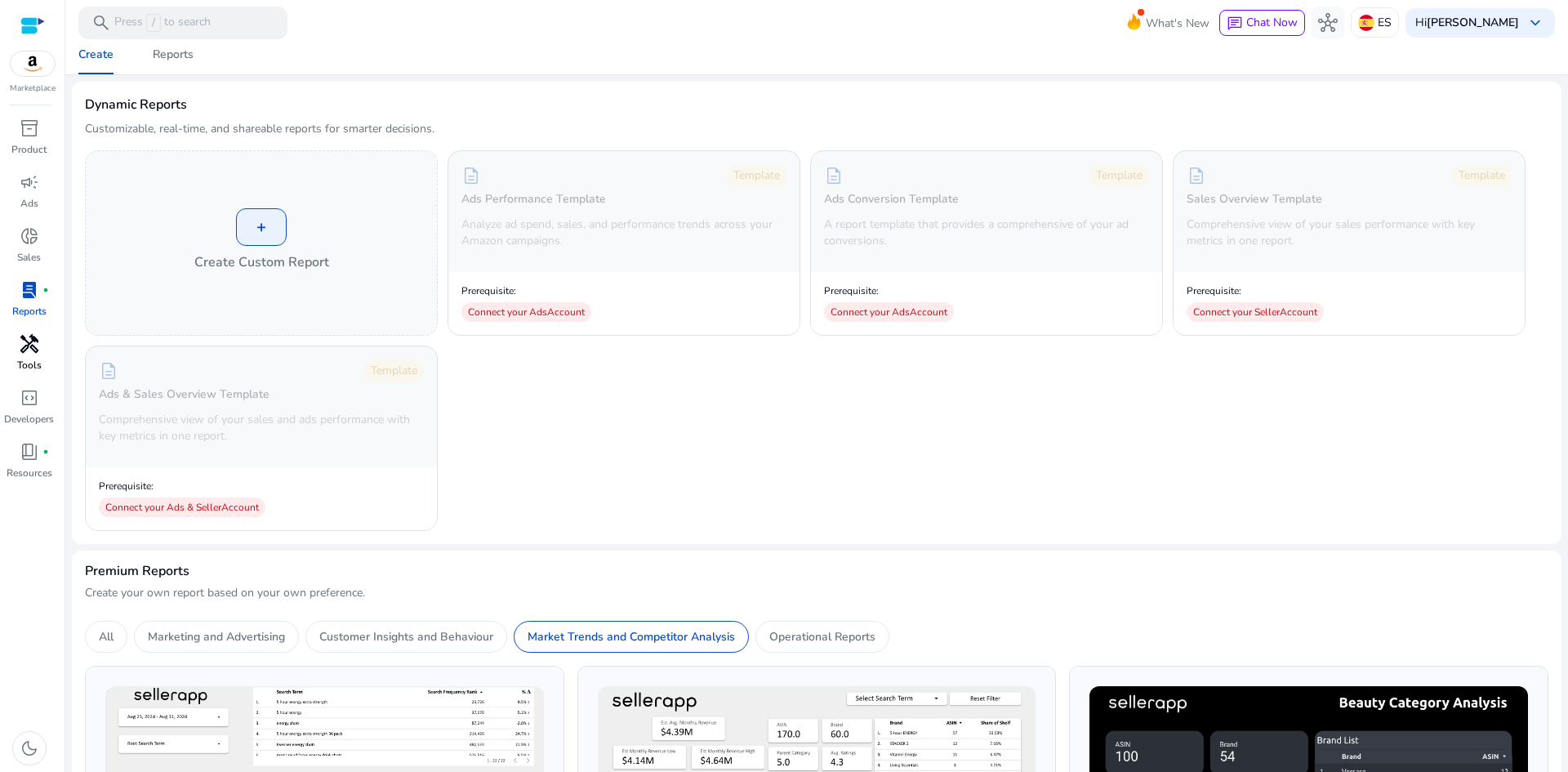
click at [32, 344] on span "handyman" at bounding box center [30, 344] width 20 height 20
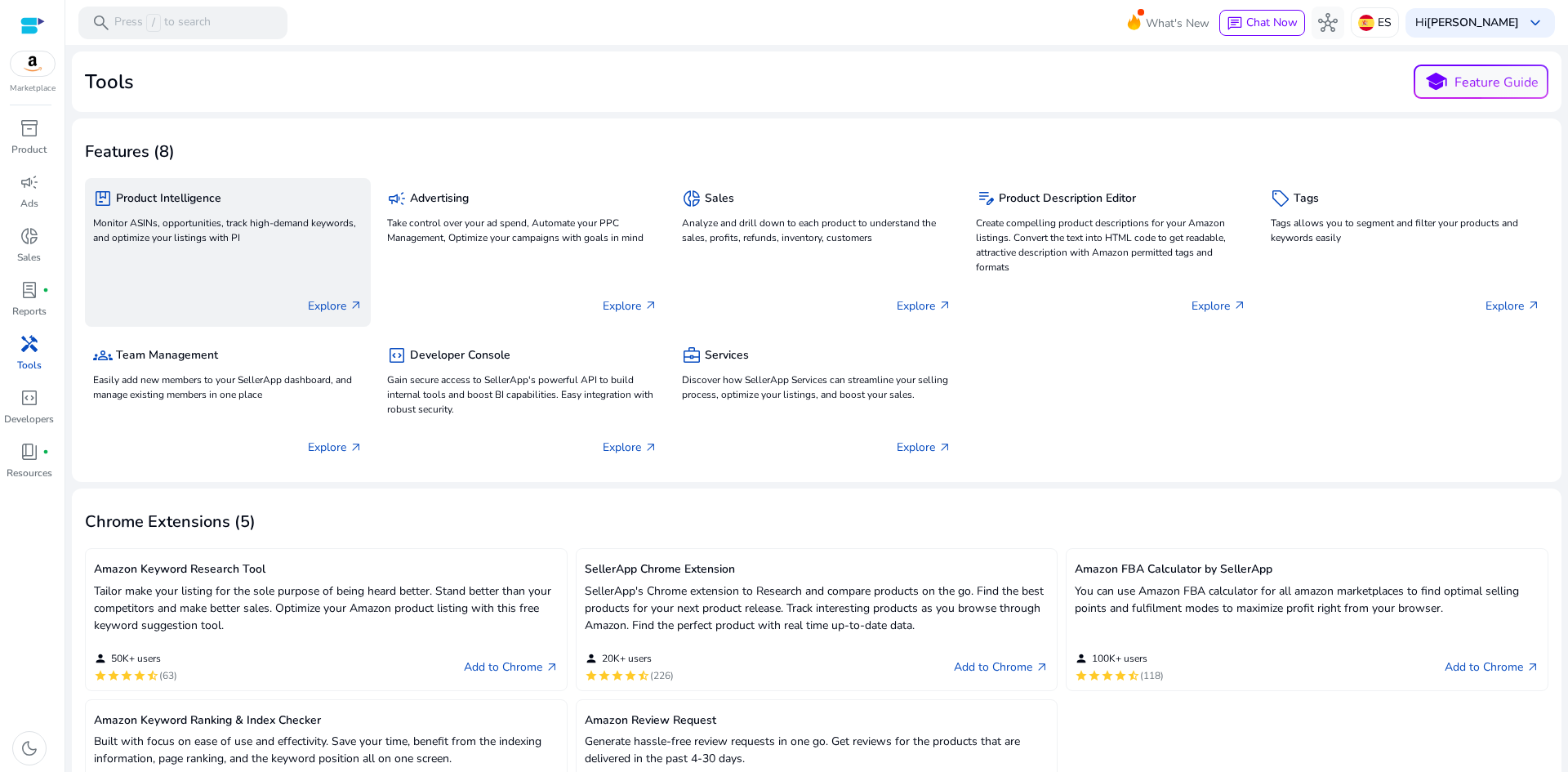
click at [299, 224] on p "Monitor ASINs, opportunities, track high-demand keywords, and optimize your lis…" at bounding box center [227, 230] width 270 height 30
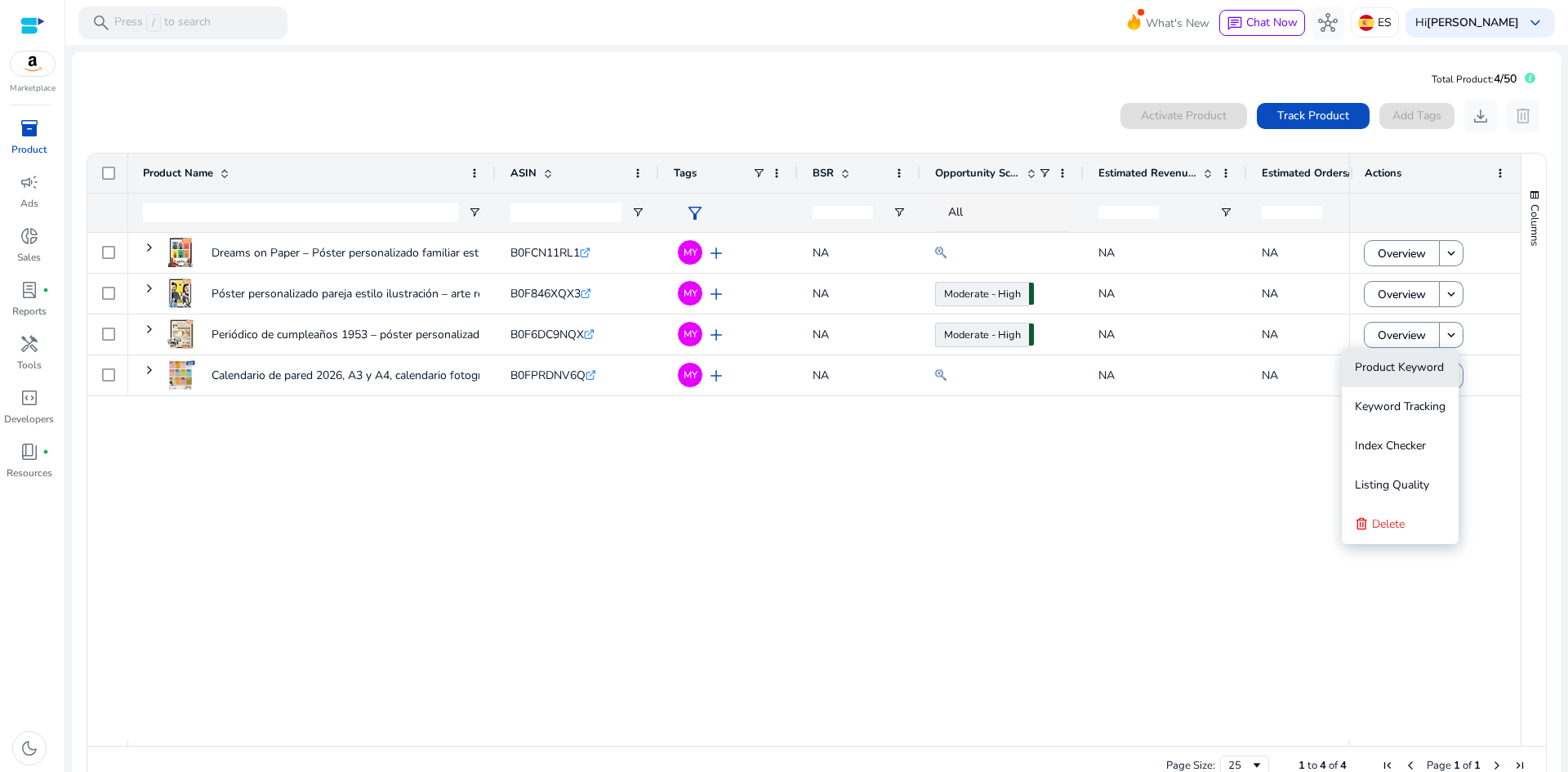
click at [1409, 374] on span "Product Keyword" at bounding box center [1399, 368] width 89 height 16
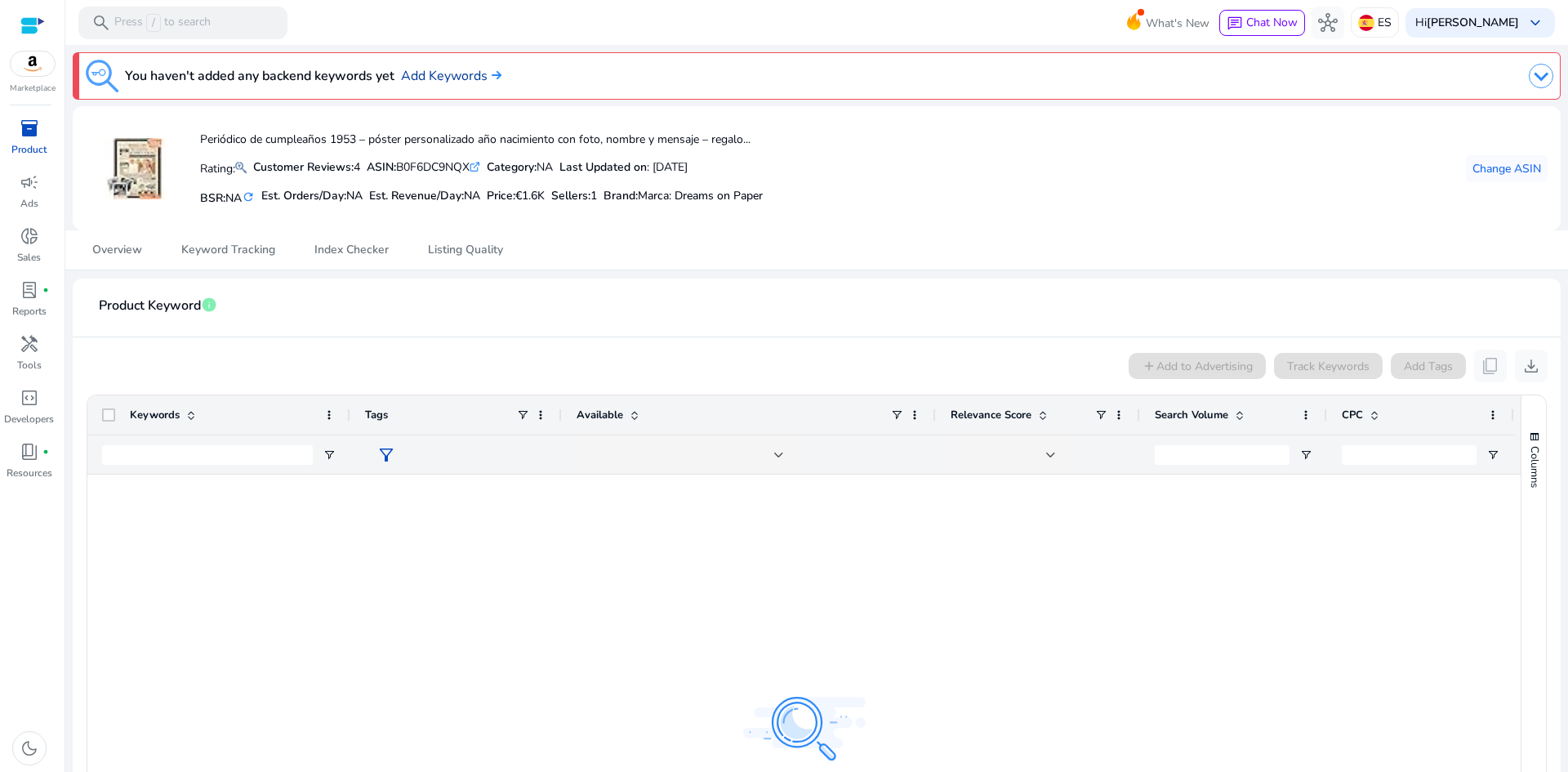
click at [455, 79] on link "Add Keywords" at bounding box center [450, 76] width 101 height 20
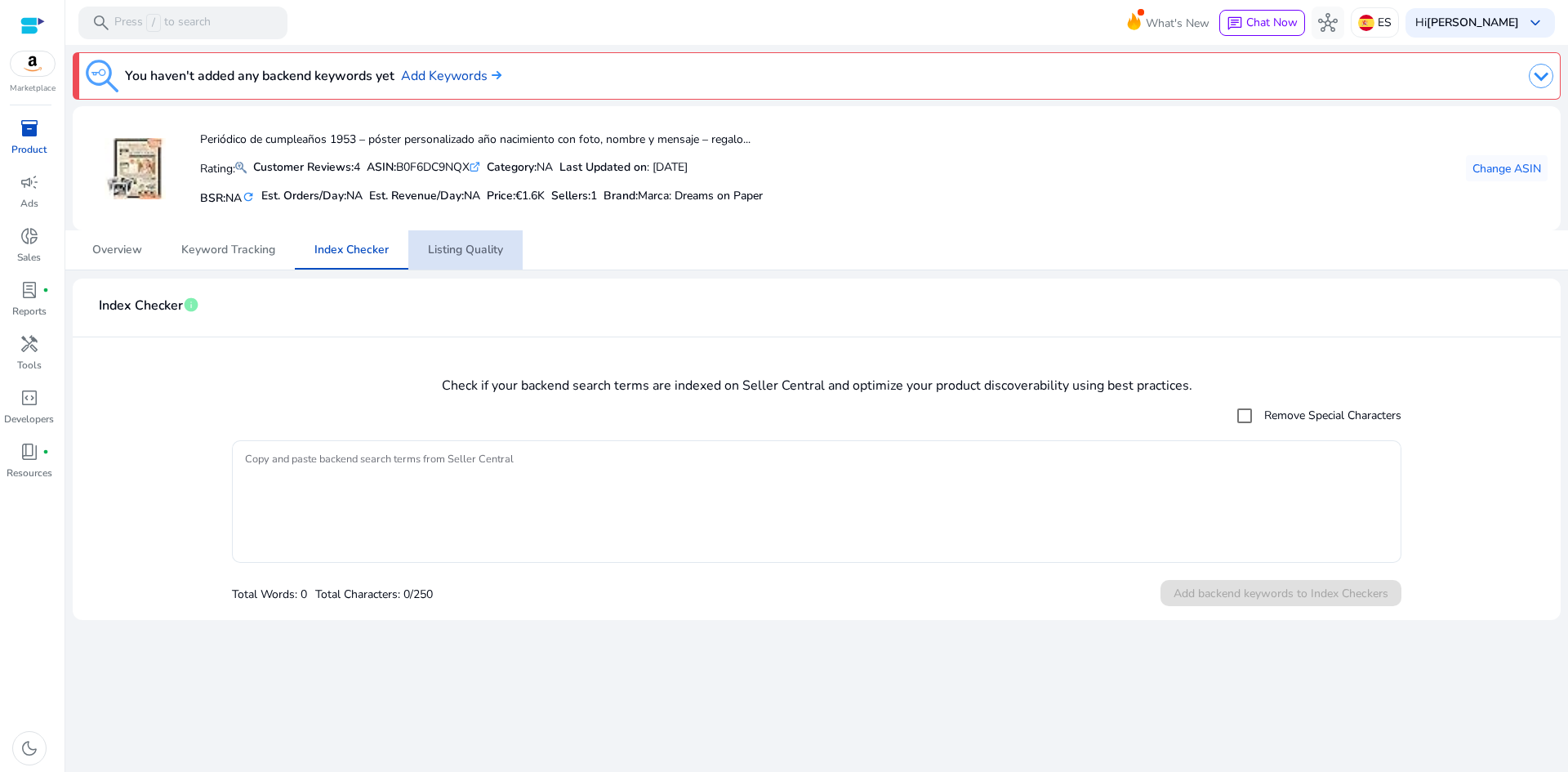
click at [469, 255] on span "Listing Quality" at bounding box center [465, 249] width 75 height 11
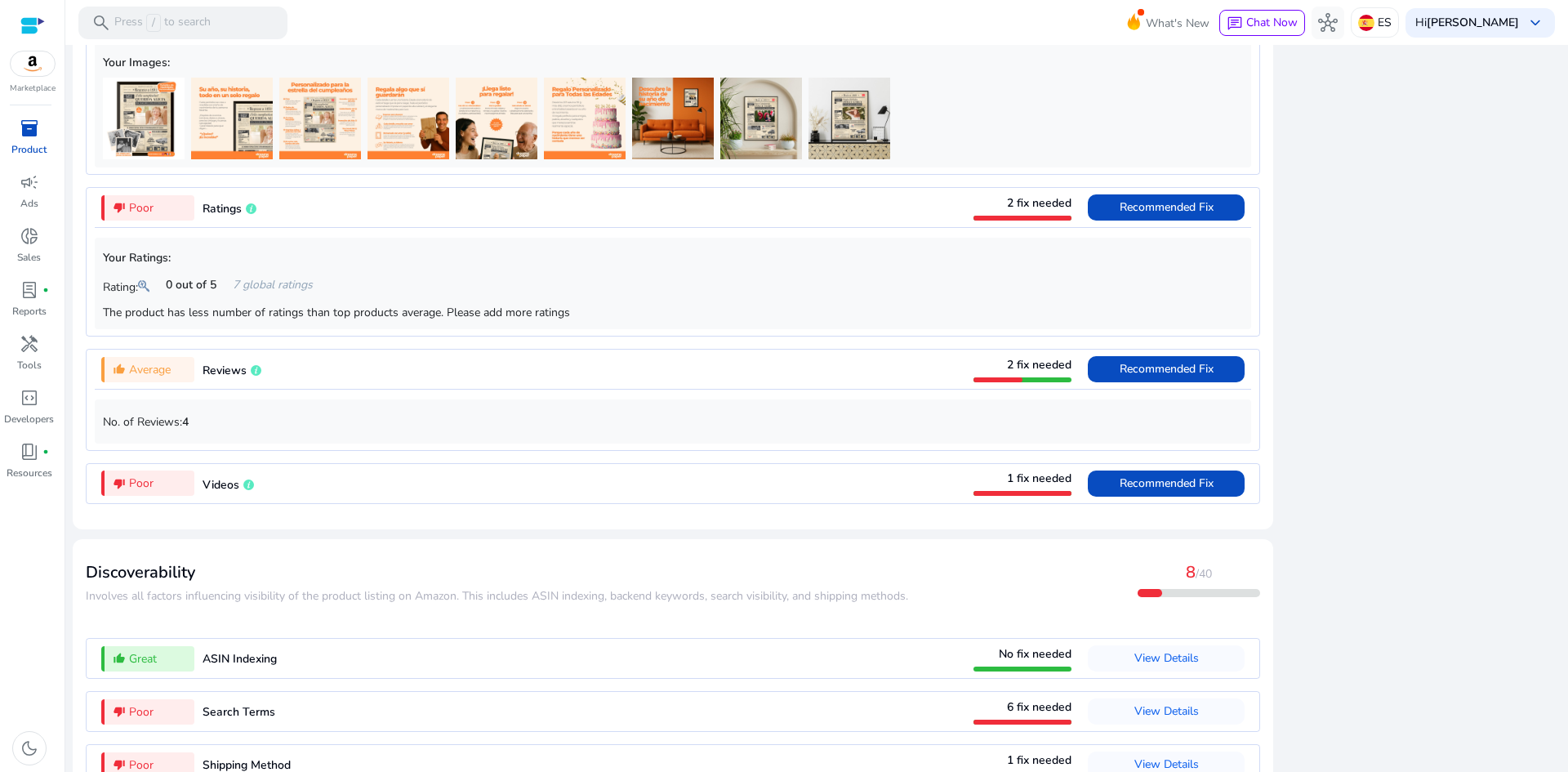
scroll to position [1482, 0]
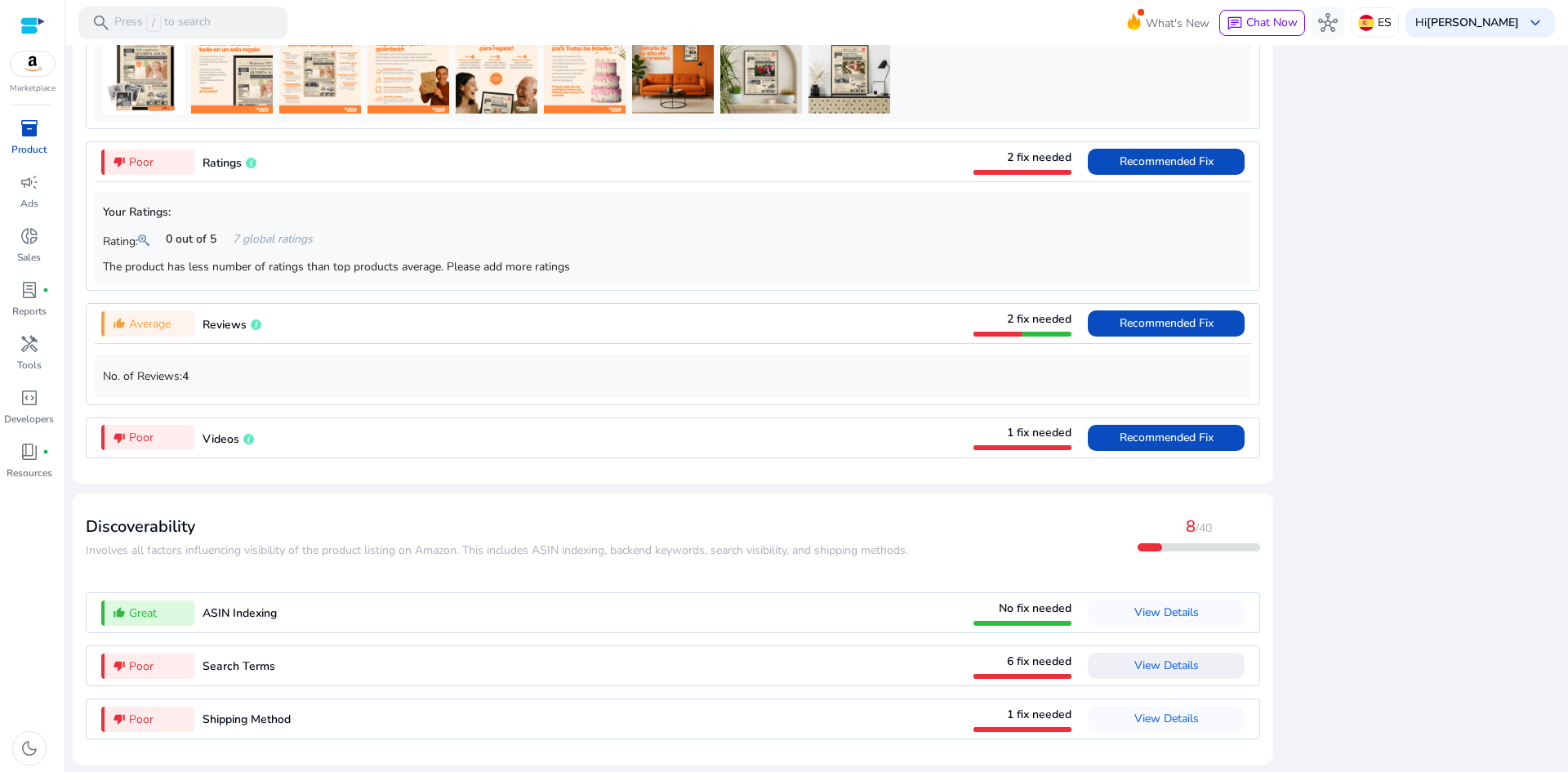
click at [1166, 664] on span "View Details" at bounding box center [1167, 665] width 65 height 16
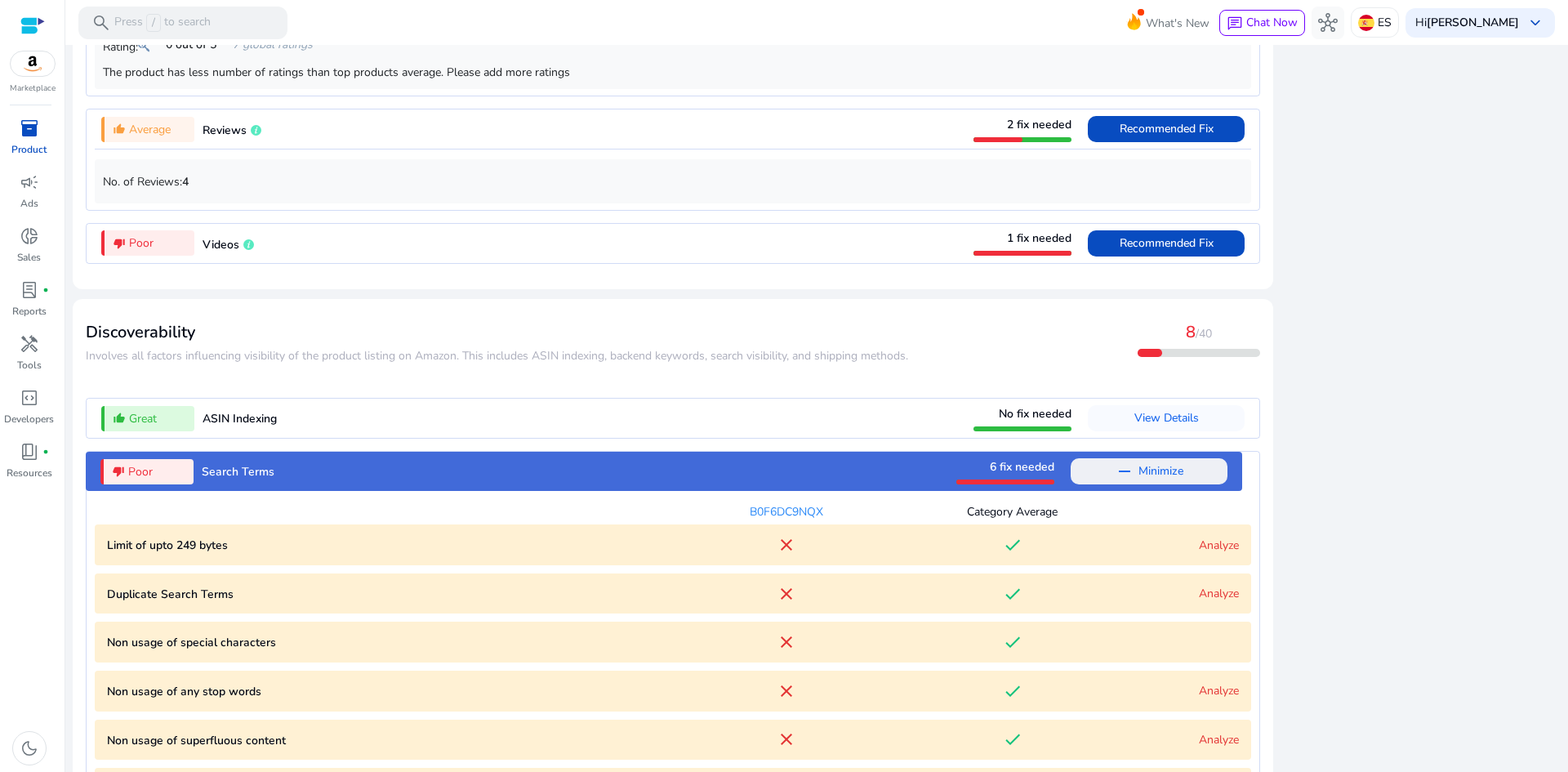
scroll to position [1808, 0]
